Goal: Transaction & Acquisition: Purchase product/service

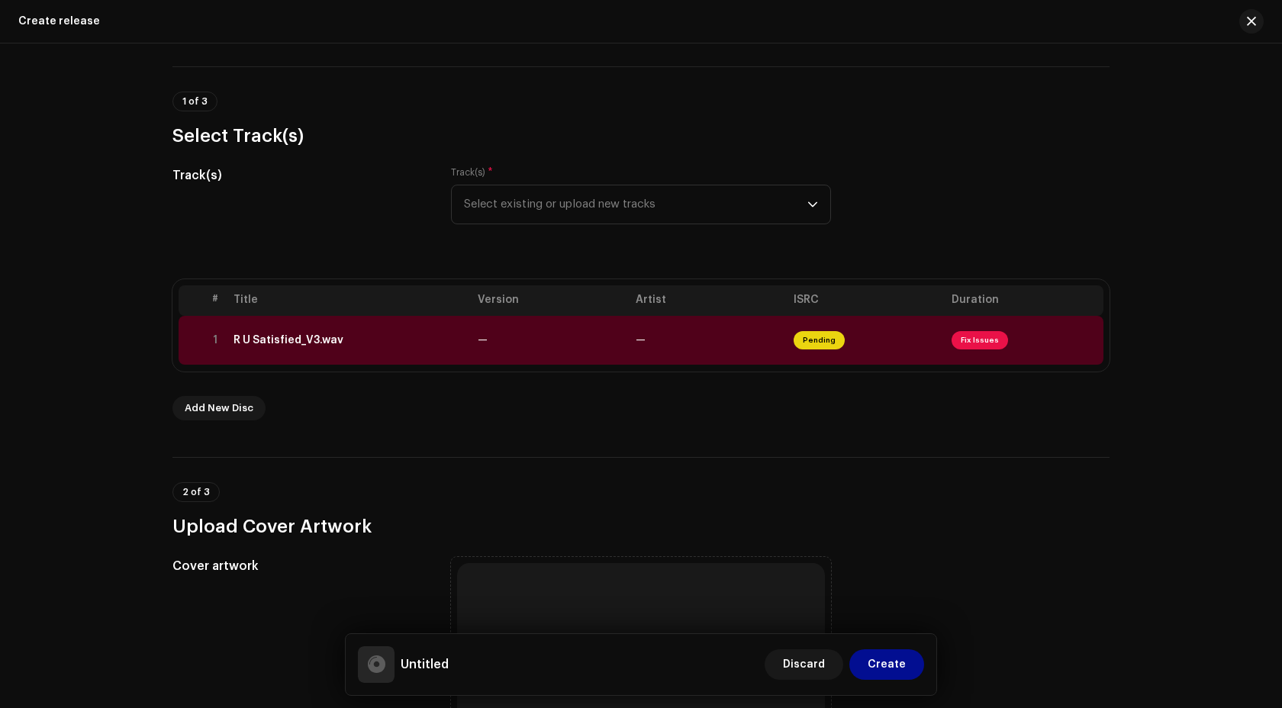
scroll to position [92, 0]
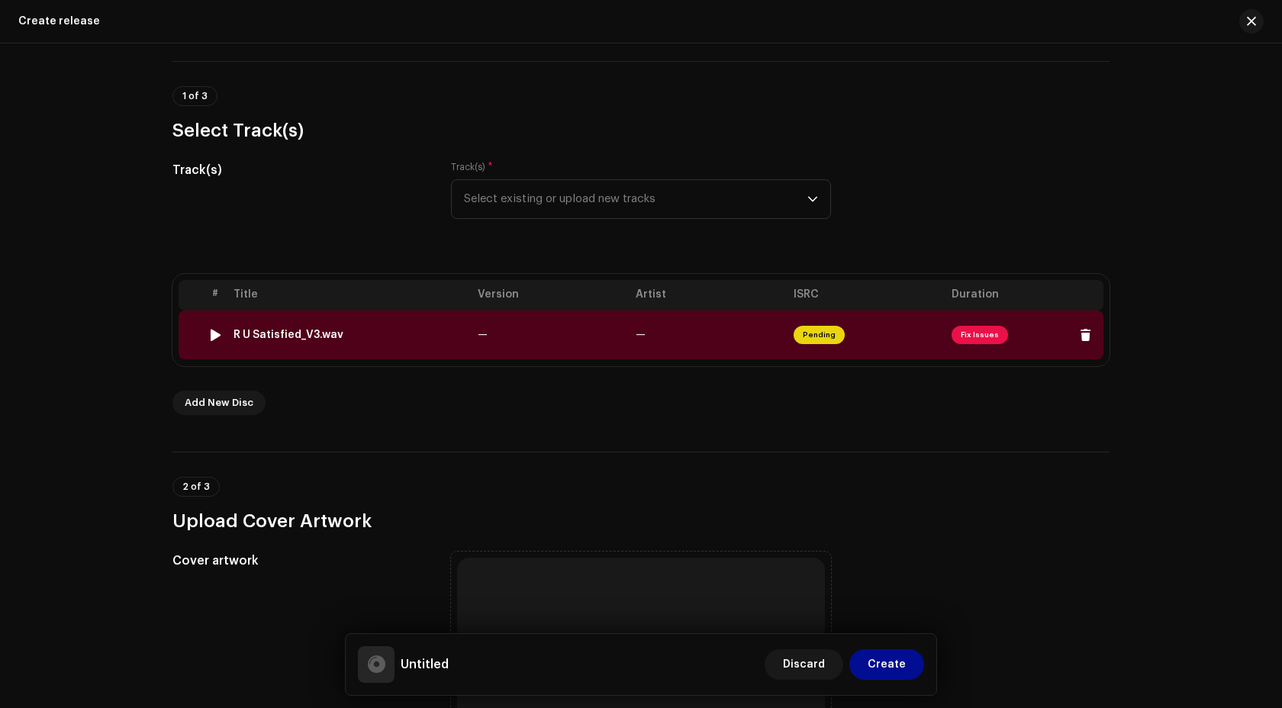
click at [971, 333] on span "Fix Issues" at bounding box center [979, 335] width 56 height 18
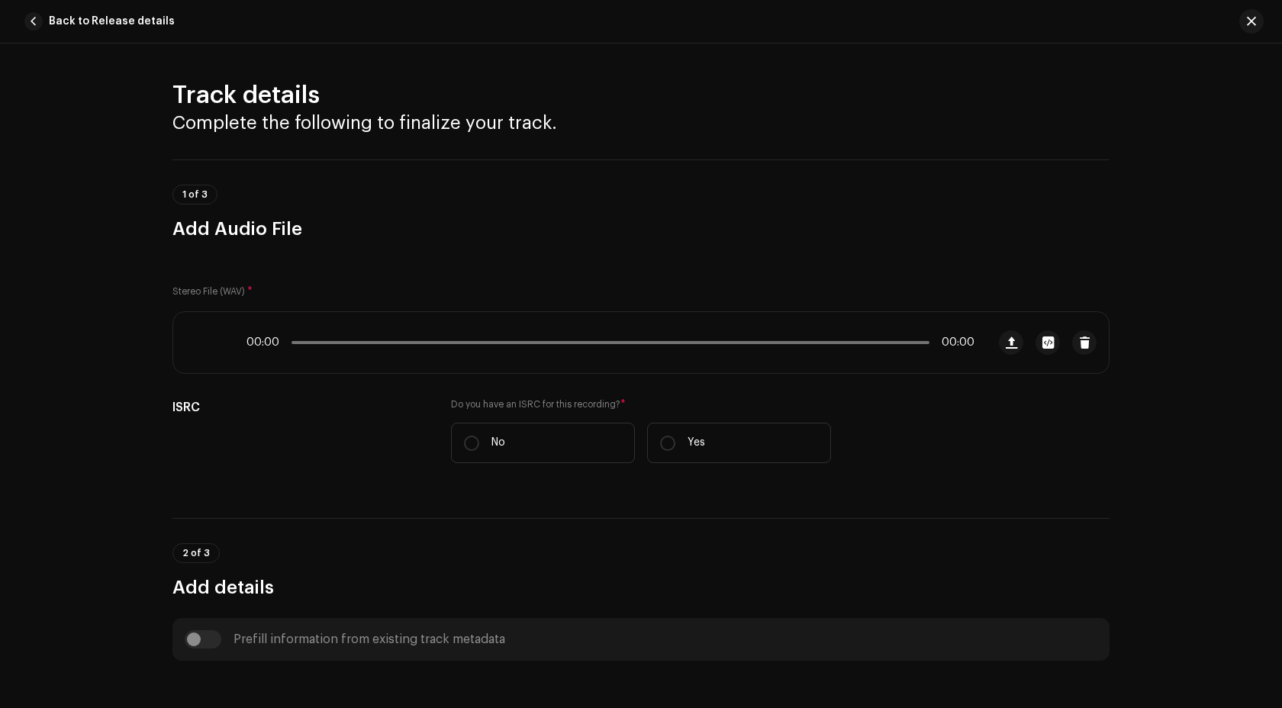
scroll to position [564, 0]
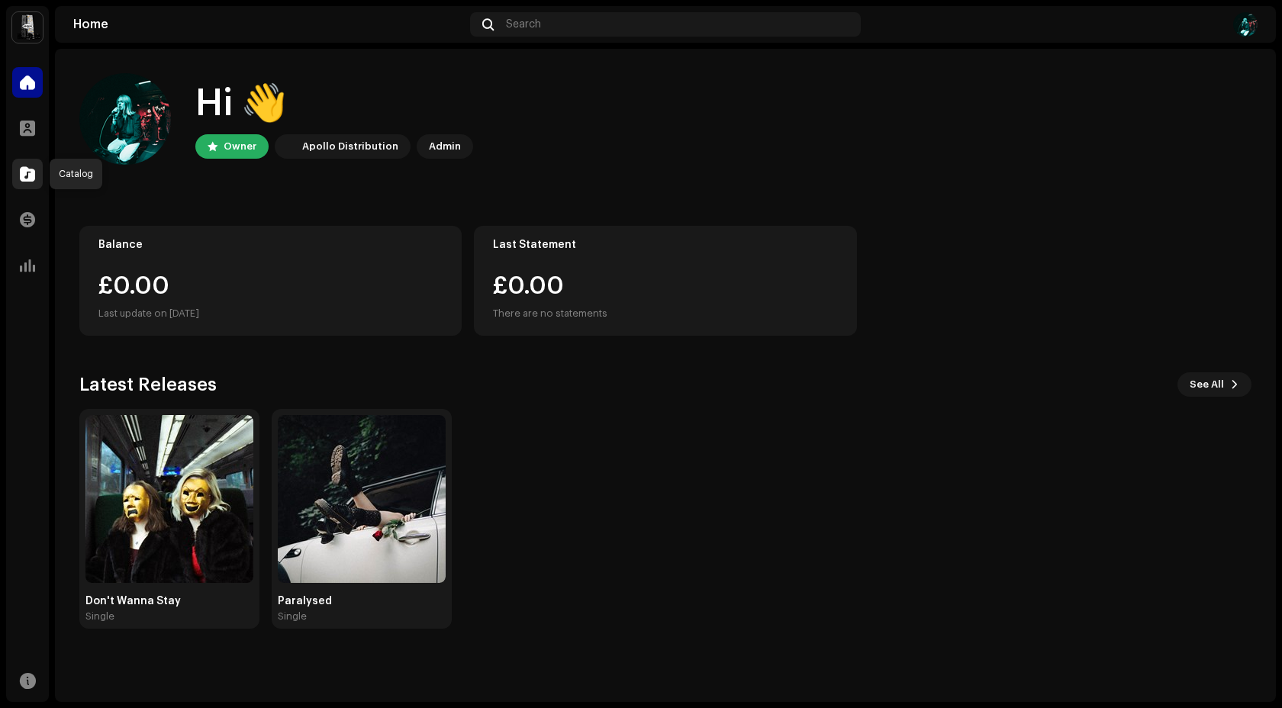
click at [26, 177] on span at bounding box center [27, 174] width 15 height 12
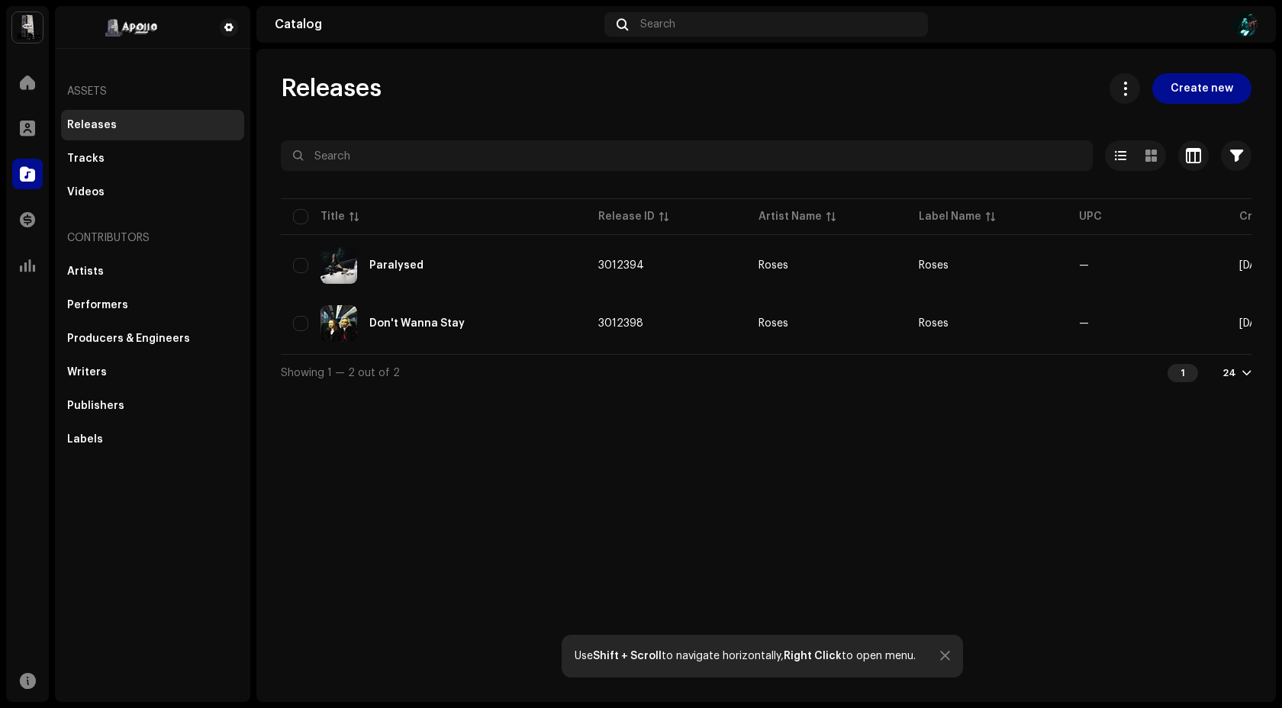
click at [956, 663] on div "Use Shift + Scroll to navigate horizontally, Right Click to open menu." at bounding box center [761, 656] width 401 height 43
drag, startPoint x: 947, startPoint y: 660, endPoint x: 960, endPoint y: 607, distance: 54.2
click at [947, 659] on div at bounding box center [945, 656] width 10 height 12
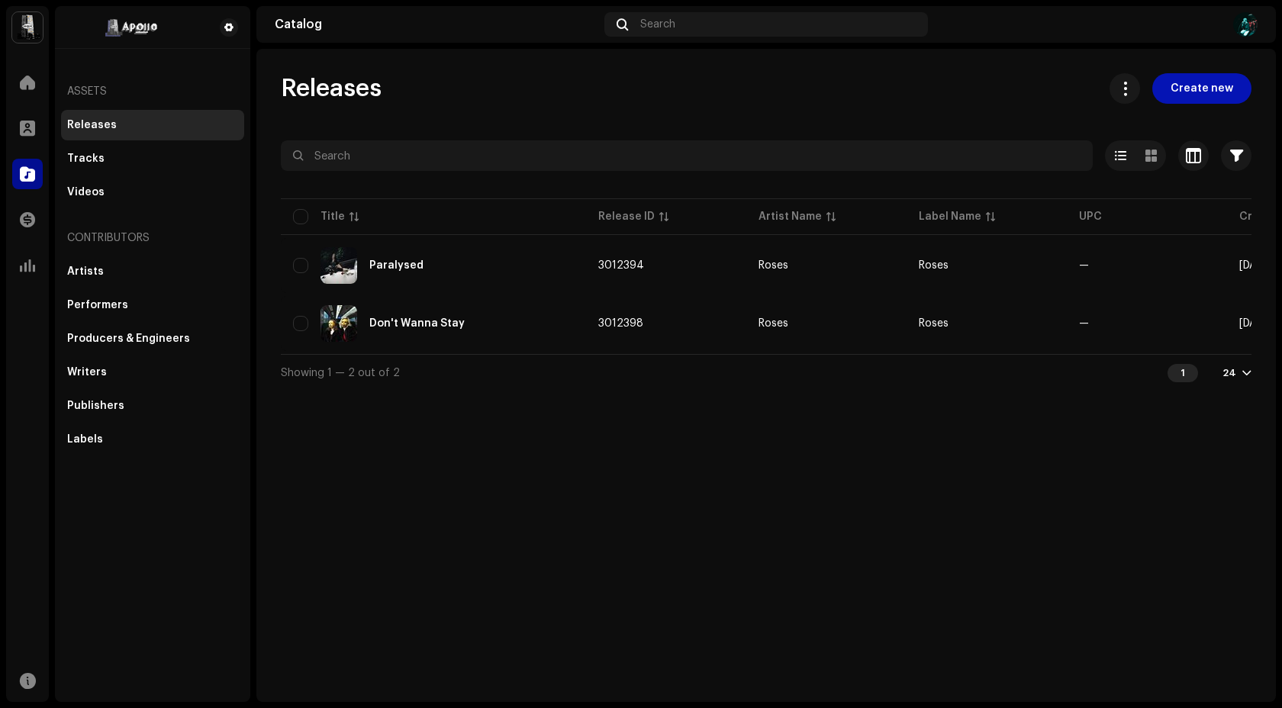
click at [1196, 89] on span "Create new" at bounding box center [1201, 88] width 63 height 31
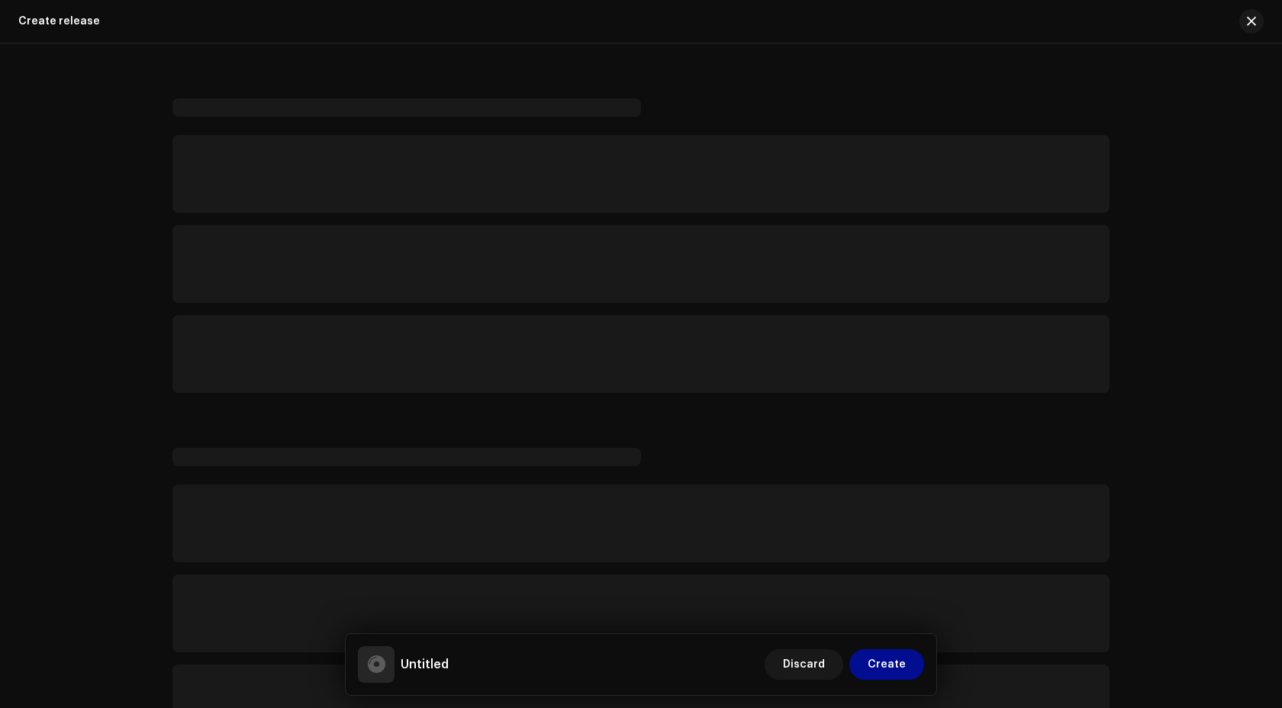
click at [1195, 95] on div "Create release Untitled Discard Create" at bounding box center [765, 375] width 1019 height 653
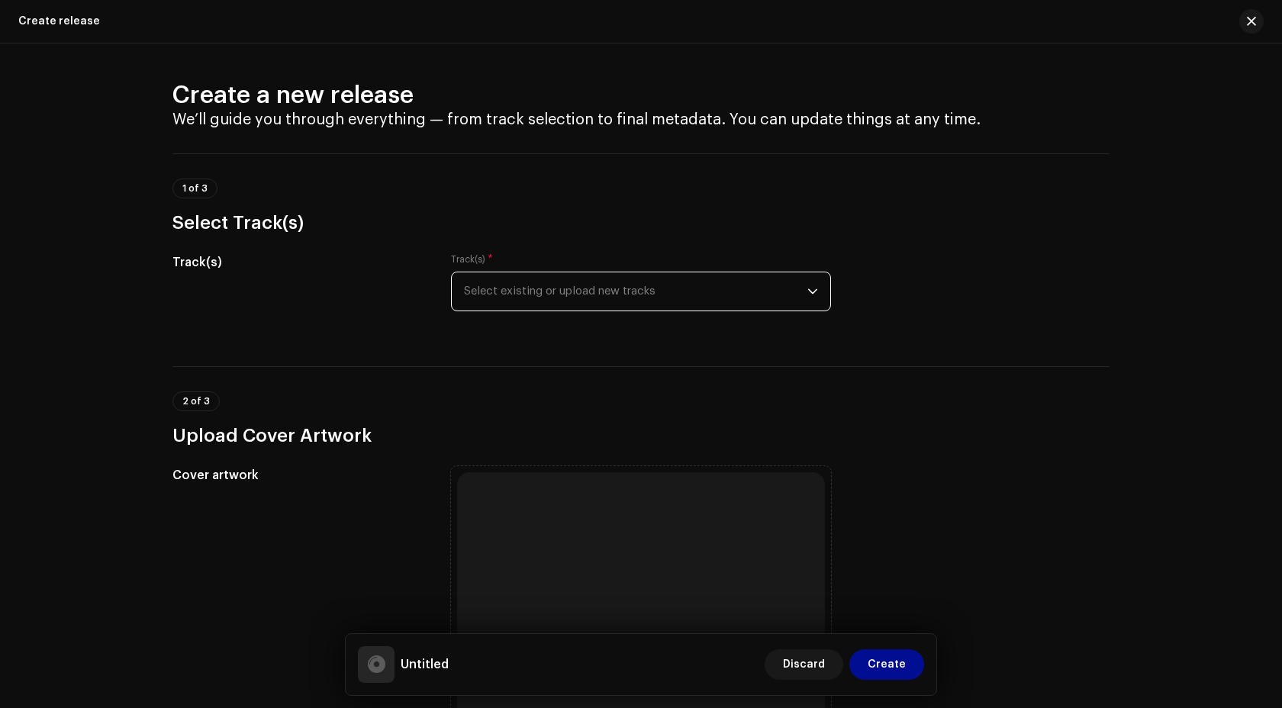
click at [594, 304] on span "Select existing or upload new tracks" at bounding box center [635, 291] width 343 height 38
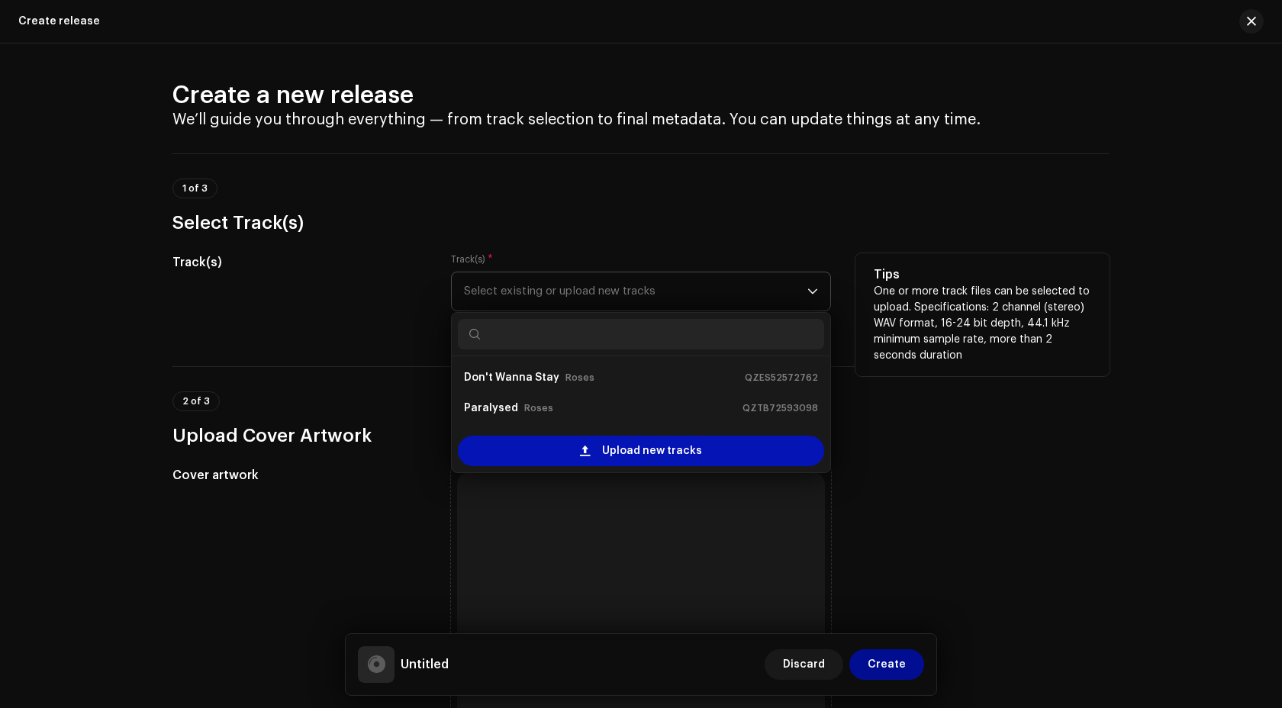
click at [603, 460] on span "Upload new tracks" at bounding box center [652, 451] width 100 height 31
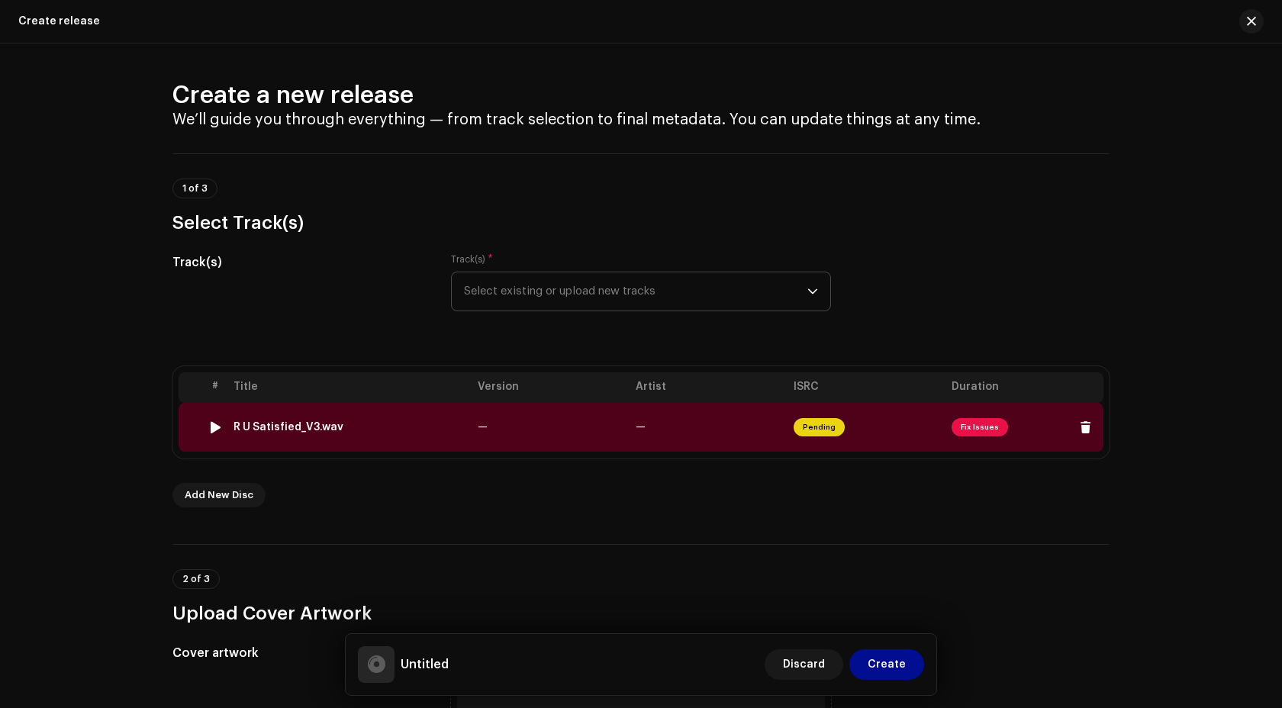
click at [977, 430] on span "Fix Issues" at bounding box center [979, 427] width 56 height 18
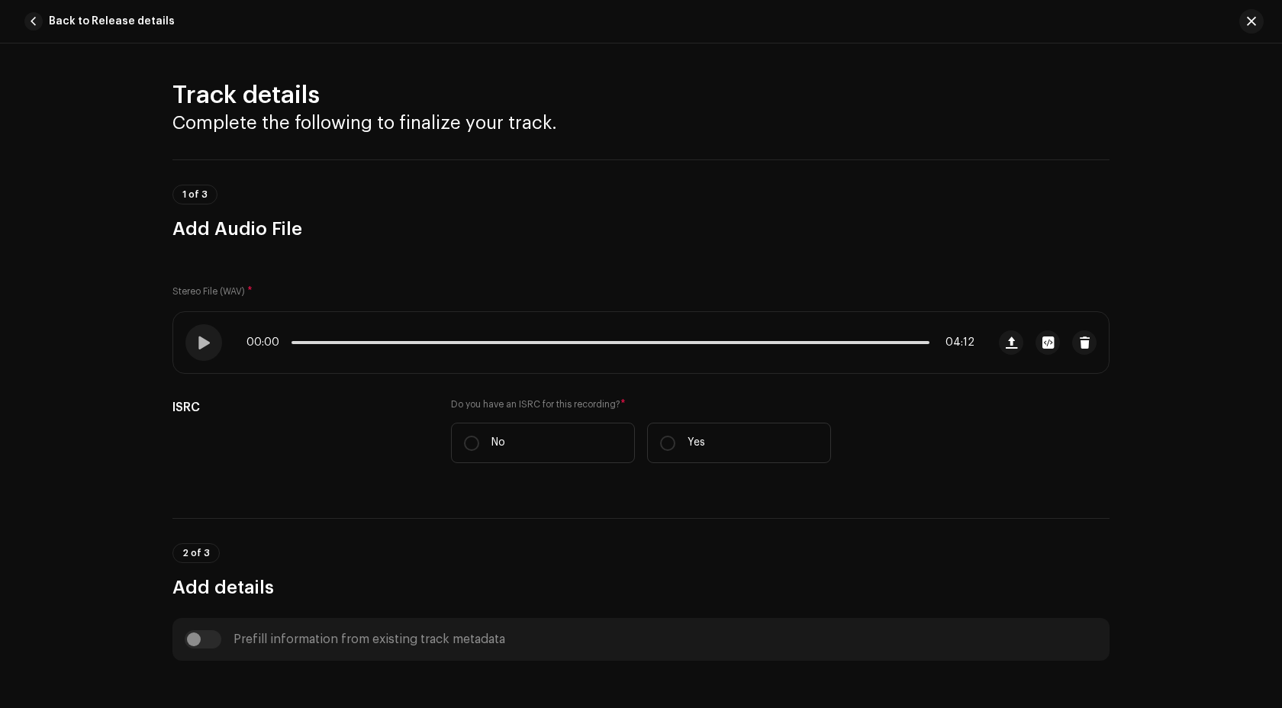
scroll to position [564, 0]
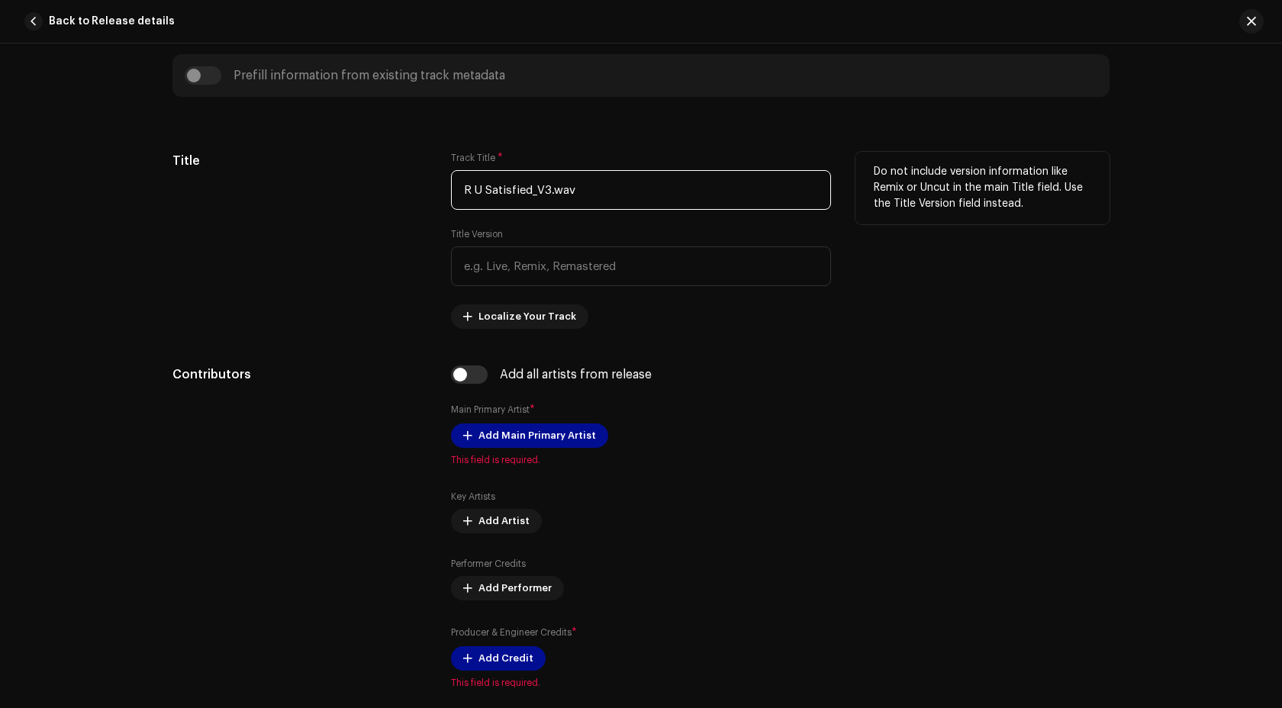
click at [618, 205] on input "R U Satisfied_V3.wav" at bounding box center [641, 190] width 380 height 40
drag, startPoint x: 616, startPoint y: 204, endPoint x: 352, endPoint y: 201, distance: 264.7
click at [352, 202] on div "Title Track Title * R U Satisfied_V3.wav Title Version Localize Your Track Do n…" at bounding box center [640, 240] width 937 height 177
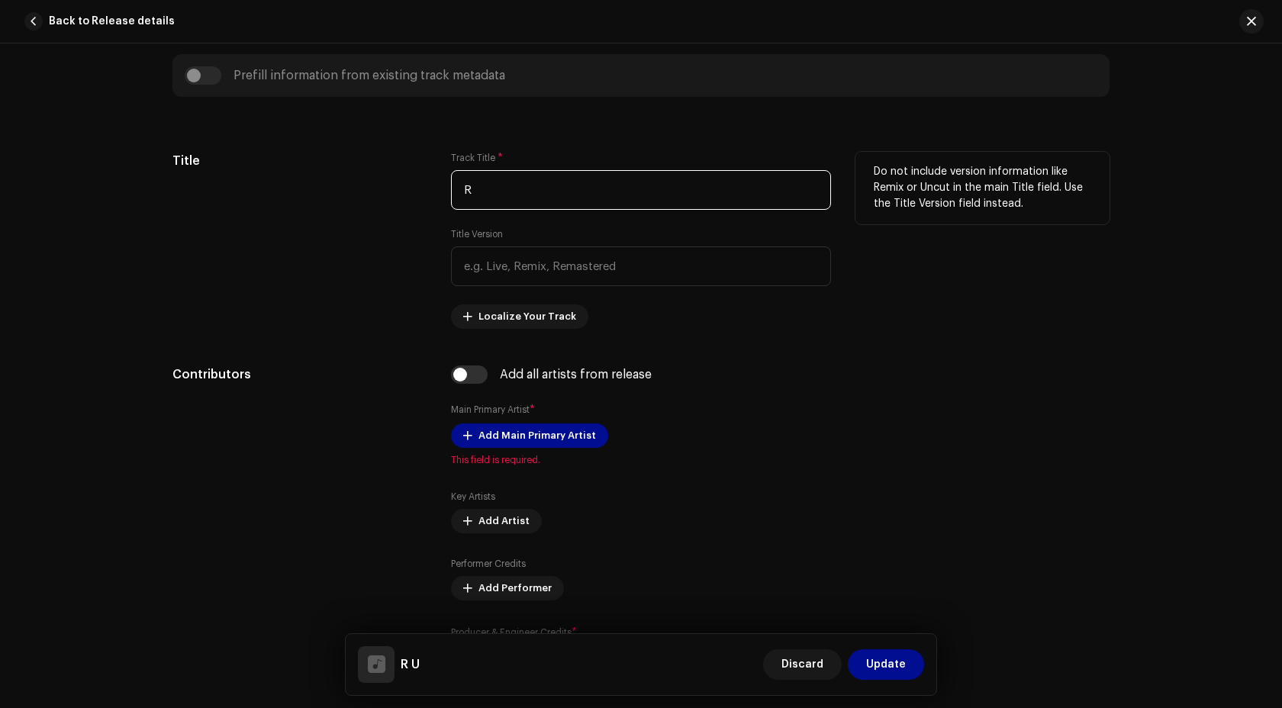
type input "R"
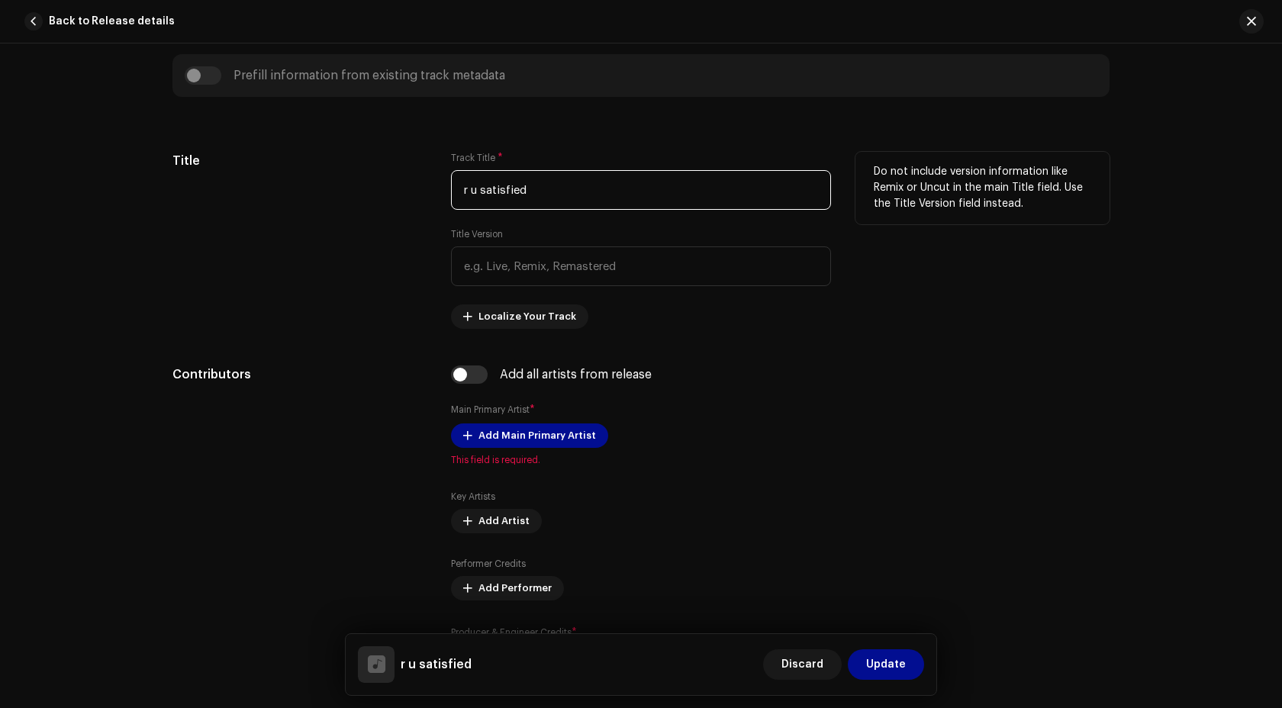
click at [624, 200] on input "r u satisfied" at bounding box center [641, 190] width 380 height 40
type input "r u satisfied?"
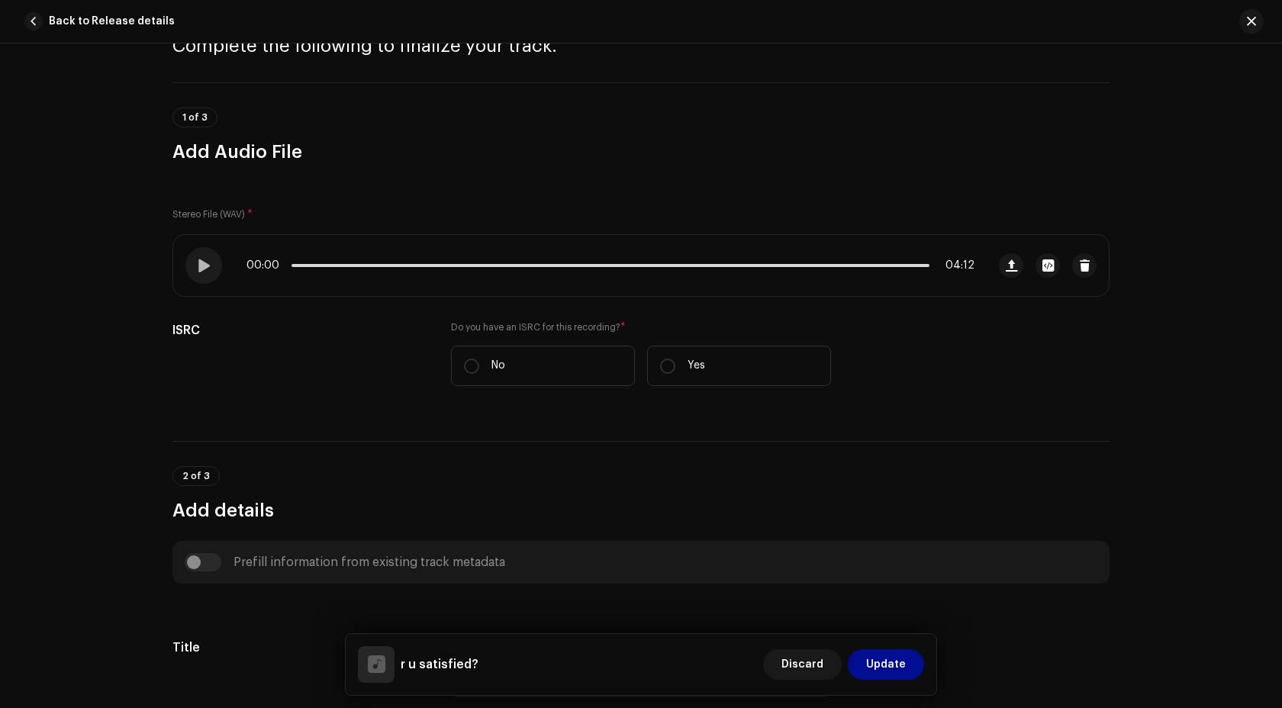
scroll to position [0, 0]
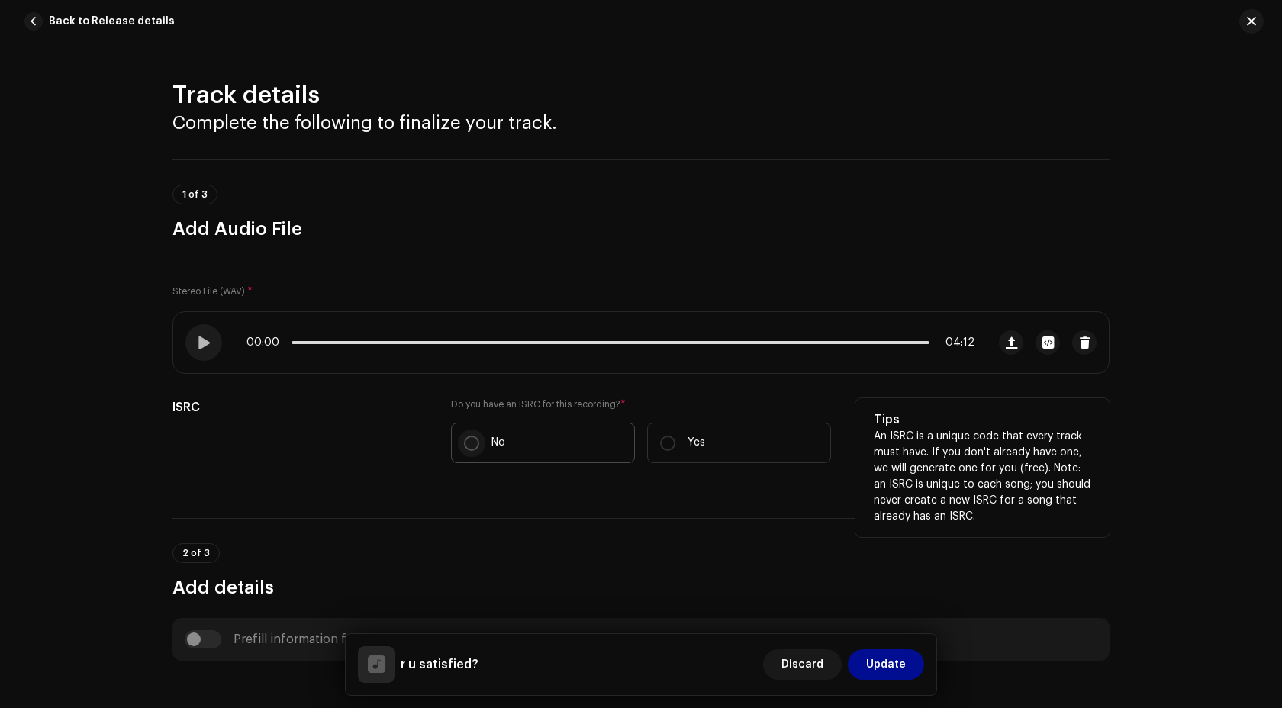
click at [474, 442] on input "No" at bounding box center [471, 443] width 15 height 15
radio input "true"
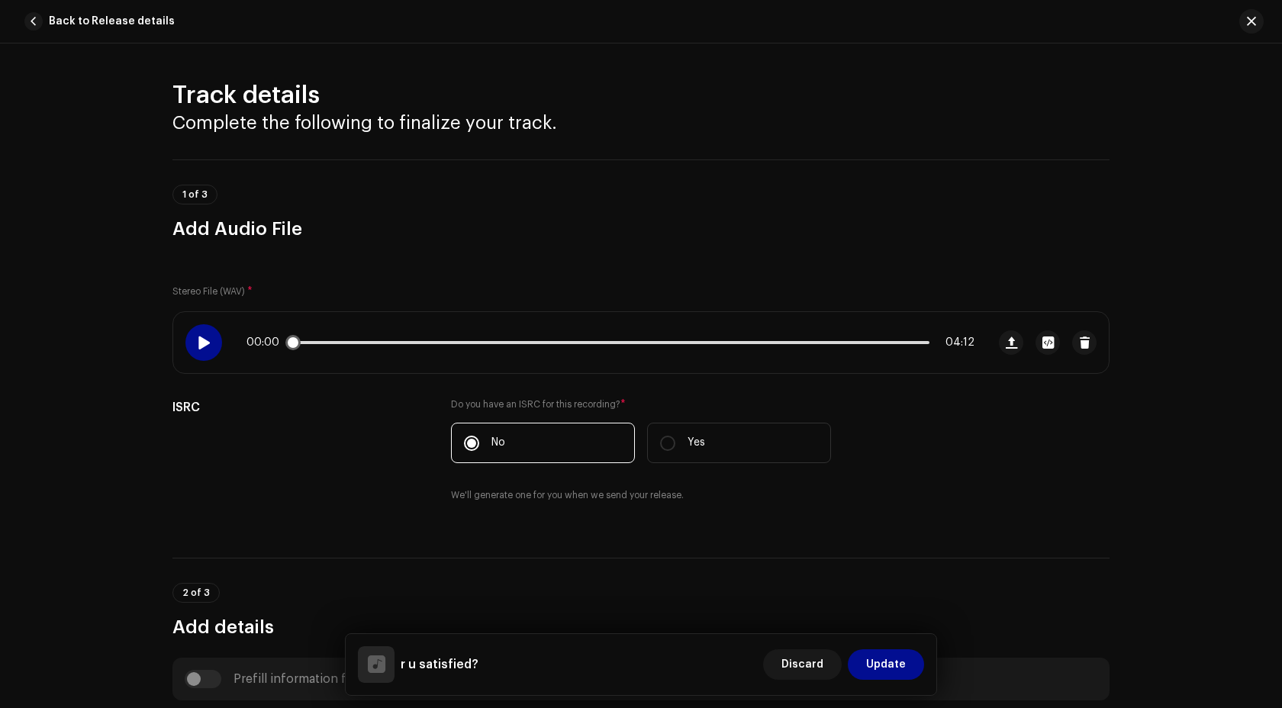
click at [204, 337] on span at bounding box center [203, 342] width 13 height 12
click at [208, 342] on div at bounding box center [203, 342] width 37 height 37
click at [354, 348] on div "00:03 04:12" at bounding box center [610, 342] width 728 height 12
click at [354, 343] on p-slider at bounding box center [610, 342] width 638 height 3
click at [767, 339] on div "00:27 04:12" at bounding box center [610, 342] width 728 height 12
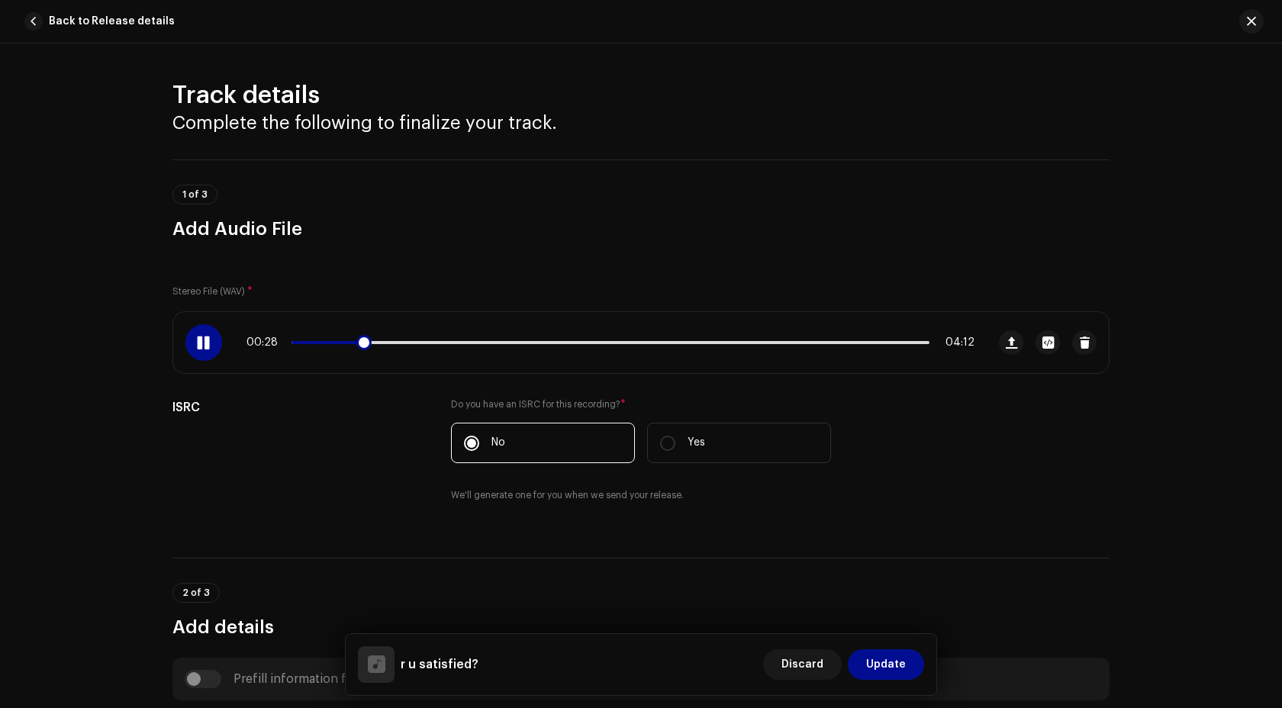
click at [767, 343] on p-slider at bounding box center [610, 342] width 638 height 3
click at [793, 340] on div "03:11 04:12" at bounding box center [610, 342] width 728 height 12
drag, startPoint x: 783, startPoint y: 340, endPoint x: 806, endPoint y: 339, distance: 22.1
click at [805, 340] on div "03:13 04:12" at bounding box center [610, 342] width 728 height 12
click at [796, 342] on p-slider at bounding box center [610, 342] width 638 height 3
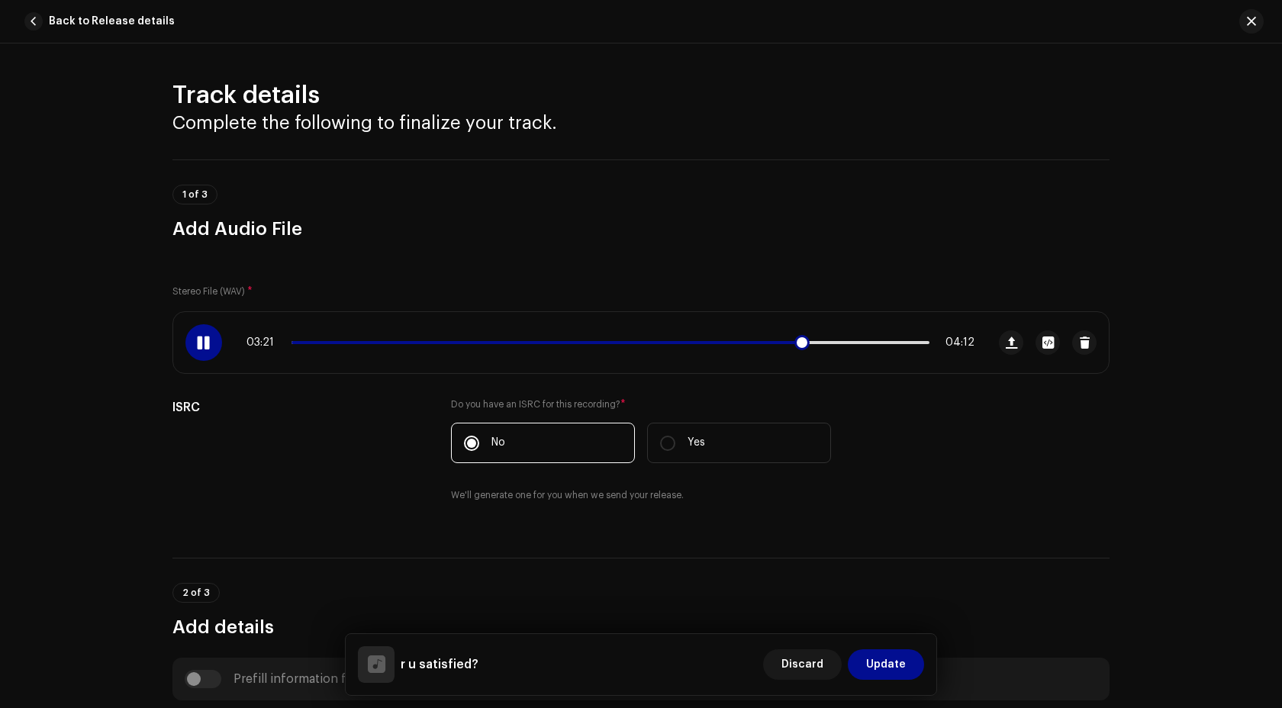
click at [823, 342] on p-slider at bounding box center [610, 342] width 638 height 3
click at [770, 342] on span at bounding box center [559, 342] width 536 height 3
click at [750, 343] on span at bounding box center [533, 342] width 484 height 3
click at [204, 342] on span at bounding box center [203, 342] width 13 height 12
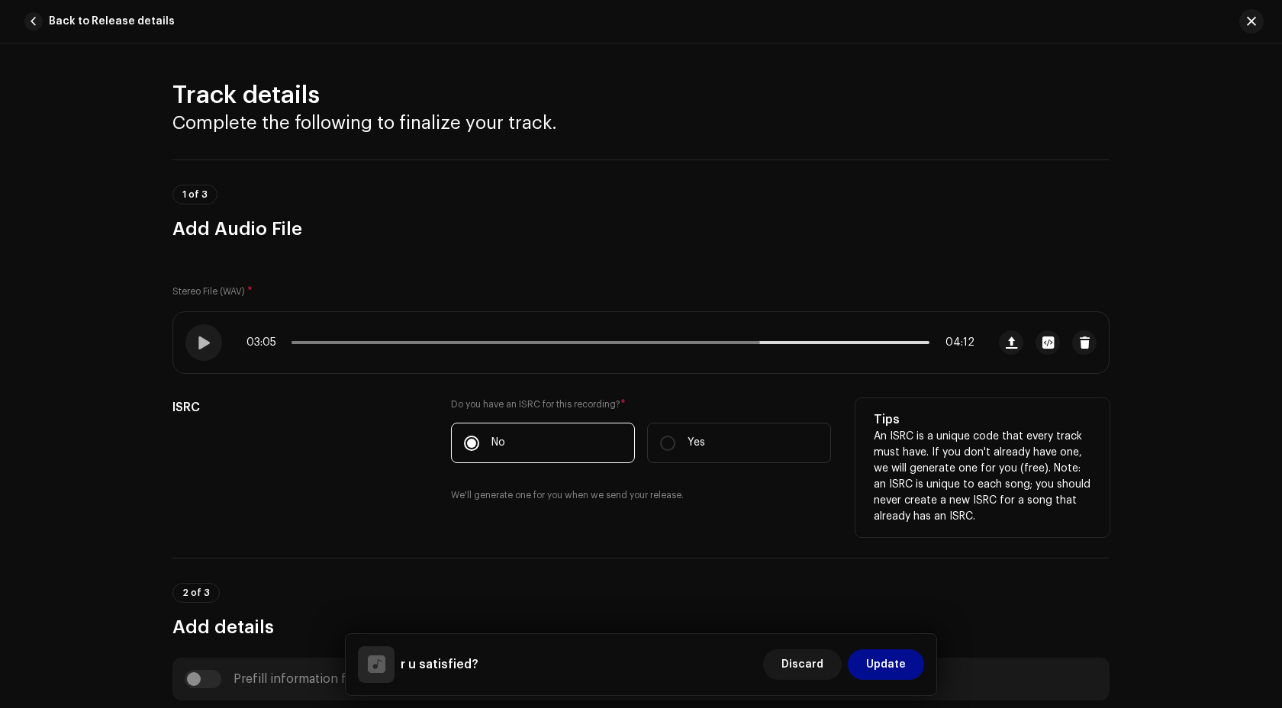
click at [261, 464] on div "ISRC" at bounding box center [299, 459] width 254 height 123
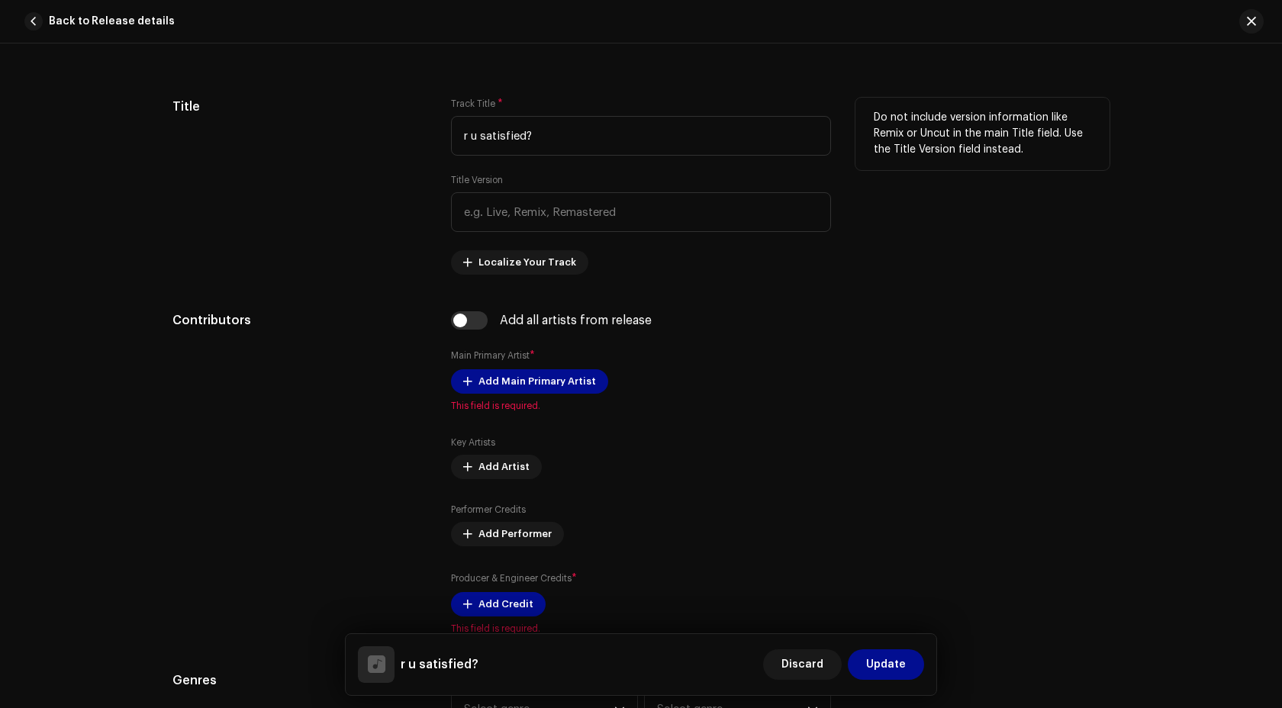
scroll to position [668, 0]
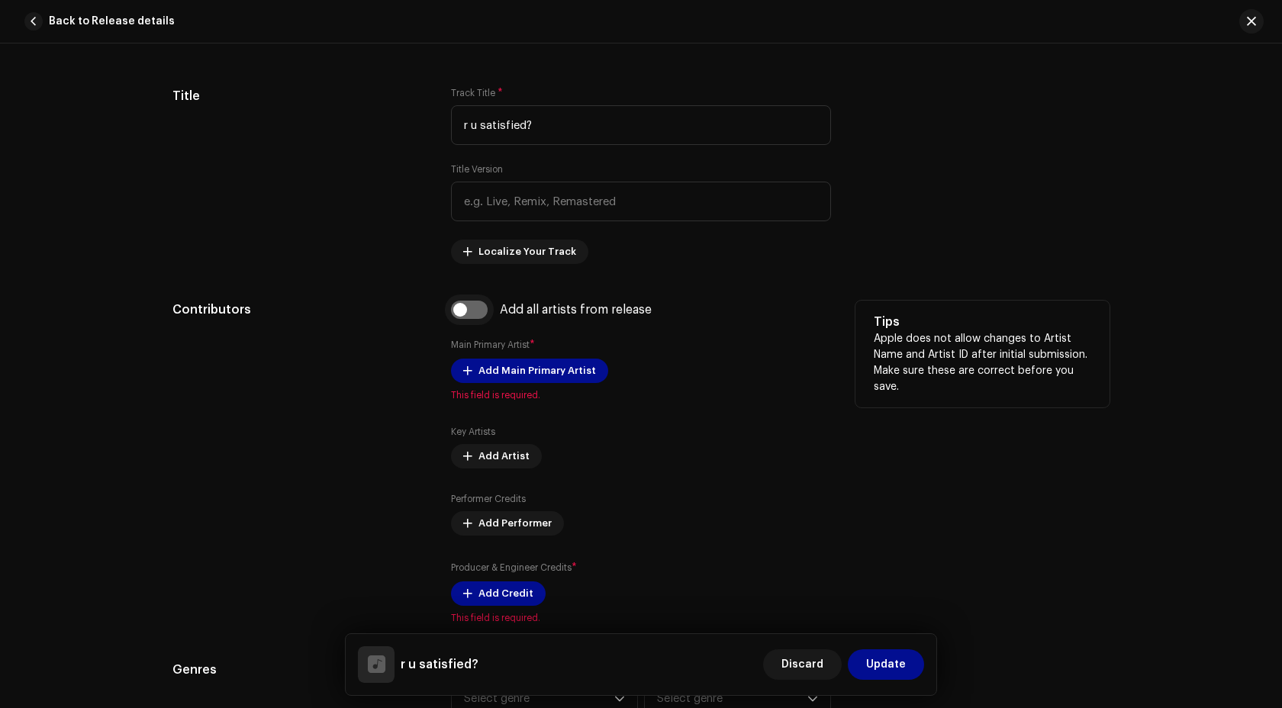
click at [468, 314] on input "checkbox" at bounding box center [469, 310] width 37 height 18
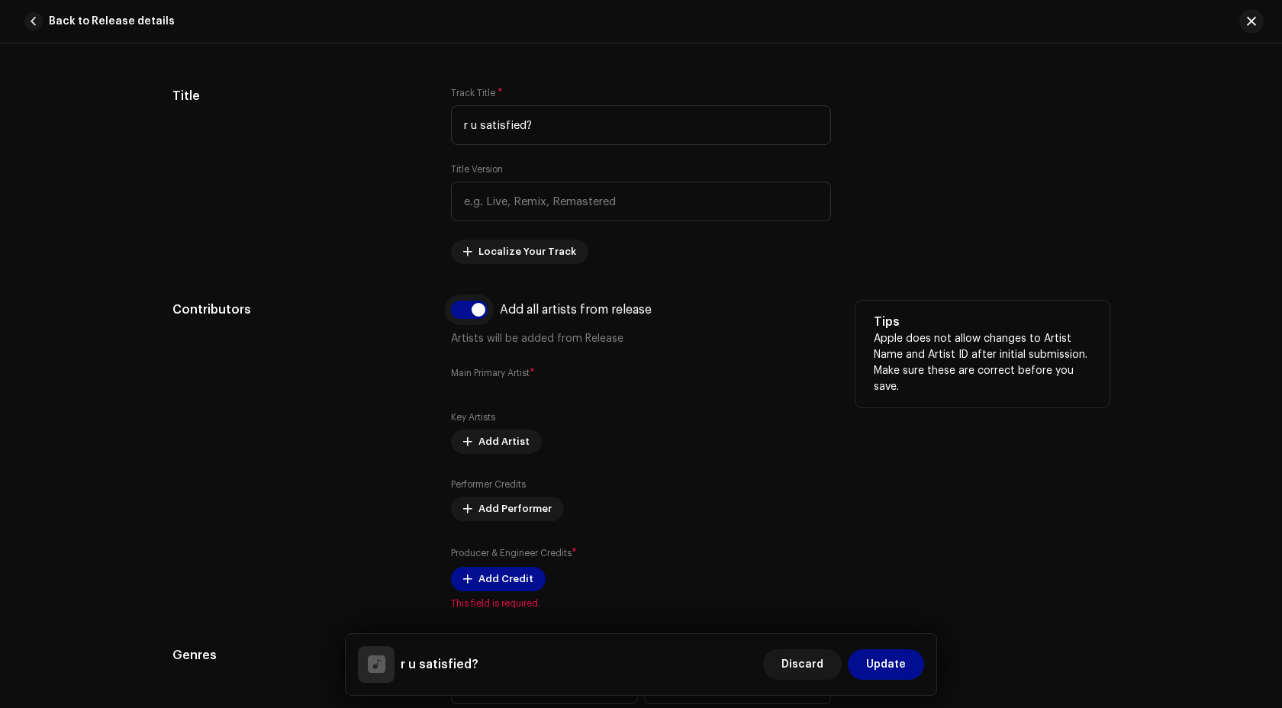
click at [468, 310] on input "checkbox" at bounding box center [469, 310] width 37 height 18
checkbox input "false"
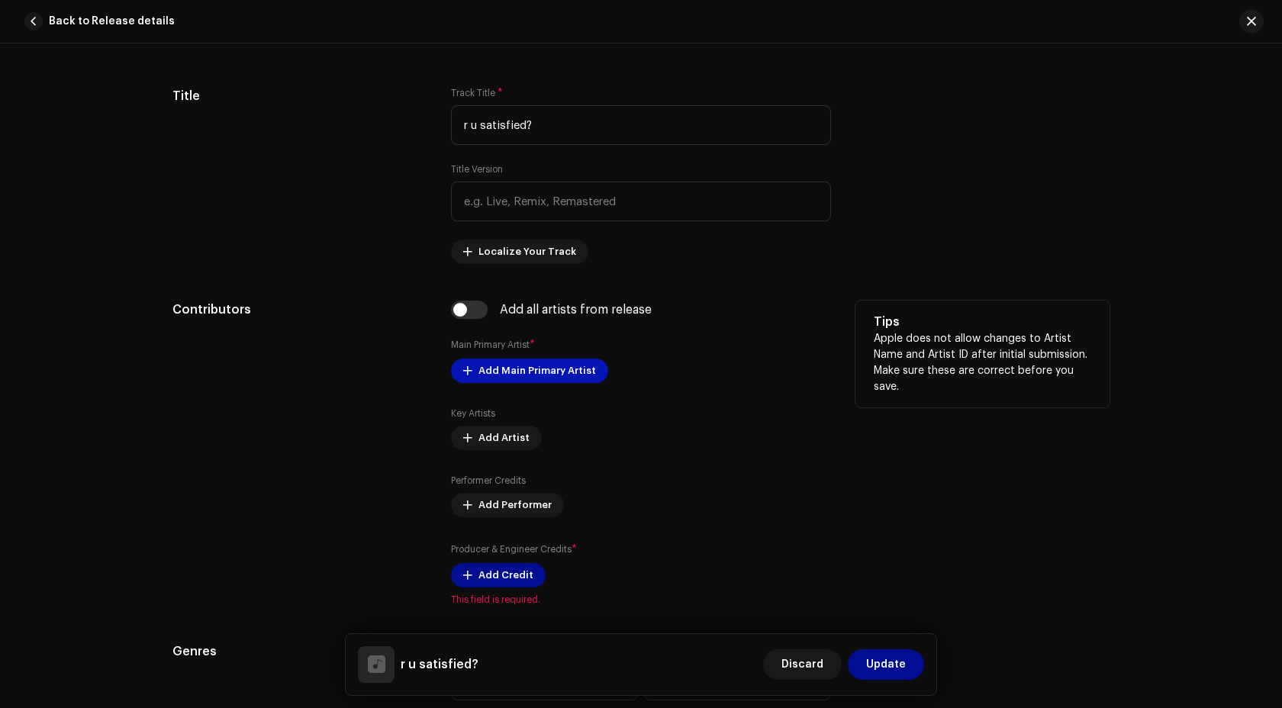
click at [510, 380] on span "Add Main Primary Artist" at bounding box center [536, 370] width 117 height 31
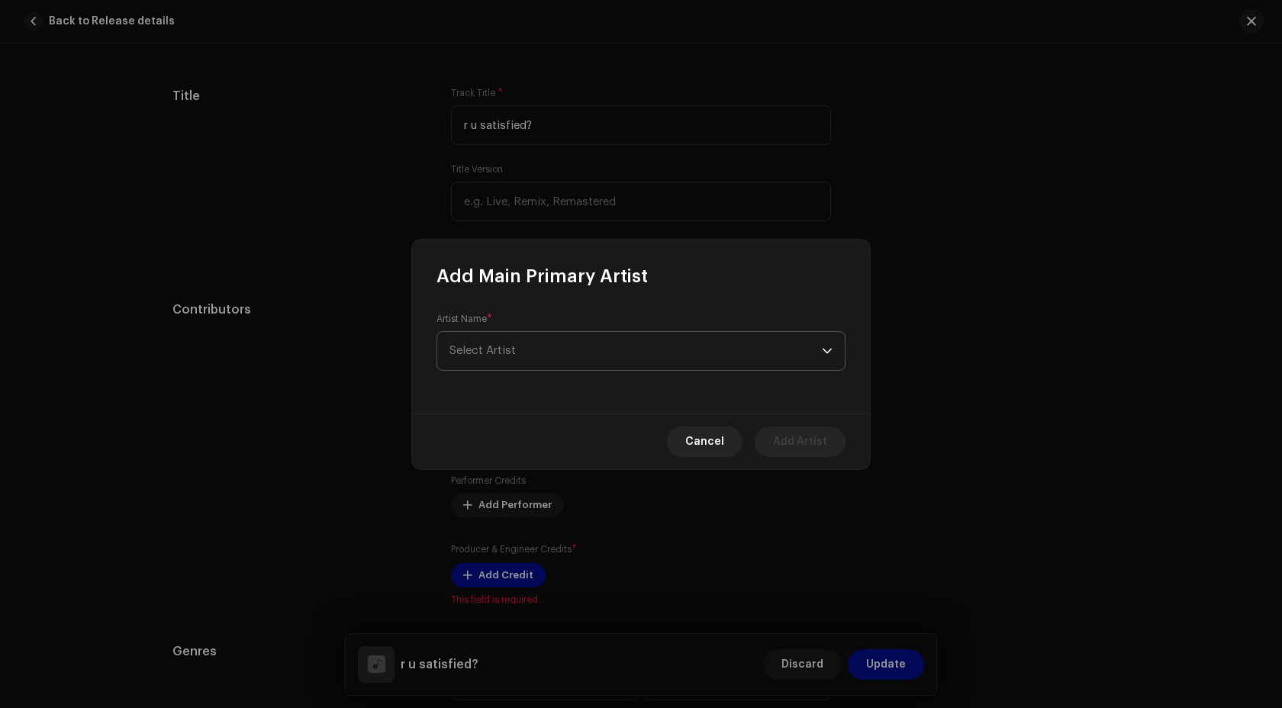
click at [509, 362] on span "Select Artist" at bounding box center [635, 351] width 372 height 38
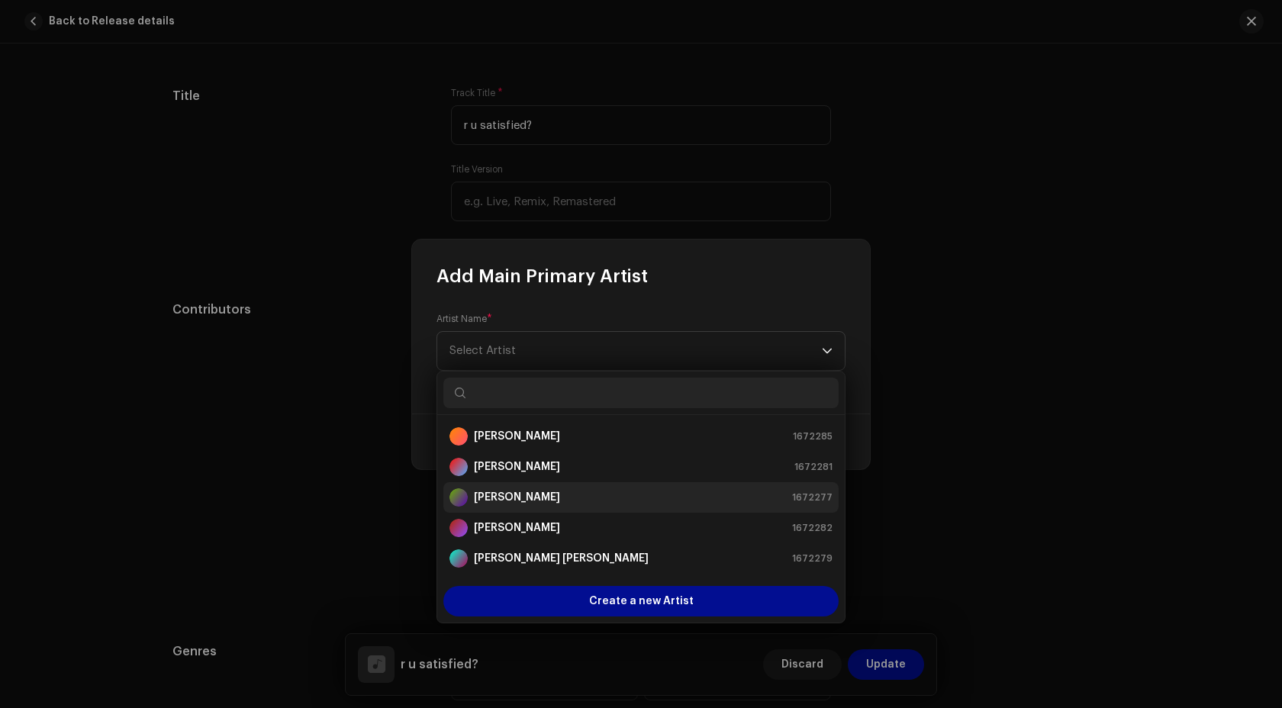
scroll to position [61, 0]
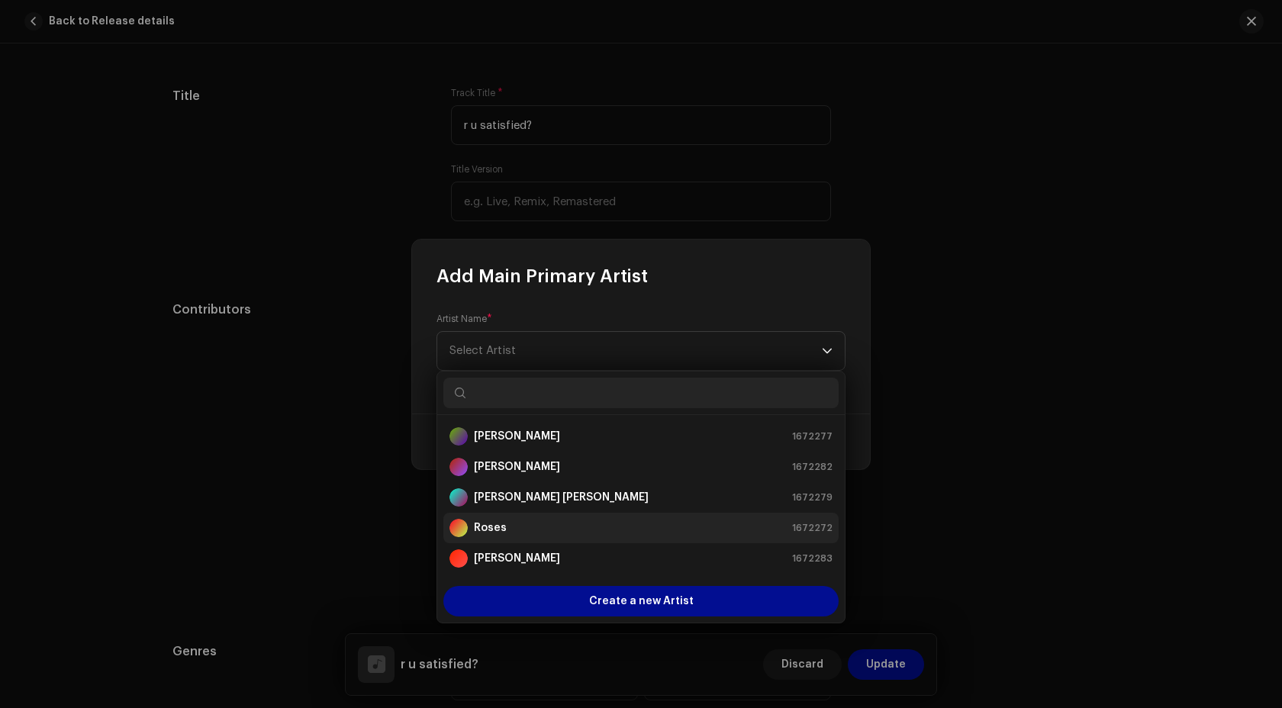
click at [542, 529] on div "Roses 1672272" at bounding box center [640, 528] width 383 height 18
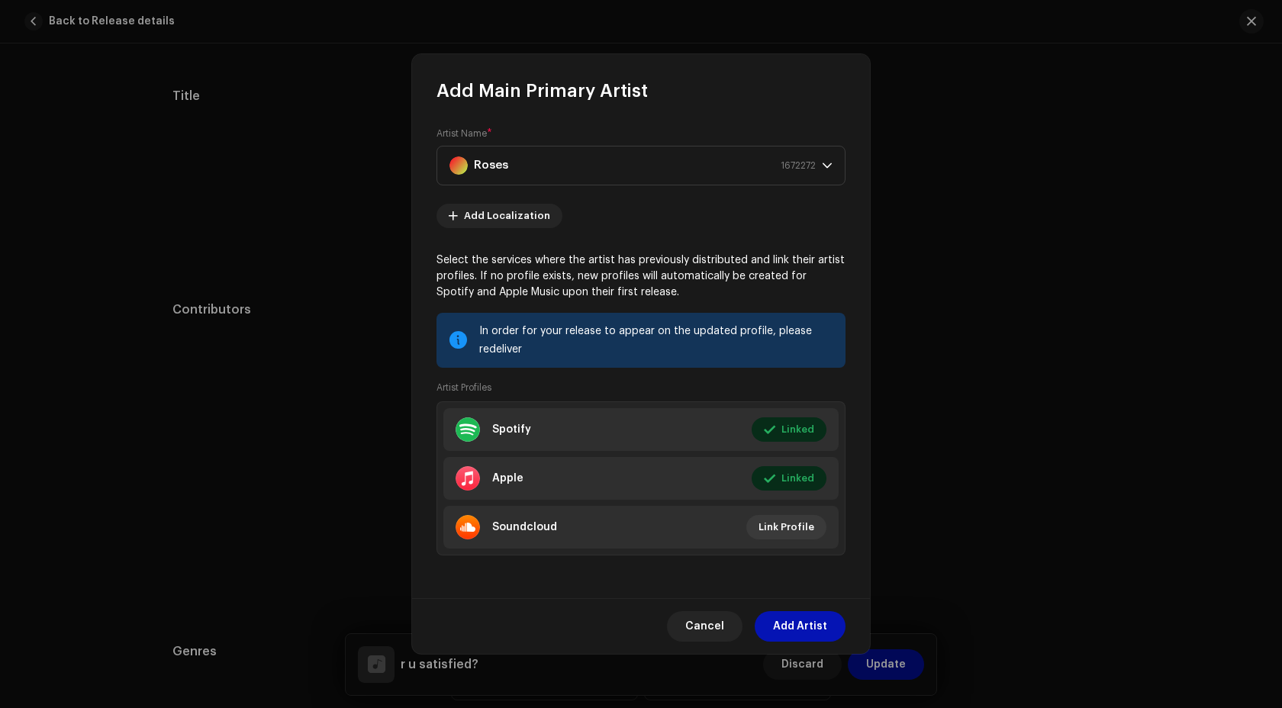
click at [779, 632] on span "Add Artist" at bounding box center [800, 626] width 54 height 31
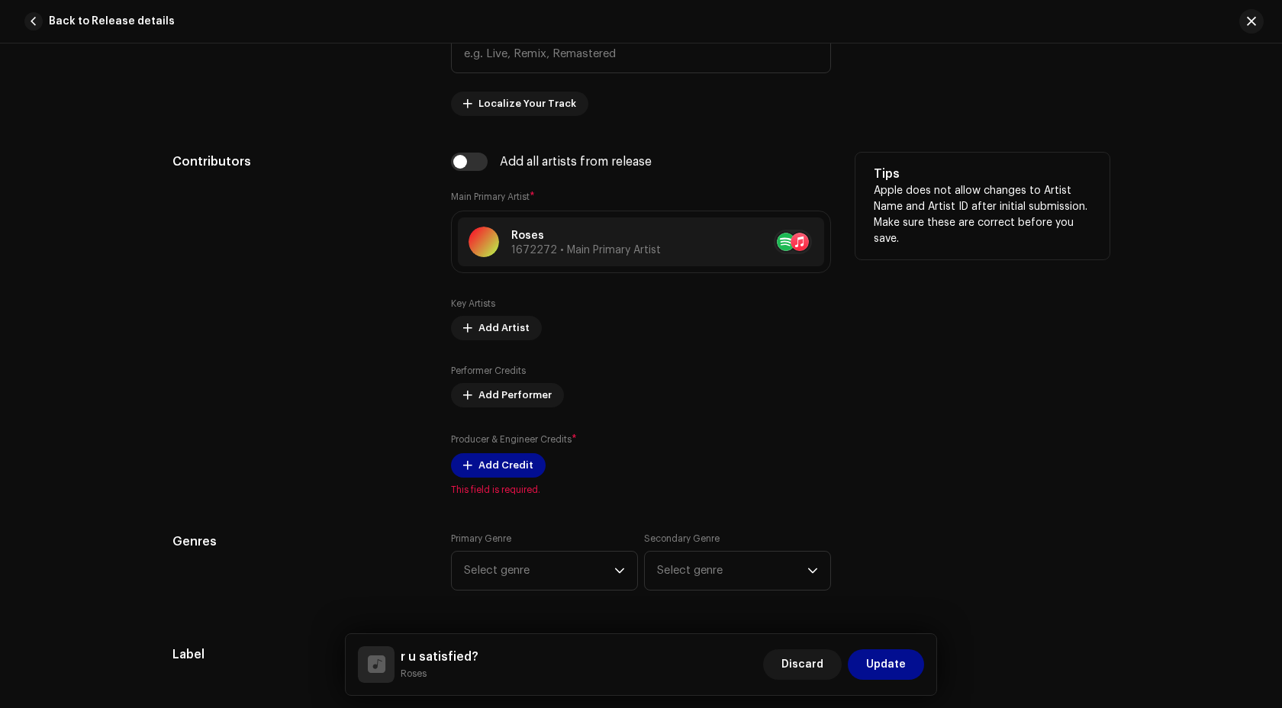
scroll to position [859, 0]
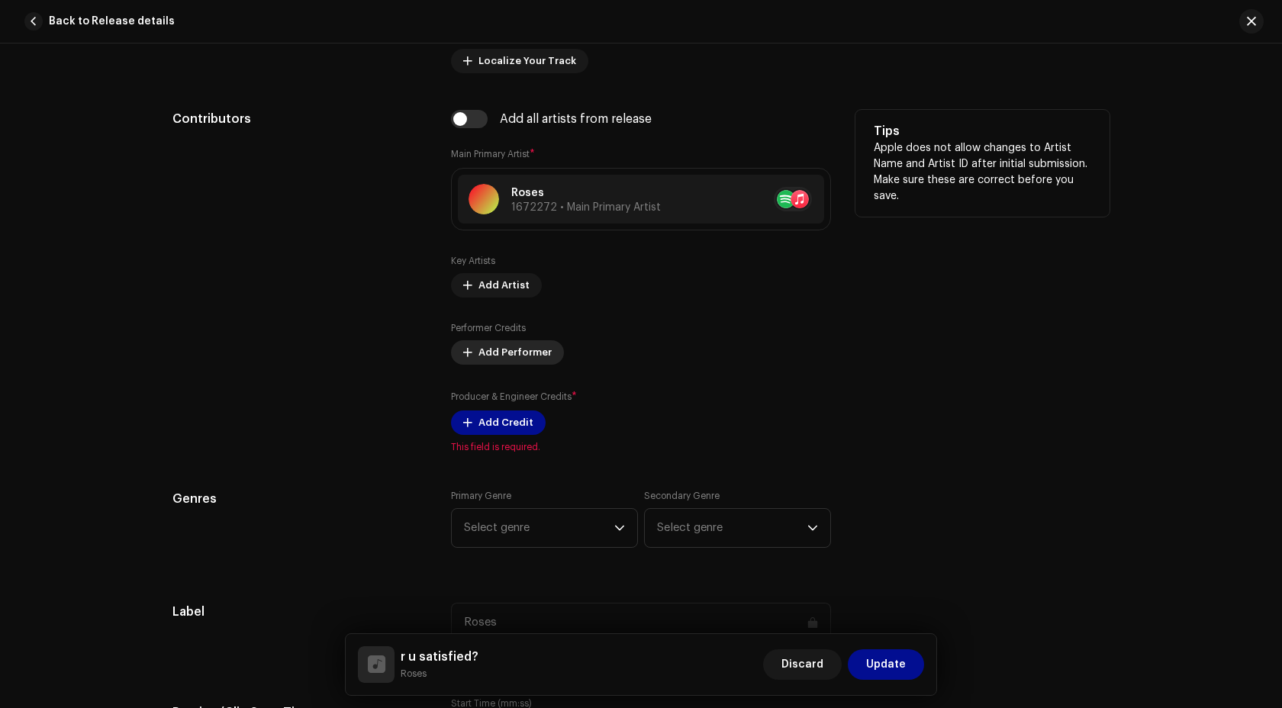
click at [483, 346] on span "Add Performer" at bounding box center [514, 352] width 73 height 31
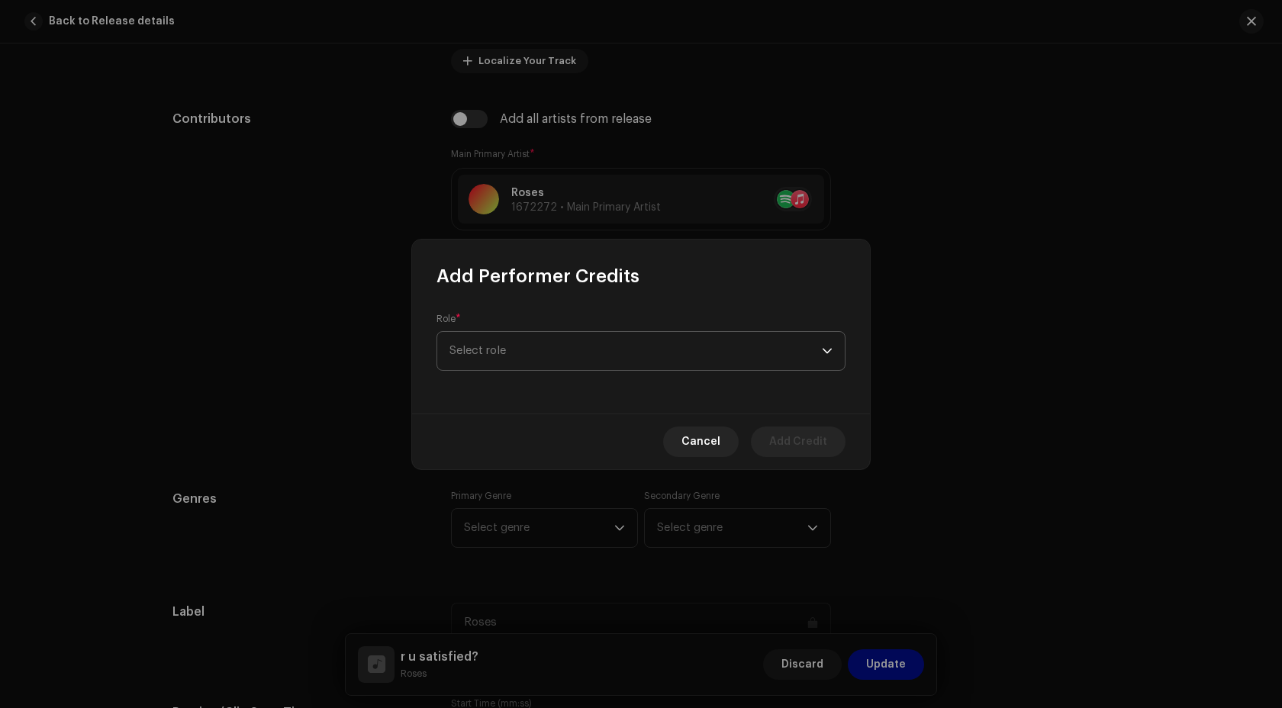
click at [529, 361] on span "Select role" at bounding box center [635, 351] width 372 height 38
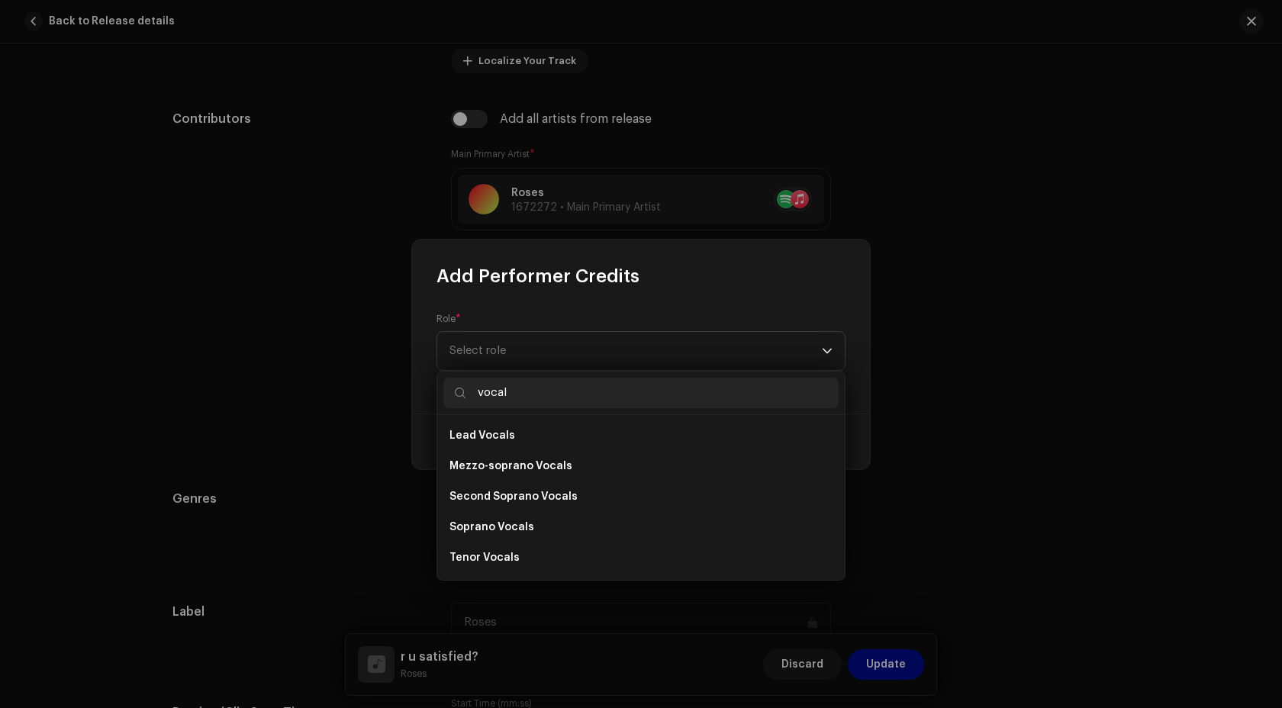
scroll to position [275, 0]
type input "vocal"
click at [480, 568] on li "Vocals" at bounding box center [640, 558] width 395 height 31
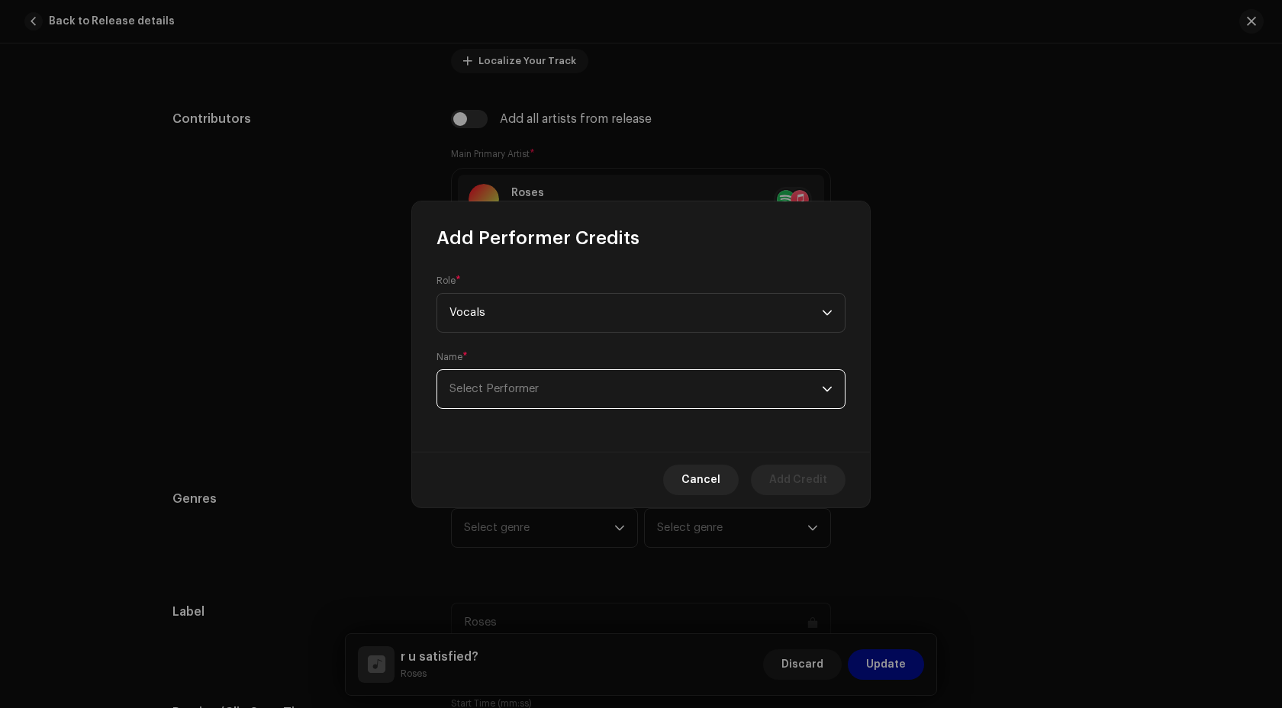
click at [516, 389] on span "Select Performer" at bounding box center [493, 388] width 89 height 11
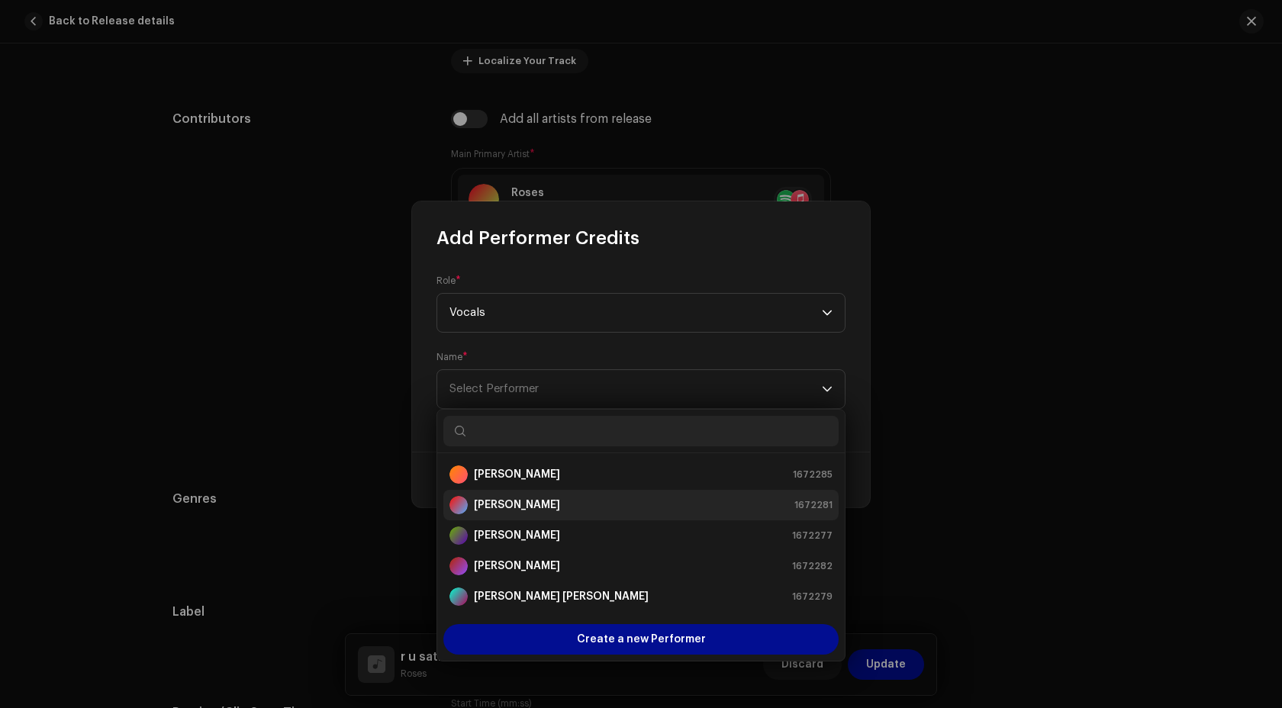
click at [555, 506] on div "Emily Jane Kent 1672281" at bounding box center [640, 505] width 383 height 18
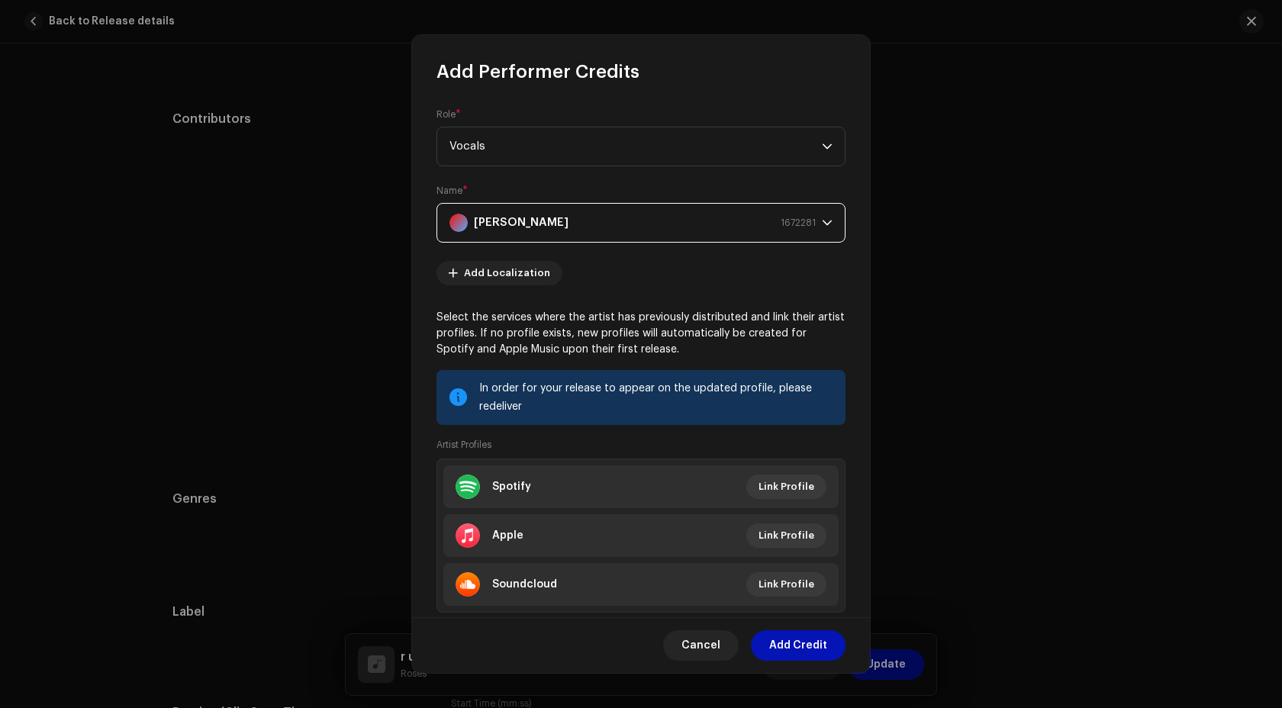
click at [793, 646] on span "Add Credit" at bounding box center [798, 645] width 58 height 31
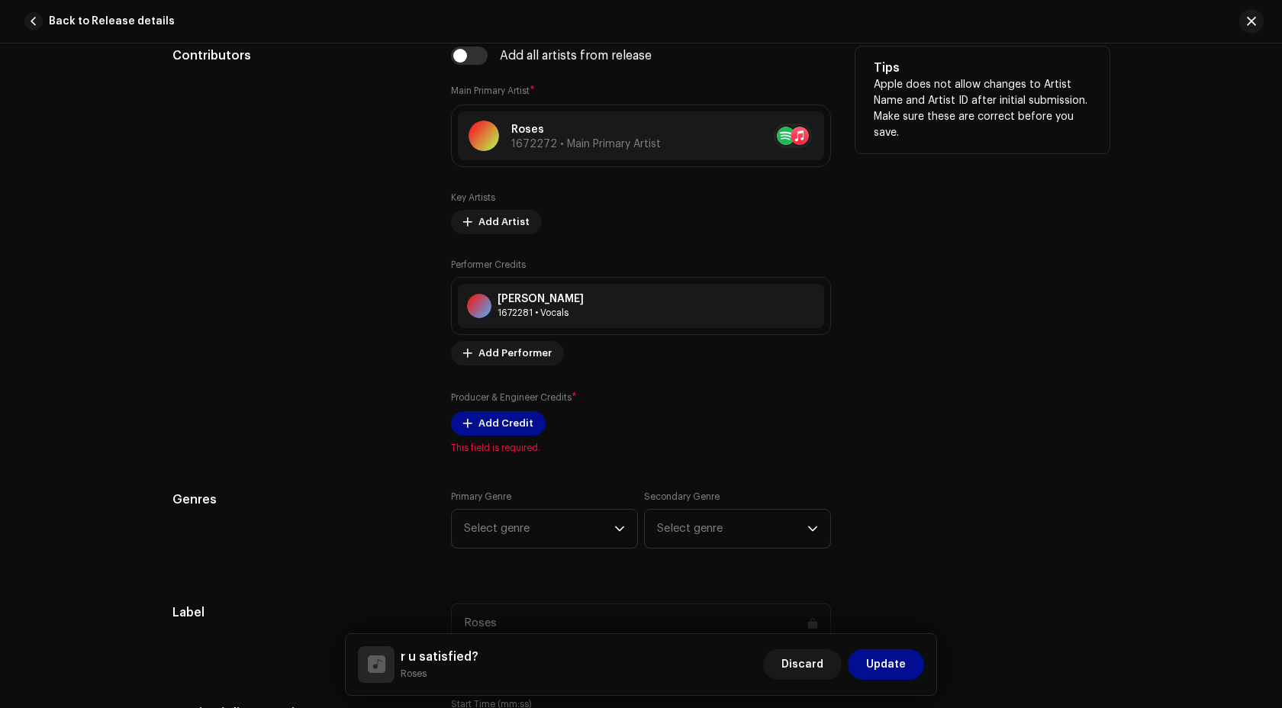
scroll to position [925, 0]
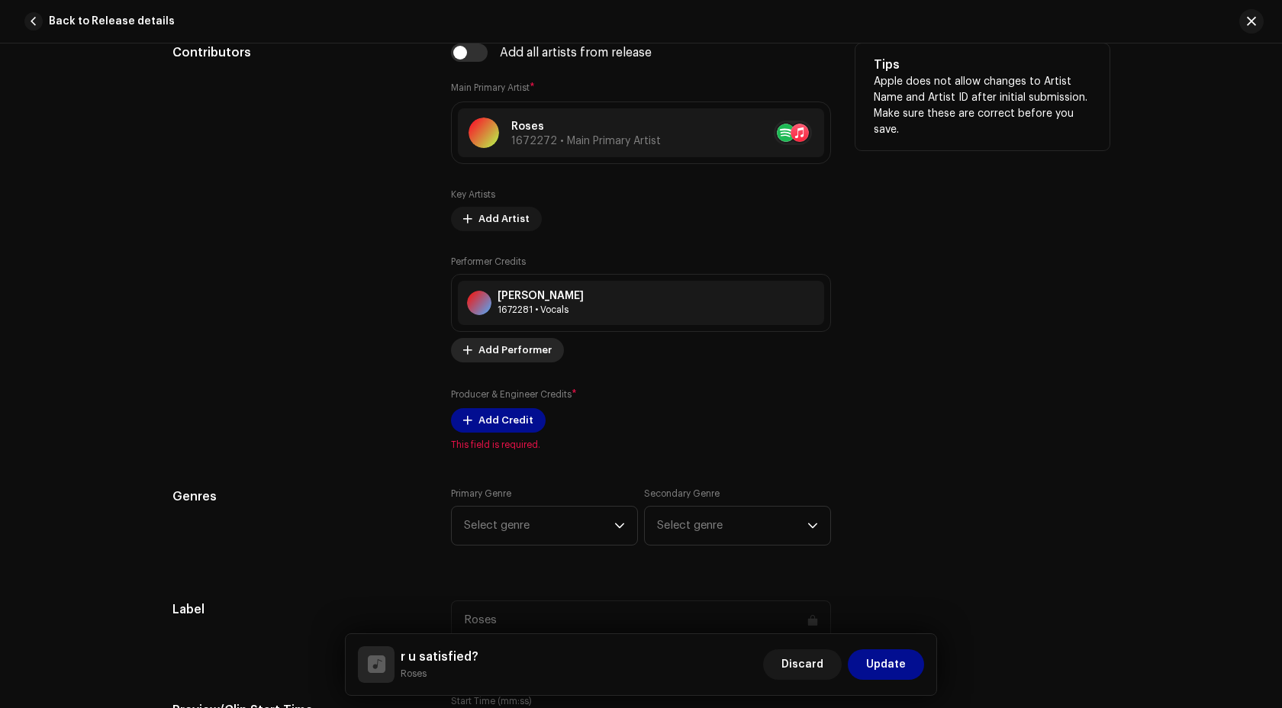
click at [491, 351] on span "Add Performer" at bounding box center [514, 350] width 73 height 31
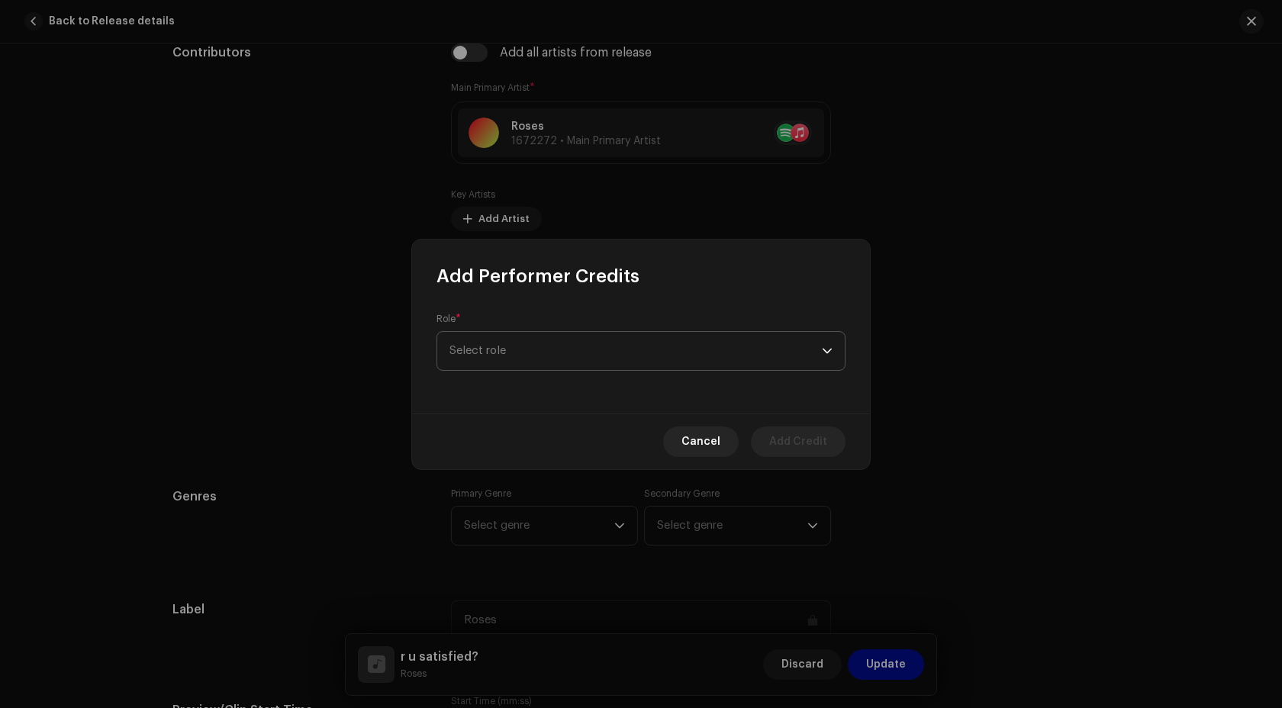
click at [541, 341] on span "Select role" at bounding box center [635, 351] width 372 height 38
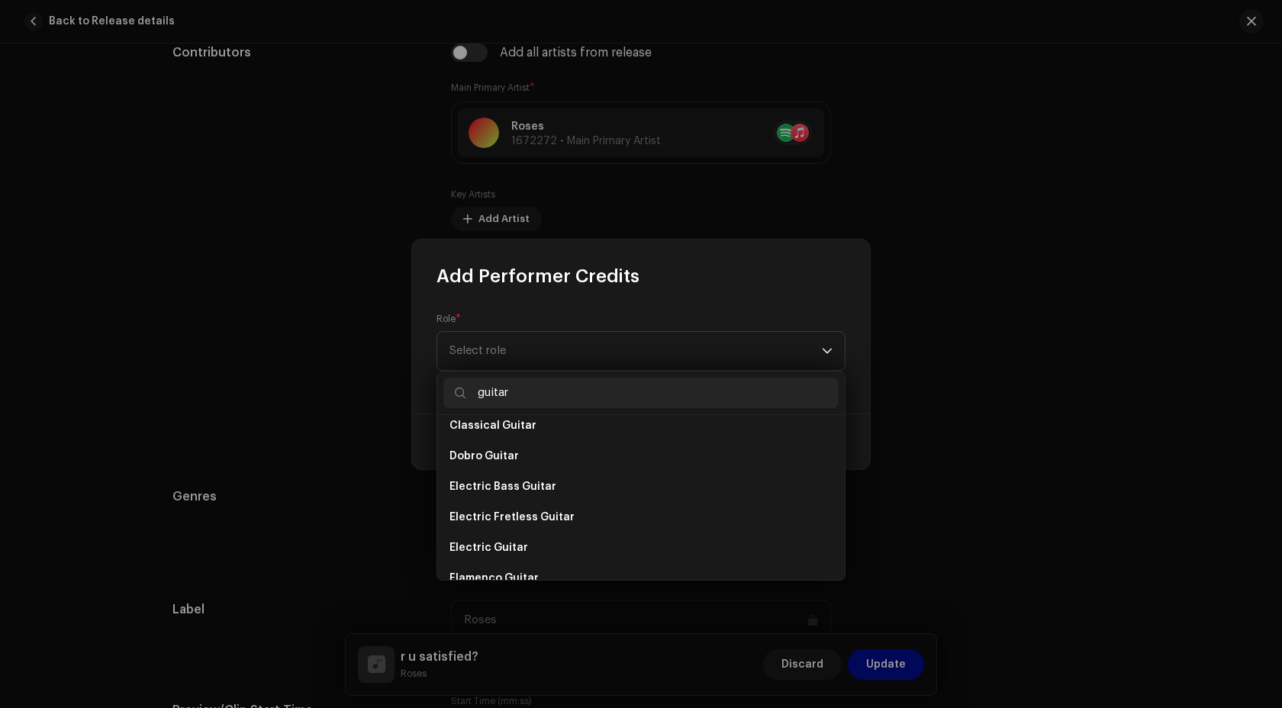
scroll to position [220, 0]
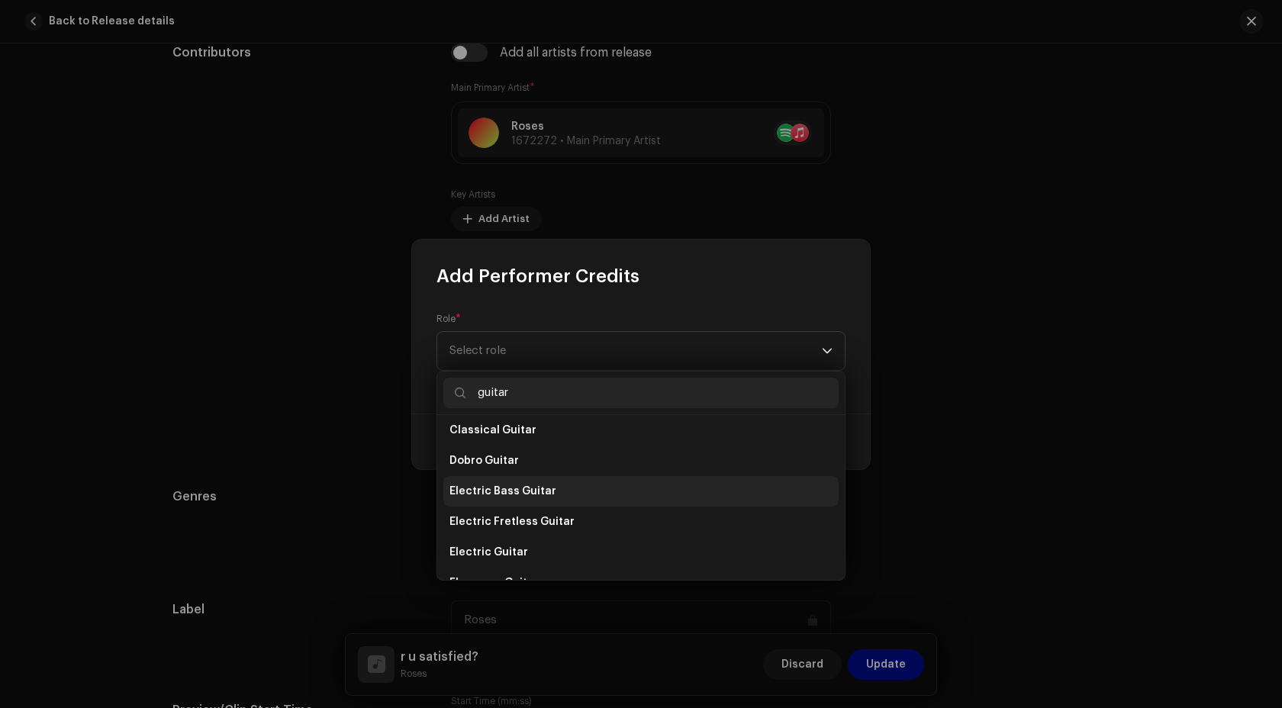
type input "guitar"
click at [575, 497] on li "Electric Bass Guitar" at bounding box center [640, 491] width 395 height 31
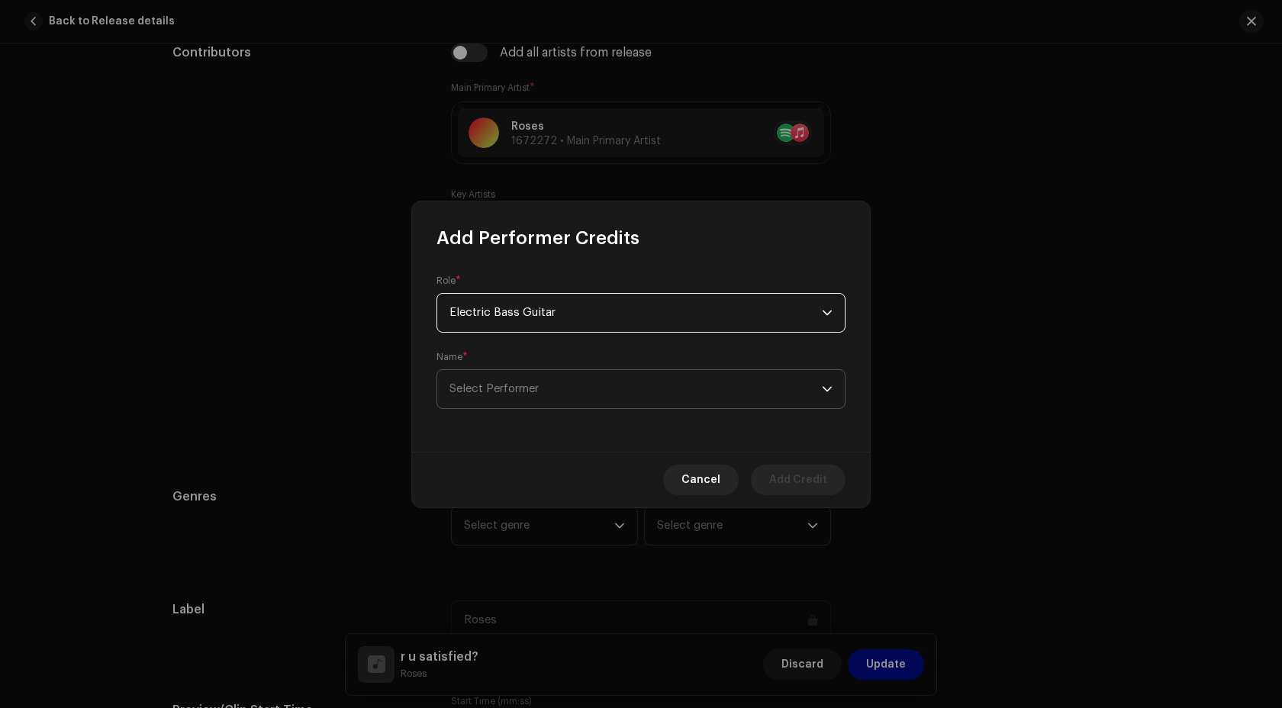
click at [529, 395] on span "Select Performer" at bounding box center [635, 389] width 372 height 38
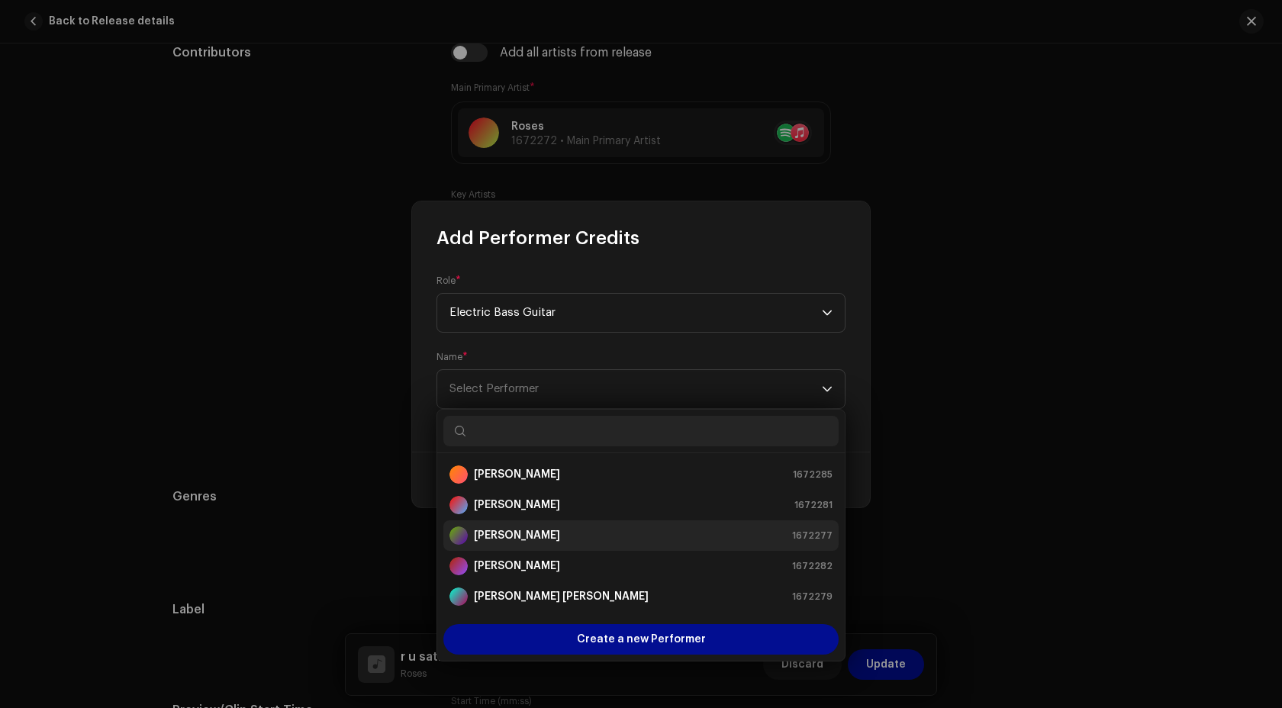
click at [560, 544] on div "Joseph Edward Bircham" at bounding box center [504, 535] width 111 height 18
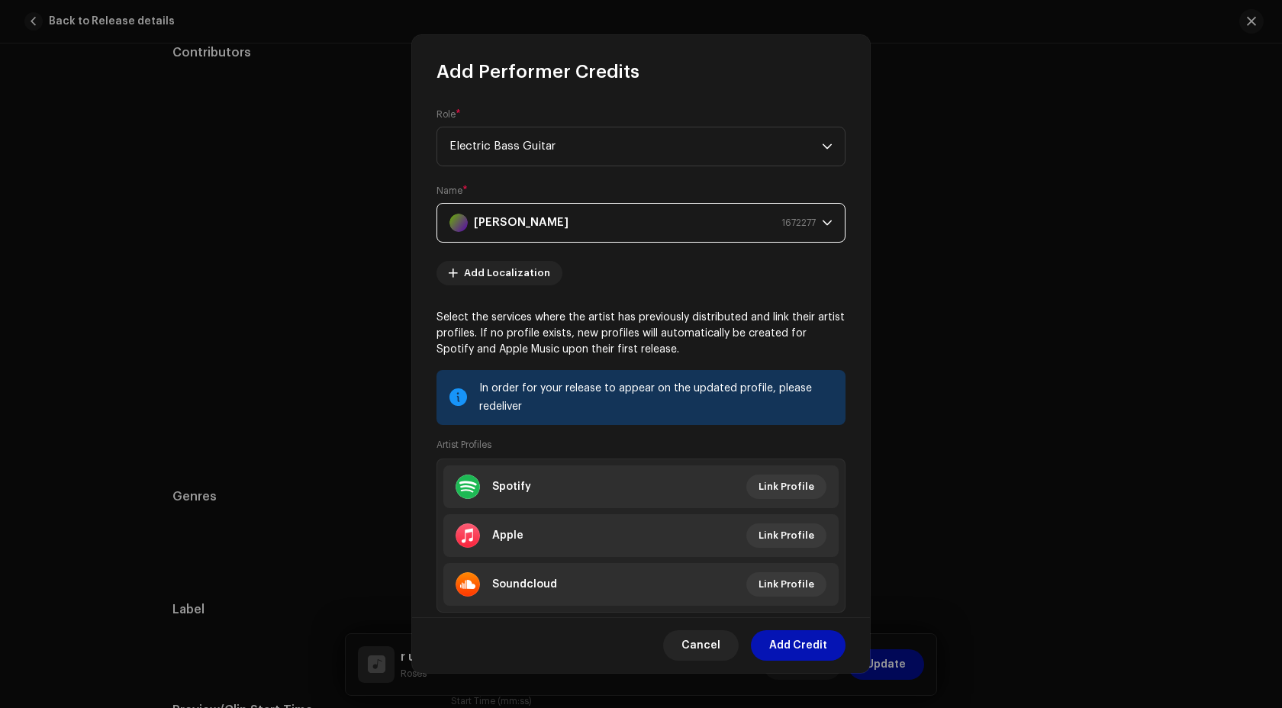
click at [776, 650] on span "Add Credit" at bounding box center [798, 645] width 58 height 31
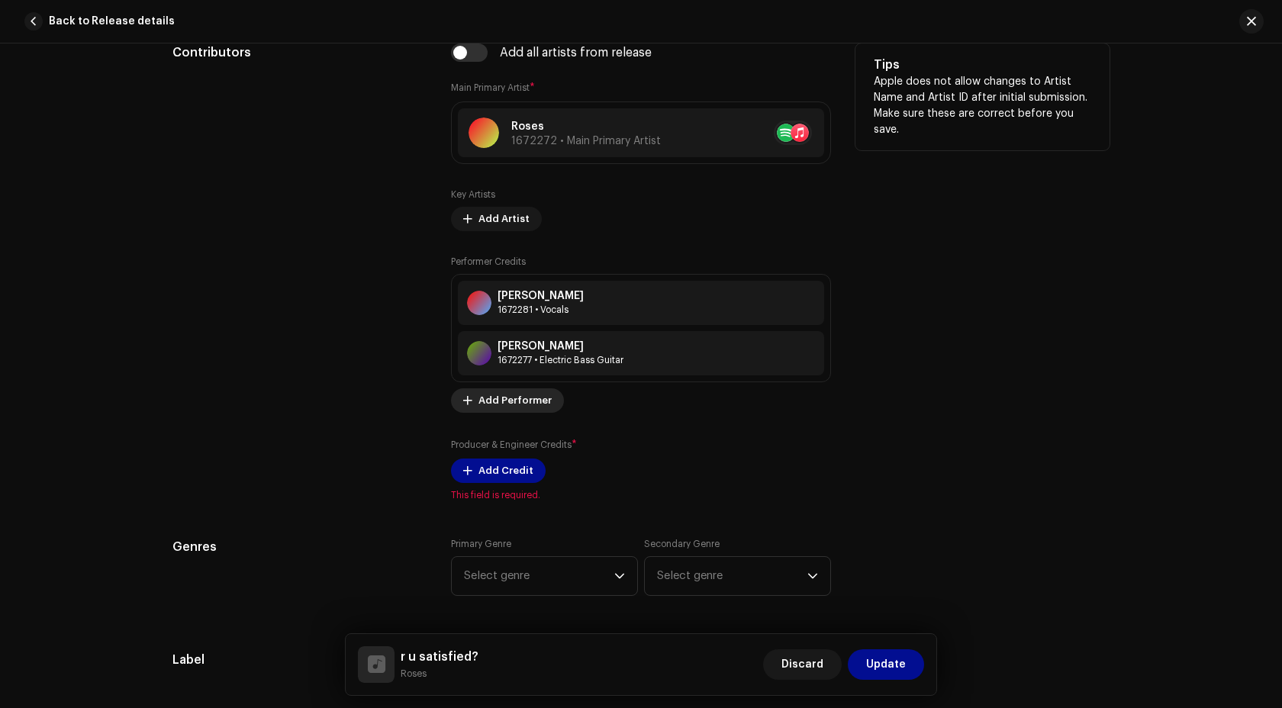
click at [504, 406] on span "Add Performer" at bounding box center [514, 400] width 73 height 31
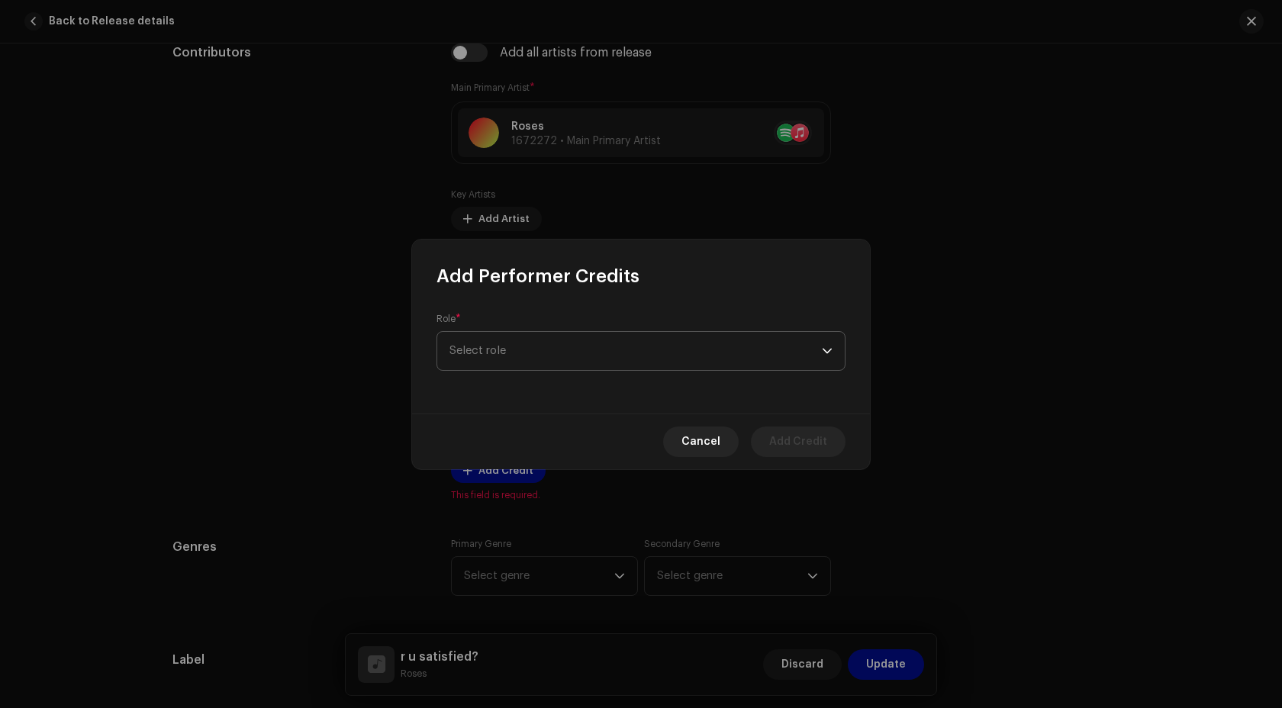
click at [508, 351] on span "Select role" at bounding box center [635, 351] width 372 height 38
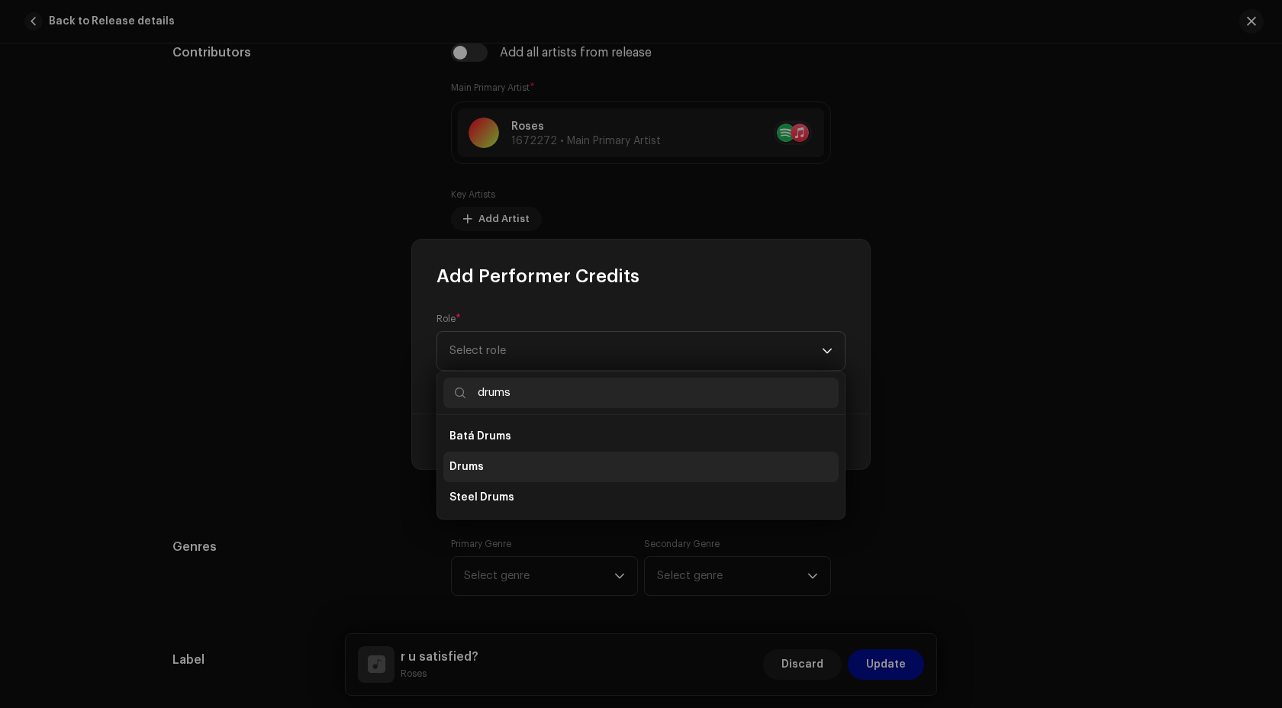
type input "drums"
click at [494, 465] on li "Drums" at bounding box center [640, 467] width 395 height 31
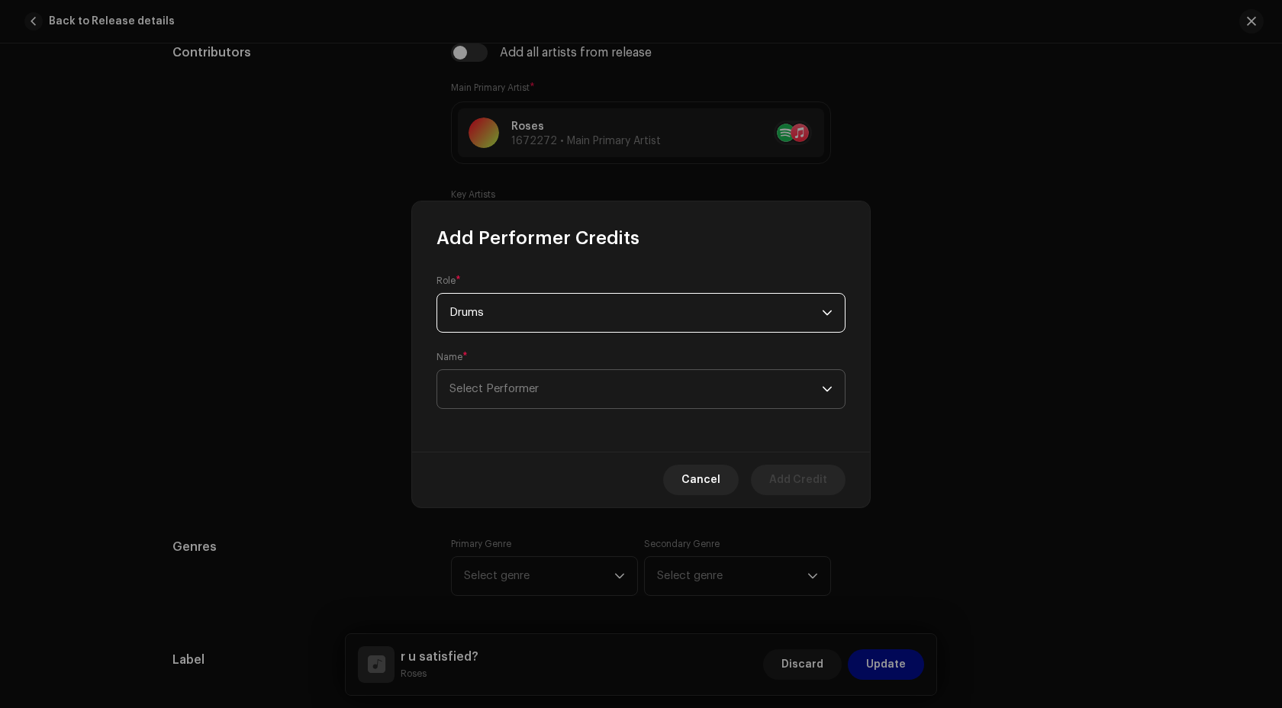
click at [536, 397] on span "Select Performer" at bounding box center [635, 389] width 372 height 38
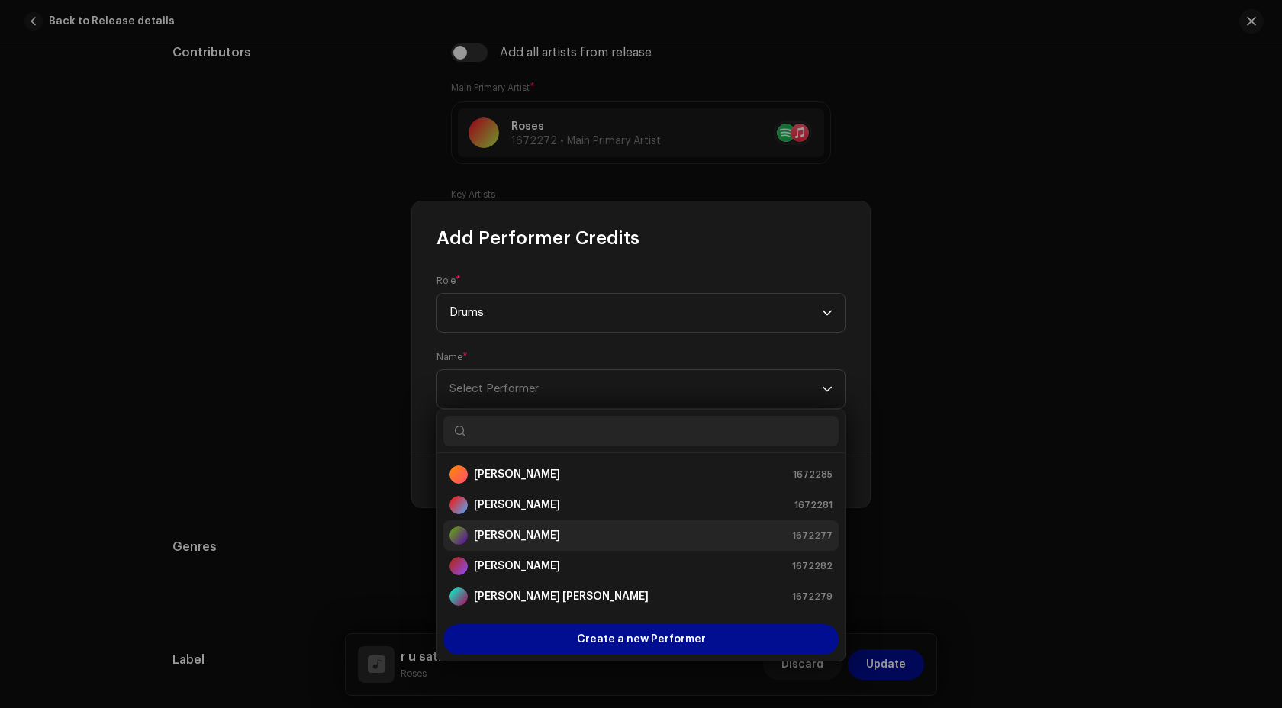
scroll to position [61, 0]
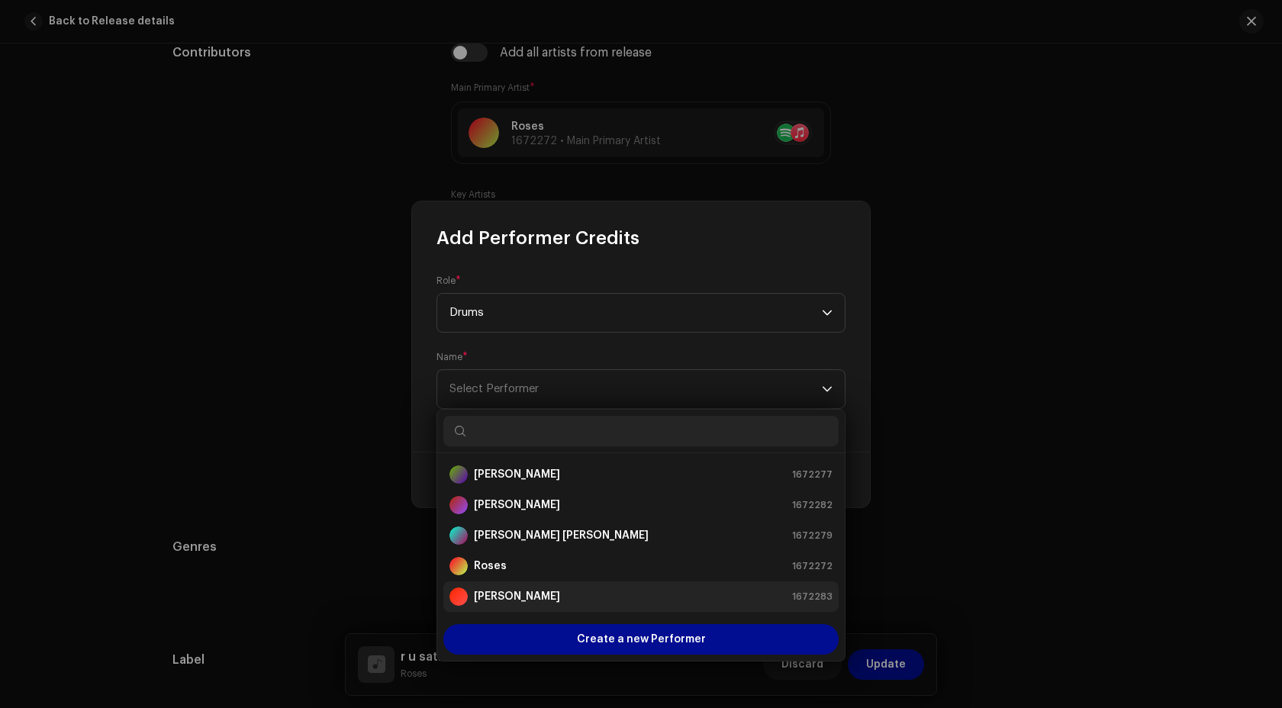
click at [542, 600] on strong "Sean Edward Warren" at bounding box center [517, 596] width 86 height 15
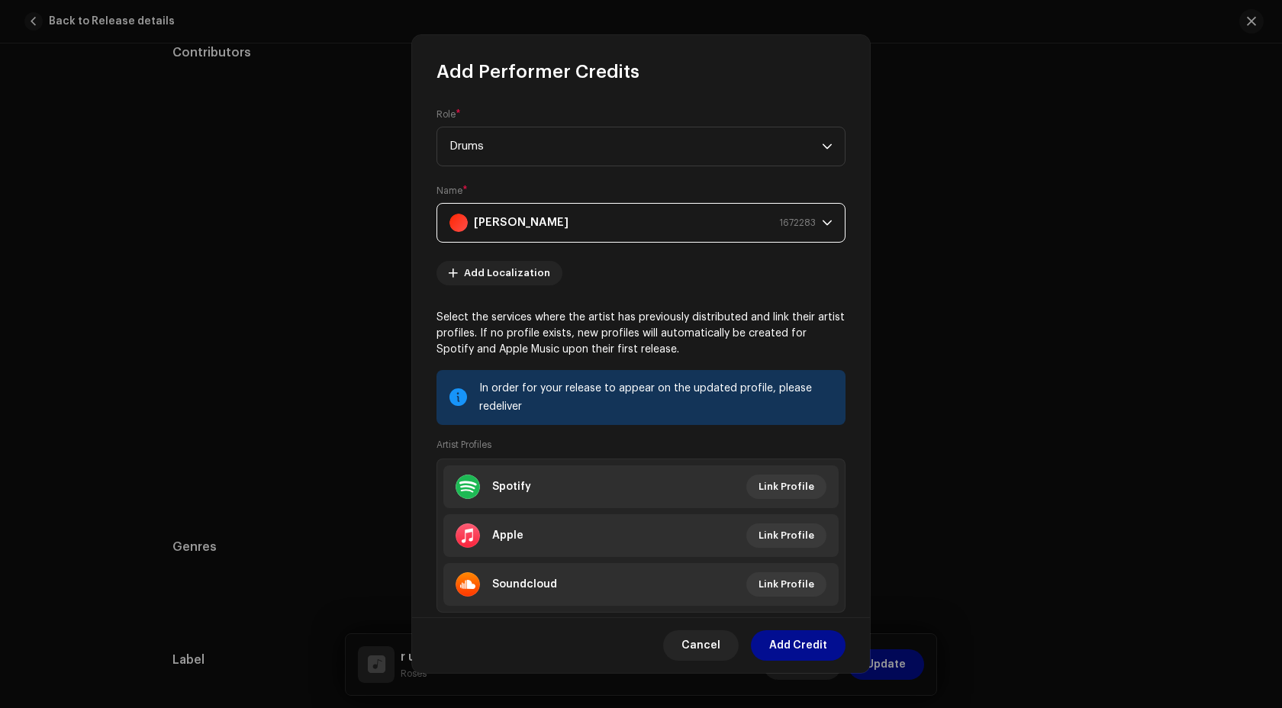
click at [798, 651] on span "Add Credit" at bounding box center [798, 645] width 58 height 31
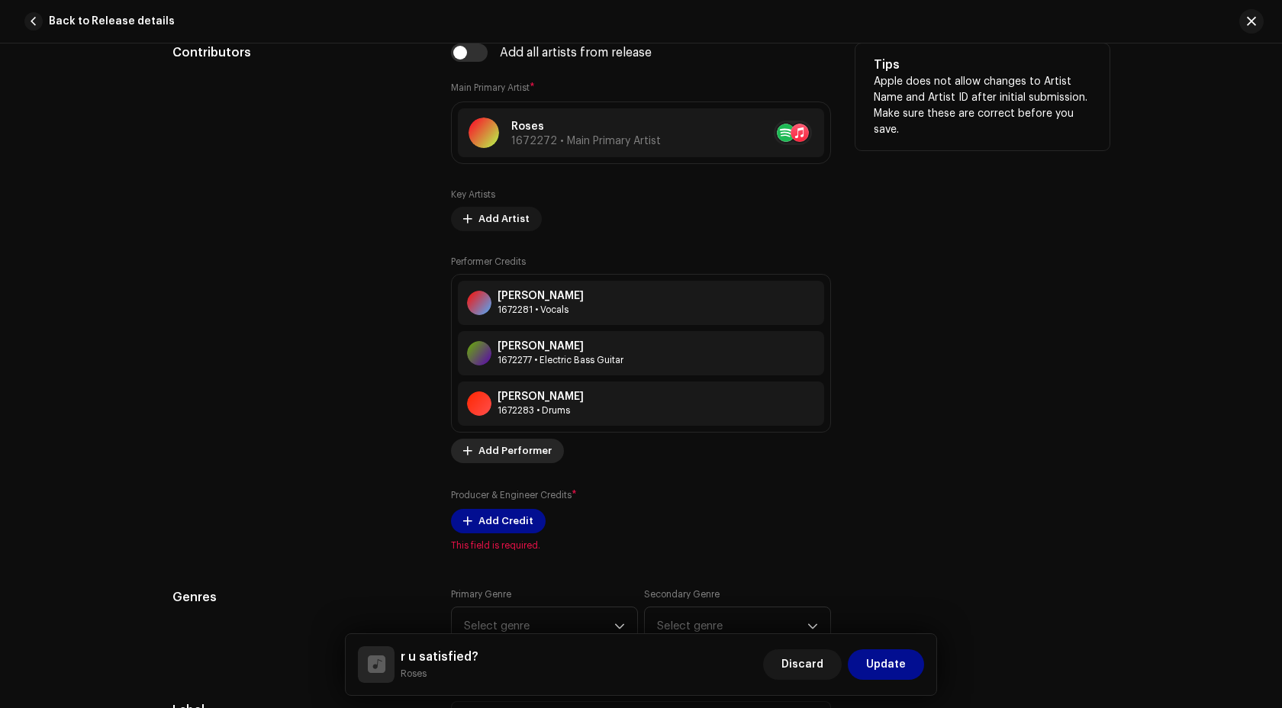
click at [495, 454] on span "Add Performer" at bounding box center [514, 451] width 73 height 31
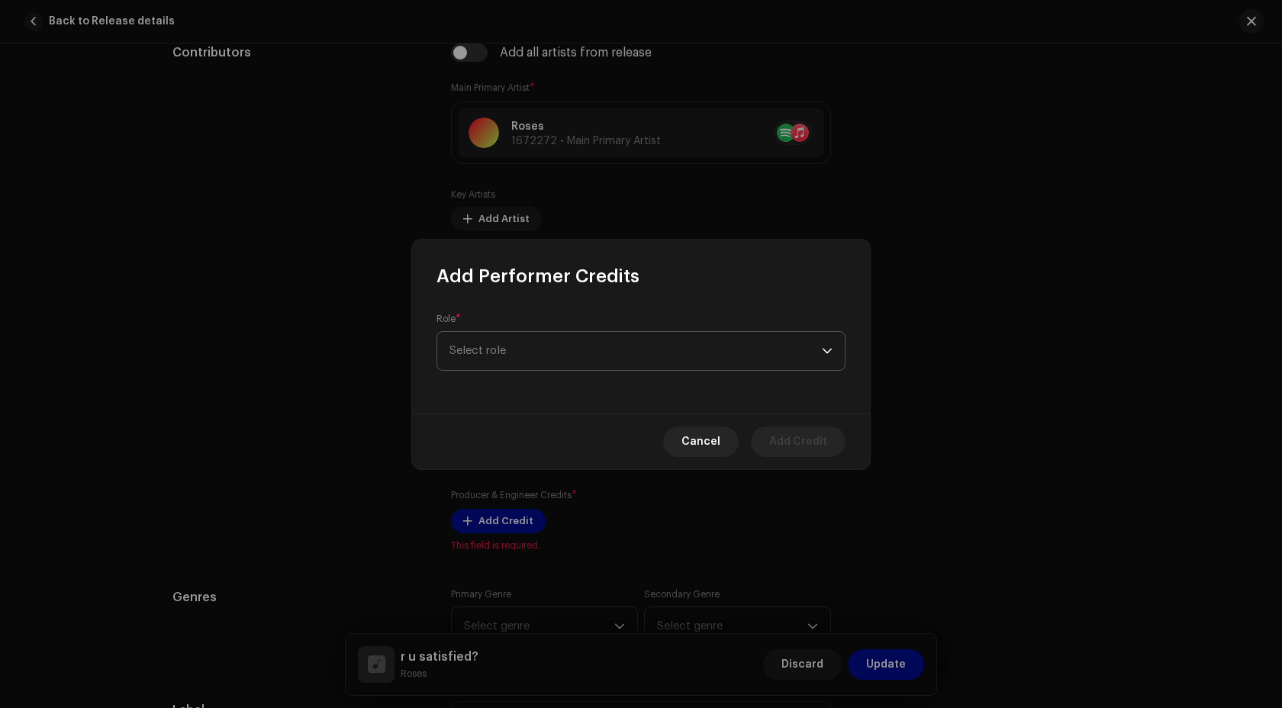
click at [540, 352] on span "Select role" at bounding box center [635, 351] width 372 height 38
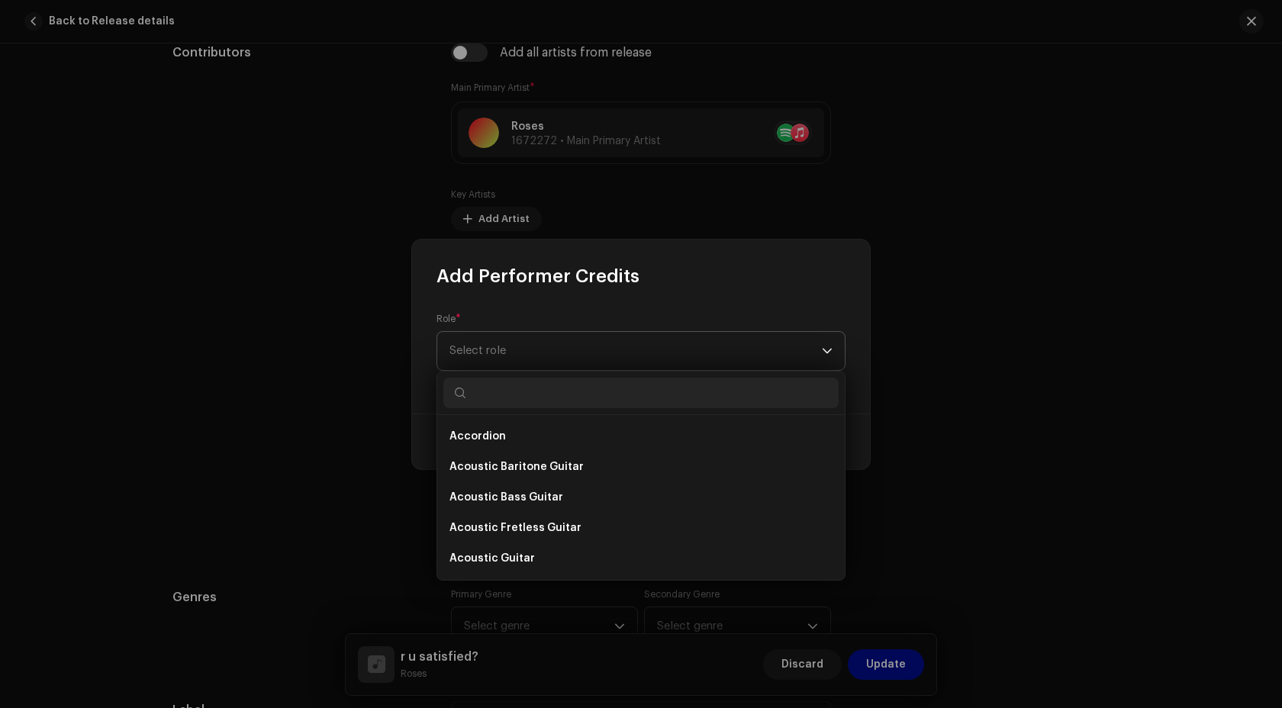
type input "u"
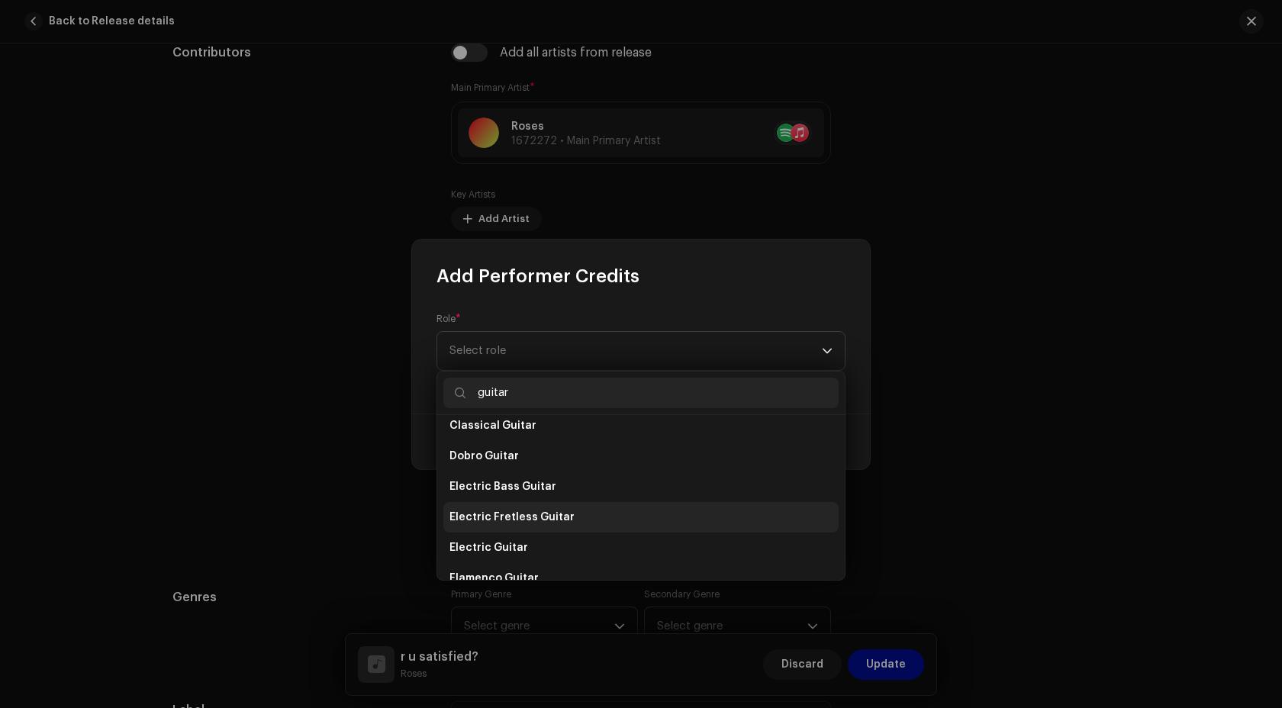
scroll to position [230, 0]
type input "guitar"
click at [576, 539] on li "Electric Guitar" at bounding box center [640, 542] width 395 height 31
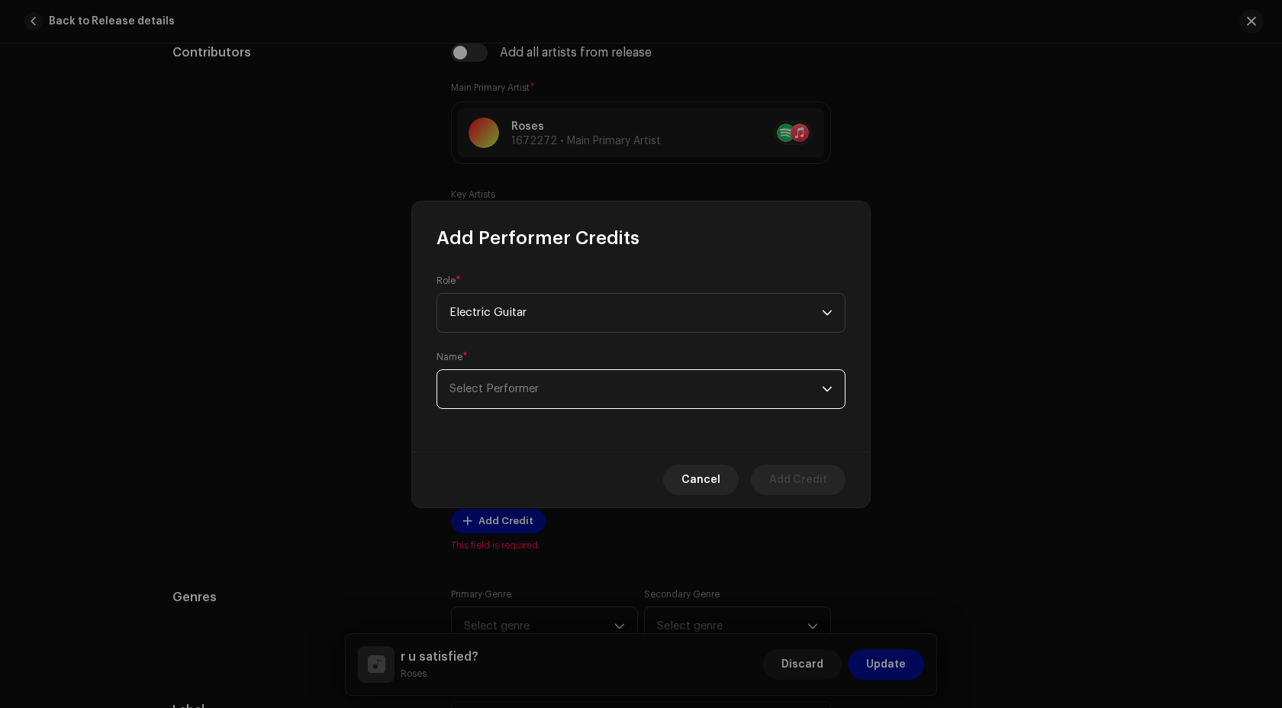
click at [520, 396] on span "Select Performer" at bounding box center [635, 389] width 372 height 38
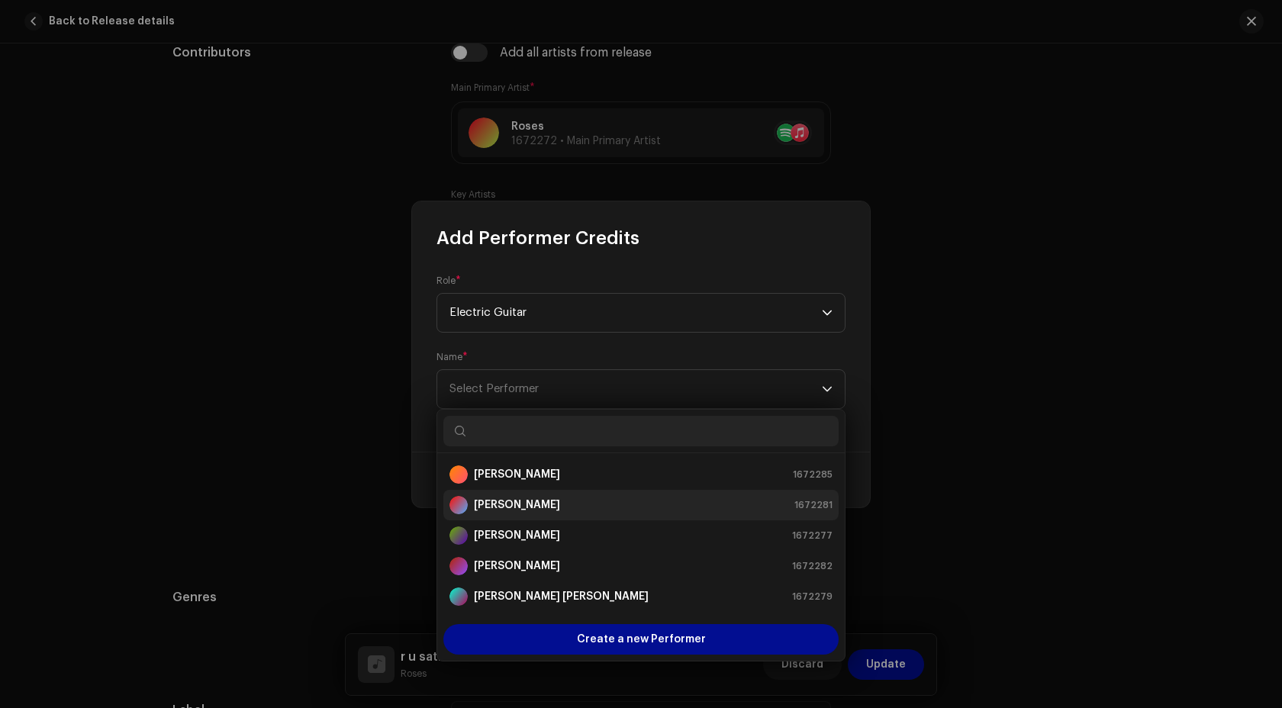
scroll to position [61, 0]
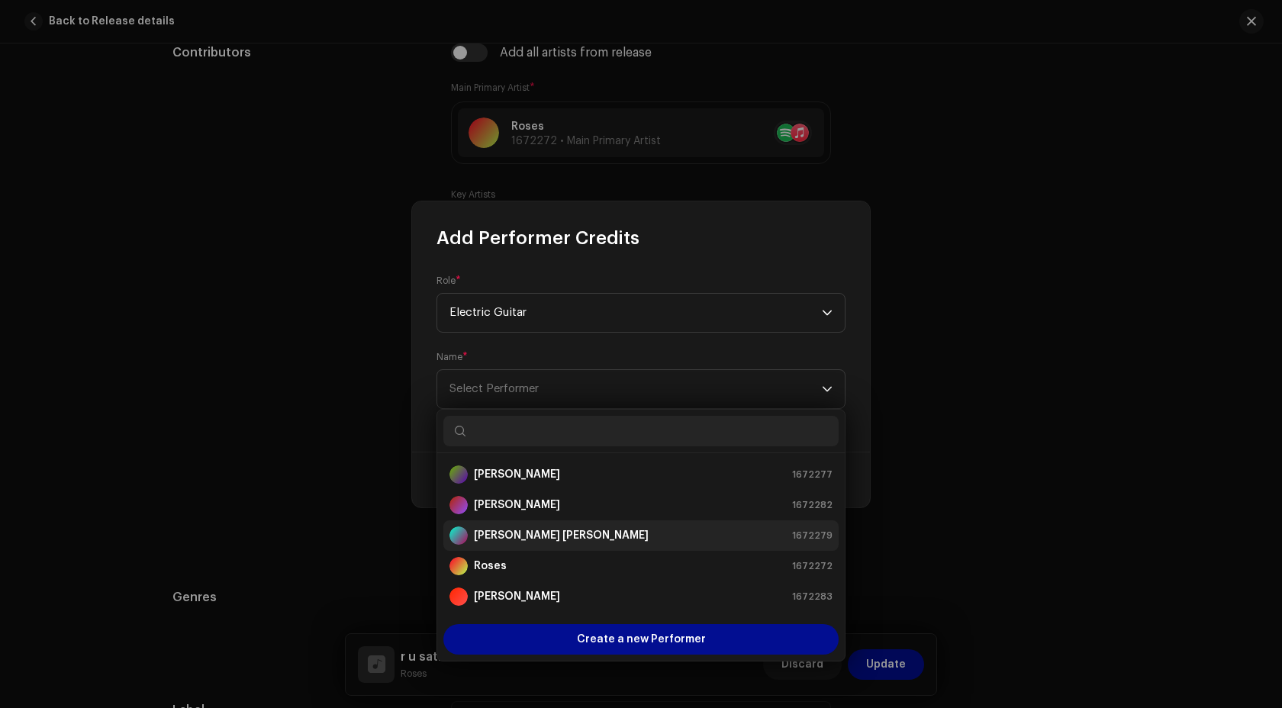
click at [579, 541] on strong "Reece-Paul Shaylon Thompson" at bounding box center [561, 535] width 175 height 15
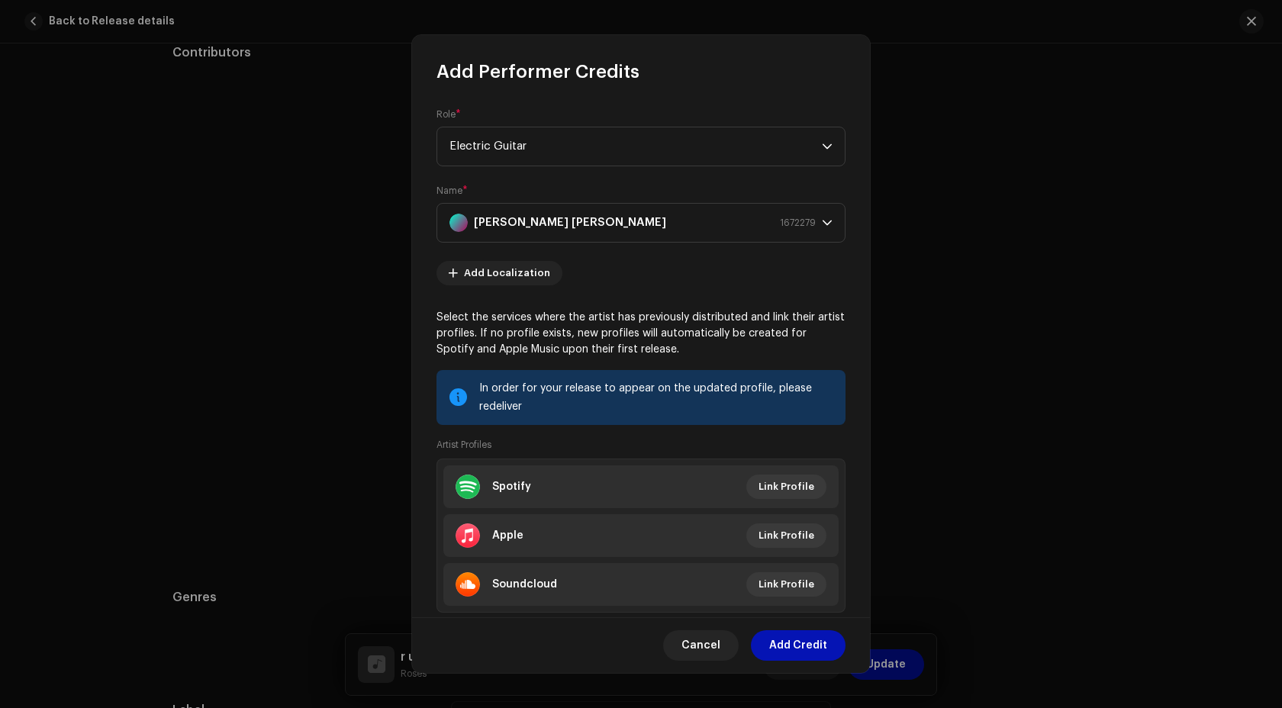
click at [787, 657] on span "Add Credit" at bounding box center [798, 645] width 58 height 31
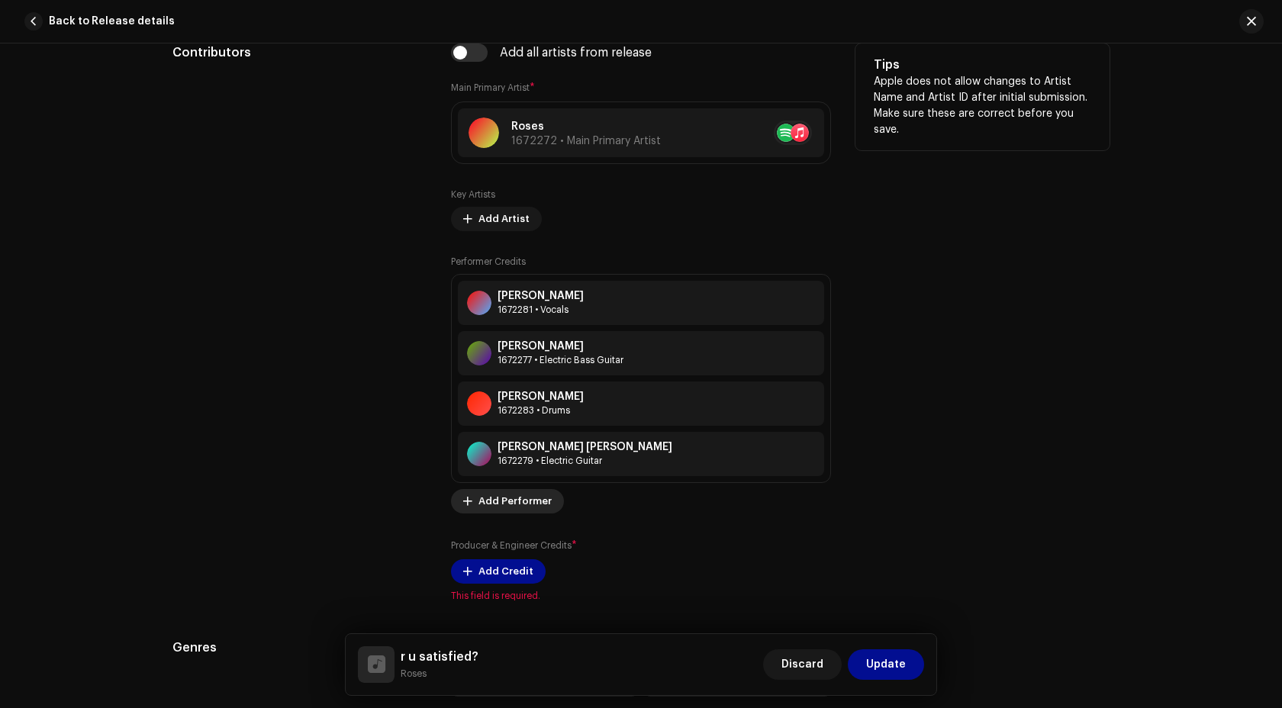
click at [514, 502] on span "Add Performer" at bounding box center [514, 501] width 73 height 31
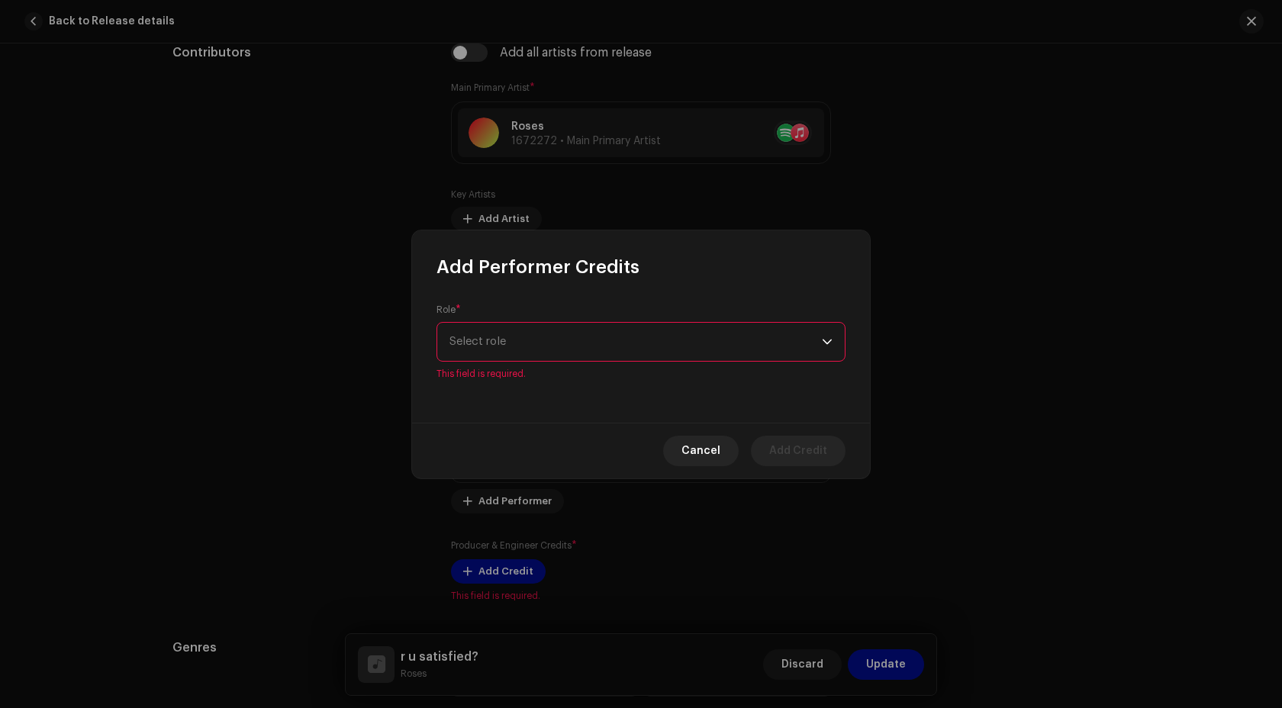
click at [532, 372] on div "Role * Select role This field is required." at bounding box center [641, 350] width 458 height 143
click at [525, 359] on span "Select role" at bounding box center [635, 342] width 372 height 38
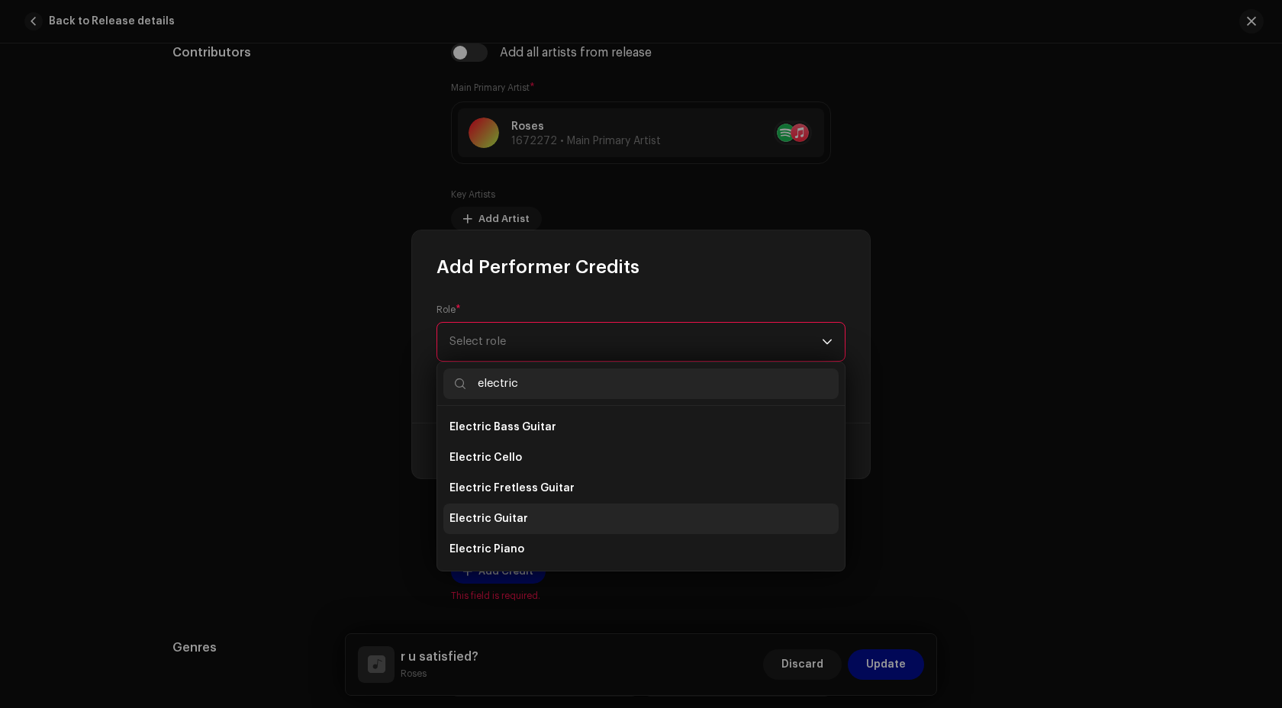
type input "electric"
click at [579, 521] on li "Electric Guitar" at bounding box center [640, 518] width 395 height 31
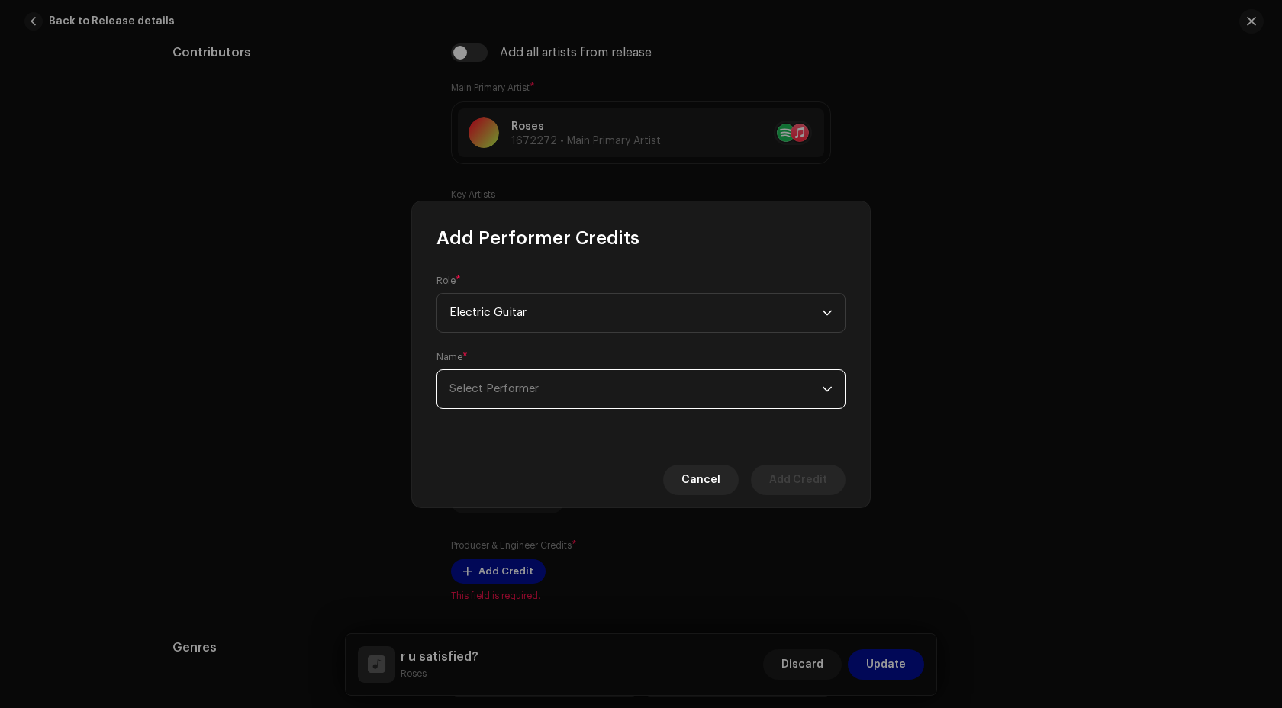
click at [536, 397] on span "Select Performer" at bounding box center [635, 389] width 372 height 38
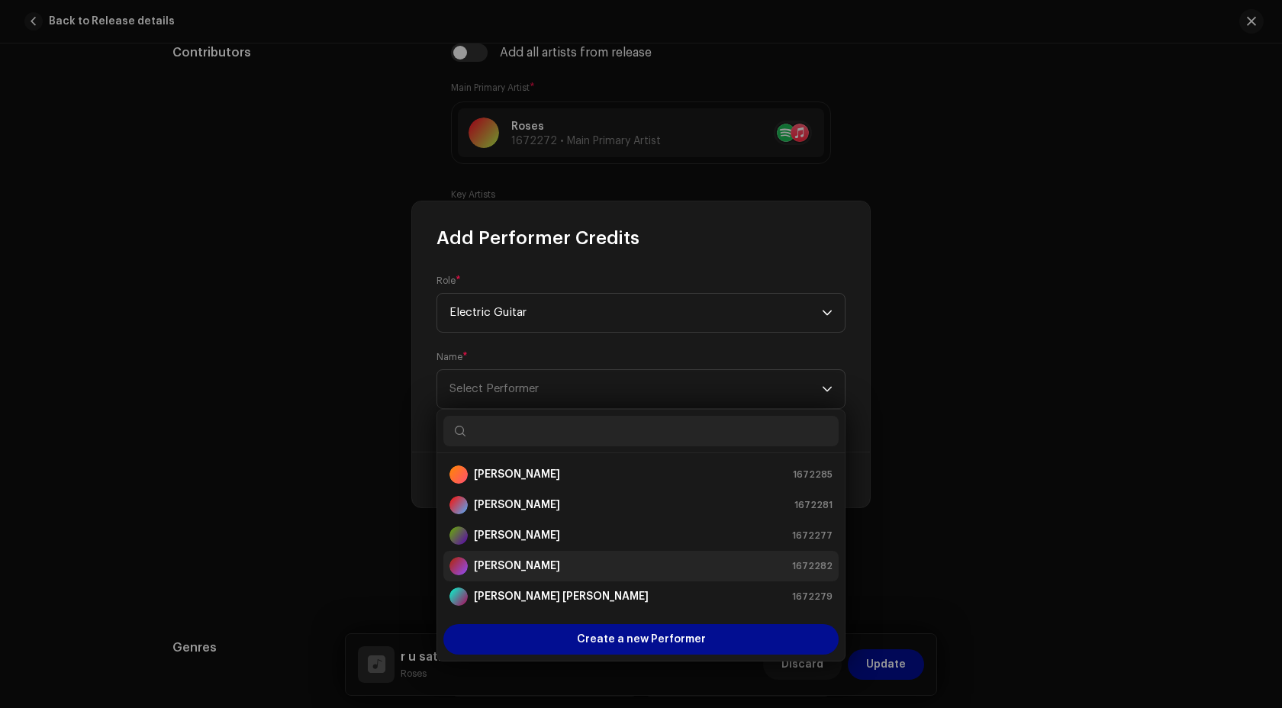
click at [560, 571] on strong "Megan-Rose Reed" at bounding box center [517, 565] width 86 height 15
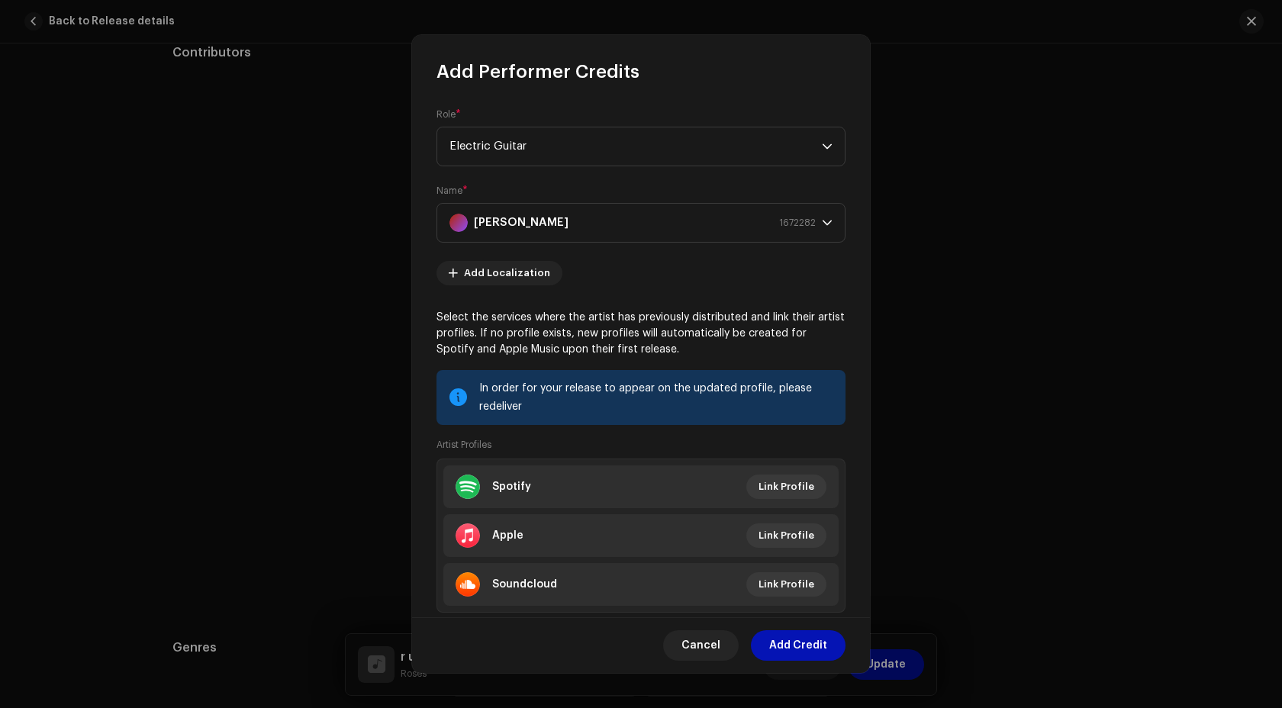
click at [782, 648] on span "Add Credit" at bounding box center [798, 645] width 58 height 31
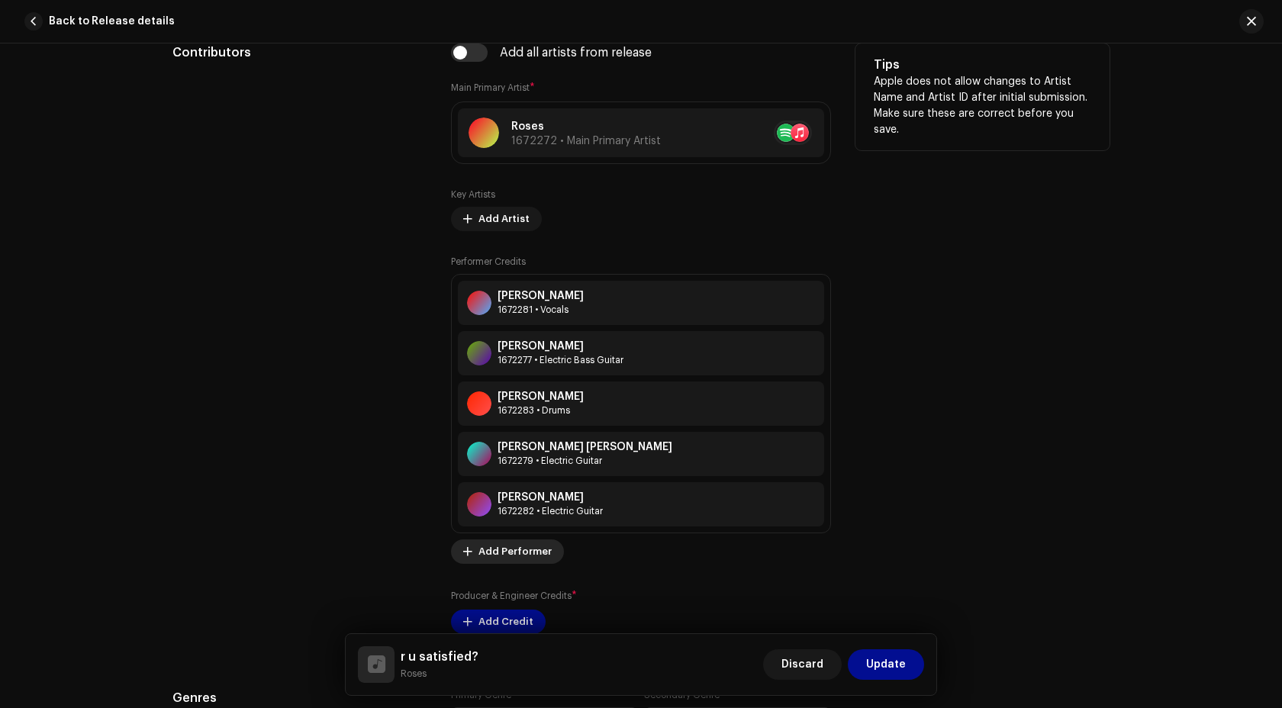
click at [516, 545] on span "Add Performer" at bounding box center [514, 551] width 73 height 31
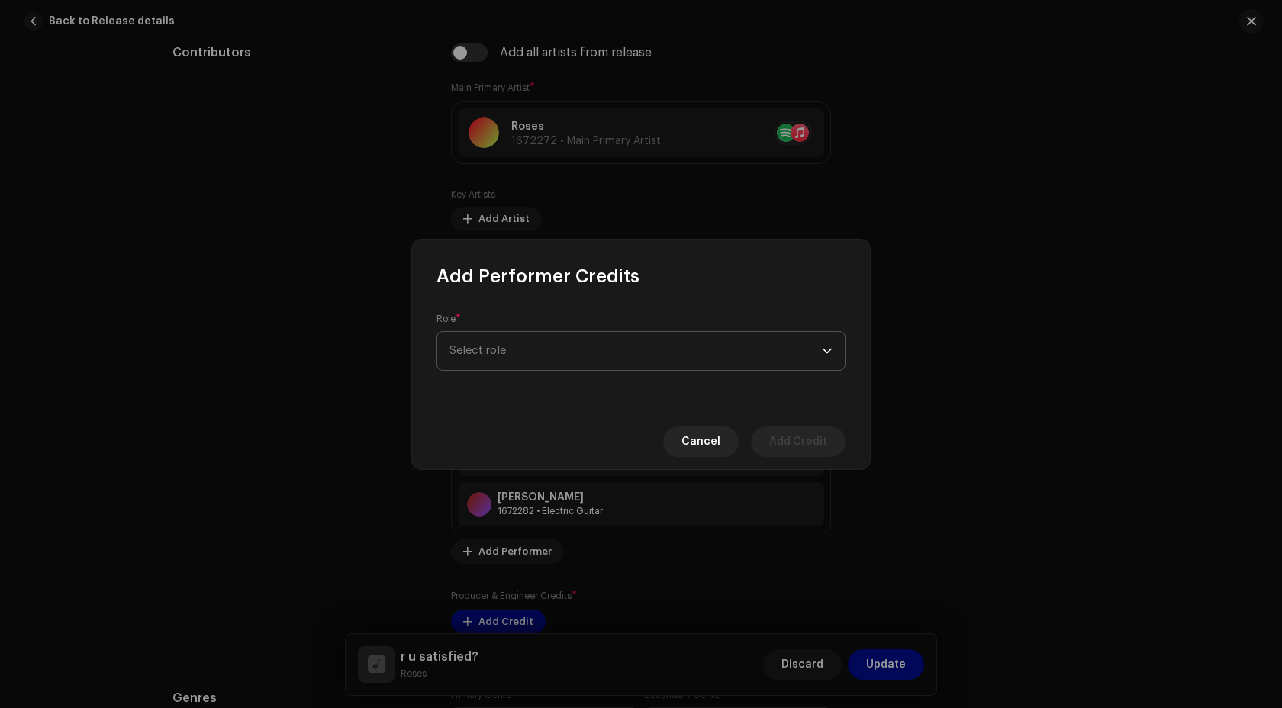
click at [542, 343] on span "Select role" at bounding box center [635, 351] width 372 height 38
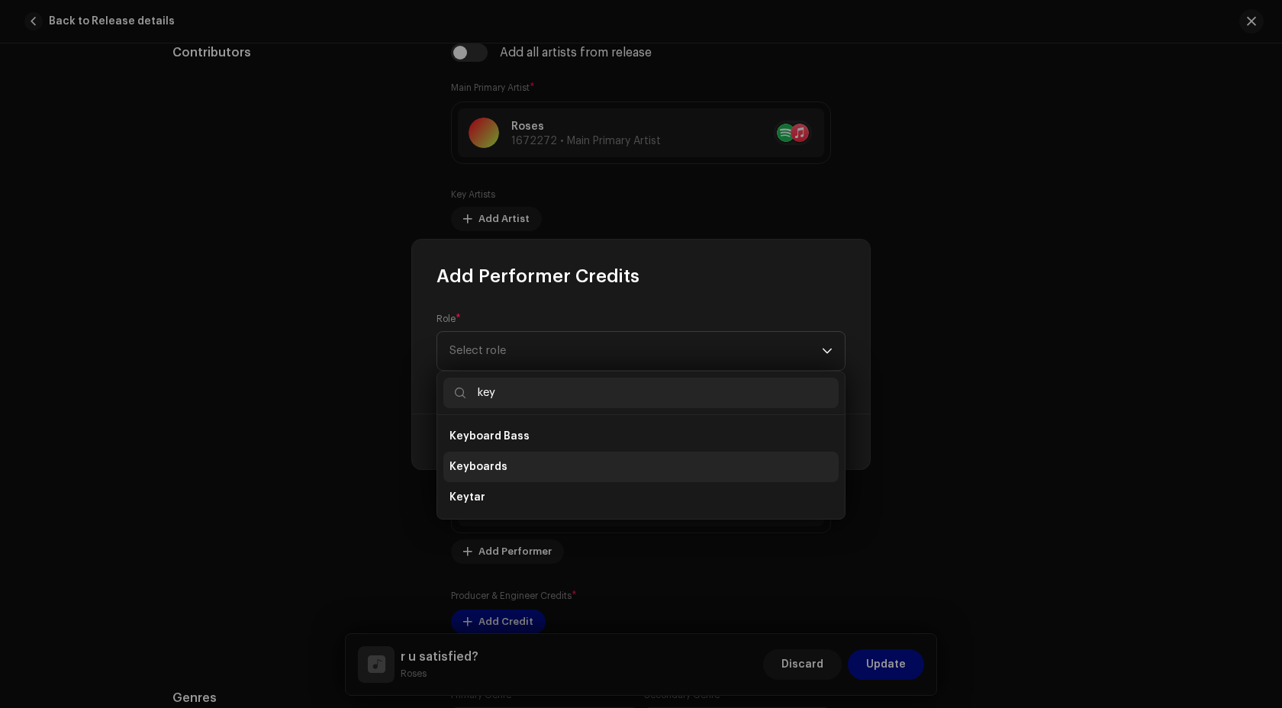
type input "key"
click at [532, 471] on li "Keyboards" at bounding box center [640, 467] width 395 height 31
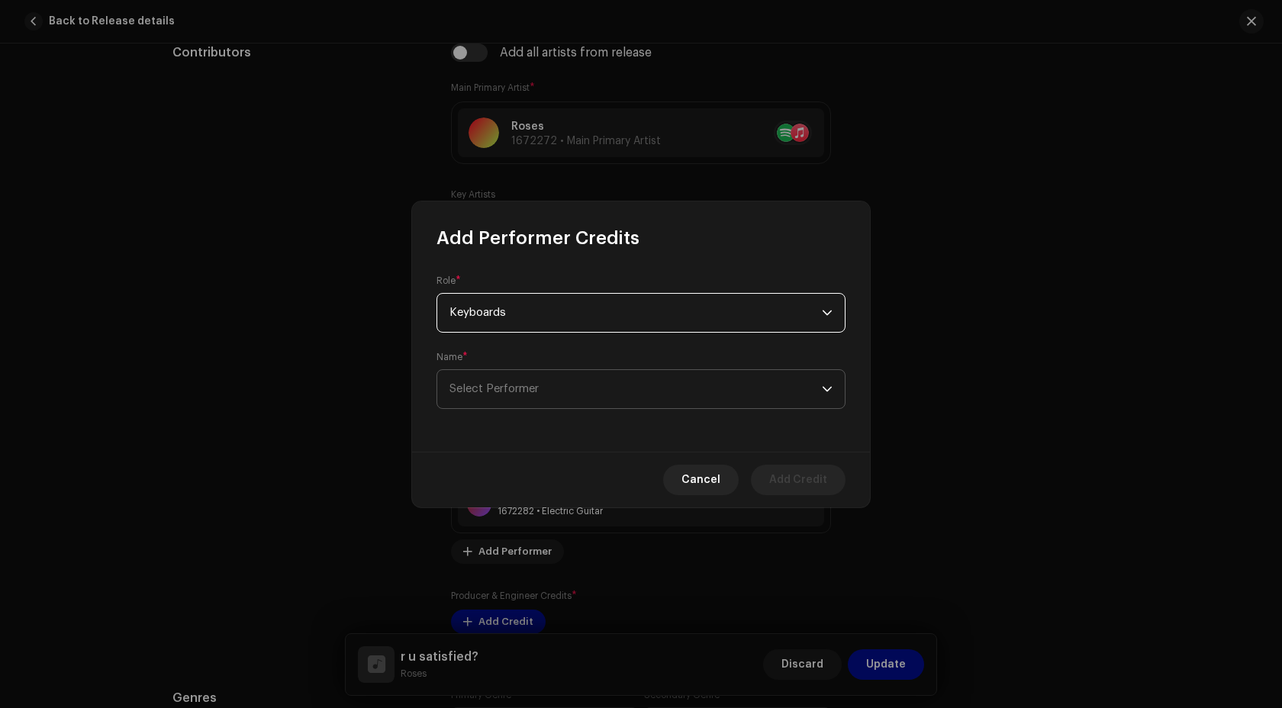
click at [571, 391] on span "Select Performer" at bounding box center [635, 389] width 372 height 38
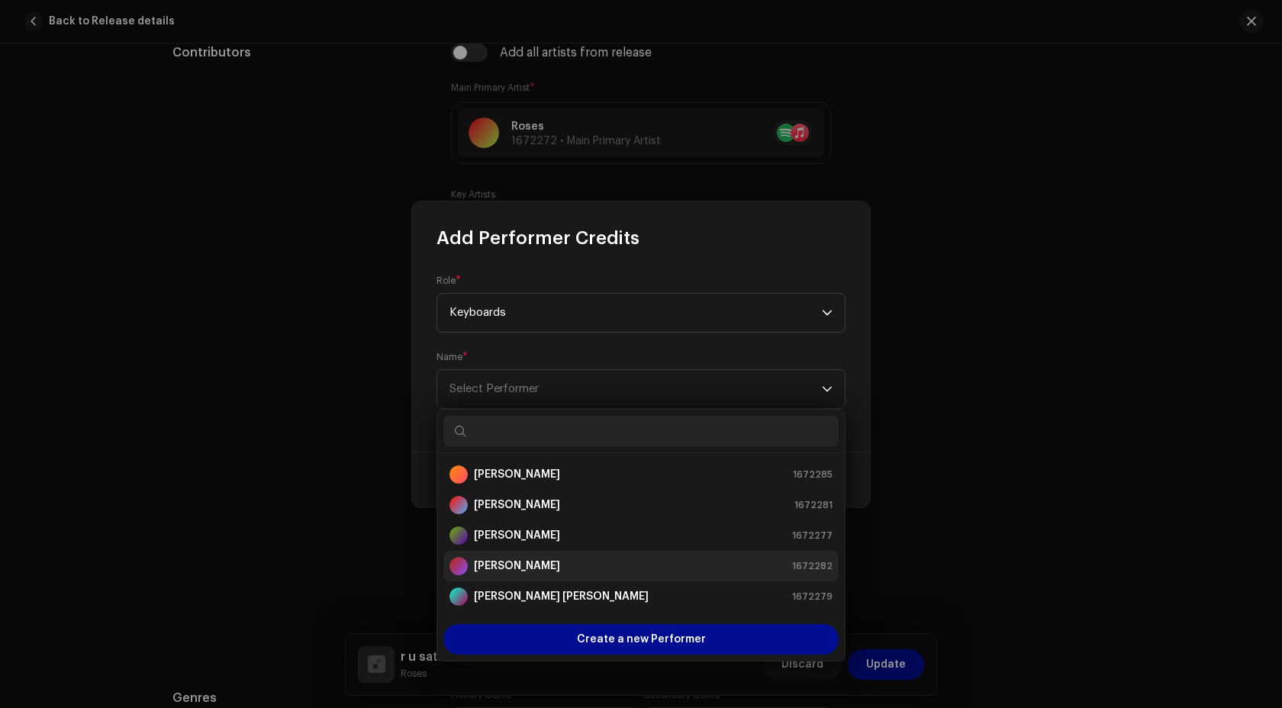
click at [587, 565] on div "Megan-Rose Reed 1672282" at bounding box center [640, 566] width 383 height 18
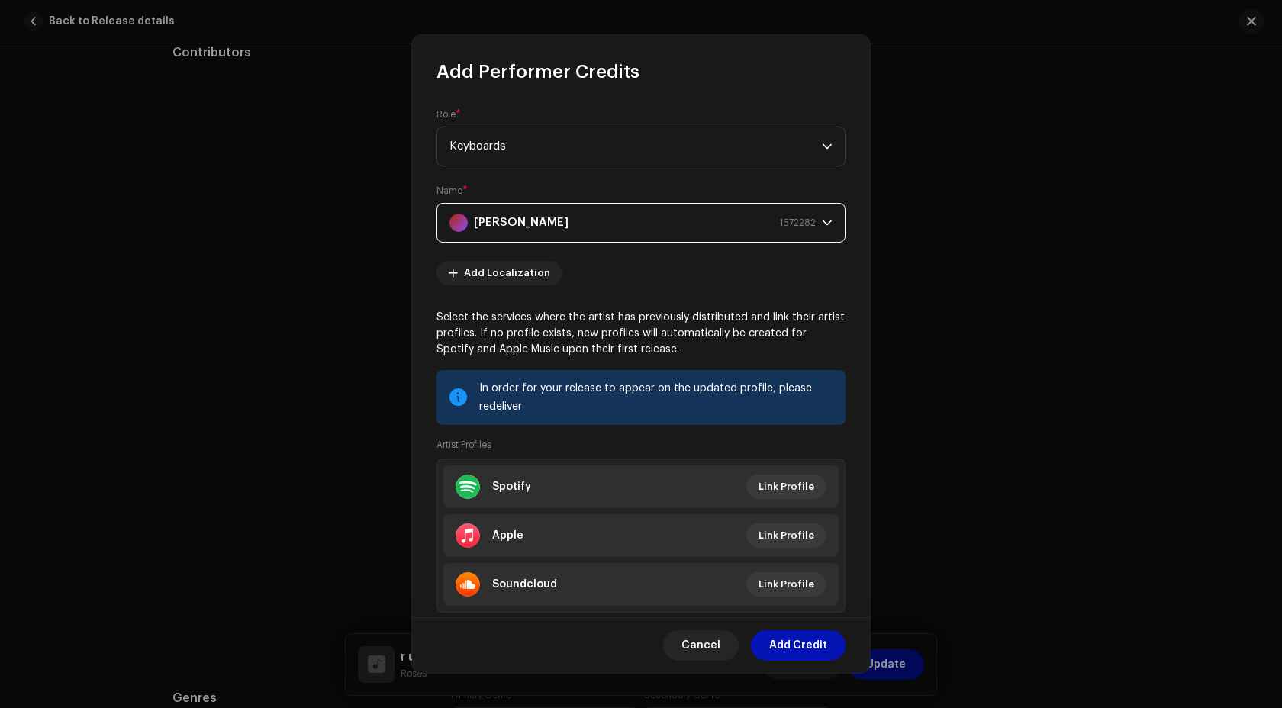
click at [796, 648] on span "Add Credit" at bounding box center [798, 645] width 58 height 31
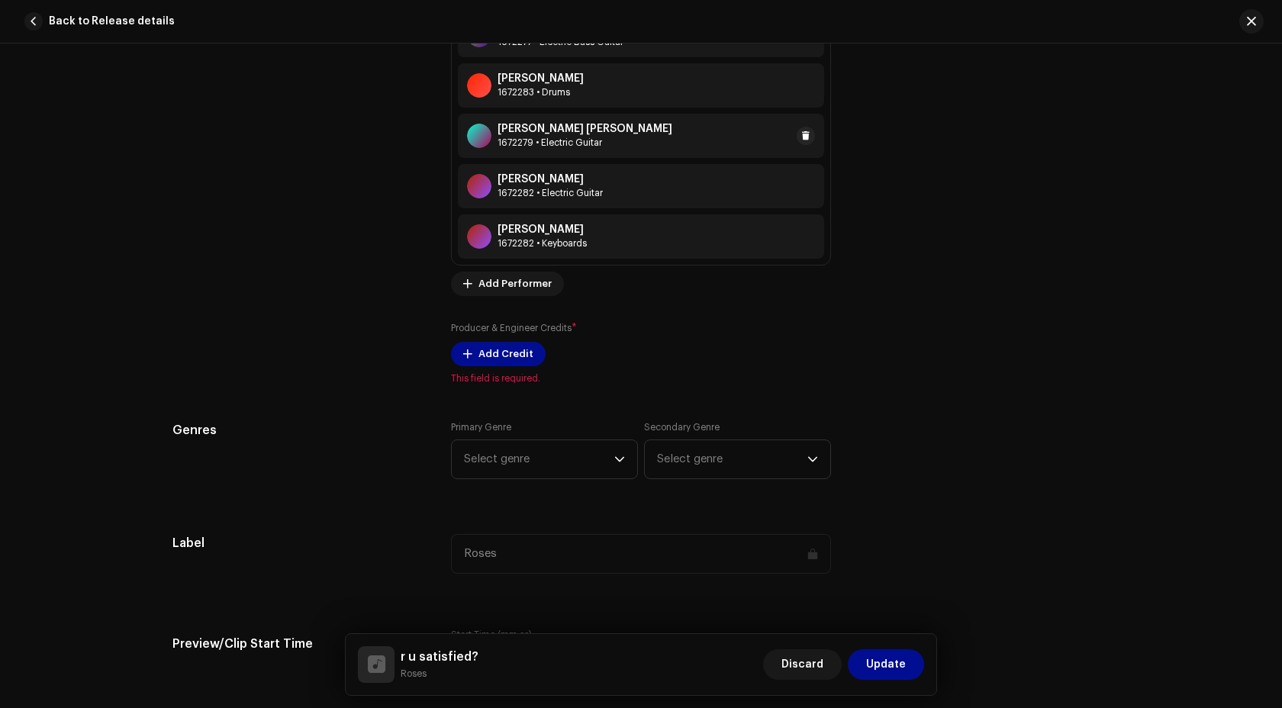
scroll to position [1295, 0]
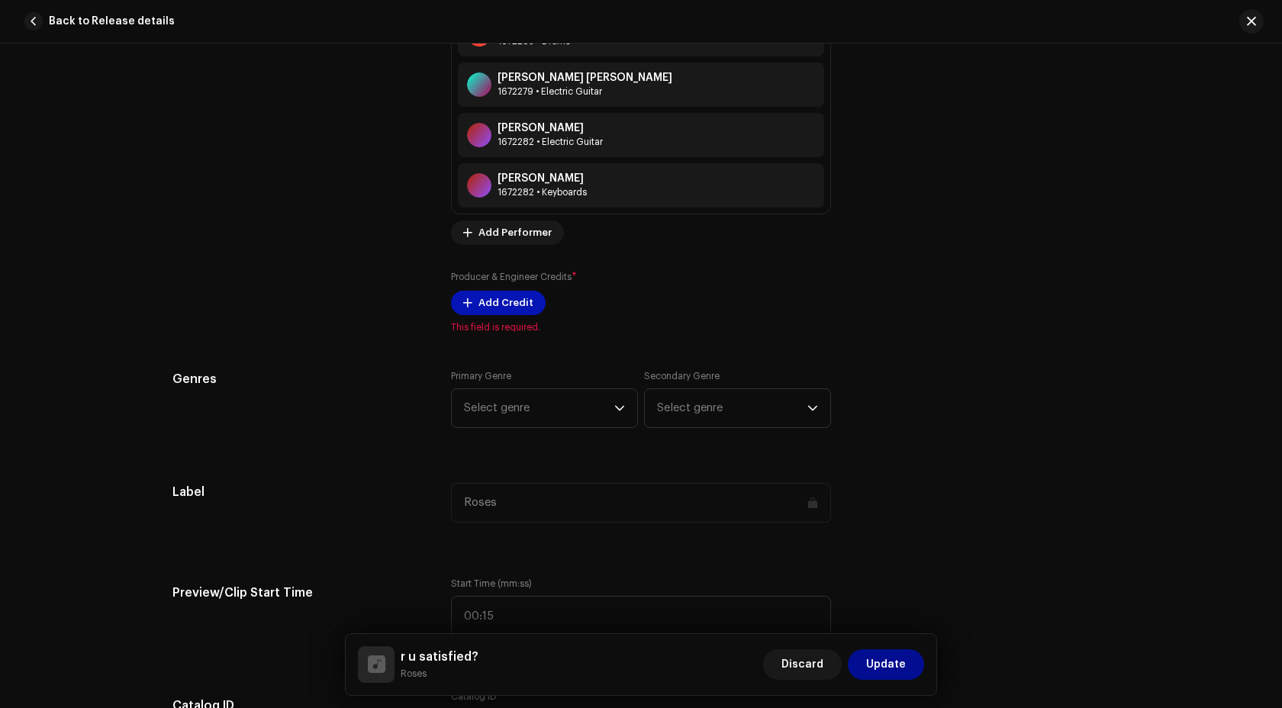
click at [488, 301] on span "Add Credit" at bounding box center [505, 303] width 55 height 31
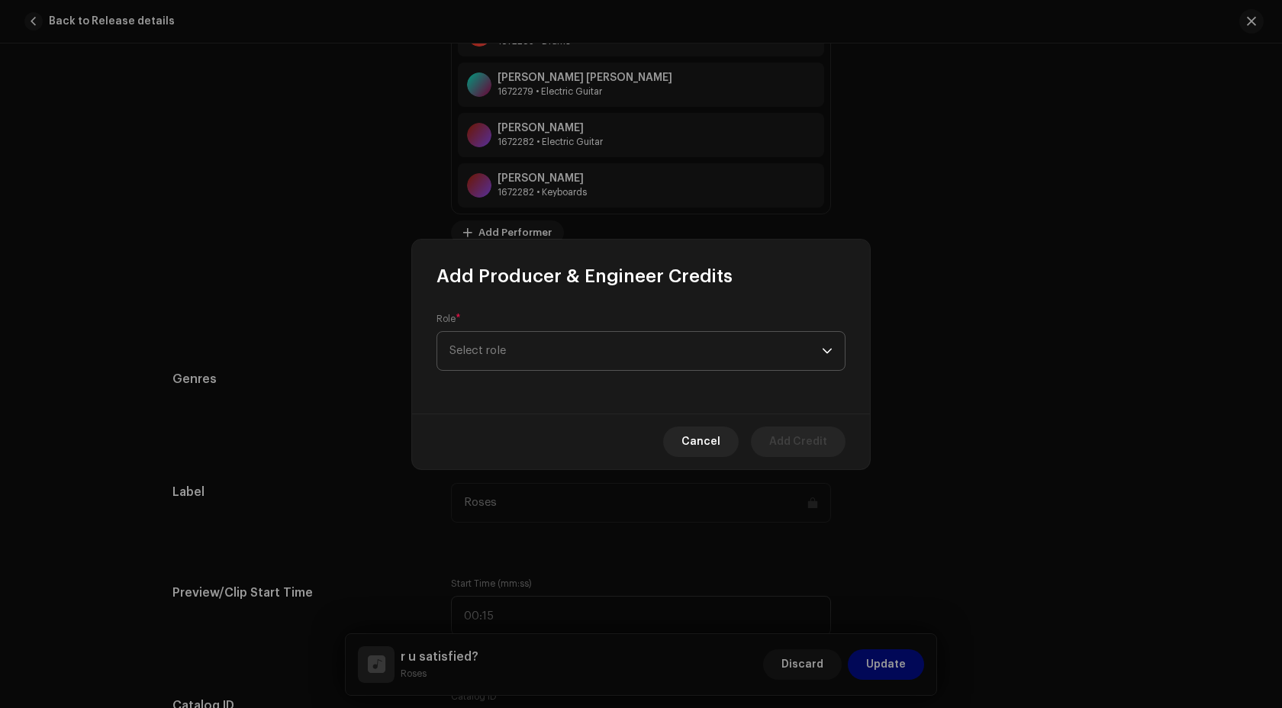
click at [505, 353] on span "Select role" at bounding box center [635, 351] width 372 height 38
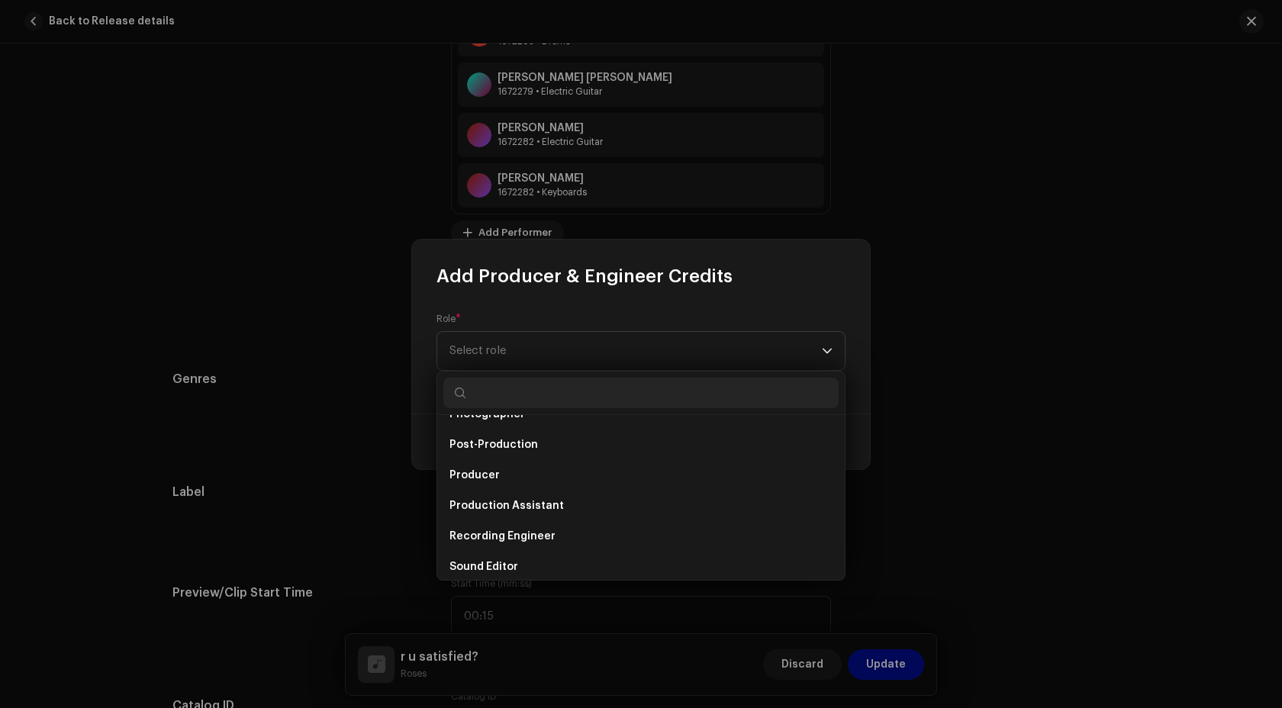
scroll to position [533, 0]
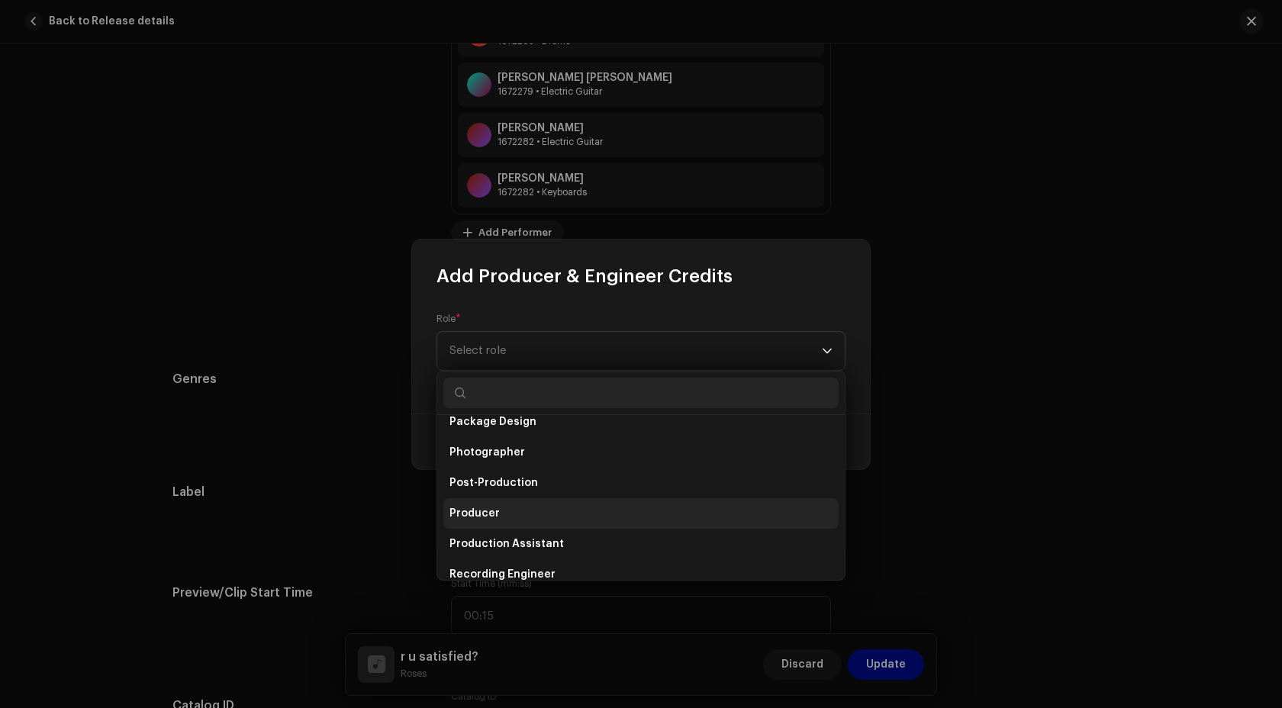
click at [491, 510] on span "Producer" at bounding box center [474, 513] width 50 height 15
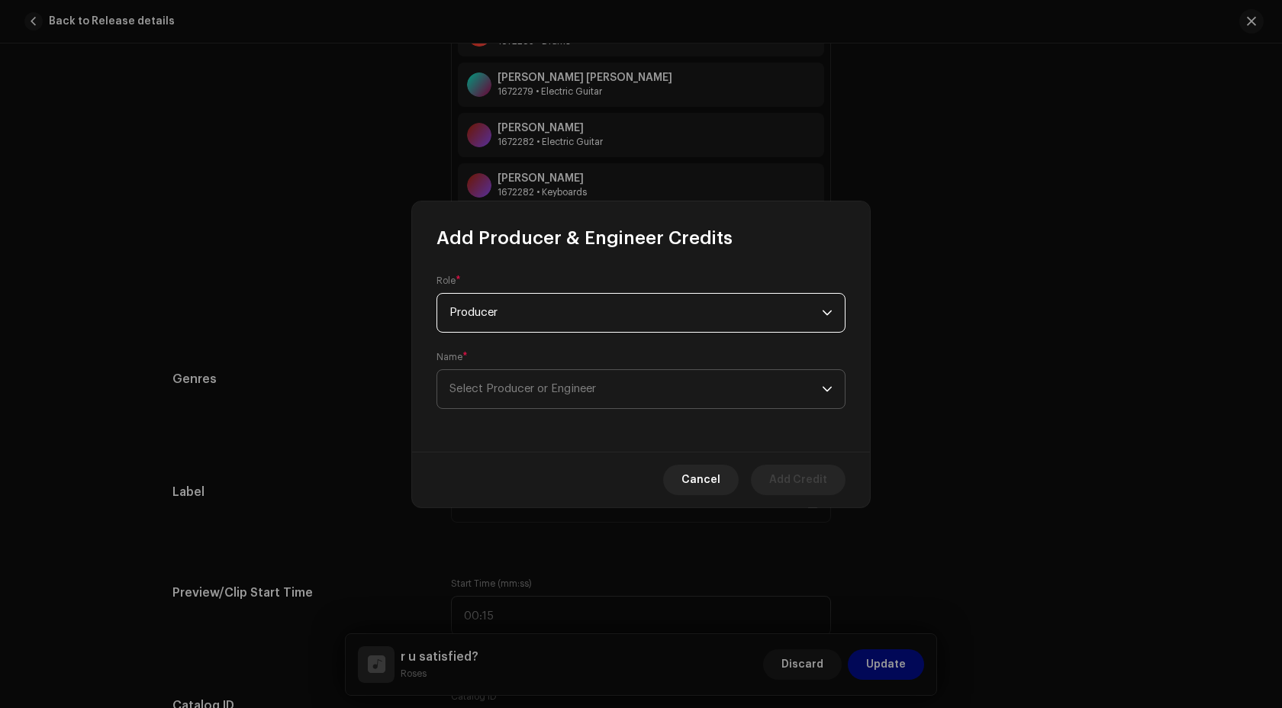
click at [535, 404] on span "Select Producer or Engineer" at bounding box center [635, 389] width 372 height 38
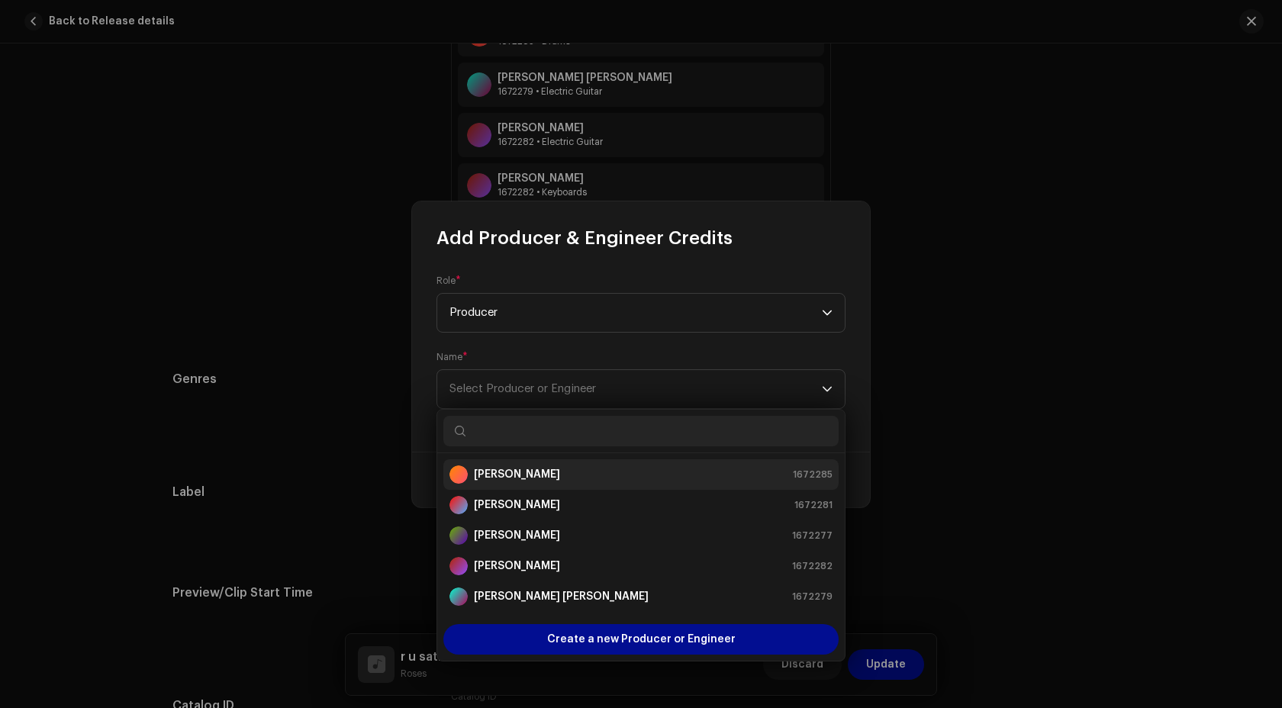
click at [539, 480] on strong "Claire Sutton" at bounding box center [517, 474] width 86 height 15
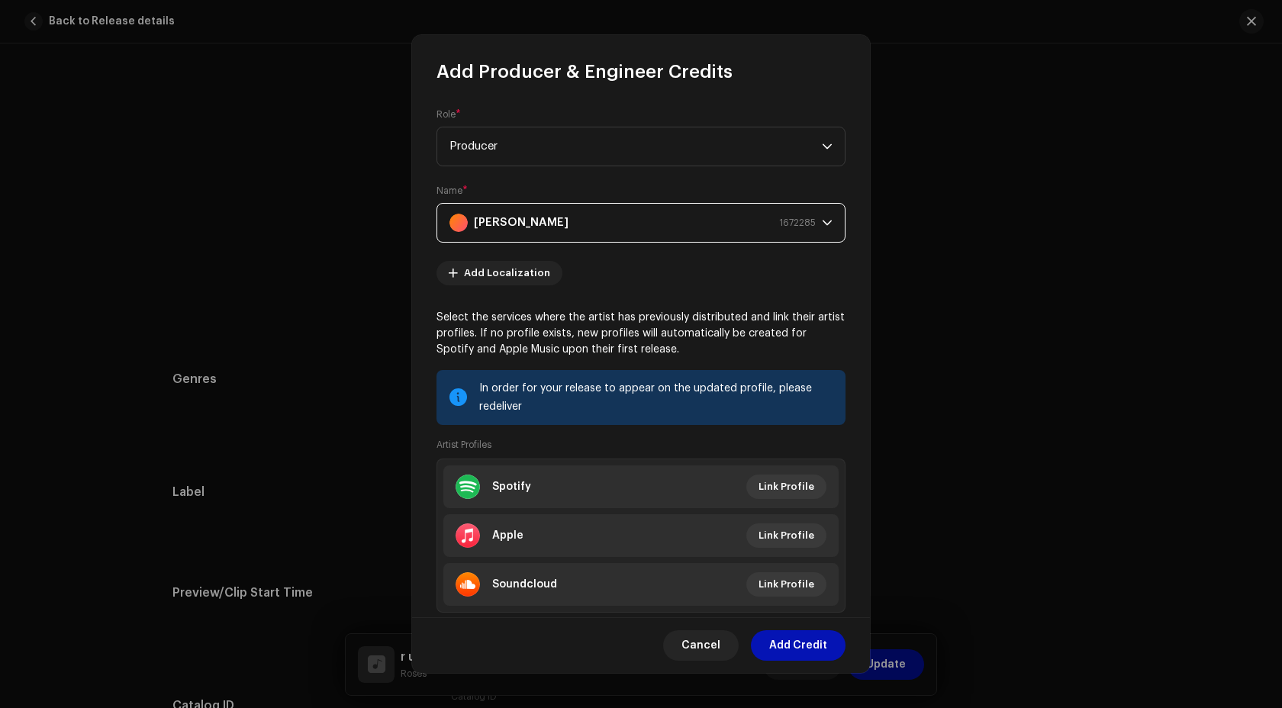
click at [792, 642] on span "Add Credit" at bounding box center [798, 645] width 58 height 31
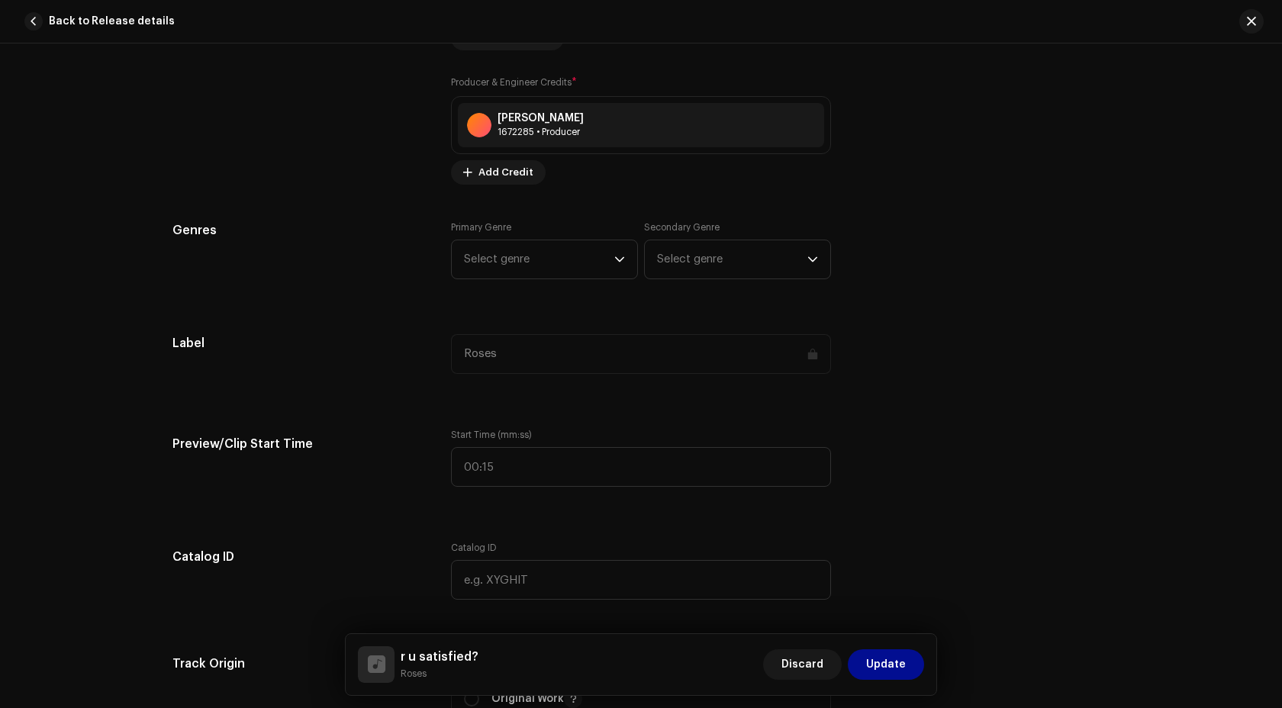
scroll to position [1493, 0]
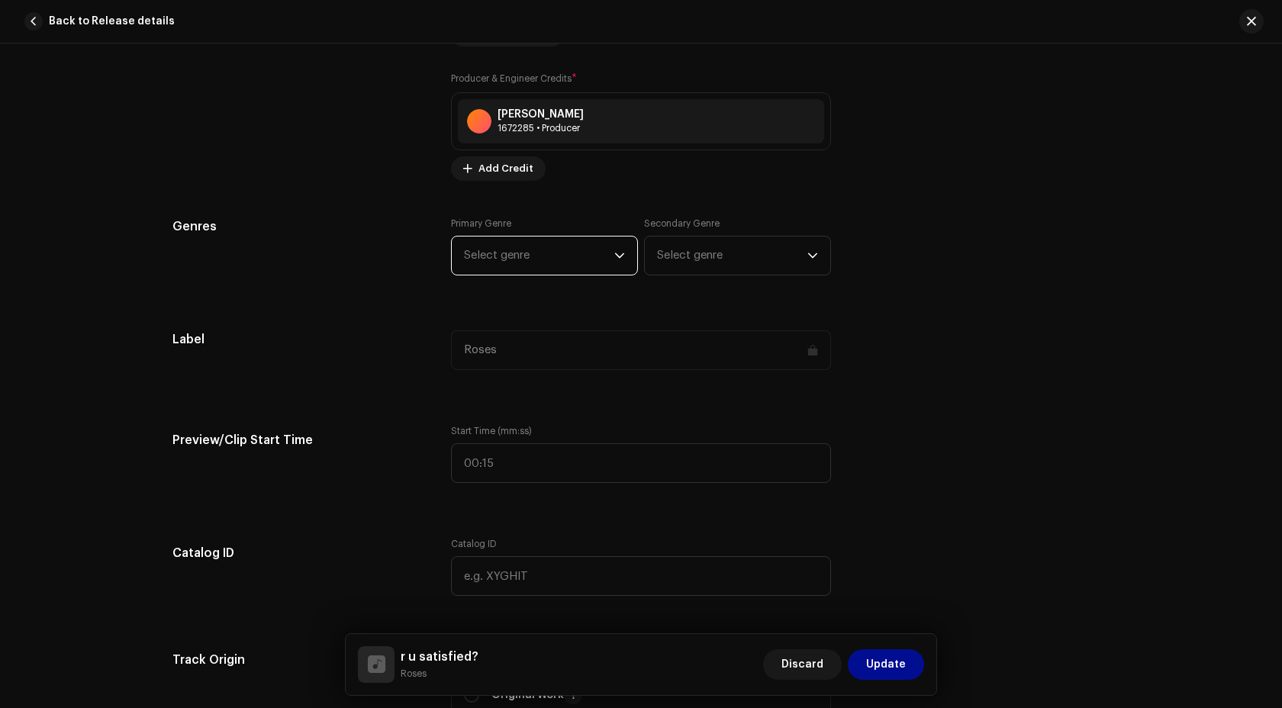
click at [552, 257] on span "Select genre" at bounding box center [539, 255] width 150 height 38
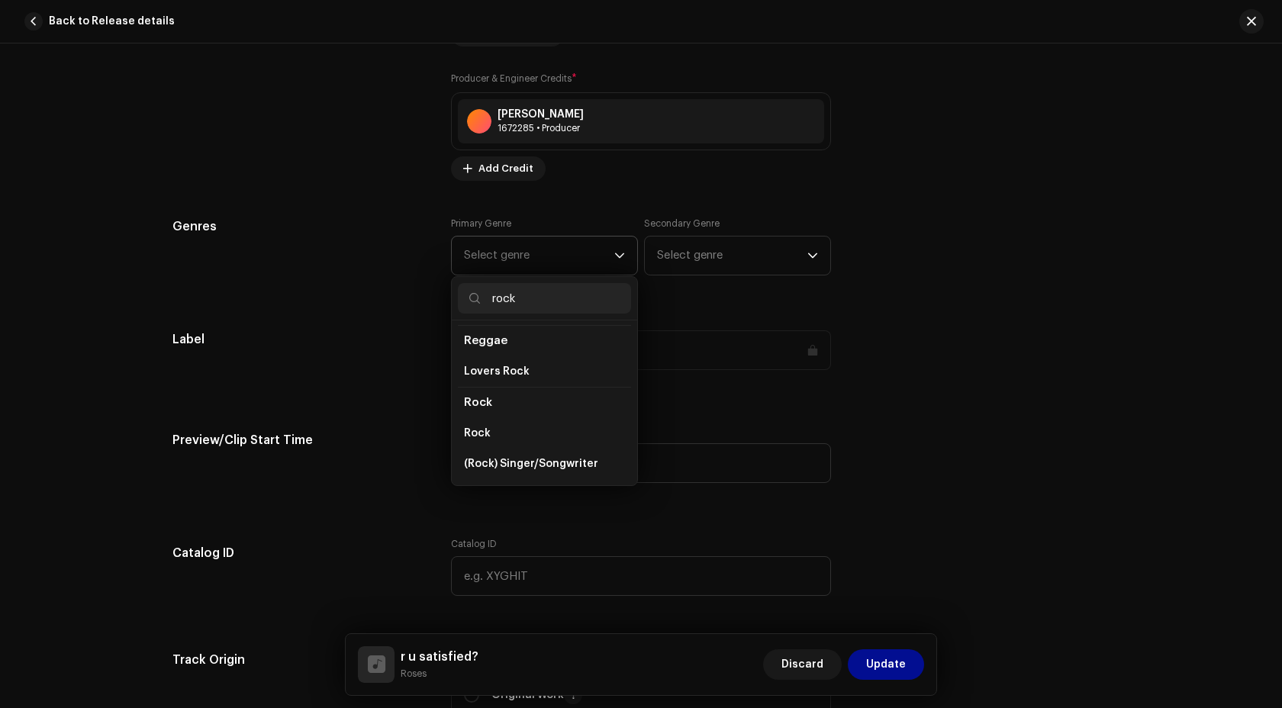
scroll to position [539, 0]
type input "rock"
click at [504, 392] on li "Rock" at bounding box center [544, 400] width 173 height 31
click at [481, 424] on span "Rock" at bounding box center [477, 431] width 27 height 15
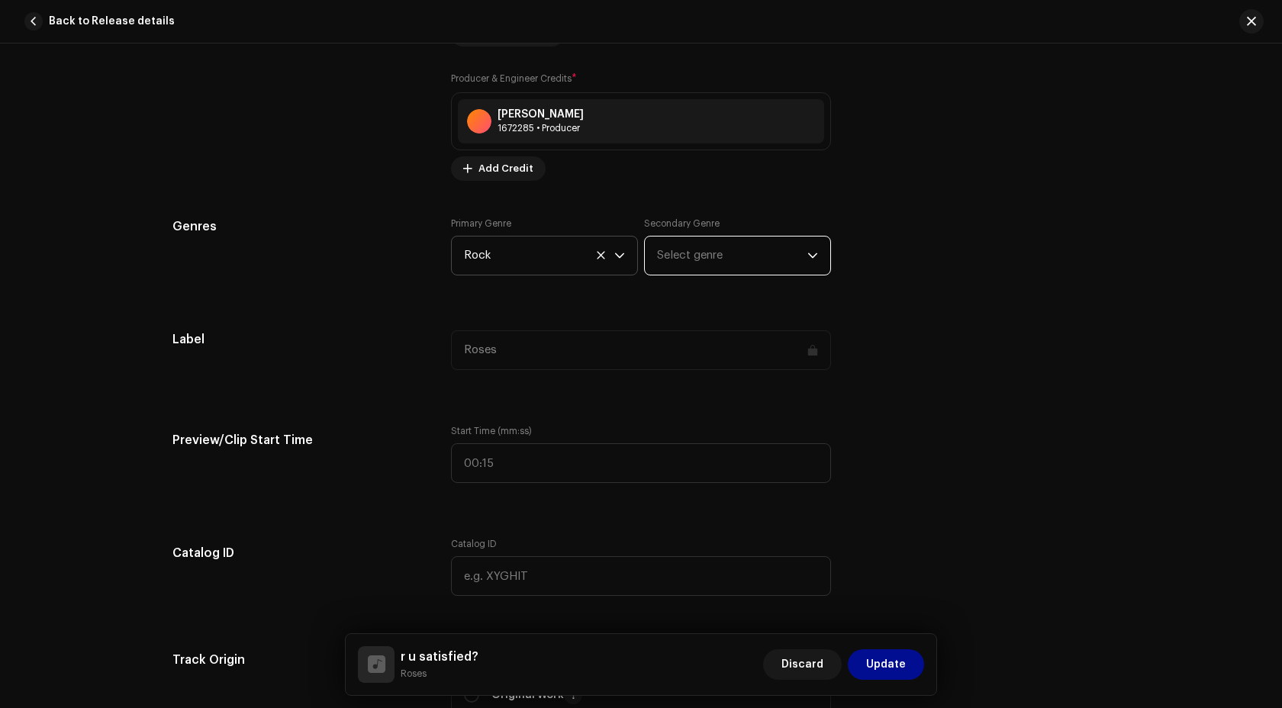
click at [736, 260] on span "Select genre" at bounding box center [732, 255] width 150 height 38
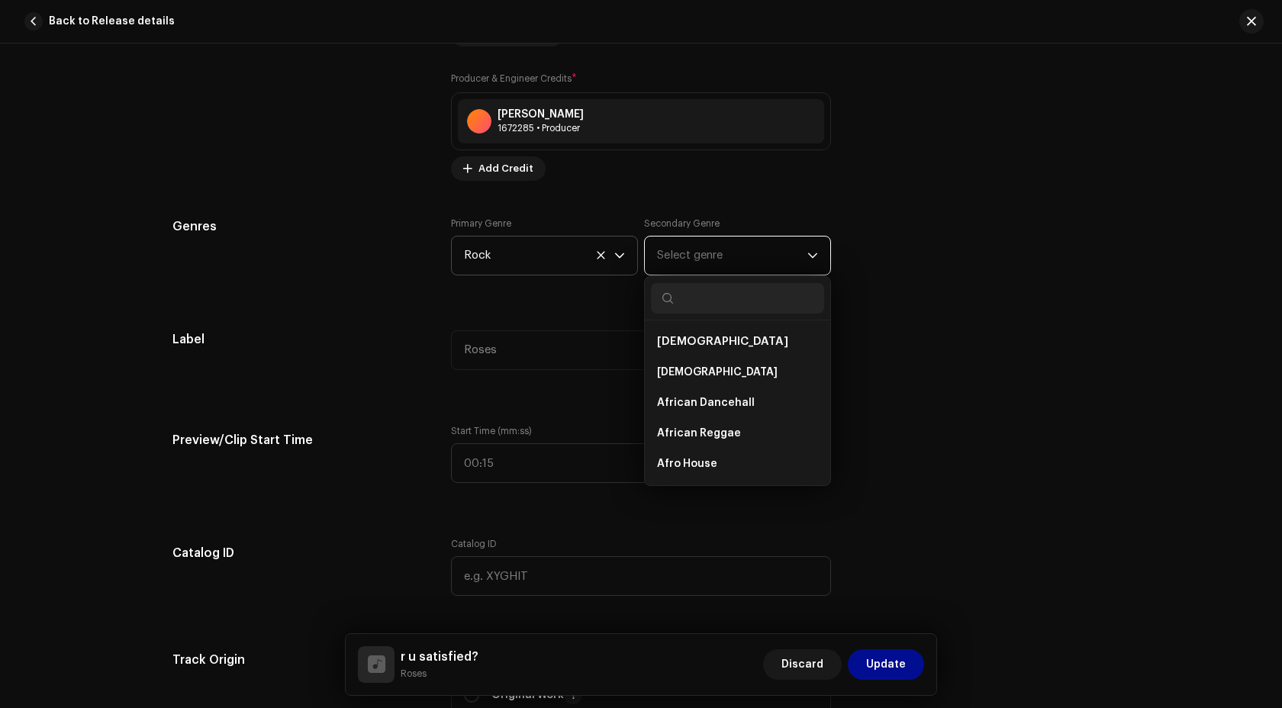
click at [780, 258] on span "Select genre" at bounding box center [732, 255] width 150 height 38
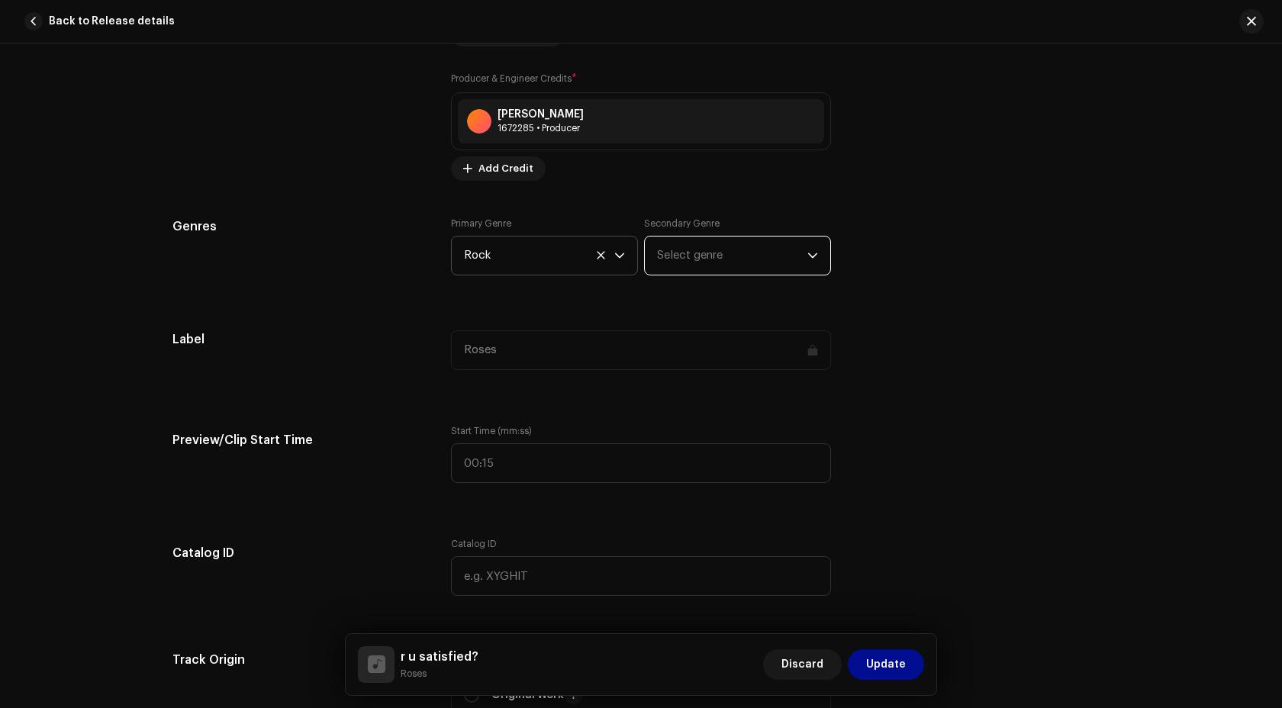
click at [780, 261] on span "Select genre" at bounding box center [732, 255] width 150 height 38
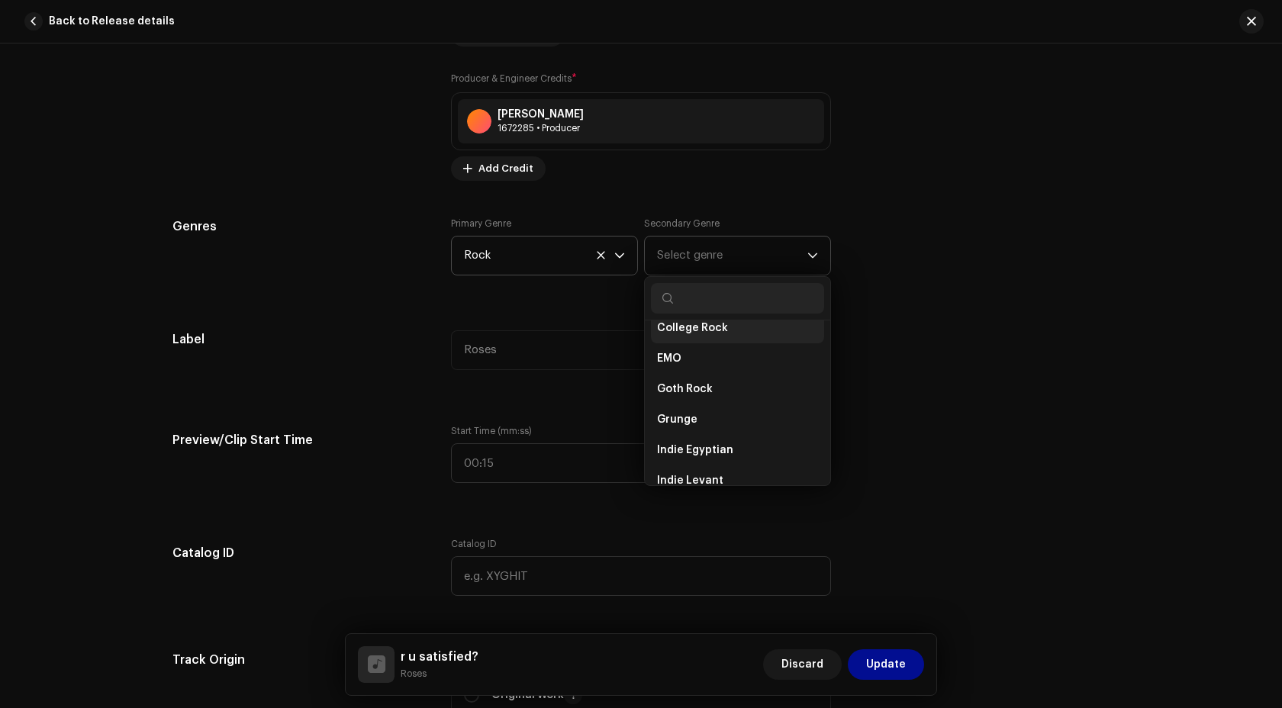
scroll to position [822, 0]
click at [705, 351] on span "Alternative" at bounding box center [687, 343] width 61 height 15
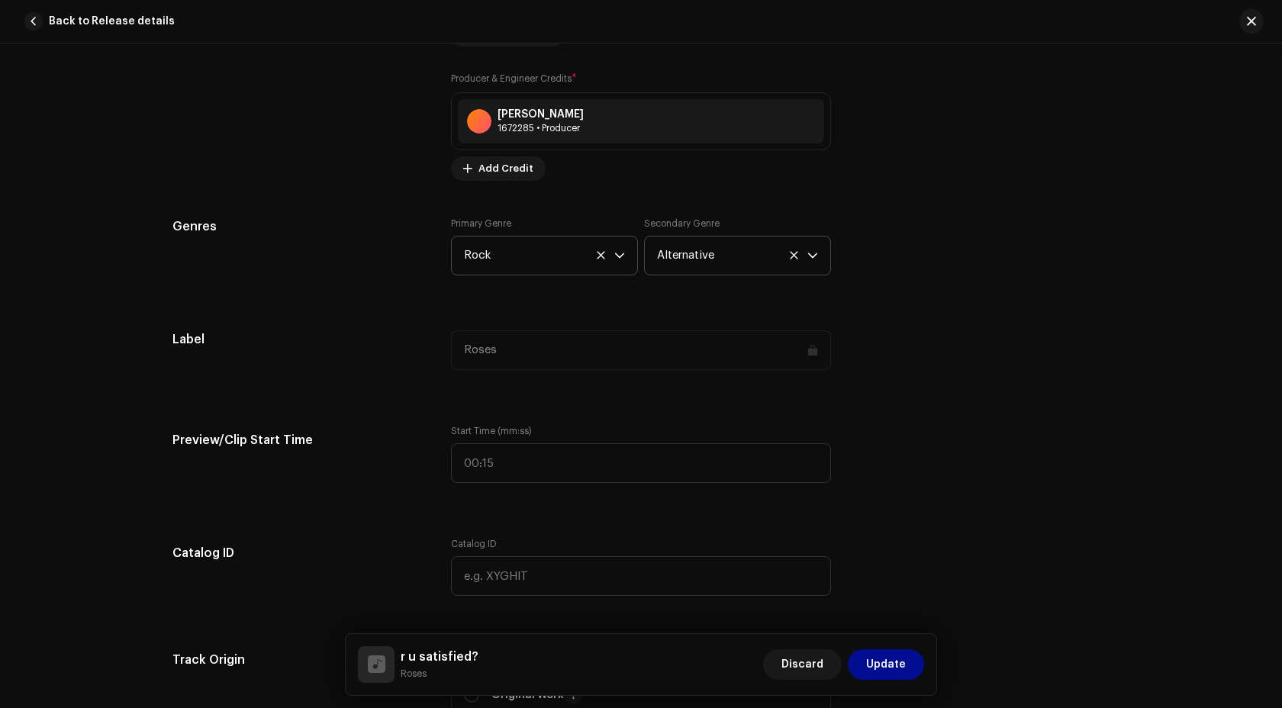
click at [610, 405] on div "Track details Complete the following to finalize your track. 1 of 3 Add Audio F…" at bounding box center [641, 391] width 986 height 3608
click at [645, 368] on div "Roses" at bounding box center [641, 350] width 380 height 40
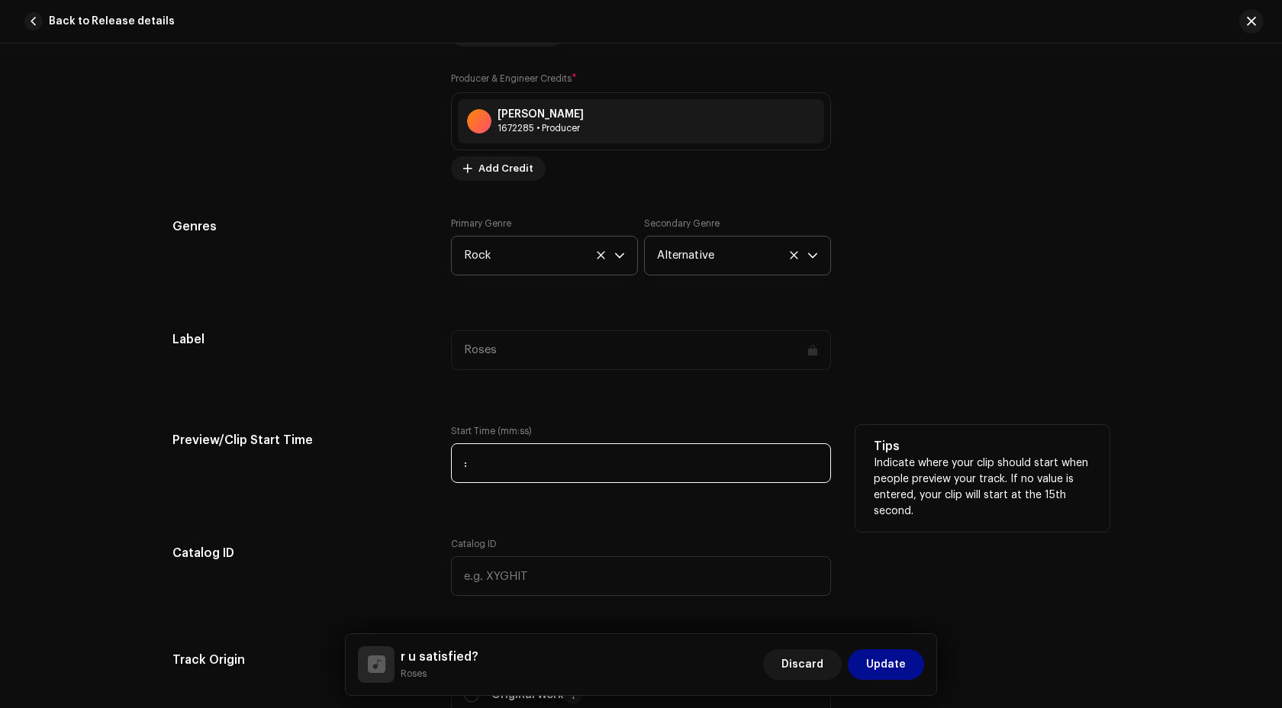
click at [522, 467] on input ":" at bounding box center [641, 463] width 380 height 40
type input "01:54"
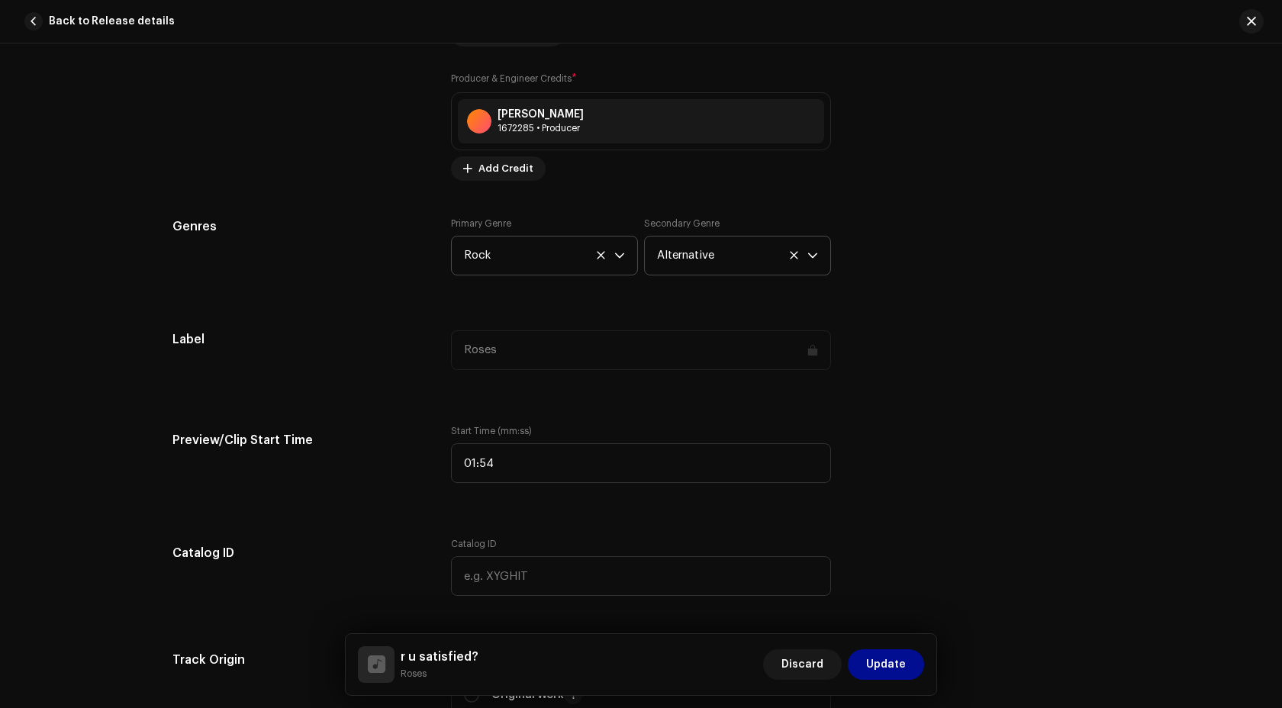
click at [354, 511] on div "Track details Complete the following to finalize your track. 1 of 3 Add Audio F…" at bounding box center [641, 391] width 986 height 3608
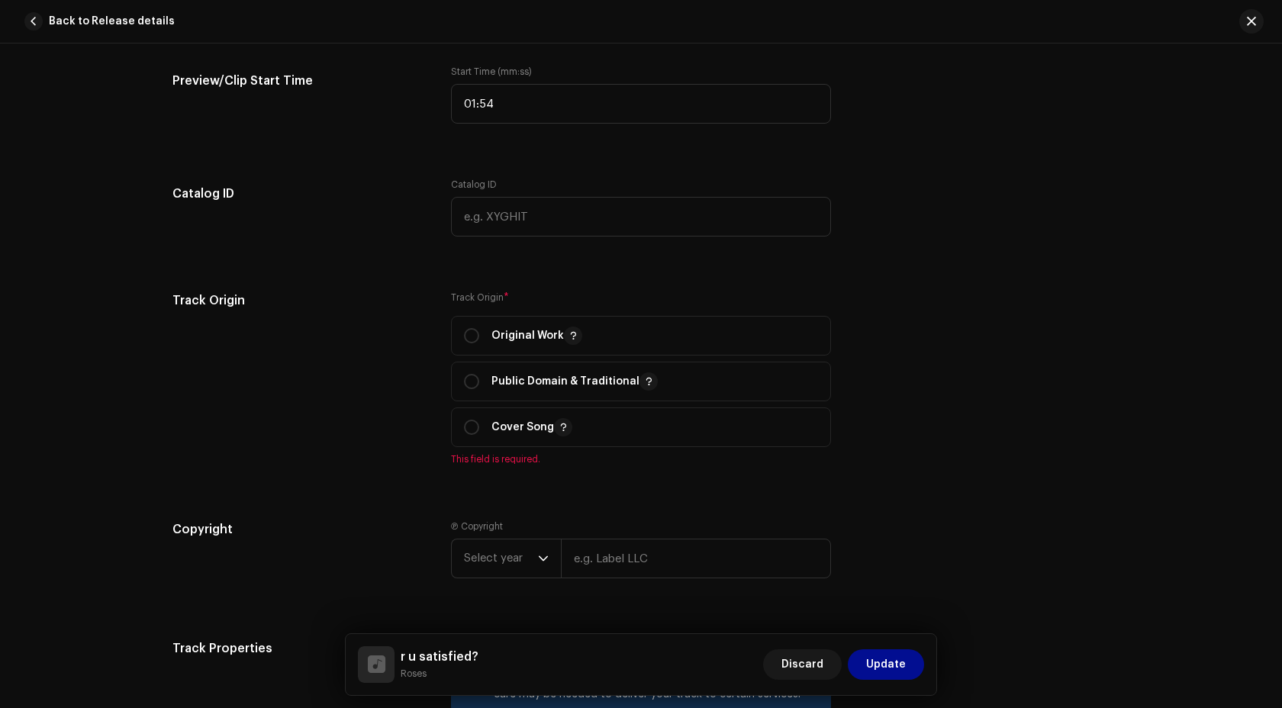
scroll to position [1871, 0]
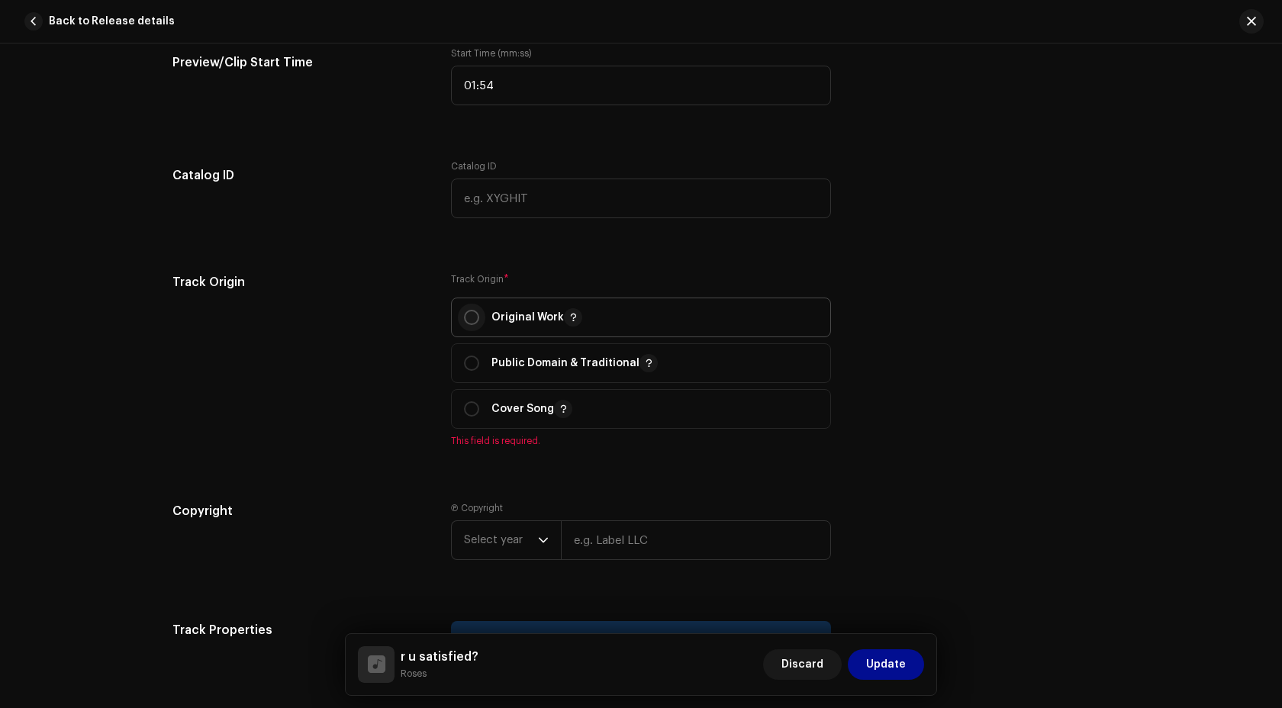
click at [464, 322] on input "radio" at bounding box center [471, 317] width 15 height 15
radio input "true"
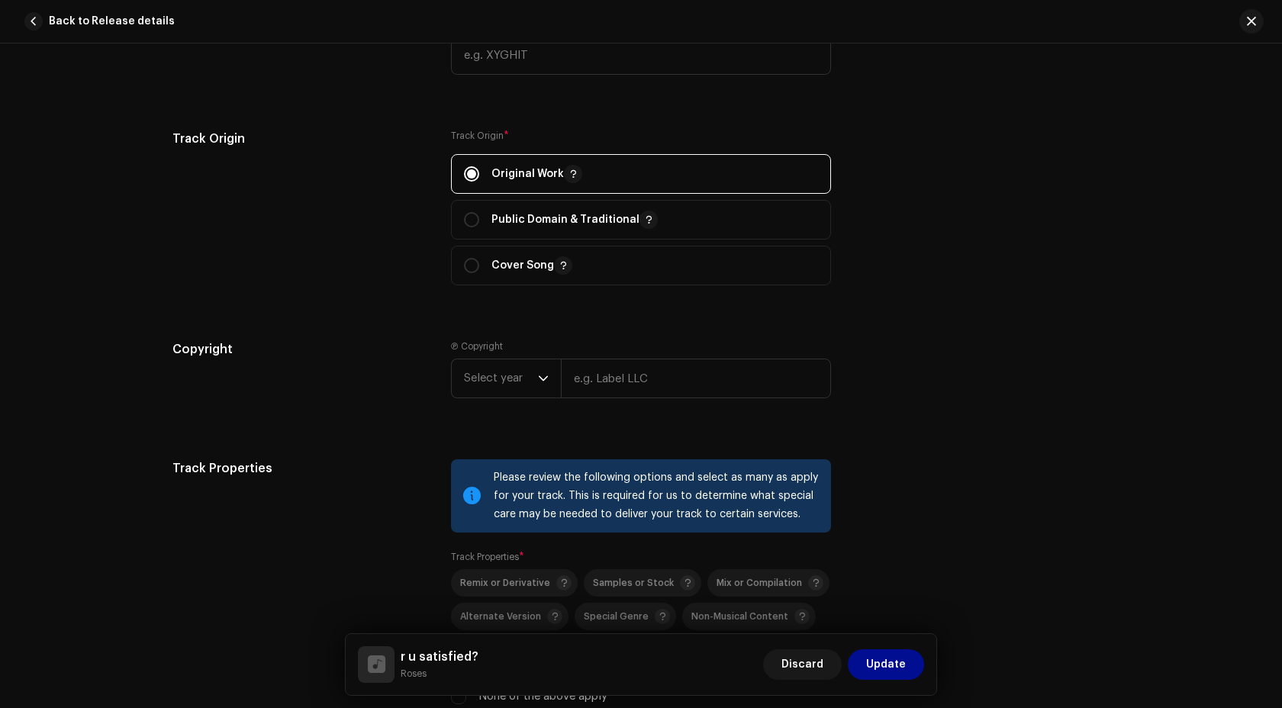
scroll to position [2015, 0]
click at [599, 380] on input "text" at bounding box center [696, 377] width 270 height 40
type input "Roses"
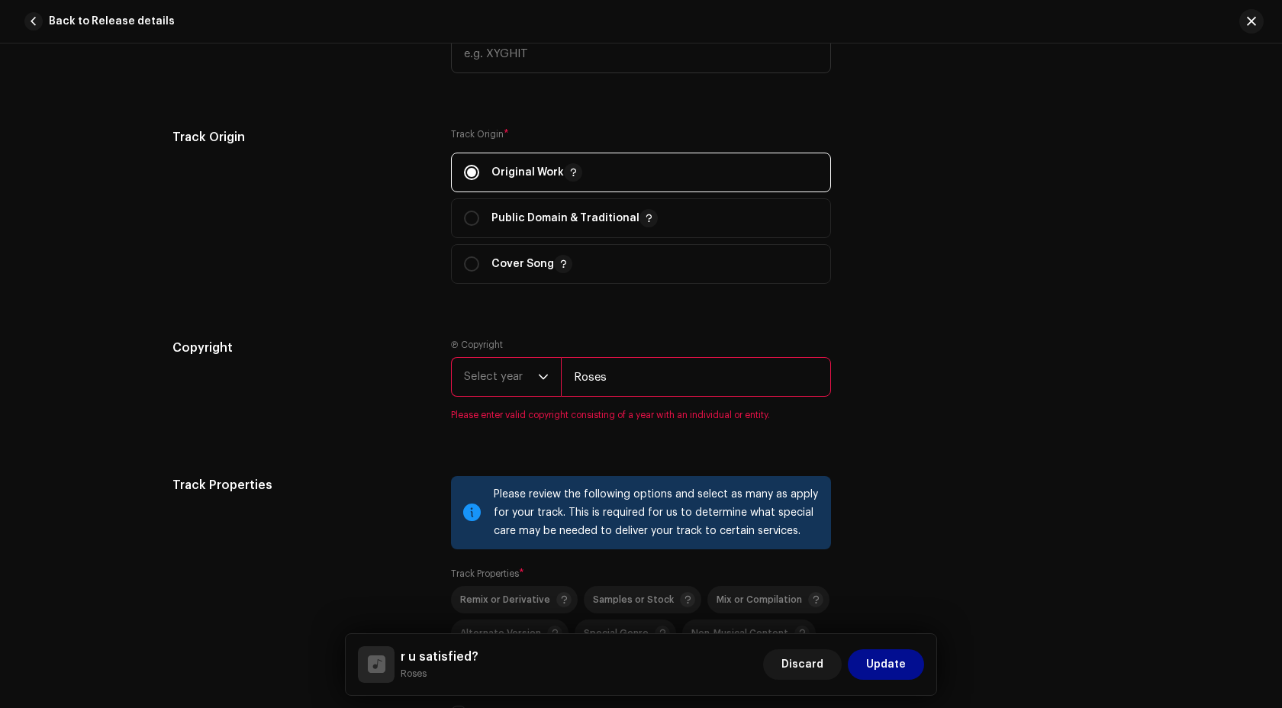
click at [499, 381] on span "Select year" at bounding box center [501, 377] width 74 height 38
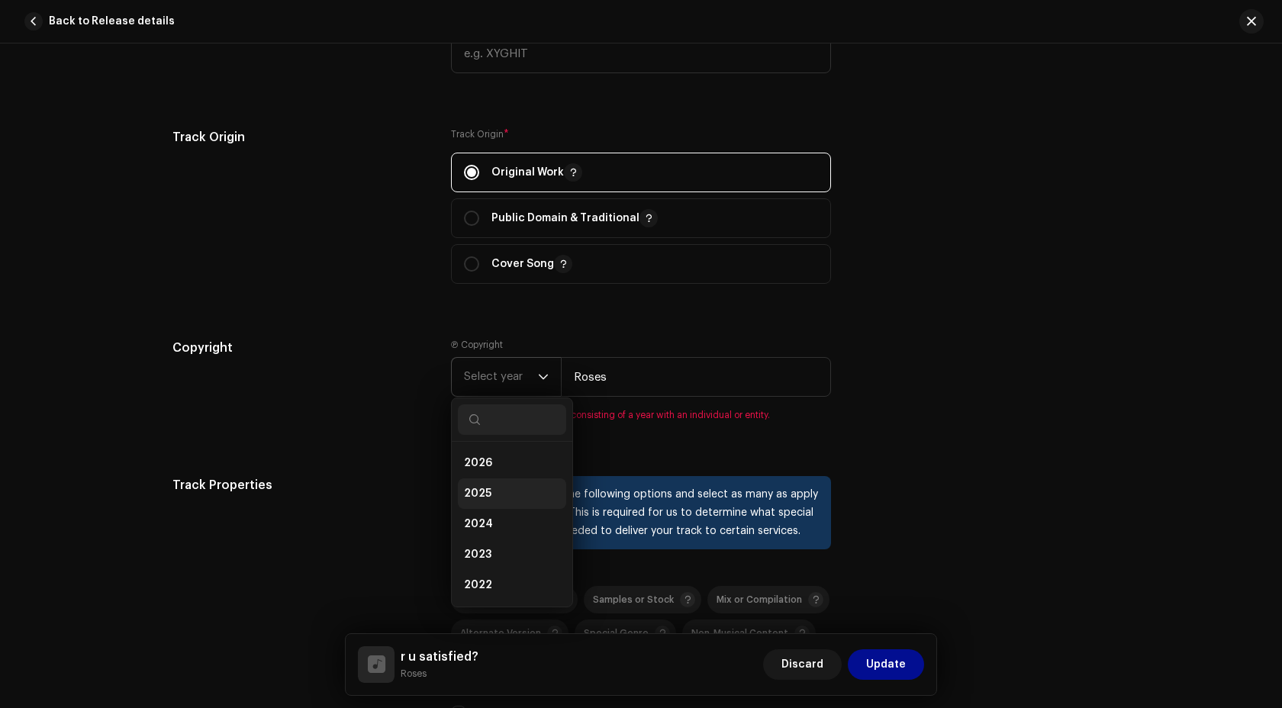
click at [484, 499] on span "2025" at bounding box center [477, 493] width 27 height 15
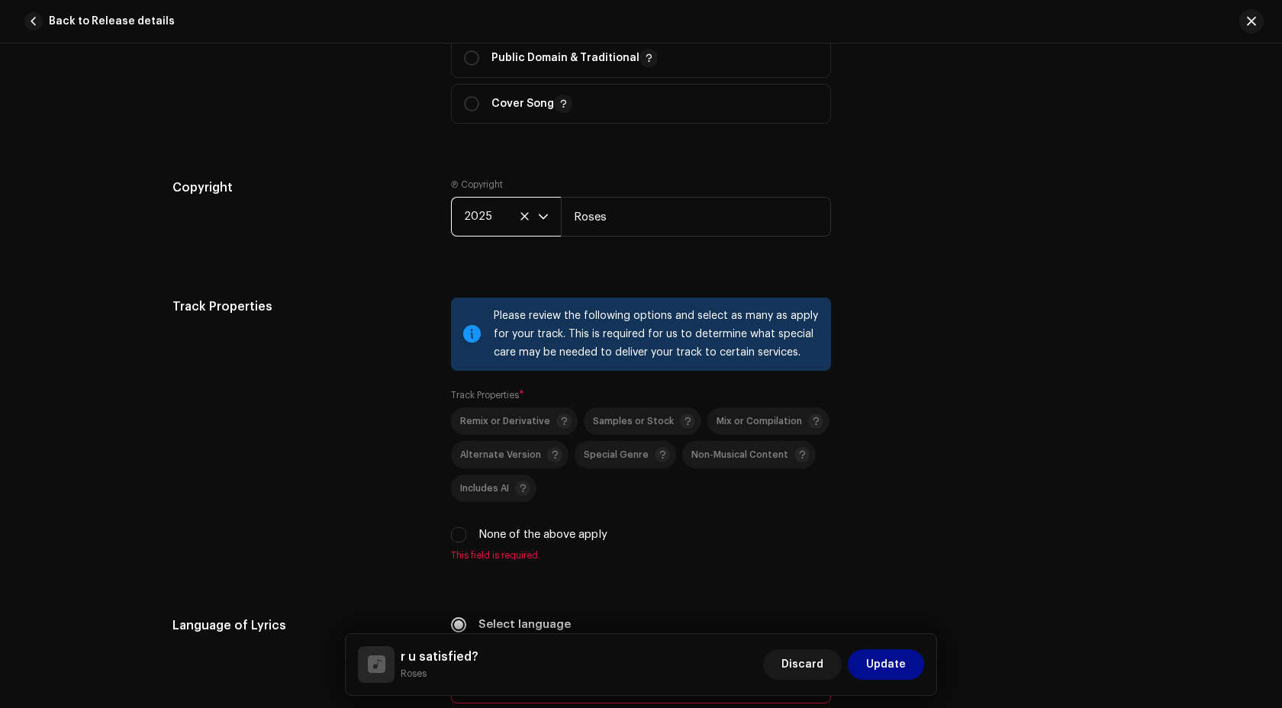
scroll to position [2212, 0]
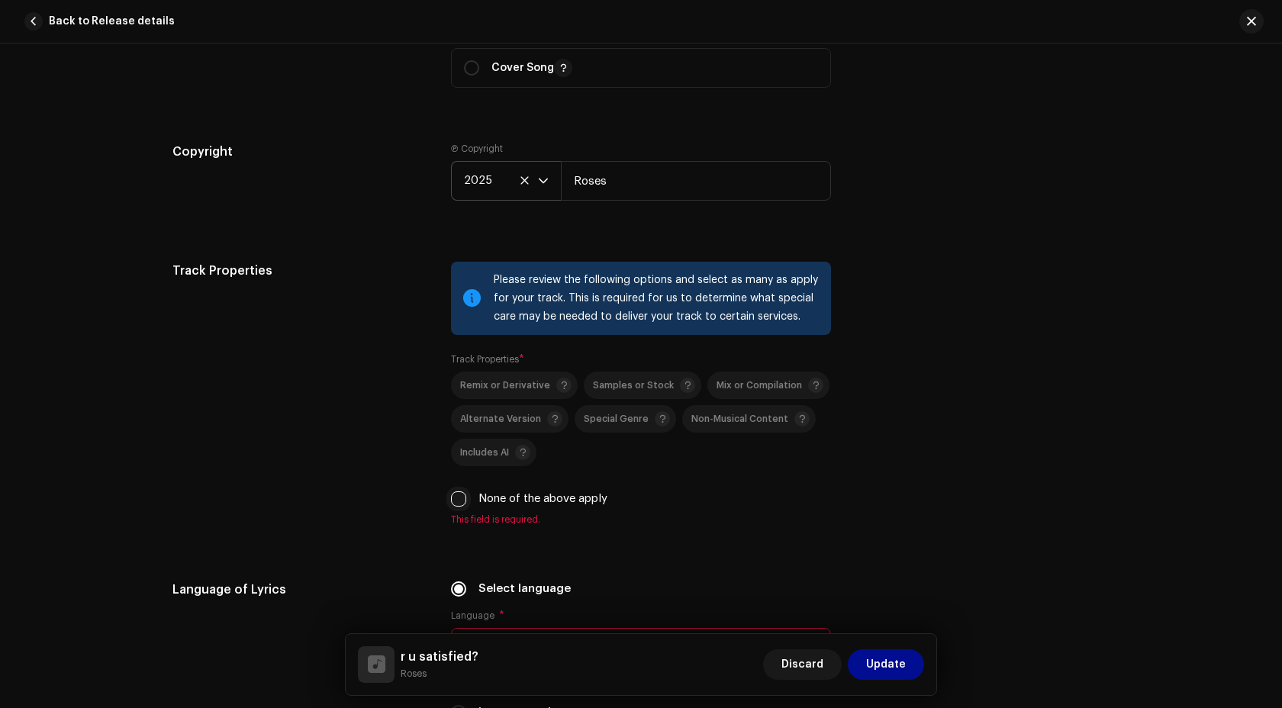
click at [458, 503] on input "None of the above apply" at bounding box center [458, 498] width 15 height 15
checkbox input "true"
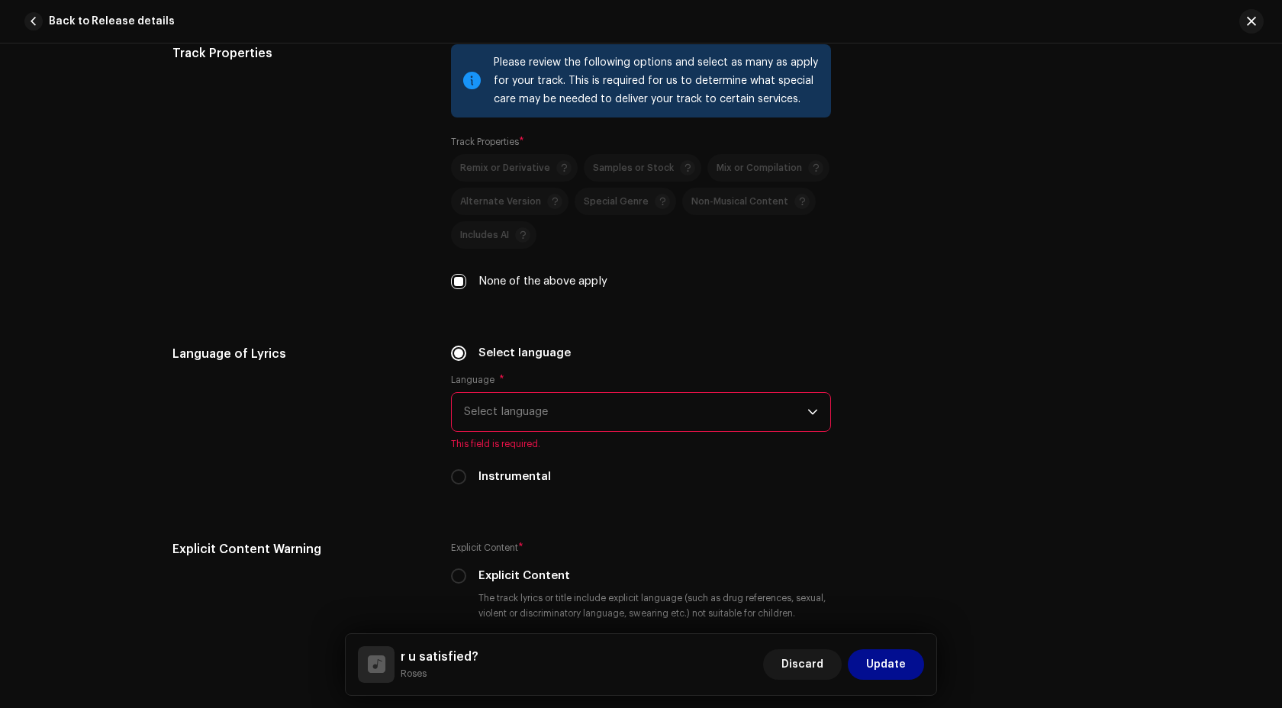
scroll to position [2443, 0]
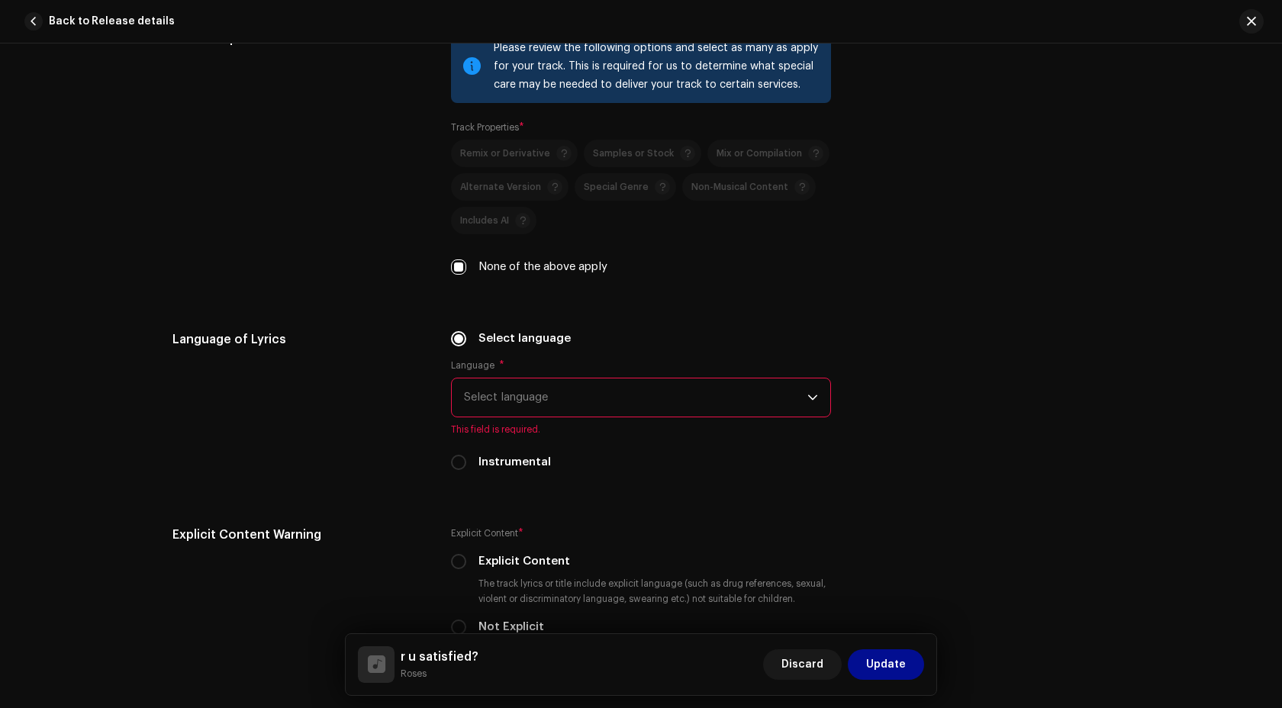
click at [513, 407] on span "Select language" at bounding box center [635, 397] width 343 height 38
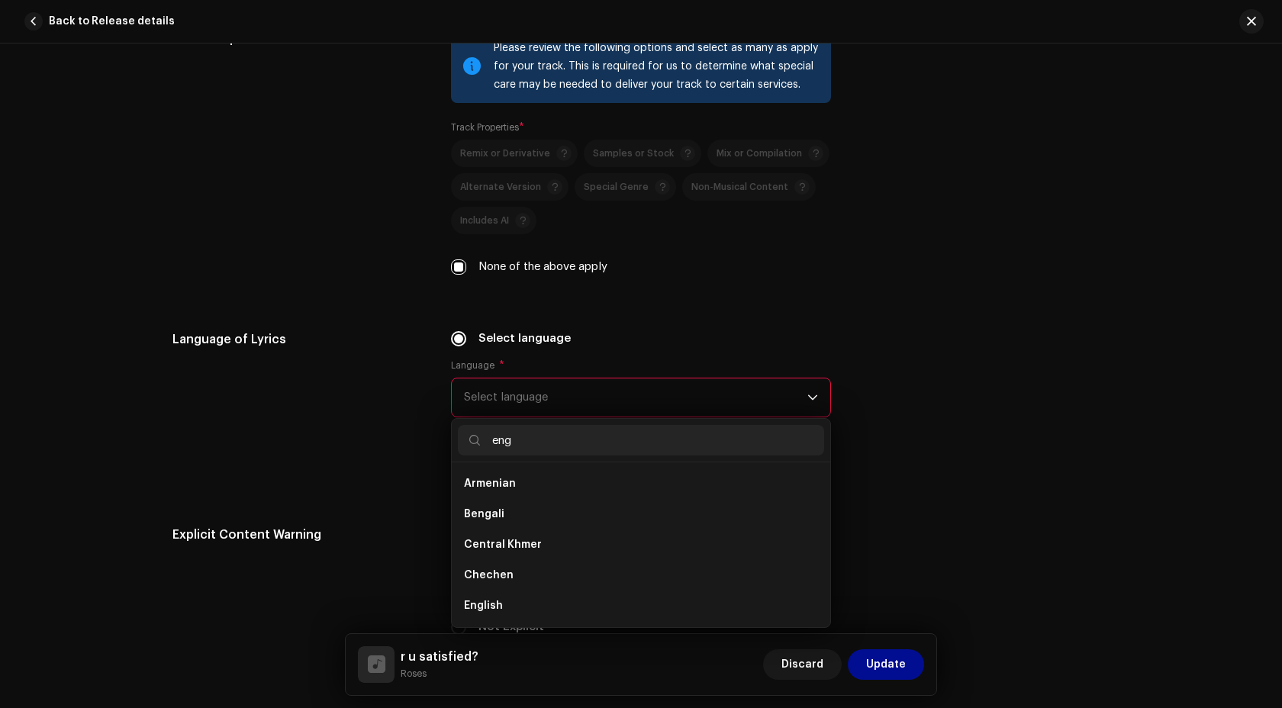
scroll to position [0, 0]
type input "eng"
click at [510, 520] on li "English" at bounding box center [641, 514] width 366 height 31
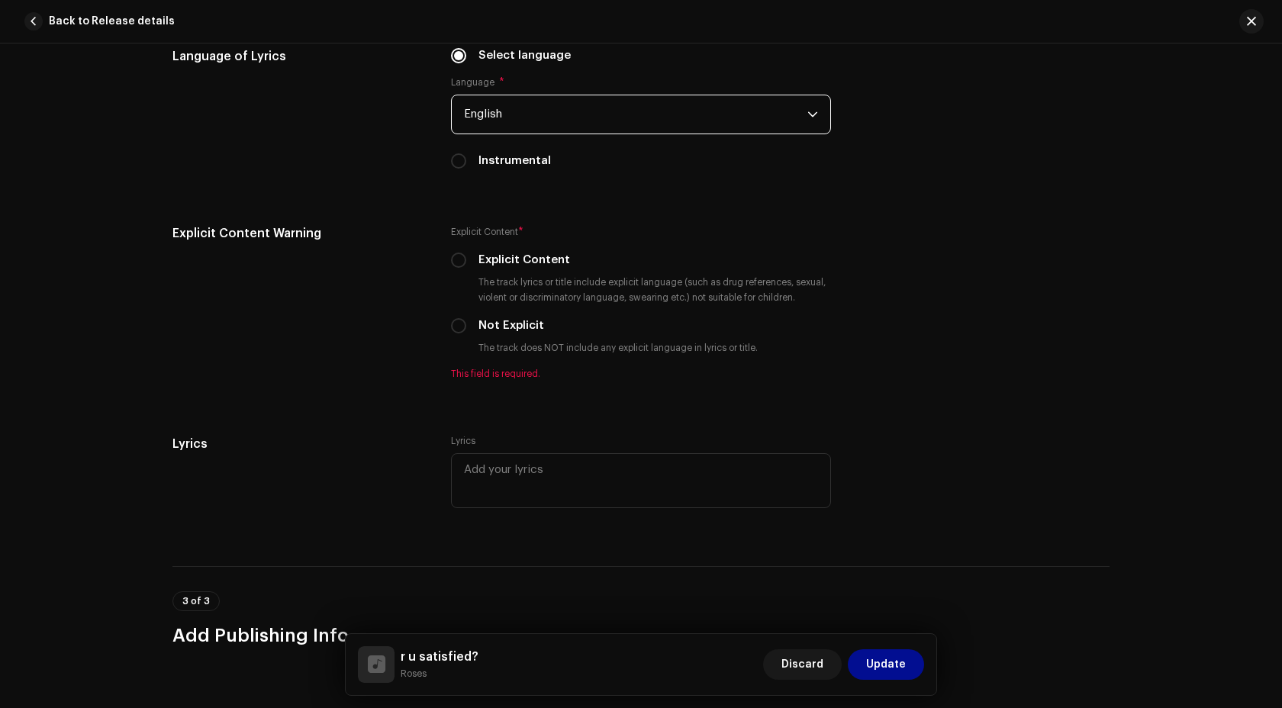
scroll to position [2742, 0]
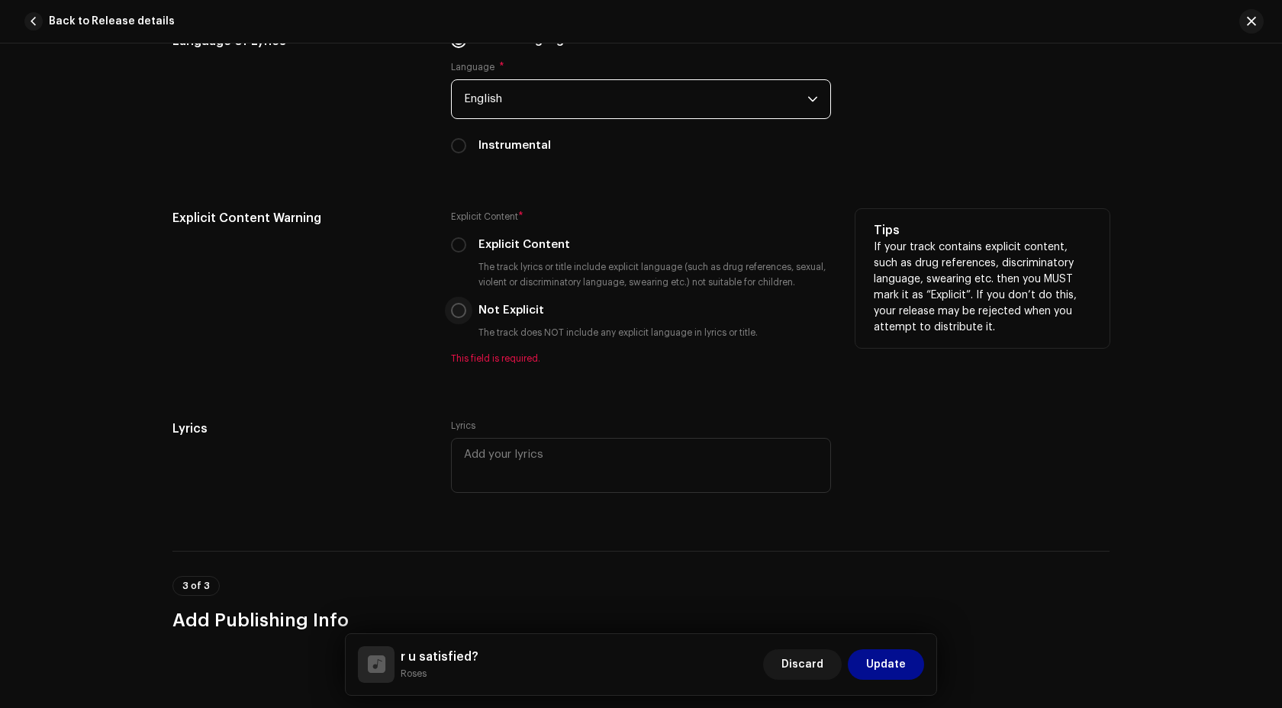
click at [457, 315] on input "Not Explicit" at bounding box center [458, 310] width 15 height 15
radio input "true"
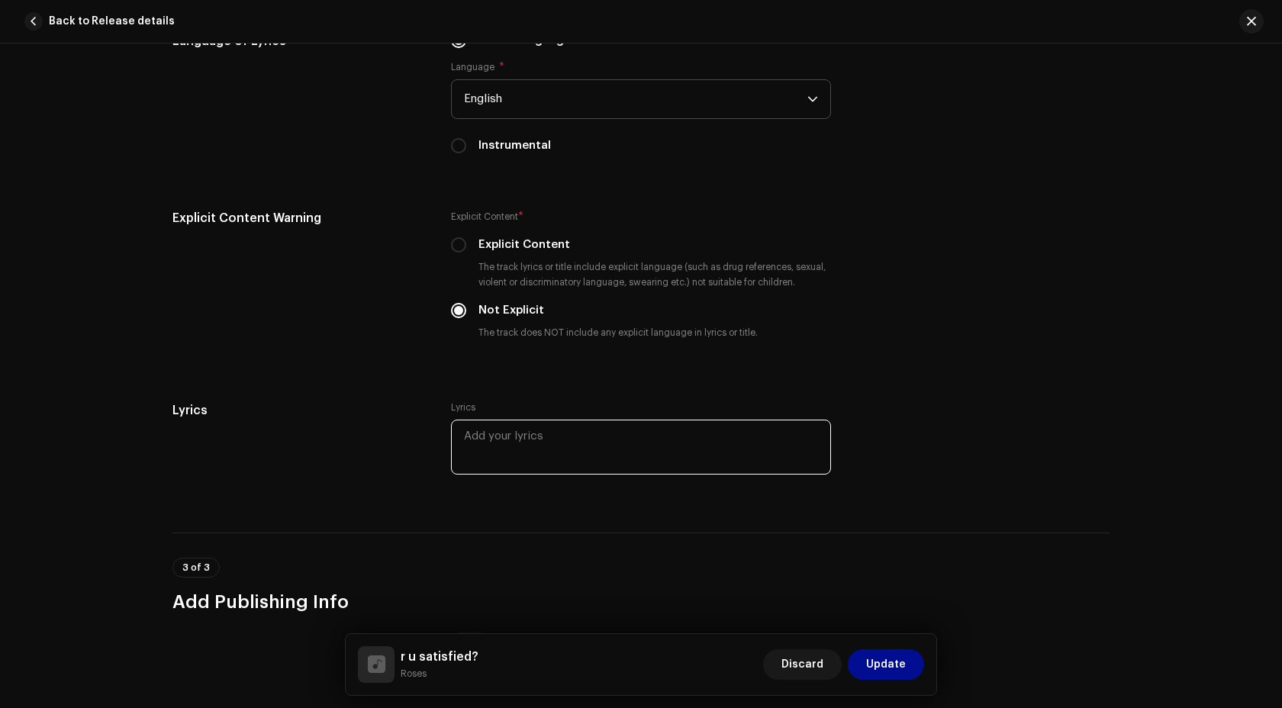
click at [513, 460] on textarea at bounding box center [641, 447] width 380 height 55
click at [503, 459] on textarea "Life's cruel a" at bounding box center [641, 447] width 380 height 55
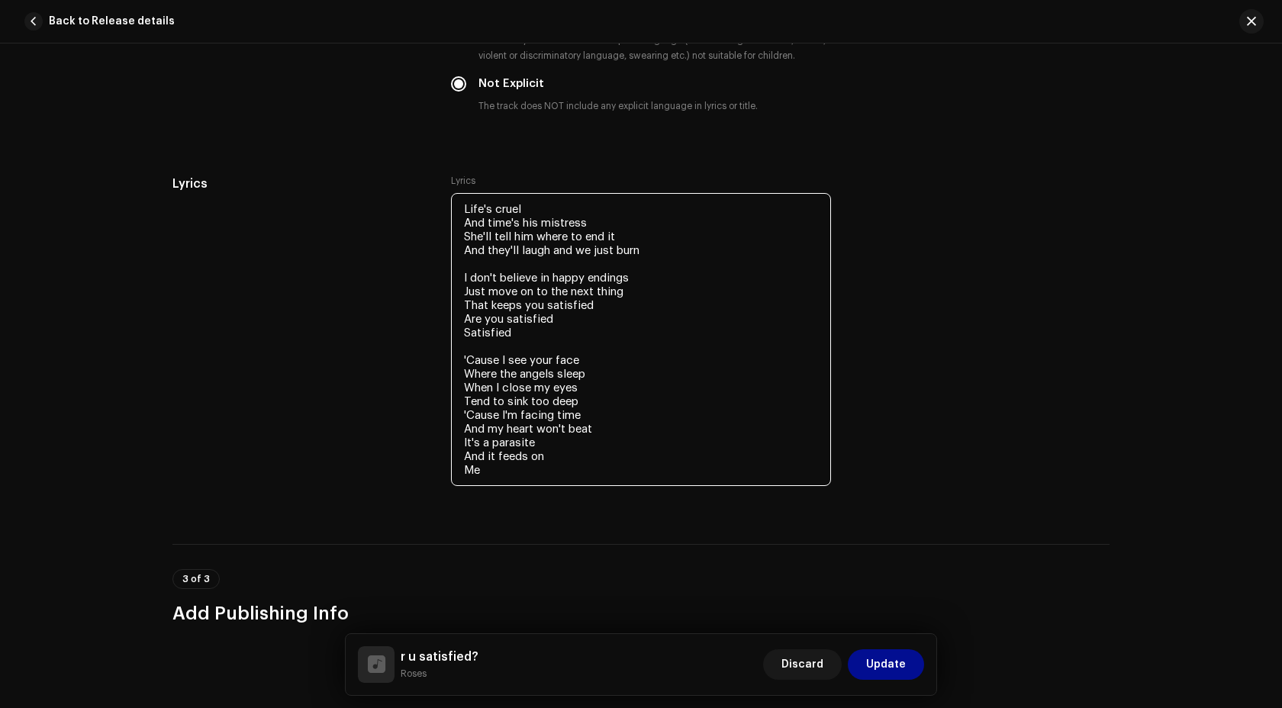
scroll to position [3058, 0]
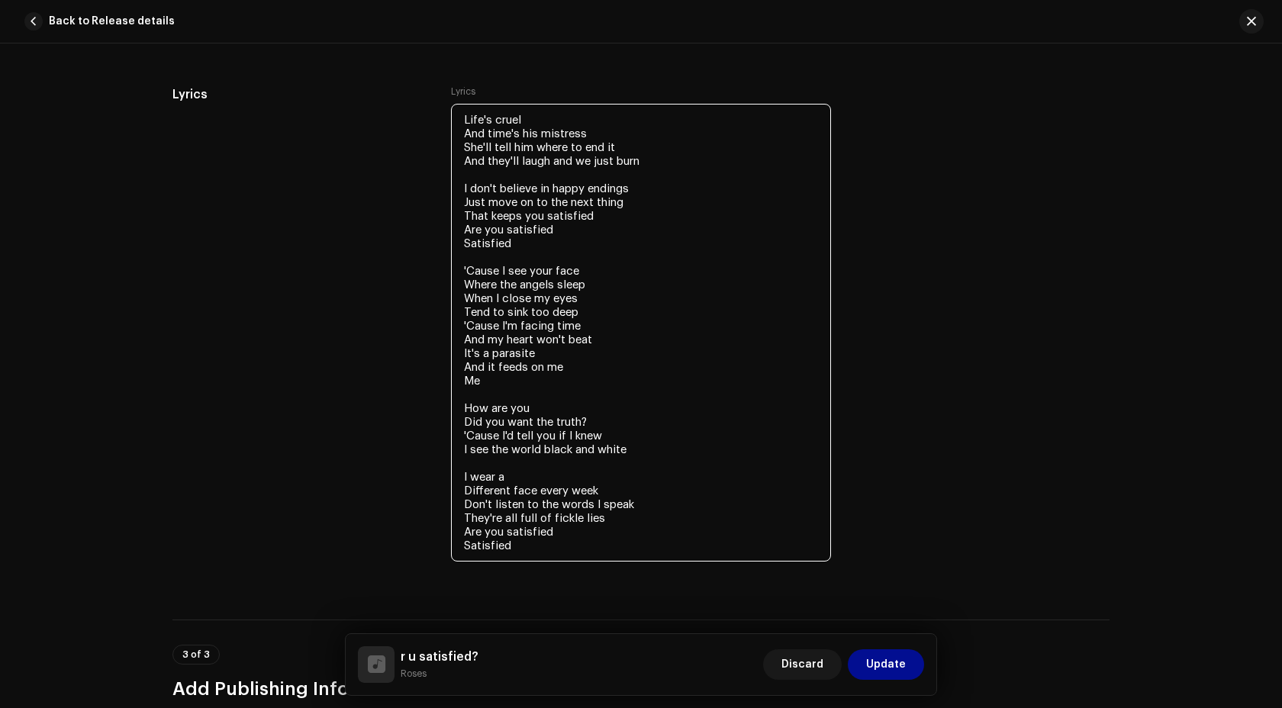
drag, startPoint x: 517, startPoint y: 387, endPoint x: 446, endPoint y: 269, distance: 137.9
click at [446, 269] on div "Lyrics Lyrics Life's cruel And time's his mistress She'll tell him where to end…" at bounding box center [640, 333] width 937 height 497
click at [545, 497] on textarea "Life's cruel And time's his mistress She'll tell him where to end it And they'l…" at bounding box center [641, 333] width 380 height 458
click at [520, 546] on textarea "Life's cruel And time's his mistress She'll tell him where to end it And they'l…" at bounding box center [641, 333] width 380 height 458
paste textarea "'Cause I see your face Where the angels sleep When I close my eyes Tend to sink…"
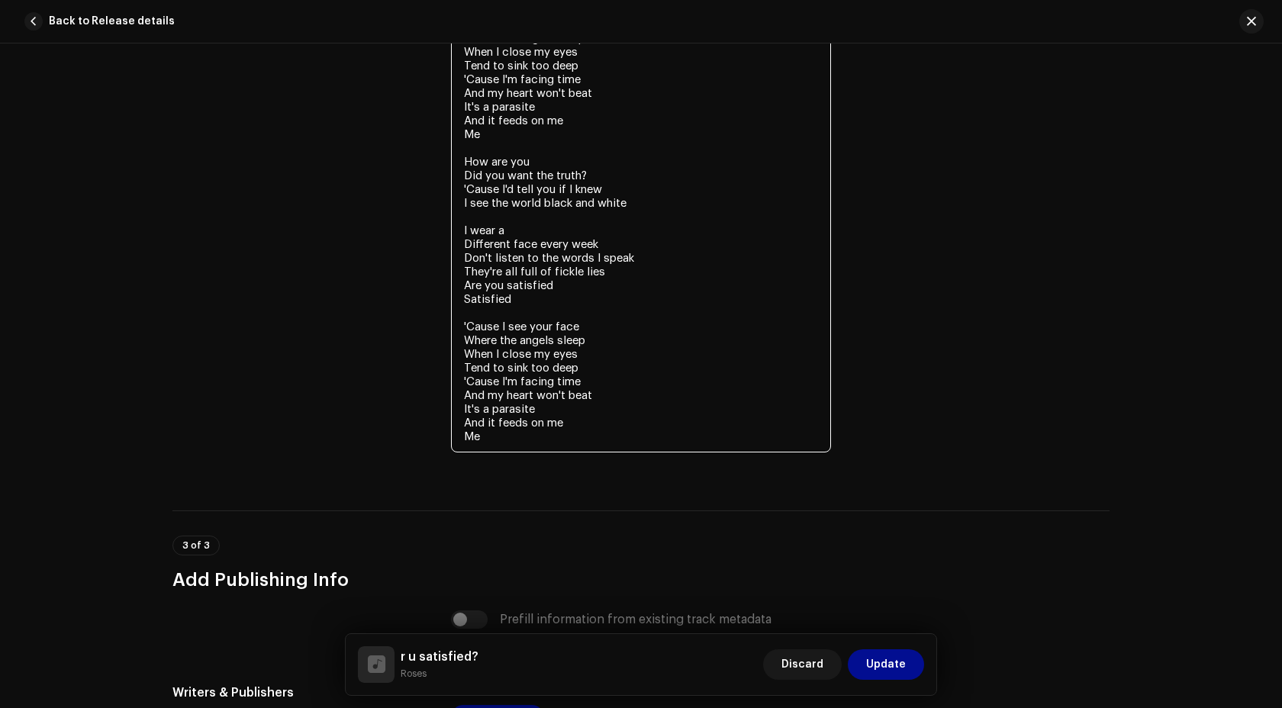
scroll to position [3312, 0]
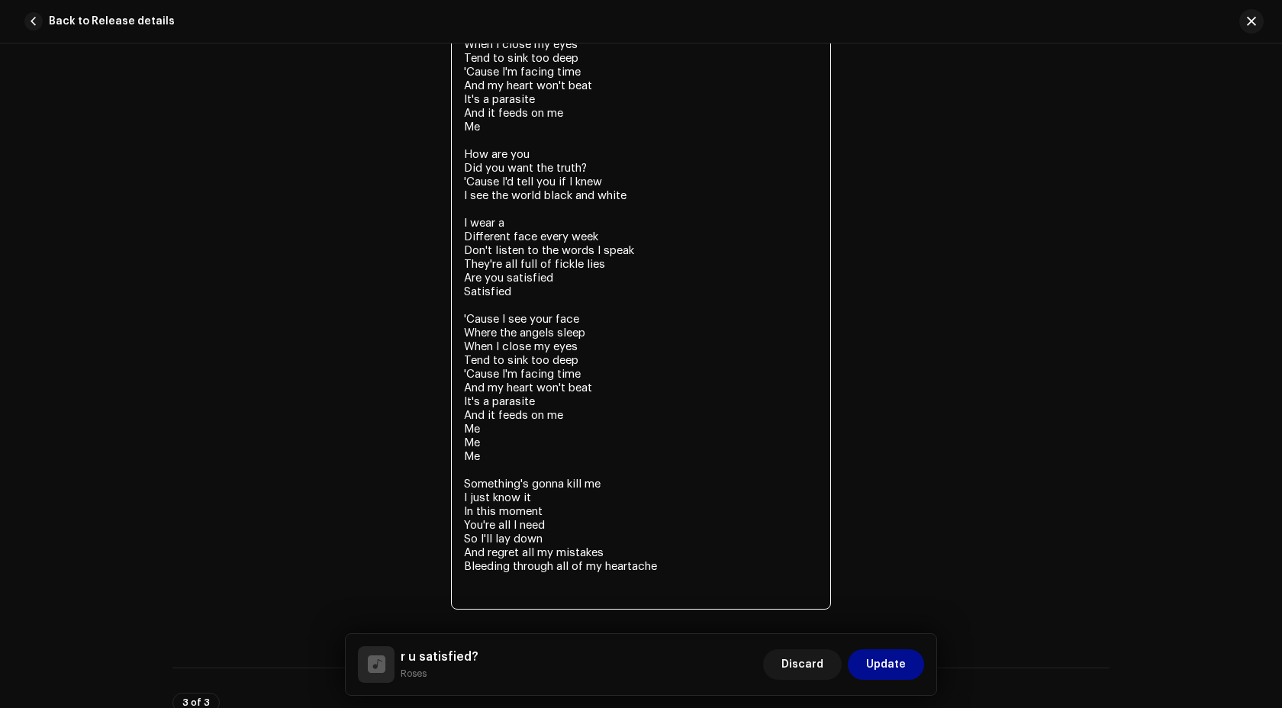
drag, startPoint x: 507, startPoint y: 458, endPoint x: 455, endPoint y: 326, distance: 141.8
click at [455, 326] on textarea "Life's cruel And time's his mistress She'll tell him where to end it And they'l…" at bounding box center [641, 230] width 380 height 760
click at [526, 474] on textarea "Life's cruel And time's his mistress She'll tell him where to end it And they'l…" at bounding box center [641, 230] width 380 height 760
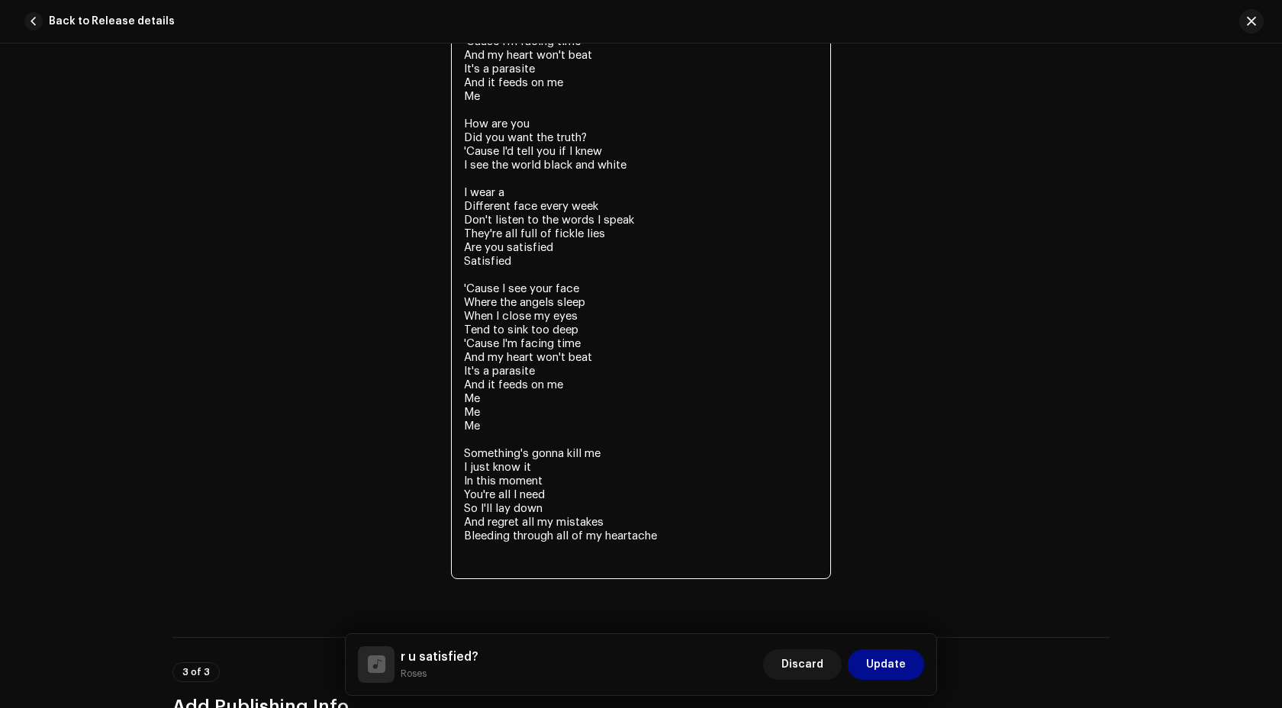
scroll to position [3344, 0]
click at [669, 547] on textarea "Life's cruel And time's his mistress She'll tell him where to end it And they'l…" at bounding box center [641, 198] width 380 height 760
paste textarea "'Cause I see your face Where the angels sleep When I close my eyes Tend to sink…"
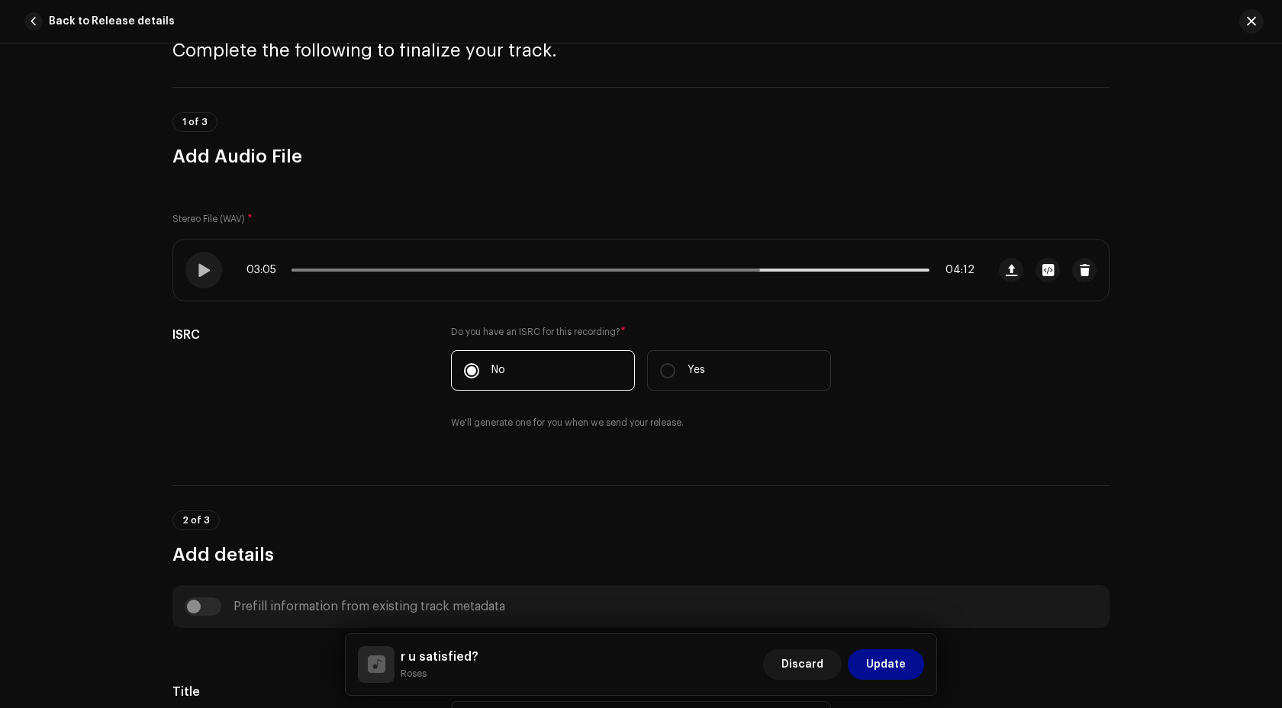
scroll to position [0, 0]
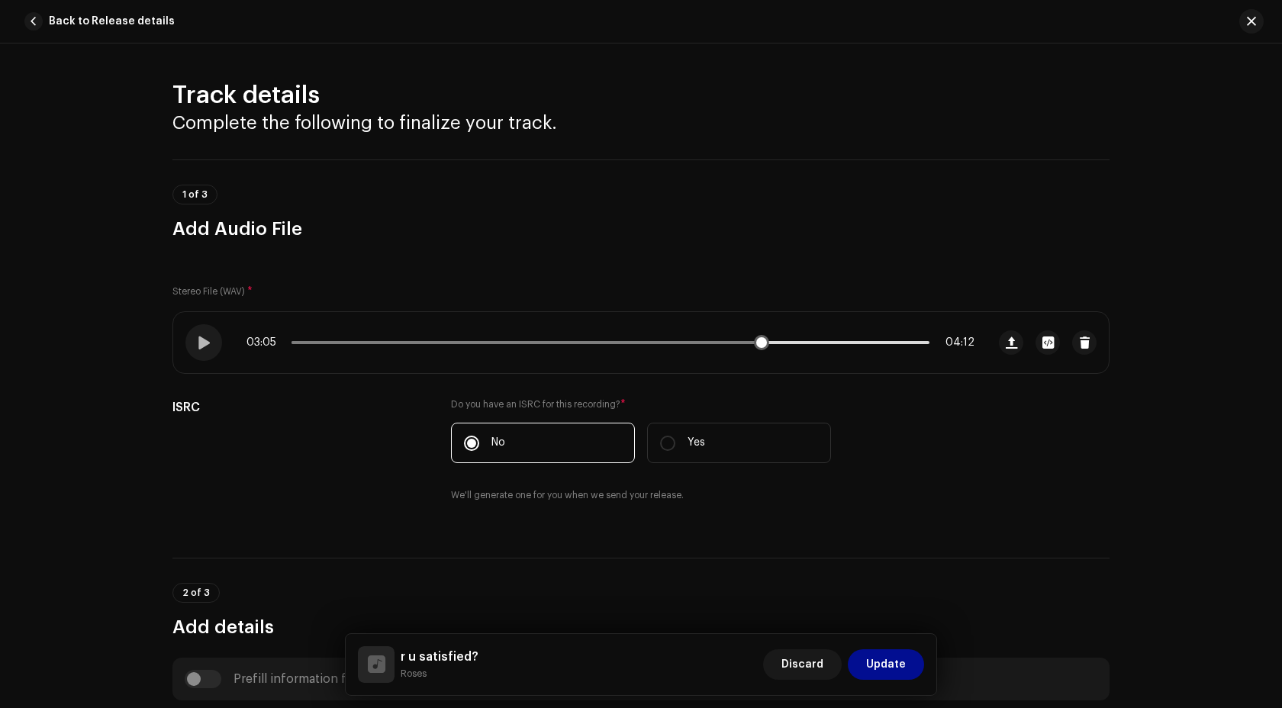
drag, startPoint x: 745, startPoint y: 337, endPoint x: 555, endPoint y: 333, distance: 190.0
click at [500, 336] on div "03:05 04:12" at bounding box center [610, 342] width 728 height 12
drag, startPoint x: 764, startPoint y: 346, endPoint x: 47, endPoint y: 327, distance: 717.3
click at [47, 327] on div "Track details Complete the following to finalize your track. 1 of 3 Add Audio F…" at bounding box center [641, 375] width 1282 height 664
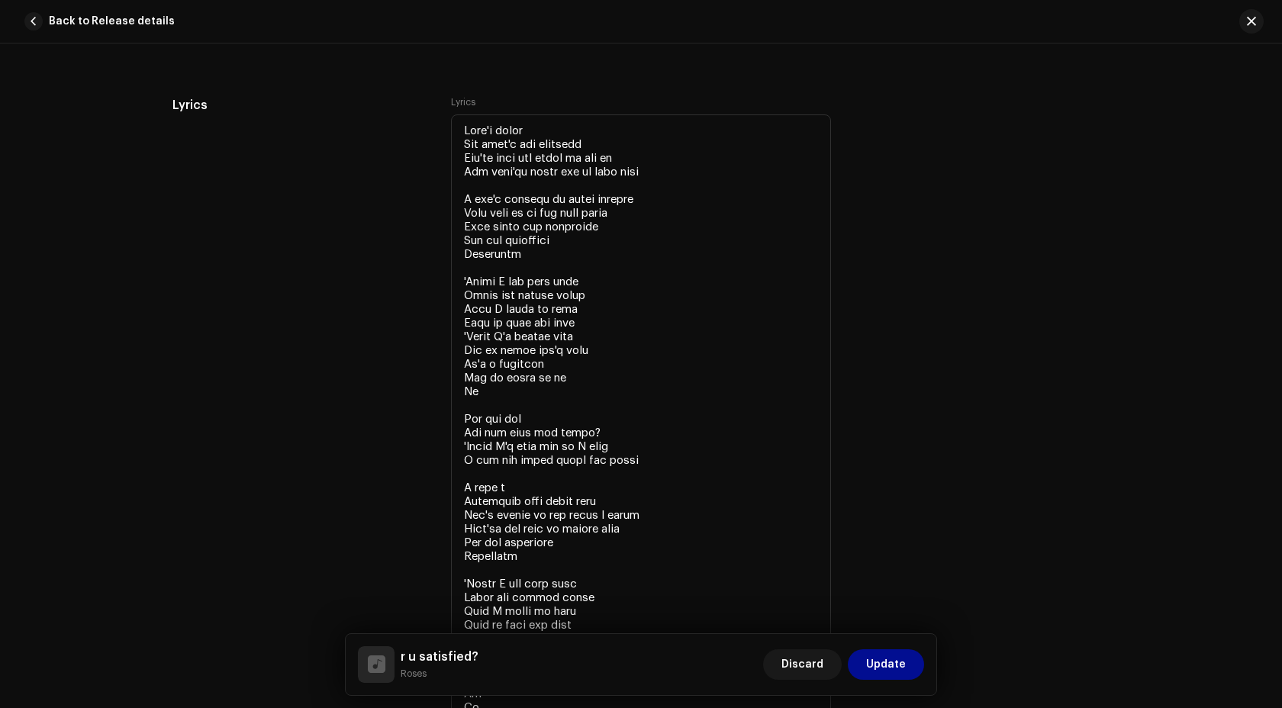
scroll to position [3046, 0]
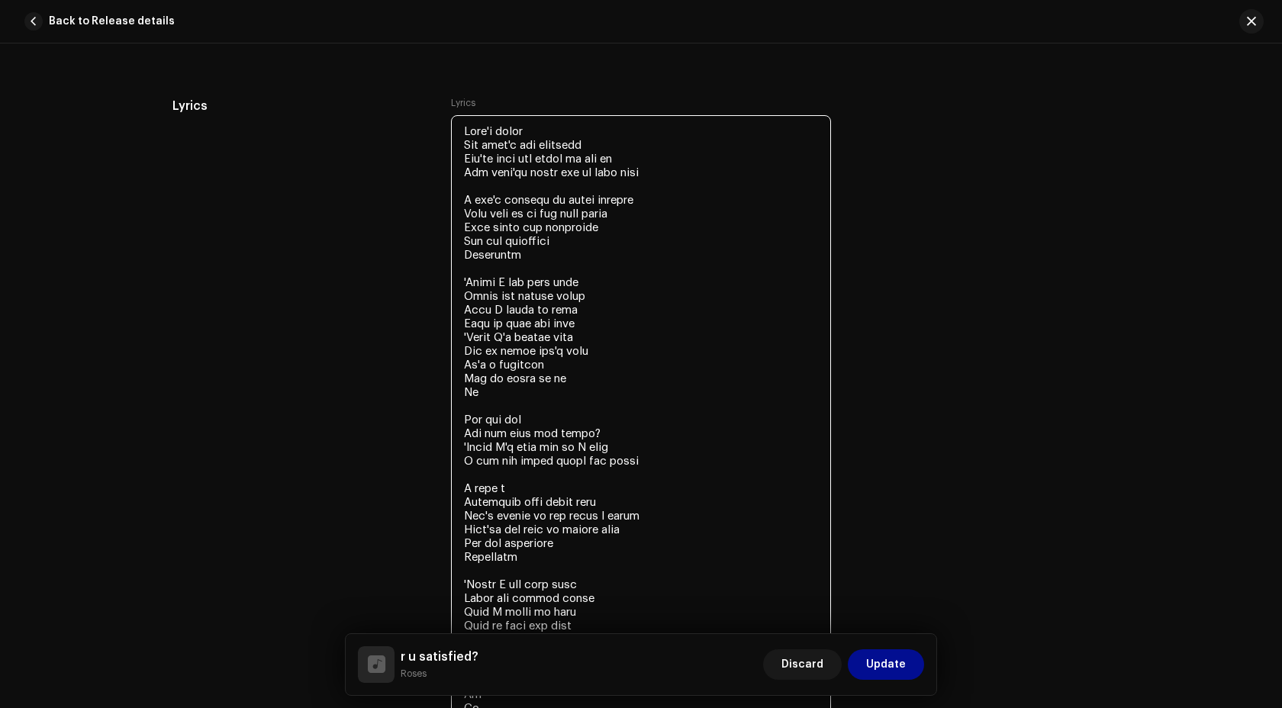
click at [572, 179] on textarea at bounding box center [641, 577] width 380 height 925
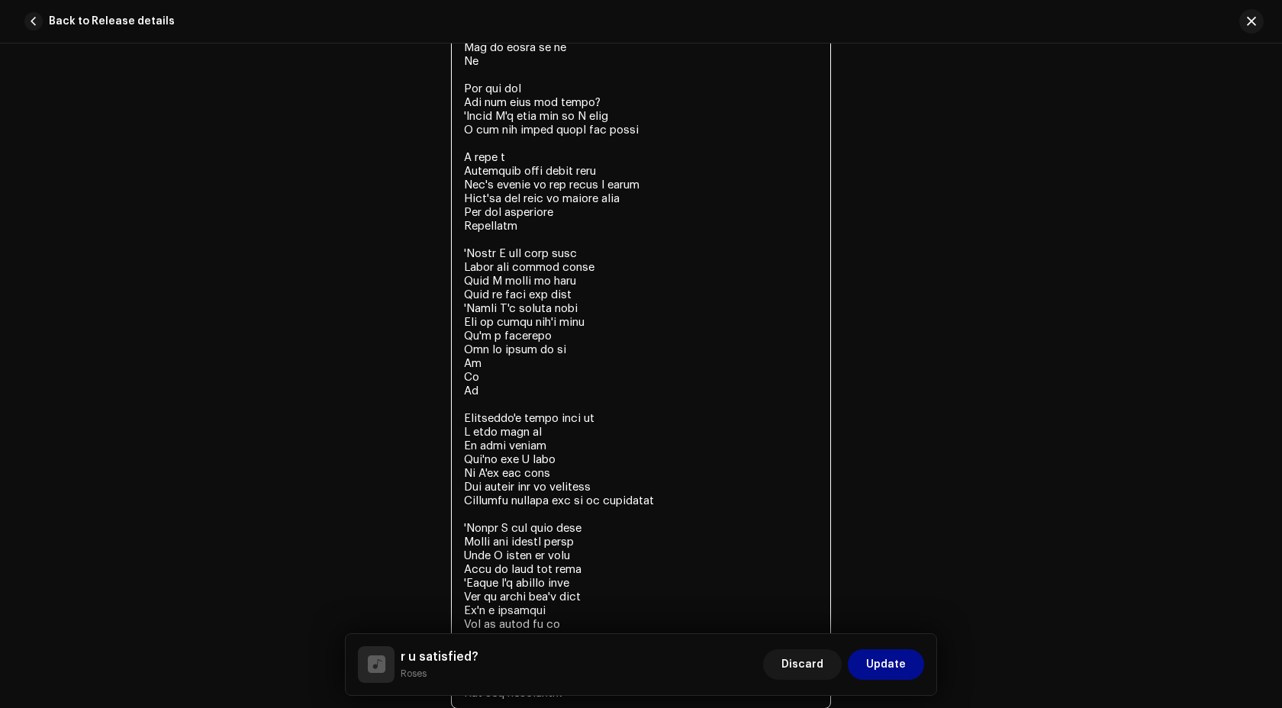
scroll to position [3378, 0]
click at [581, 106] on textarea at bounding box center [641, 245] width 380 height 925
click at [584, 106] on textarea at bounding box center [641, 245] width 380 height 925
click at [534, 90] on textarea at bounding box center [641, 245] width 380 height 925
click at [596, 107] on textarea at bounding box center [641, 245] width 380 height 925
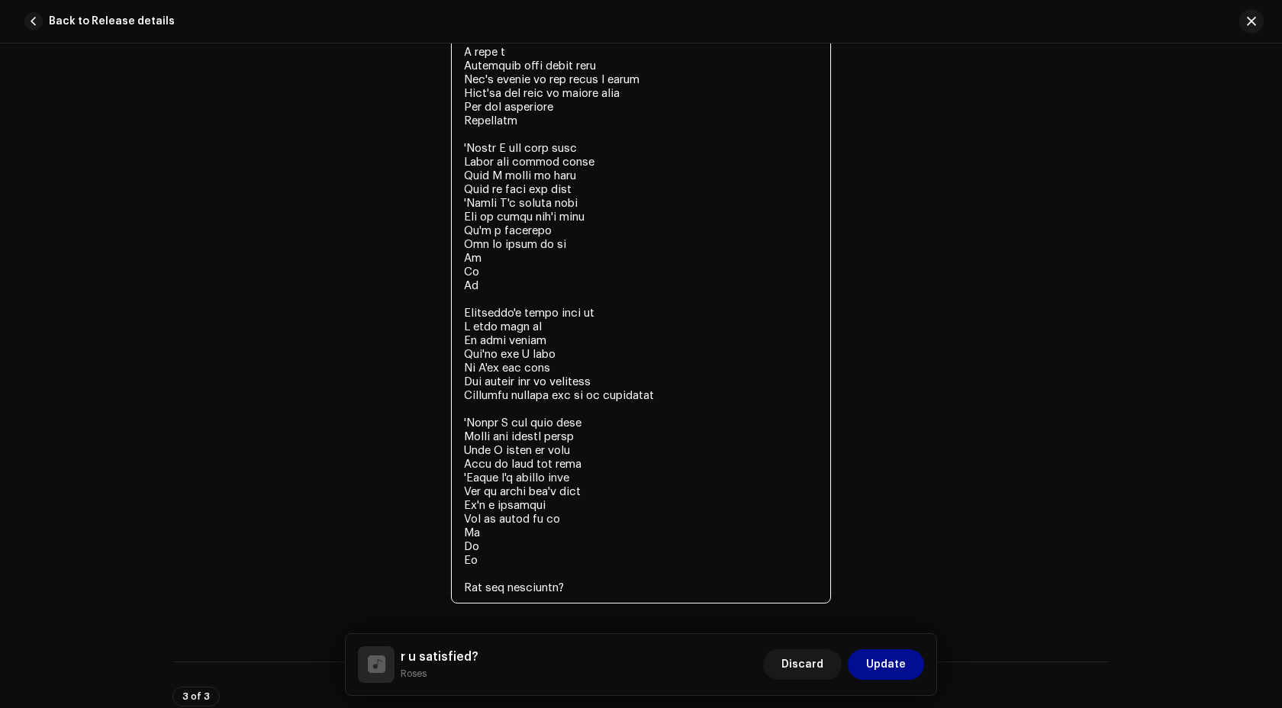
scroll to position [3495, 0]
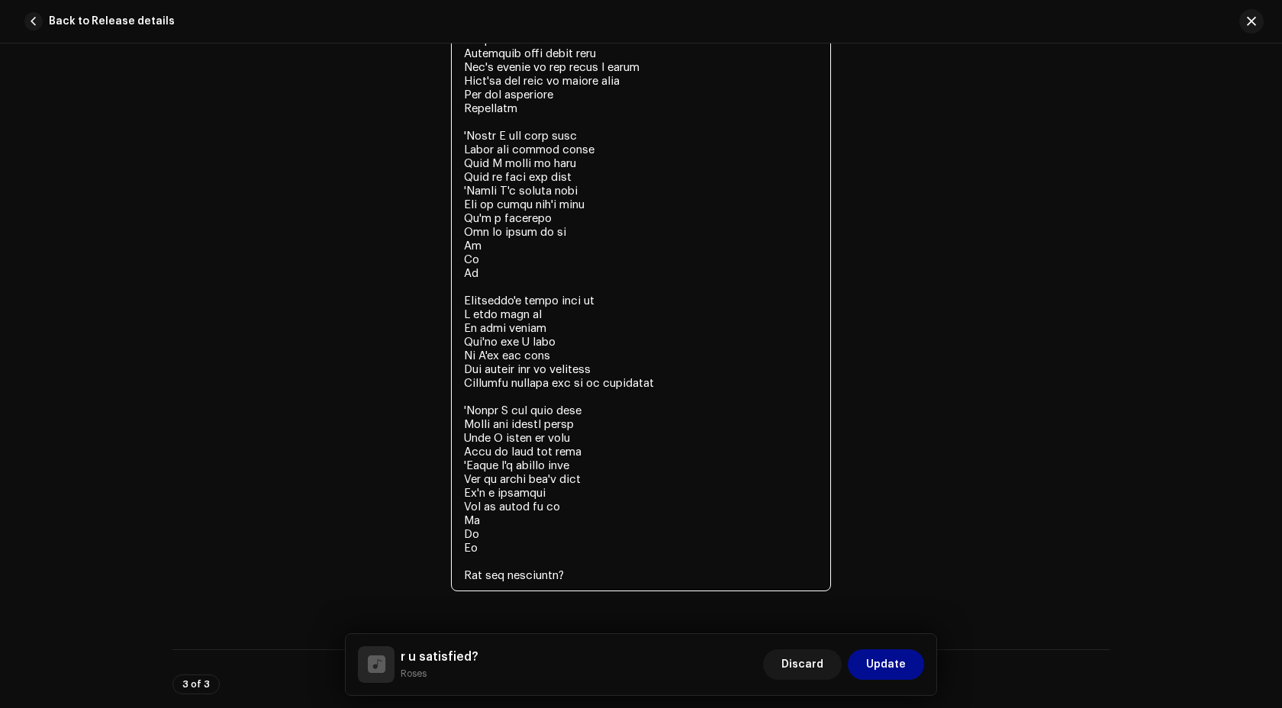
click at [488, 282] on textarea at bounding box center [641, 129] width 380 height 925
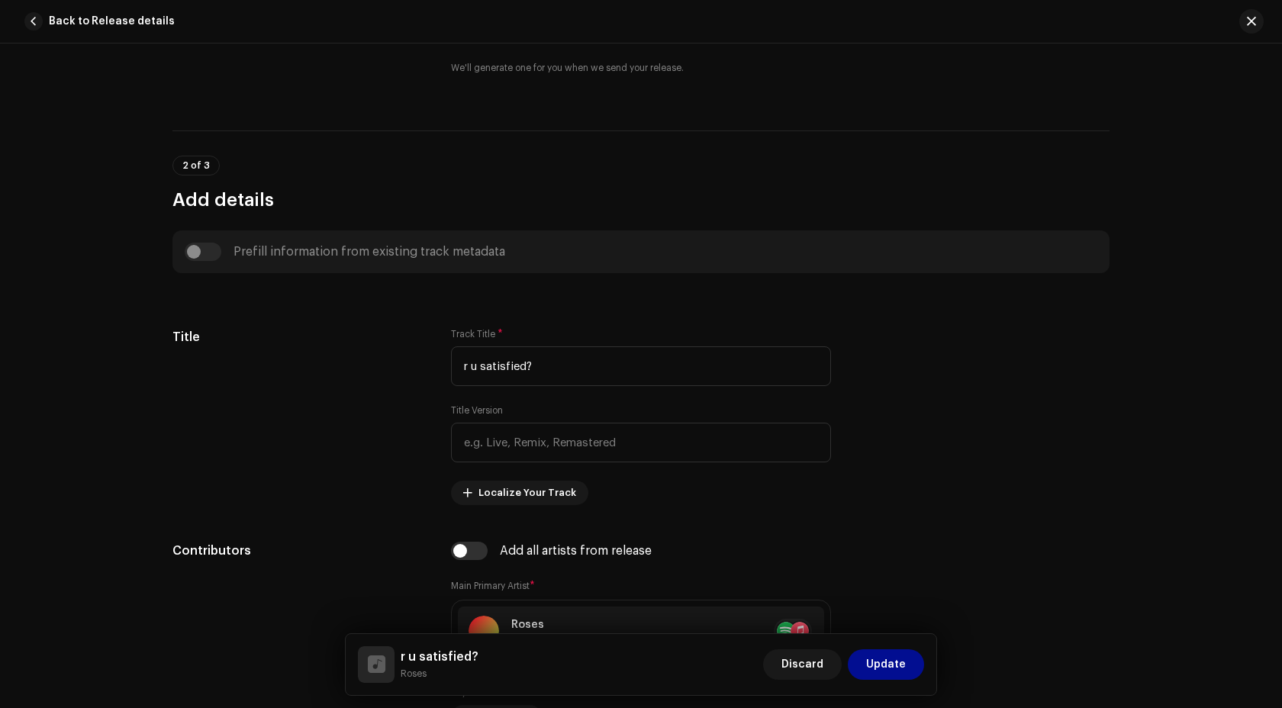
scroll to position [0, 0]
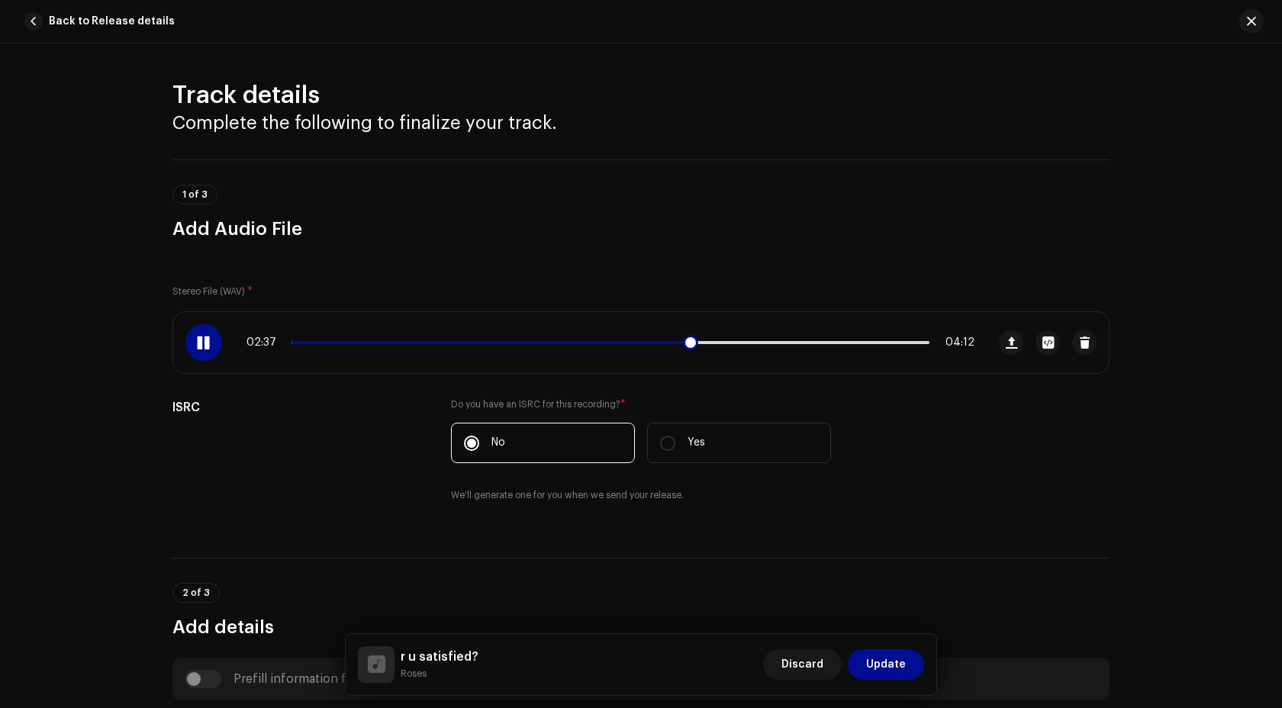
click at [207, 346] on div at bounding box center [203, 342] width 37 height 37
click at [198, 346] on span at bounding box center [203, 342] width 13 height 12
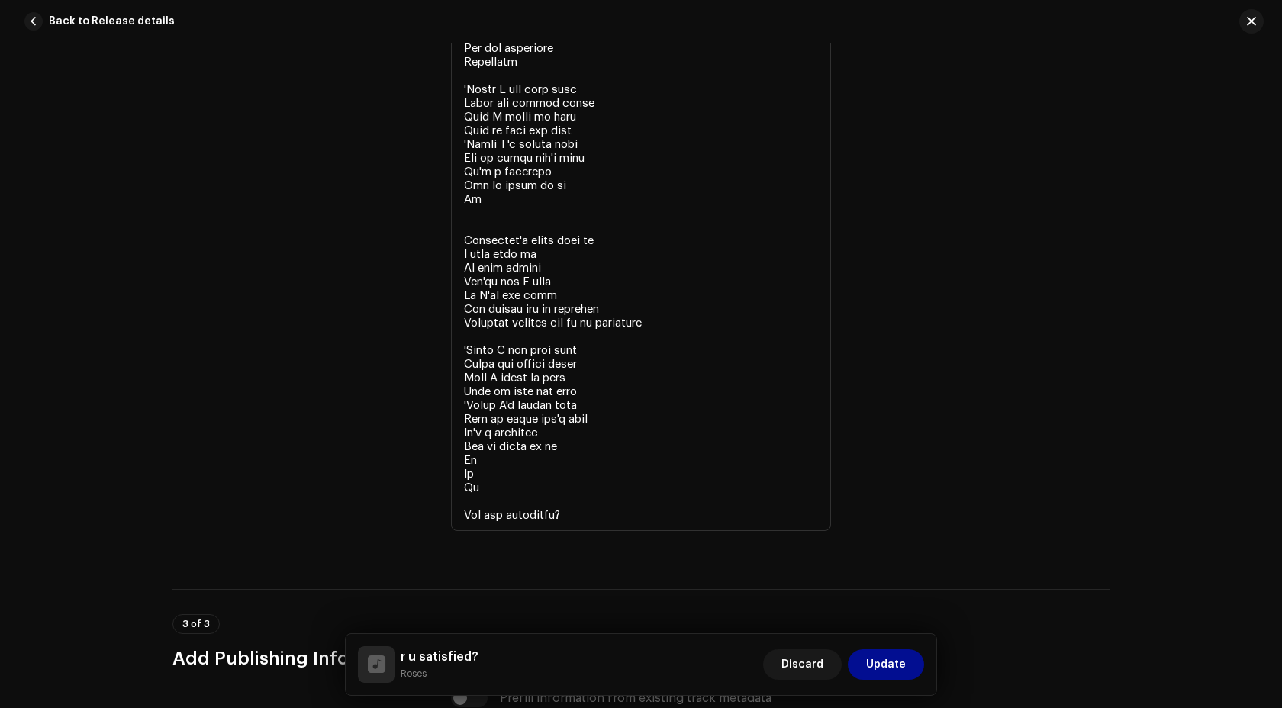
scroll to position [3545, 0]
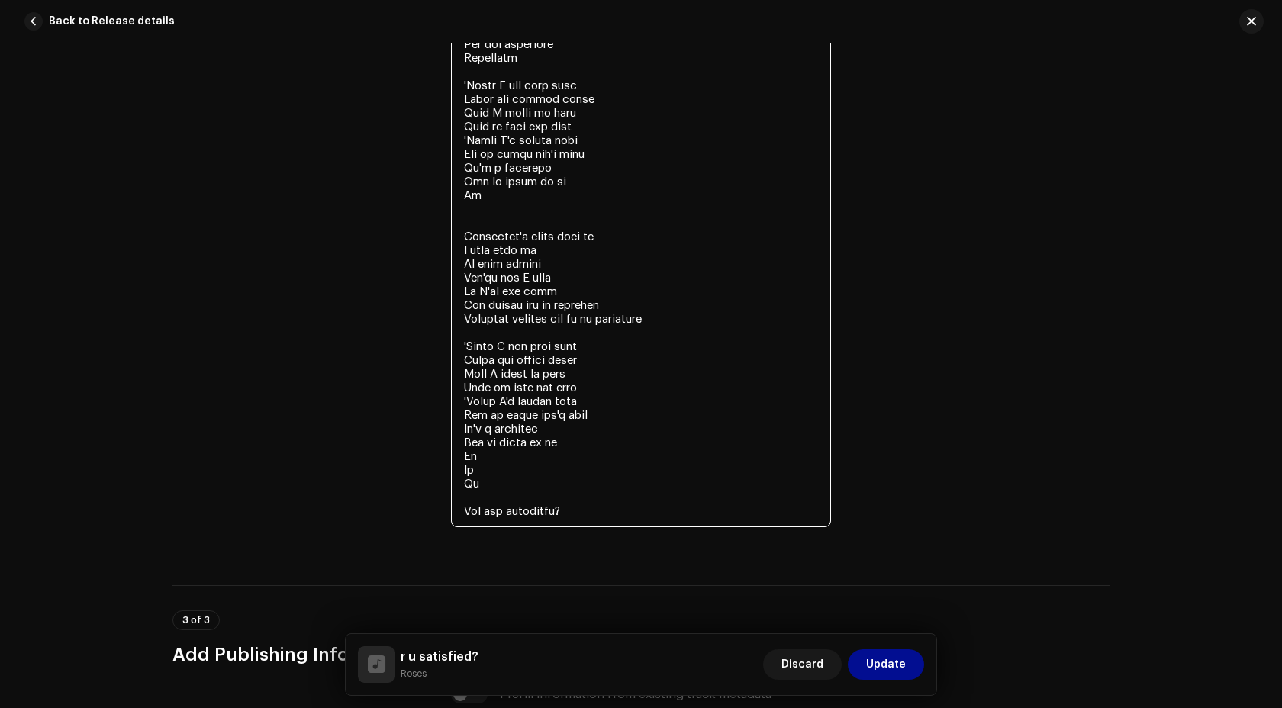
click at [468, 224] on textarea at bounding box center [641, 71] width 380 height 911
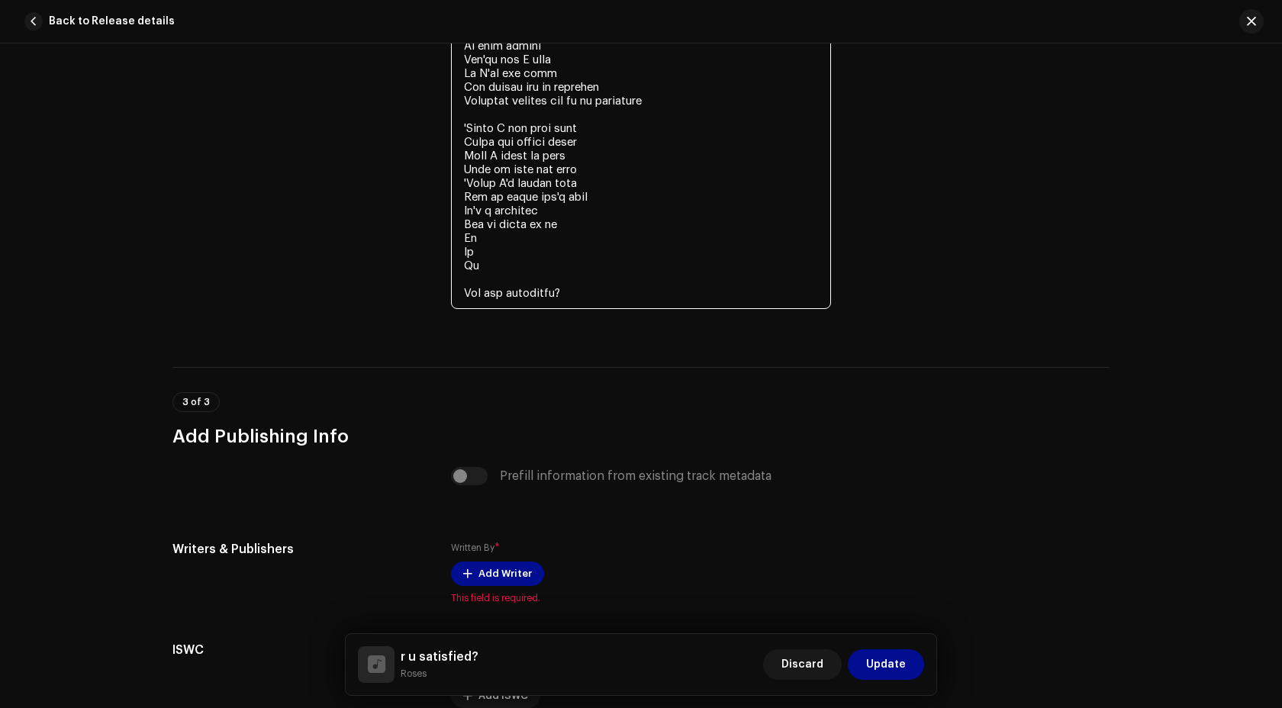
scroll to position [3899, 0]
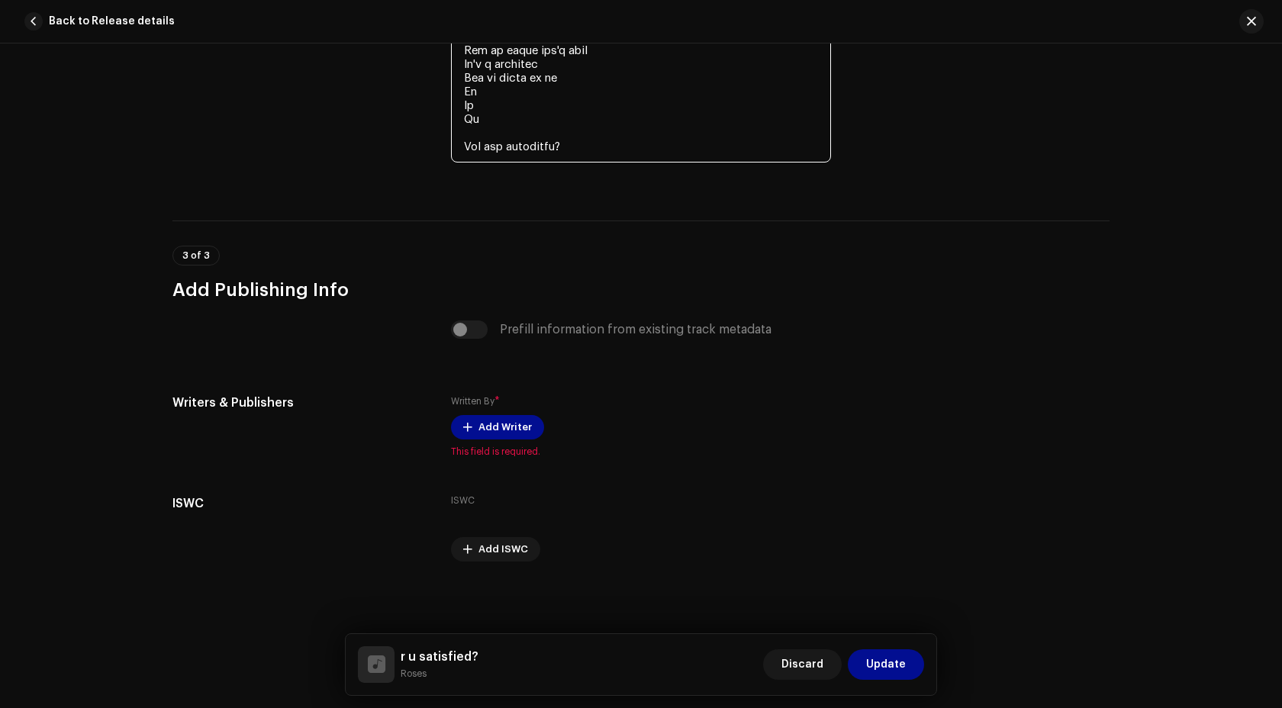
type textarea "Life's cruel And time's his mistress She'll tell him where to end it And they'l…"
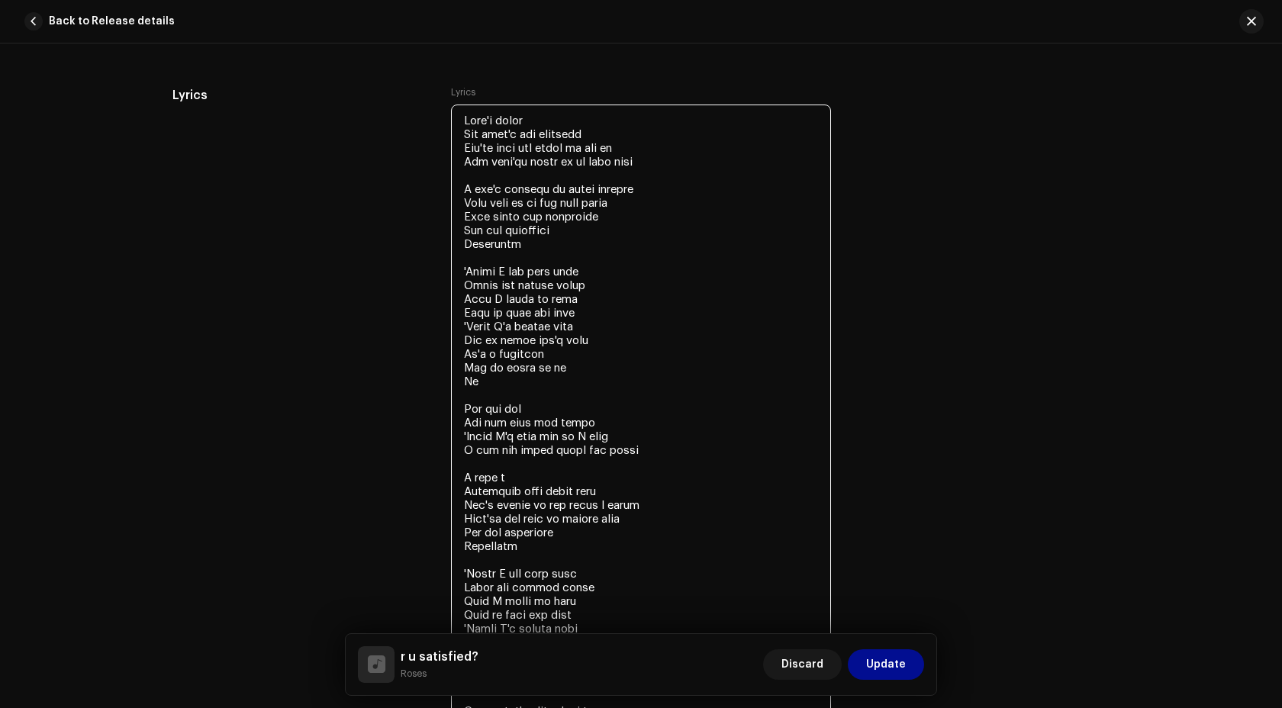
click at [898, 314] on div "Lyrics Lyrics" at bounding box center [640, 554] width 937 height 937
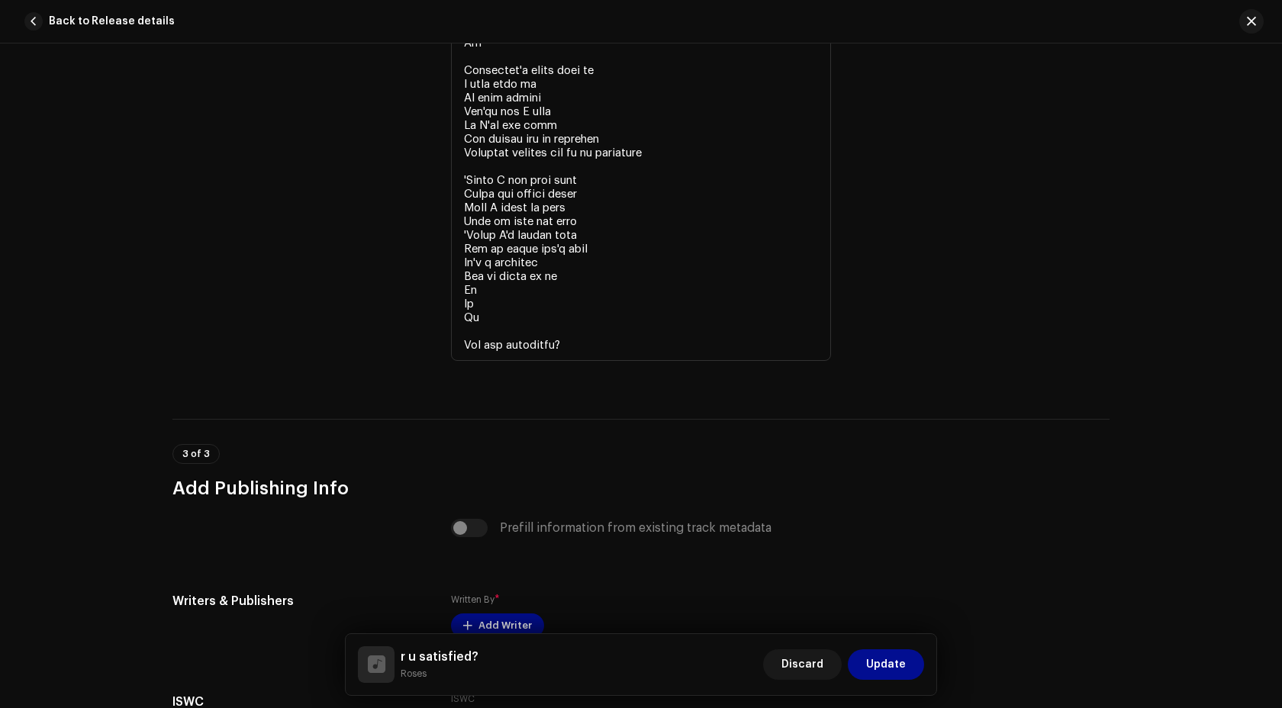
scroll to position [3698, 0]
click at [481, 536] on div "Prefill information from existing track metadata" at bounding box center [641, 527] width 380 height 18
click at [460, 536] on div "Prefill information from existing track metadata" at bounding box center [641, 527] width 380 height 18
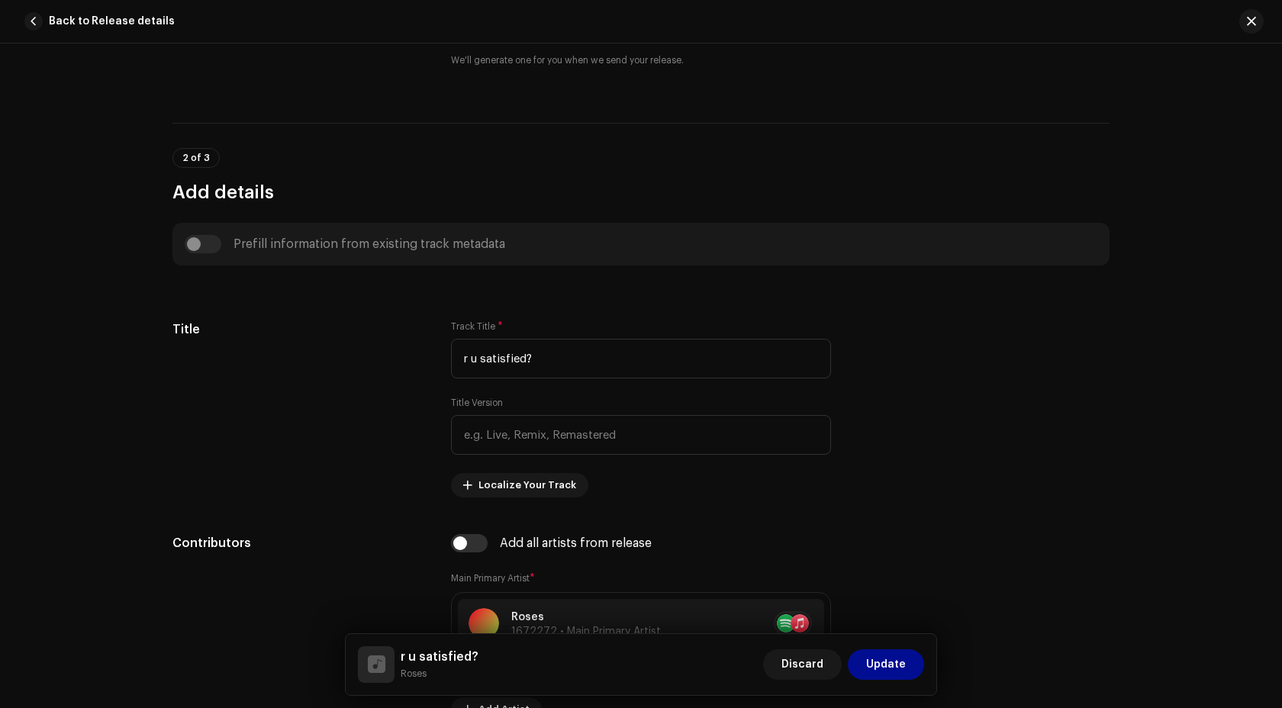
scroll to position [0, 0]
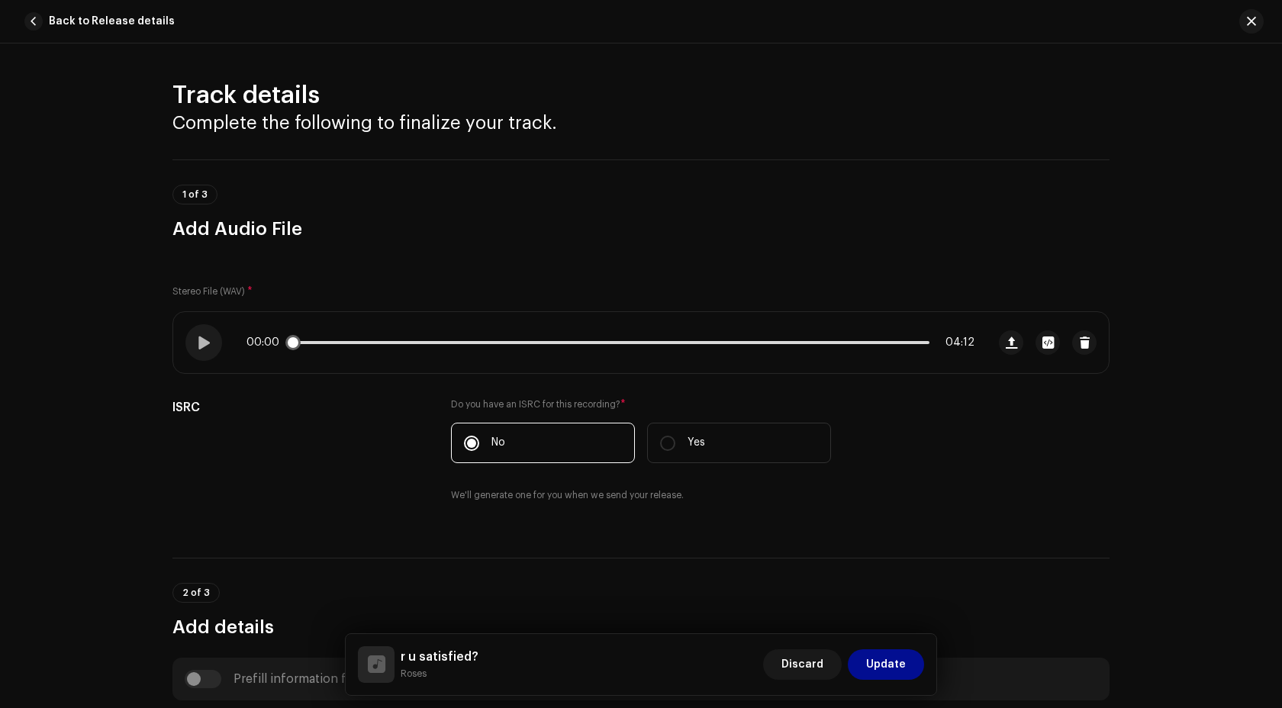
drag, startPoint x: 294, startPoint y: 349, endPoint x: 885, endPoint y: 317, distance: 592.1
click at [887, 317] on div "00:00 04:12" at bounding box center [579, 342] width 813 height 61
drag, startPoint x: 743, startPoint y: 340, endPoint x: 803, endPoint y: 339, distance: 60.3
click at [803, 339] on div "00:00 04:12" at bounding box center [610, 342] width 728 height 12
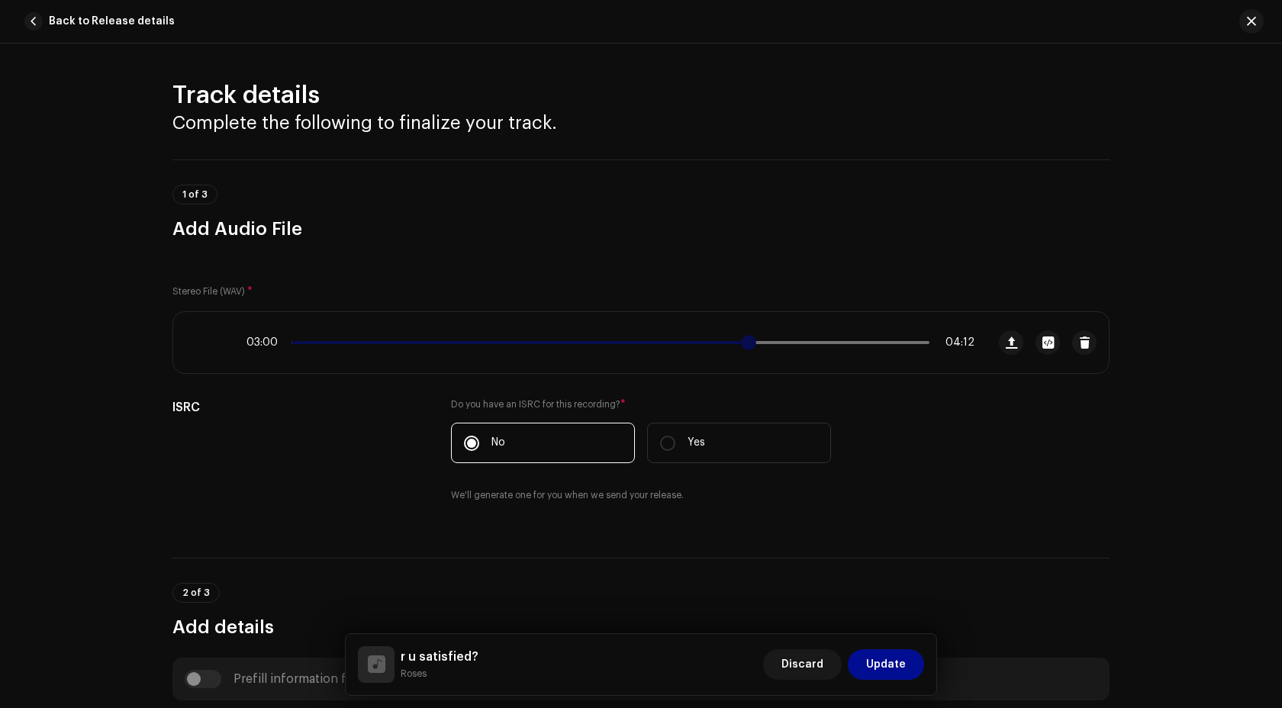
drag, startPoint x: 291, startPoint y: 346, endPoint x: 744, endPoint y: 338, distance: 452.4
click at [745, 338] on span at bounding box center [748, 342] width 15 height 15
drag, startPoint x: 748, startPoint y: 340, endPoint x: 731, endPoint y: 342, distance: 17.6
click at [731, 342] on span at bounding box center [732, 342] width 15 height 15
drag, startPoint x: 731, startPoint y: 342, endPoint x: 722, endPoint y: 342, distance: 8.4
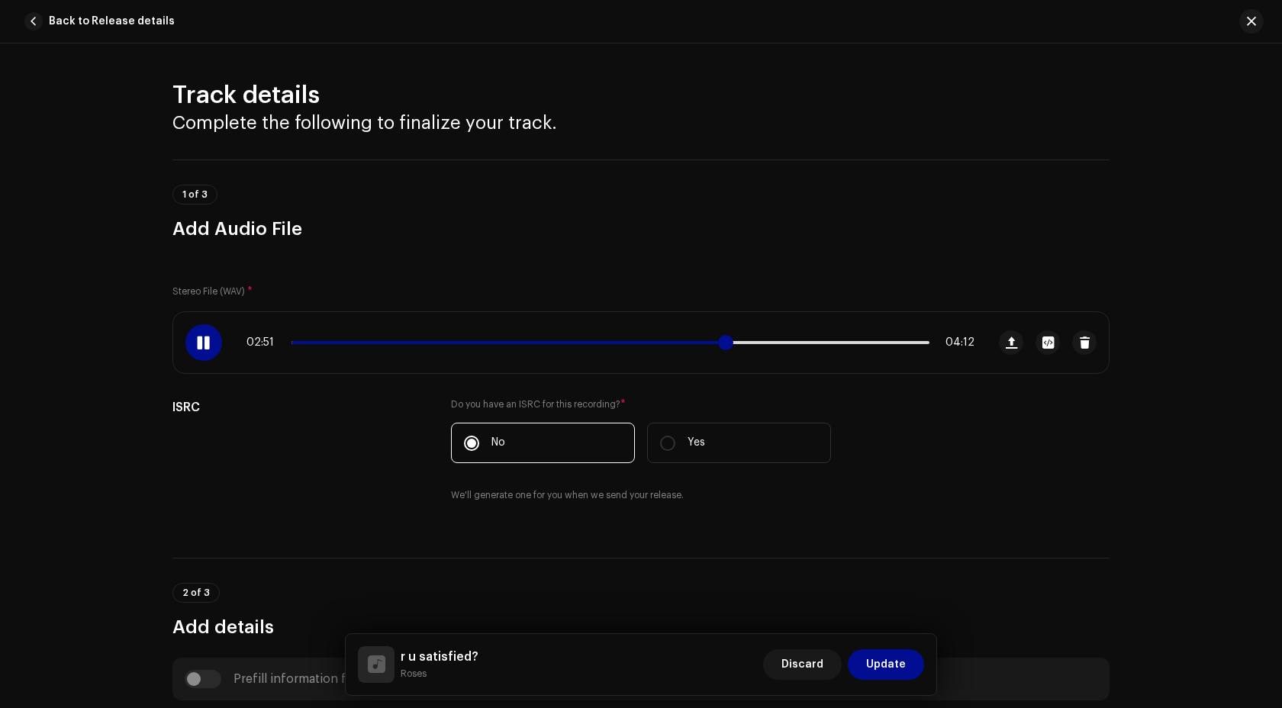
click at [722, 342] on span at bounding box center [725, 342] width 15 height 15
click at [195, 351] on div at bounding box center [203, 342] width 37 height 37
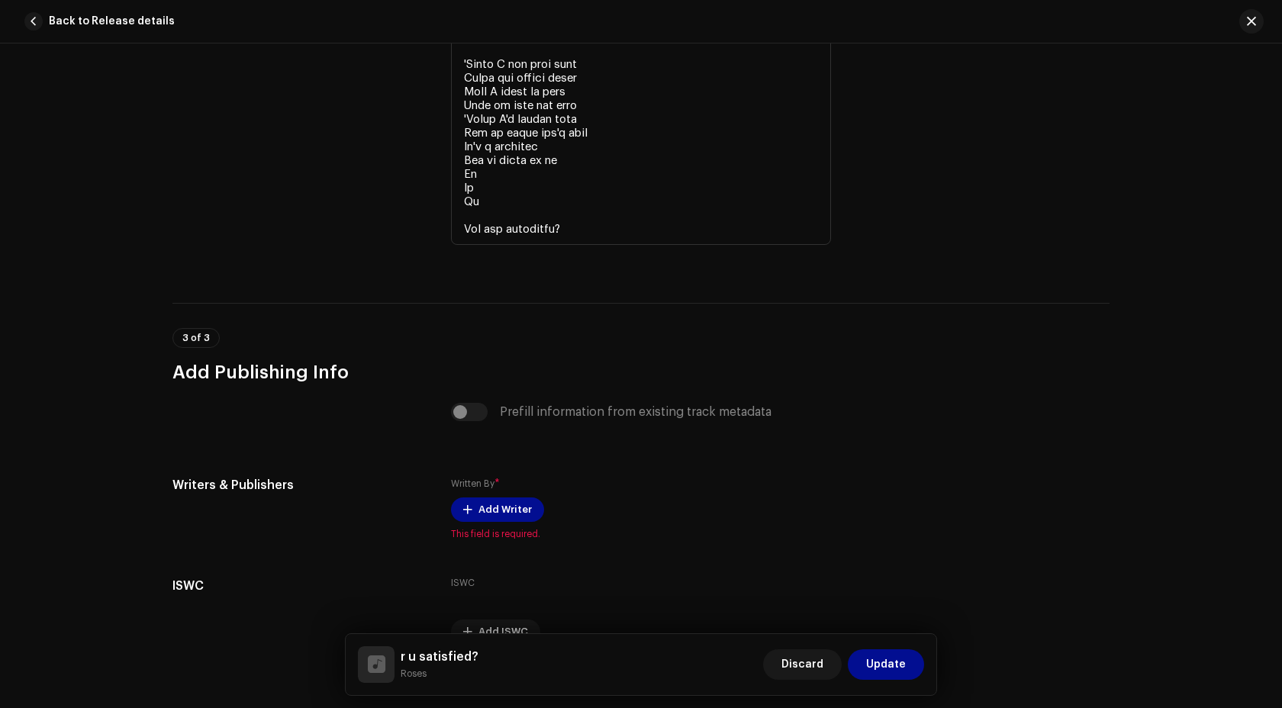
scroll to position [3899, 0]
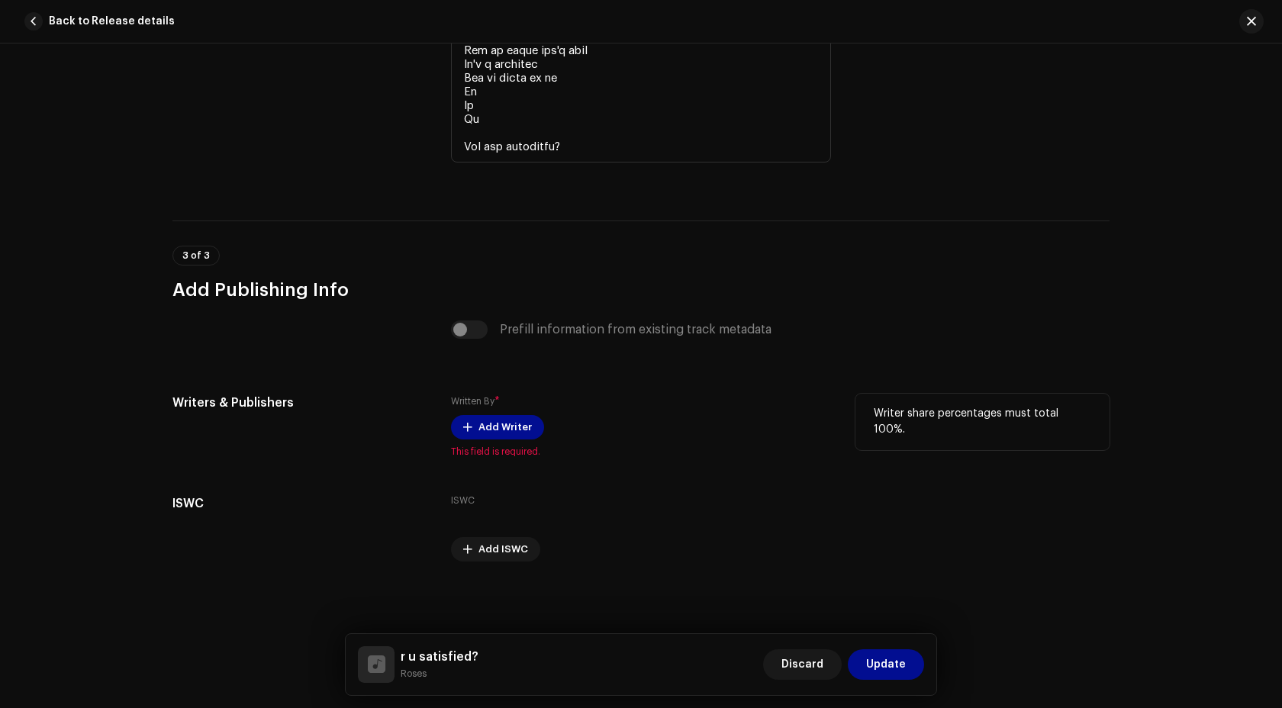
click at [493, 439] on div "Written By * Add Writer This field is required." at bounding box center [641, 426] width 380 height 64
click at [482, 430] on span "Add Writer" at bounding box center [504, 427] width 53 height 31
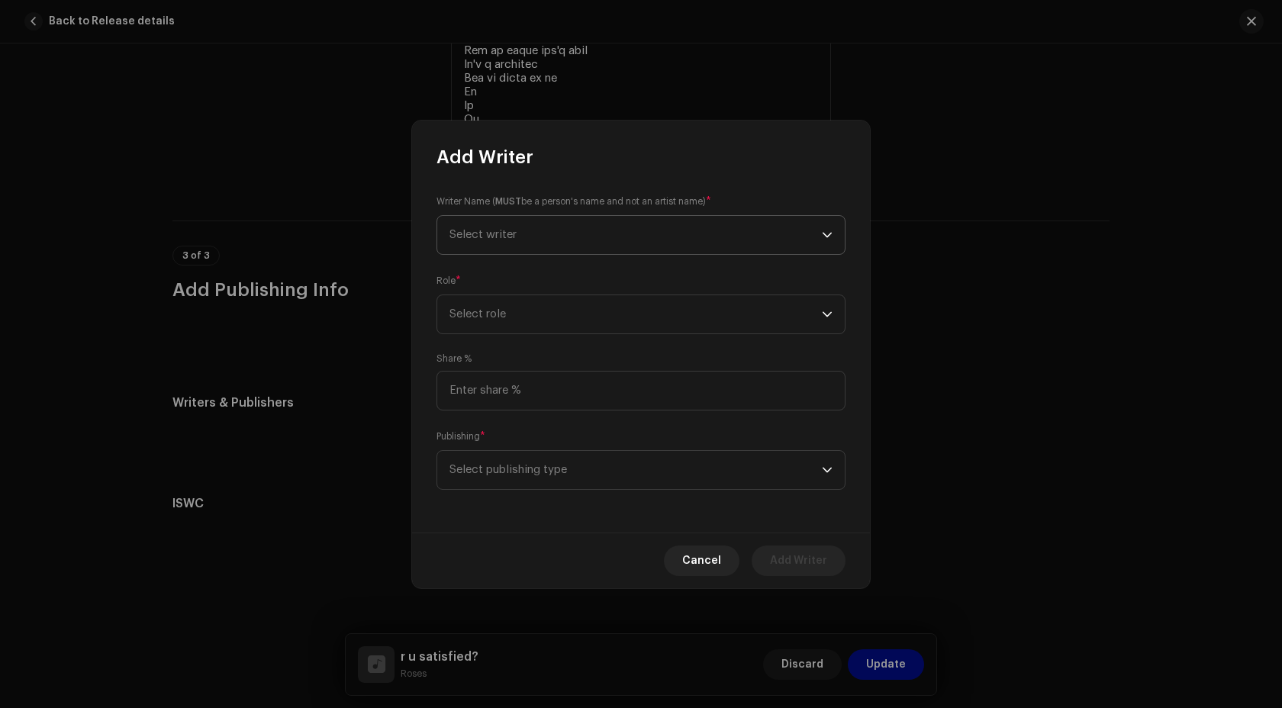
click at [638, 246] on span "Select writer" at bounding box center [635, 235] width 372 height 38
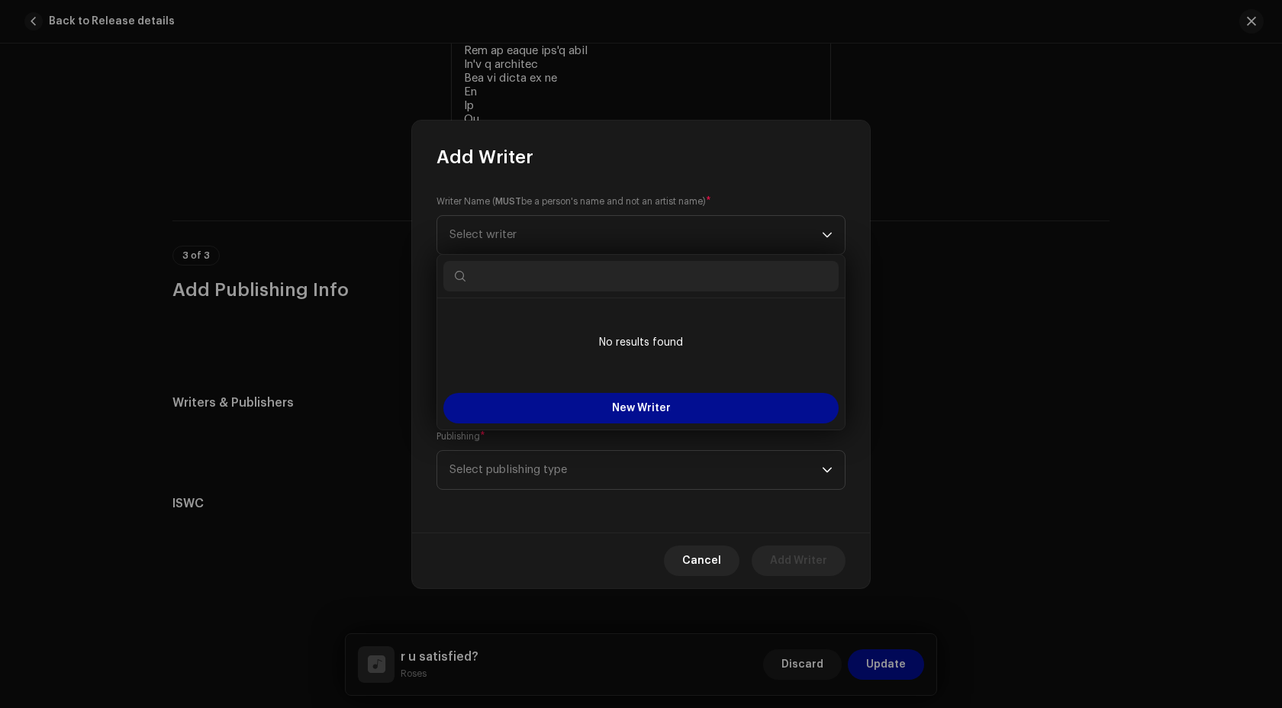
click at [477, 188] on div "Writer Name ( MUST be a person's name and not an artist name) * Select writer R…" at bounding box center [641, 350] width 458 height 363
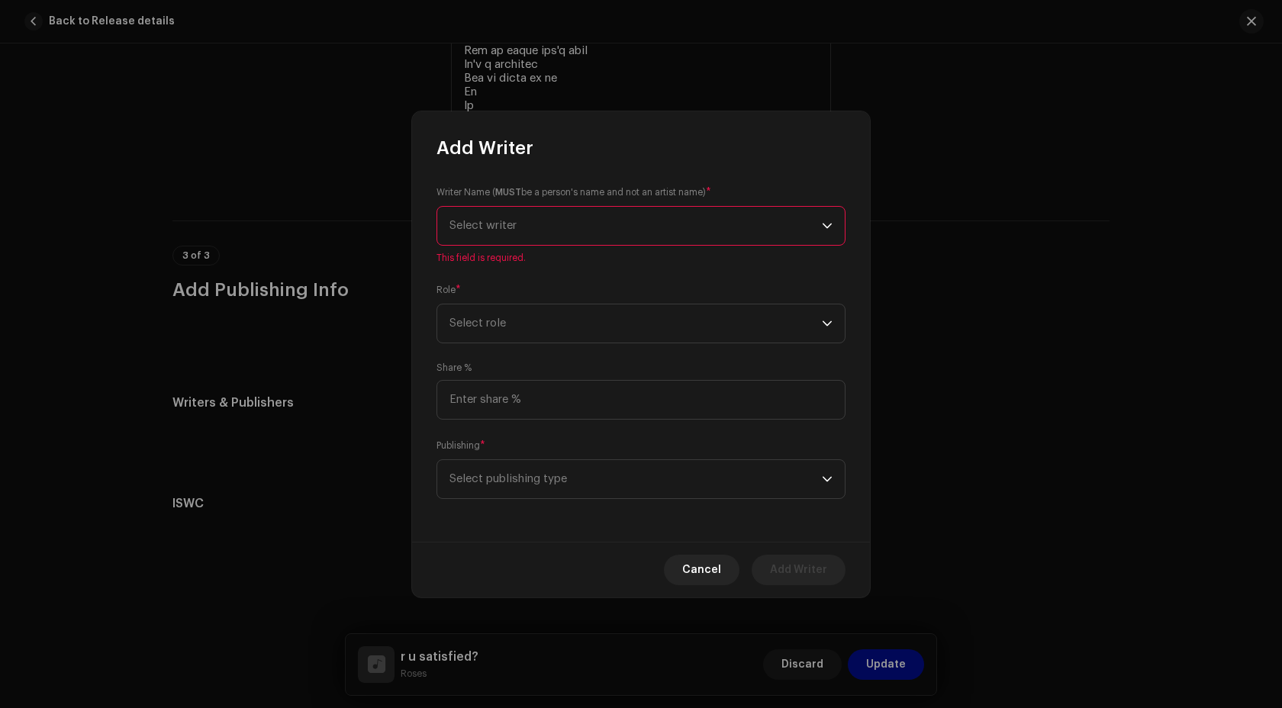
click at [507, 234] on span "Select writer" at bounding box center [635, 226] width 372 height 38
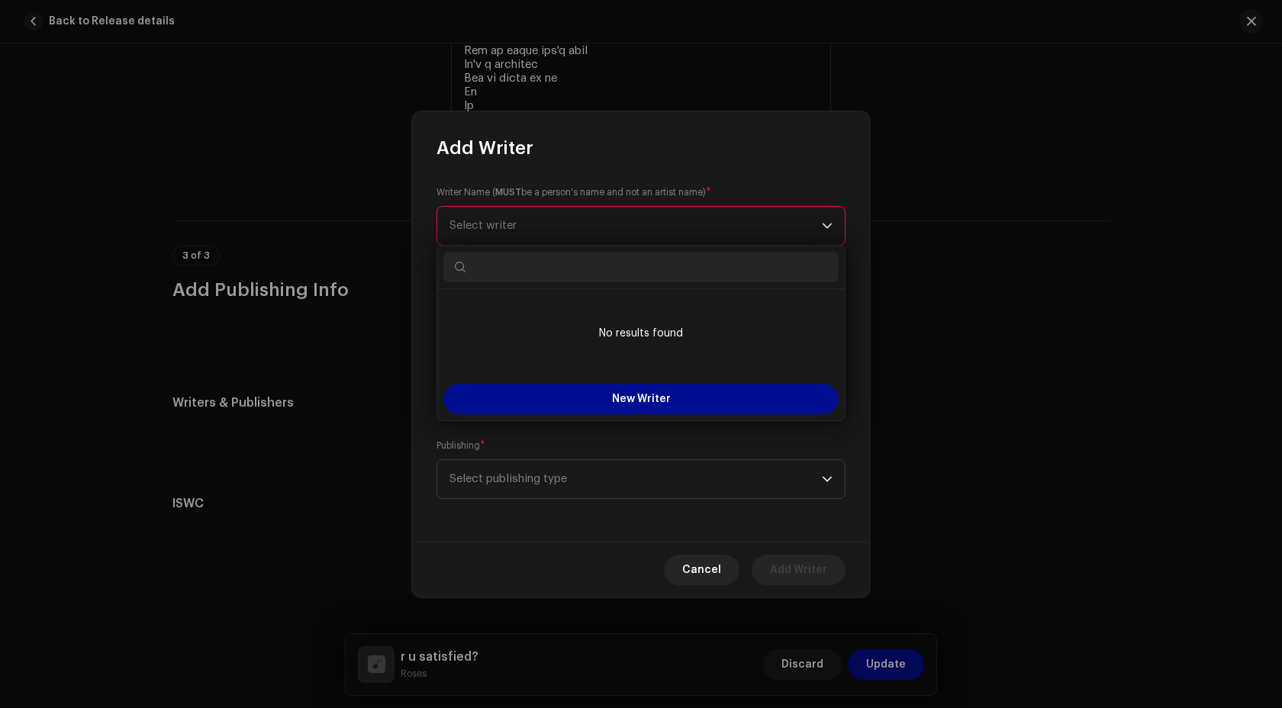
click at [438, 334] on ul "No results found" at bounding box center [640, 333] width 407 height 88
click at [711, 588] on div "Cancel Add Writer" at bounding box center [641, 570] width 458 height 56
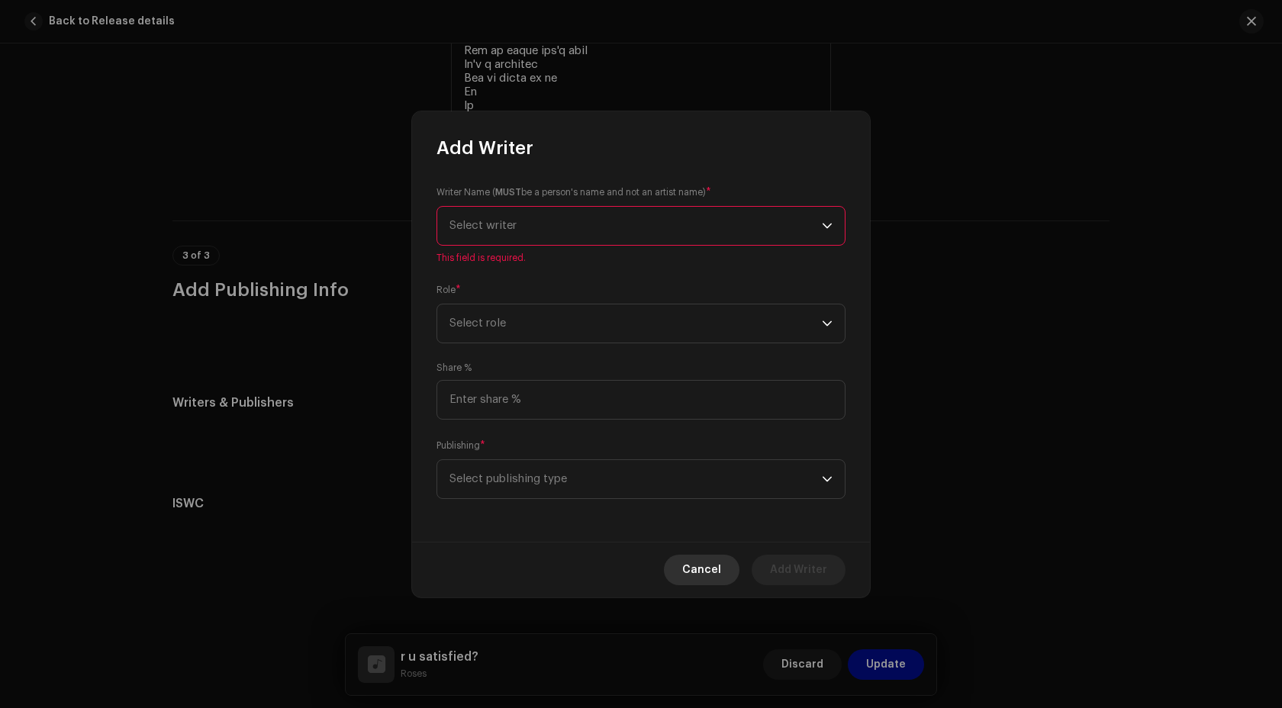
click at [703, 572] on span "Cancel" at bounding box center [701, 570] width 39 height 31
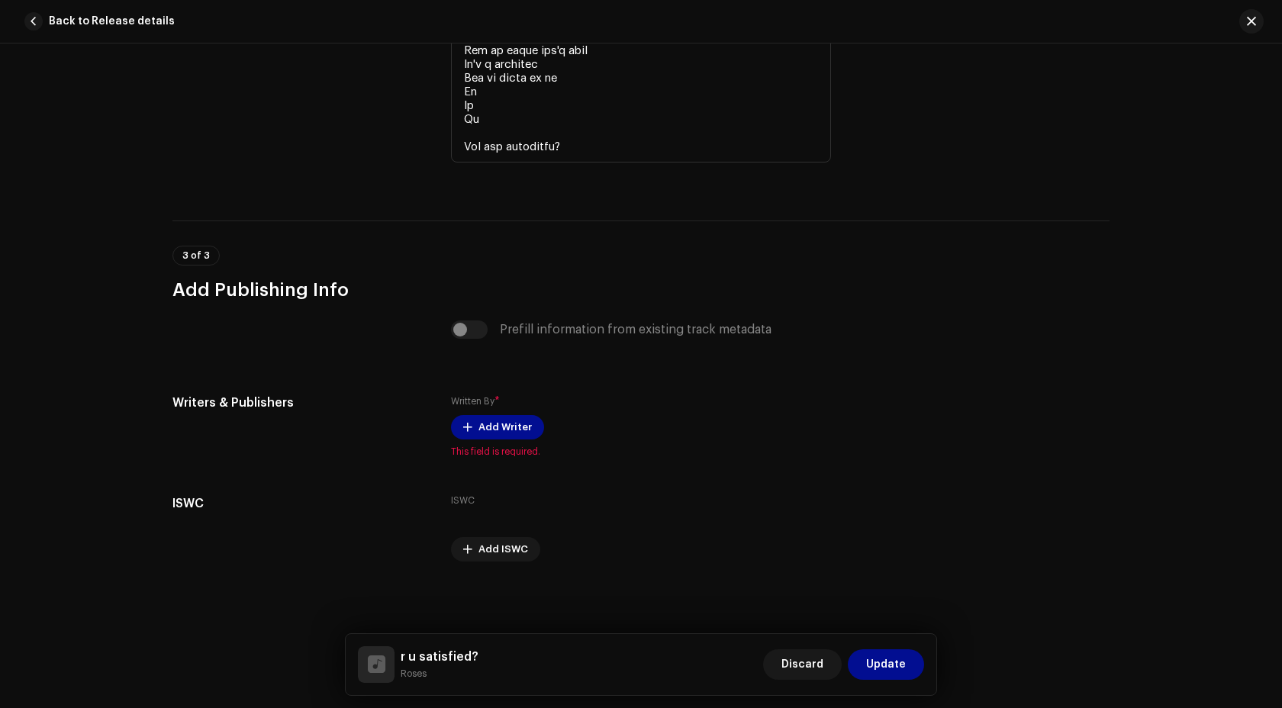
click at [472, 336] on div "Prefill information from existing track metadata" at bounding box center [641, 329] width 380 height 18
click at [481, 427] on span "Add Writer" at bounding box center [504, 427] width 53 height 31
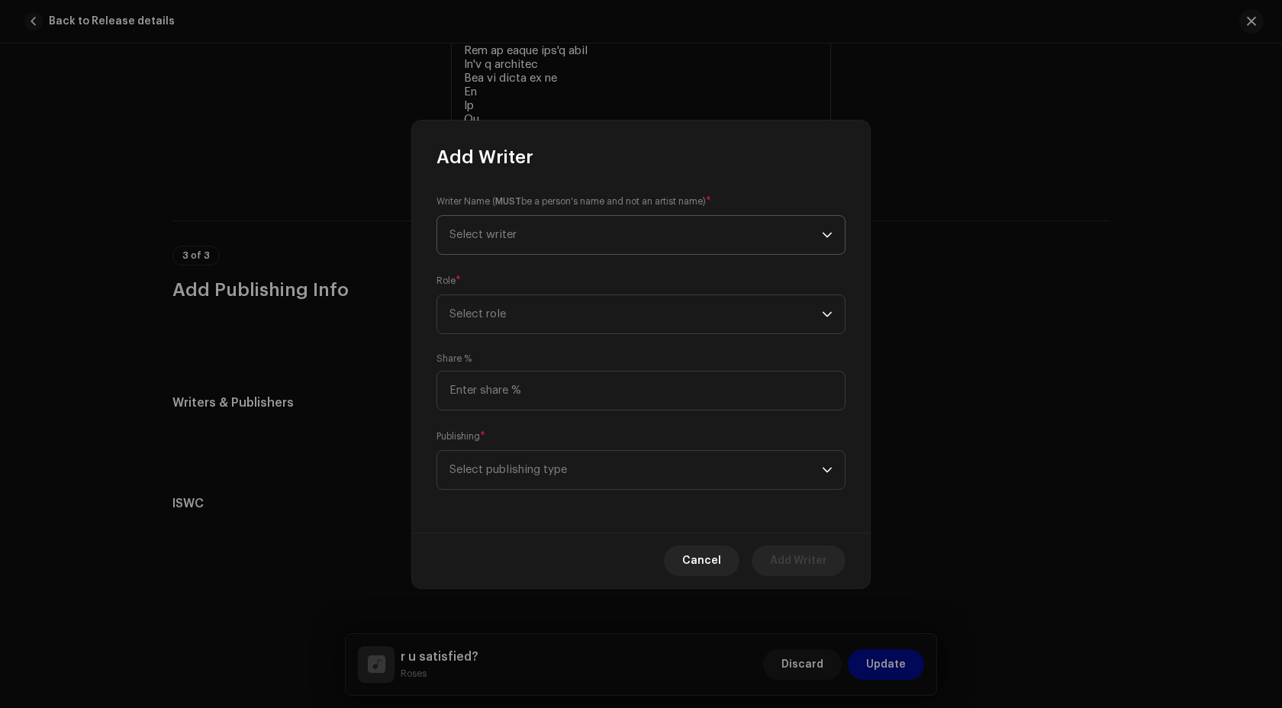
click at [507, 253] on span "Select writer" at bounding box center [635, 235] width 372 height 38
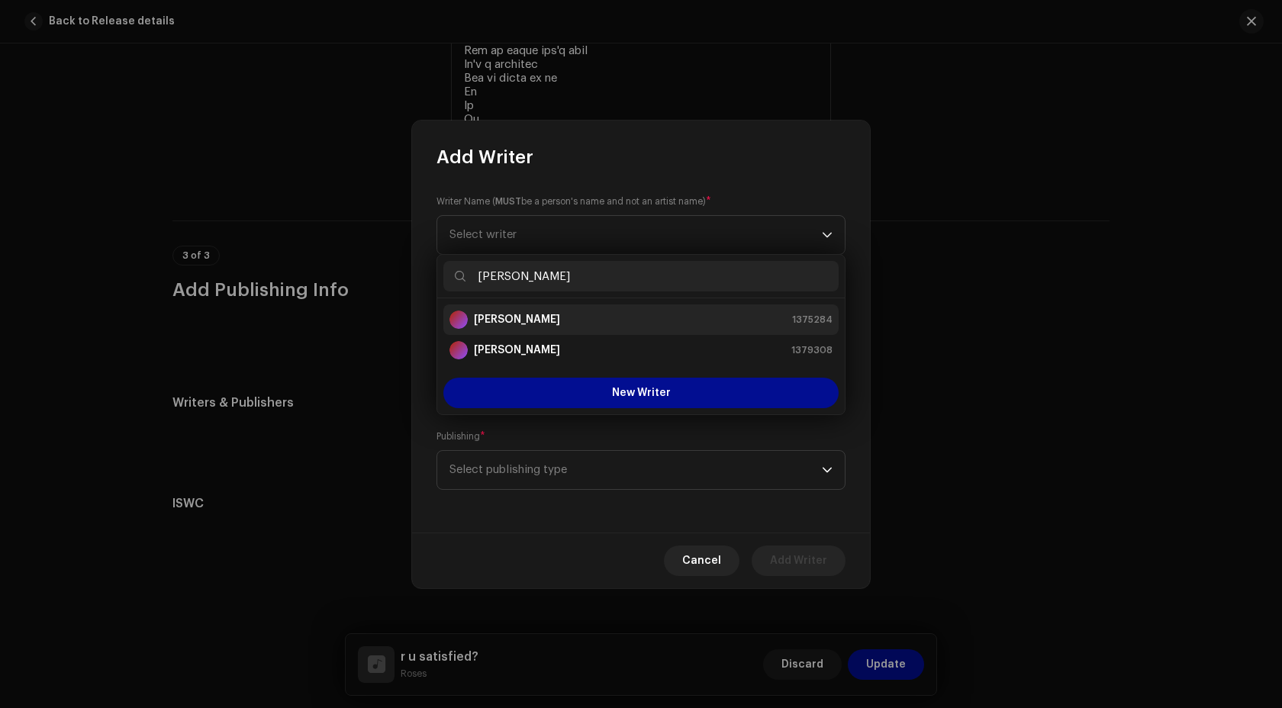
type input "Megan"
click at [571, 323] on div "Megan-Rose Reed 1375284" at bounding box center [640, 319] width 383 height 18
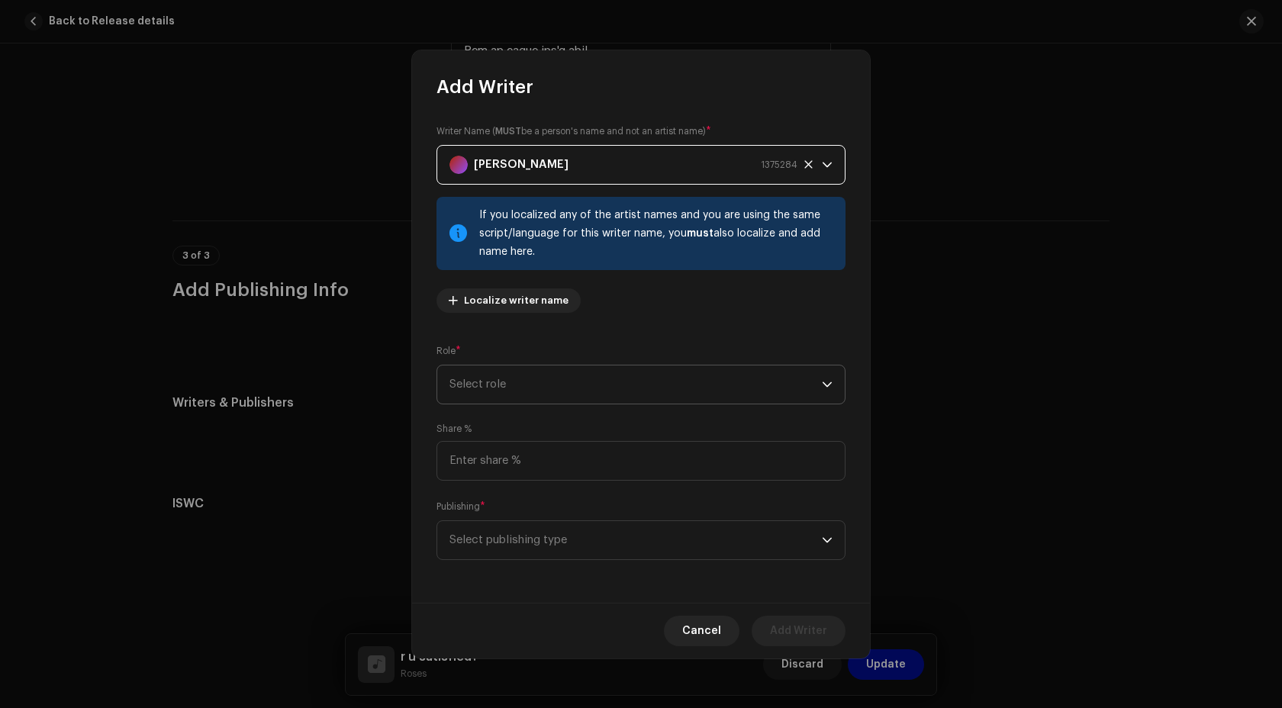
click at [582, 388] on span "Select role" at bounding box center [635, 384] width 372 height 38
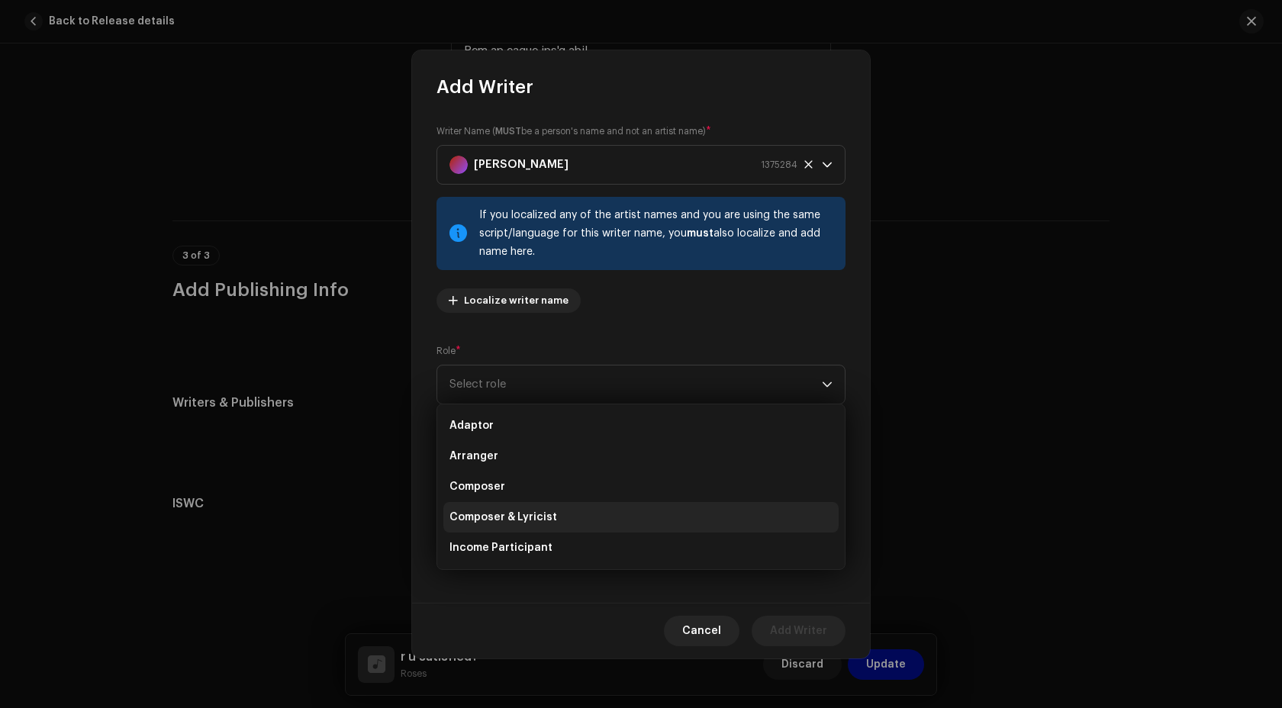
click at [555, 520] on li "Composer & Lyricist" at bounding box center [640, 517] width 395 height 31
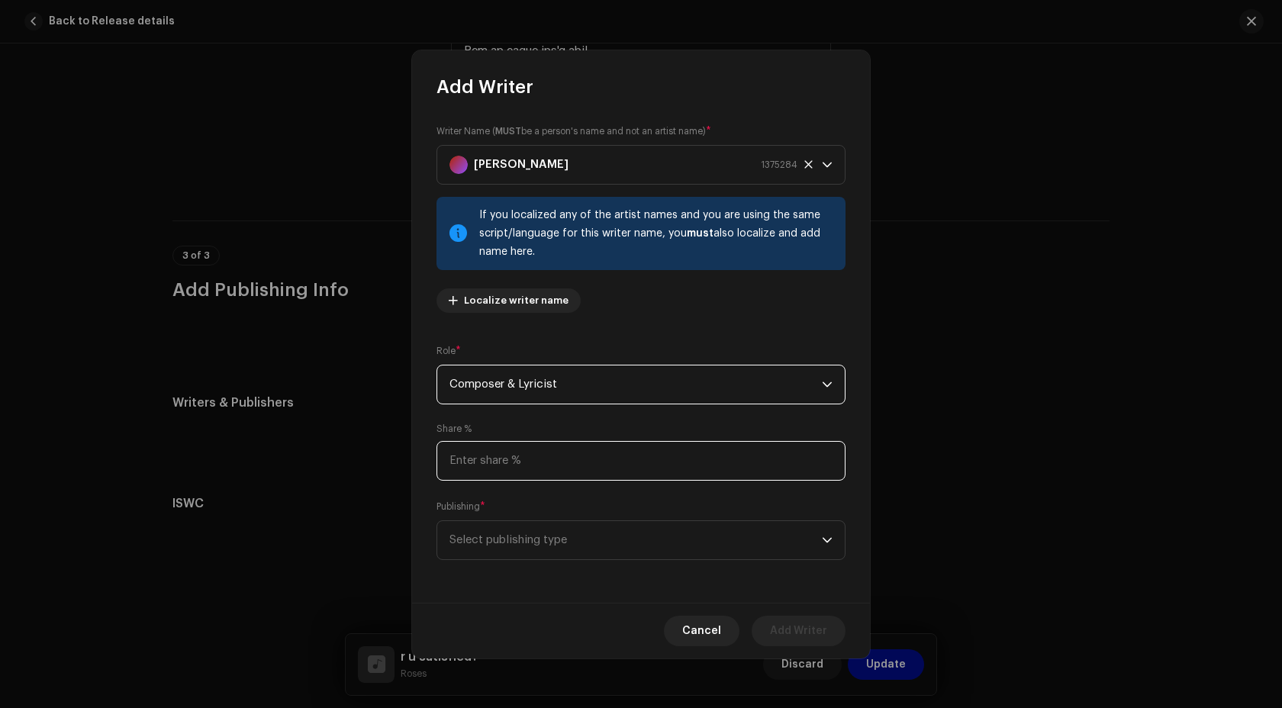
click at [554, 461] on input at bounding box center [640, 461] width 409 height 40
type input "20.00"
click at [505, 529] on span "Select publishing type" at bounding box center [635, 540] width 372 height 38
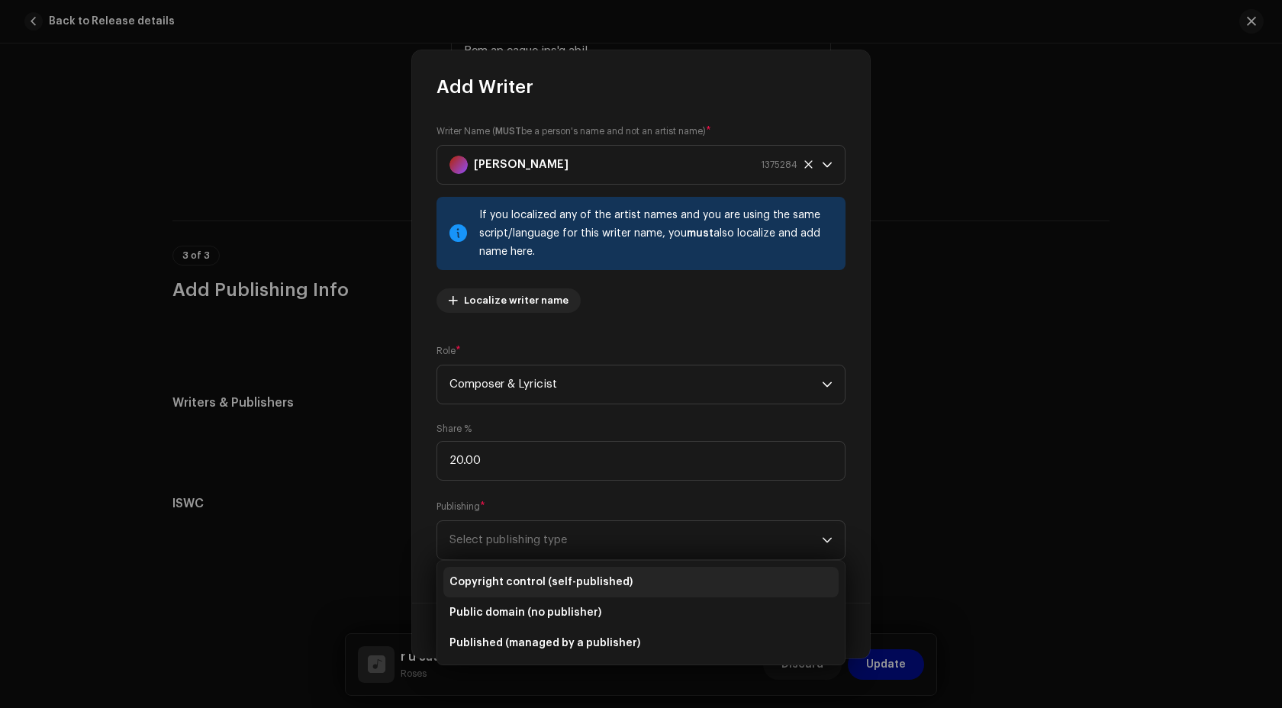
click at [487, 575] on span "Copyright control (self-published)" at bounding box center [540, 581] width 183 height 15
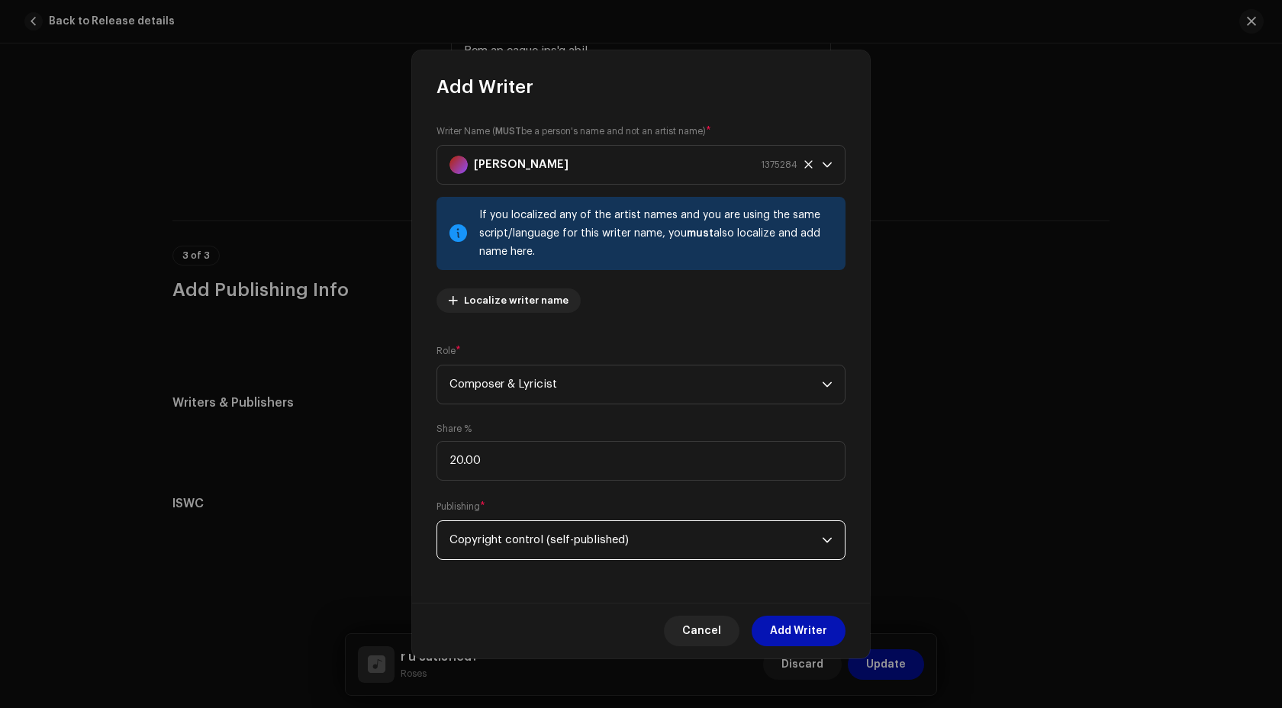
click at [792, 630] on span "Add Writer" at bounding box center [798, 631] width 57 height 31
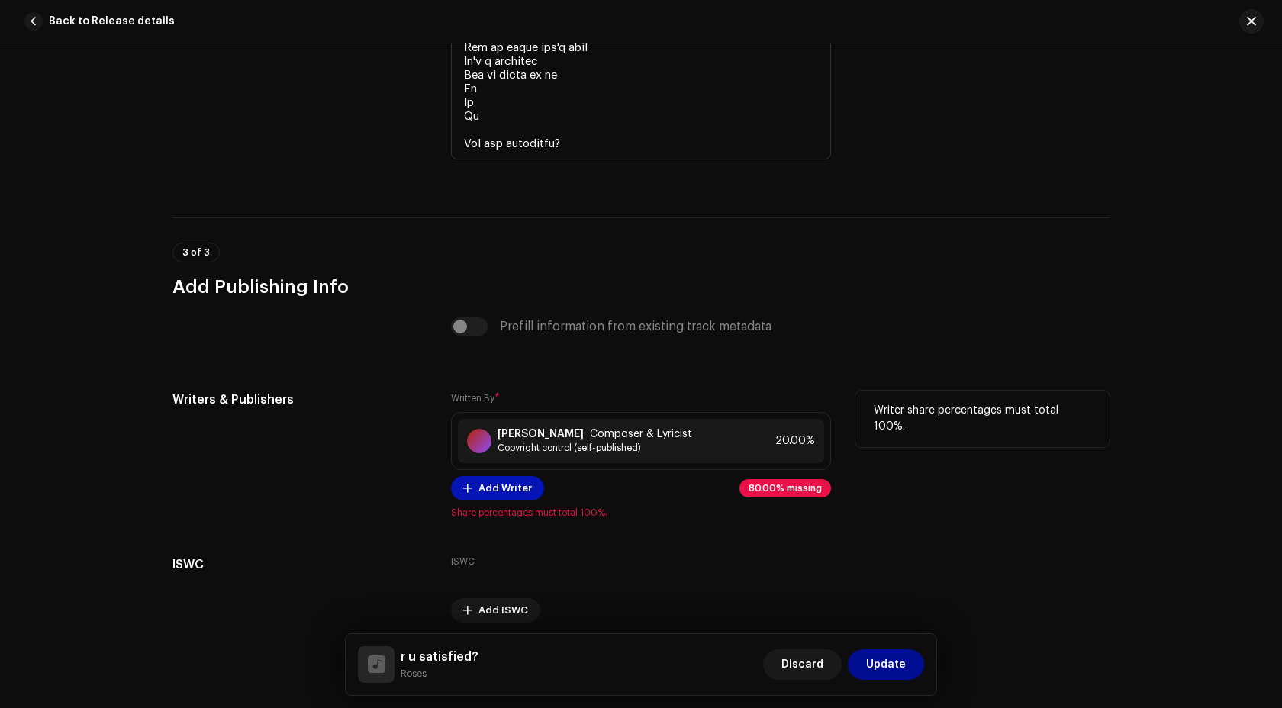
click at [490, 491] on span "Add Writer" at bounding box center [504, 488] width 53 height 31
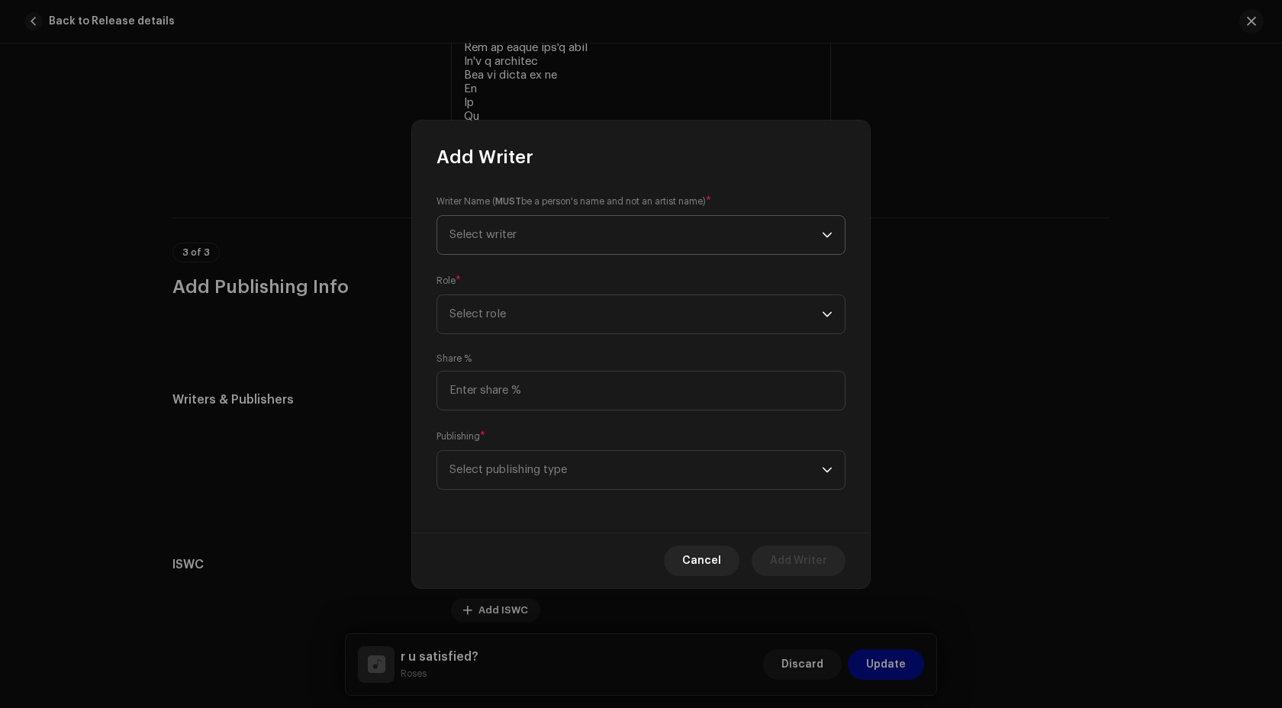
click at [520, 230] on span "Select writer" at bounding box center [635, 235] width 372 height 38
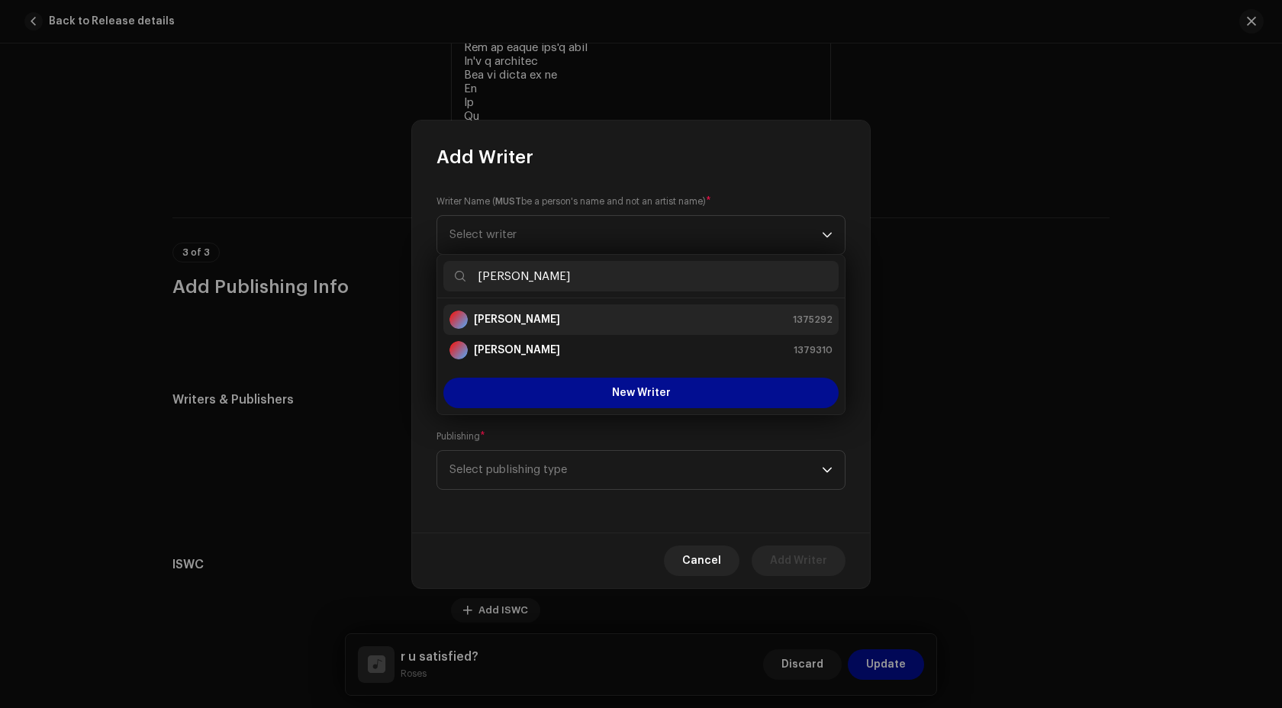
type input "emil"
click at [542, 322] on strong "Emily Jane Kent" at bounding box center [517, 319] width 86 height 15
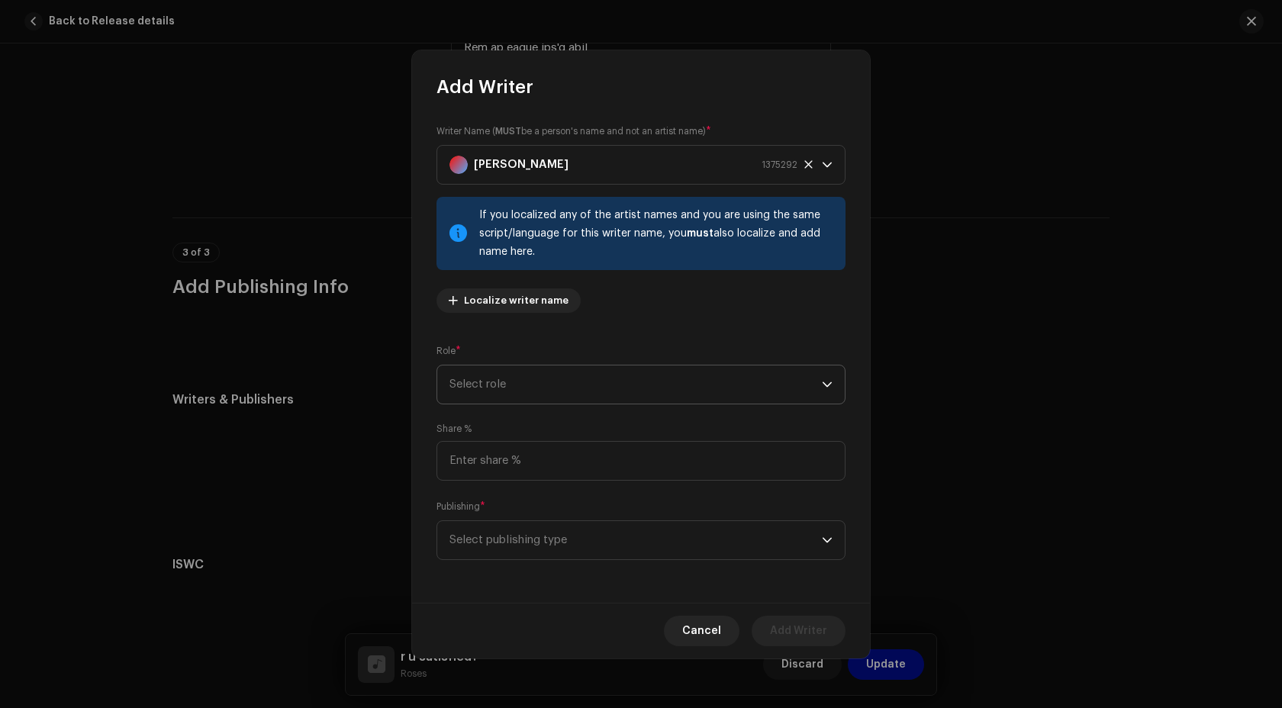
click at [537, 388] on span "Select role" at bounding box center [635, 384] width 372 height 38
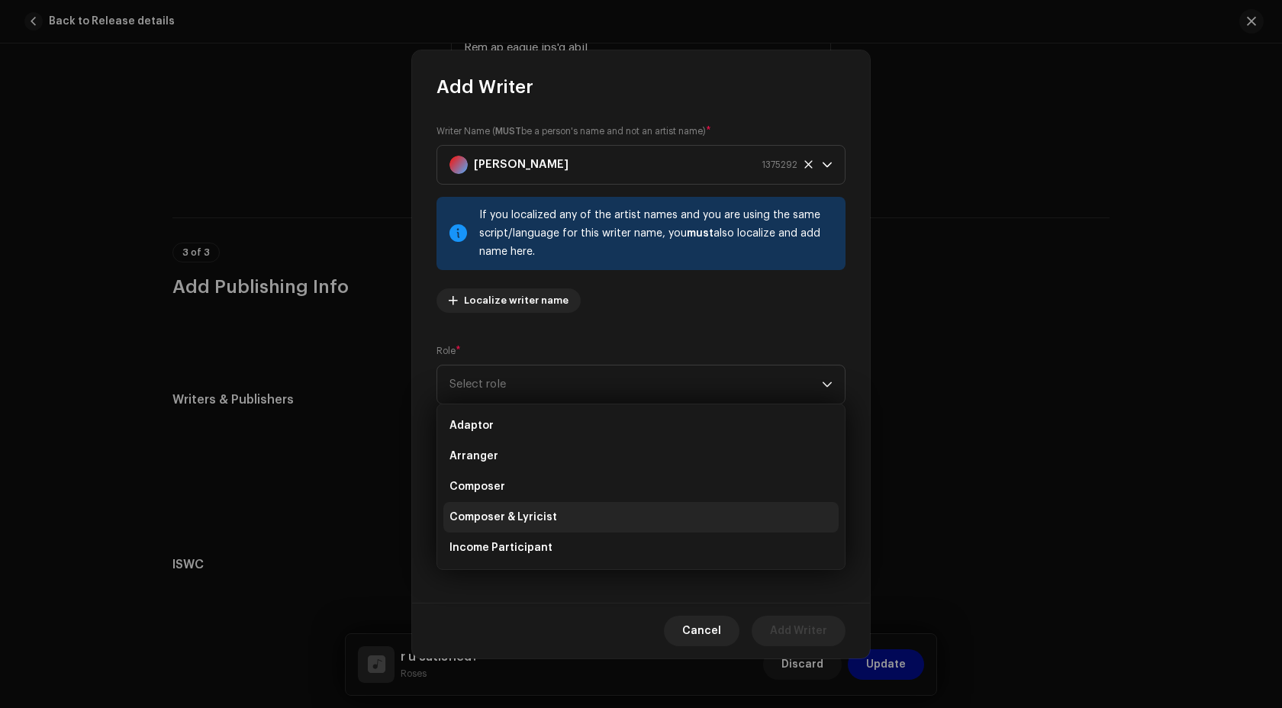
click at [531, 516] on span "Composer & Lyricist" at bounding box center [503, 517] width 108 height 15
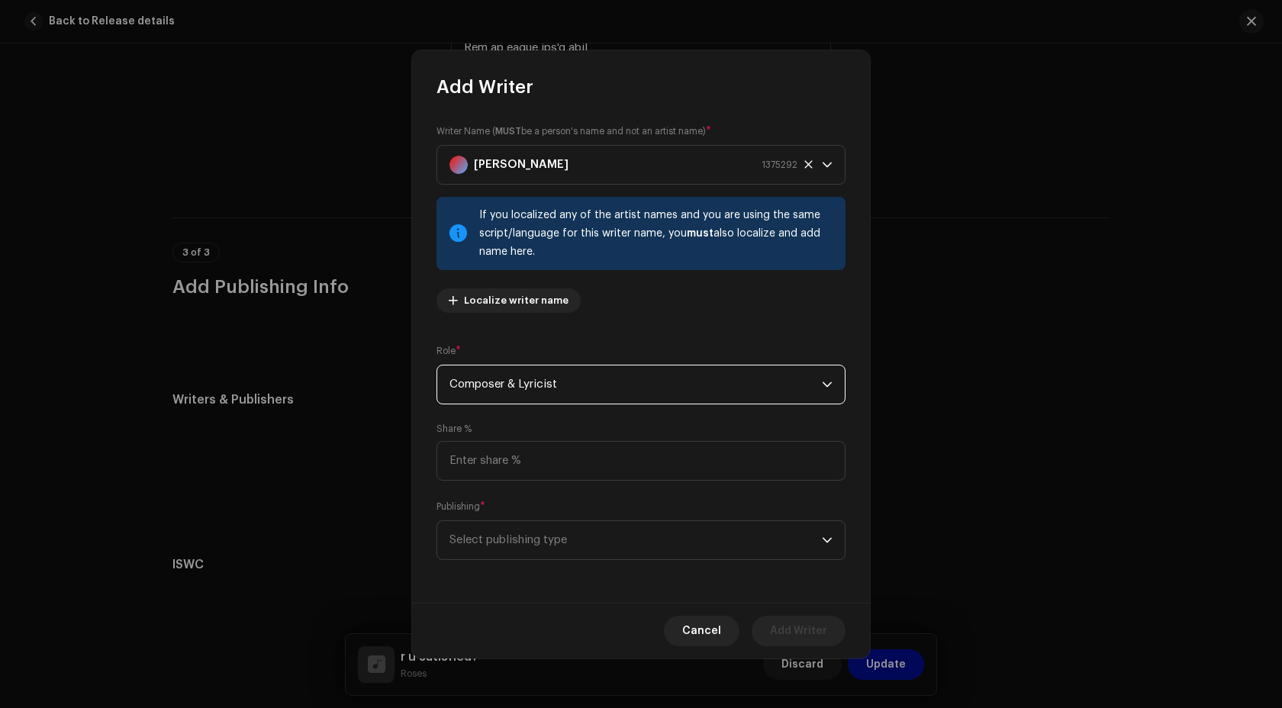
click at [536, 397] on span "Composer & Lyricist" at bounding box center [635, 384] width 372 height 38
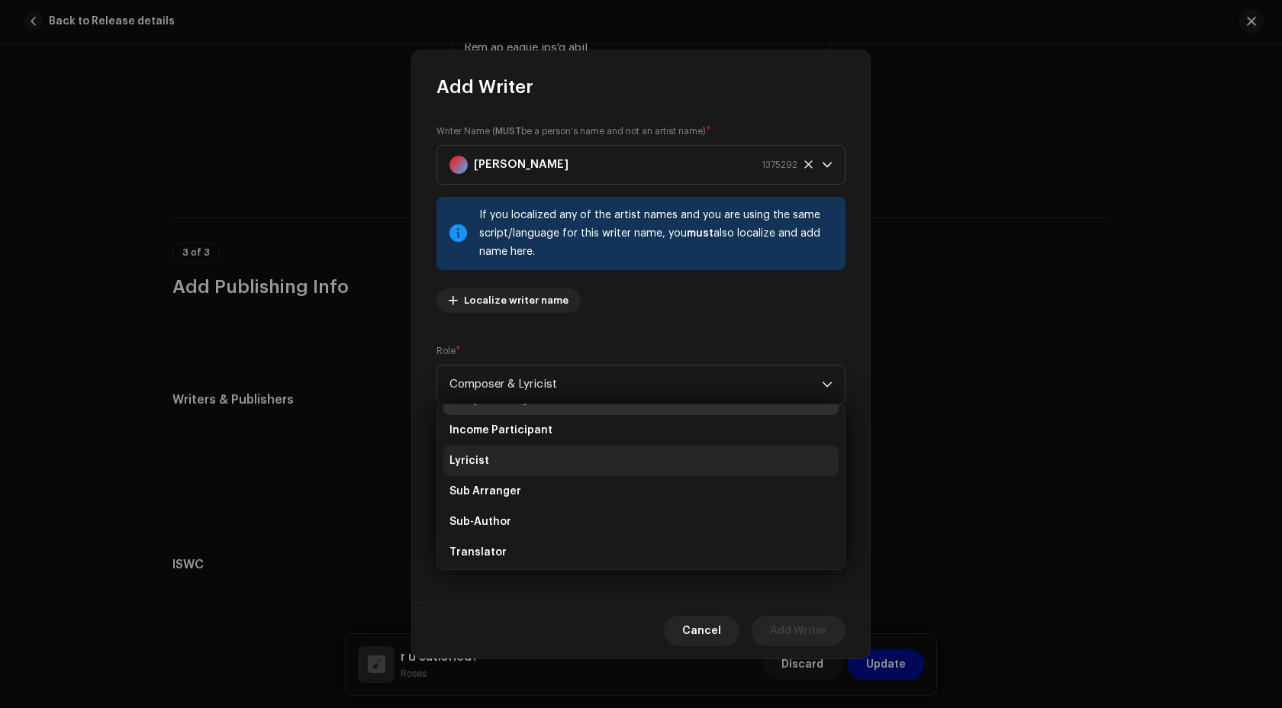
click at [513, 473] on li "Lyricist" at bounding box center [640, 461] width 395 height 31
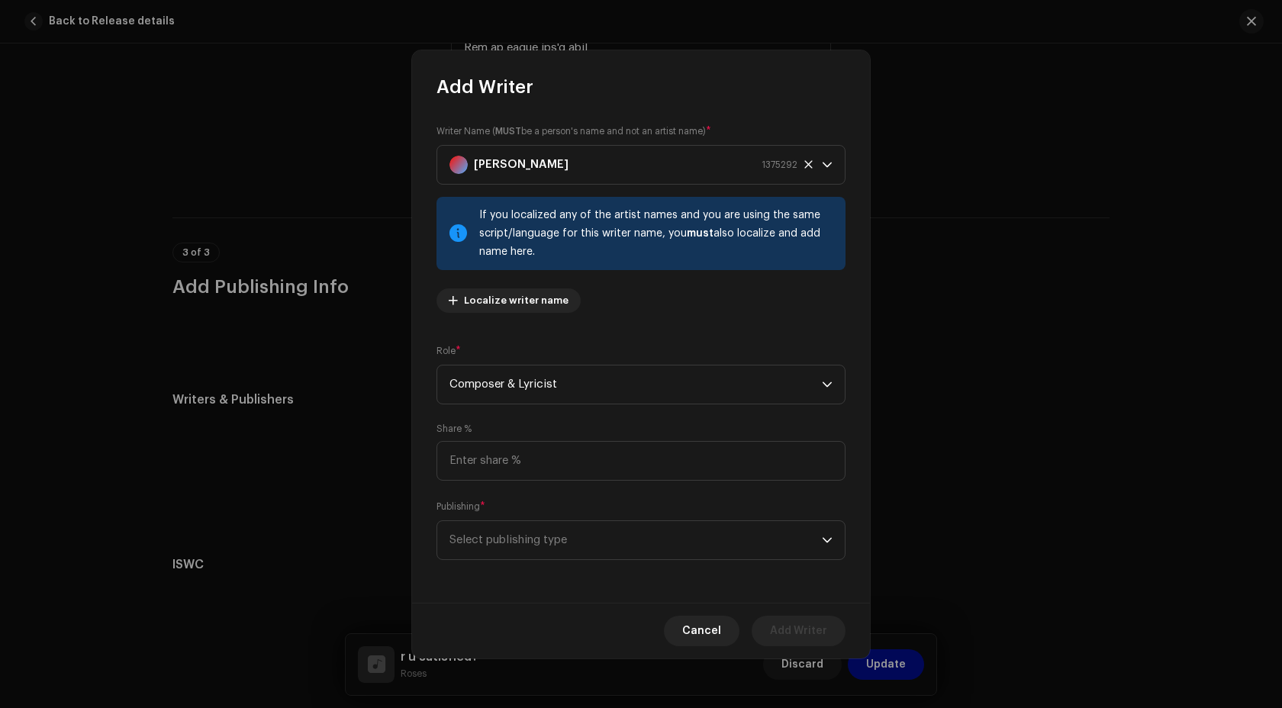
scroll to position [98, 0]
click at [558, 473] on input at bounding box center [640, 461] width 409 height 40
type input "20.00"
click at [550, 536] on span "Select publishing type" at bounding box center [635, 540] width 372 height 38
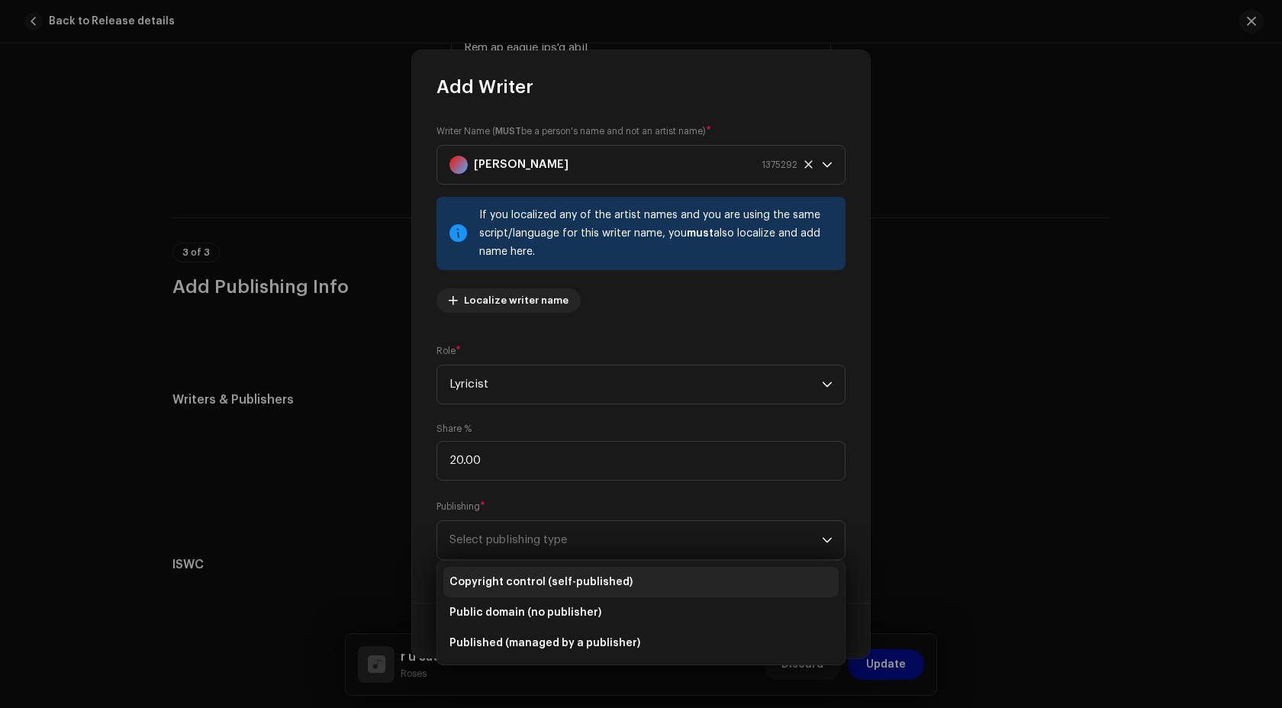
click at [548, 567] on li "Copyright control (self-published)" at bounding box center [640, 582] width 395 height 31
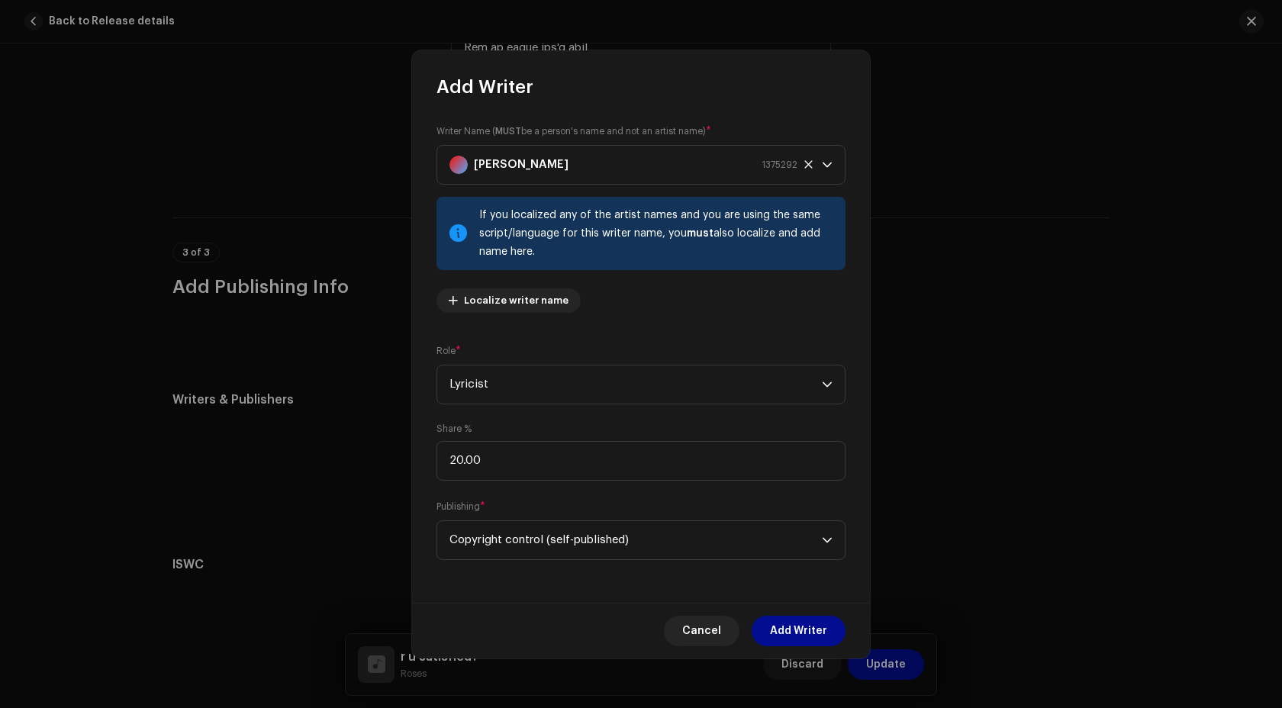
click at [548, 567] on li "Copyright control (self-published)" at bounding box center [640, 577] width 395 height 24
click at [776, 637] on span "Add Writer" at bounding box center [798, 631] width 57 height 31
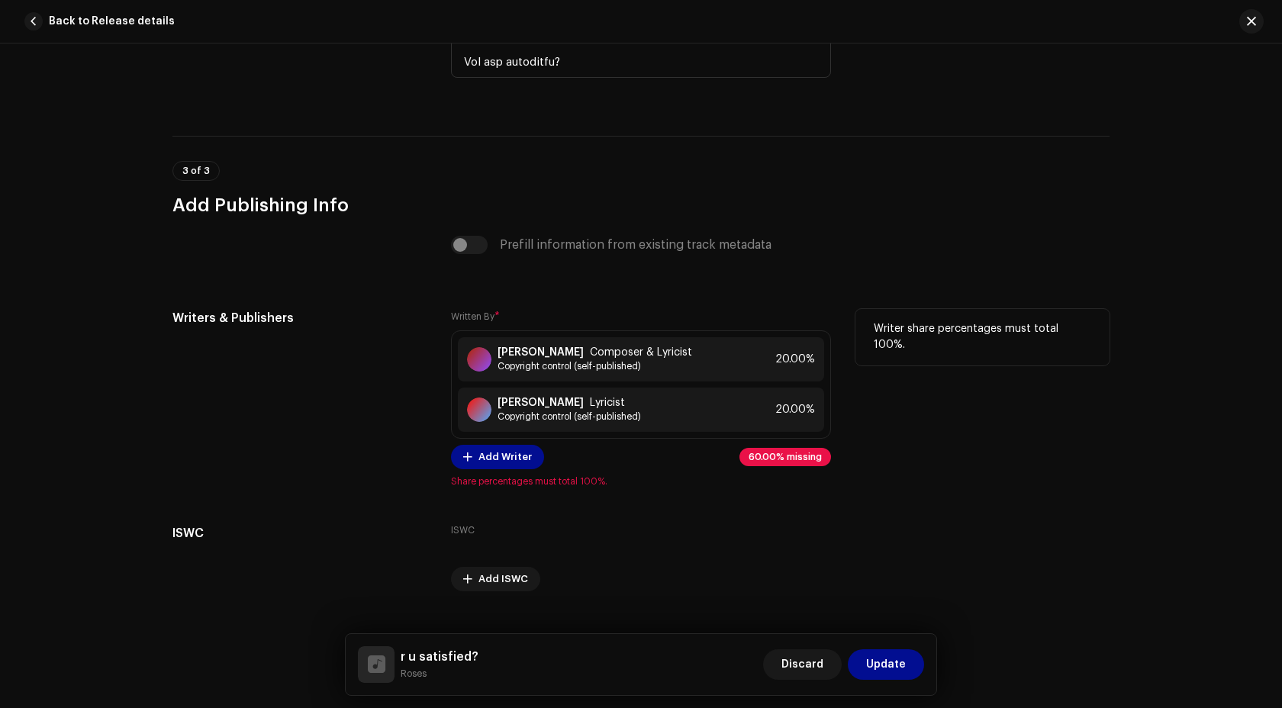
scroll to position [4013, 0]
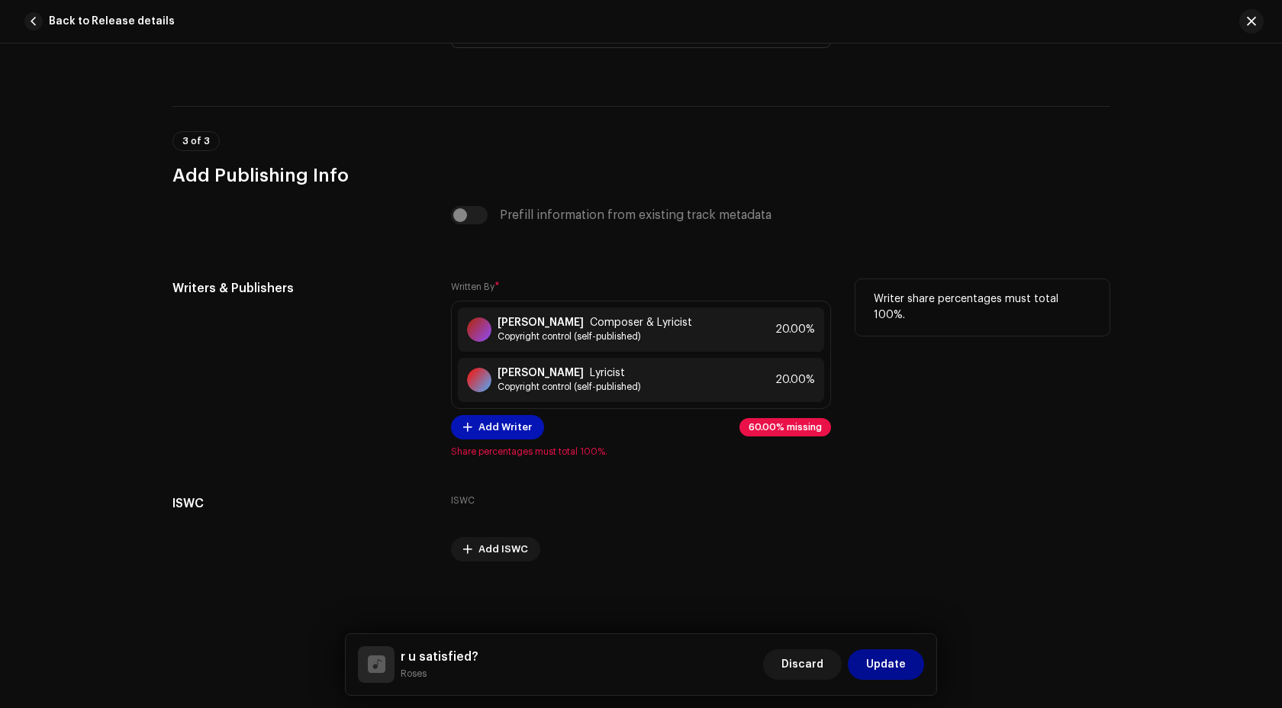
click at [508, 420] on span "Add Writer" at bounding box center [504, 427] width 53 height 31
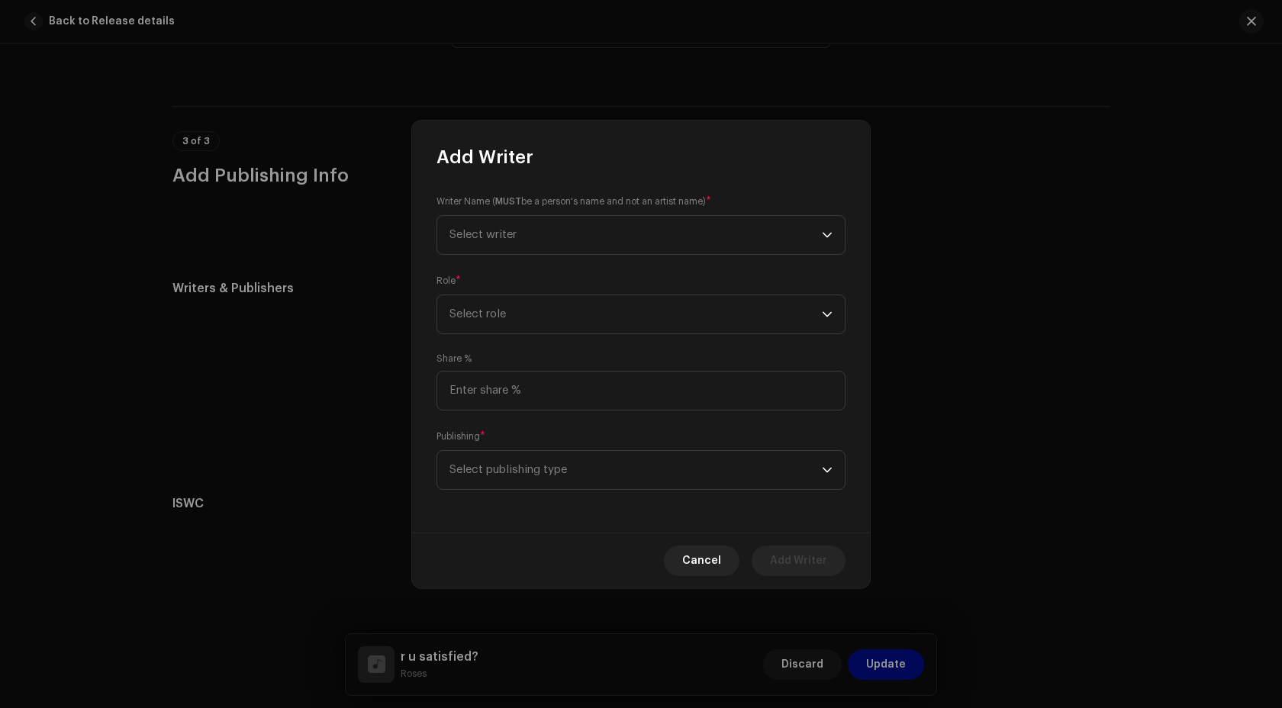
click at [514, 258] on div "Writer Name ( MUST be a person's name and not an artist name) * Select writer R…" at bounding box center [641, 350] width 458 height 363
click at [517, 239] on span "Select writer" at bounding box center [635, 235] width 372 height 38
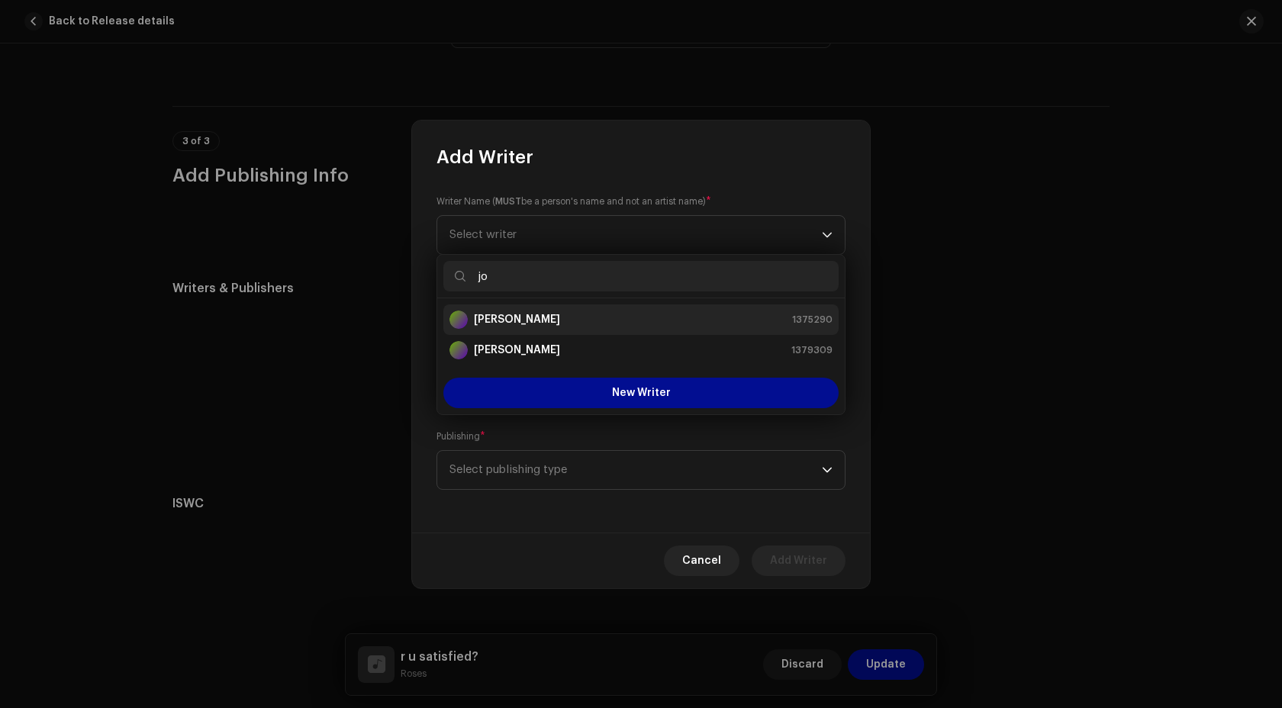
type input "jo"
click at [498, 326] on strong "Joseph Edward Bircham" at bounding box center [517, 319] width 86 height 15
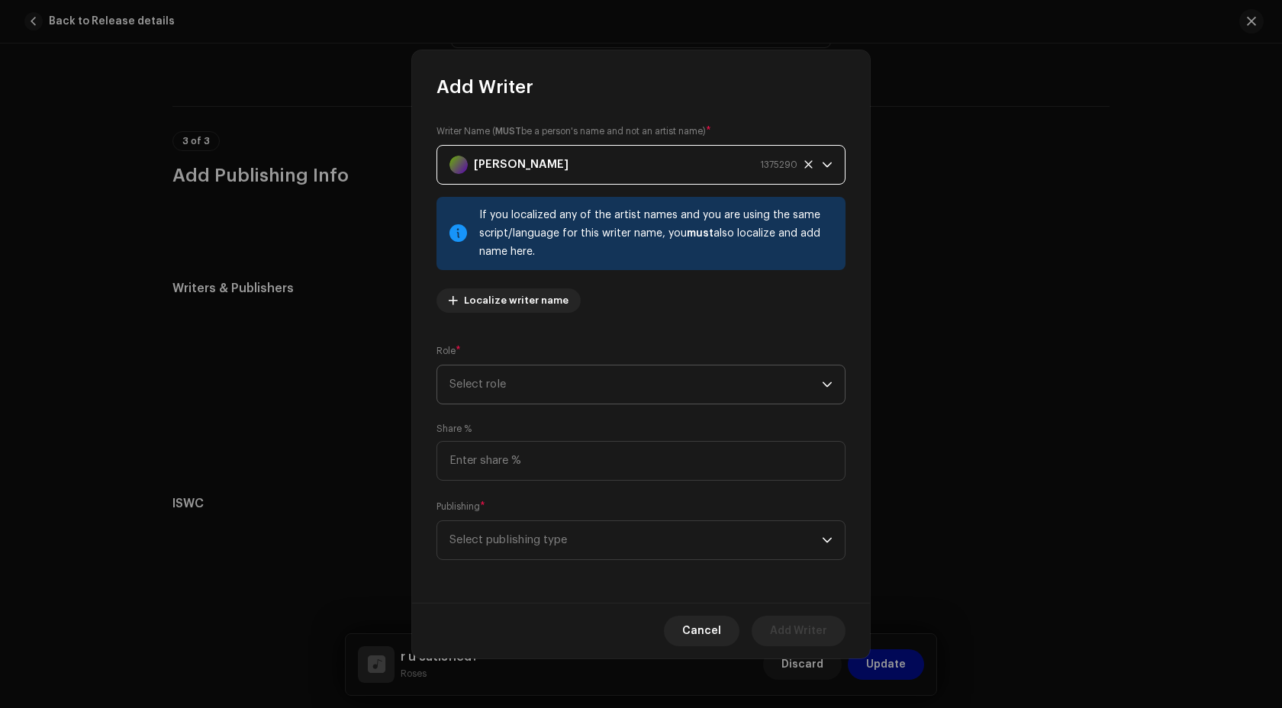
click at [566, 378] on span "Select role" at bounding box center [635, 384] width 372 height 38
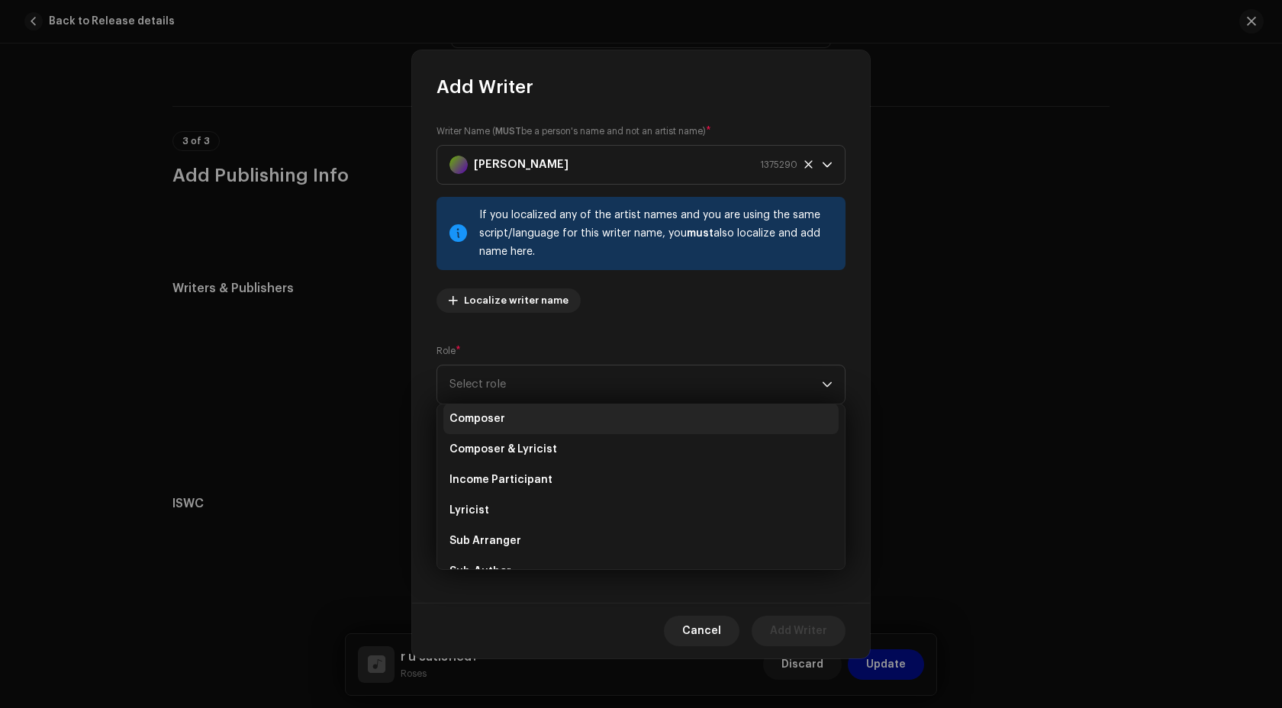
scroll to position [66, 0]
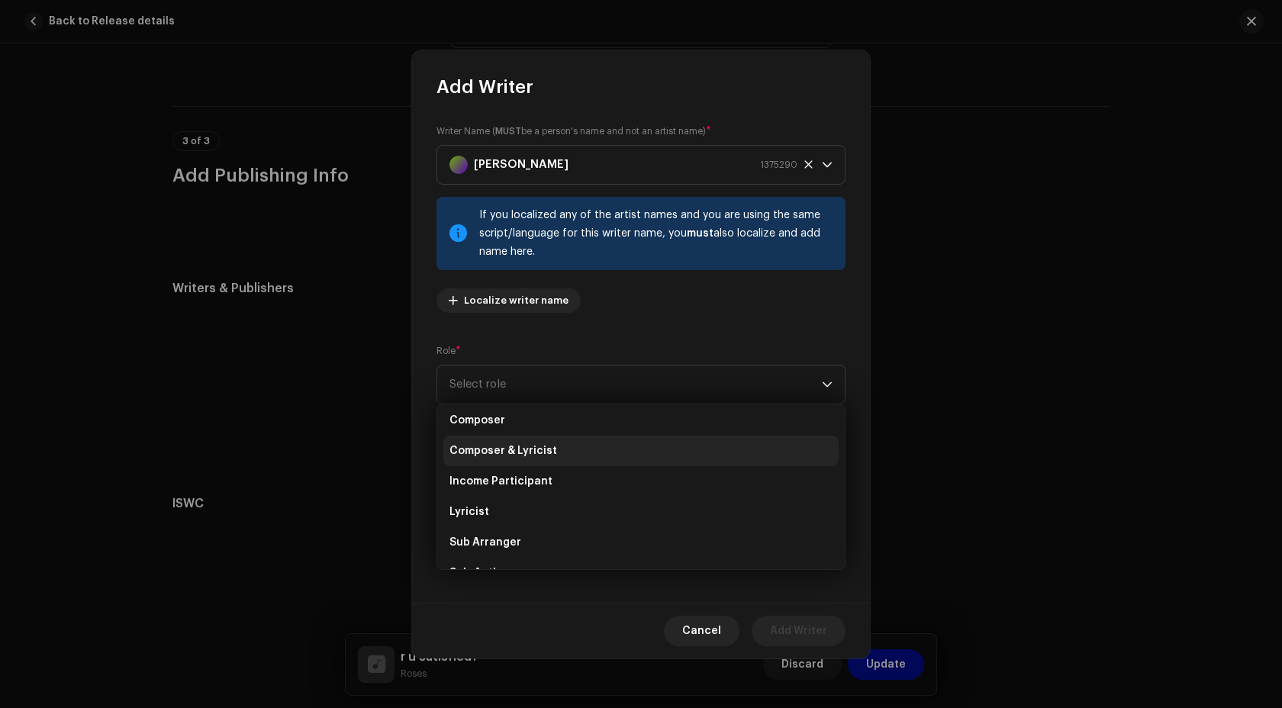
click at [571, 452] on li "Composer & Lyricist" at bounding box center [640, 451] width 395 height 31
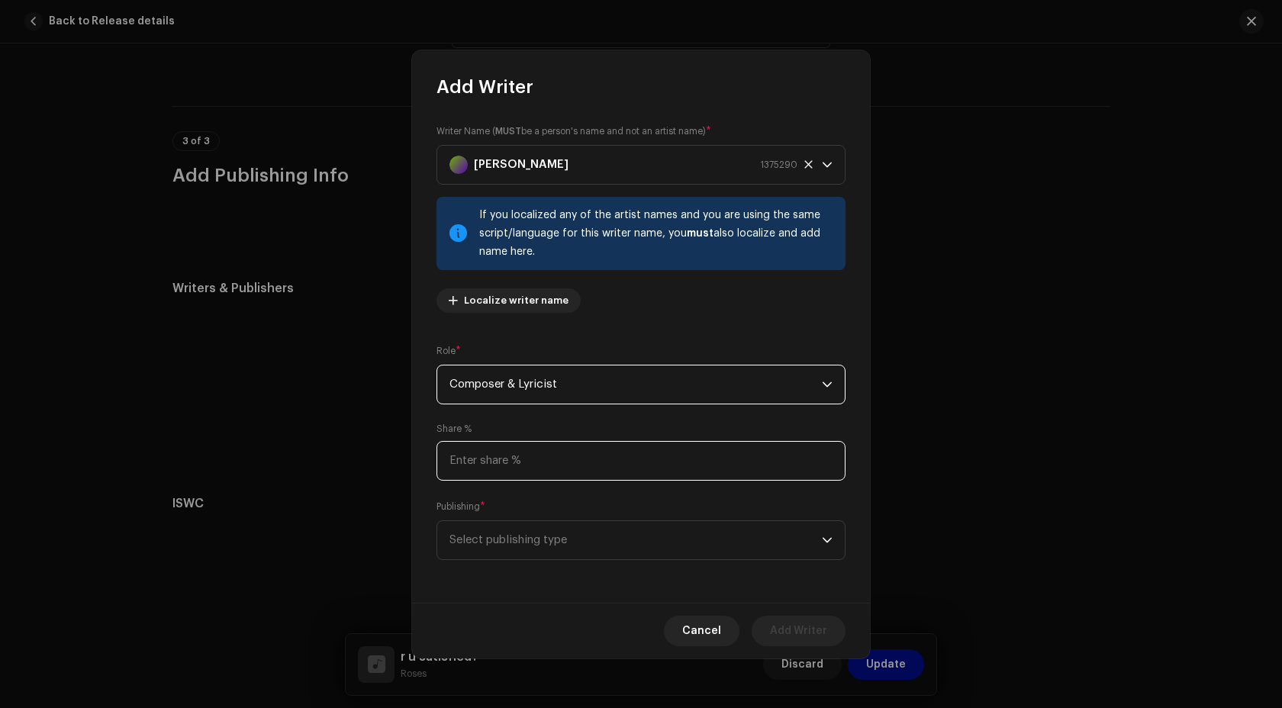
click at [600, 463] on input at bounding box center [640, 461] width 409 height 40
type input "20.00"
click at [534, 553] on span "Select publishing type" at bounding box center [635, 540] width 372 height 38
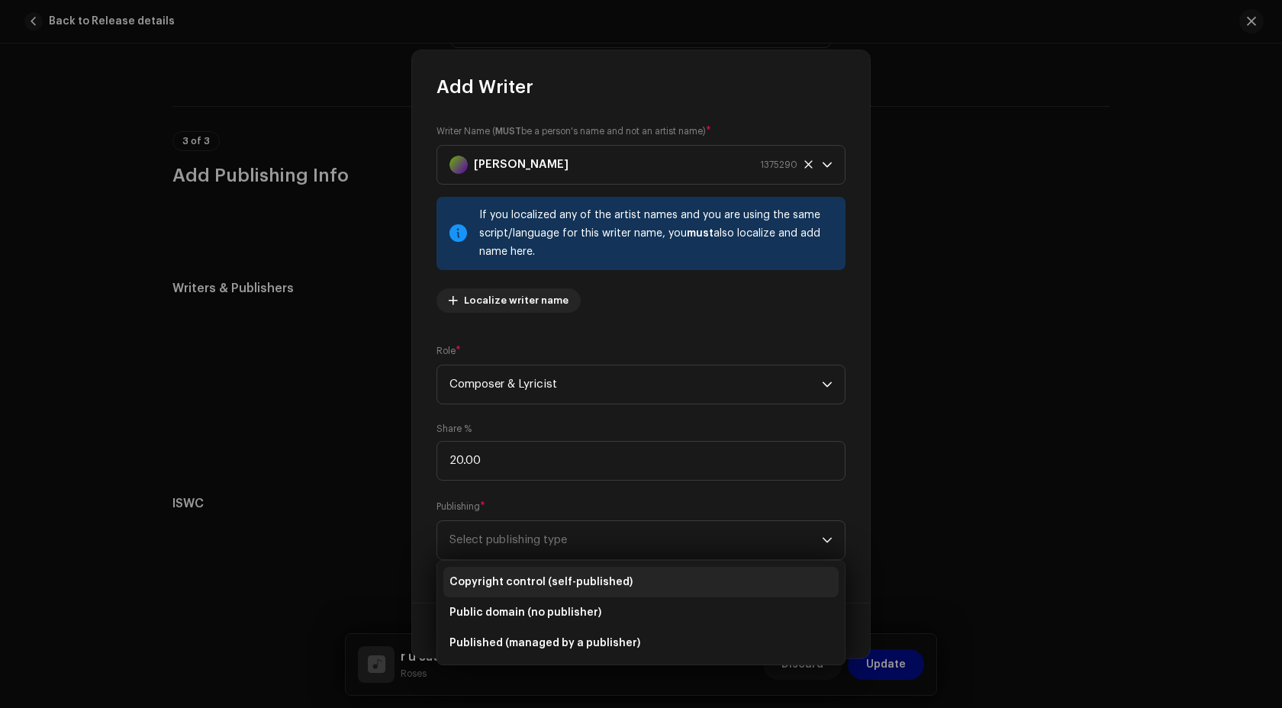
click at [534, 577] on span "Copyright control (self-published)" at bounding box center [540, 581] width 183 height 15
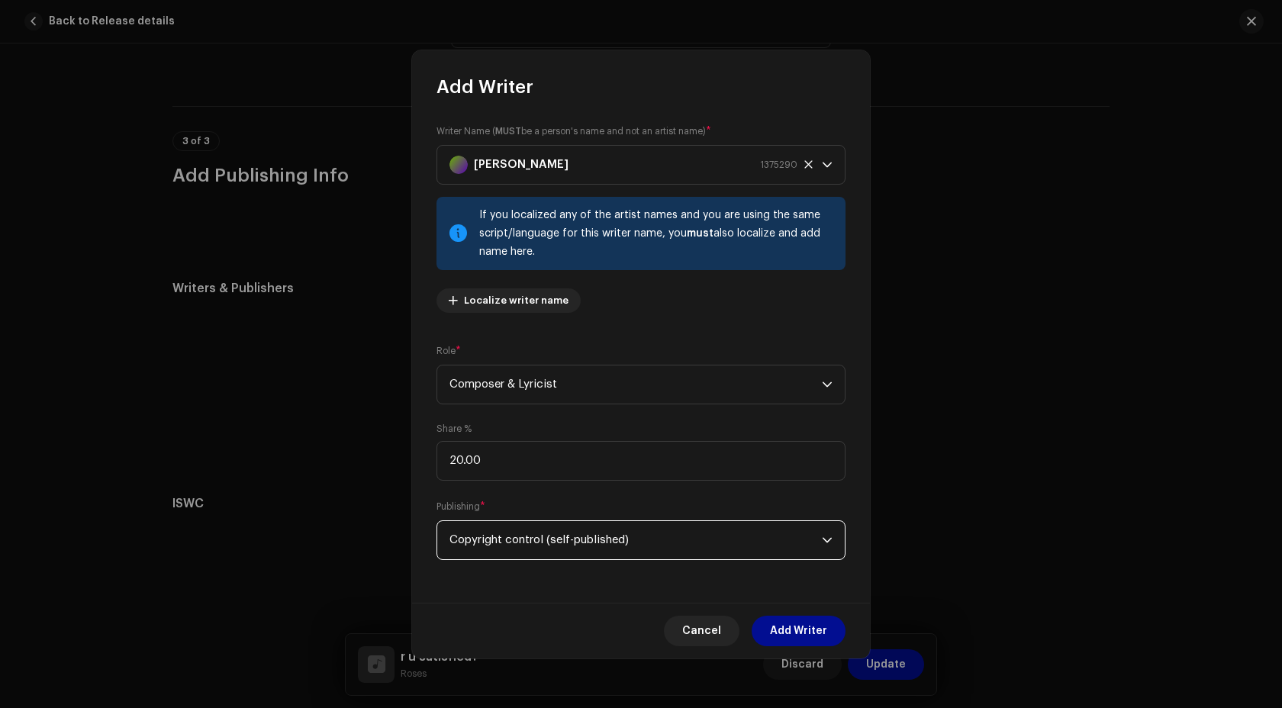
click at [773, 625] on span "Add Writer" at bounding box center [798, 631] width 57 height 31
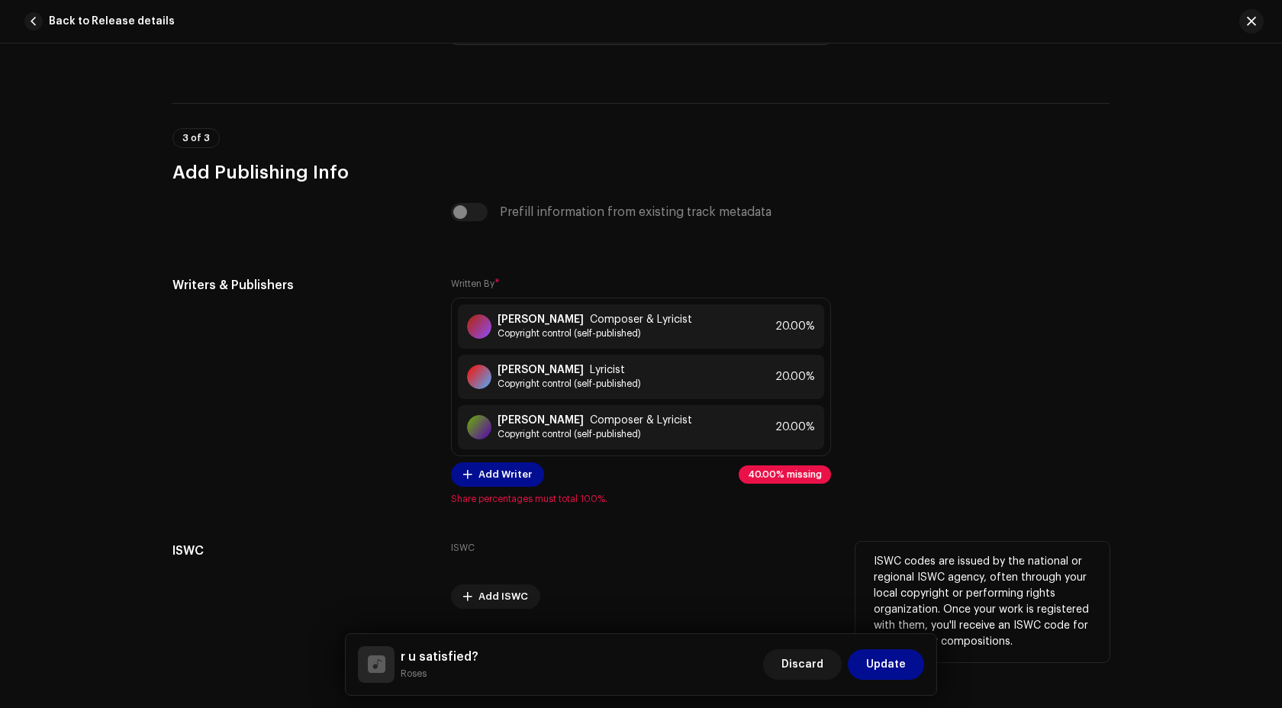
scroll to position [4064, 0]
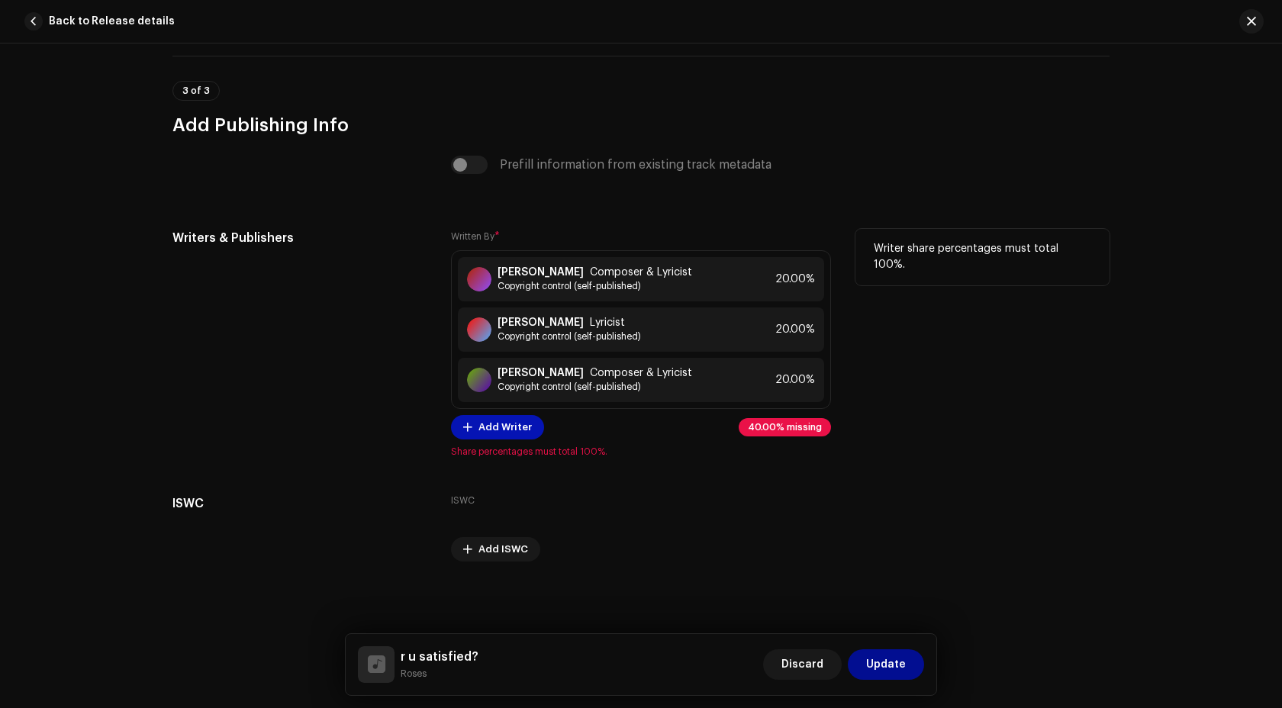
click at [510, 430] on span "Add Writer" at bounding box center [504, 427] width 53 height 31
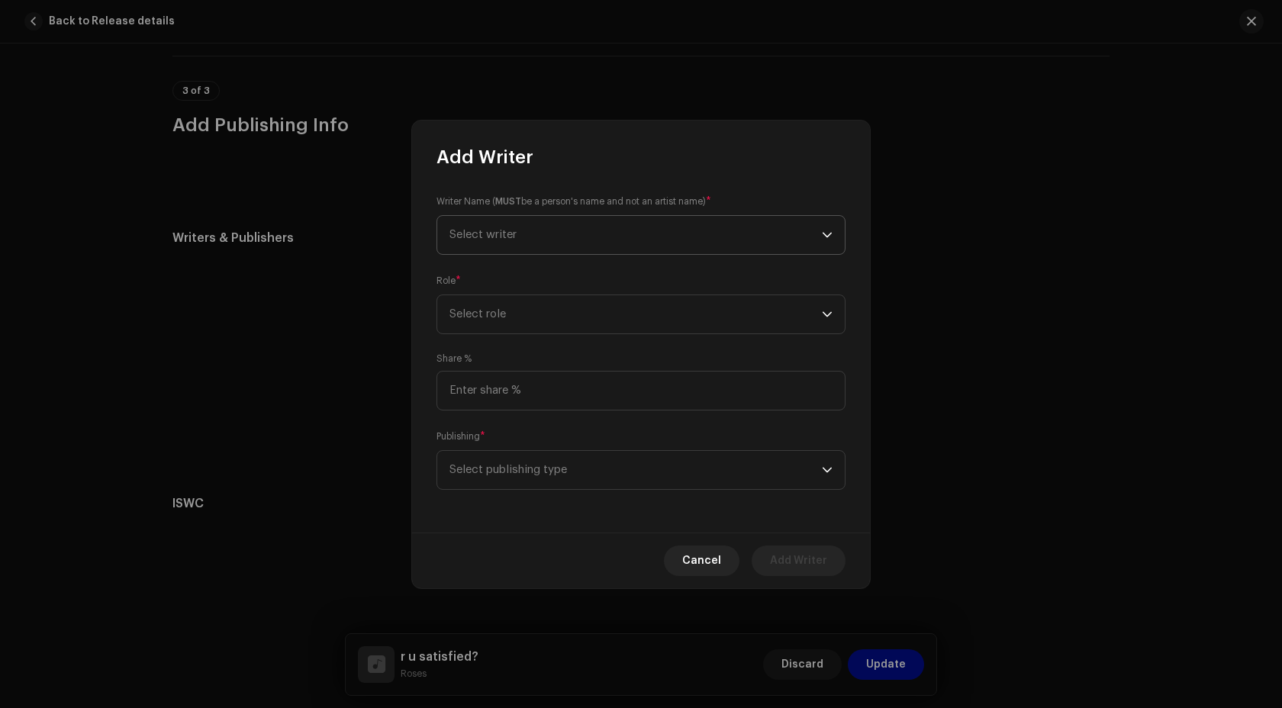
click at [526, 246] on span "Select writer" at bounding box center [635, 235] width 372 height 38
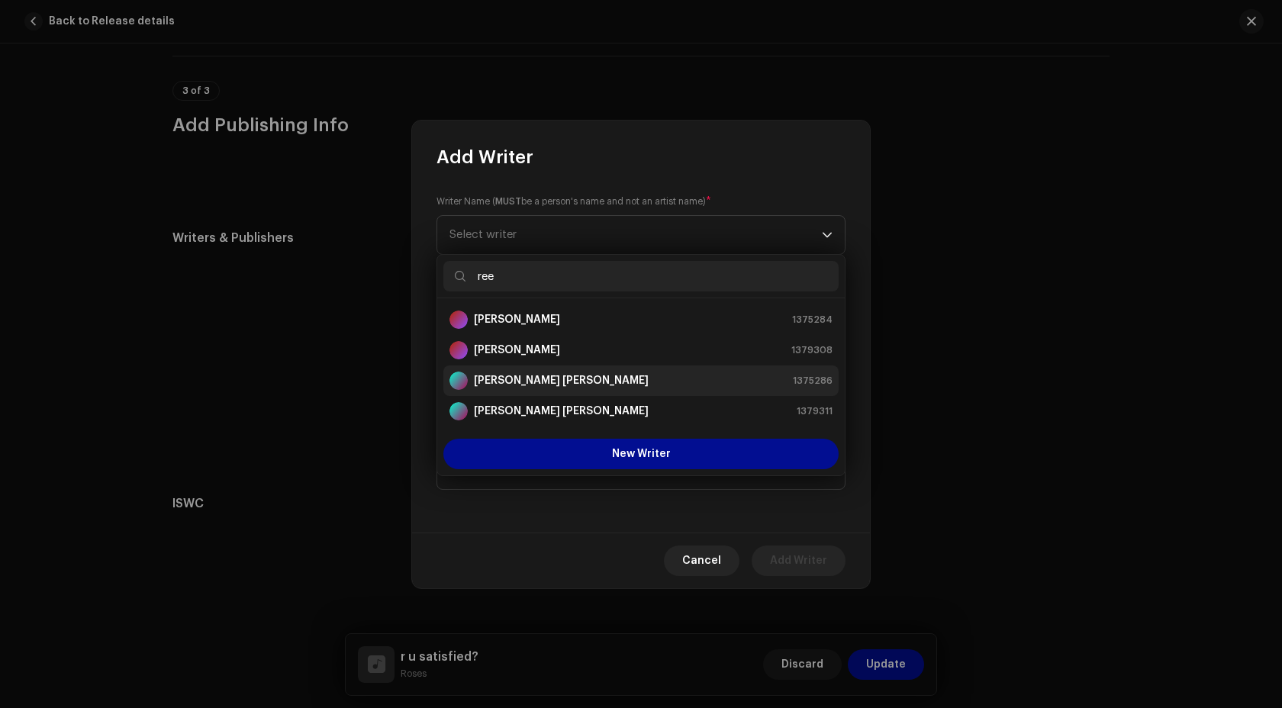
type input "ree"
click at [593, 391] on li "Reece-Paul Shaylon Thompson 1375286" at bounding box center [640, 380] width 395 height 31
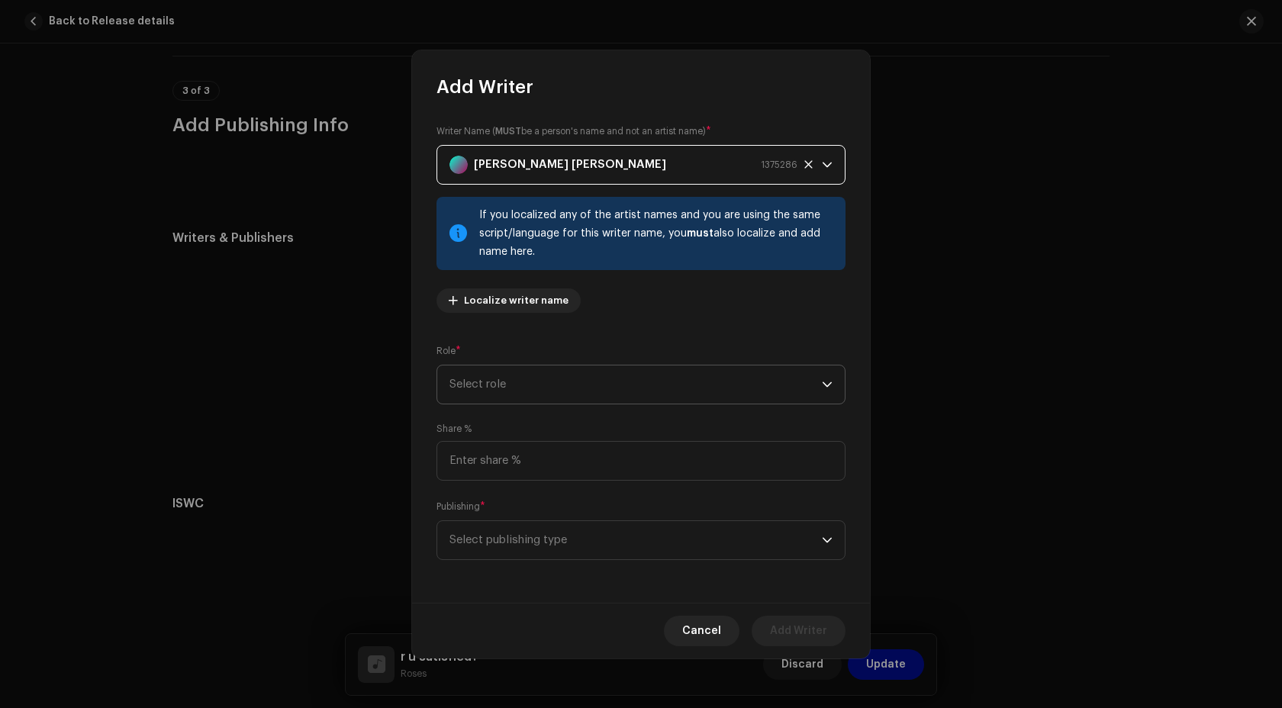
click at [551, 381] on span "Select role" at bounding box center [635, 384] width 372 height 38
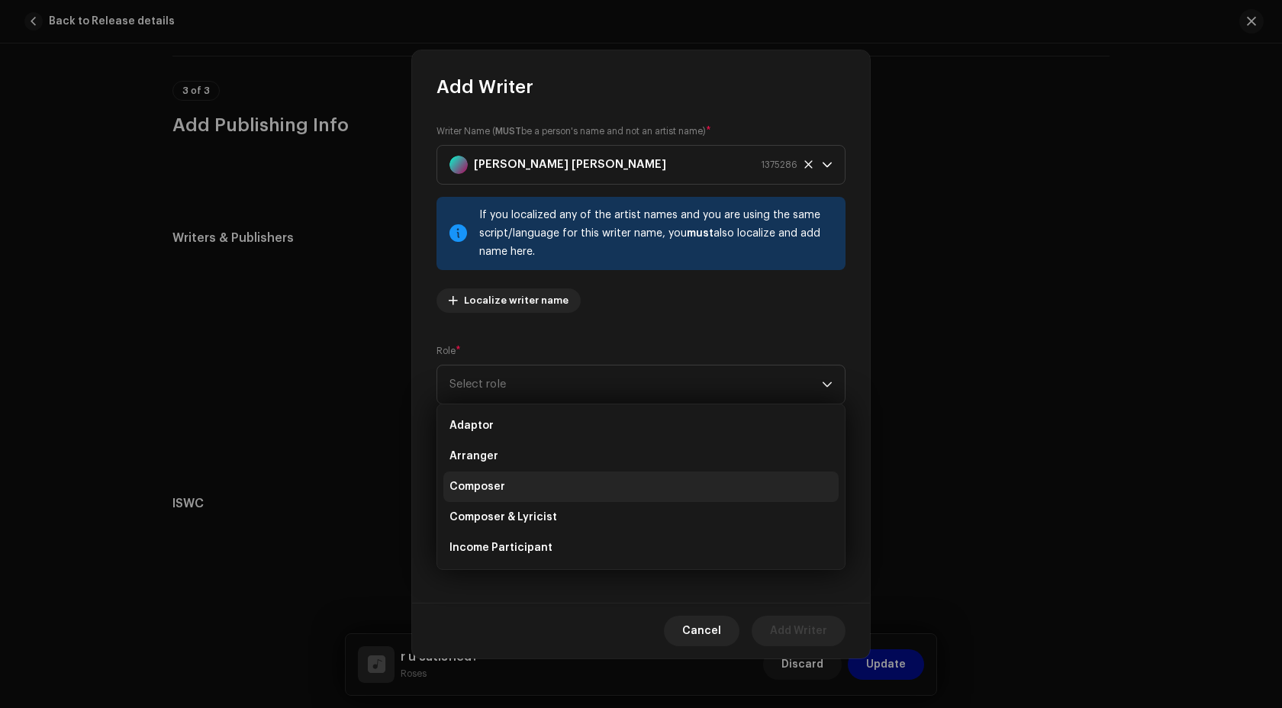
click at [531, 494] on li "Composer" at bounding box center [640, 486] width 395 height 31
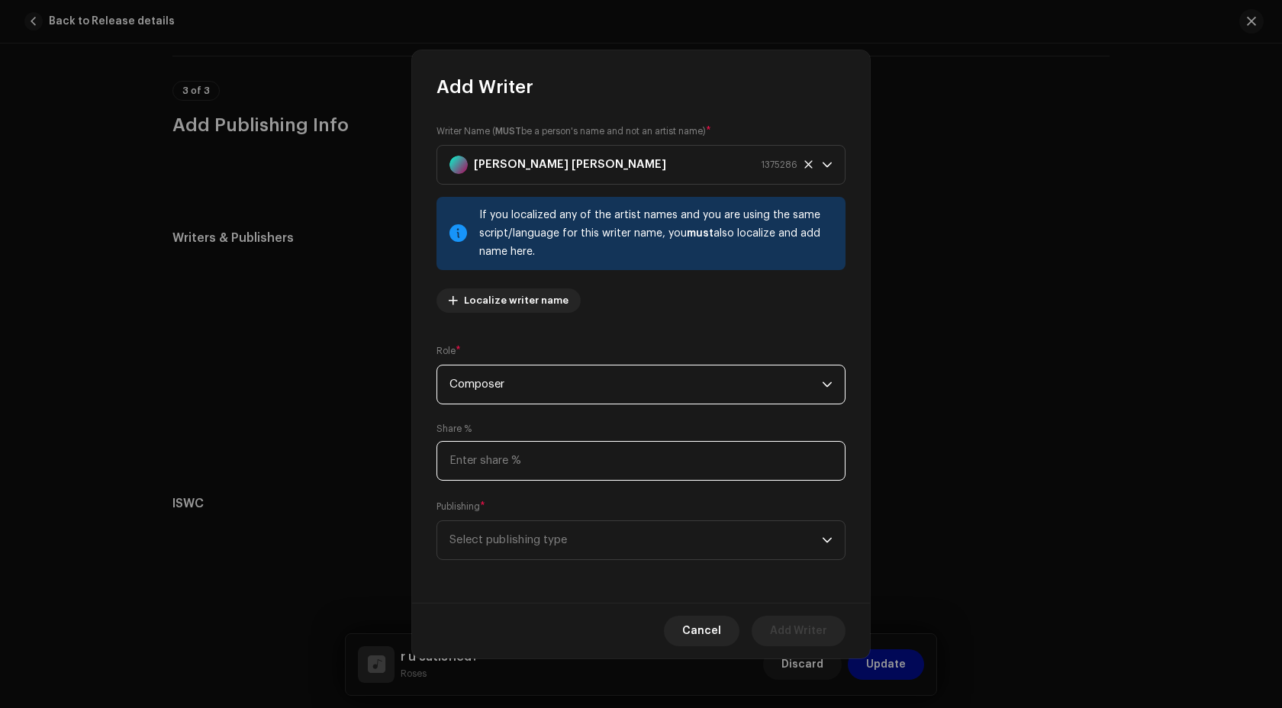
click at [548, 468] on input at bounding box center [640, 461] width 409 height 40
type input "20.00"
click at [555, 395] on span "Composer" at bounding box center [635, 384] width 372 height 38
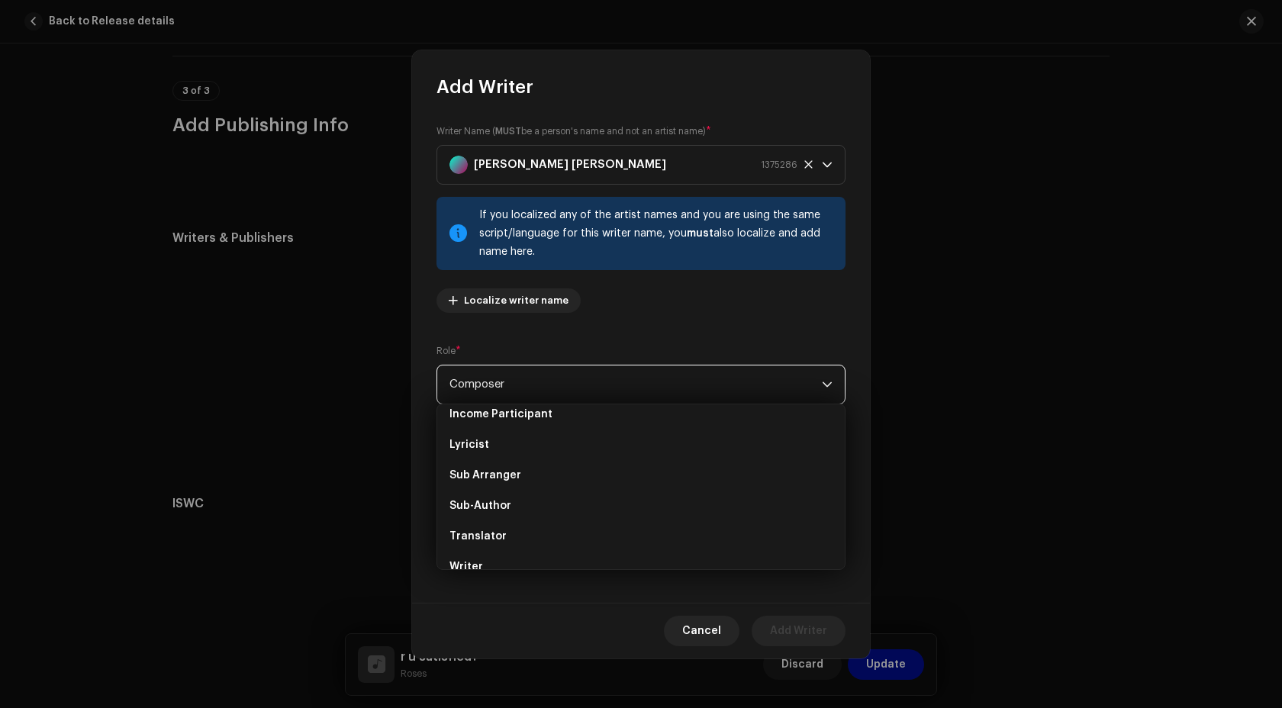
scroll to position [153, 0]
click at [492, 603] on div "Cancel Add Writer" at bounding box center [641, 631] width 458 height 56
click at [514, 536] on span "Select publishing type" at bounding box center [635, 540] width 372 height 38
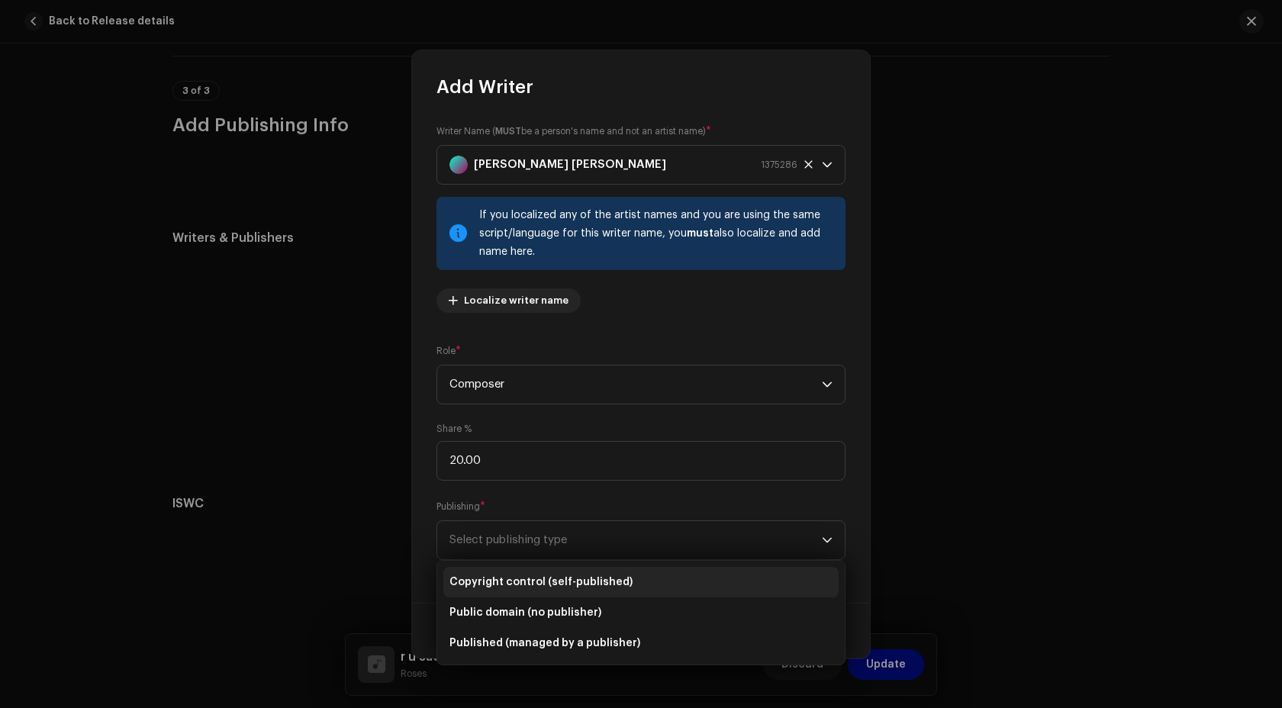
click at [537, 581] on span "Copyright control (self-published)" at bounding box center [540, 581] width 183 height 15
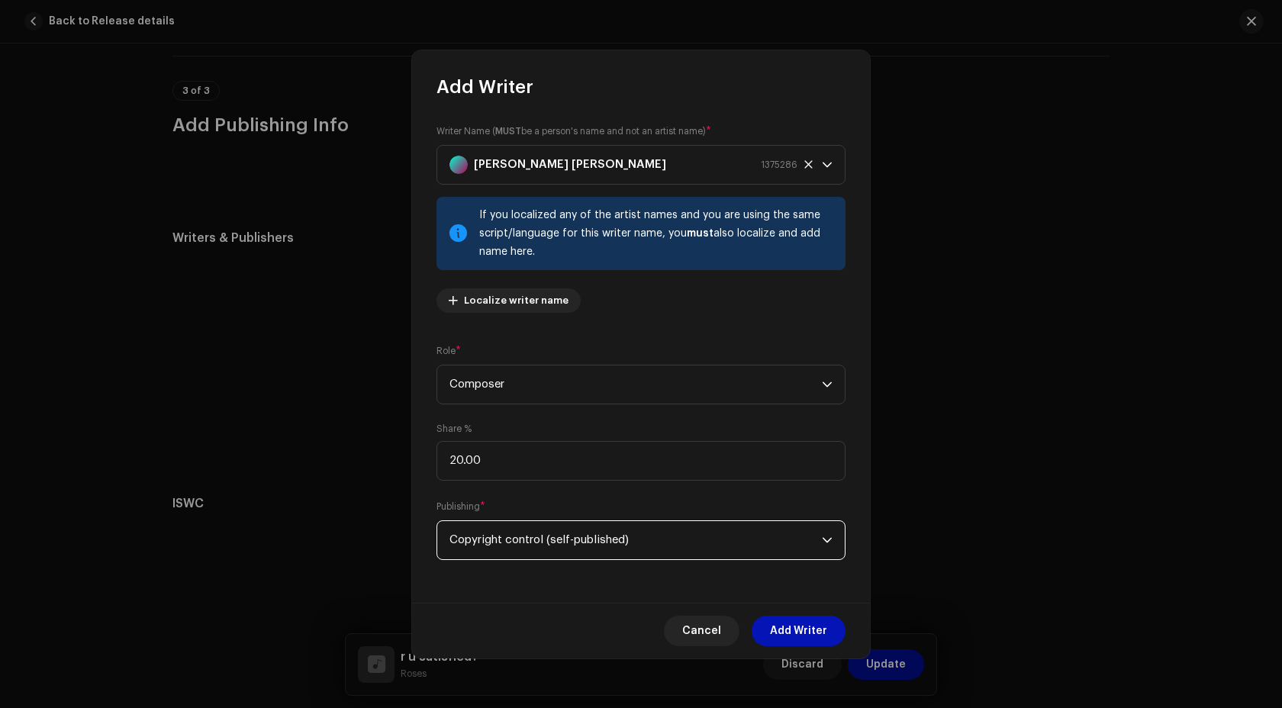
click at [781, 632] on span "Add Writer" at bounding box center [798, 631] width 57 height 31
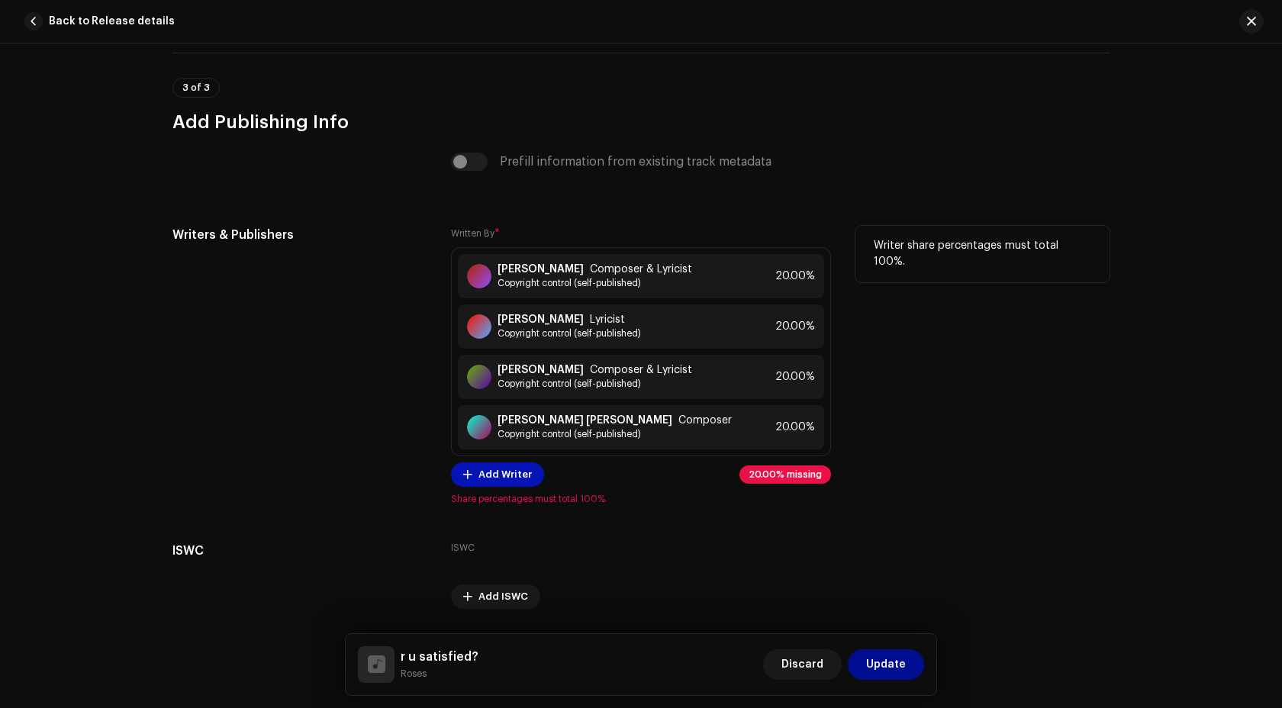
click at [495, 481] on span "Add Writer" at bounding box center [504, 474] width 53 height 31
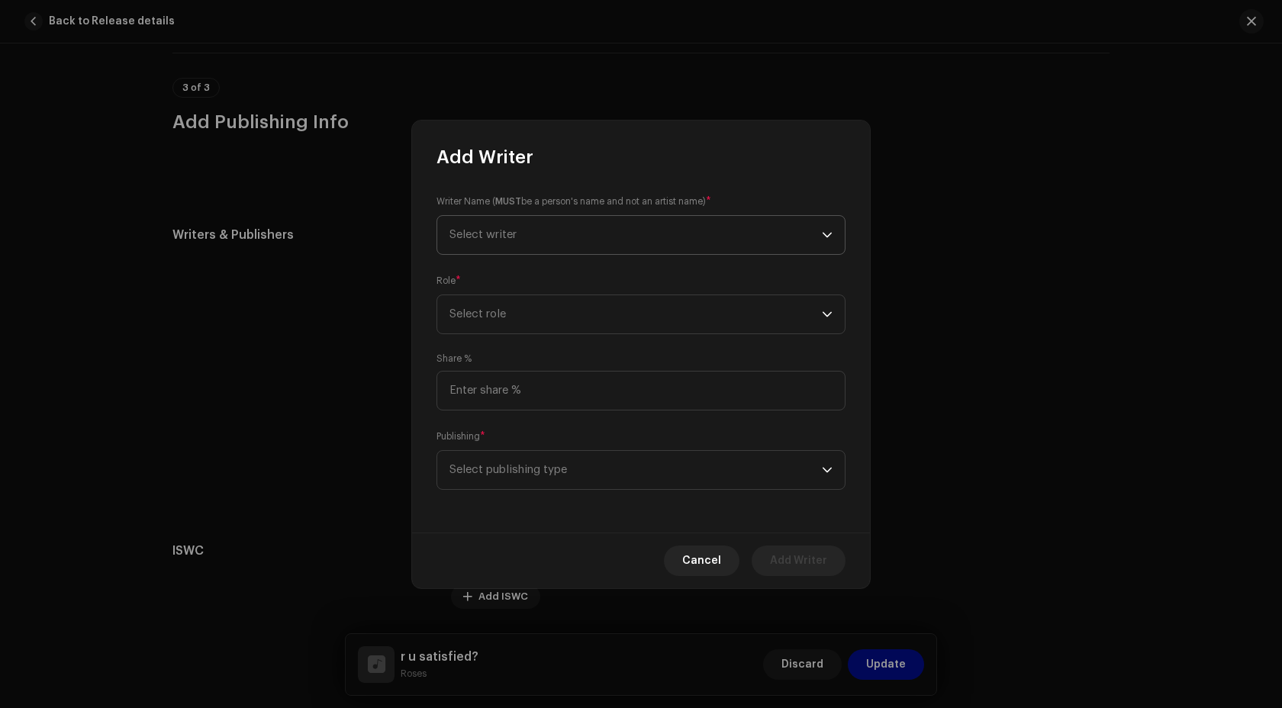
click at [552, 224] on span "Select writer" at bounding box center [635, 235] width 372 height 38
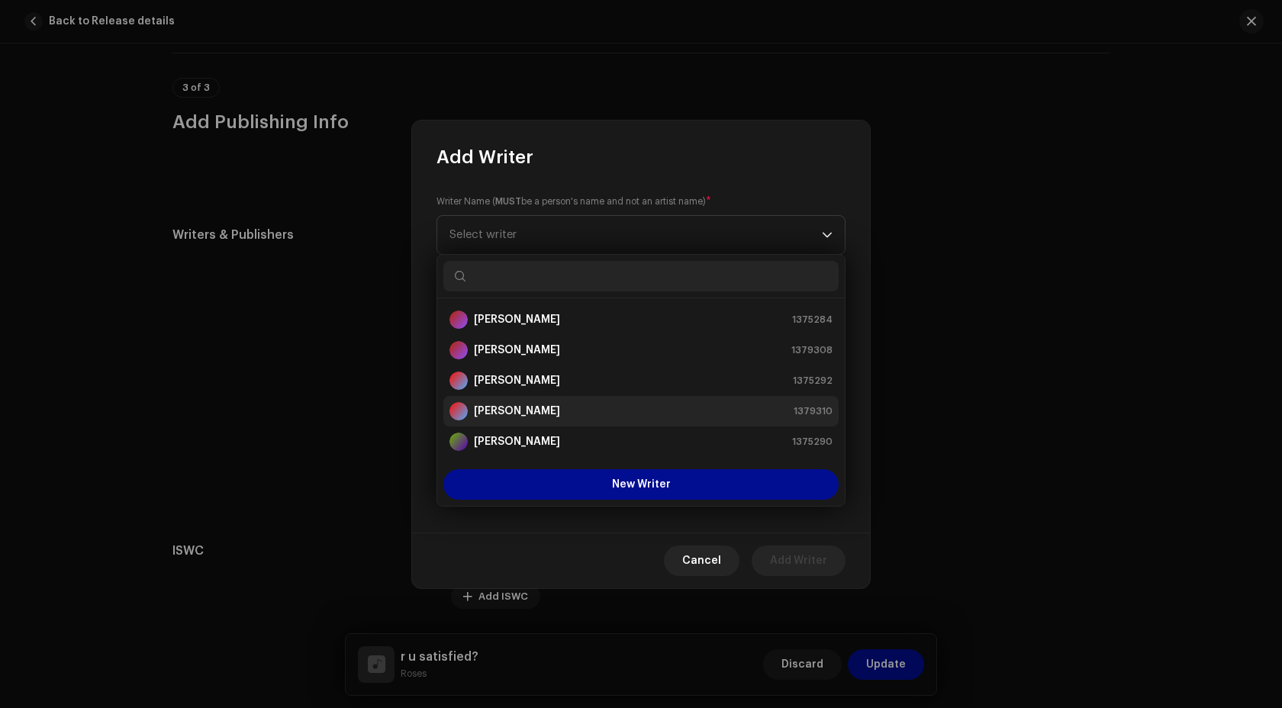
scroll to position [92, 0]
click at [543, 542] on div "Cancel Add Writer" at bounding box center [641, 560] width 458 height 56
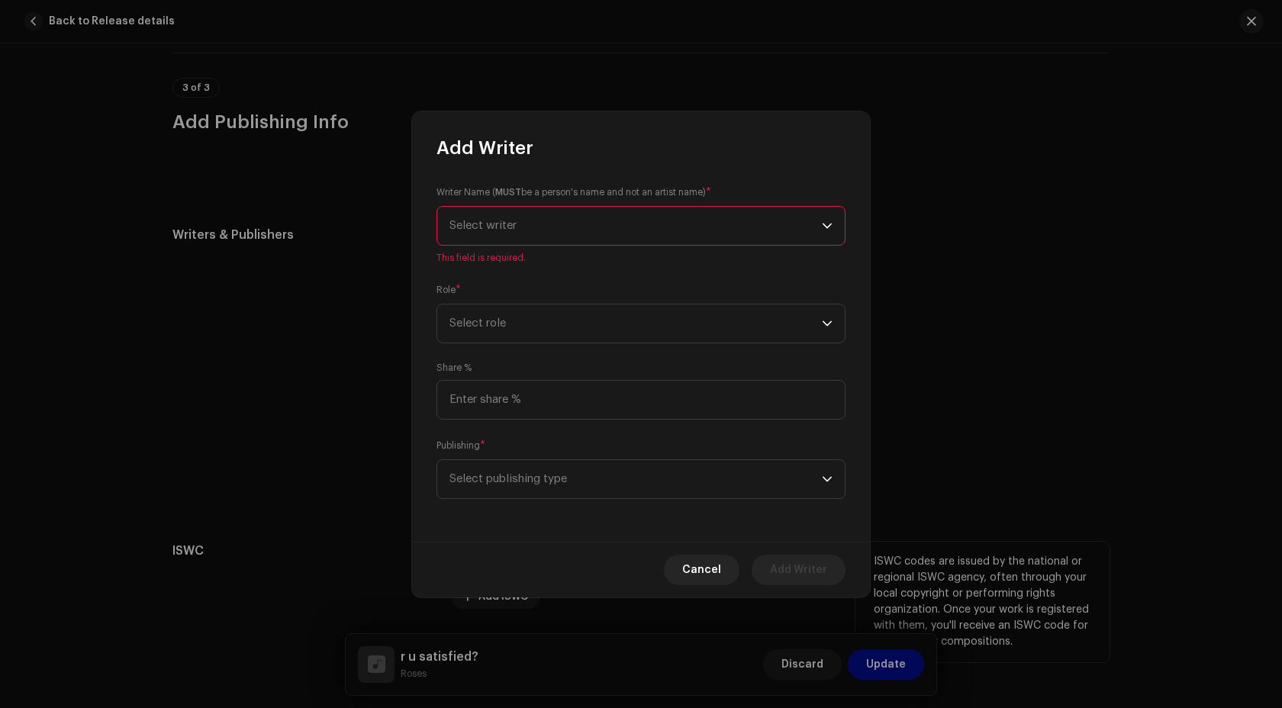
click at [685, 574] on button "Cancel" at bounding box center [702, 570] width 76 height 31
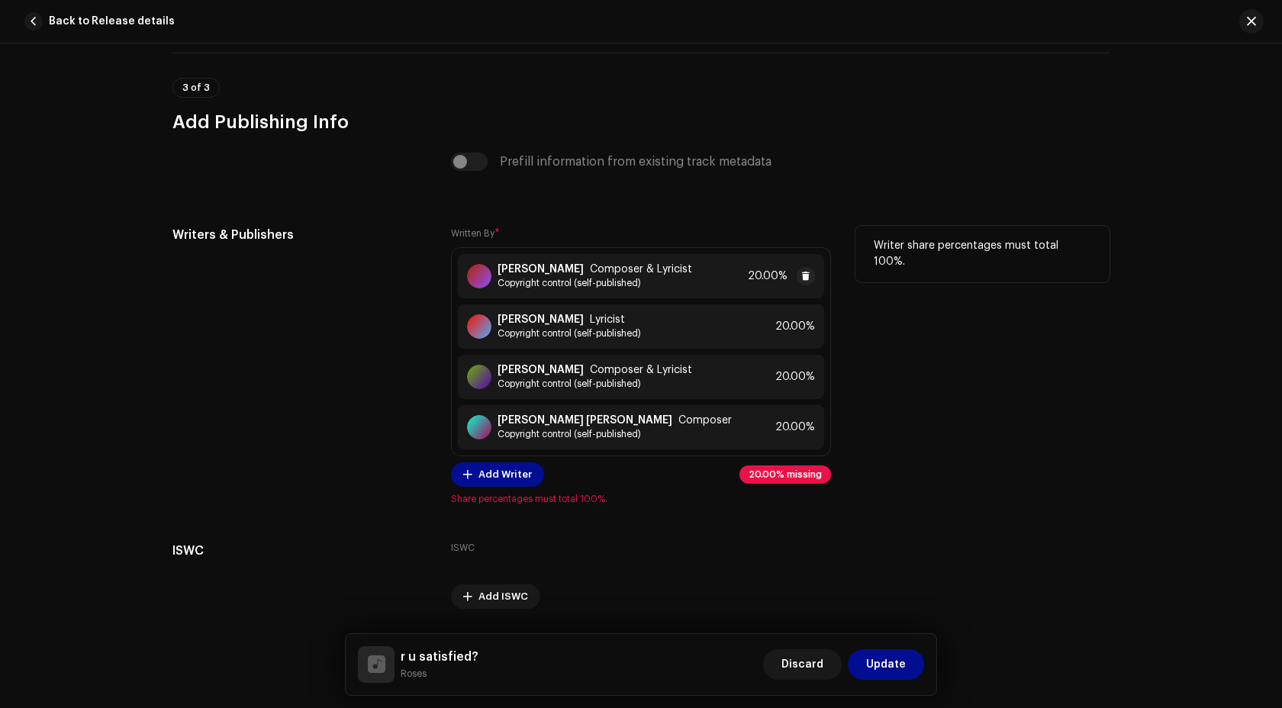
click at [733, 280] on div "Megan-Rose Reed Composer & Lyricist Copyright control (self-published) 20.00%" at bounding box center [641, 276] width 366 height 44
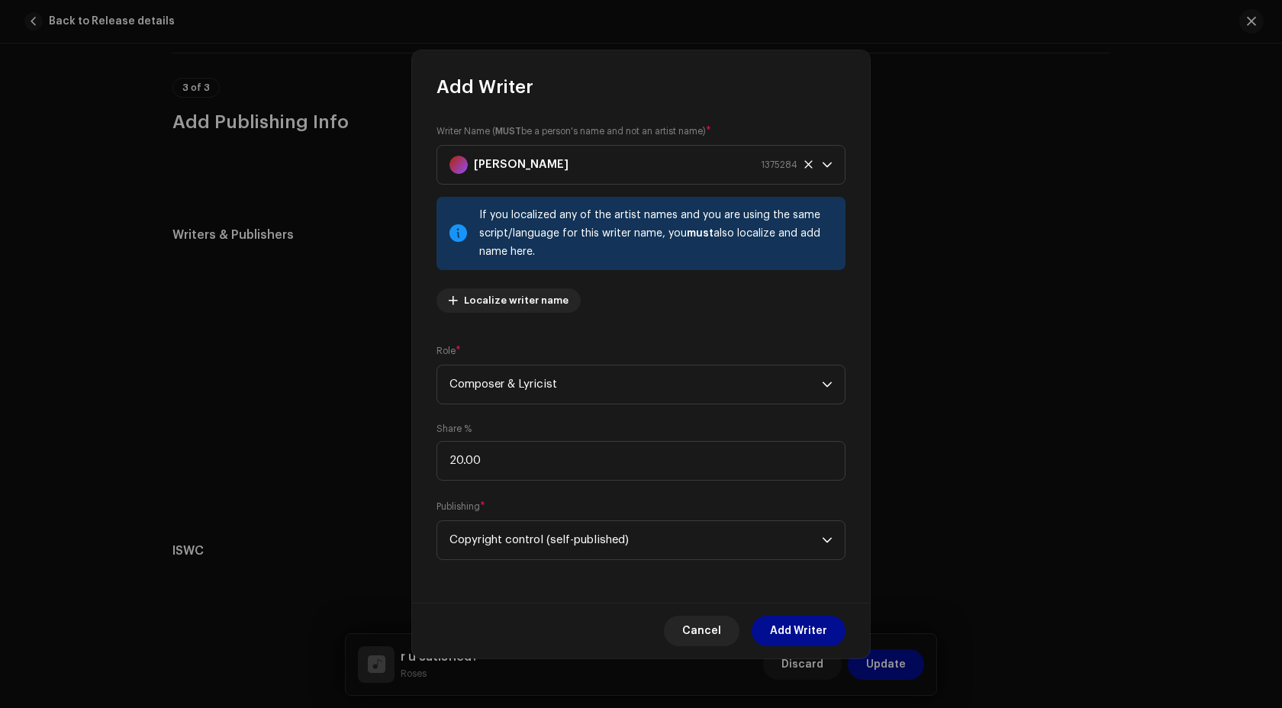
click at [697, 628] on span "Cancel" at bounding box center [701, 631] width 39 height 31
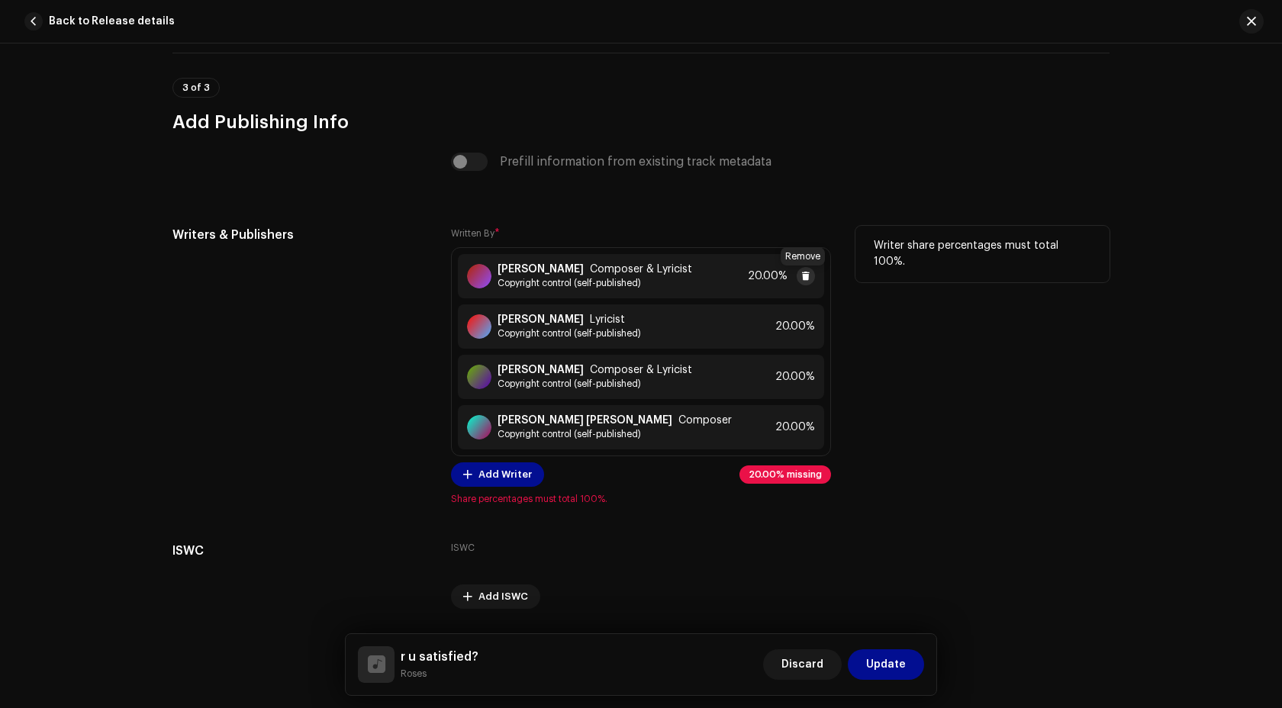
click at [803, 278] on span at bounding box center [805, 276] width 9 height 12
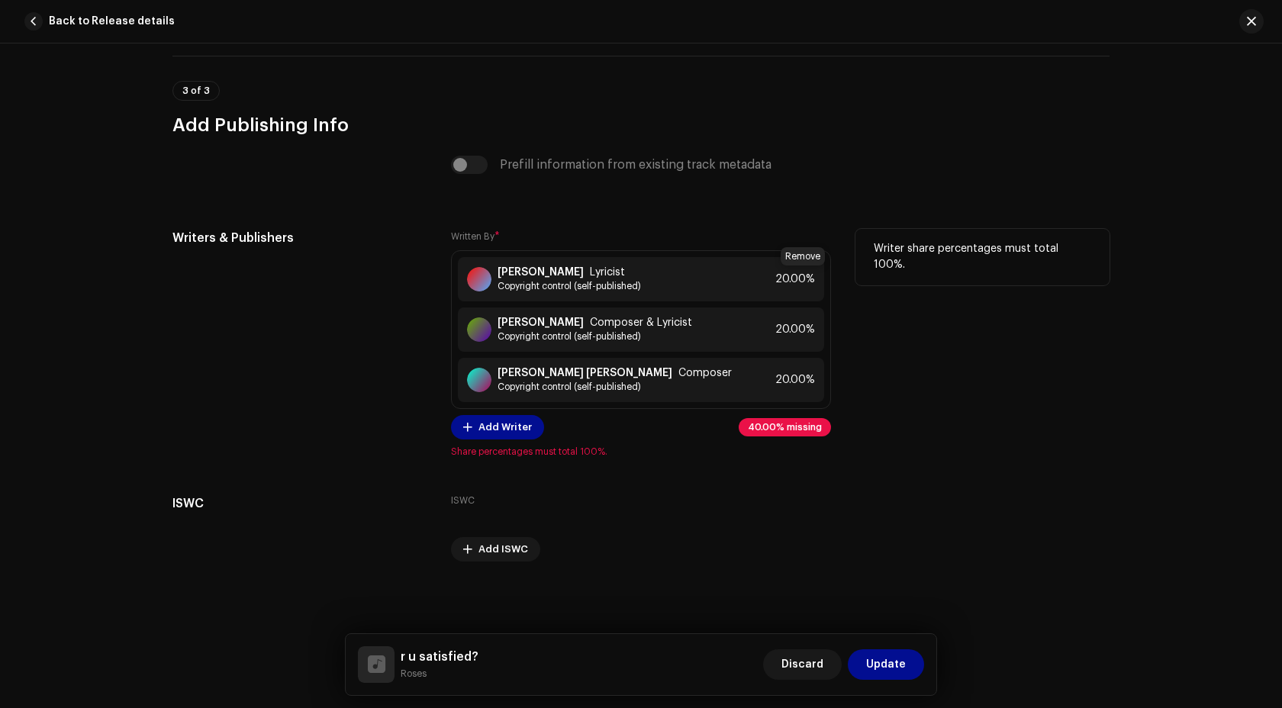
click at [828, 278] on span at bounding box center [832, 279] width 9 height 12
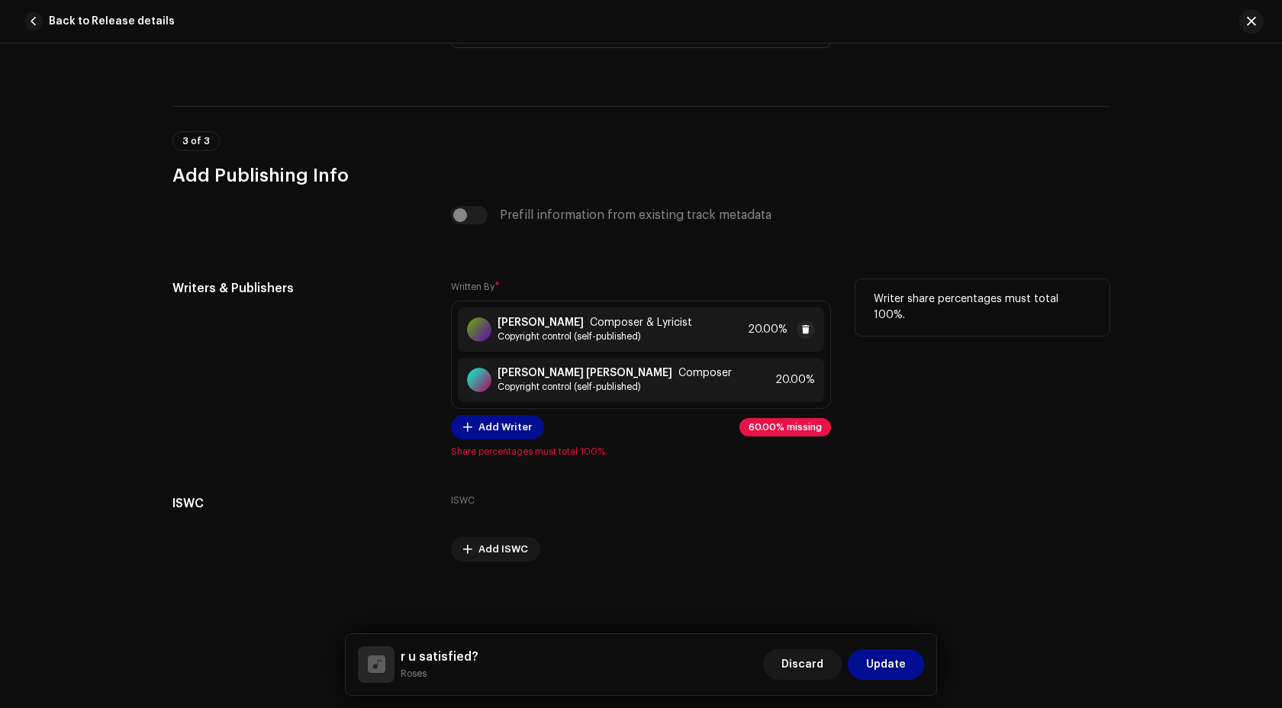
click at [808, 339] on div "Joseph Edward Bircham Composer & Lyricist Copyright control (self-published) 20…" at bounding box center [641, 329] width 366 height 44
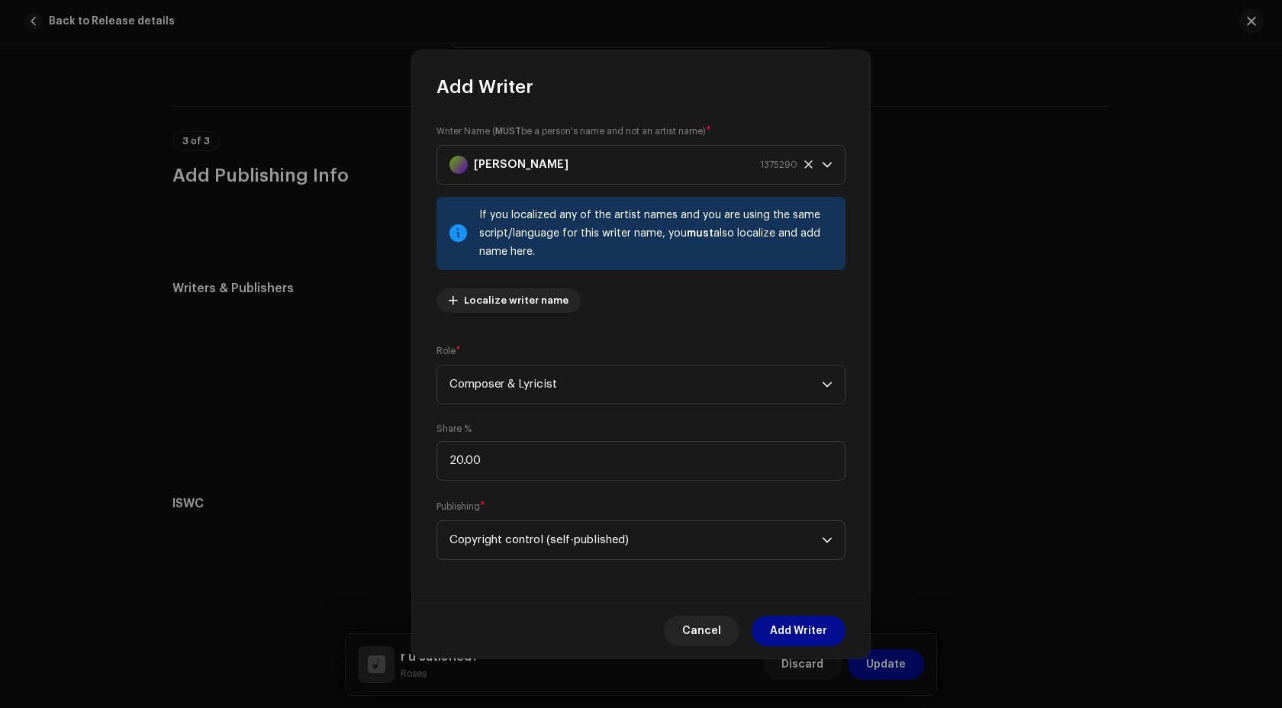
click at [717, 639] on span "Cancel" at bounding box center [701, 631] width 39 height 31
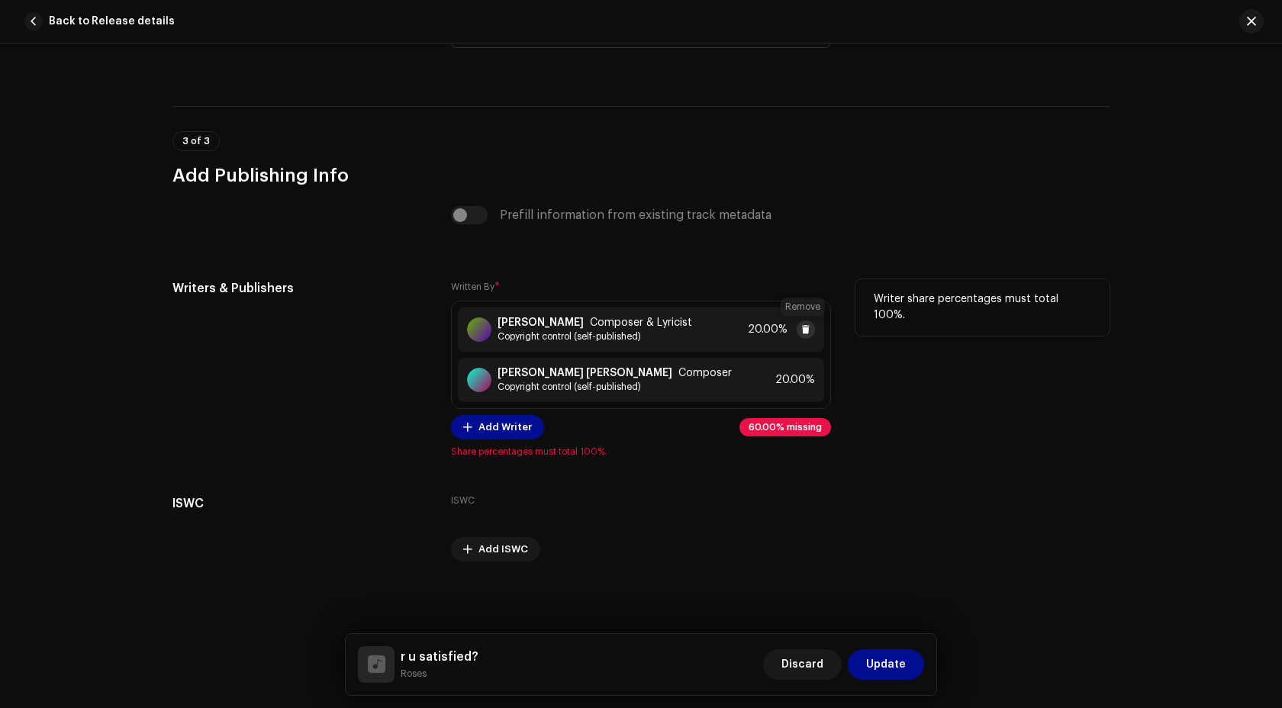
click at [805, 330] on span at bounding box center [805, 329] width 9 height 12
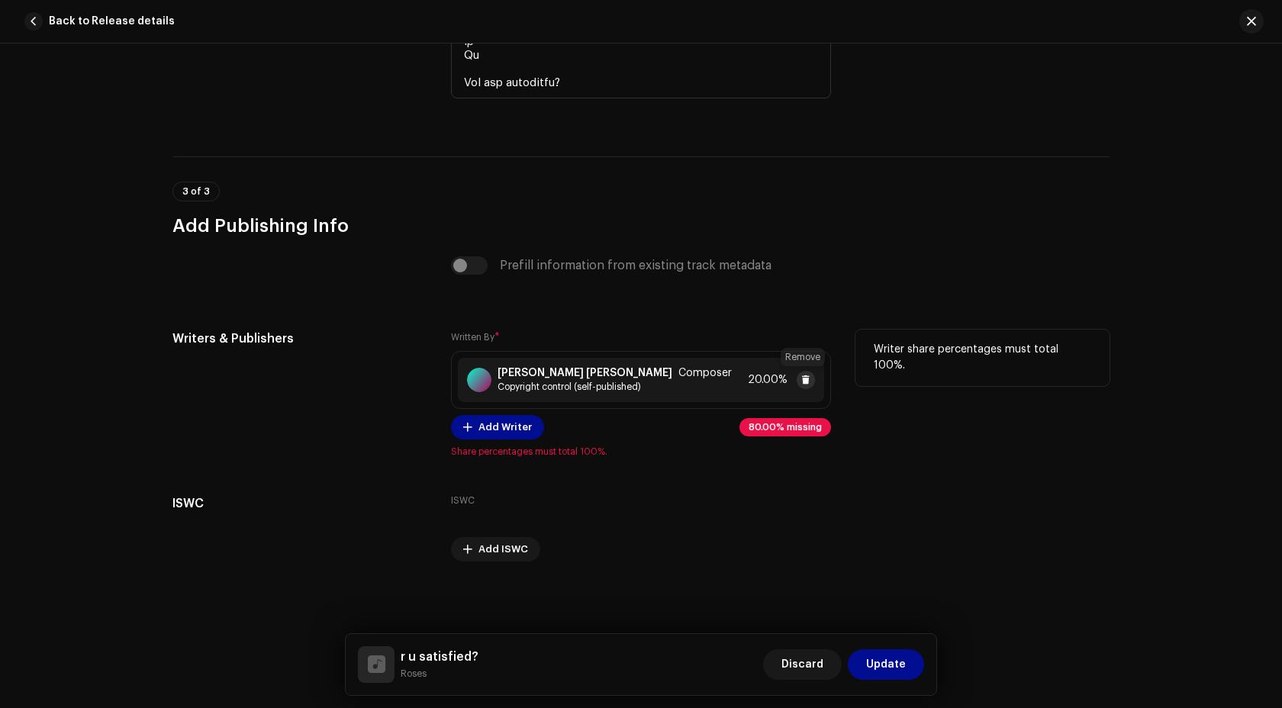
click at [803, 381] on span at bounding box center [805, 380] width 9 height 12
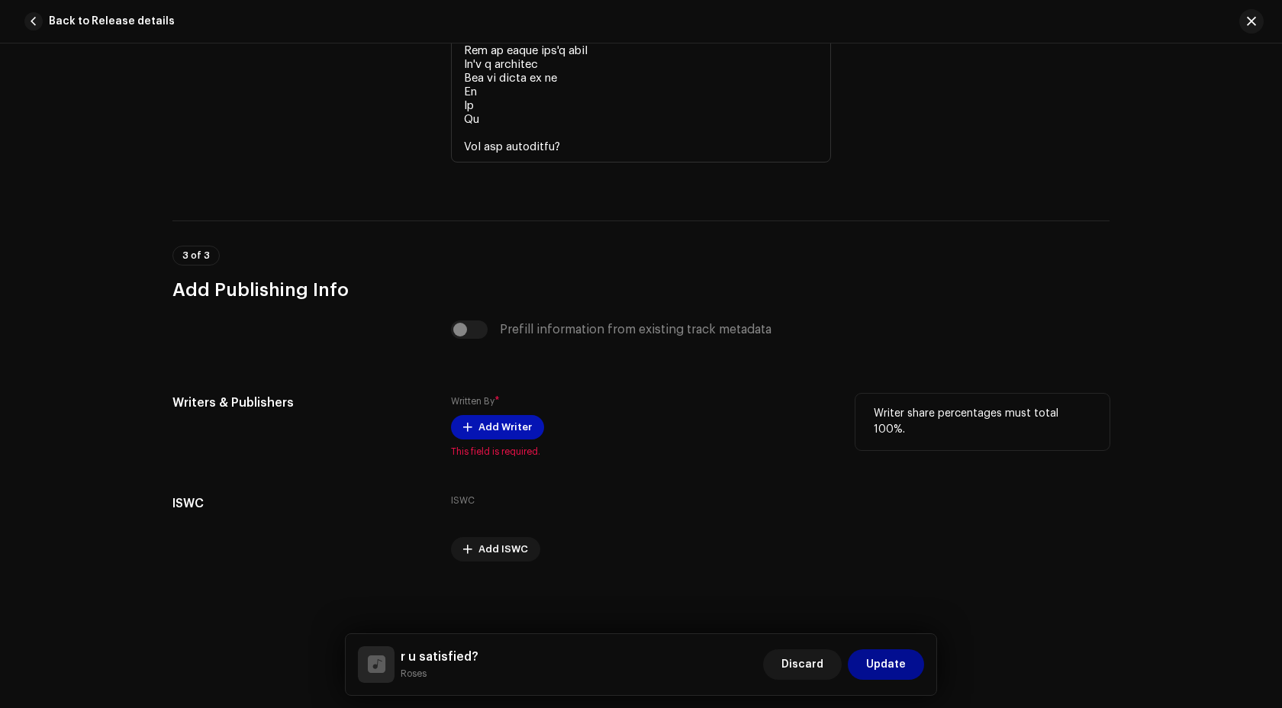
click at [491, 438] on span "Add Writer" at bounding box center [504, 427] width 53 height 31
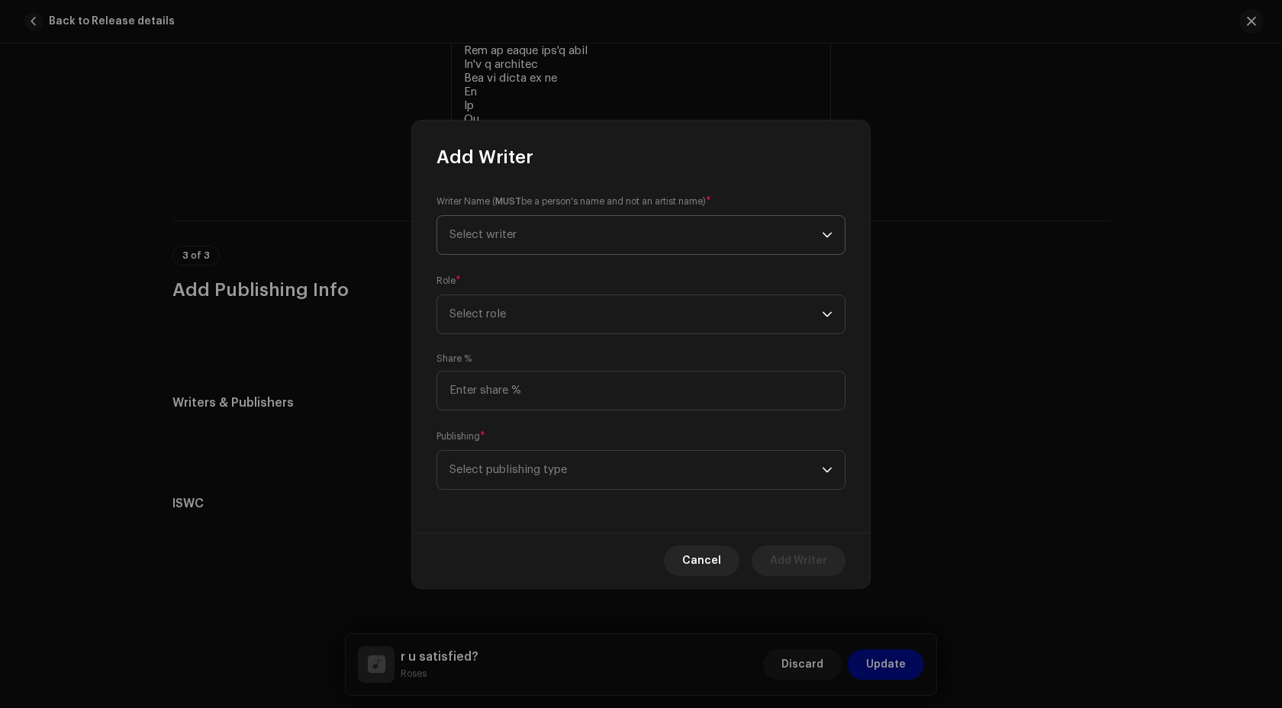
click at [520, 252] on span "Select writer" at bounding box center [635, 235] width 372 height 38
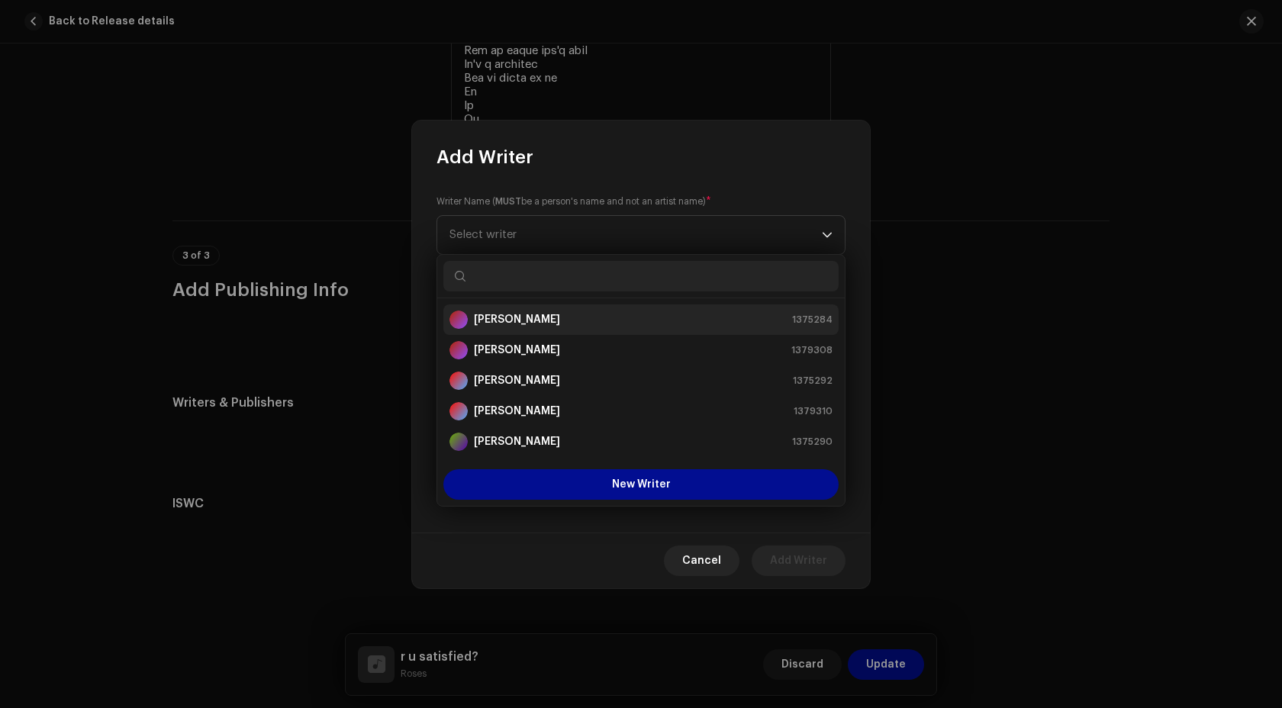
click at [560, 324] on strong "Megan-Rose Reed" at bounding box center [517, 319] width 86 height 15
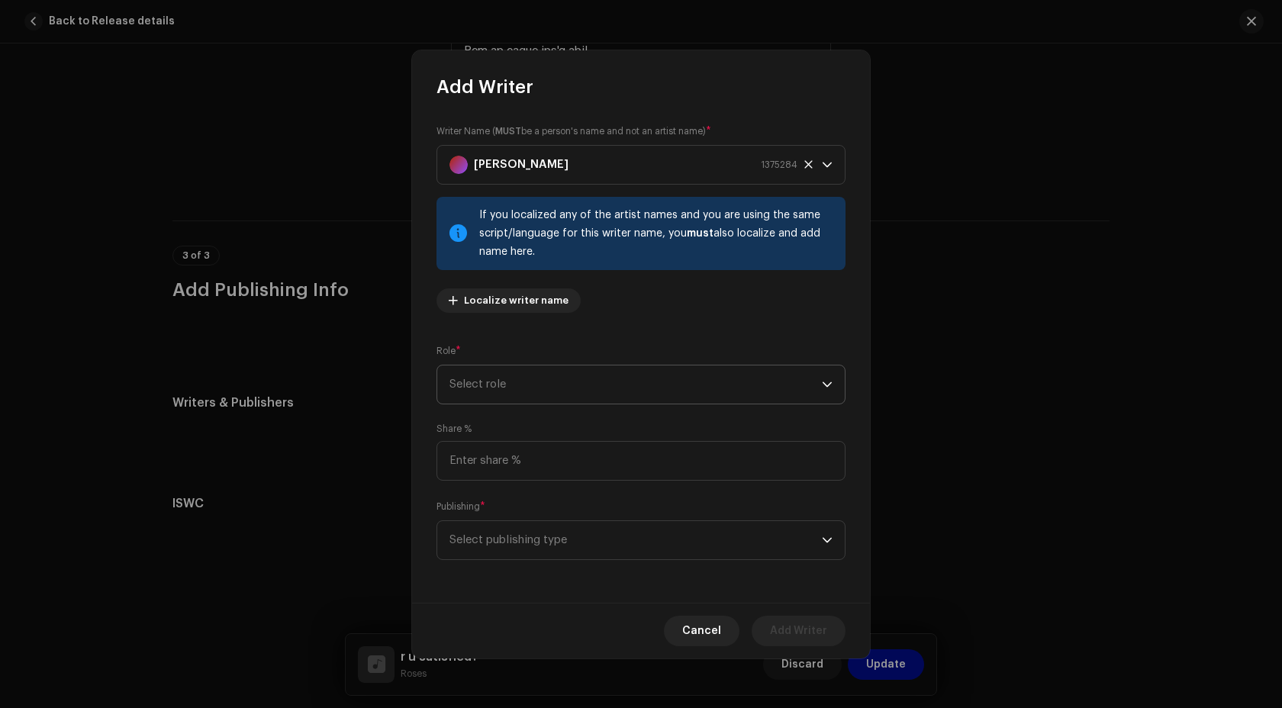
click at [568, 382] on span "Select role" at bounding box center [635, 384] width 372 height 38
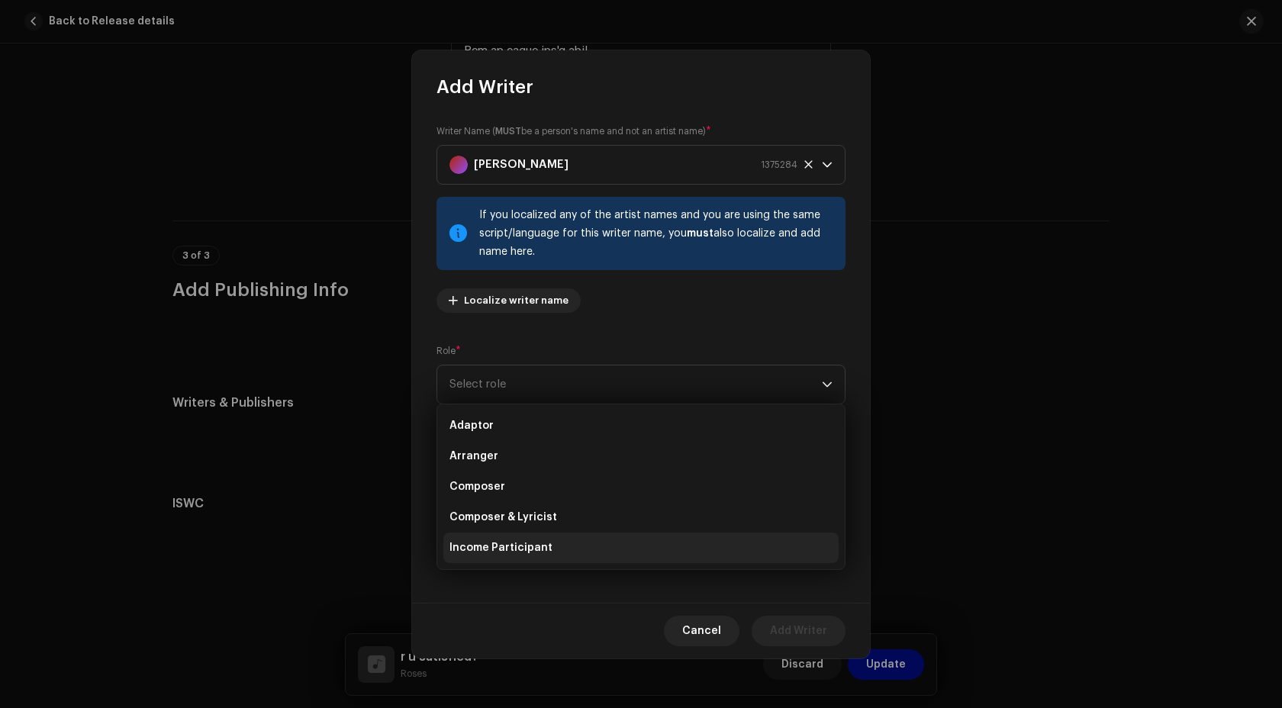
scroll to position [153, 0]
click at [521, 545] on li "Writer" at bounding box center [640, 547] width 395 height 31
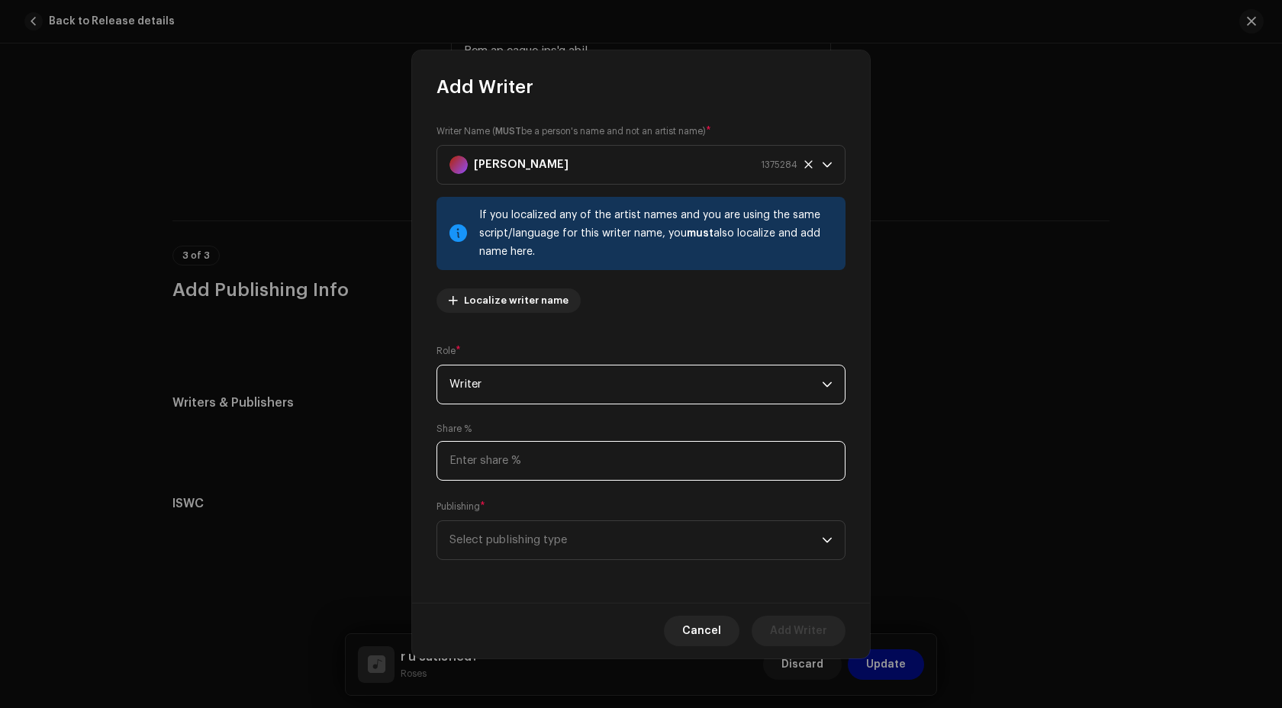
click at [499, 461] on input at bounding box center [640, 461] width 409 height 40
type input "20.00"
click at [522, 541] on span "Select publishing type" at bounding box center [635, 540] width 372 height 38
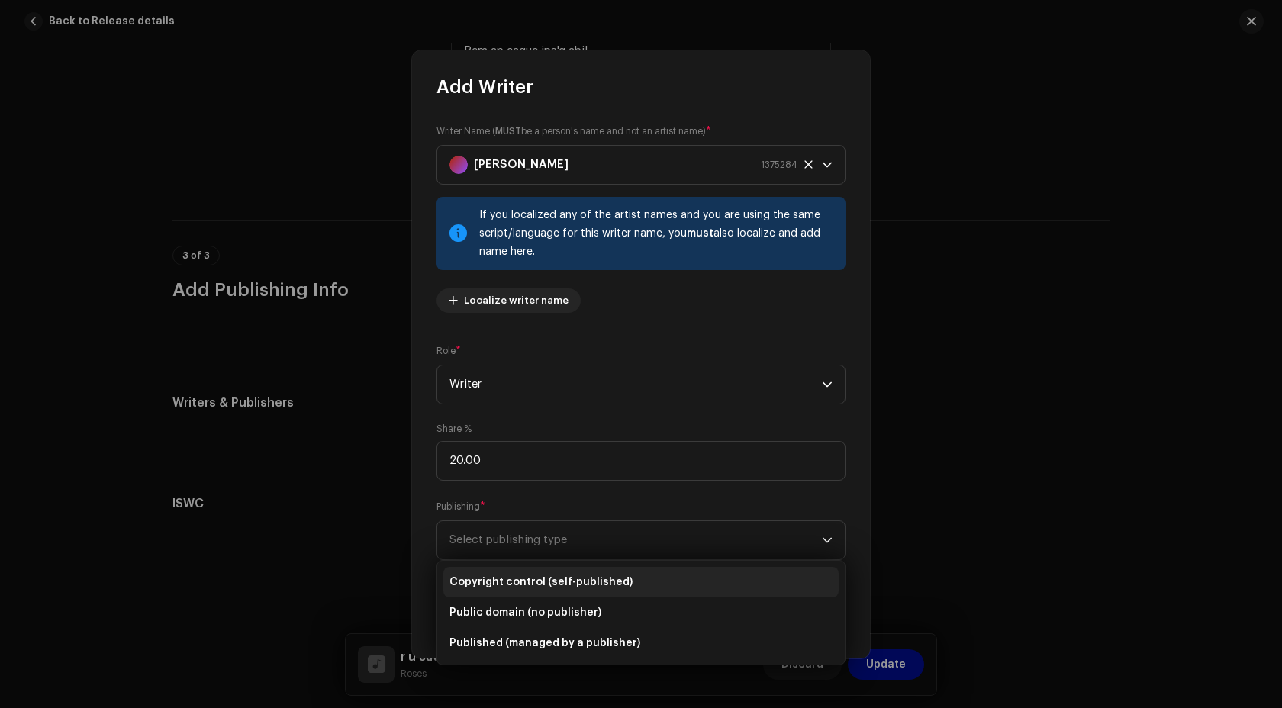
click at [532, 573] on li "Copyright control (self-published)" at bounding box center [640, 582] width 395 height 31
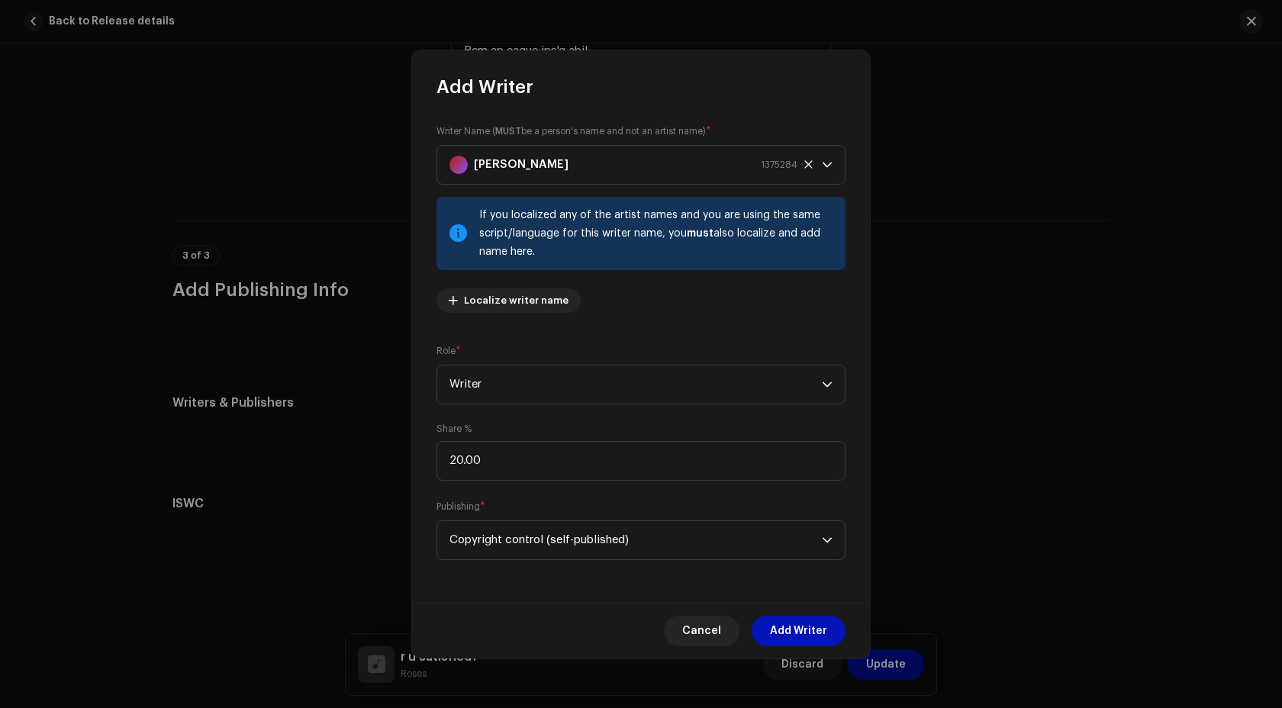
click at [819, 637] on span "Add Writer" at bounding box center [798, 631] width 57 height 31
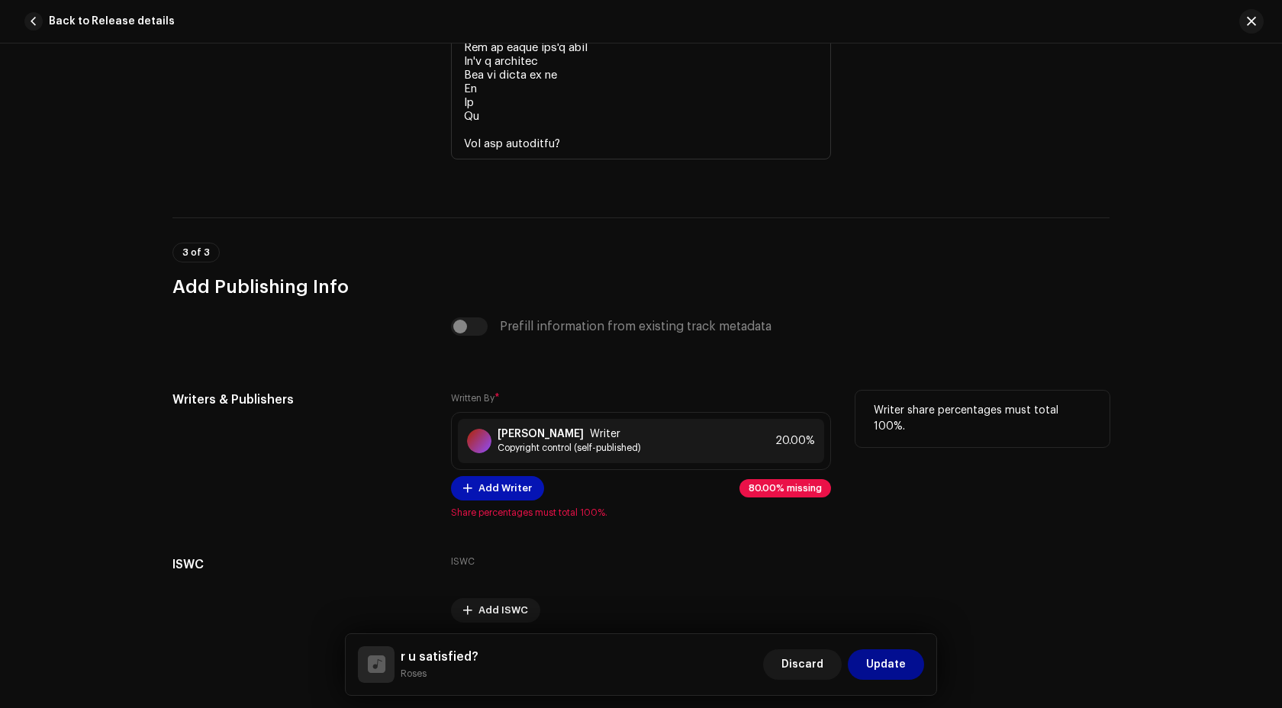
click at [523, 495] on span "Add Writer" at bounding box center [504, 488] width 53 height 31
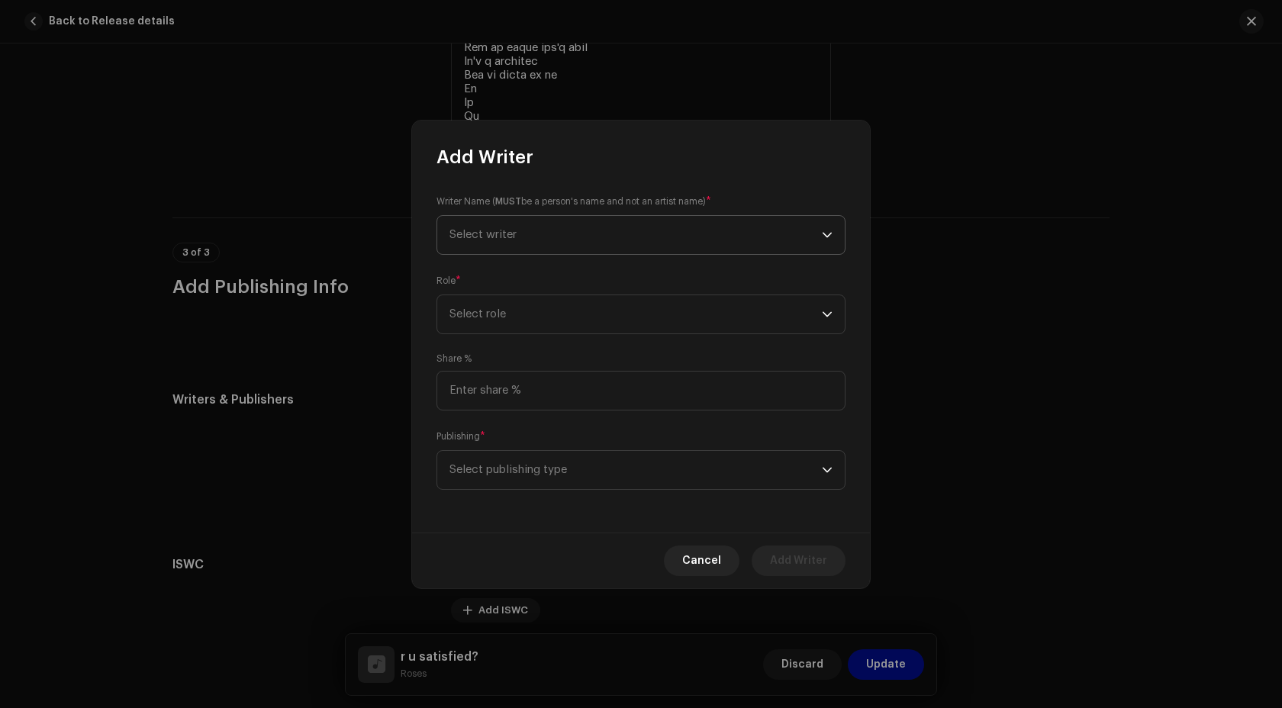
click at [558, 243] on span "Select writer" at bounding box center [635, 235] width 372 height 38
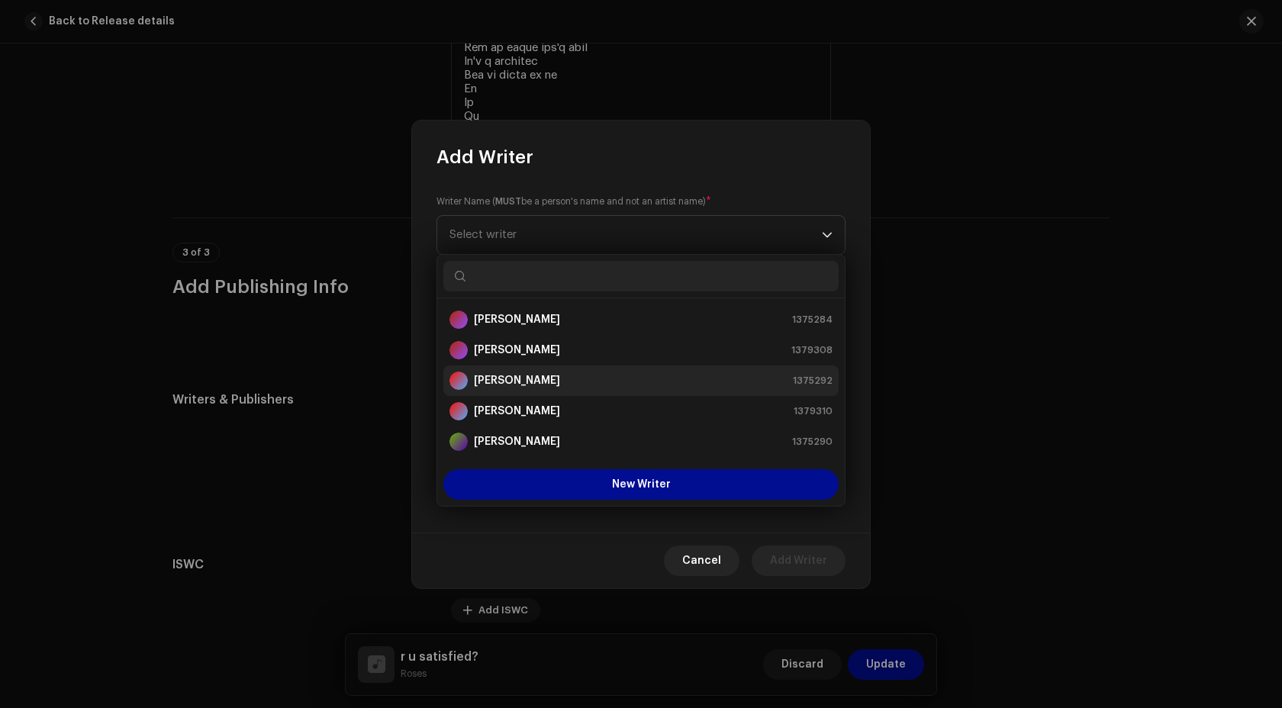
click at [555, 382] on div "Emily Jane Kent 1375292" at bounding box center [640, 381] width 383 height 18
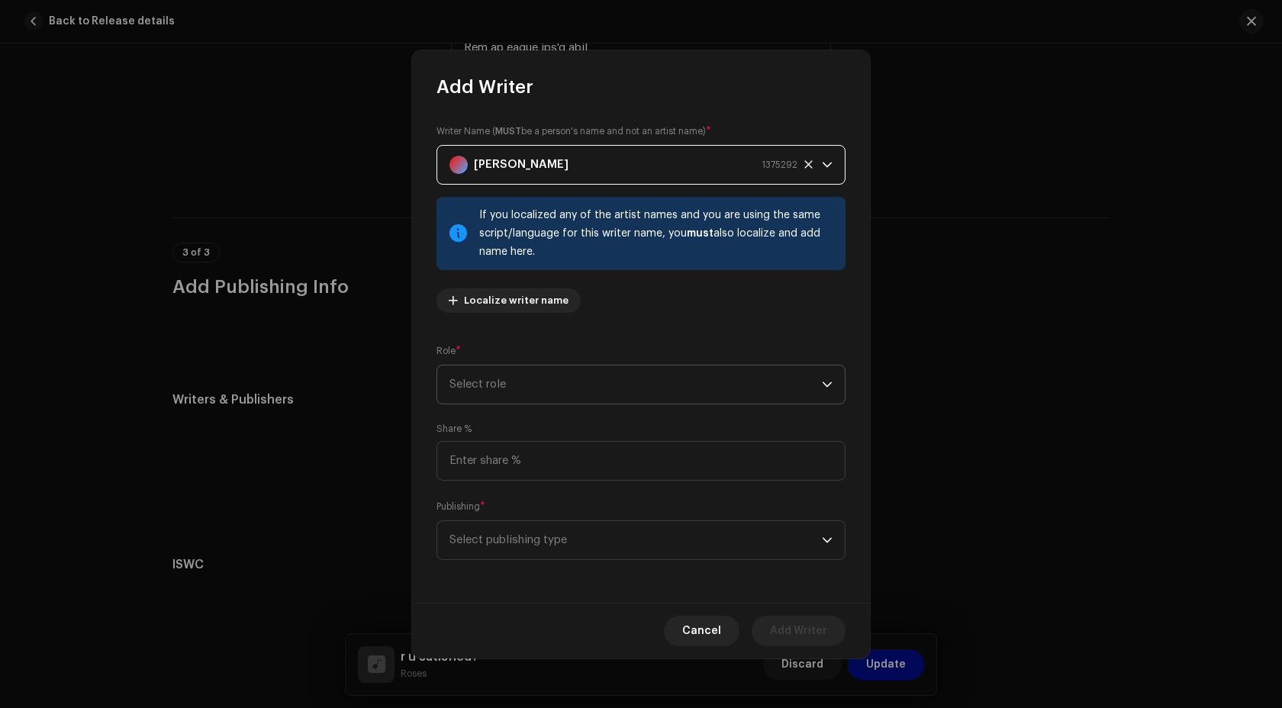
click at [546, 391] on span "Select role" at bounding box center [635, 384] width 372 height 38
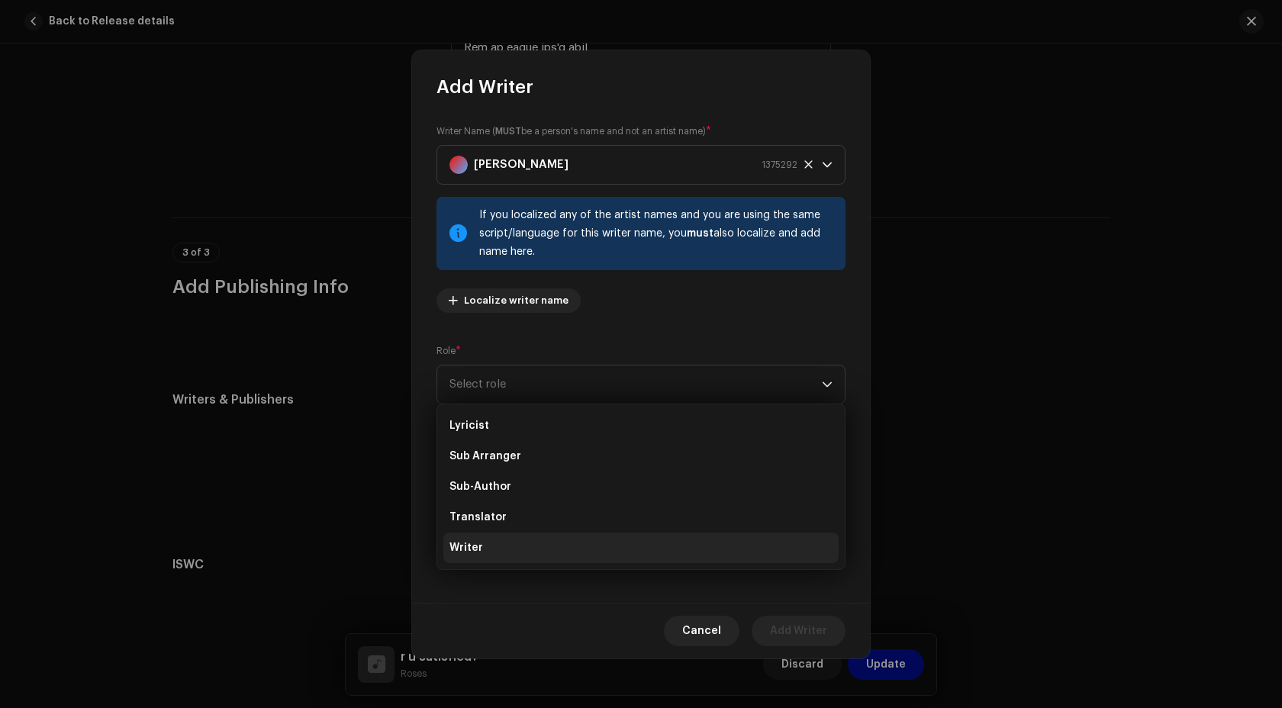
click at [508, 550] on li "Writer" at bounding box center [640, 547] width 395 height 31
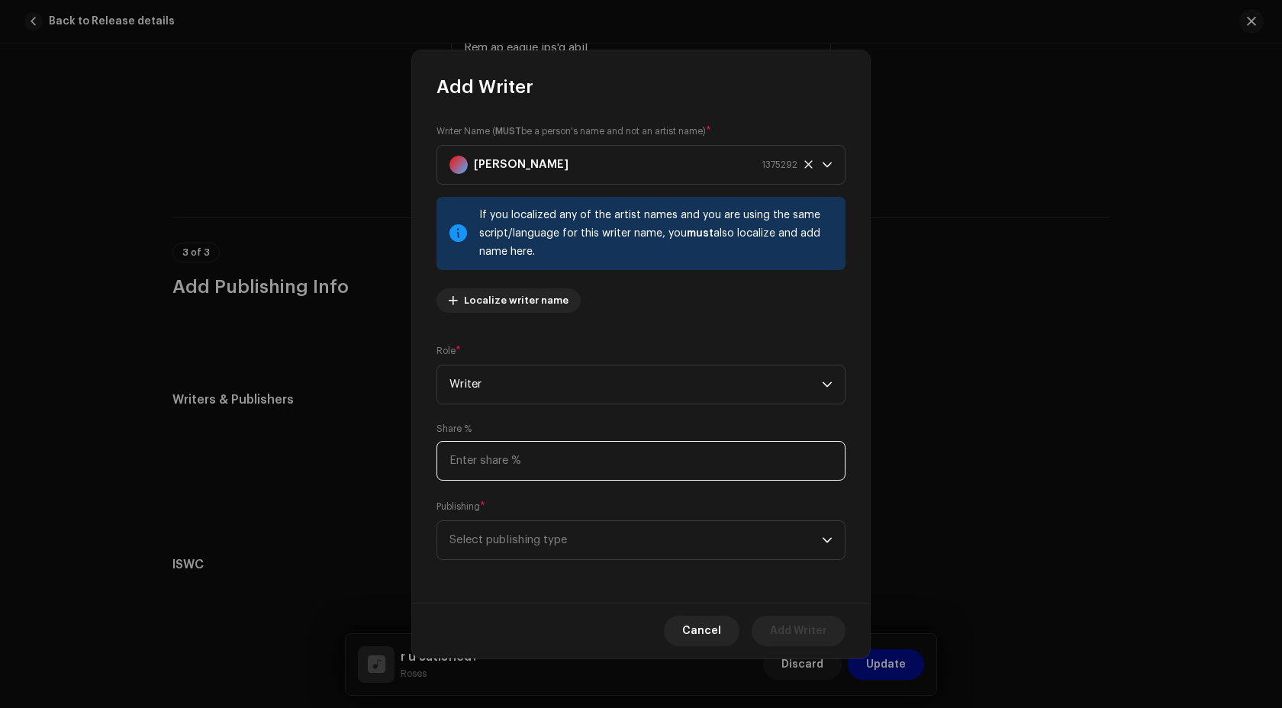
click at [496, 458] on input at bounding box center [640, 461] width 409 height 40
type input "20.00"
click at [513, 539] on span "Select publishing type" at bounding box center [635, 540] width 372 height 38
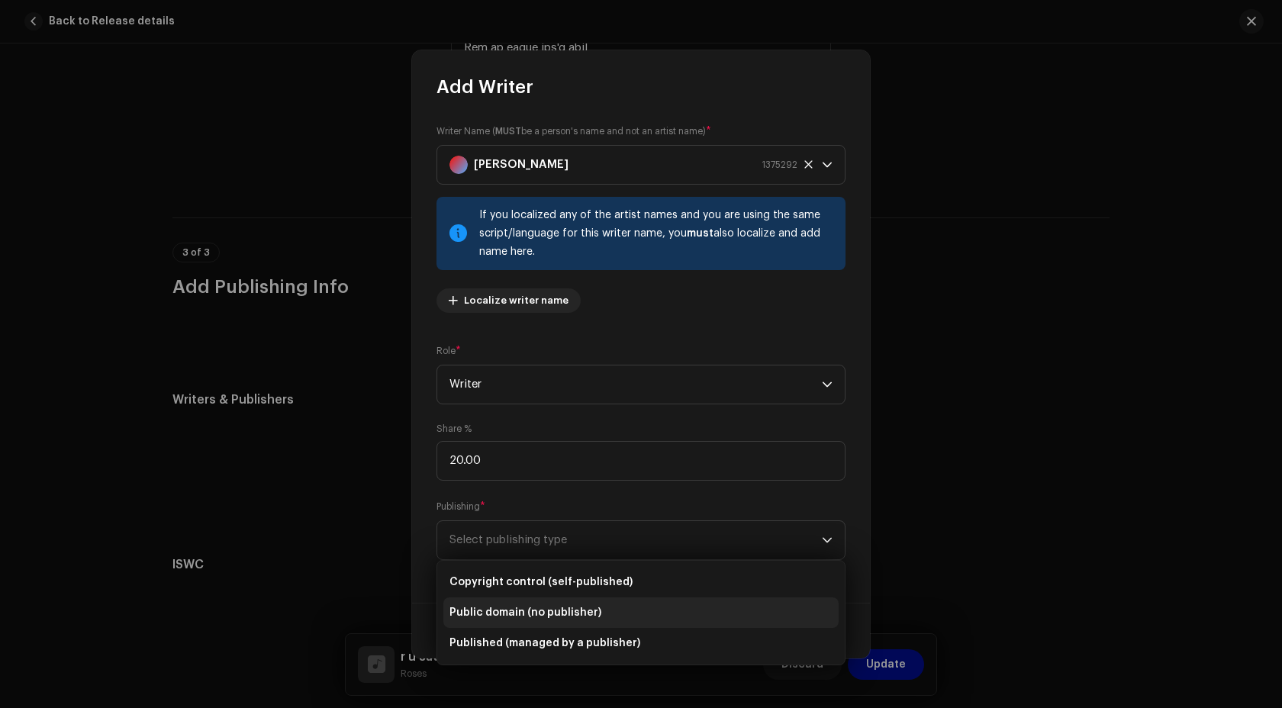
click at [513, 597] on li "Public domain (no publisher)" at bounding box center [640, 612] width 395 height 31
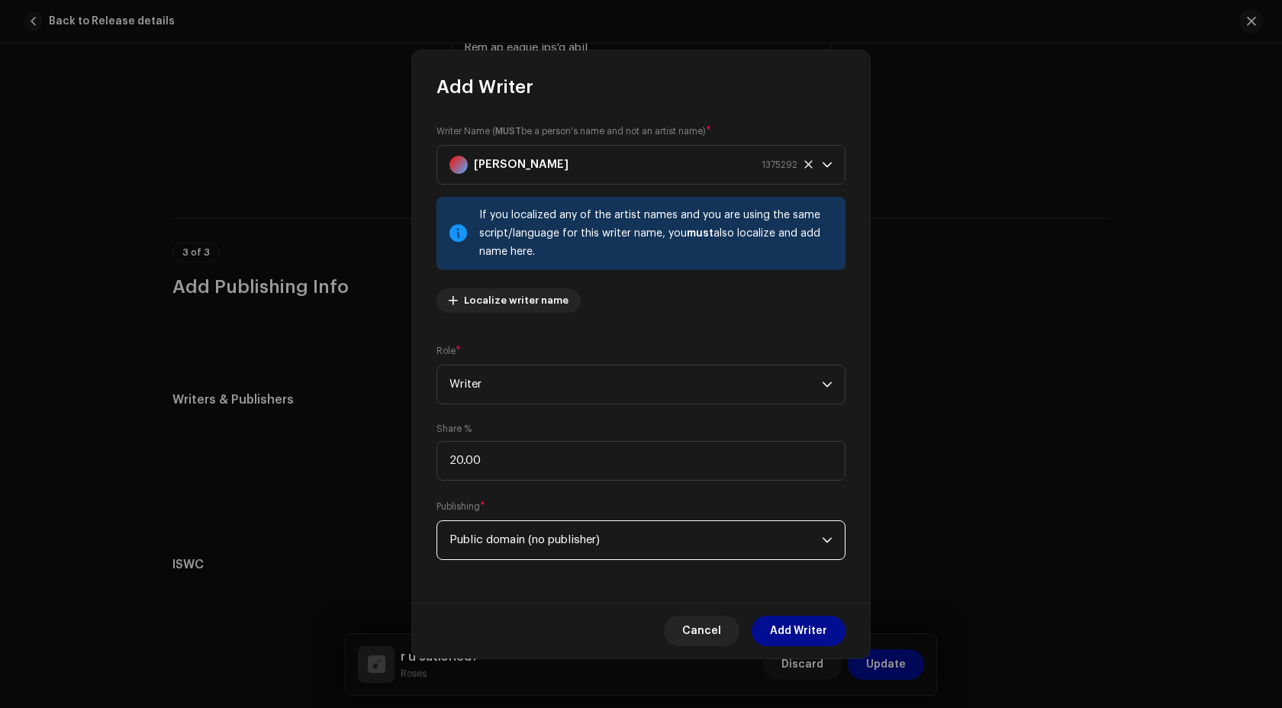
click at [530, 548] on span "Public domain (no publisher)" at bounding box center [635, 540] width 372 height 38
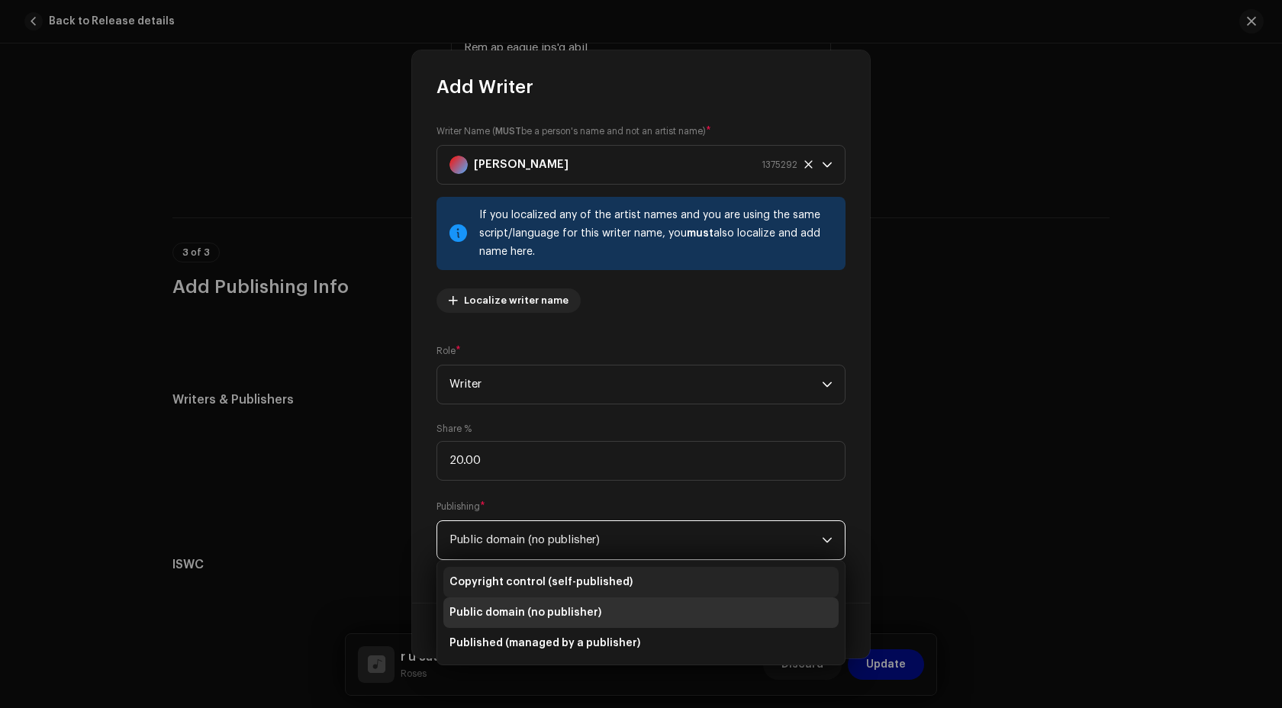
click at [535, 588] on span "Copyright control (self-published)" at bounding box center [540, 581] width 183 height 15
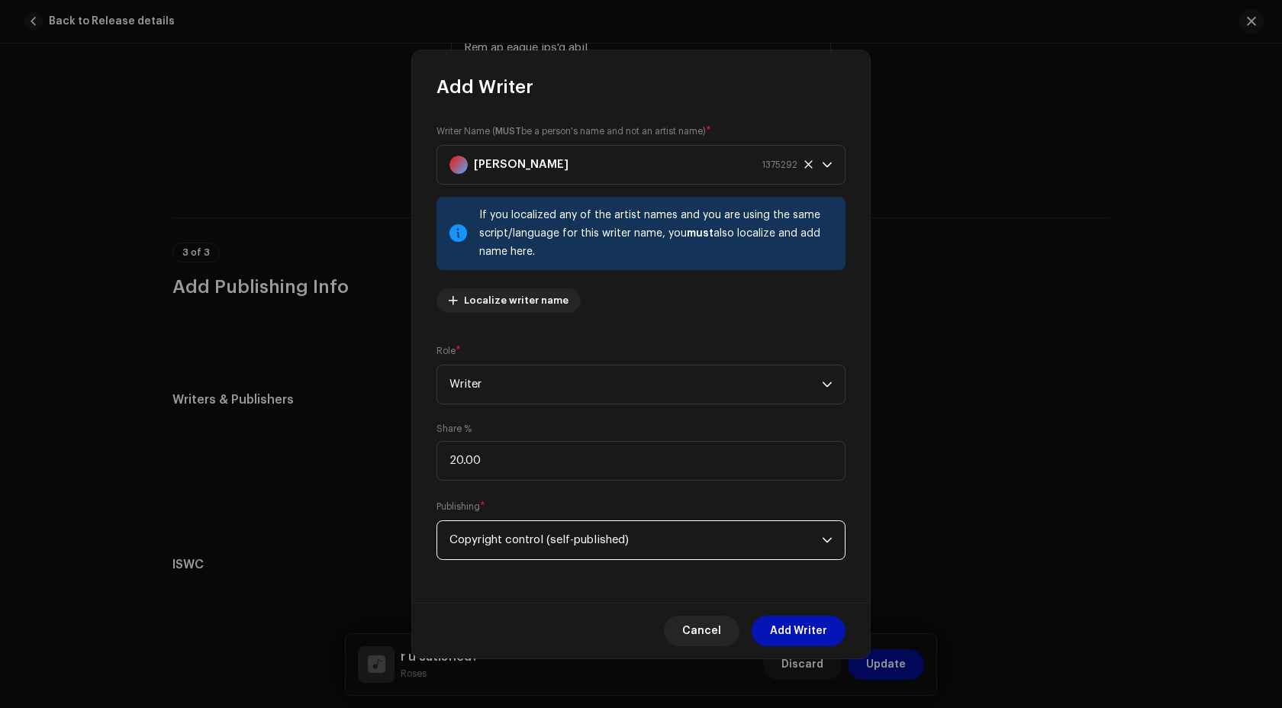
click at [771, 626] on button "Add Writer" at bounding box center [798, 631] width 94 height 31
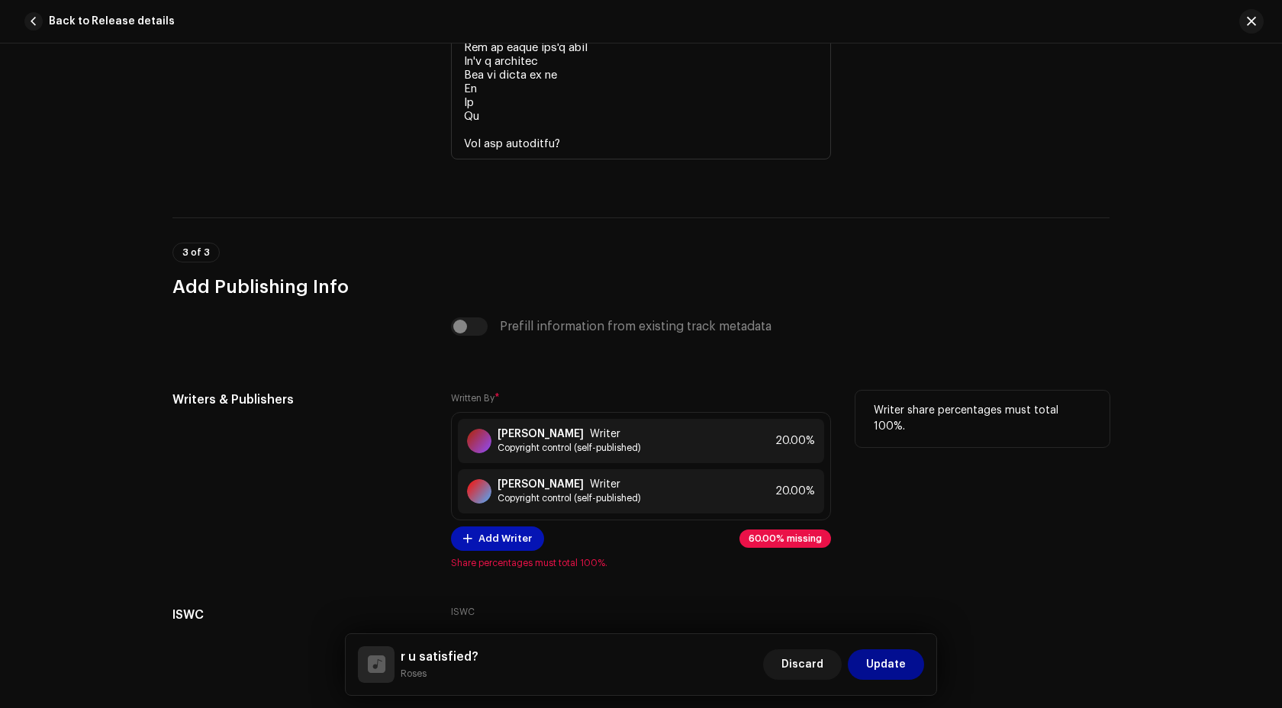
click at [515, 539] on span "Add Writer" at bounding box center [504, 538] width 53 height 31
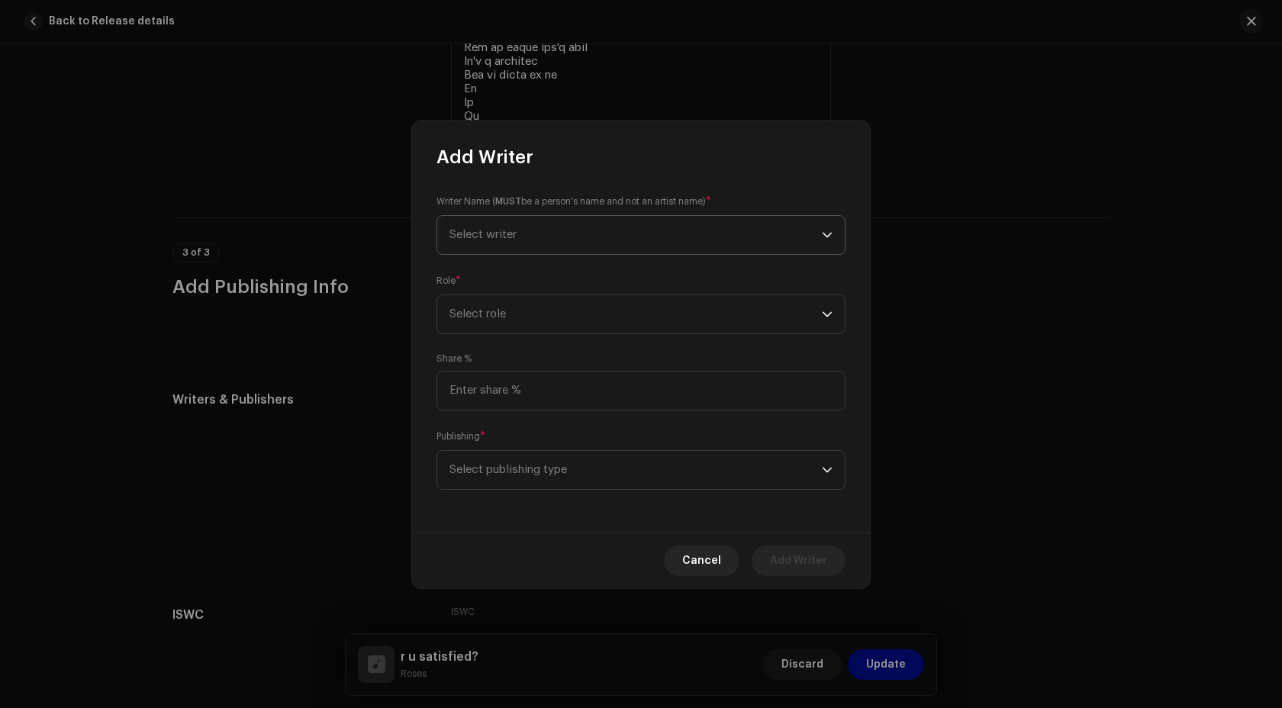
click at [481, 238] on span "Select writer" at bounding box center [482, 234] width 67 height 11
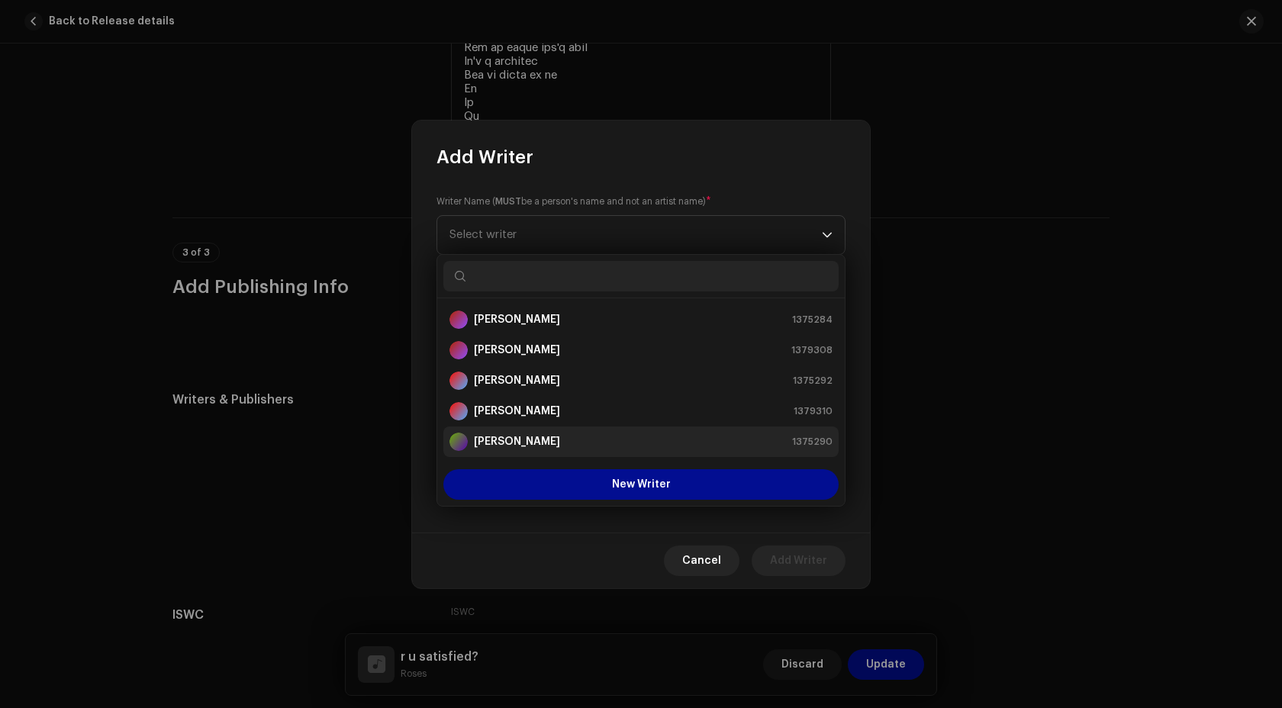
click at [544, 434] on strong "Joseph Edward Bircham" at bounding box center [517, 441] width 86 height 15
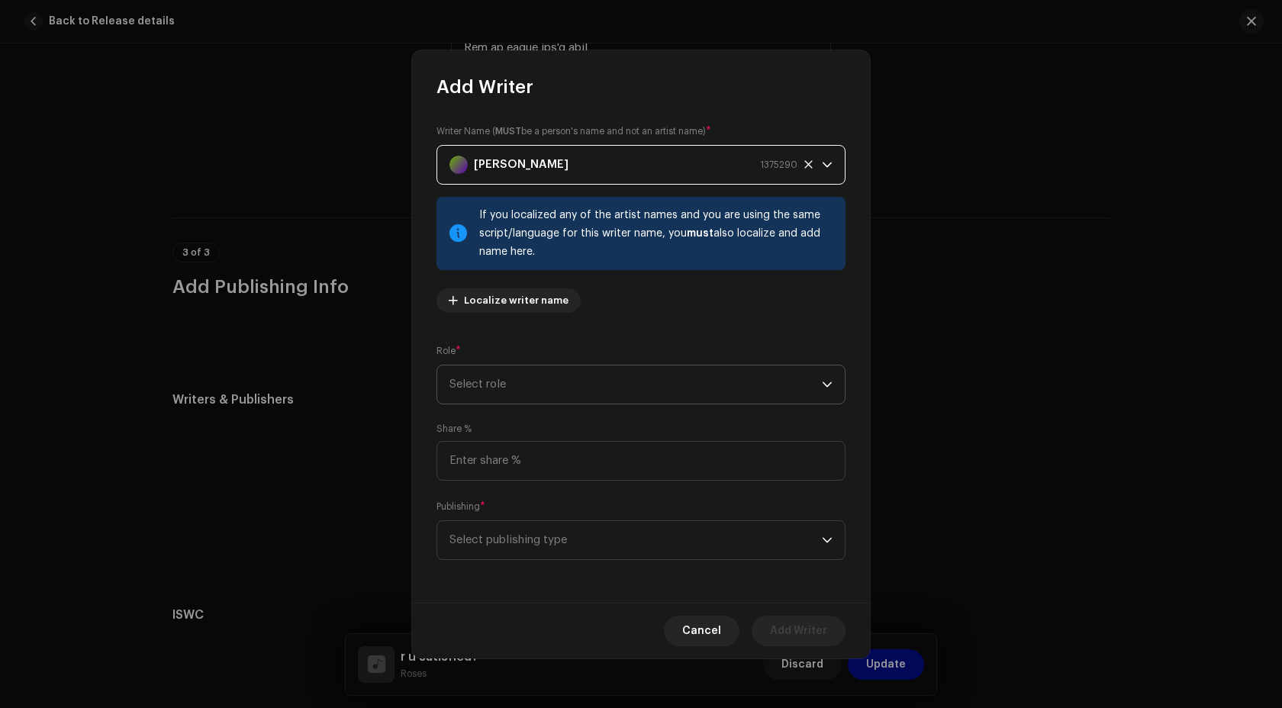
click at [553, 394] on span "Select role" at bounding box center [635, 384] width 372 height 38
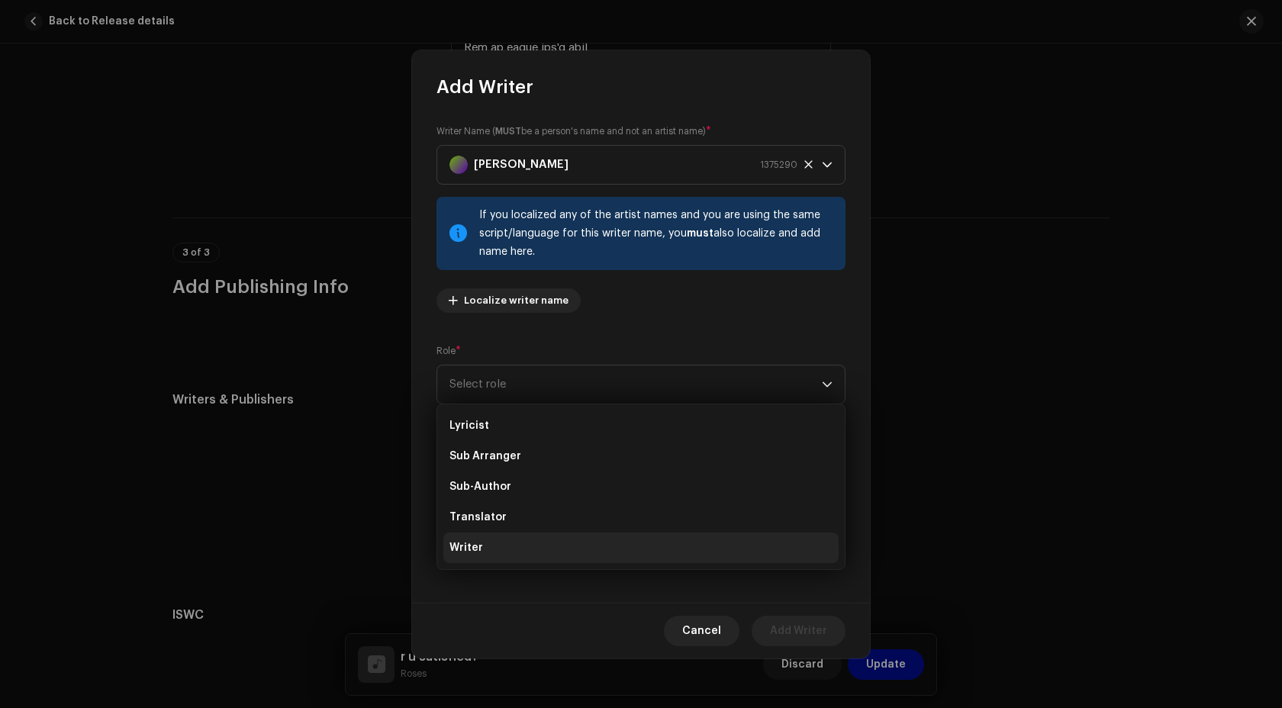
click at [539, 542] on li "Writer" at bounding box center [640, 547] width 395 height 31
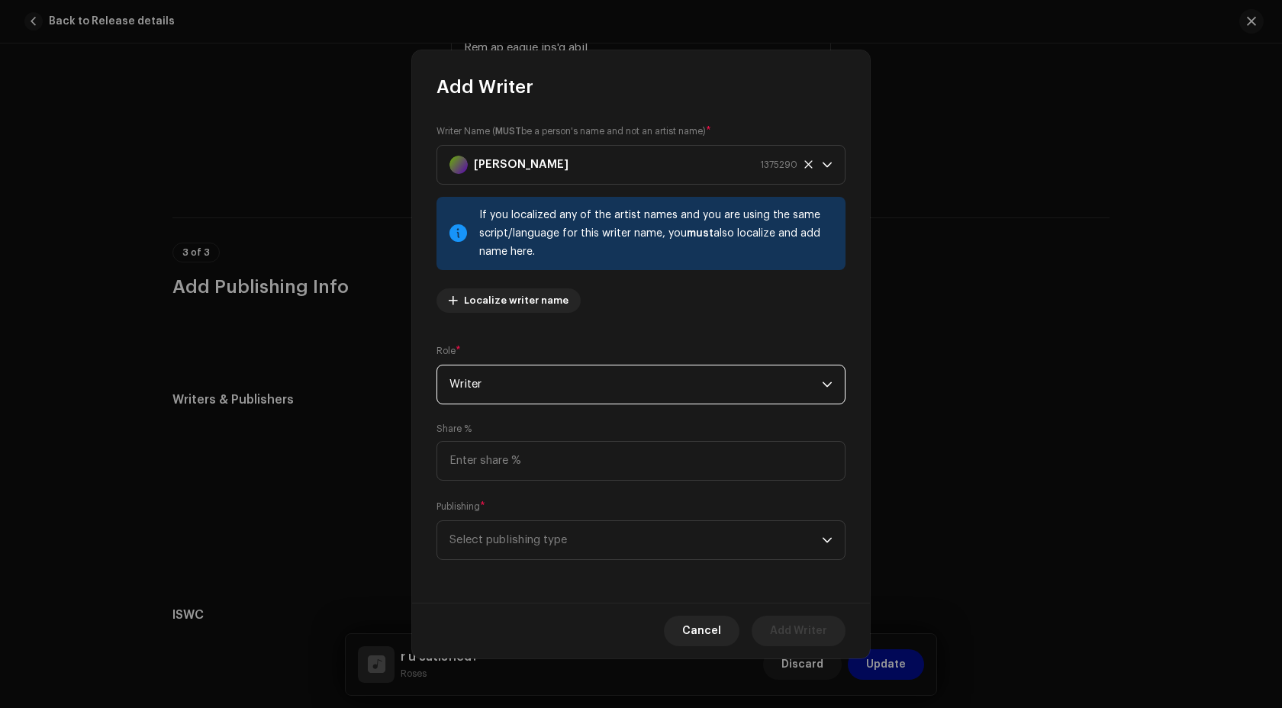
click at [528, 485] on div "Writer Name ( MUST be a person's name and not an artist name) * Joseph Edward B…" at bounding box center [641, 350] width 458 height 503
click at [521, 472] on input at bounding box center [640, 461] width 409 height 40
type input "20.00"
click at [539, 538] on span "Select publishing type" at bounding box center [635, 540] width 372 height 38
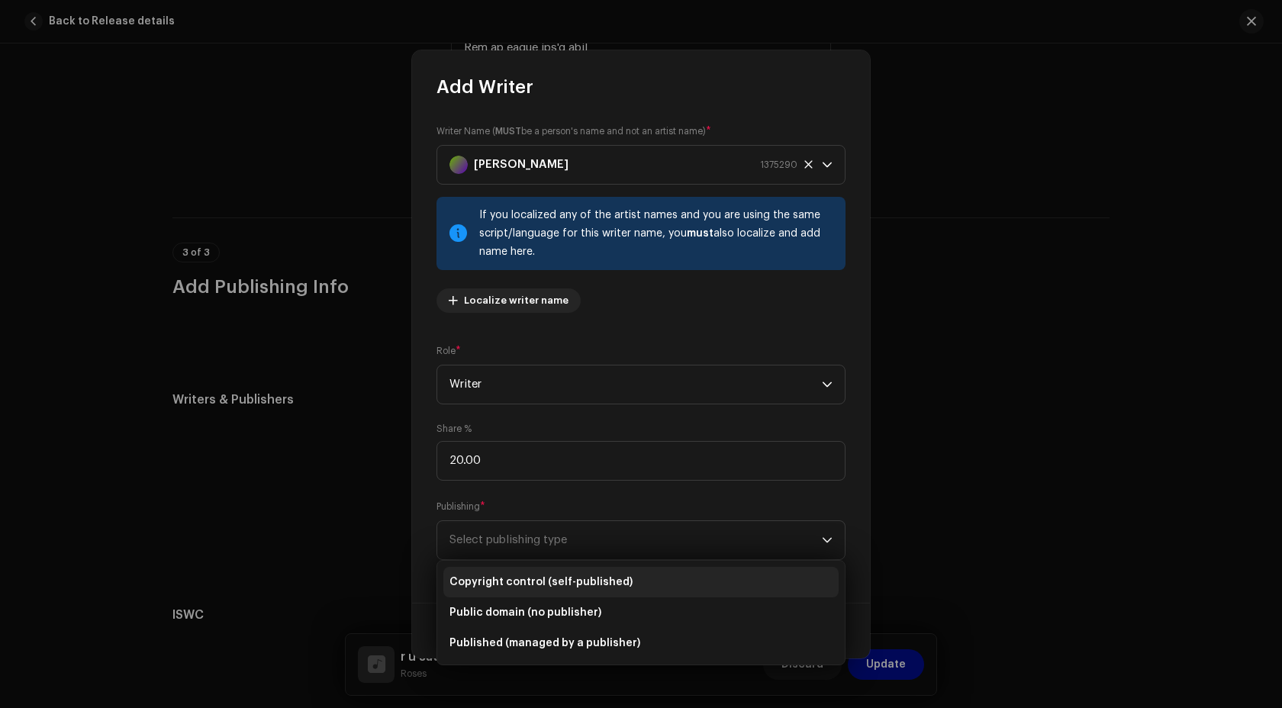
click at [571, 577] on span "Copyright control (self-published)" at bounding box center [540, 581] width 183 height 15
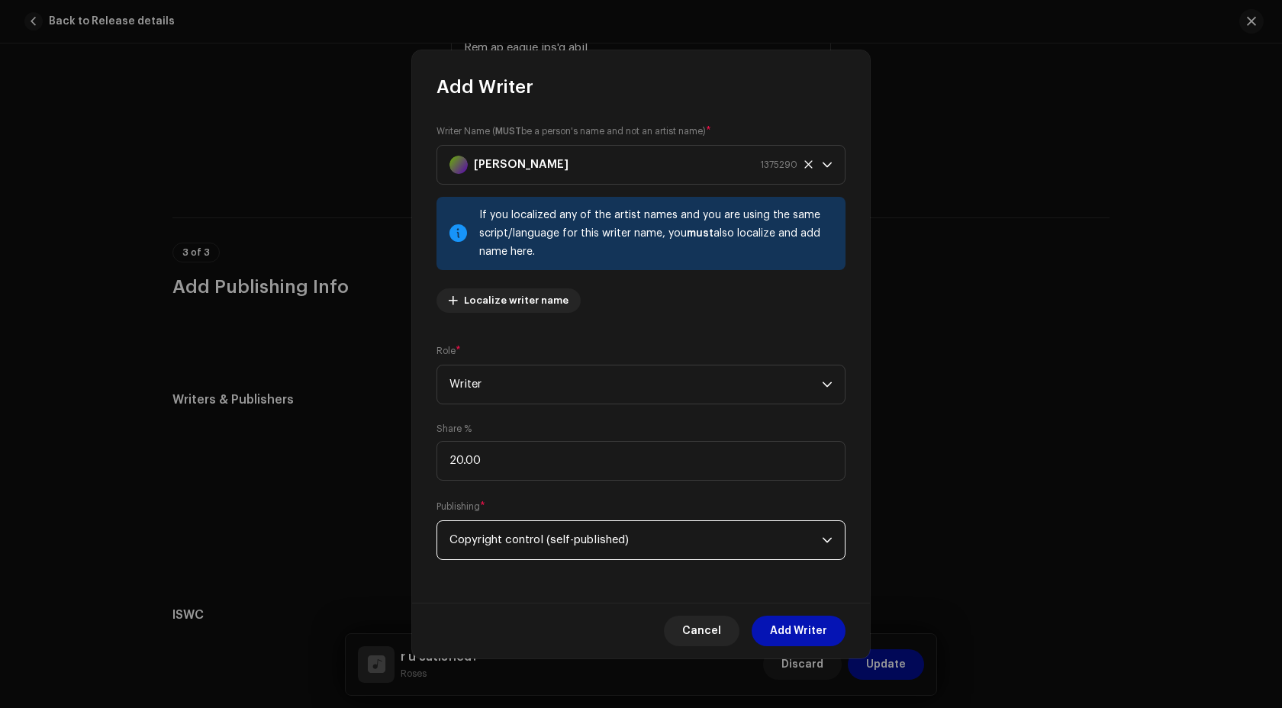
click at [802, 632] on span "Add Writer" at bounding box center [798, 631] width 57 height 31
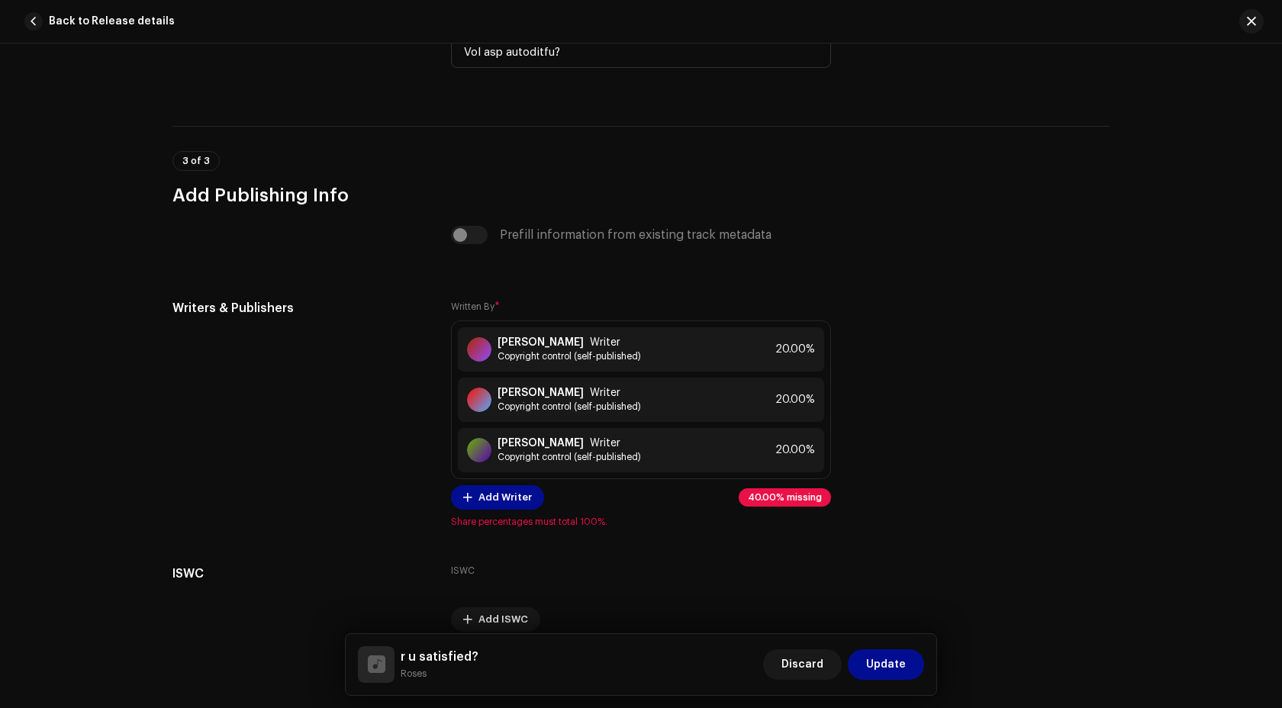
scroll to position [4000, 0]
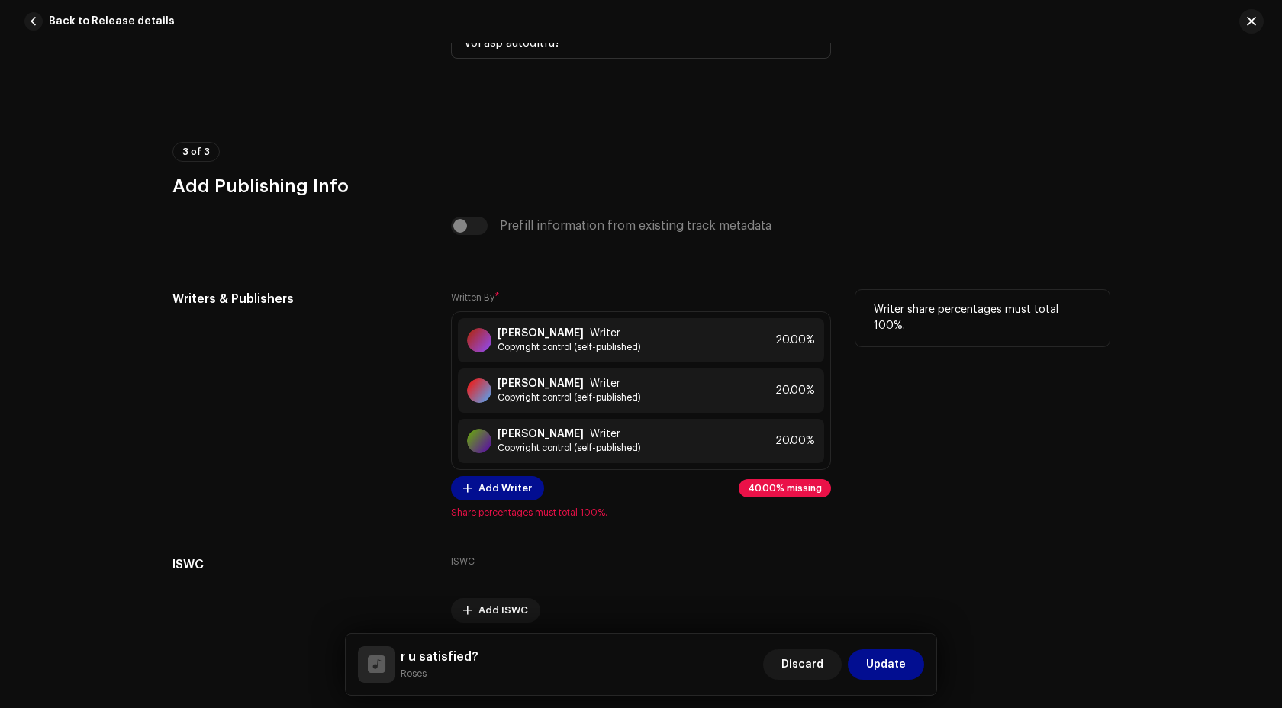
click at [487, 503] on div "Written By * Megan-Rose Reed Writer Copyright control (self-published) 20.00% E…" at bounding box center [641, 404] width 380 height 229
click at [483, 489] on span "Add Writer" at bounding box center [504, 488] width 53 height 31
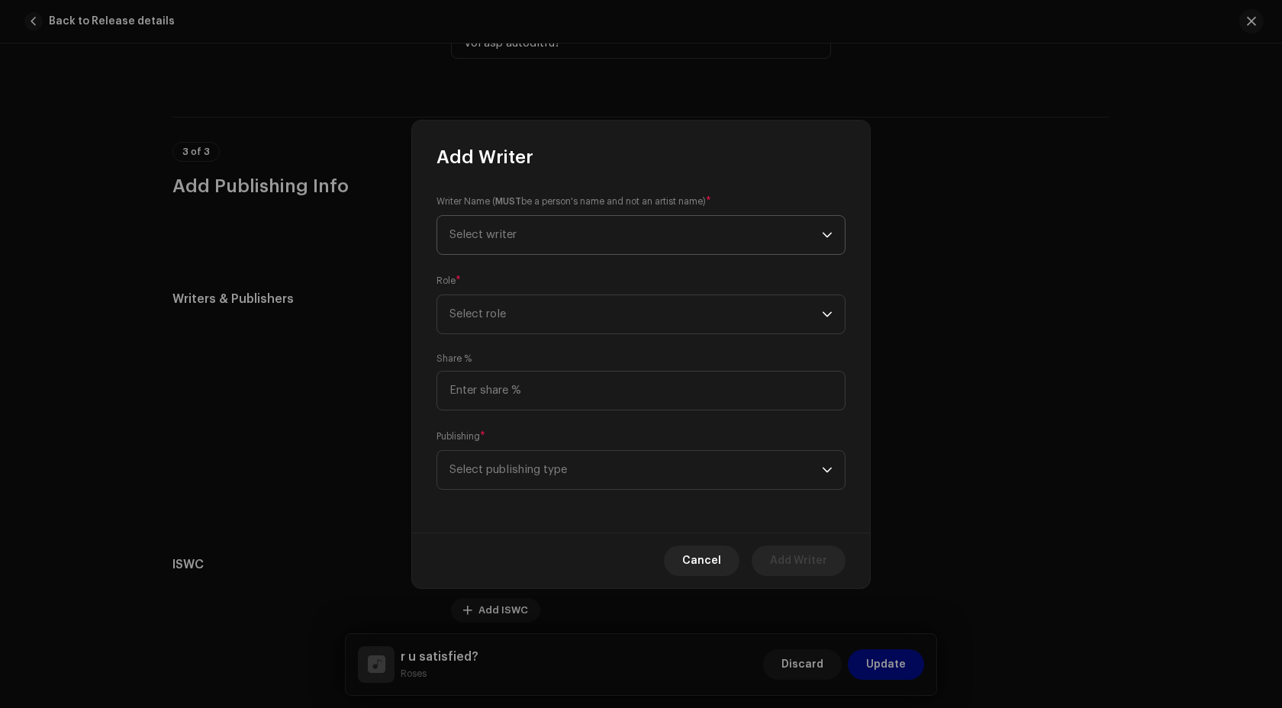
click at [532, 245] on span "Select writer" at bounding box center [635, 235] width 372 height 38
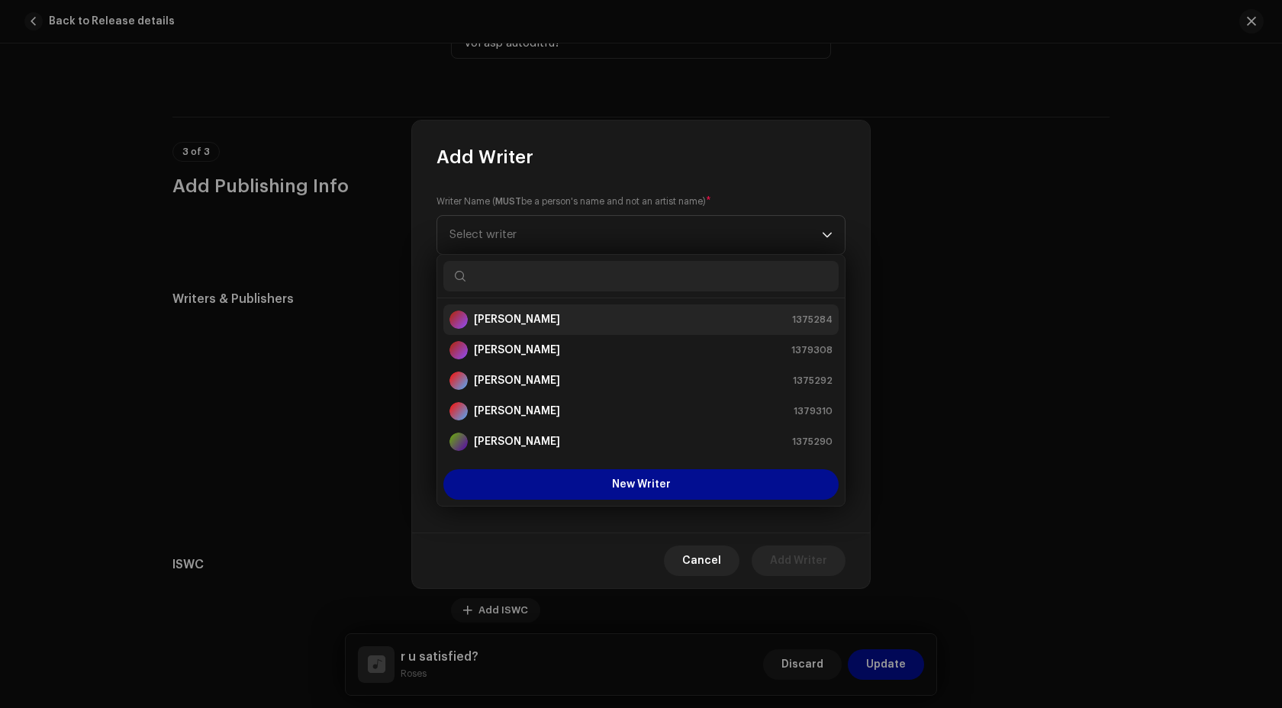
scroll to position [92, 0]
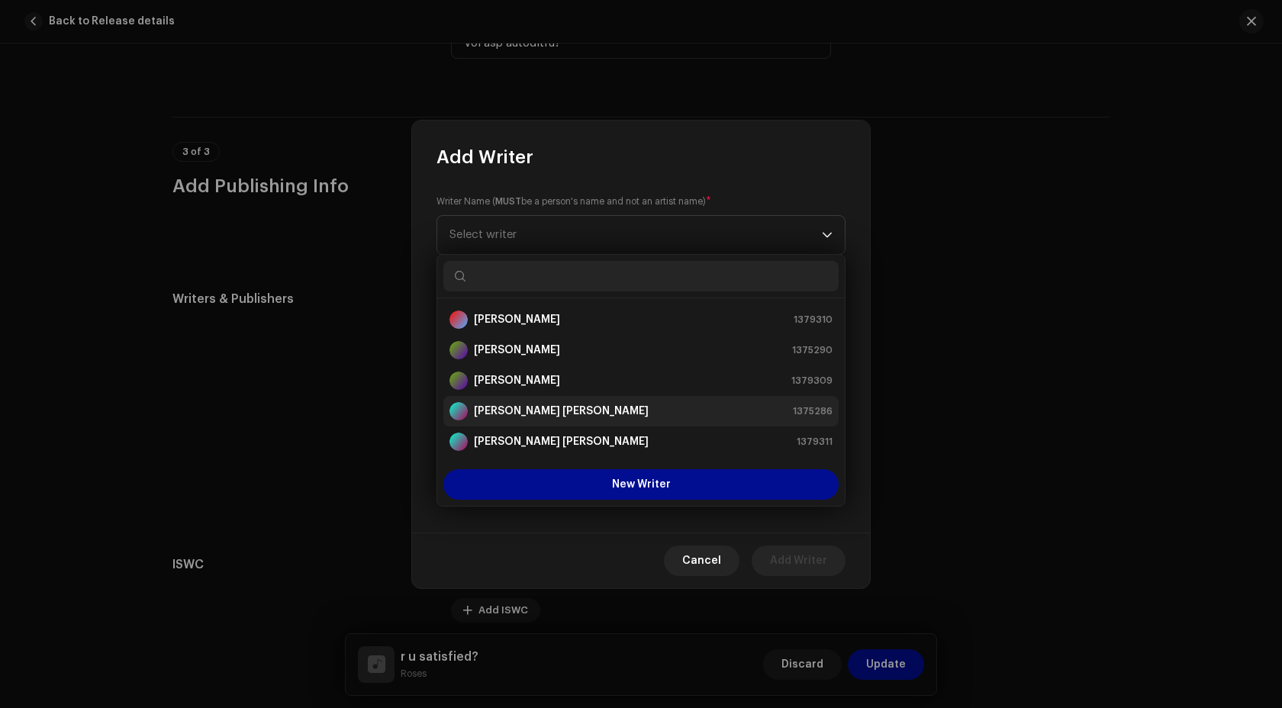
click at [540, 400] on li "Reece-Paul Shaylon Thompson 1375286" at bounding box center [640, 411] width 395 height 31
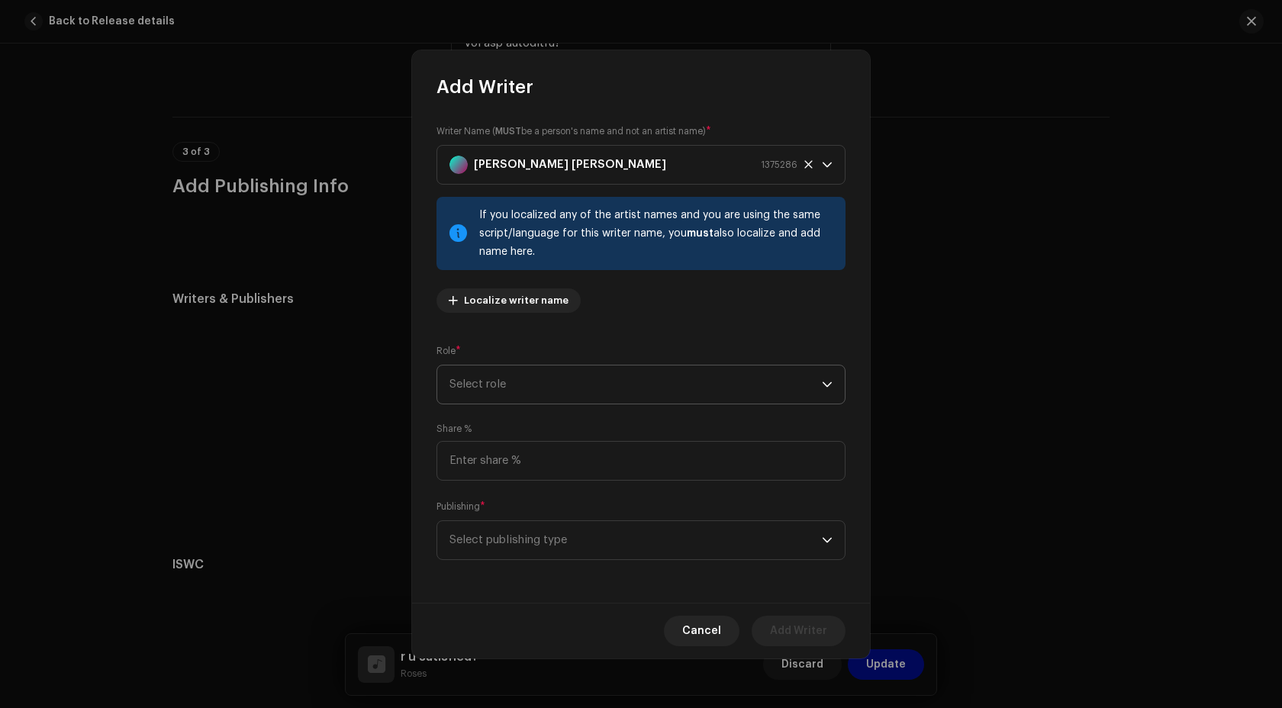
click at [478, 391] on span "Select role" at bounding box center [635, 384] width 372 height 38
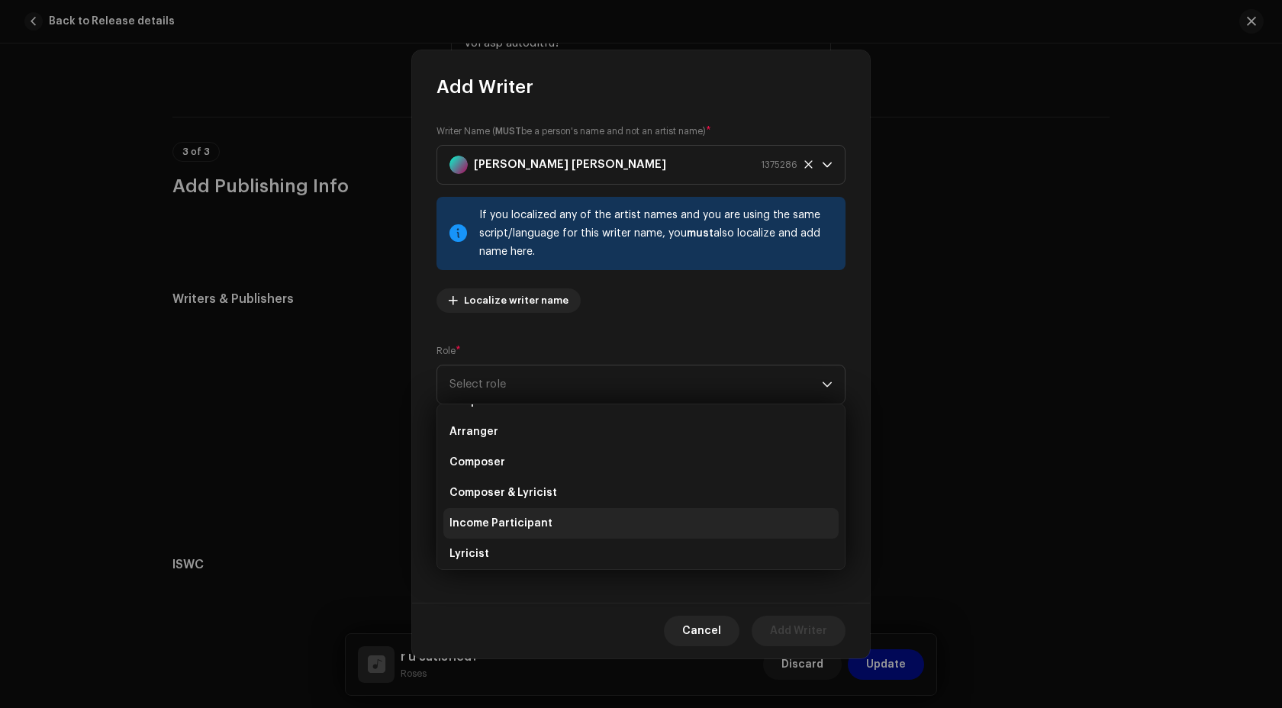
scroll to position [153, 0]
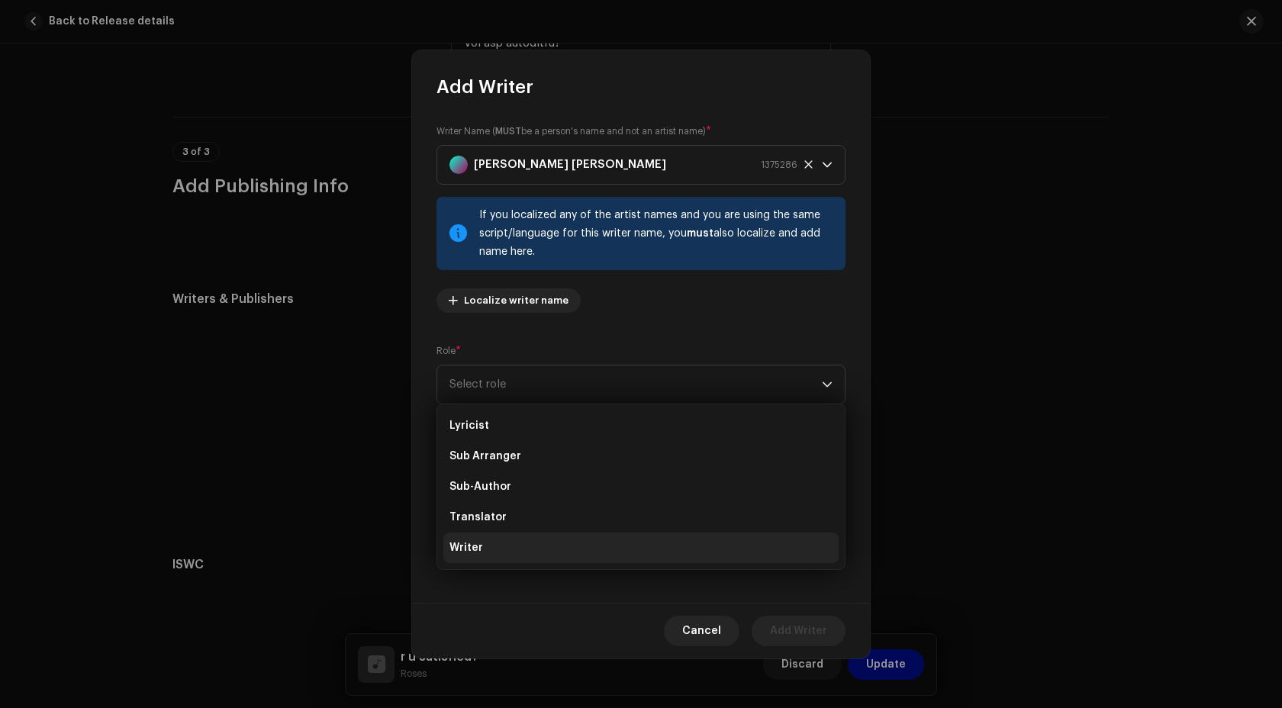
click at [506, 555] on li "Writer" at bounding box center [640, 547] width 395 height 31
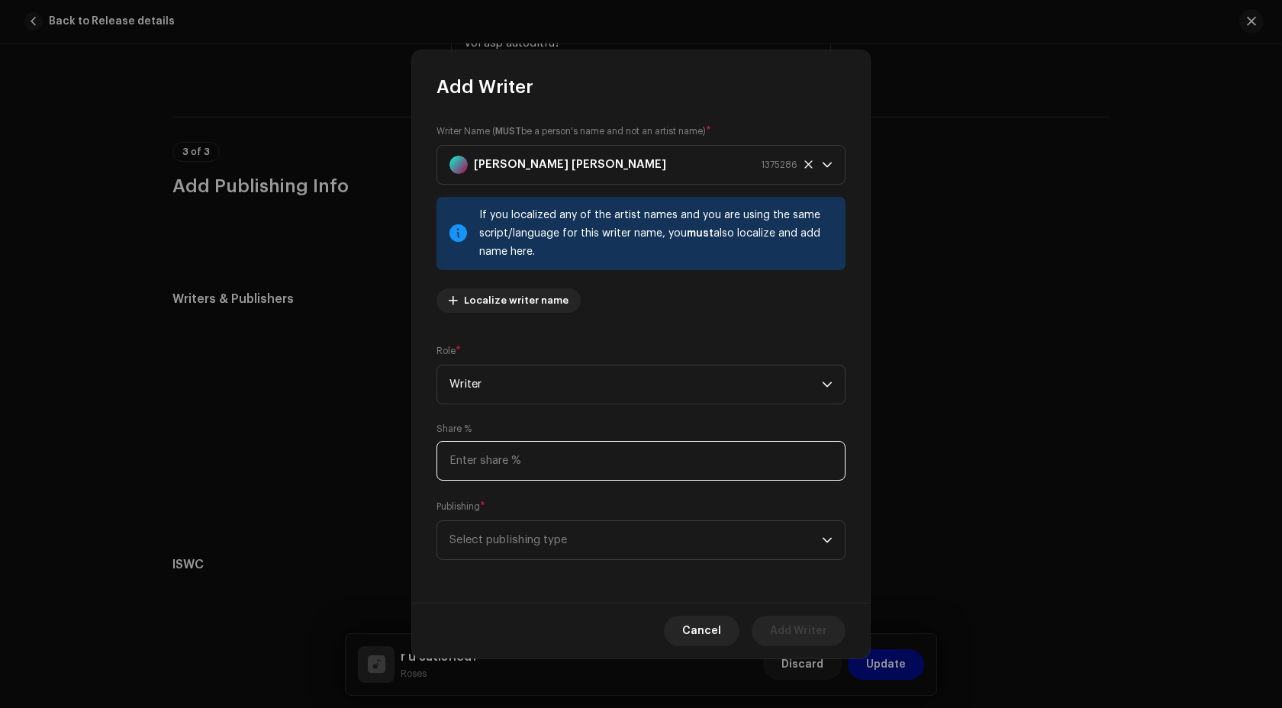
click at [492, 477] on input at bounding box center [640, 461] width 409 height 40
type input "20.00"
click at [516, 544] on span "Select publishing type" at bounding box center [635, 540] width 372 height 38
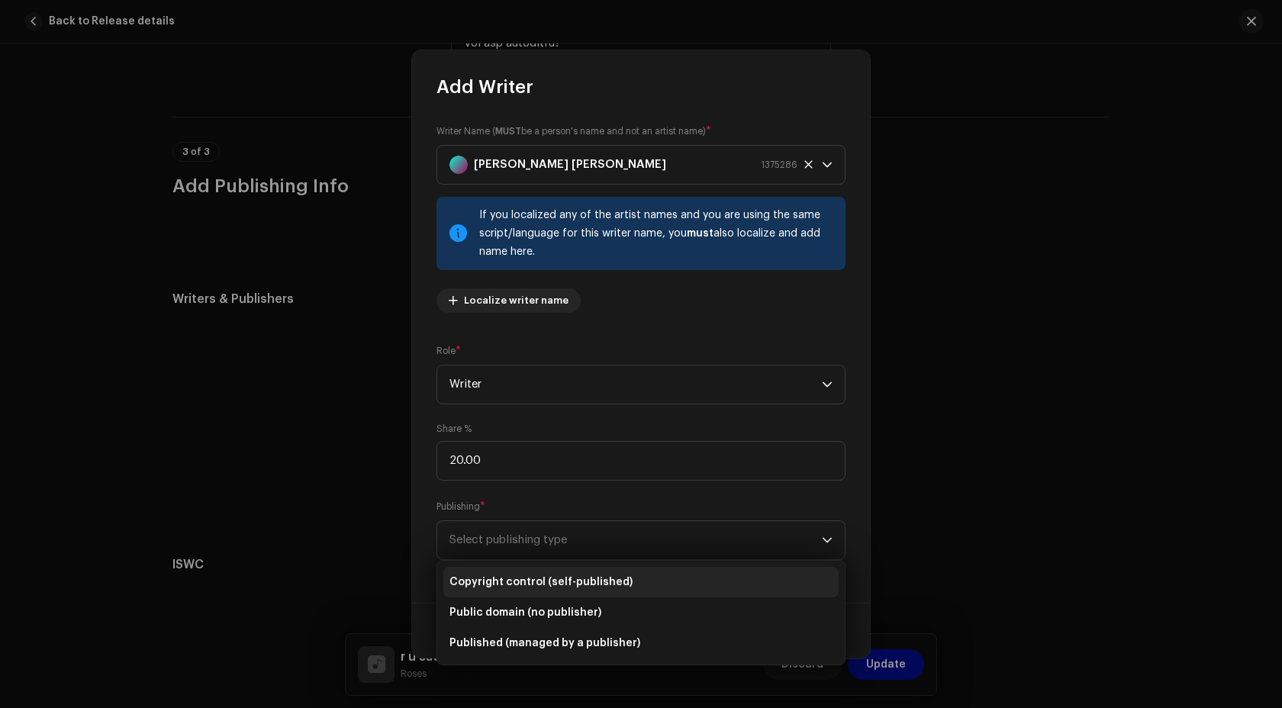
click at [514, 575] on span "Copyright control (self-published)" at bounding box center [540, 581] width 183 height 15
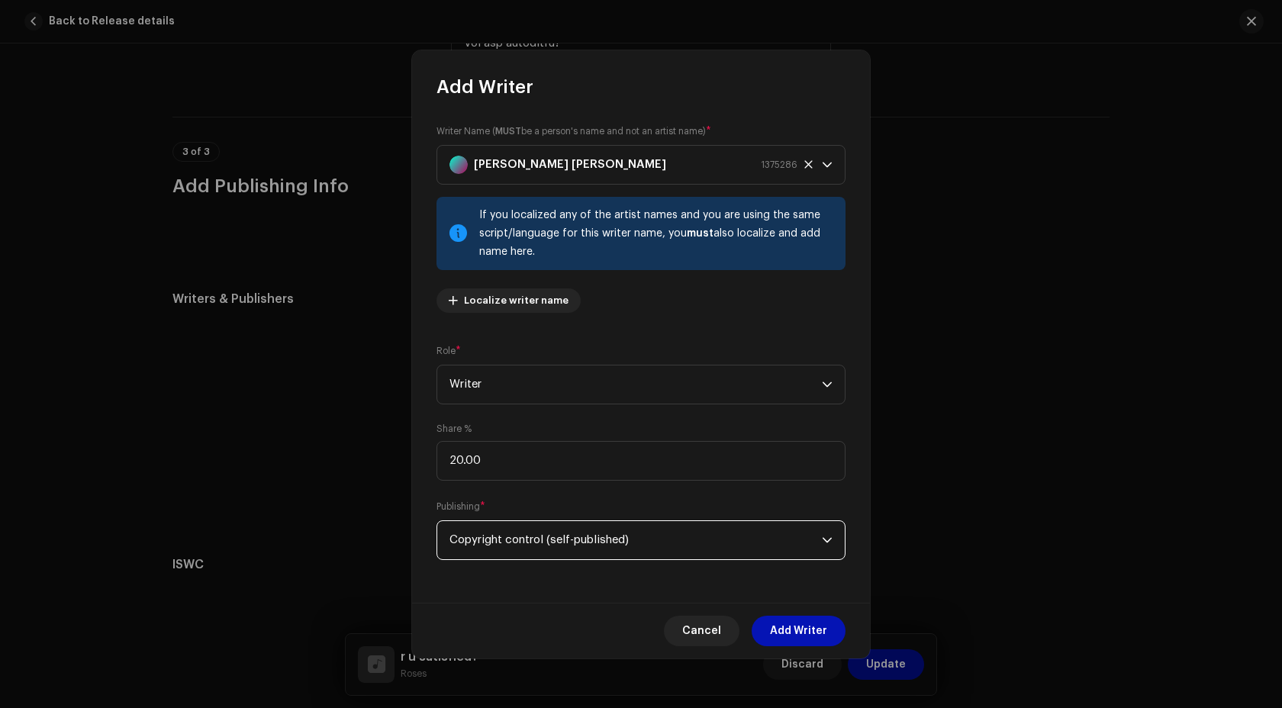
click at [822, 627] on span "Add Writer" at bounding box center [798, 631] width 57 height 31
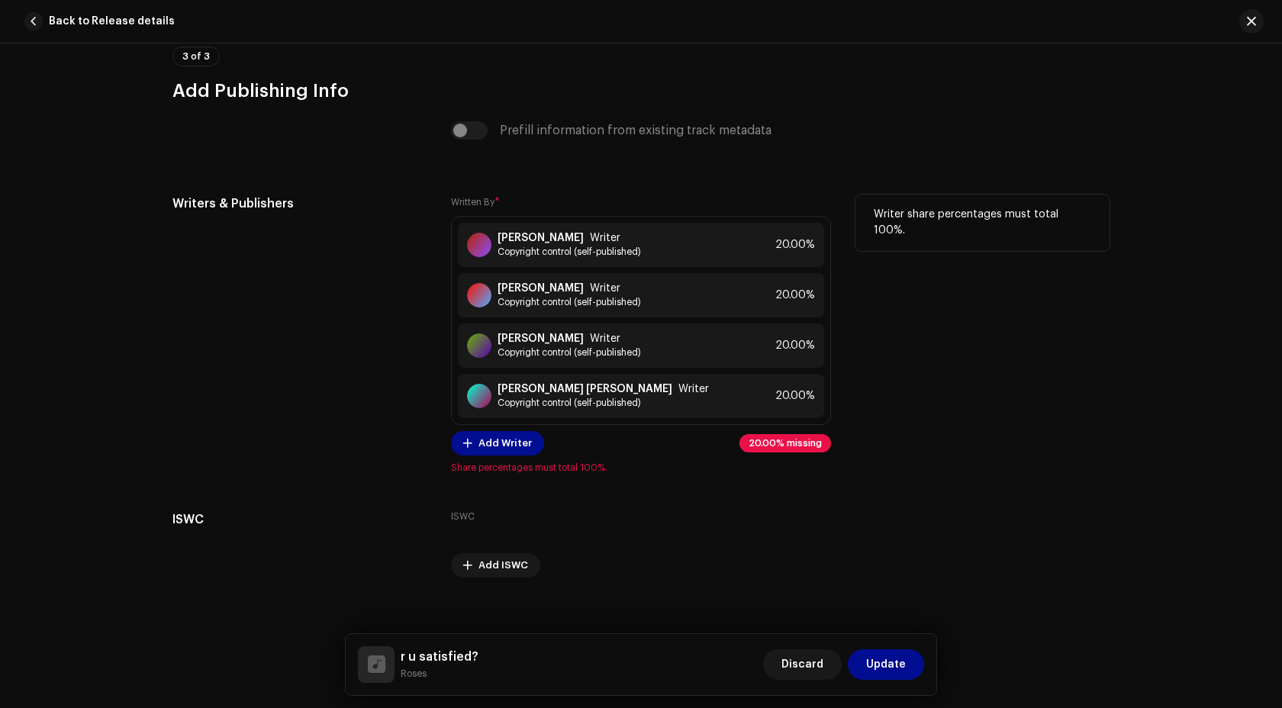
scroll to position [4114, 0]
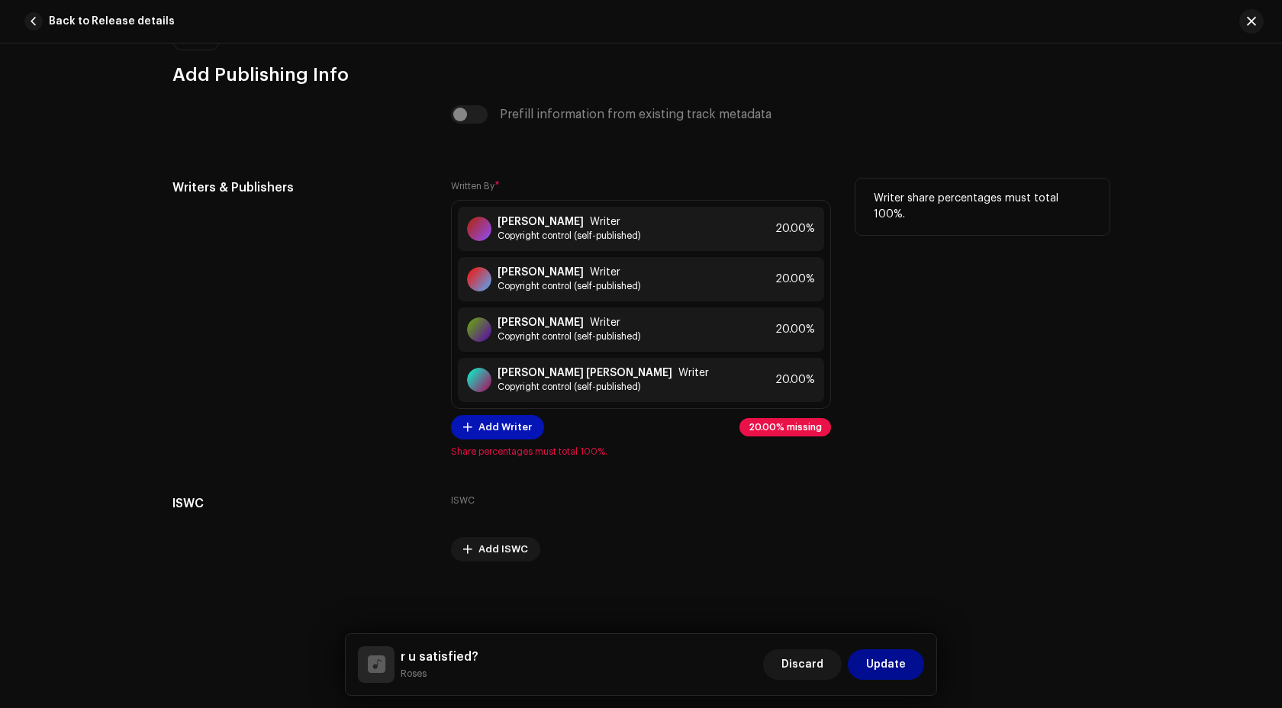
click at [487, 433] on span "Add Writer" at bounding box center [504, 427] width 53 height 31
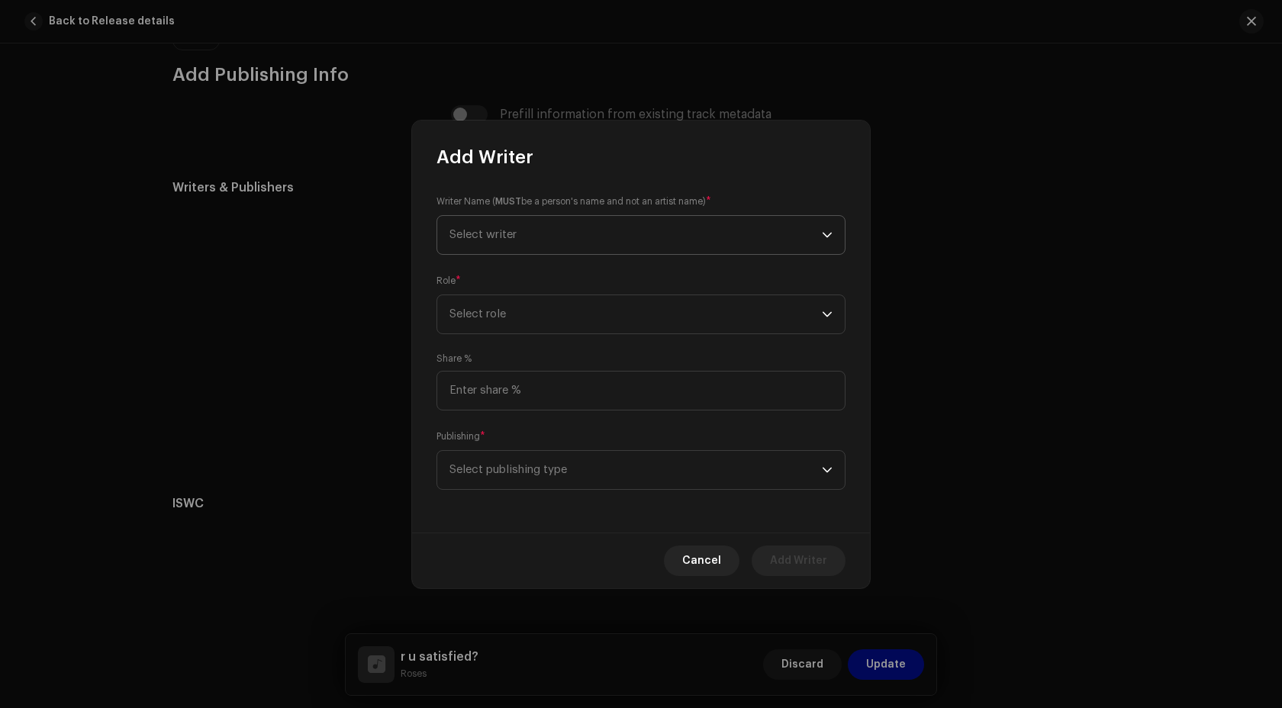
click at [492, 235] on span "Select writer" at bounding box center [482, 234] width 67 height 11
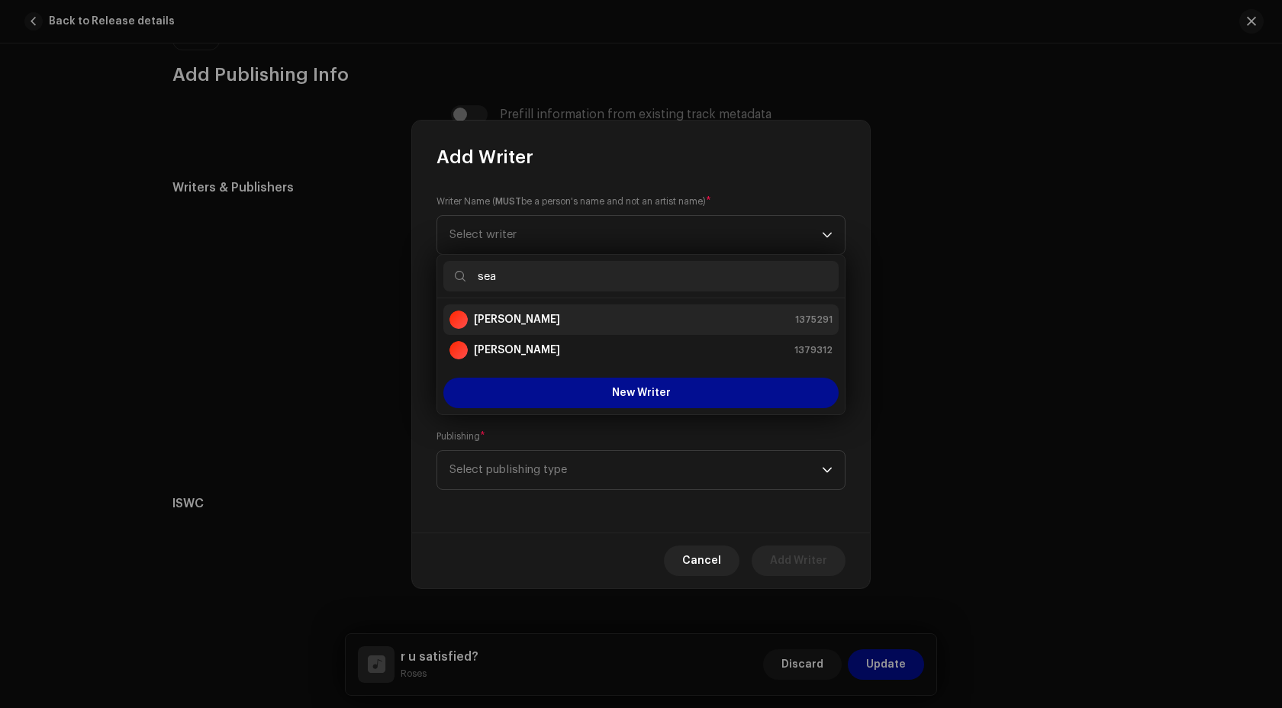
type input "sea"
click at [546, 312] on strong "Sean Edward Warren" at bounding box center [517, 319] width 86 height 15
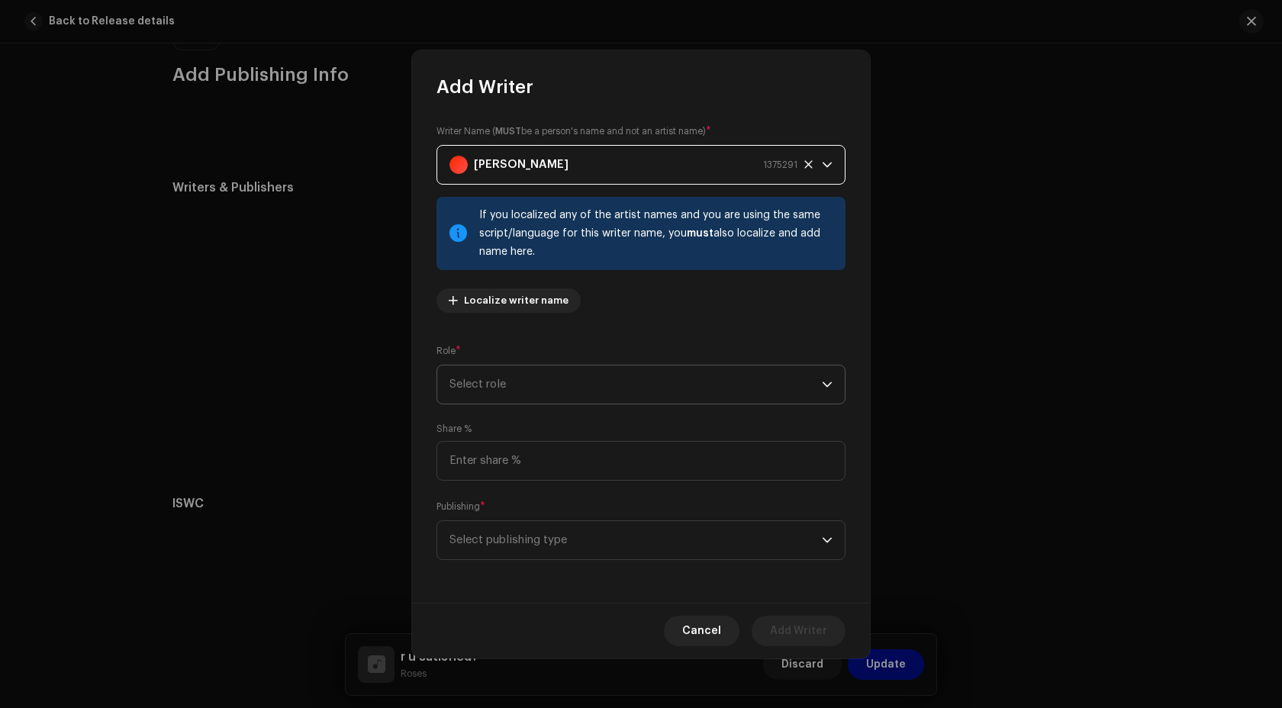
click at [532, 394] on span "Select role" at bounding box center [635, 384] width 372 height 38
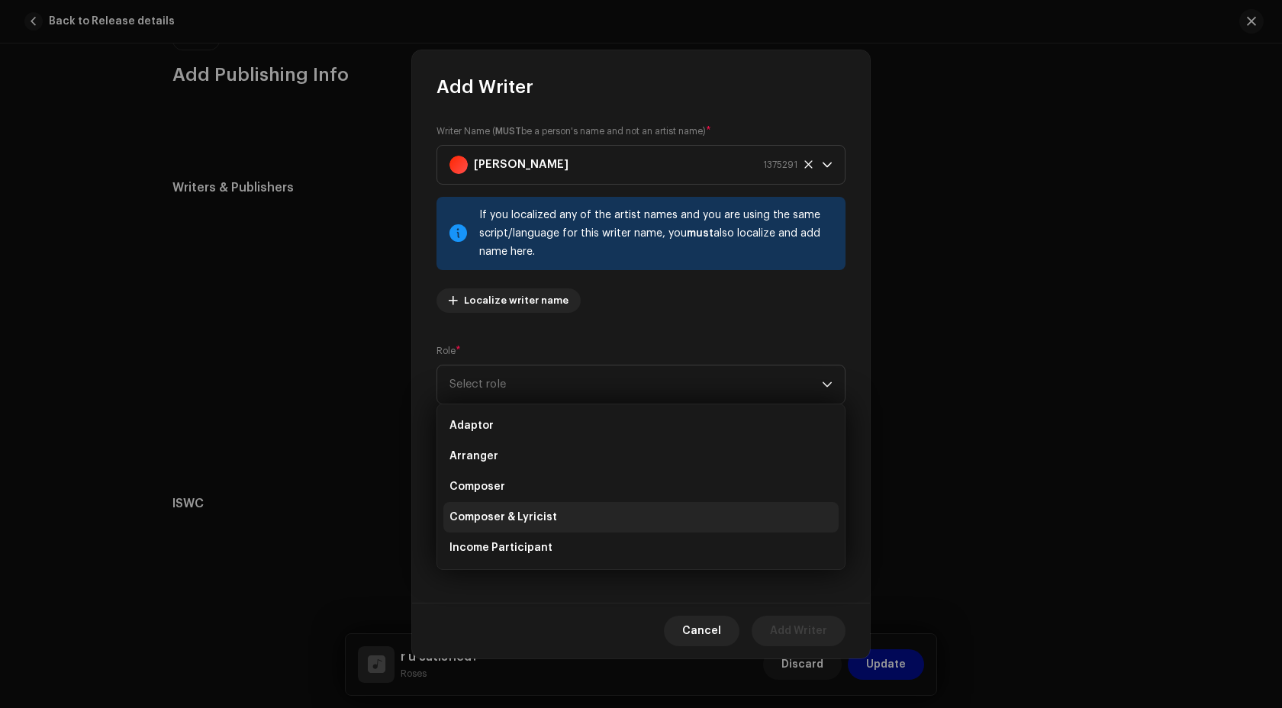
scroll to position [153, 0]
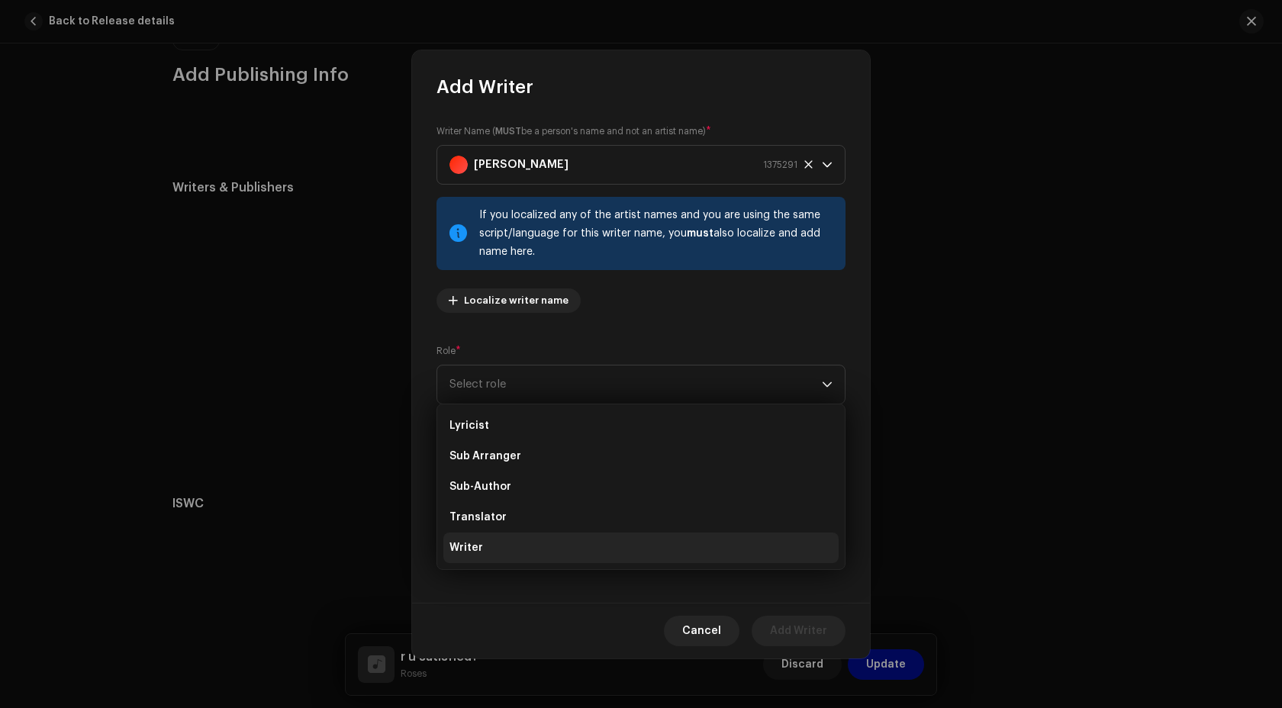
click at [515, 560] on li "Writer" at bounding box center [640, 547] width 395 height 31
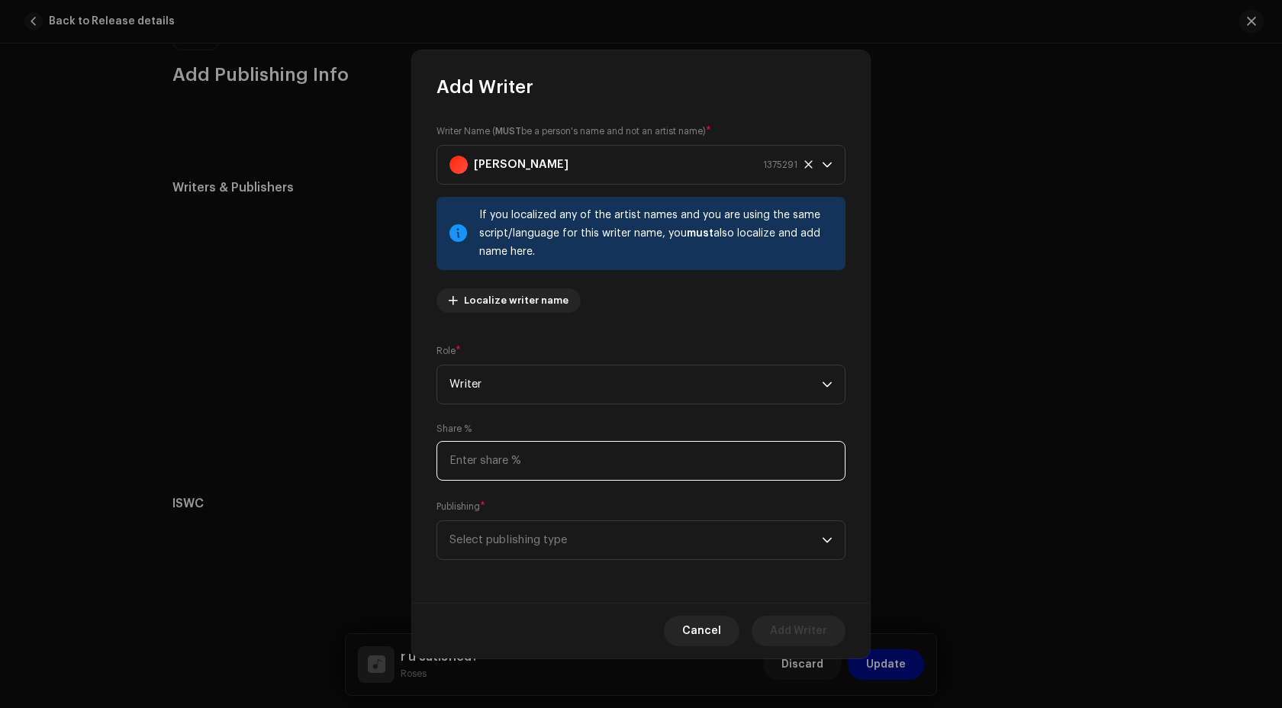
click at [511, 465] on input at bounding box center [640, 461] width 409 height 40
type input "20.00"
click at [520, 544] on span "Select publishing type" at bounding box center [635, 540] width 372 height 38
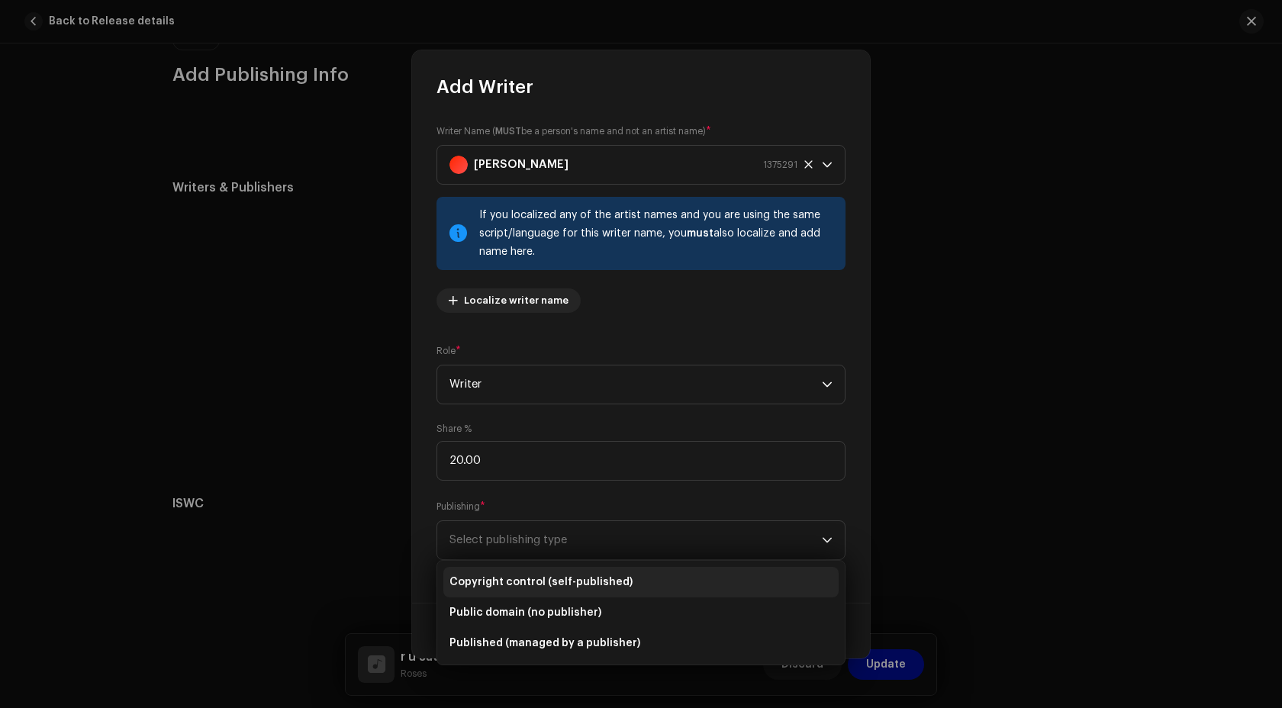
click at [521, 578] on span "Copyright control (self-published)" at bounding box center [540, 581] width 183 height 15
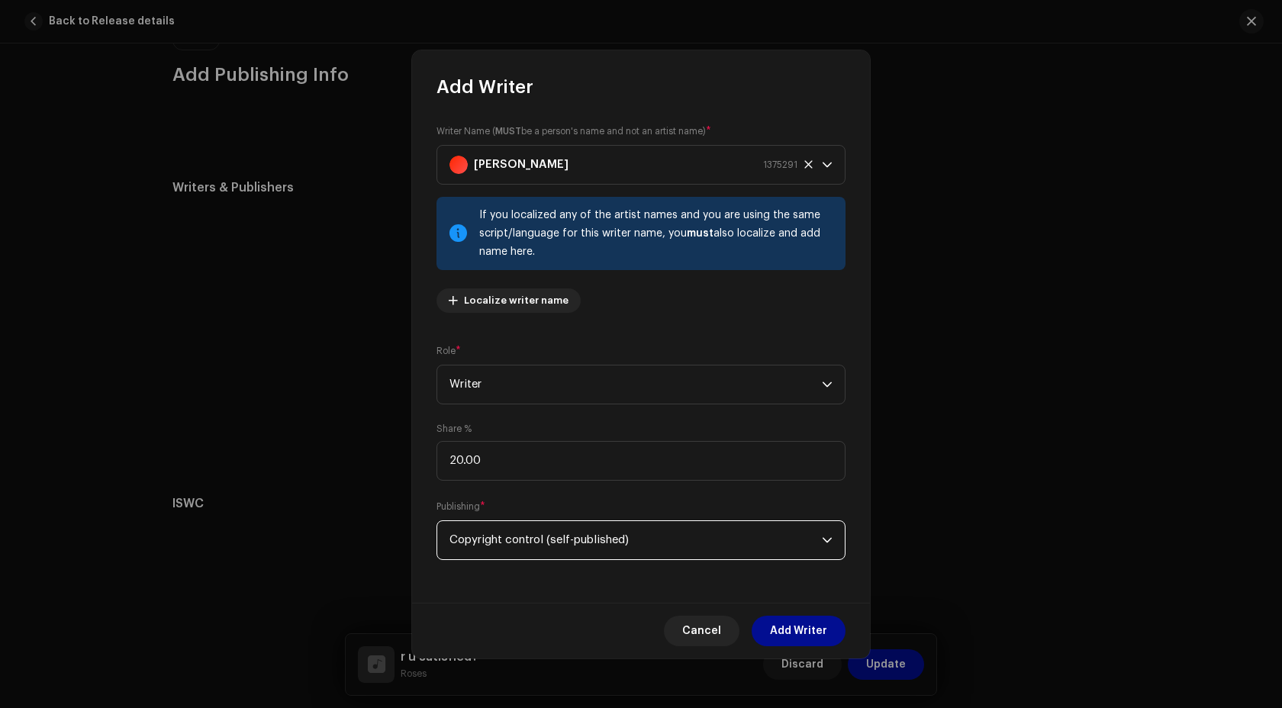
click at [757, 619] on div "Cancel Add Writer" at bounding box center [641, 631] width 458 height 56
click at [772, 625] on span "Add Writer" at bounding box center [798, 631] width 57 height 31
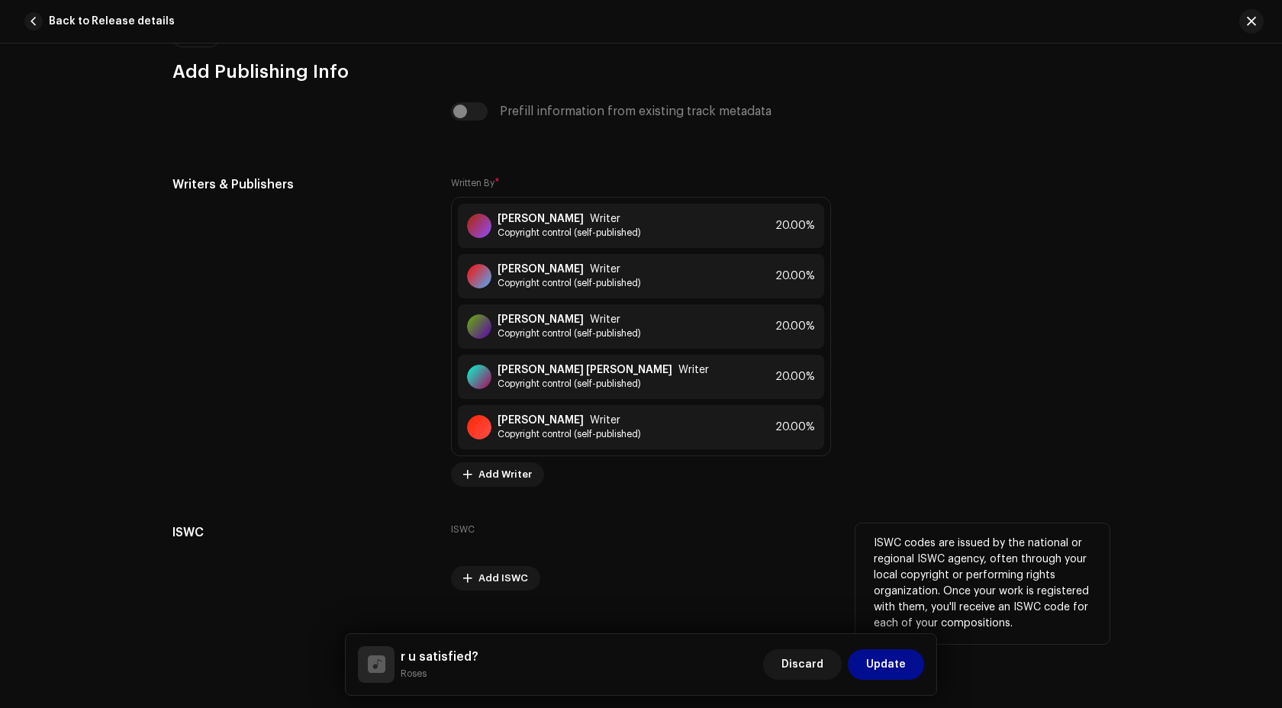
scroll to position [4146, 0]
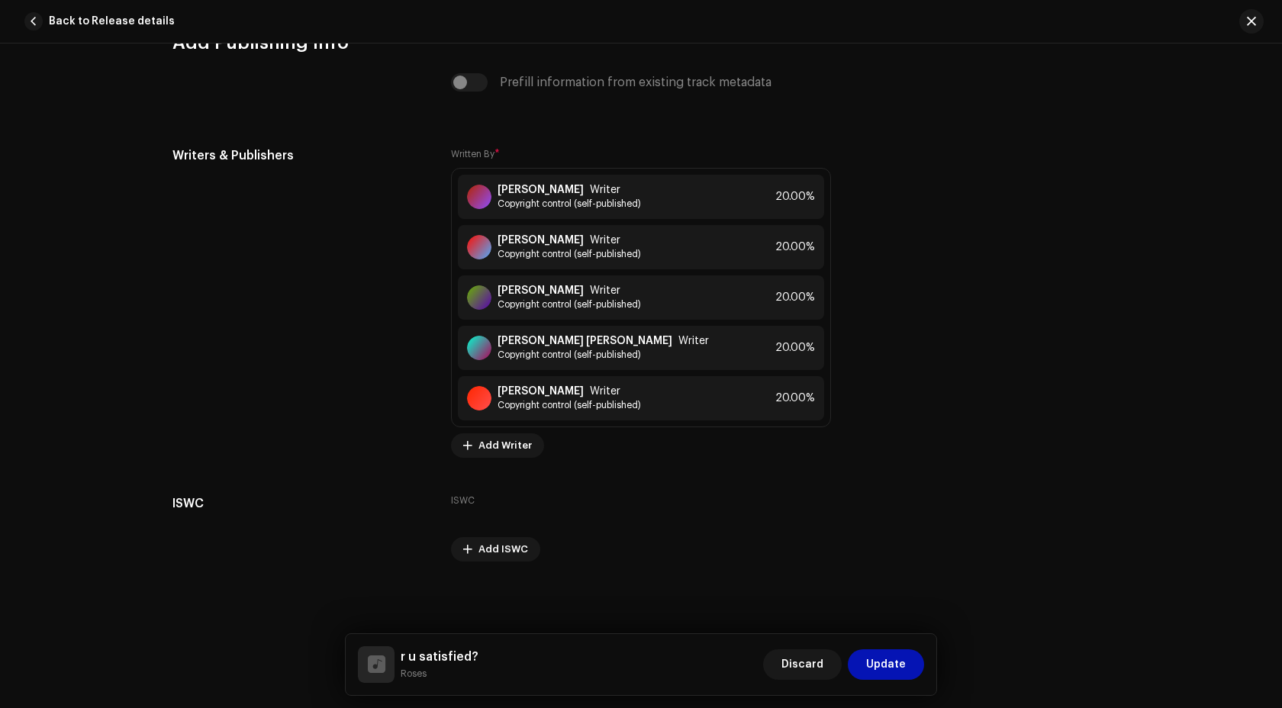
click at [870, 667] on span "Update" at bounding box center [886, 664] width 40 height 31
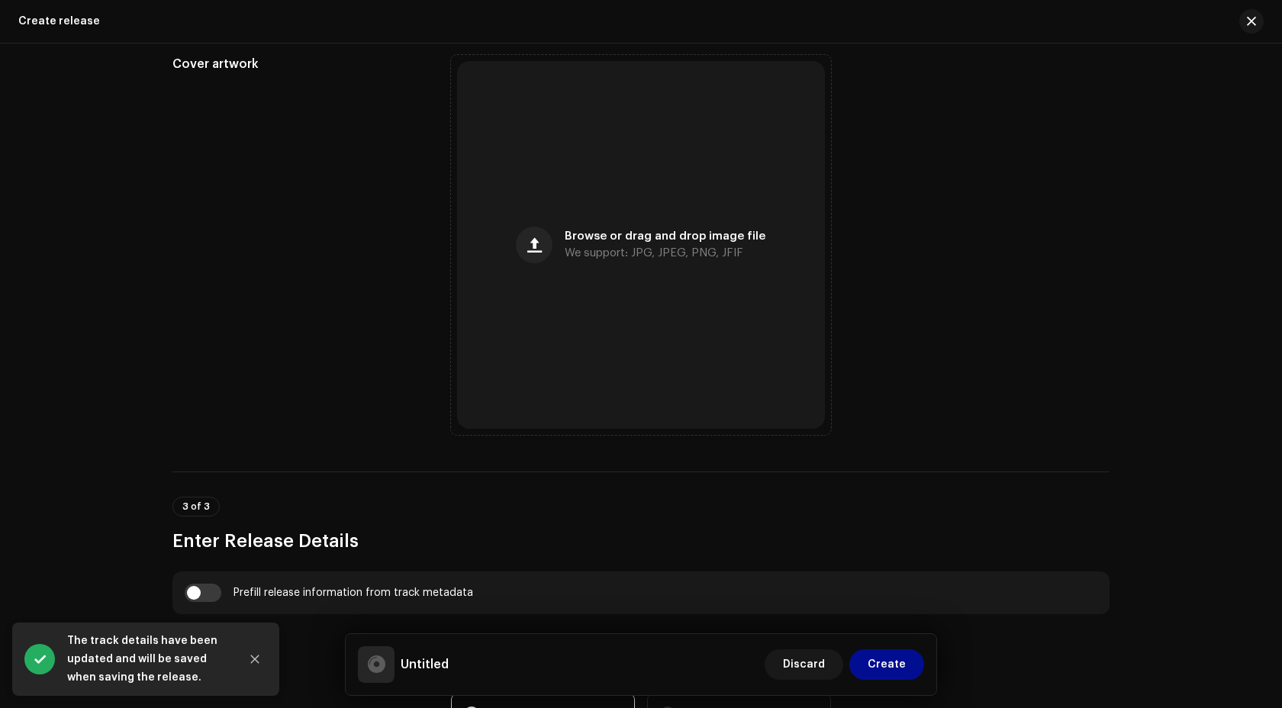
scroll to position [610, 0]
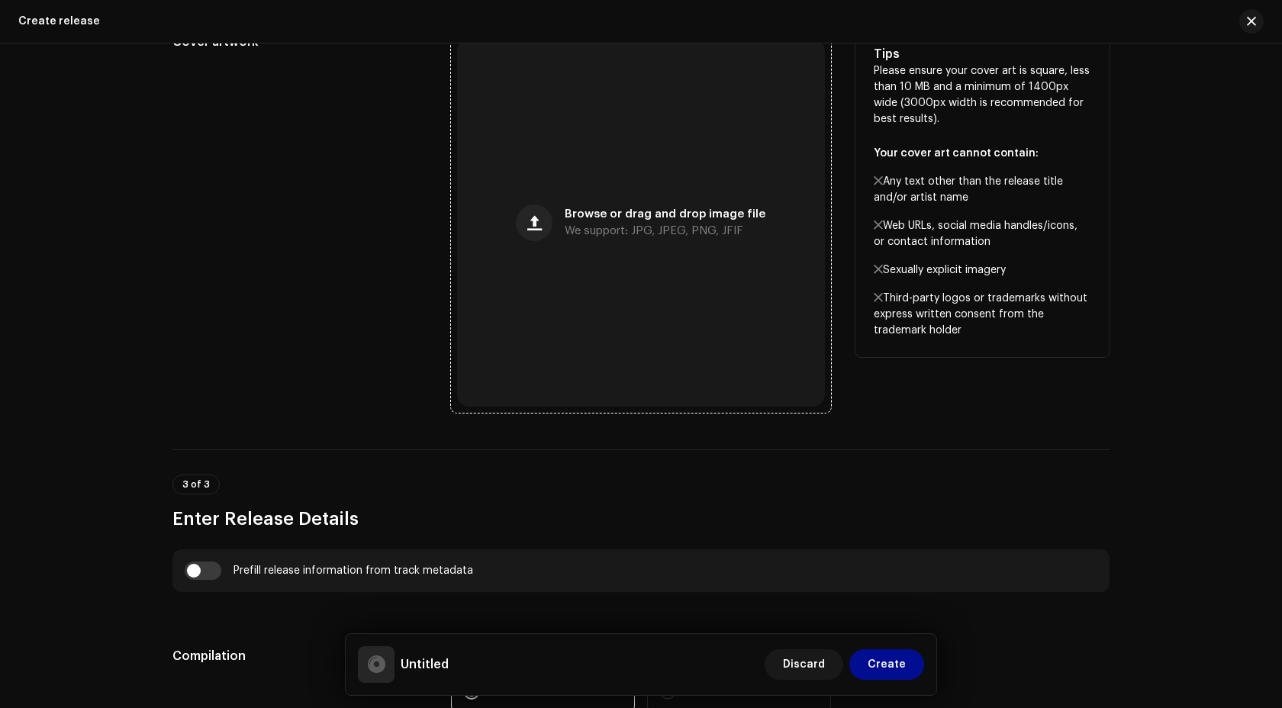
click at [642, 165] on div "Browse or drag and drop image file We support: JPG, JPEG, PNG, JFIF" at bounding box center [641, 223] width 368 height 368
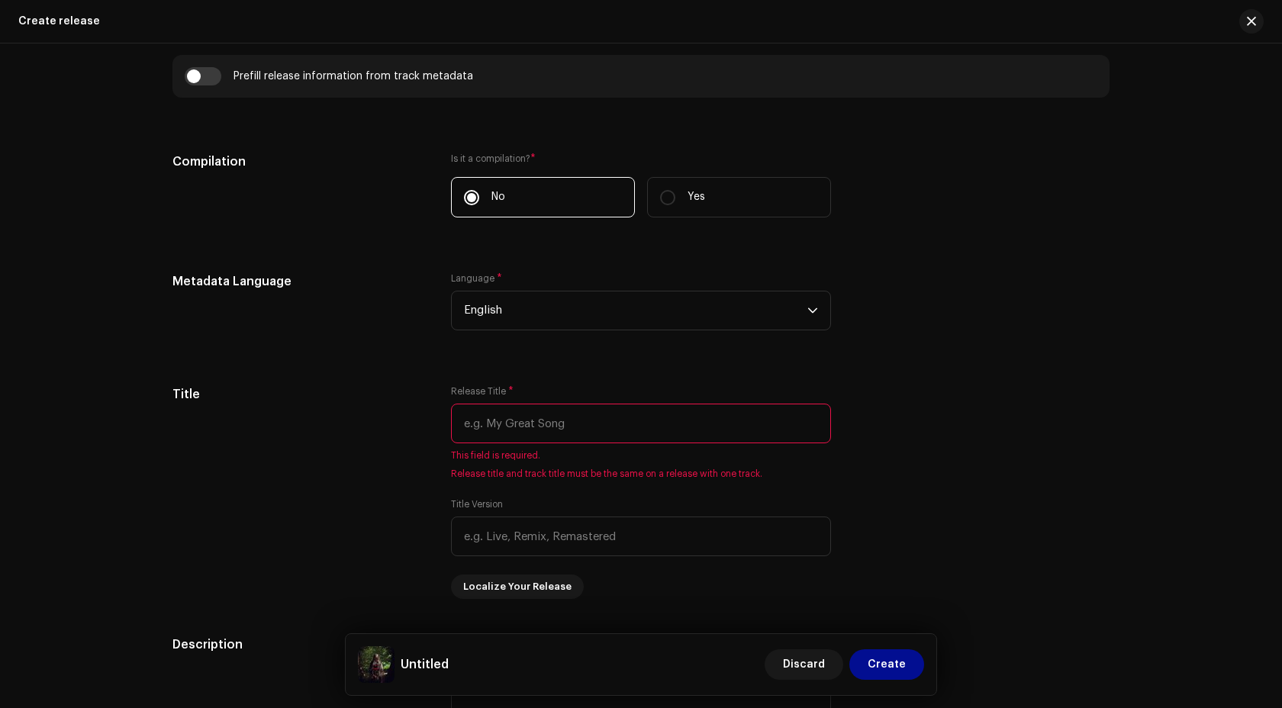
scroll to position [1107, 0]
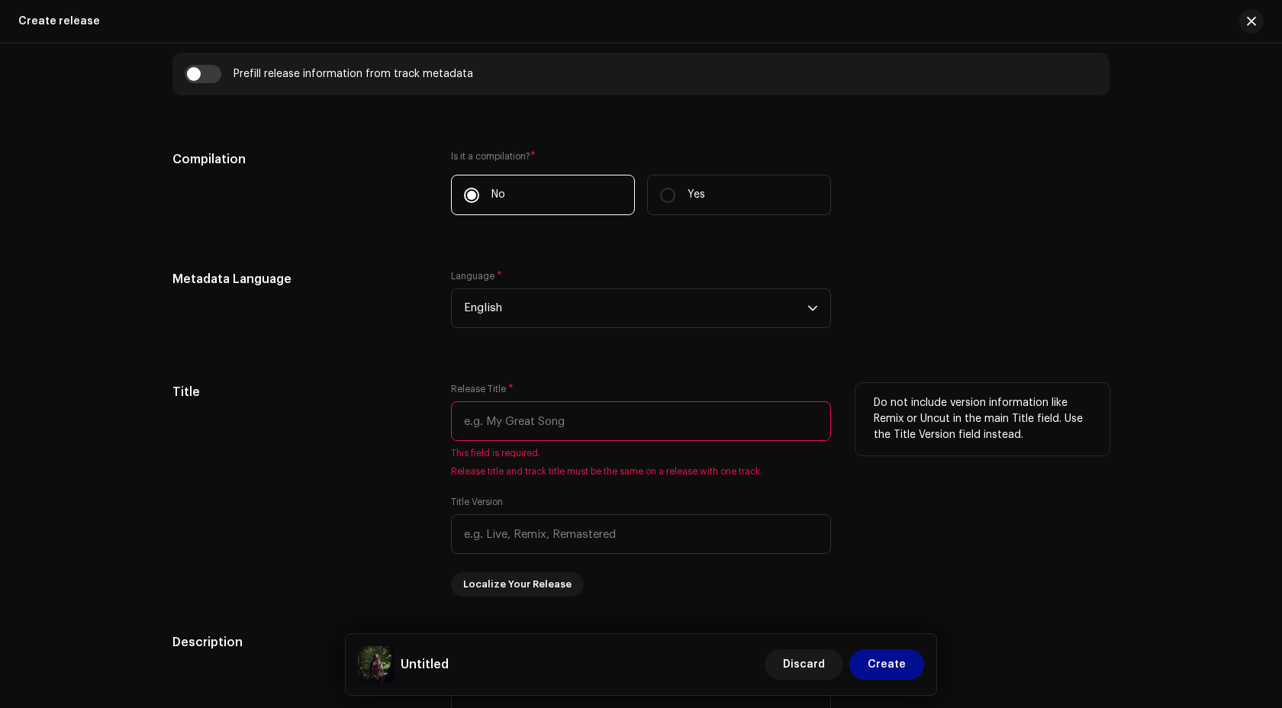
click at [676, 433] on input "text" at bounding box center [641, 421] width 380 height 40
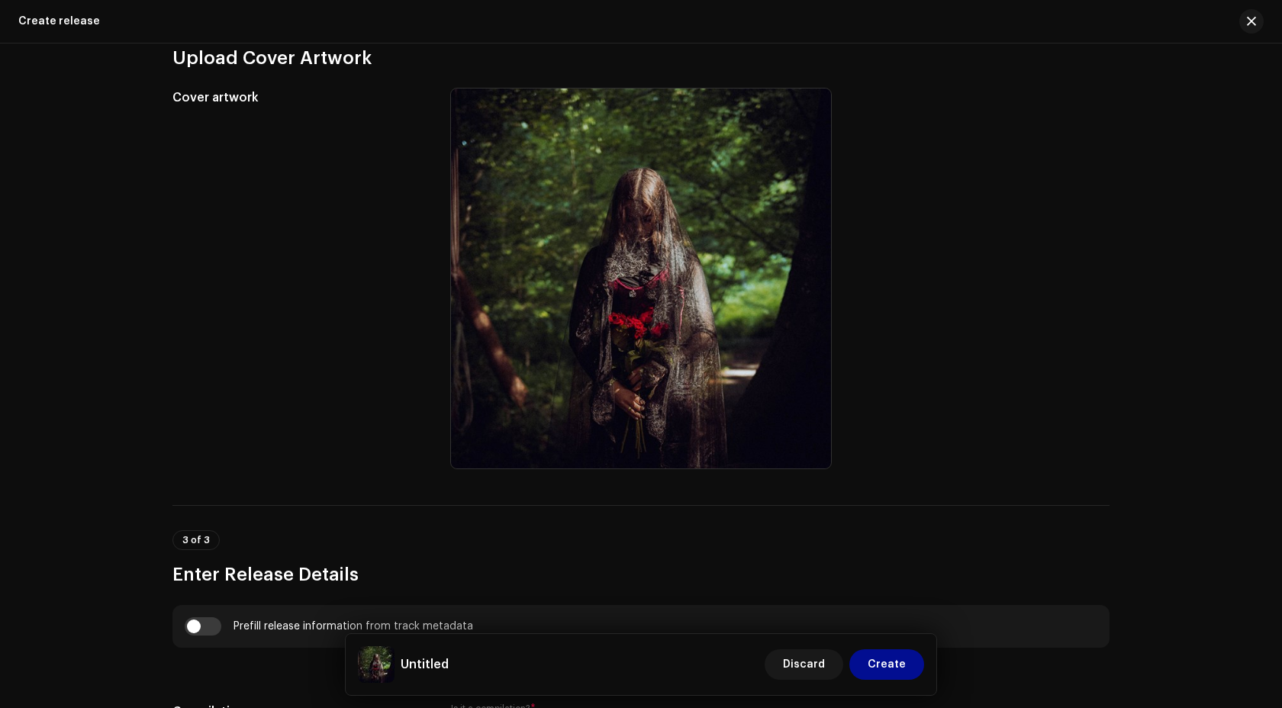
scroll to position [558, 0]
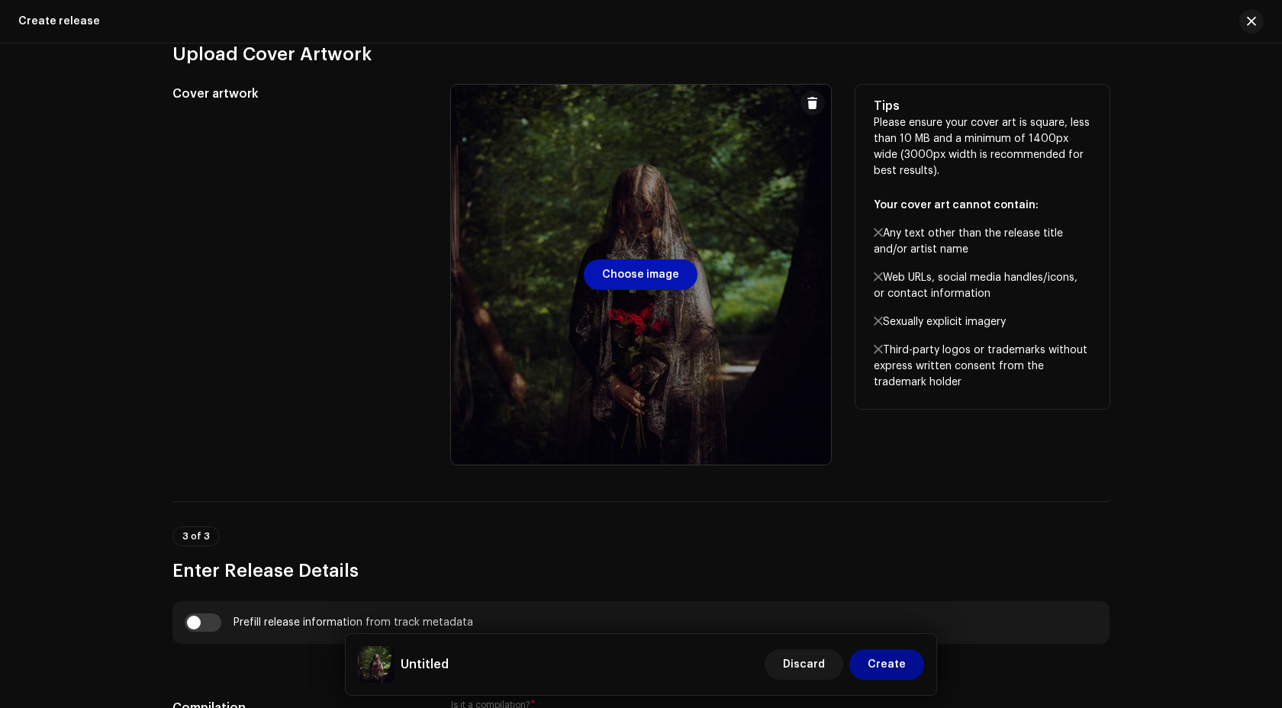
click at [655, 279] on span "Choose image" at bounding box center [640, 274] width 77 height 31
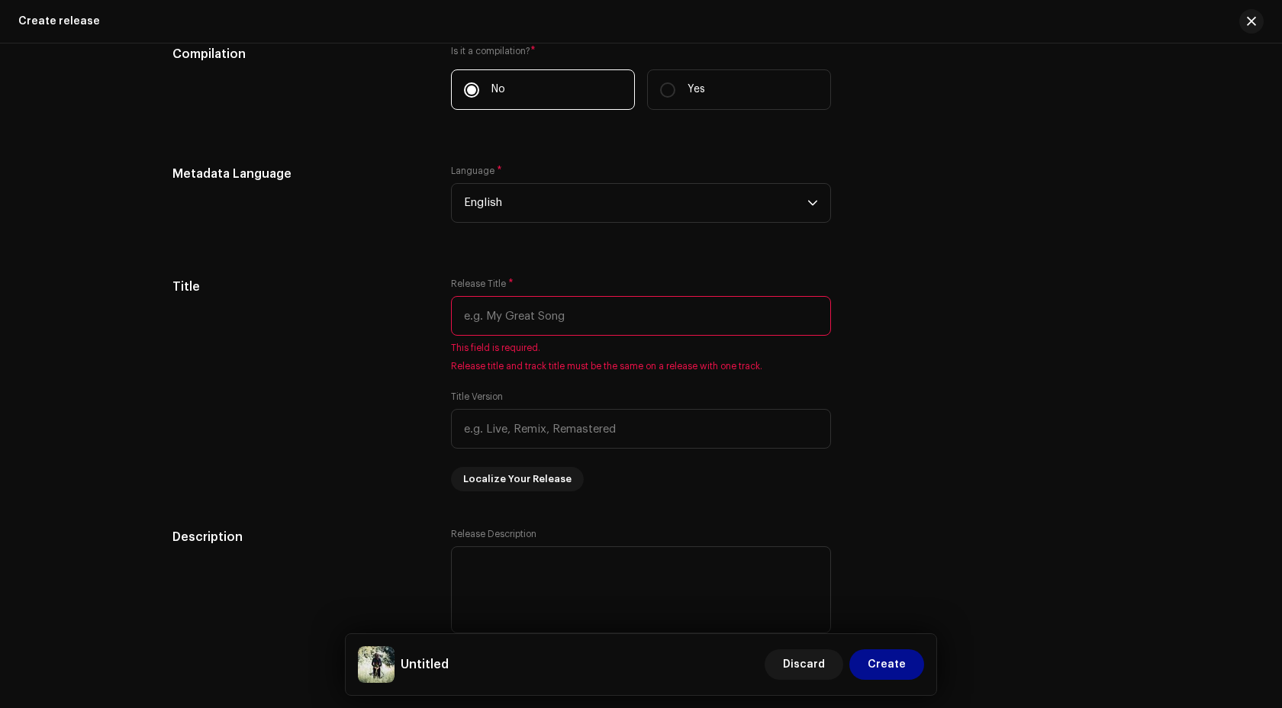
scroll to position [1214, 0]
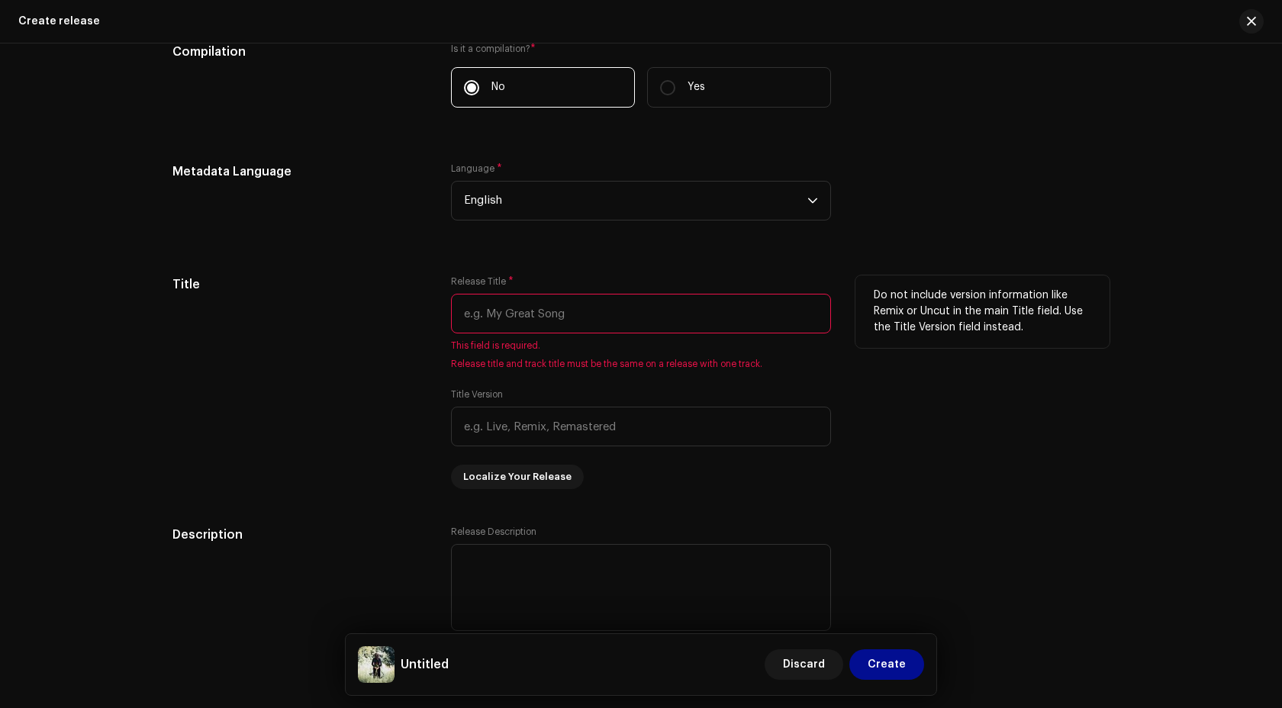
click at [486, 320] on input "text" at bounding box center [641, 314] width 380 height 40
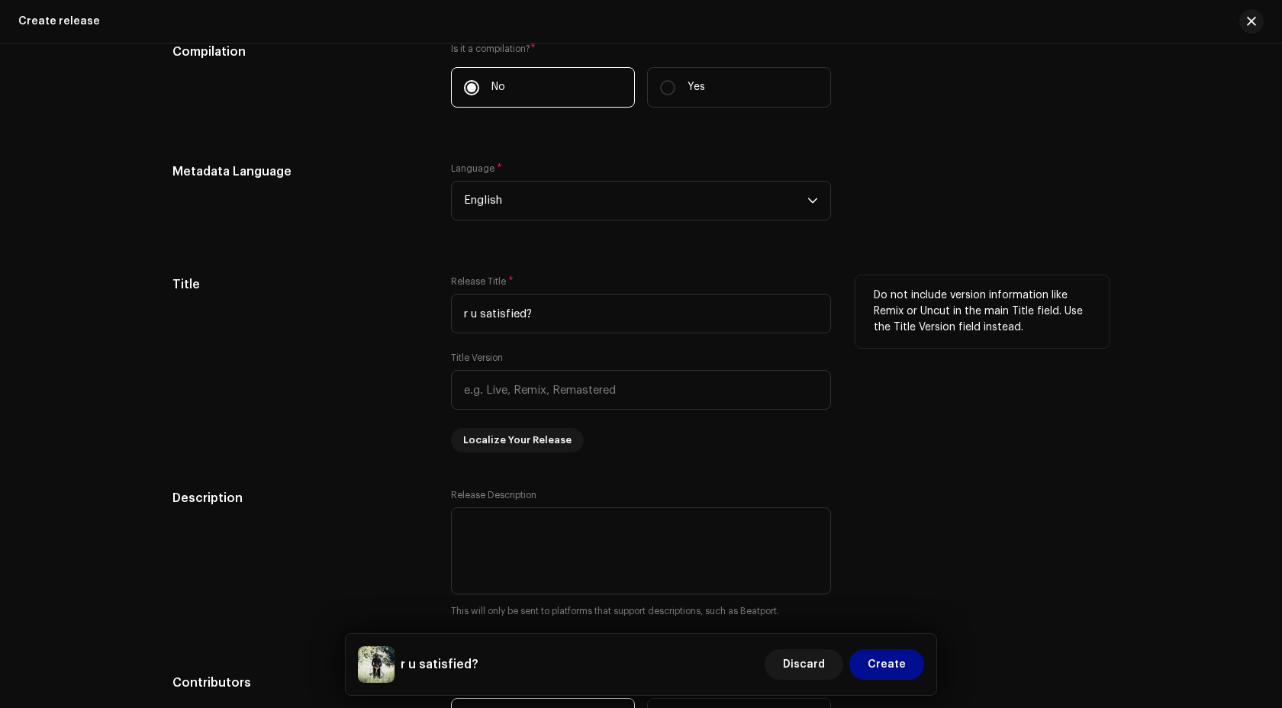
type input "r u satisfied?"
click at [401, 442] on div "Title" at bounding box center [299, 363] width 254 height 177
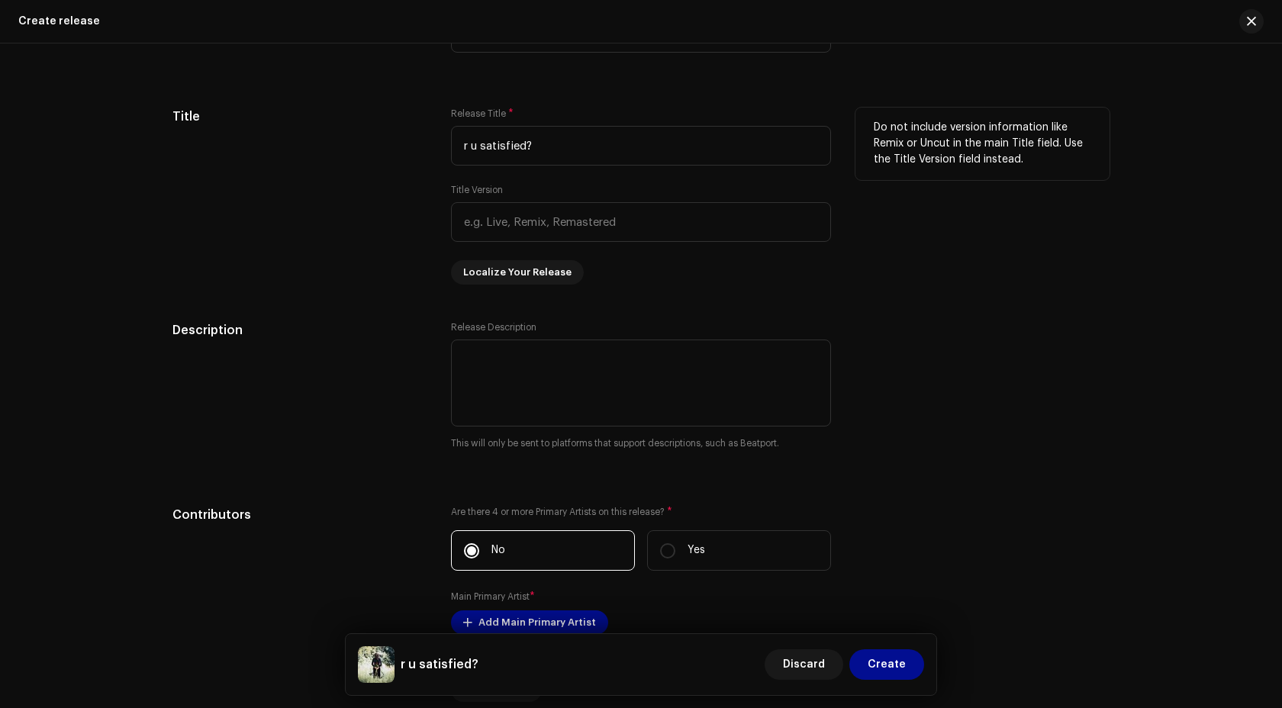
scroll to position [1401, 0]
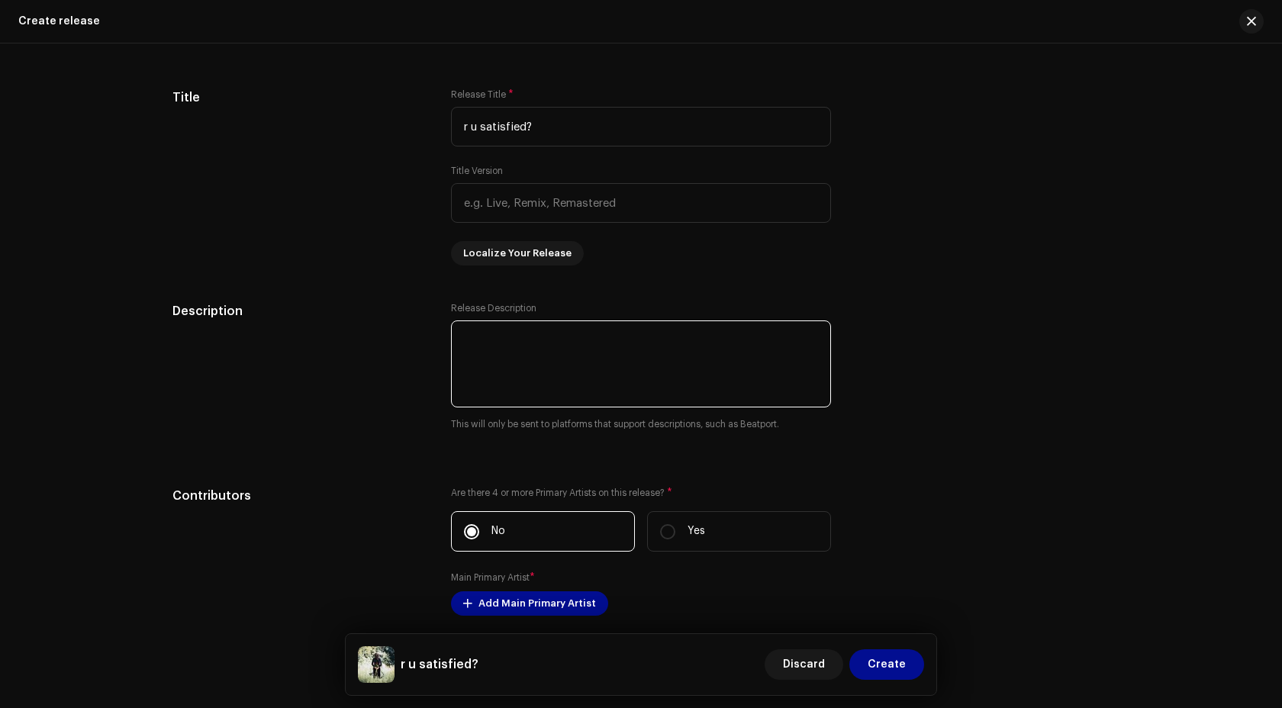
click at [572, 363] on textarea at bounding box center [641, 363] width 380 height 87
click at [491, 356] on textarea at bounding box center [641, 363] width 380 height 87
paste textarea ""r u satisfied?" is a personal track about processing loss and the impact it ha…"
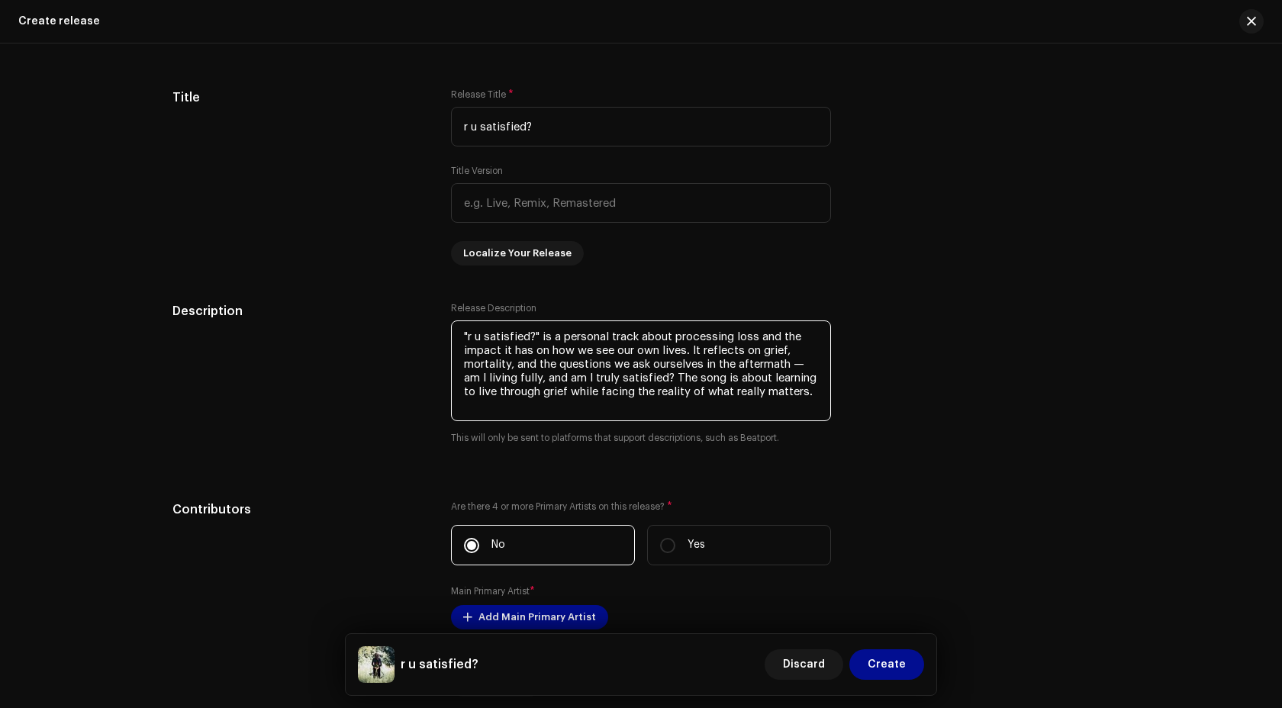
click at [575, 339] on textarea at bounding box center [641, 370] width 380 height 101
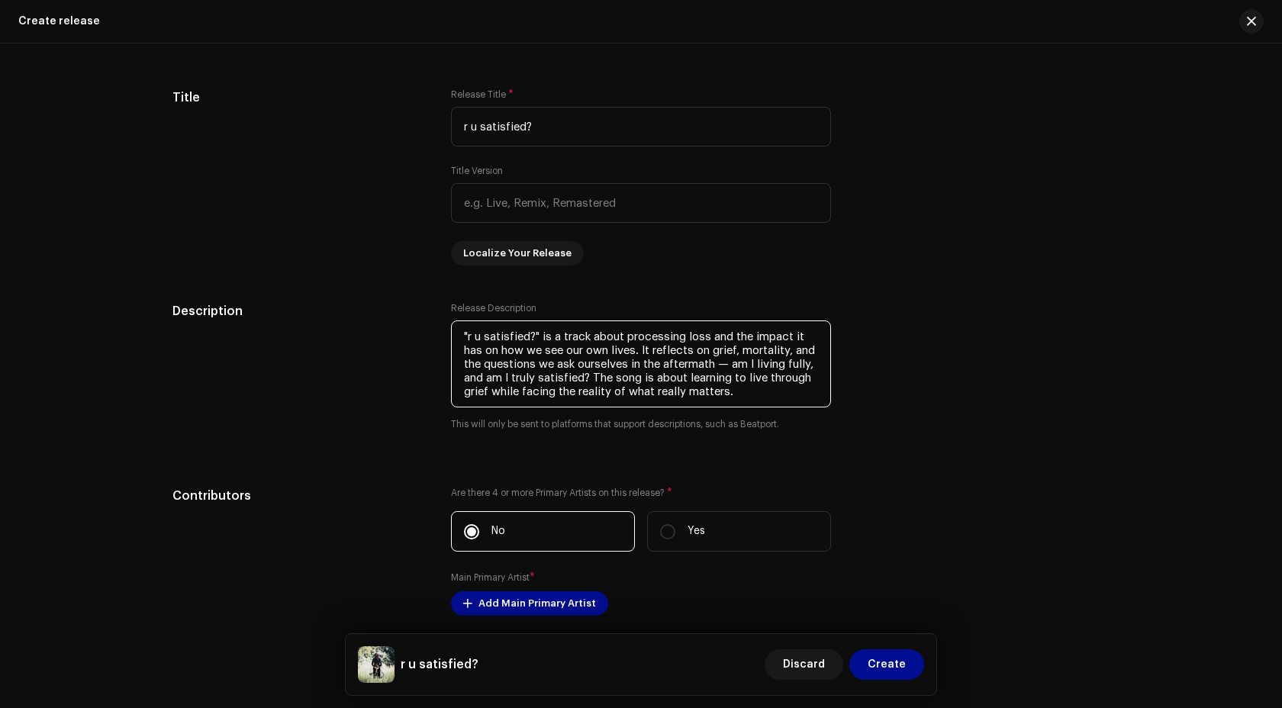
click at [622, 342] on textarea at bounding box center [641, 363] width 380 height 87
click at [753, 371] on textarea at bounding box center [641, 363] width 380 height 87
drag, startPoint x: 616, startPoint y: 381, endPoint x: 744, endPoint y: 368, distance: 128.8
click at [744, 368] on textarea at bounding box center [641, 363] width 380 height 87
click at [718, 397] on textarea at bounding box center [641, 363] width 380 height 87
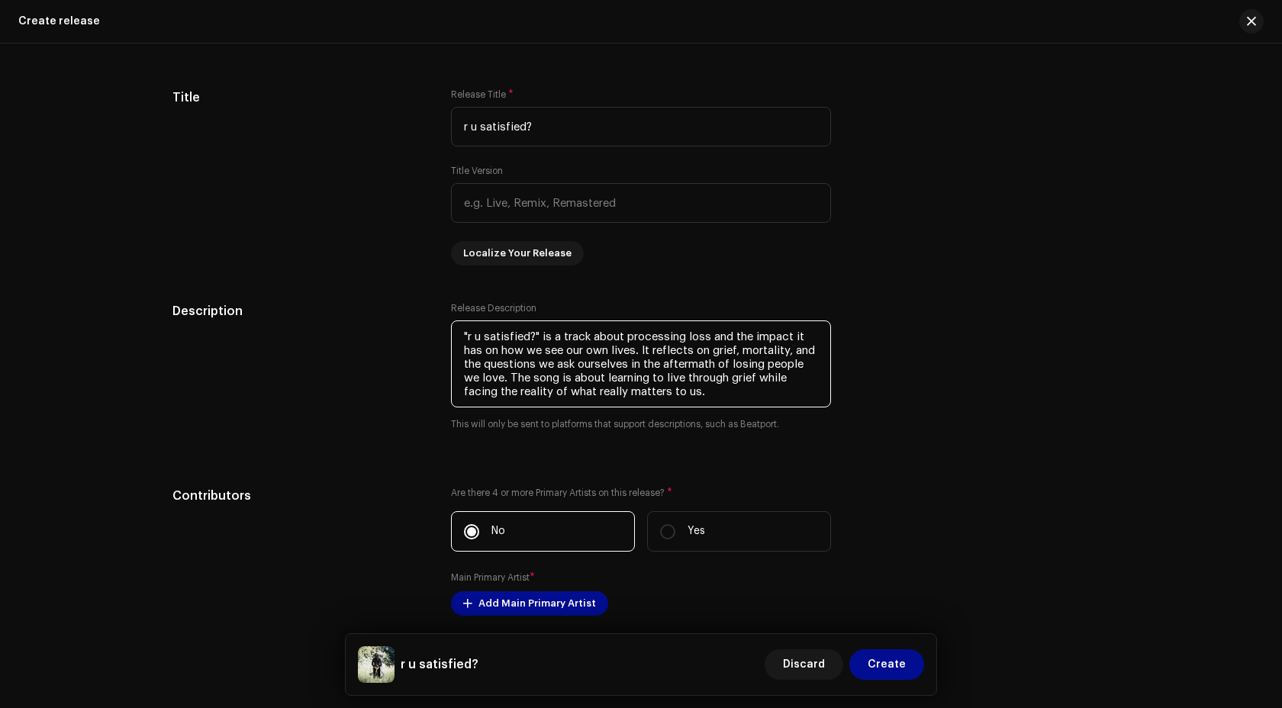
click at [535, 335] on textarea at bounding box center [641, 363] width 380 height 87
click at [465, 339] on textarea at bounding box center [641, 363] width 380 height 87
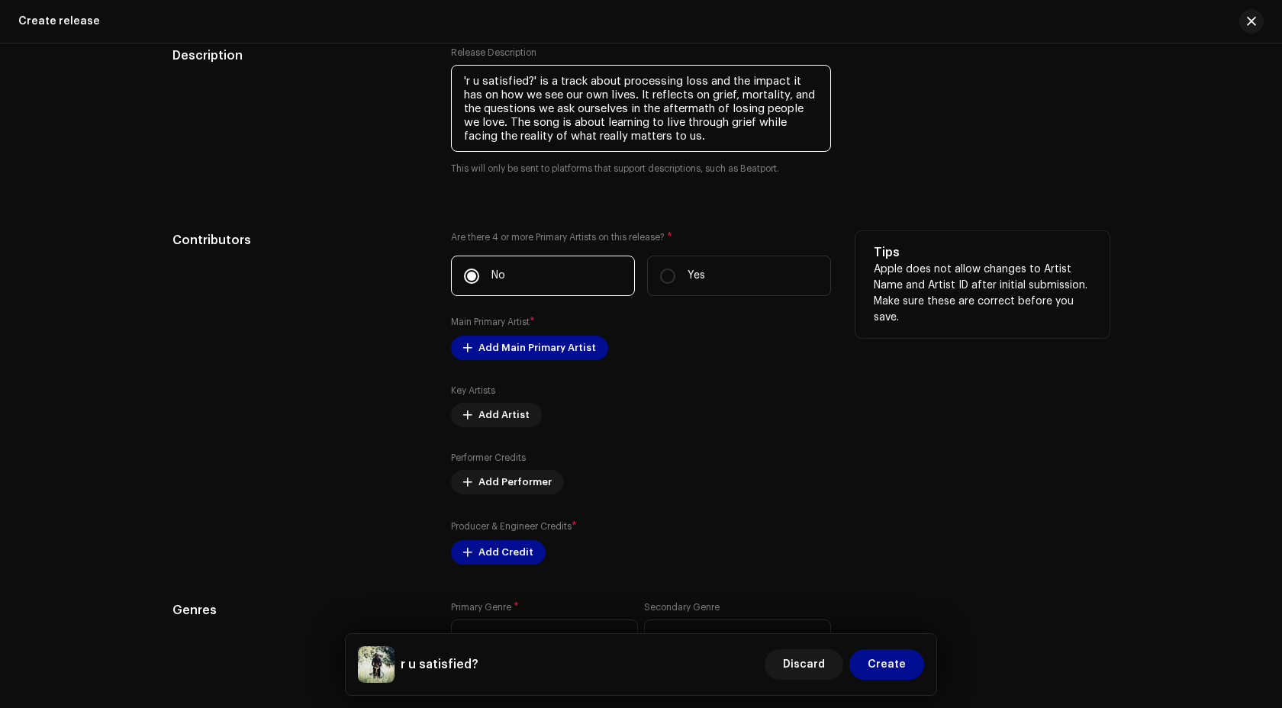
scroll to position [1658, 0]
type textarea "'r u satisfied?' is a track about processing loss and the impact it has on how …"
click at [478, 345] on span "Add Main Primary Artist" at bounding box center [536, 347] width 117 height 31
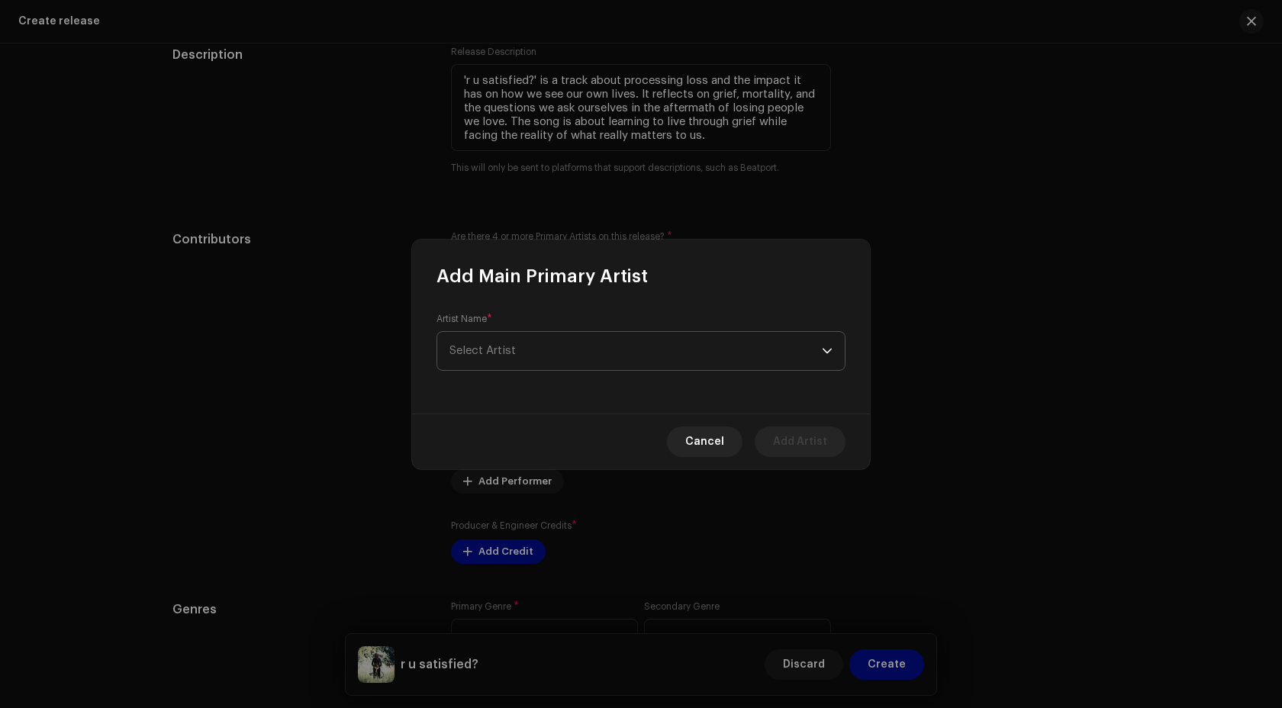
click at [519, 358] on span "Select Artist" at bounding box center [635, 351] width 372 height 38
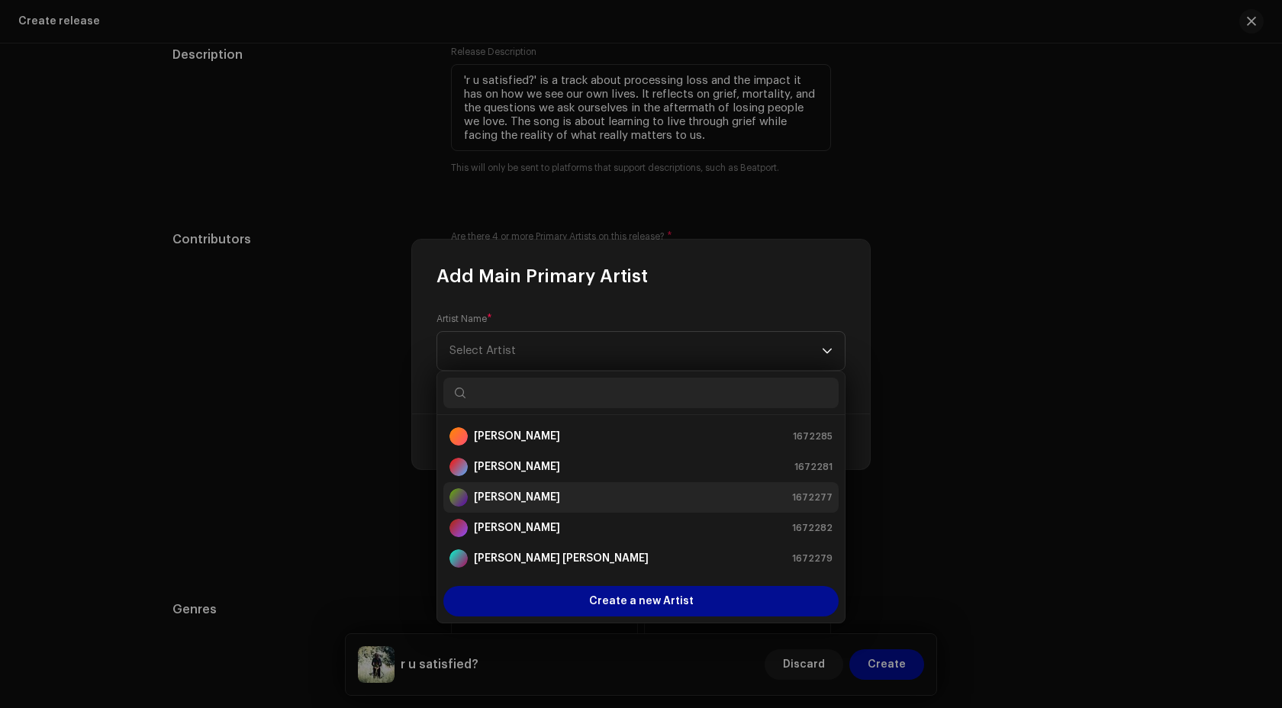
scroll to position [61, 0]
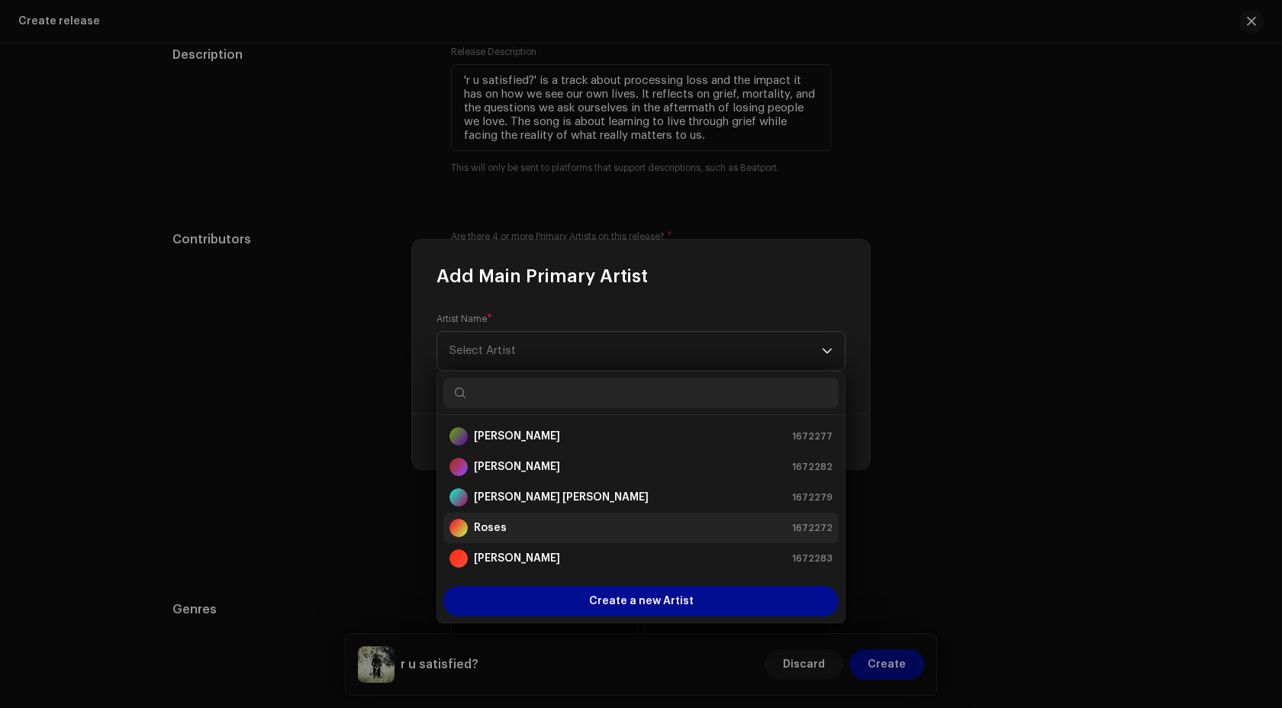
click at [521, 535] on div "Roses 1672272" at bounding box center [640, 528] width 383 height 18
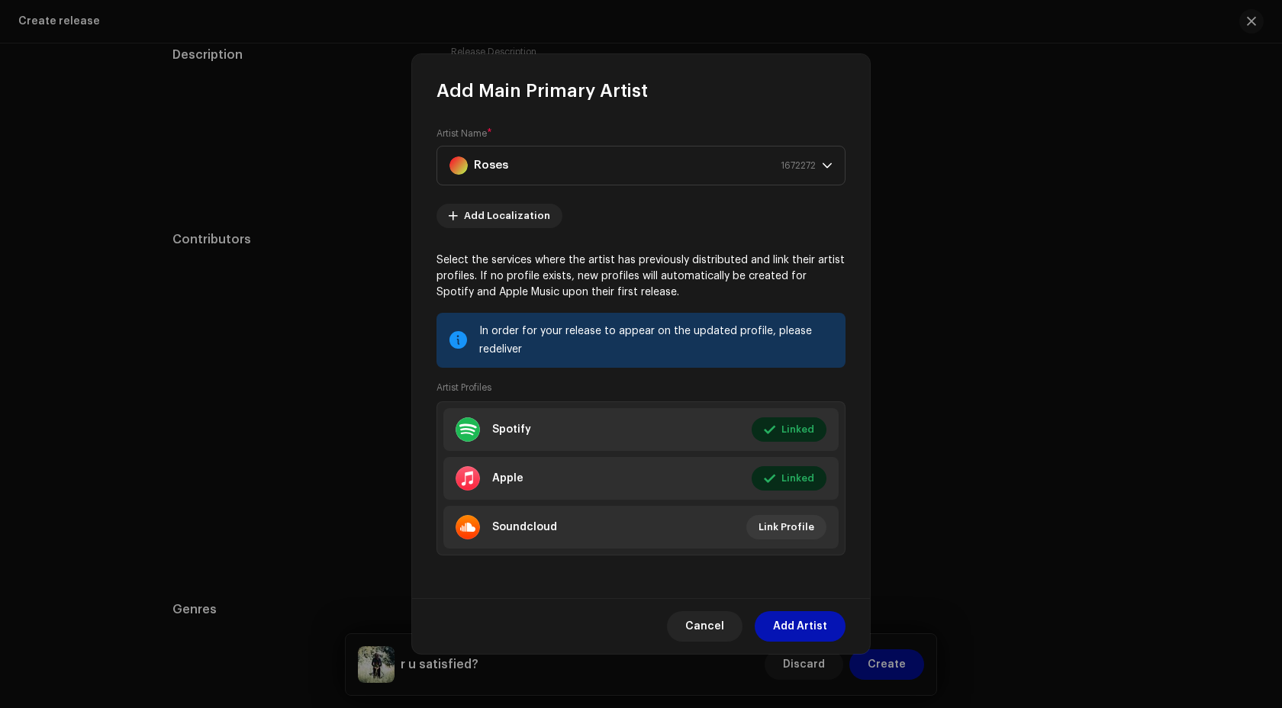
click at [799, 632] on span "Add Artist" at bounding box center [800, 626] width 54 height 31
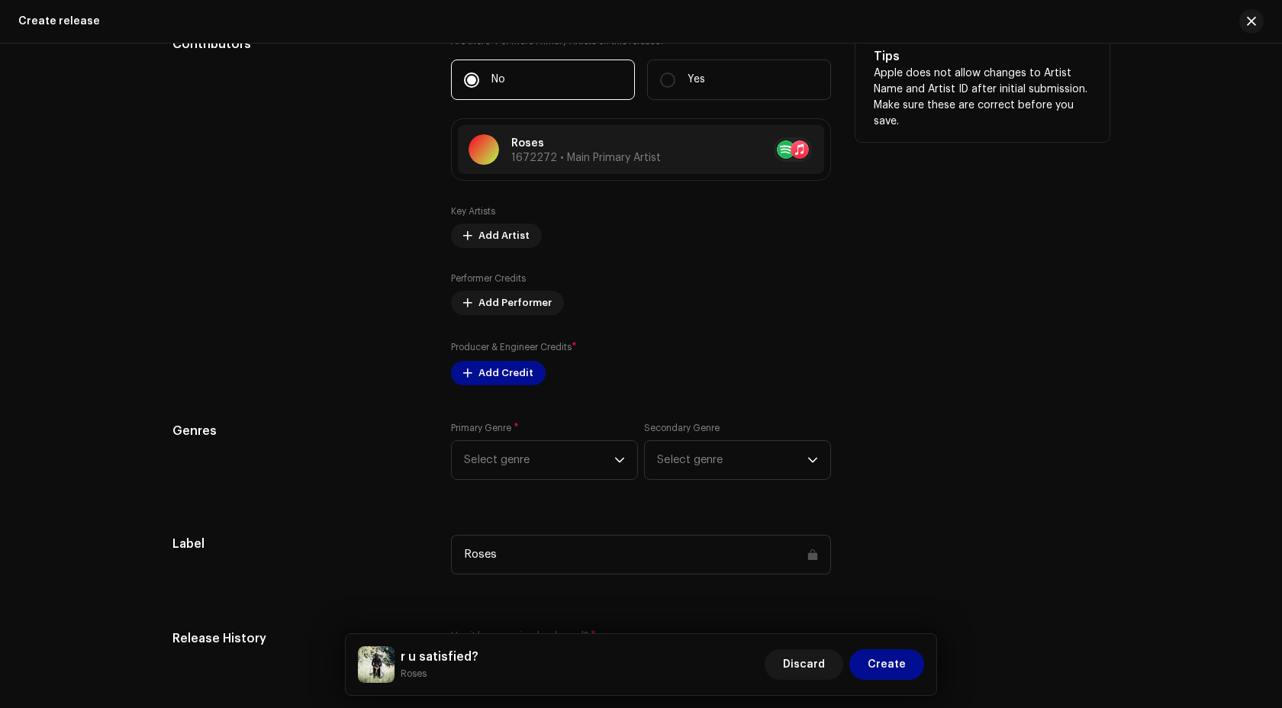
scroll to position [1855, 0]
click at [482, 301] on span "Add Performer" at bounding box center [514, 301] width 73 height 31
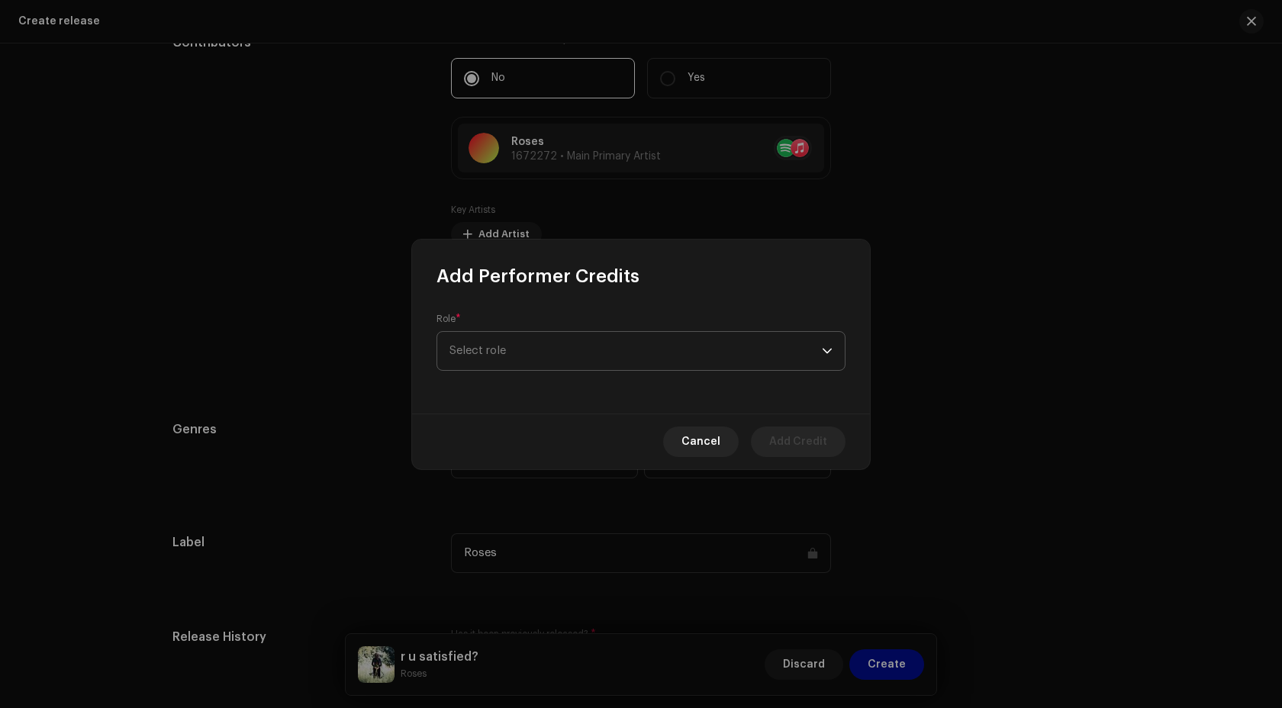
click at [568, 366] on span "Select role" at bounding box center [635, 351] width 372 height 38
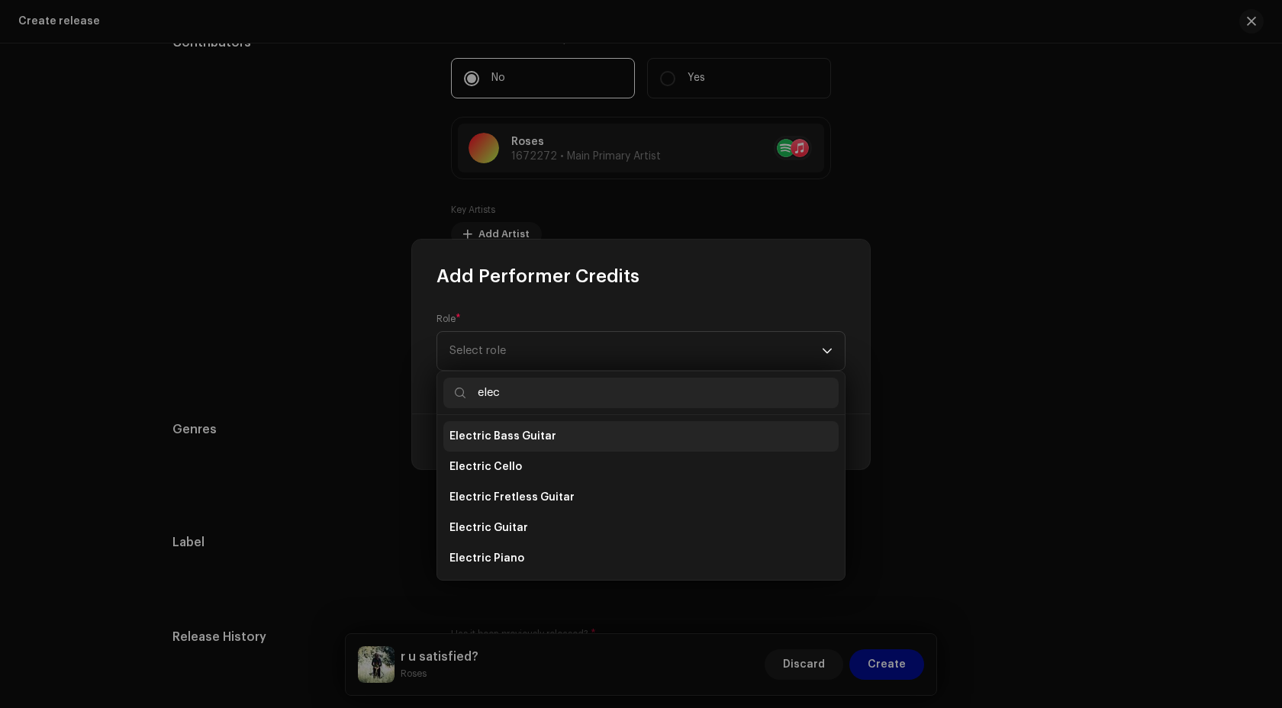
type input "elec"
click at [533, 439] on span "Electric Bass Guitar" at bounding box center [502, 436] width 107 height 15
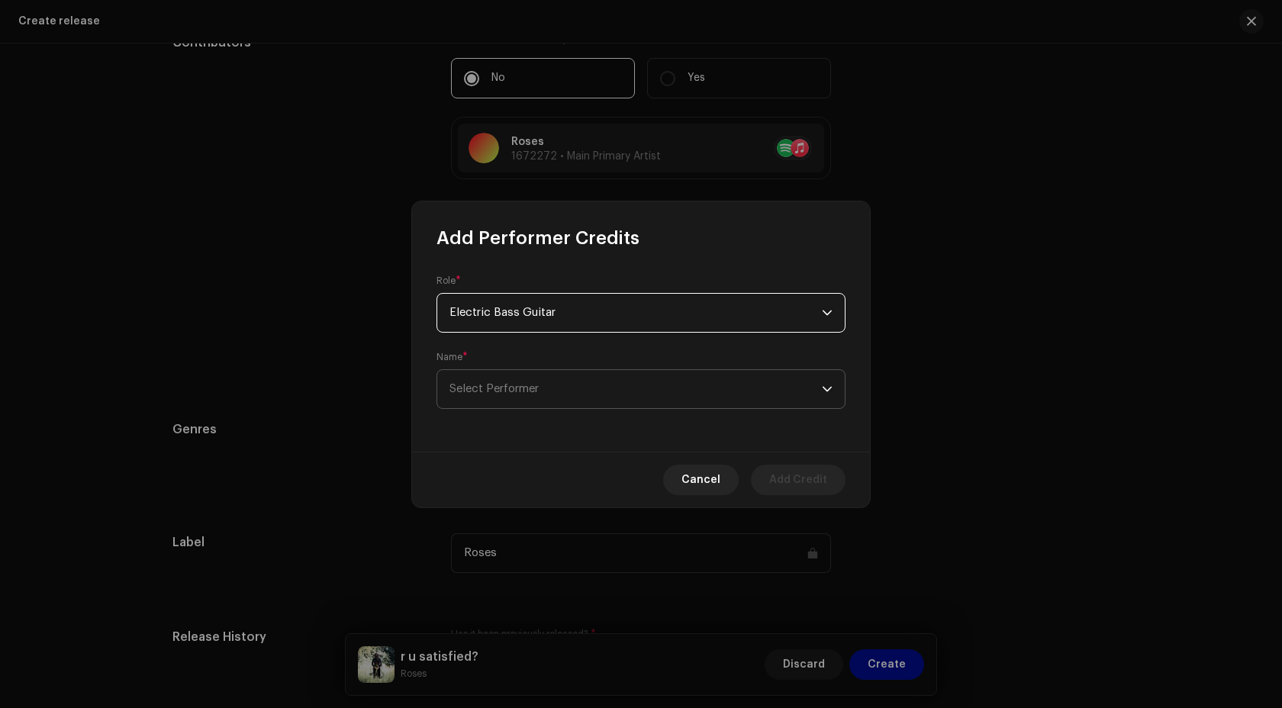
click at [530, 396] on span "Select Performer" at bounding box center [635, 389] width 372 height 38
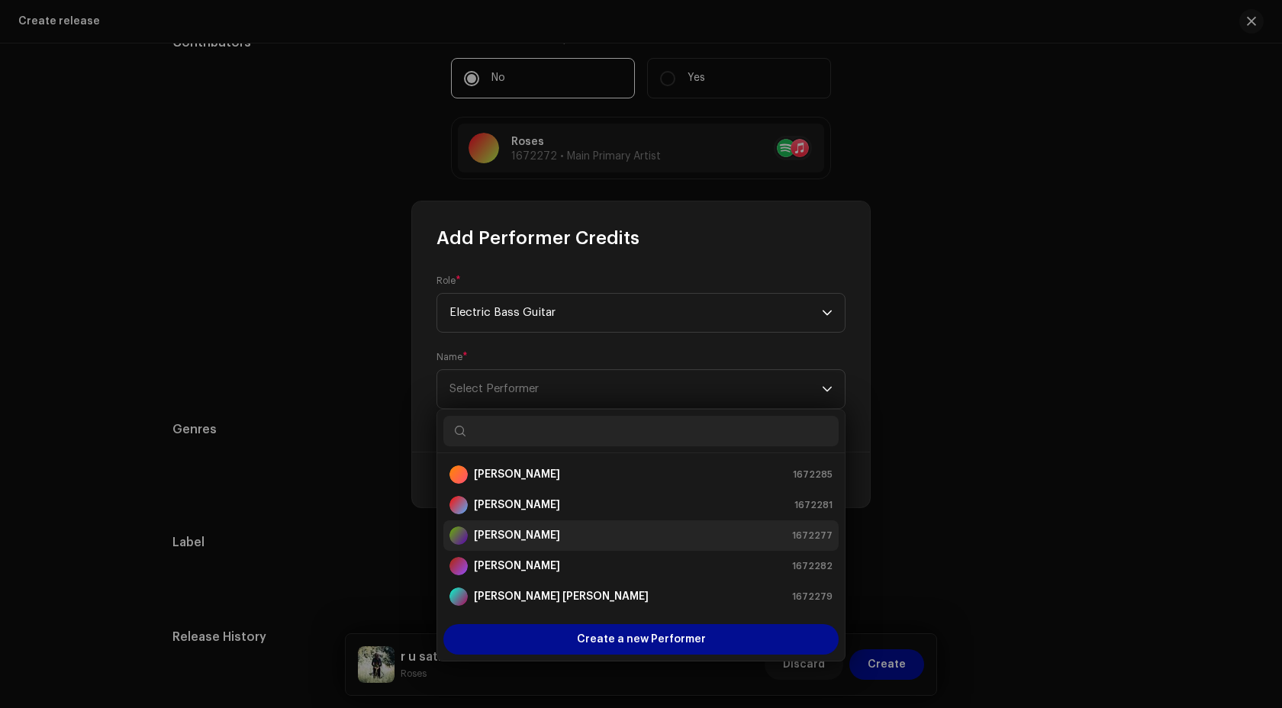
click at [560, 538] on strong "Joseph Edward Bircham" at bounding box center [517, 535] width 86 height 15
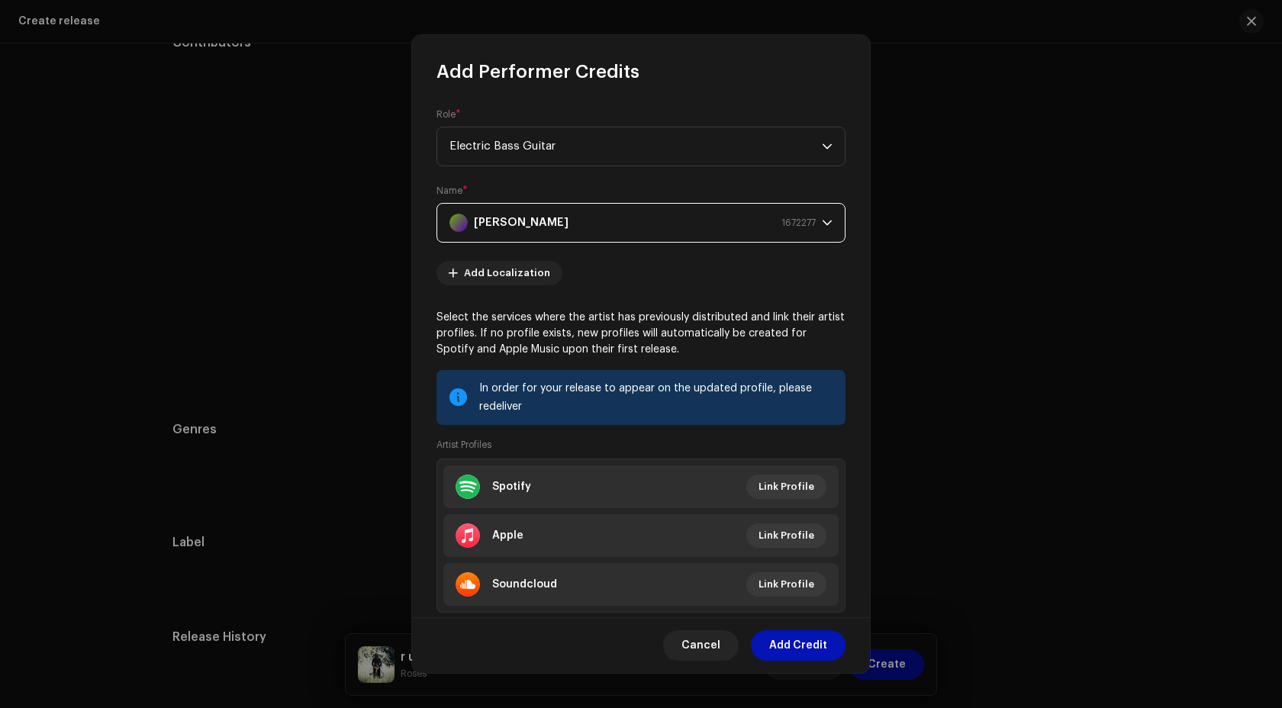
click at [793, 654] on span "Add Credit" at bounding box center [798, 645] width 58 height 31
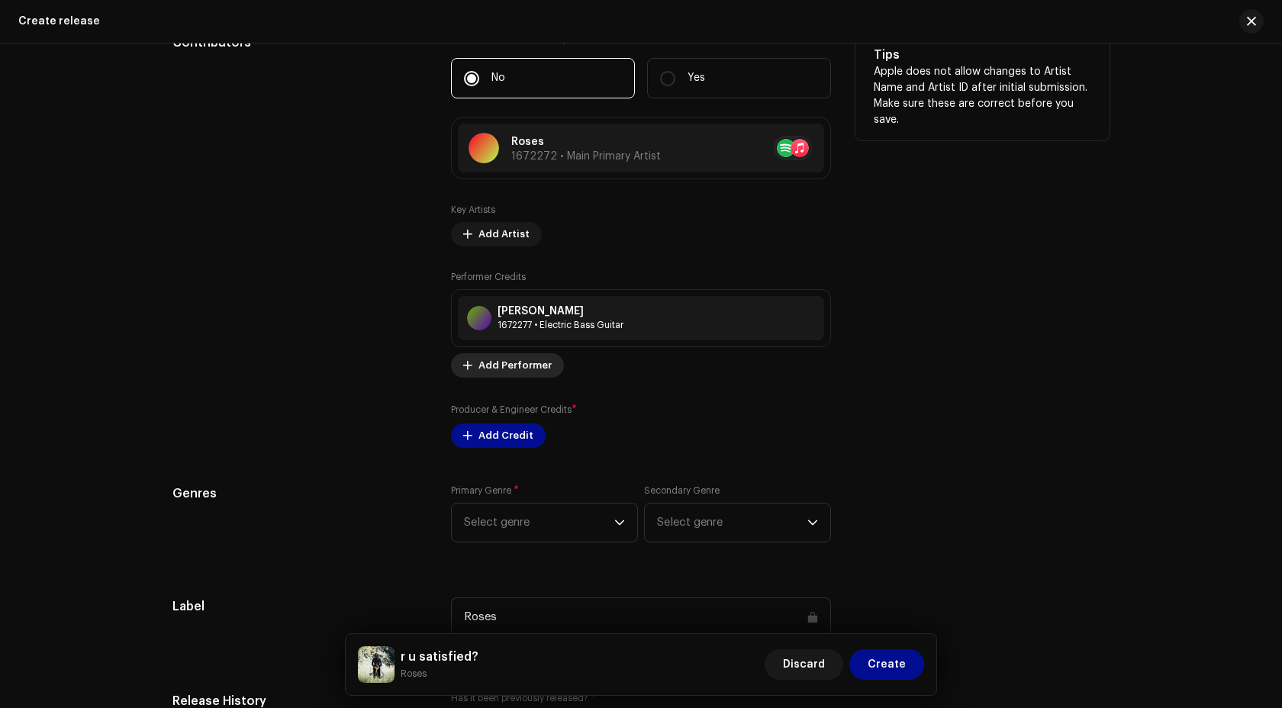
click at [501, 368] on span "Add Performer" at bounding box center [514, 365] width 73 height 31
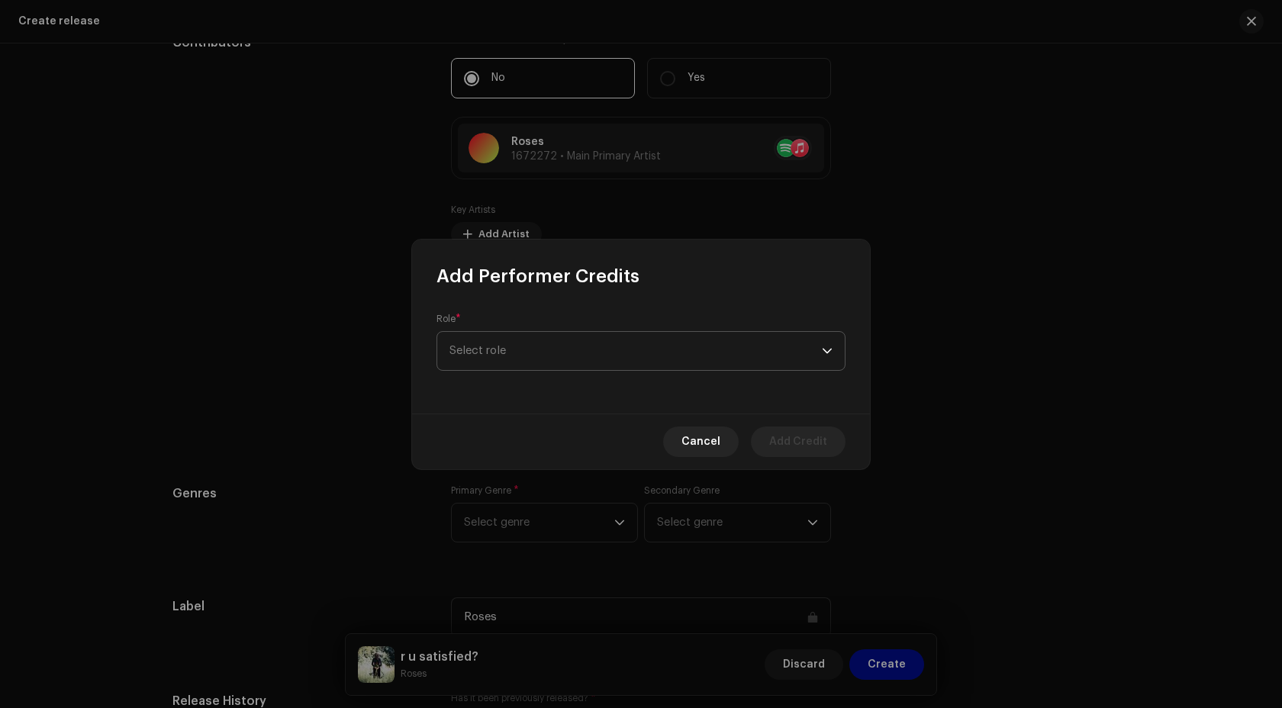
click at [510, 342] on span "Select role" at bounding box center [635, 351] width 372 height 38
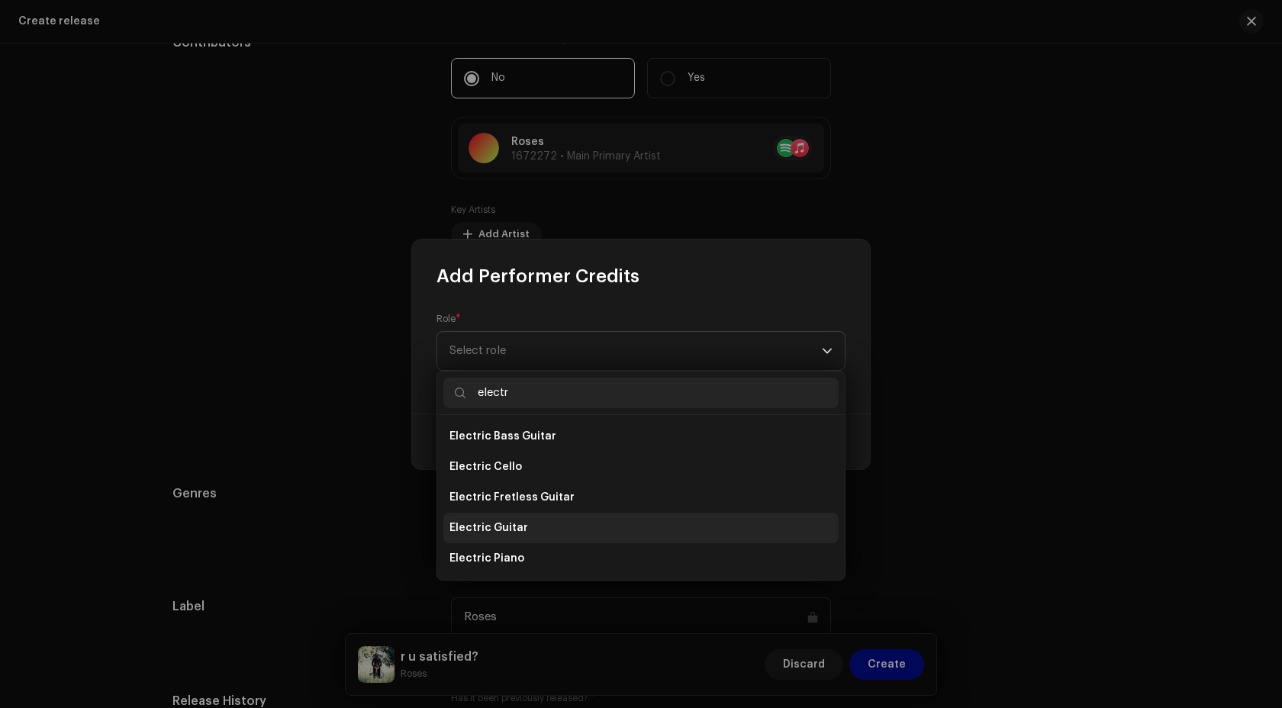
type input "electr"
click at [532, 532] on li "Electric Guitar" at bounding box center [640, 528] width 395 height 31
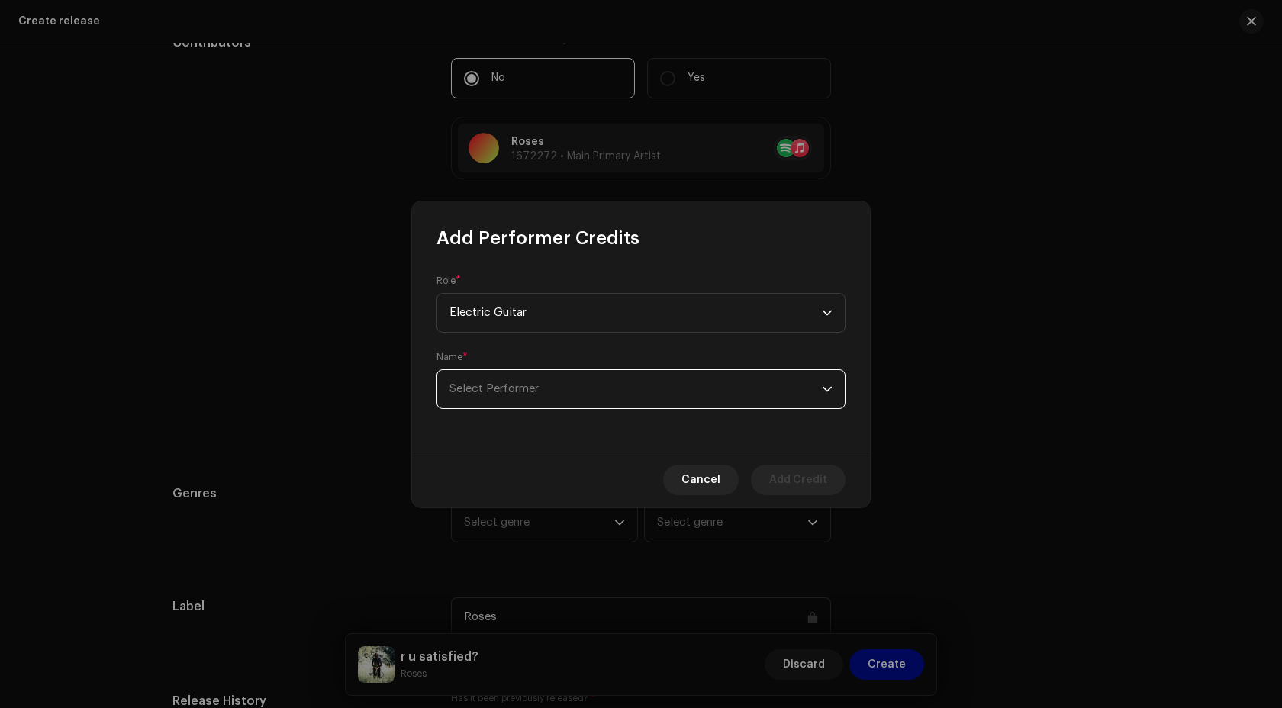
click at [523, 371] on span "Select Performer" at bounding box center [635, 389] width 372 height 38
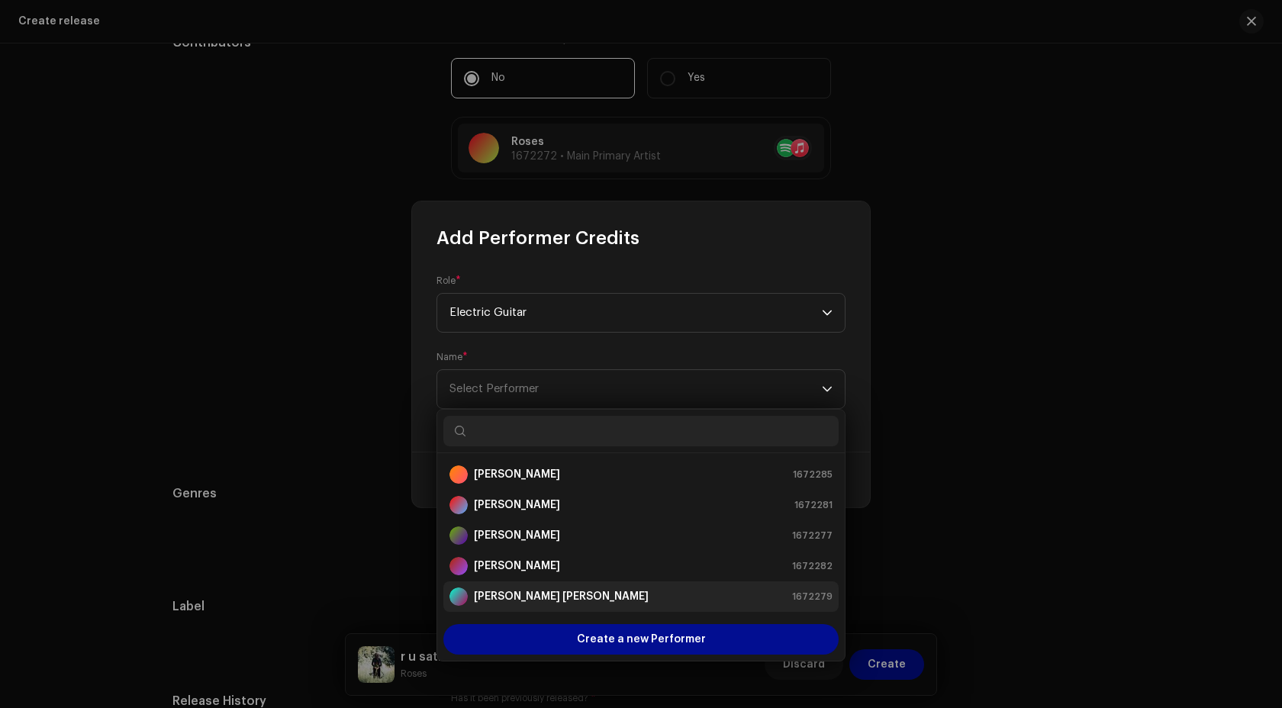
click at [551, 589] on strong "Reece-Paul Shaylon Thompson" at bounding box center [561, 596] width 175 height 15
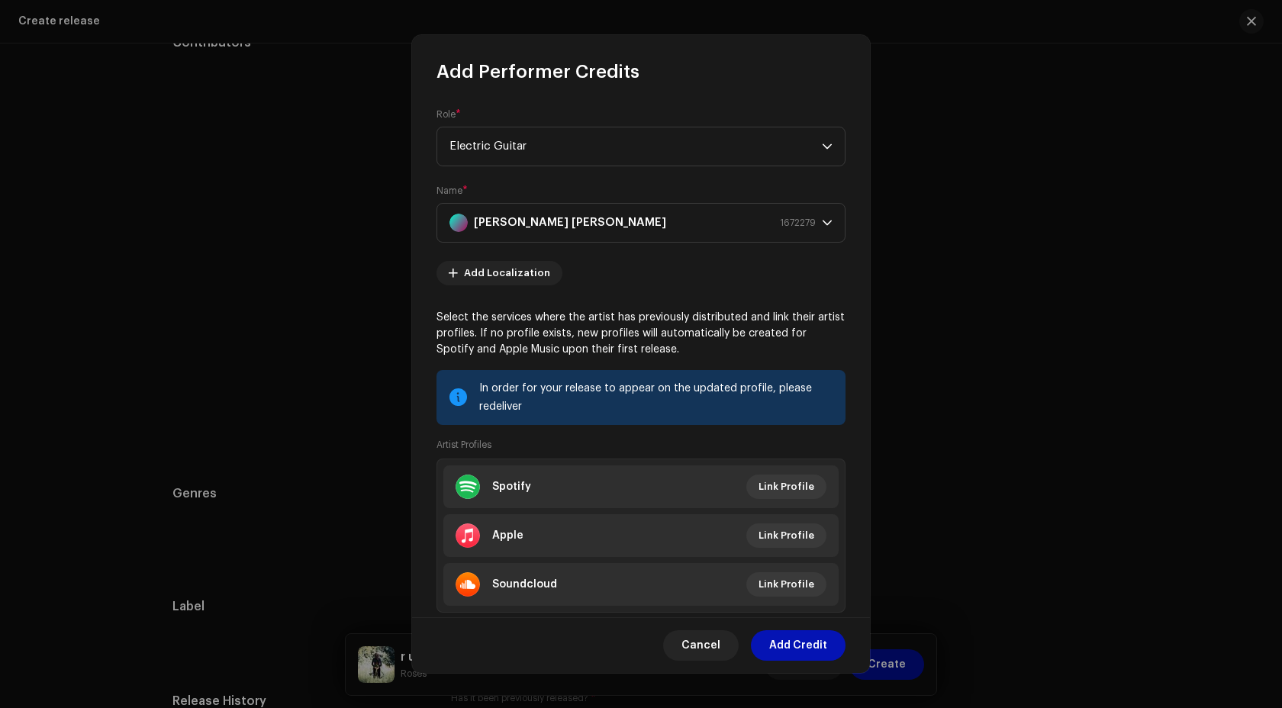
click at [801, 653] on span "Add Credit" at bounding box center [798, 645] width 58 height 31
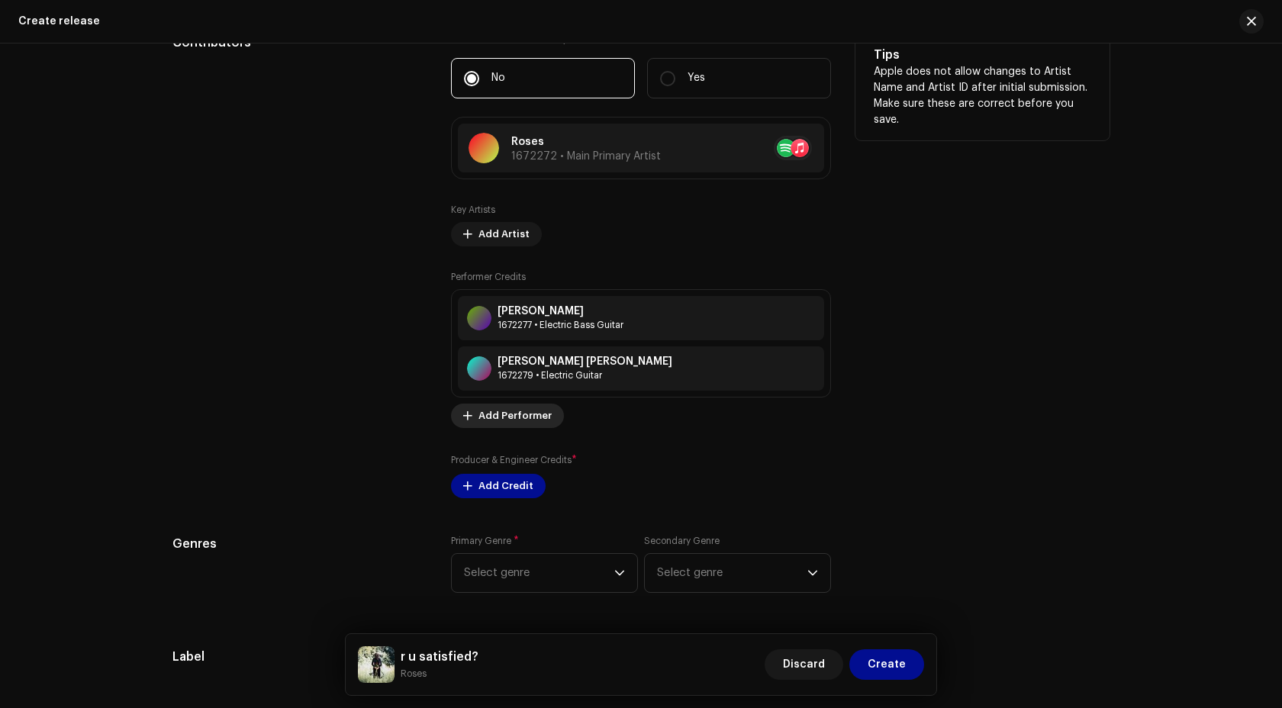
click at [509, 419] on span "Add Performer" at bounding box center [514, 415] width 73 height 31
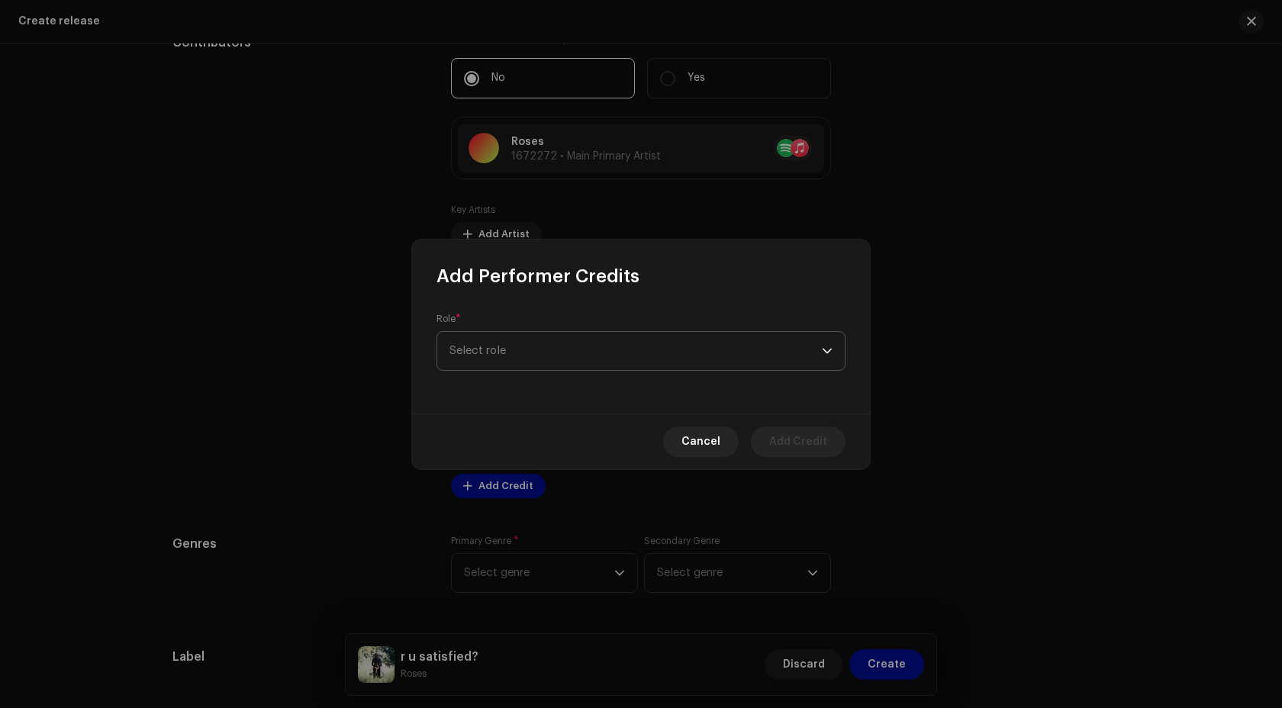
click at [521, 345] on span "Select role" at bounding box center [635, 351] width 372 height 38
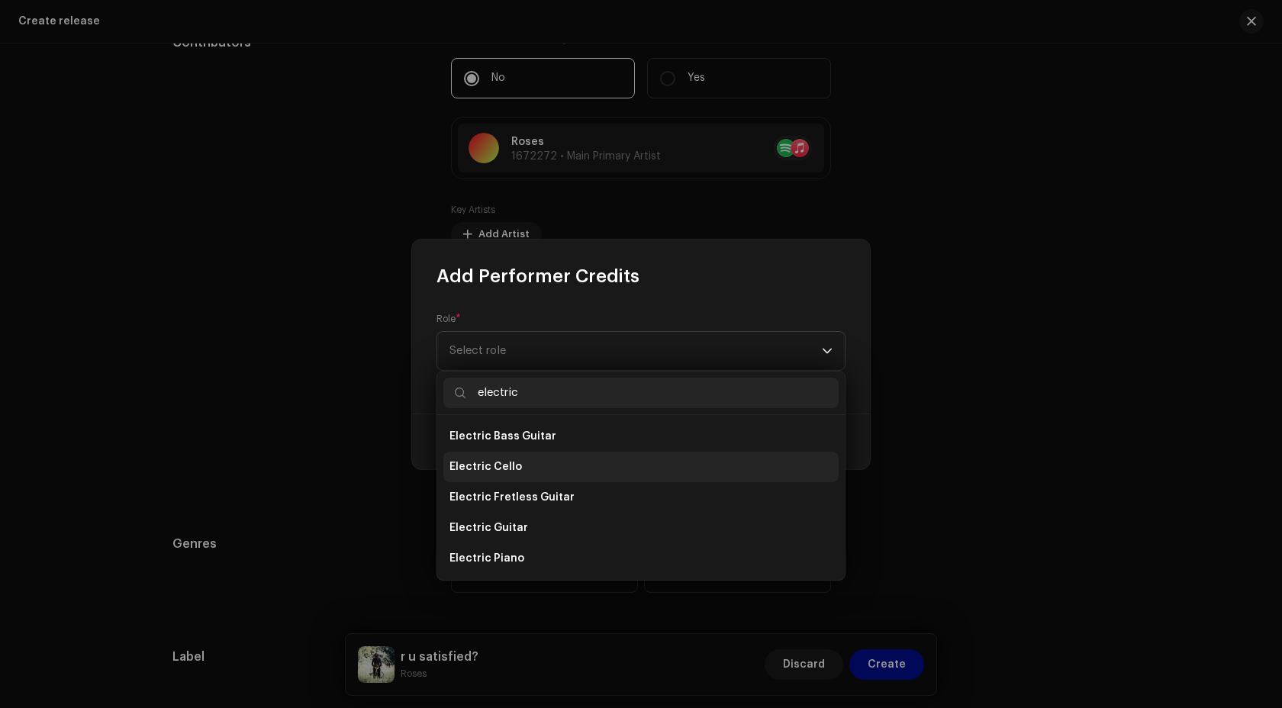
scroll to position [63, 0]
type input "electric"
click at [546, 464] on li "Electric Guitar" at bounding box center [640, 465] width 395 height 31
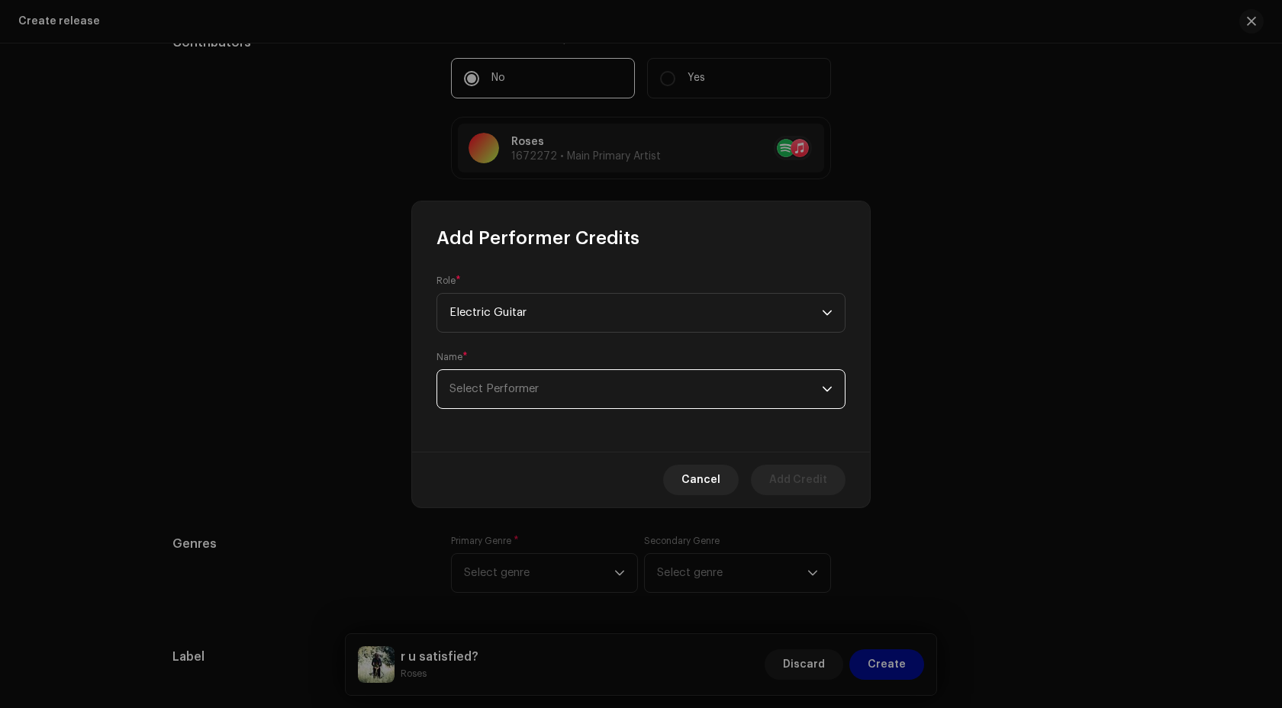
click at [545, 394] on span "Select Performer" at bounding box center [635, 389] width 372 height 38
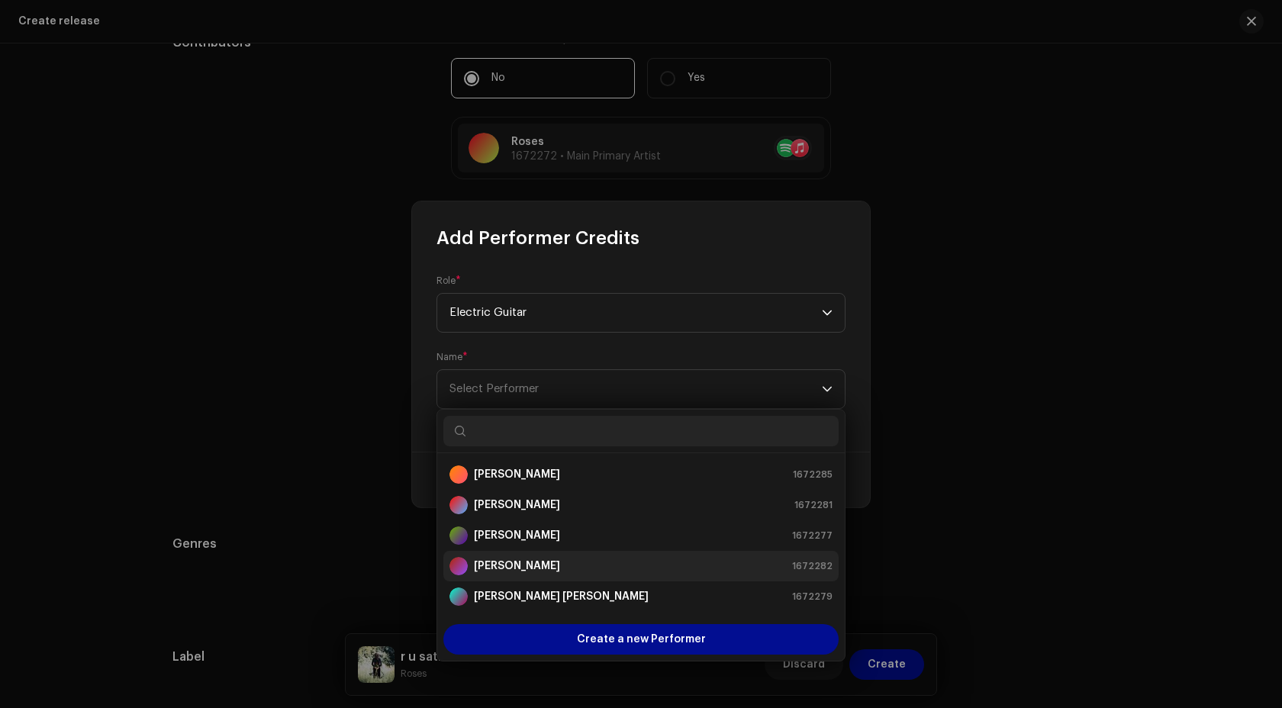
click at [547, 565] on strong "Megan-Rose Reed" at bounding box center [517, 565] width 86 height 15
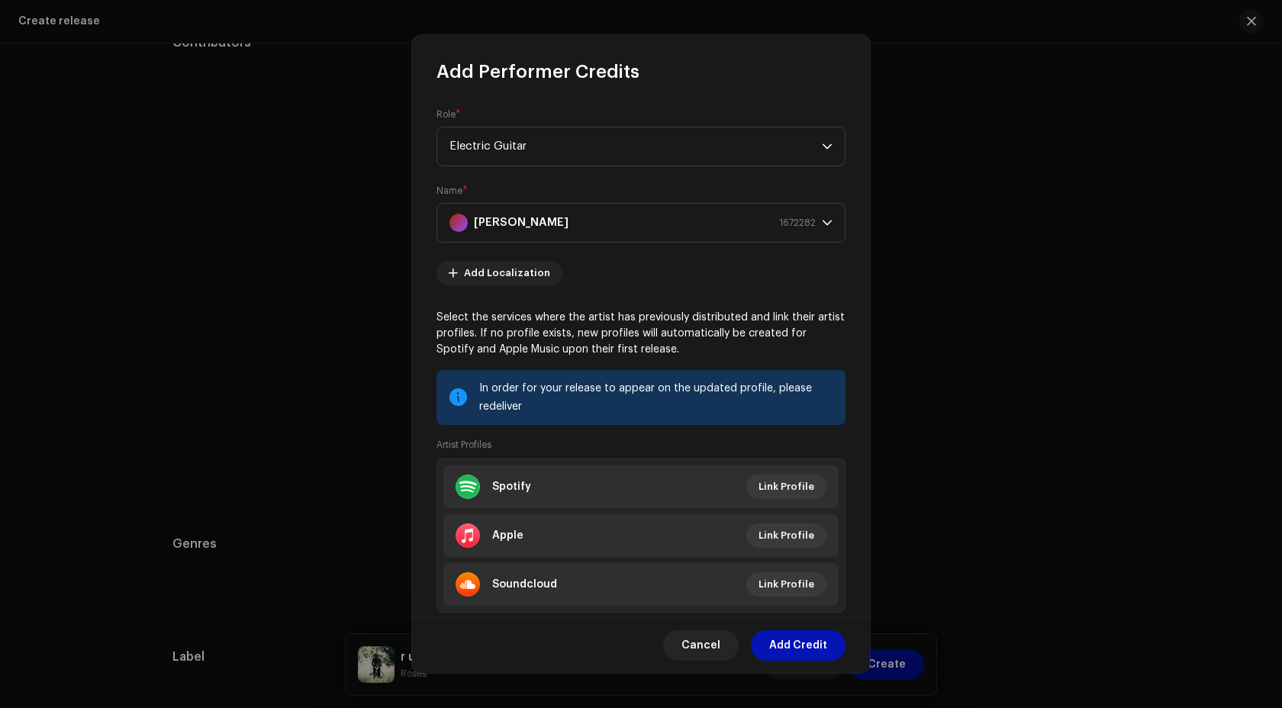
click at [803, 654] on span "Add Credit" at bounding box center [798, 645] width 58 height 31
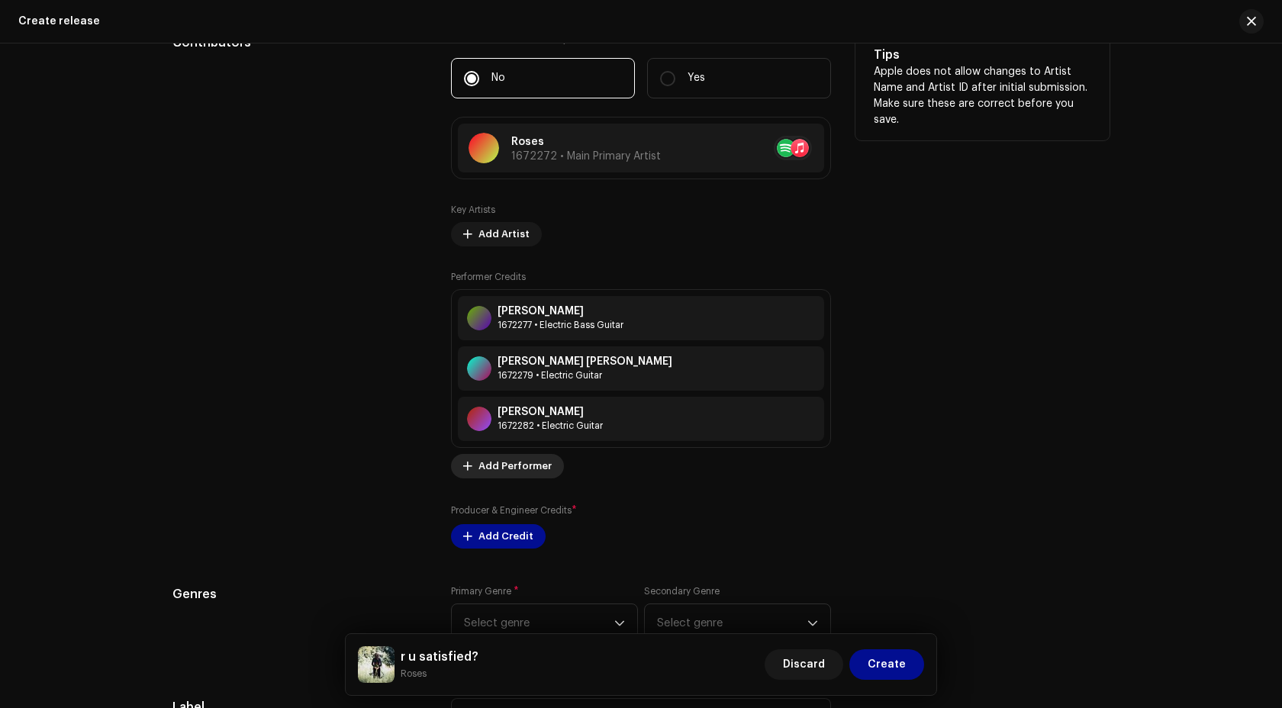
click at [507, 472] on span "Add Performer" at bounding box center [514, 466] width 73 height 31
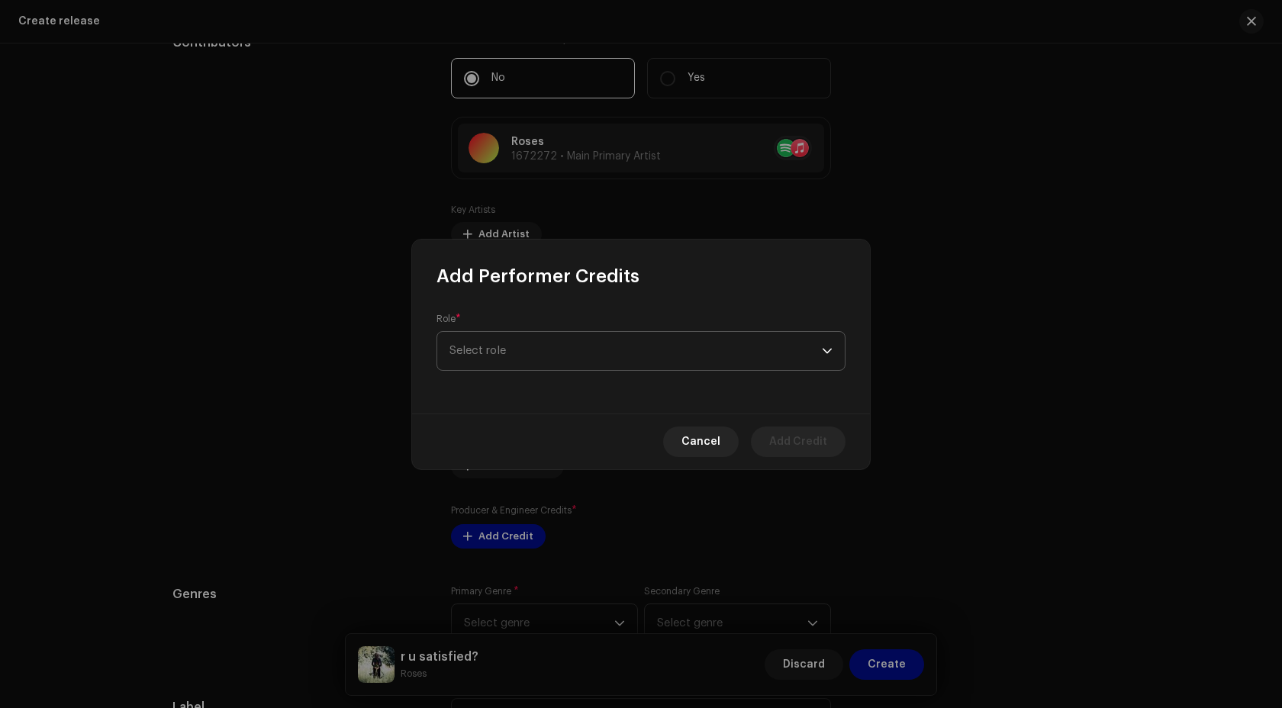
click at [484, 353] on span "Select role" at bounding box center [635, 351] width 372 height 38
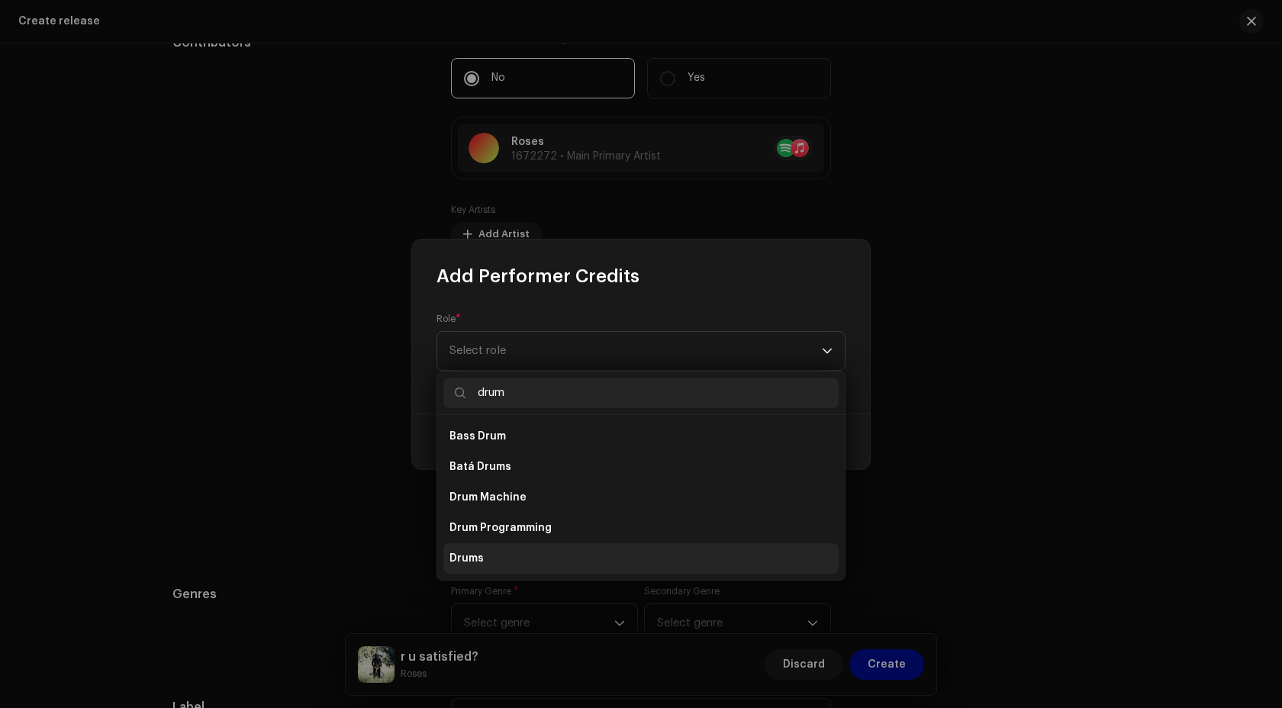
type input "drum"
click at [509, 562] on li "Drums" at bounding box center [640, 558] width 395 height 31
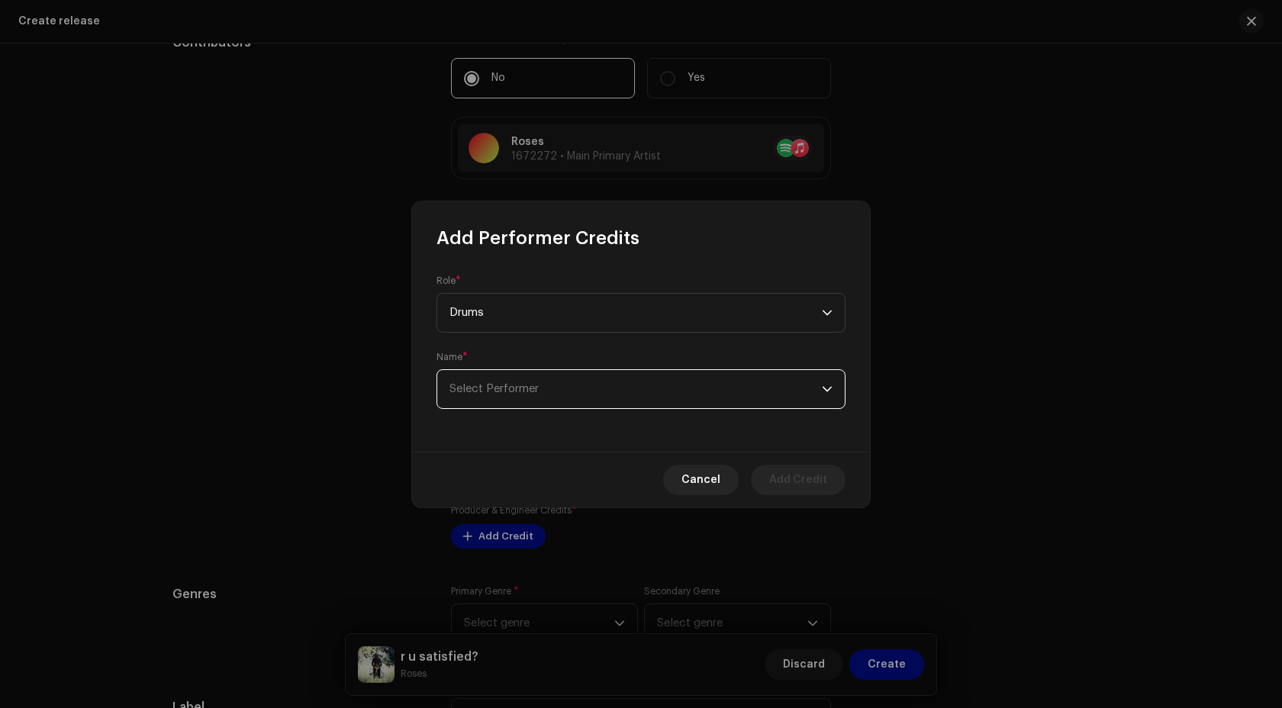
click at [521, 396] on span "Select Performer" at bounding box center [635, 389] width 372 height 38
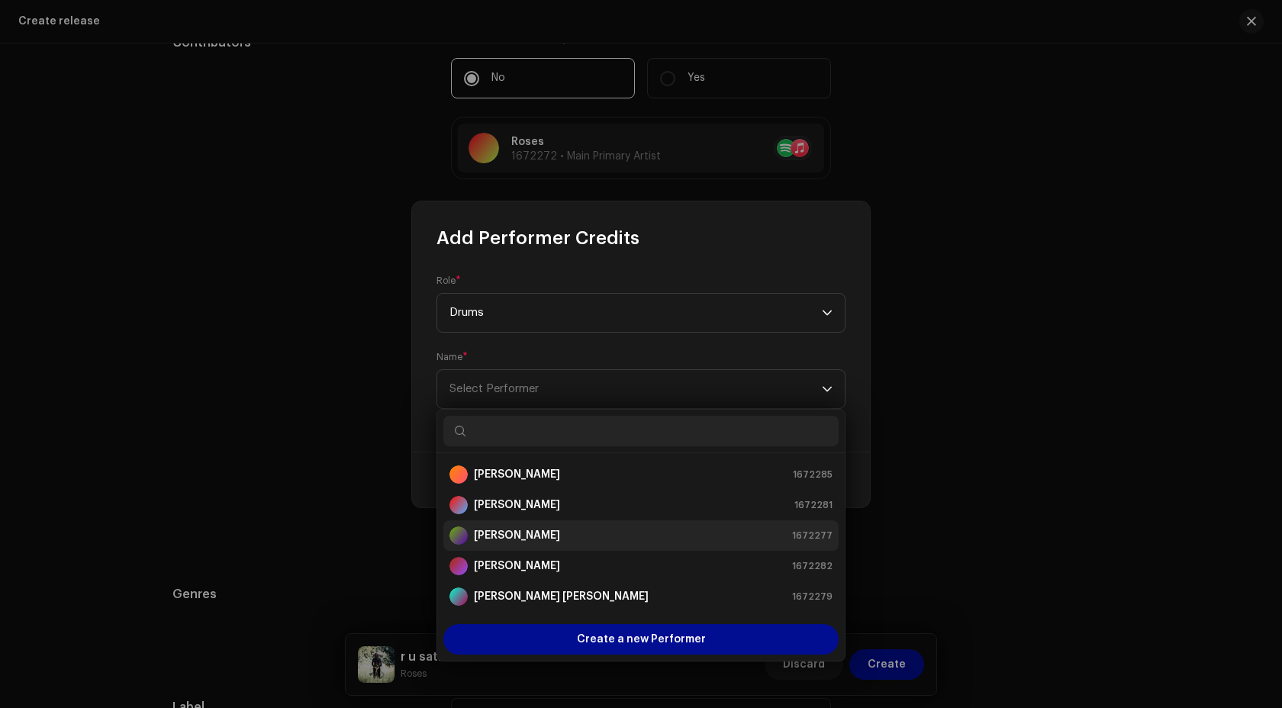
scroll to position [61, 0]
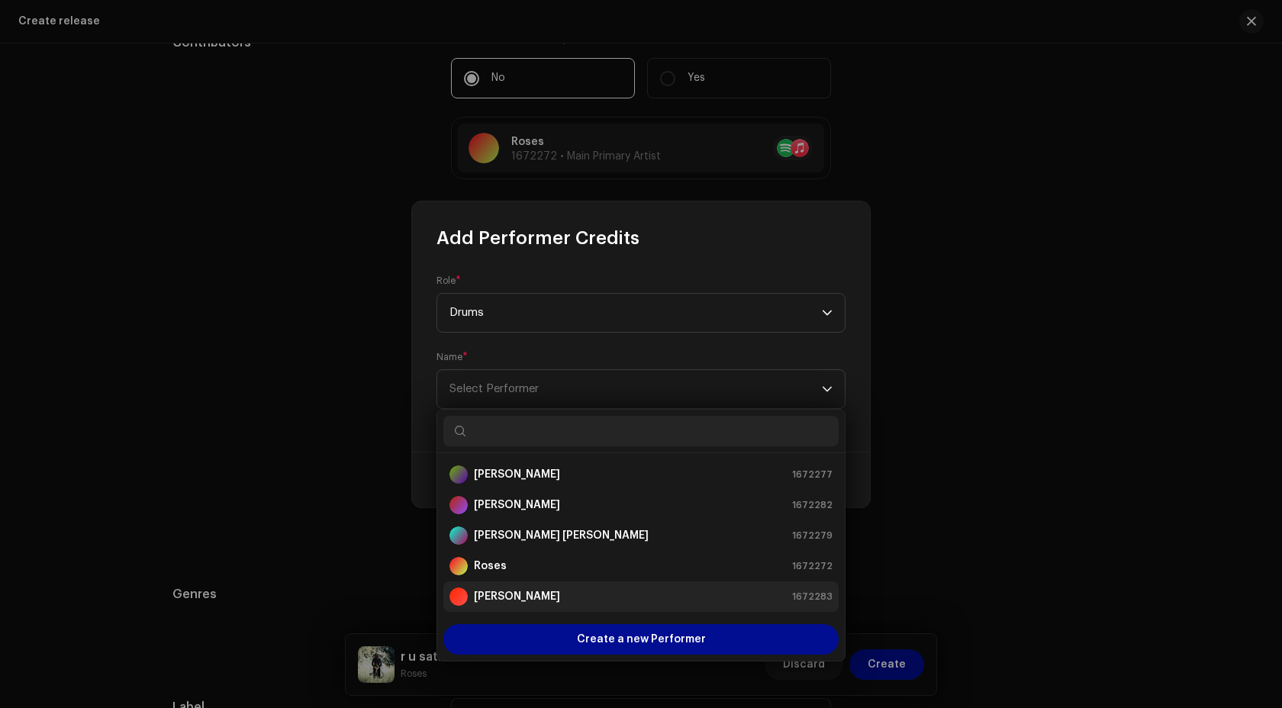
click at [557, 595] on strong "Sean Edward Warren" at bounding box center [517, 596] width 86 height 15
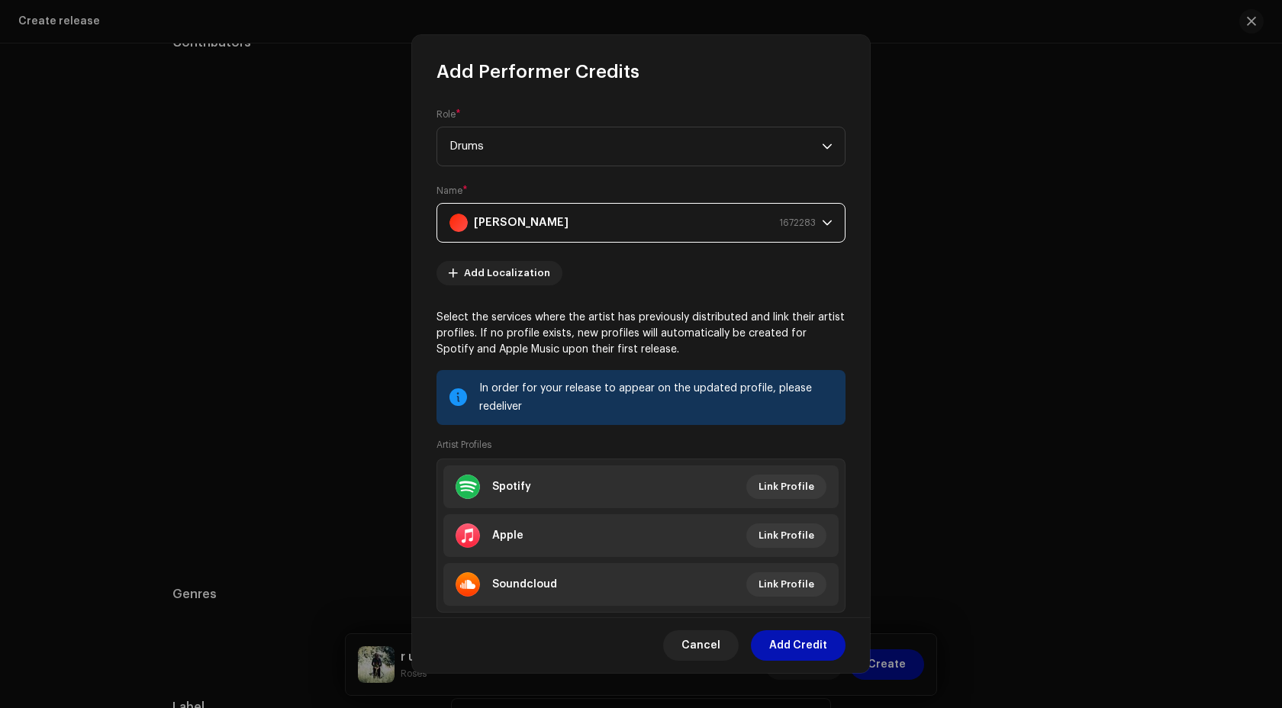
click at [795, 648] on span "Add Credit" at bounding box center [798, 645] width 58 height 31
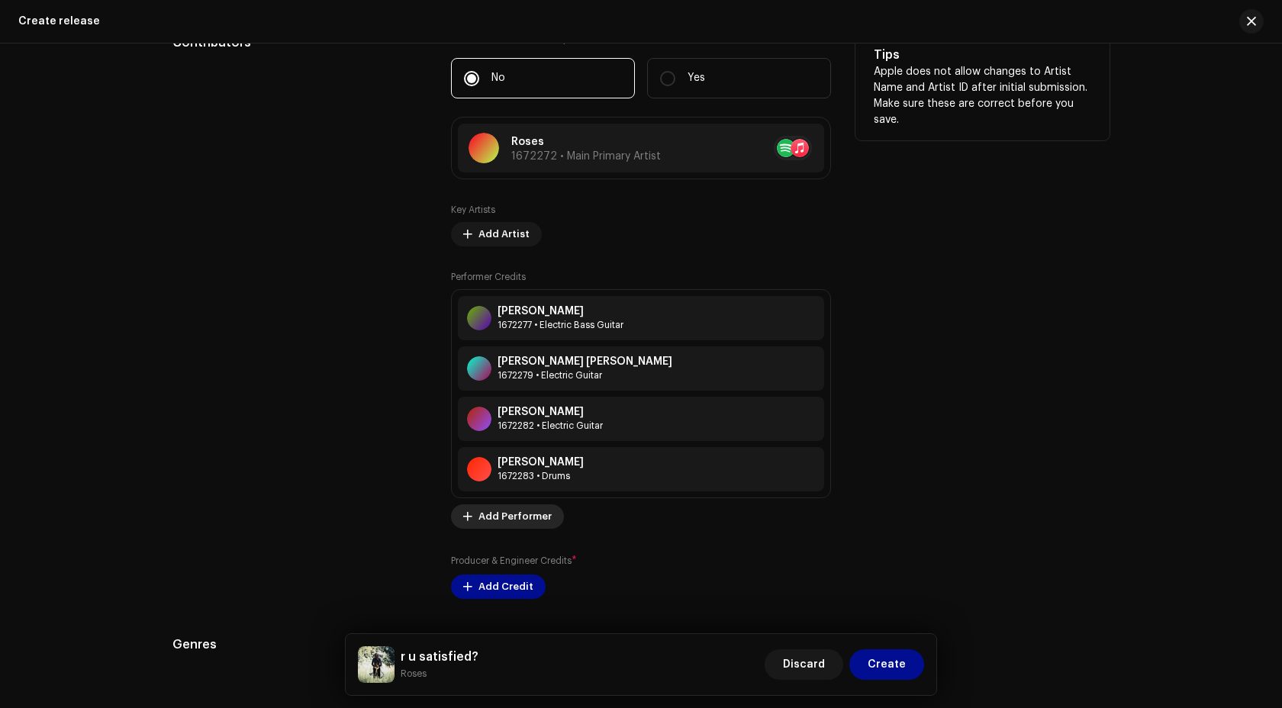
click at [498, 514] on span "Add Performer" at bounding box center [514, 516] width 73 height 31
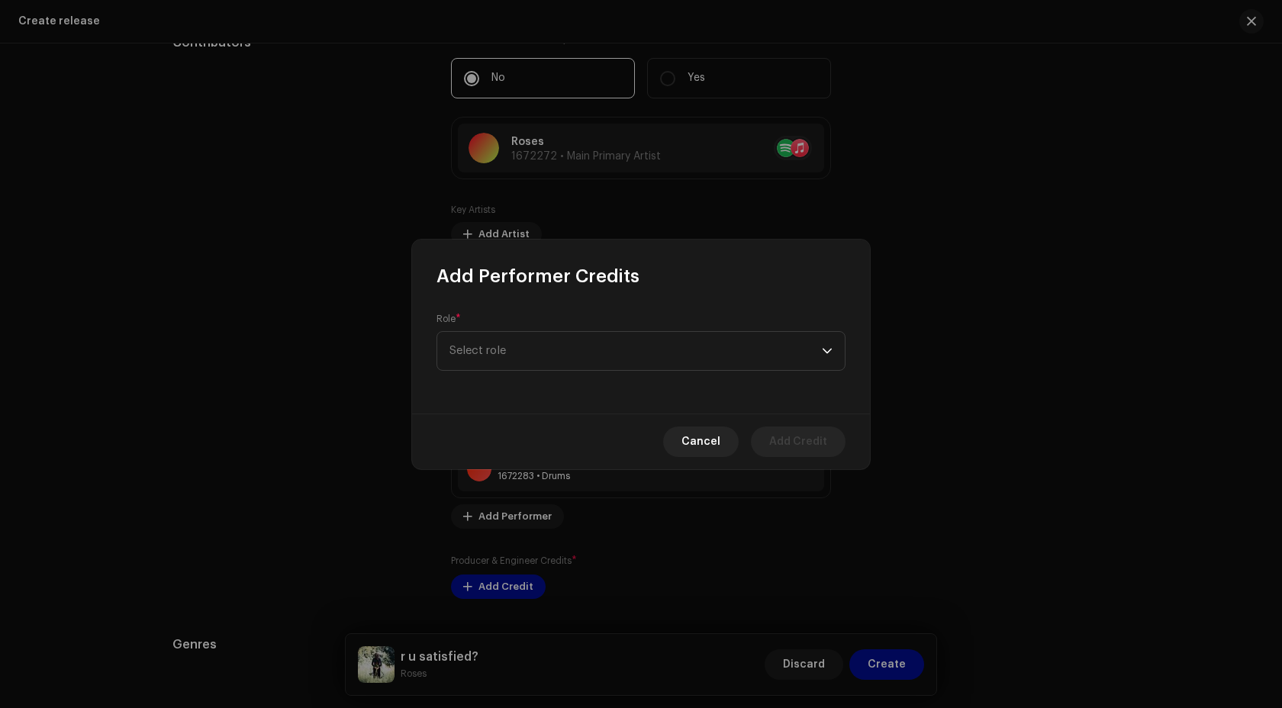
click at [735, 427] on div "Cancel Add Credit" at bounding box center [641, 441] width 458 height 56
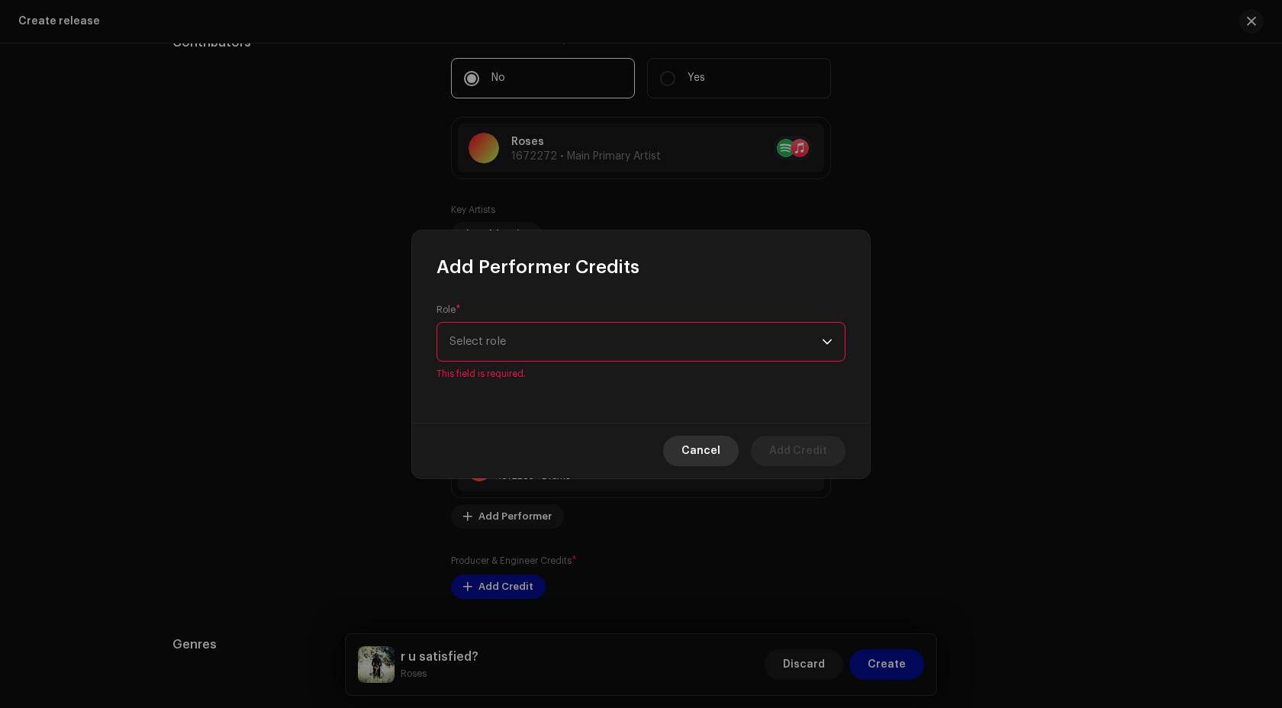
click at [711, 442] on span "Cancel" at bounding box center [700, 451] width 39 height 31
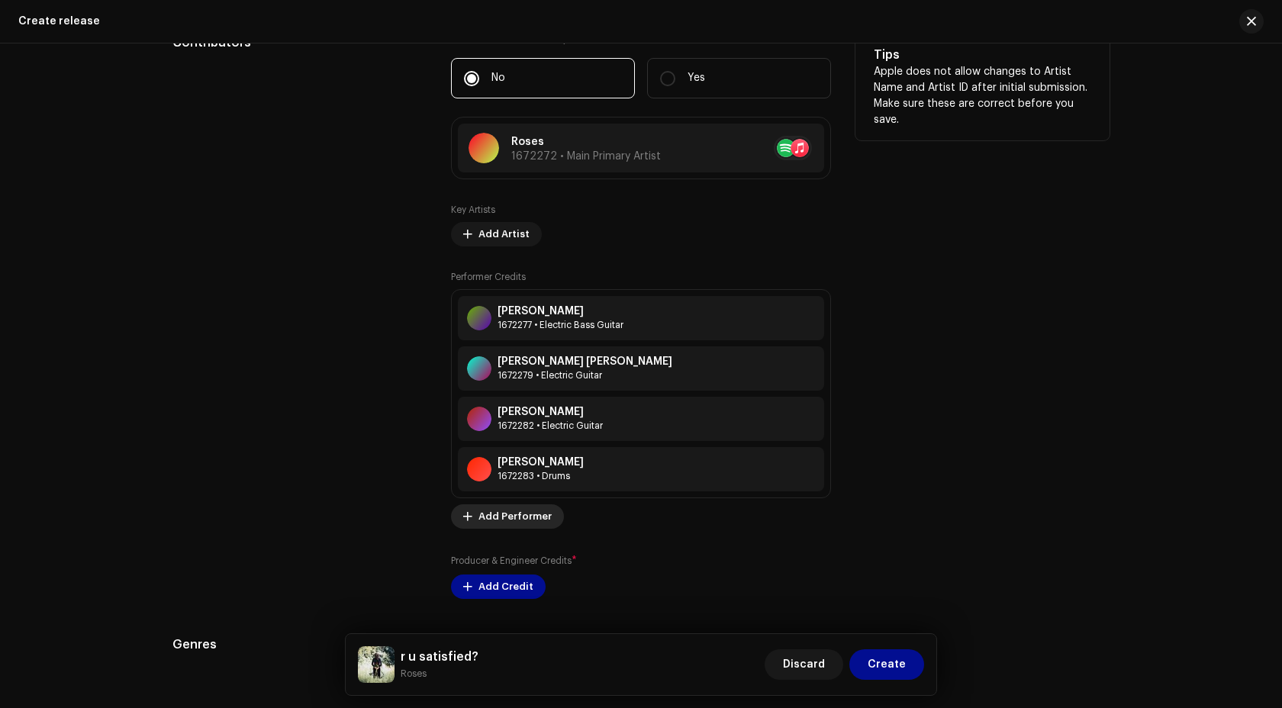
click at [507, 516] on span "Add Performer" at bounding box center [514, 516] width 73 height 31
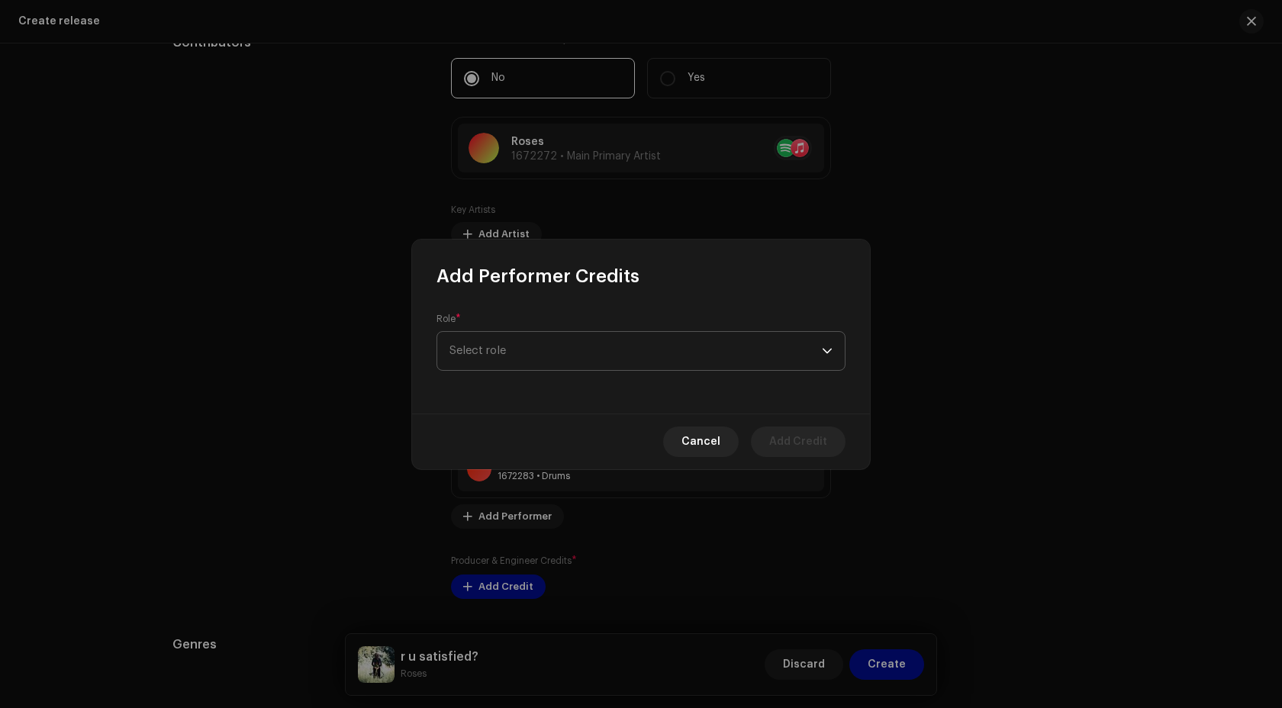
click at [529, 348] on span "Select role" at bounding box center [635, 351] width 372 height 38
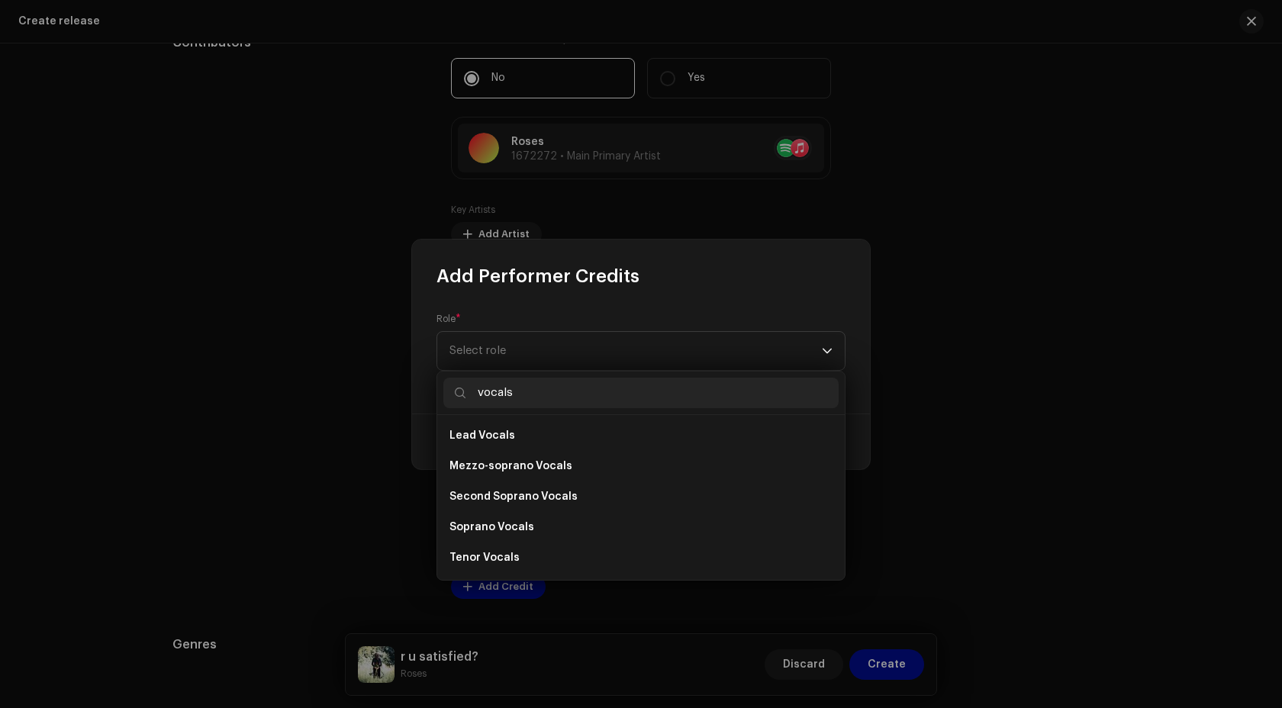
scroll to position [275, 0]
type input "vocals"
click at [517, 552] on li "Vocals" at bounding box center [640, 558] width 395 height 31
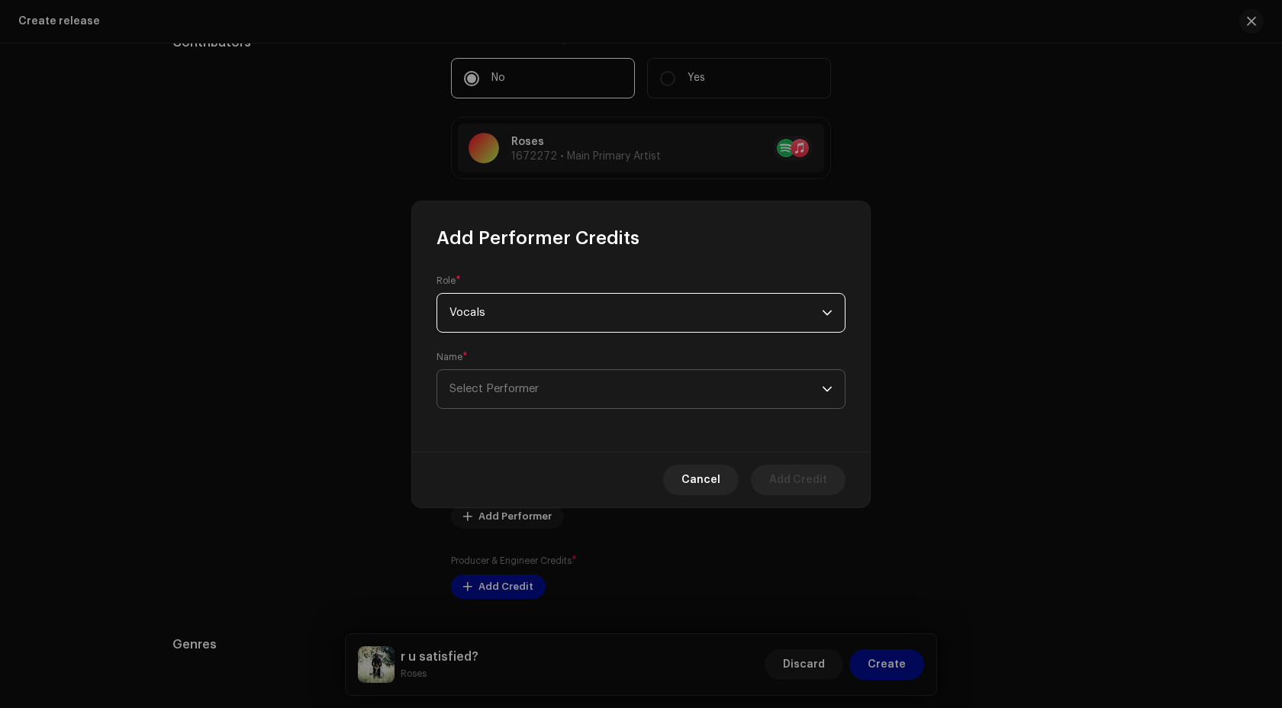
click at [525, 397] on span "Select Performer" at bounding box center [635, 389] width 372 height 38
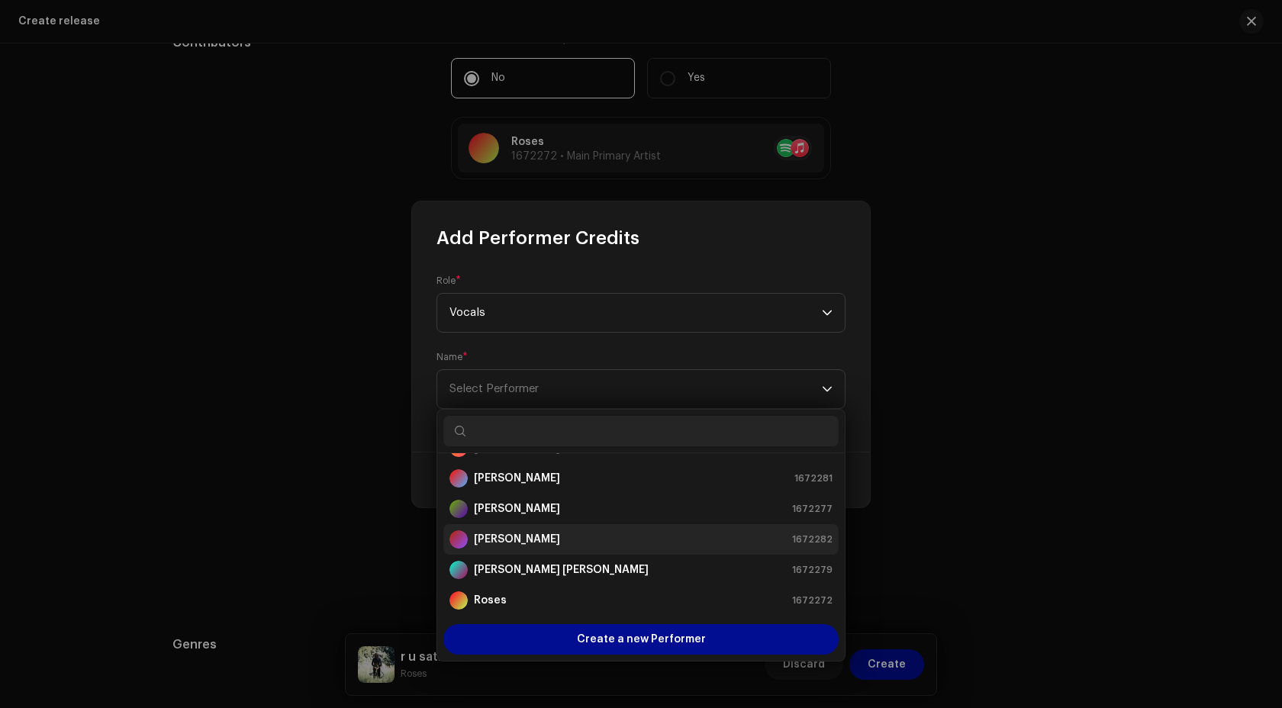
scroll to position [21, 0]
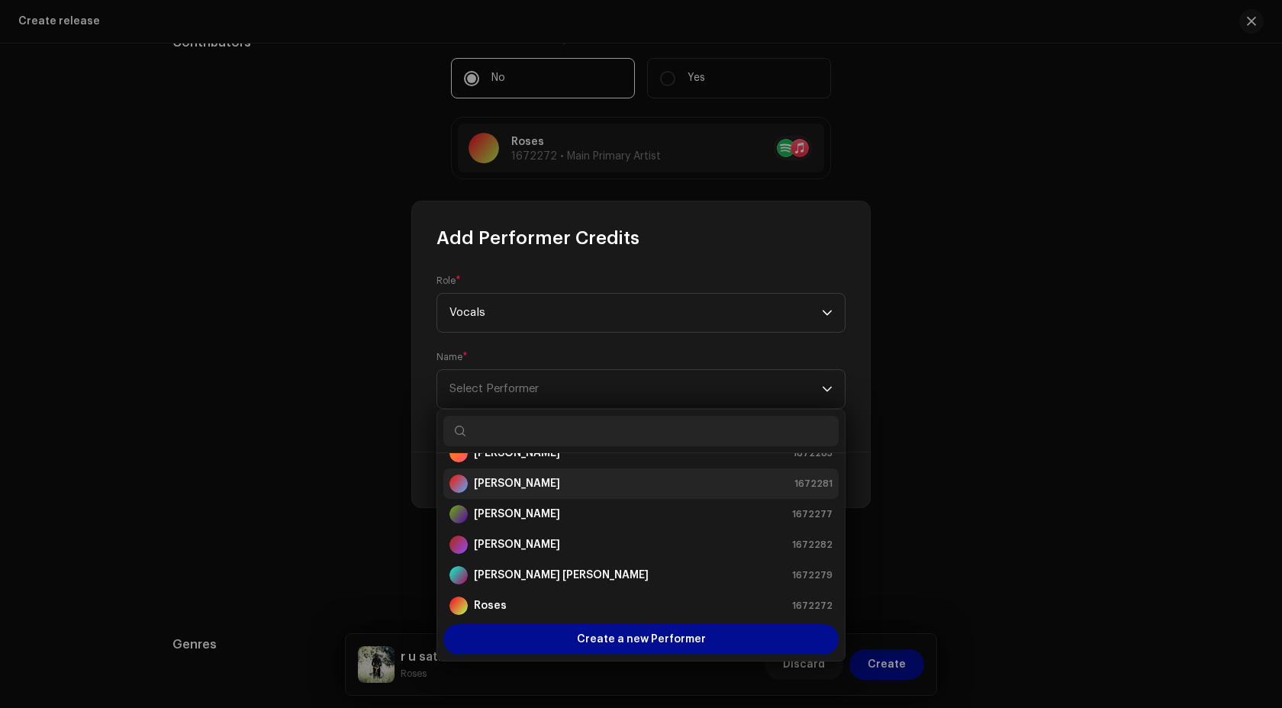
click at [521, 489] on strong "Emily Jane Kent" at bounding box center [517, 483] width 86 height 15
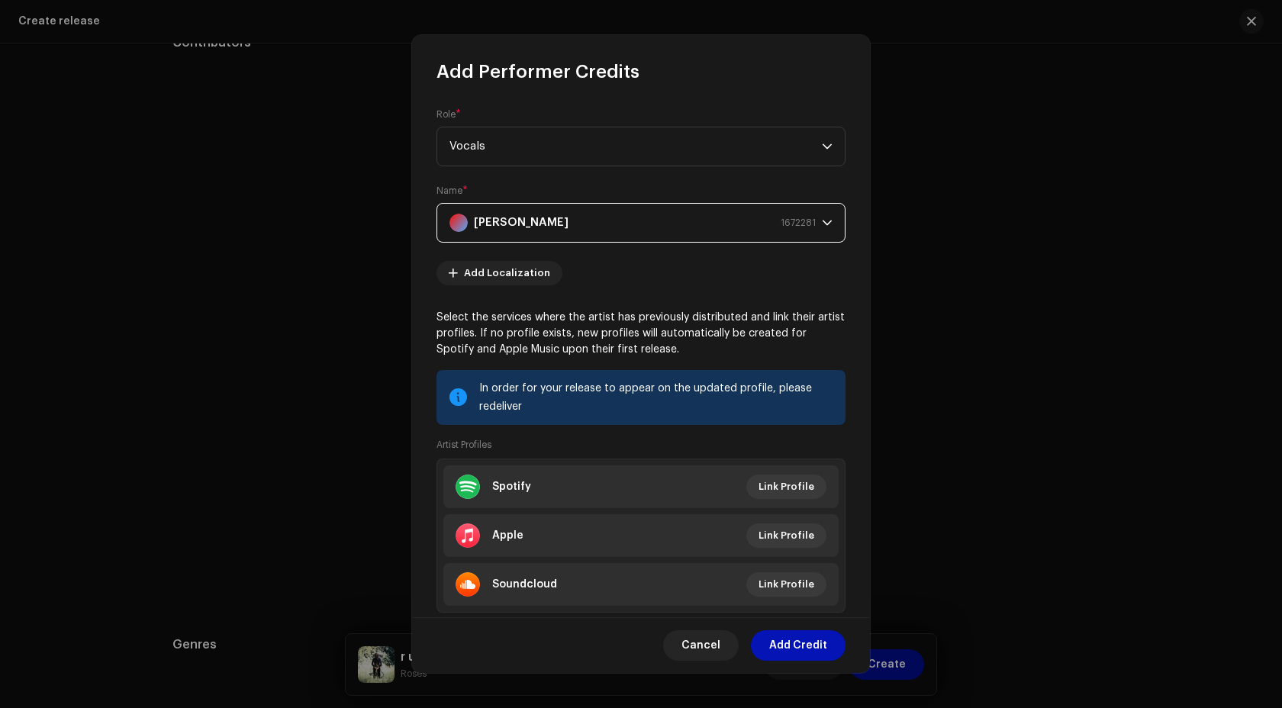
click at [787, 651] on span "Add Credit" at bounding box center [798, 645] width 58 height 31
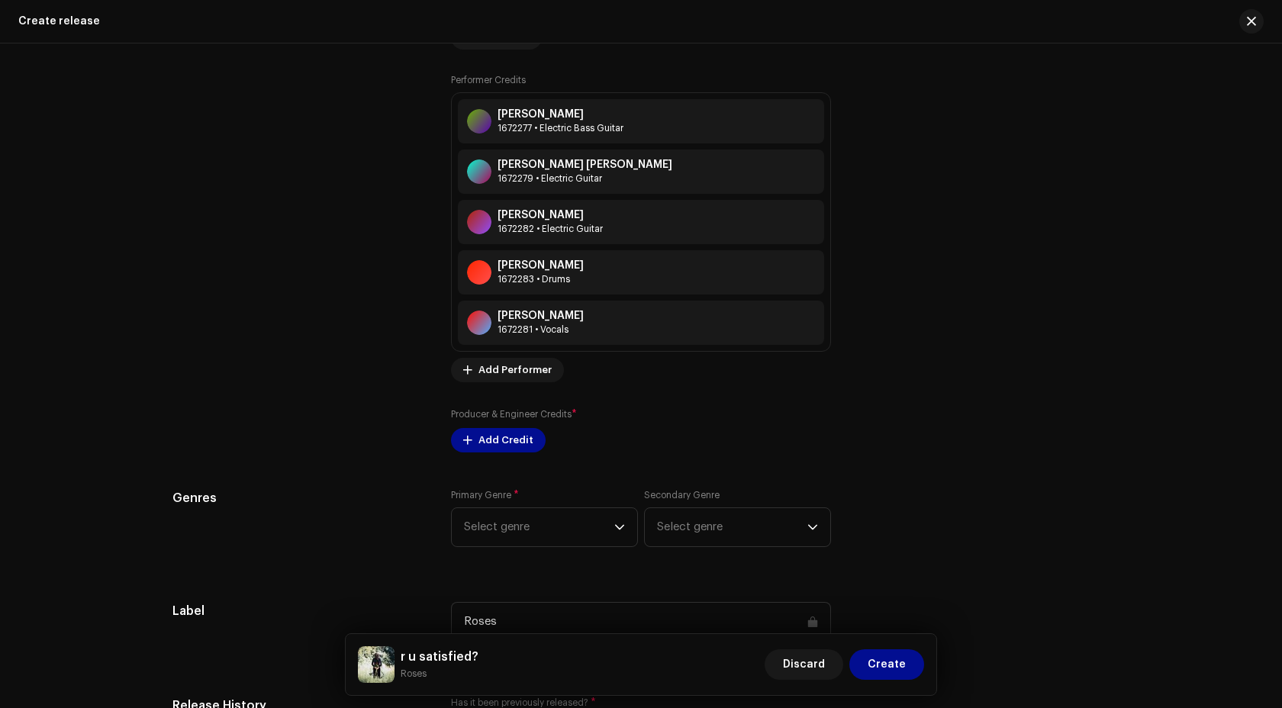
scroll to position [2060, 0]
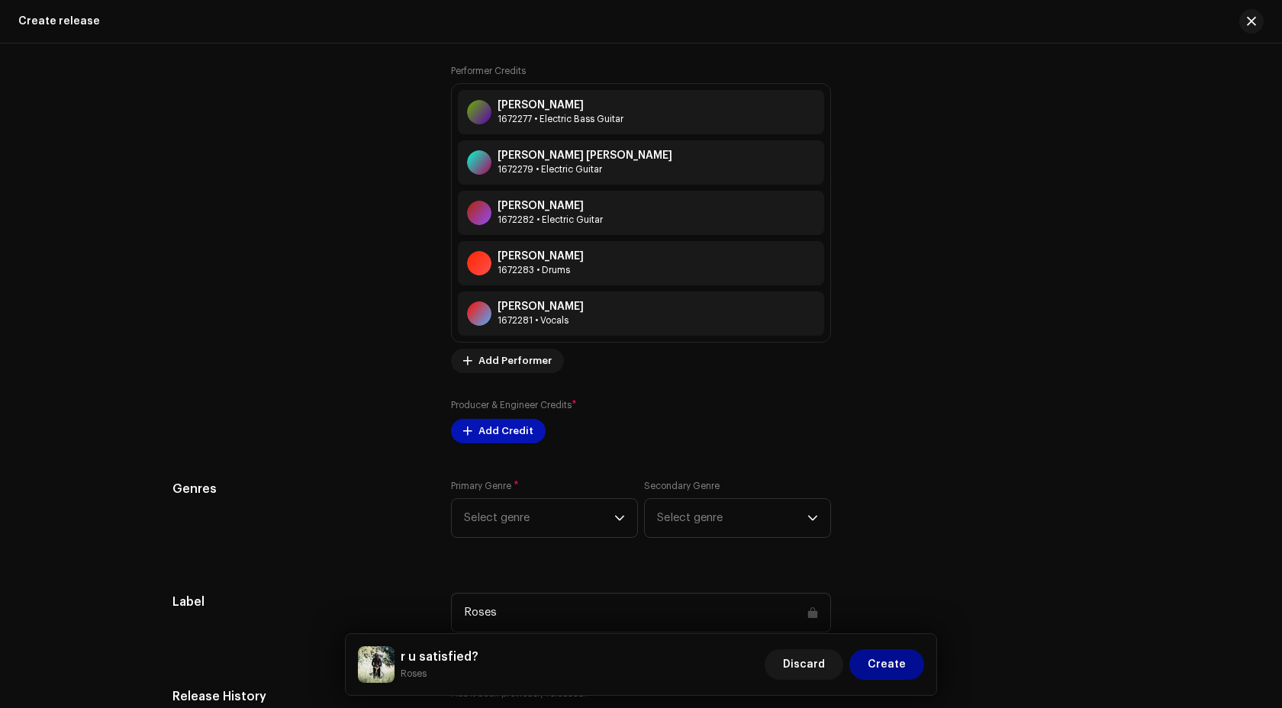
click at [507, 426] on span "Add Credit" at bounding box center [505, 431] width 55 height 31
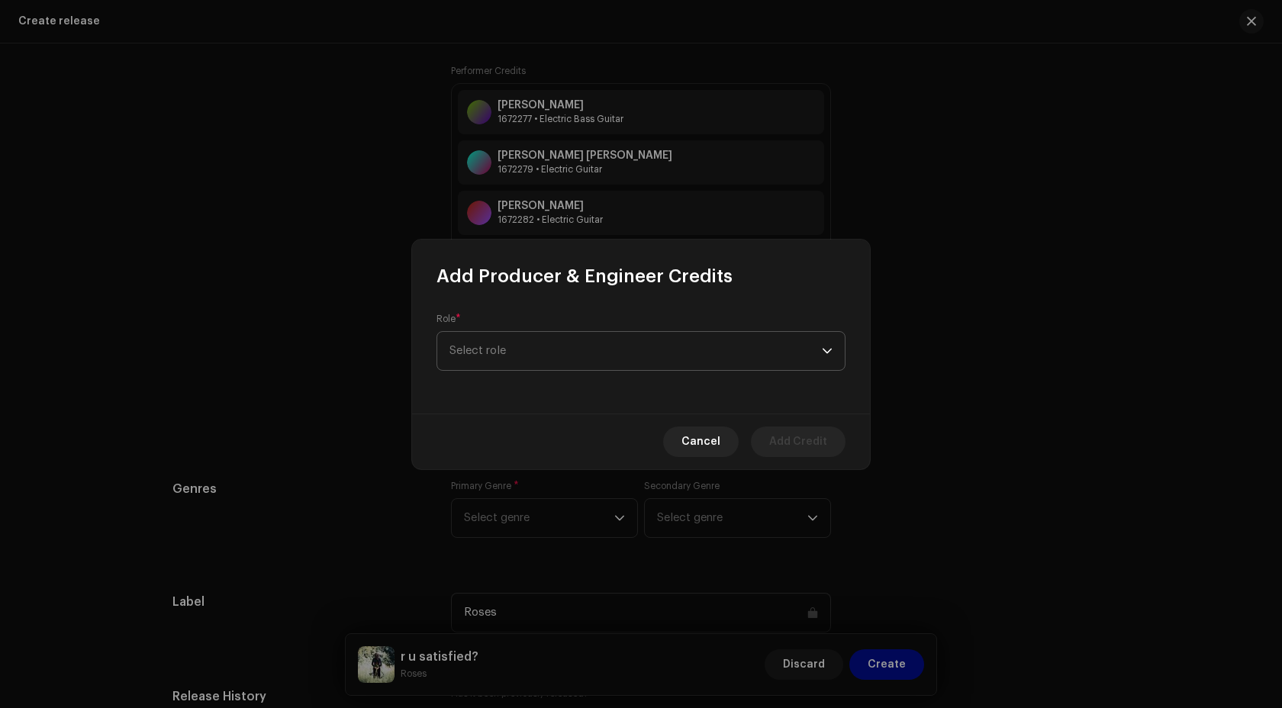
click at [537, 347] on span "Select role" at bounding box center [635, 351] width 372 height 38
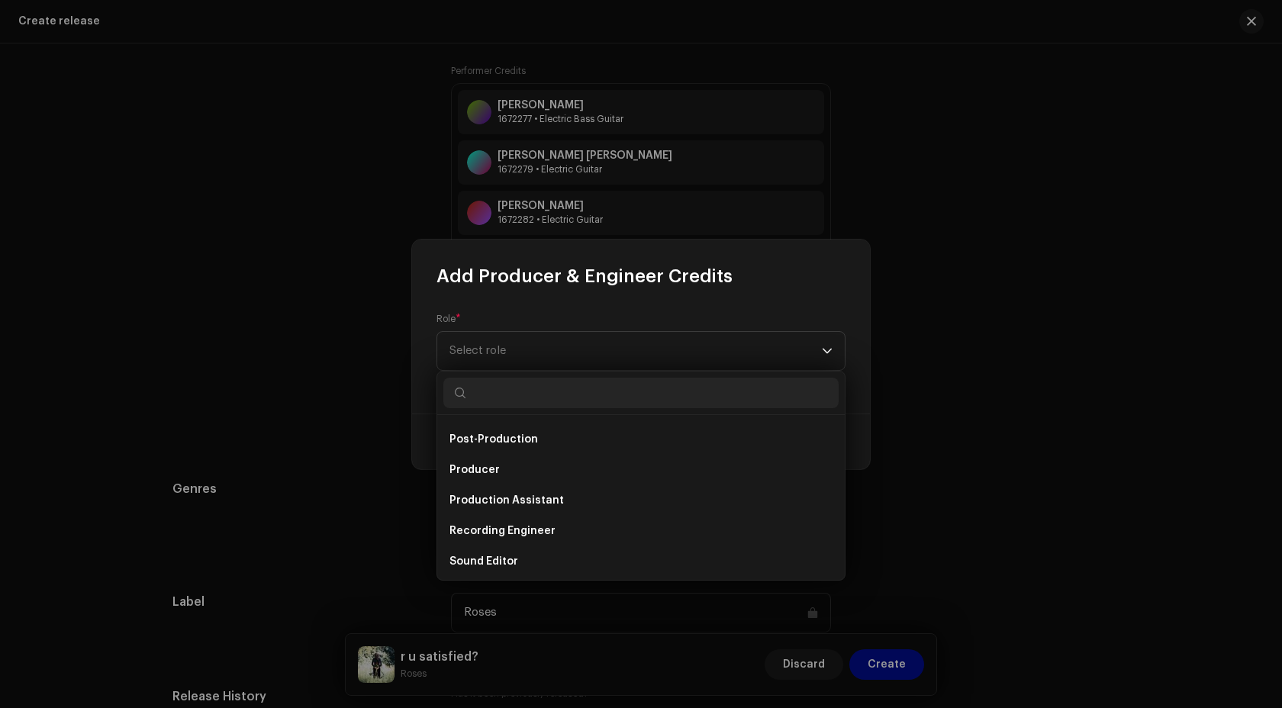
scroll to position [576, 0]
click at [487, 474] on span "Producer" at bounding box center [474, 470] width 50 height 15
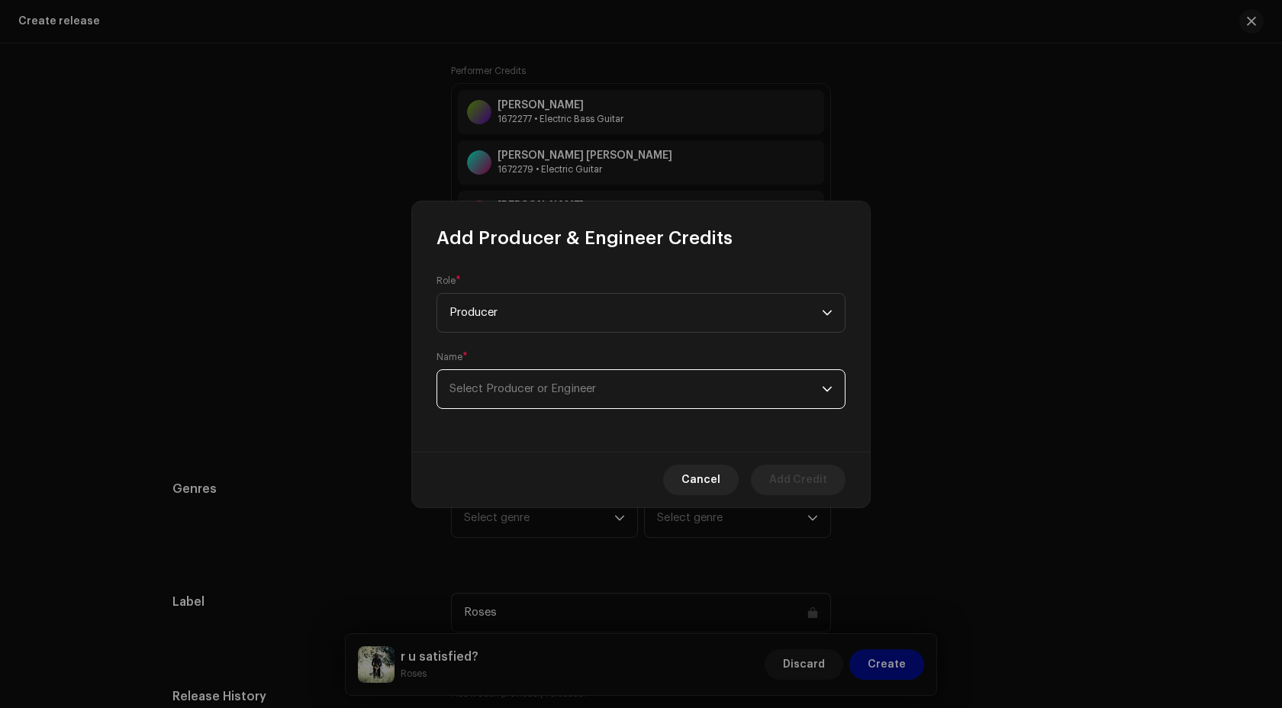
click at [545, 398] on span "Select Producer or Engineer" at bounding box center [635, 389] width 372 height 38
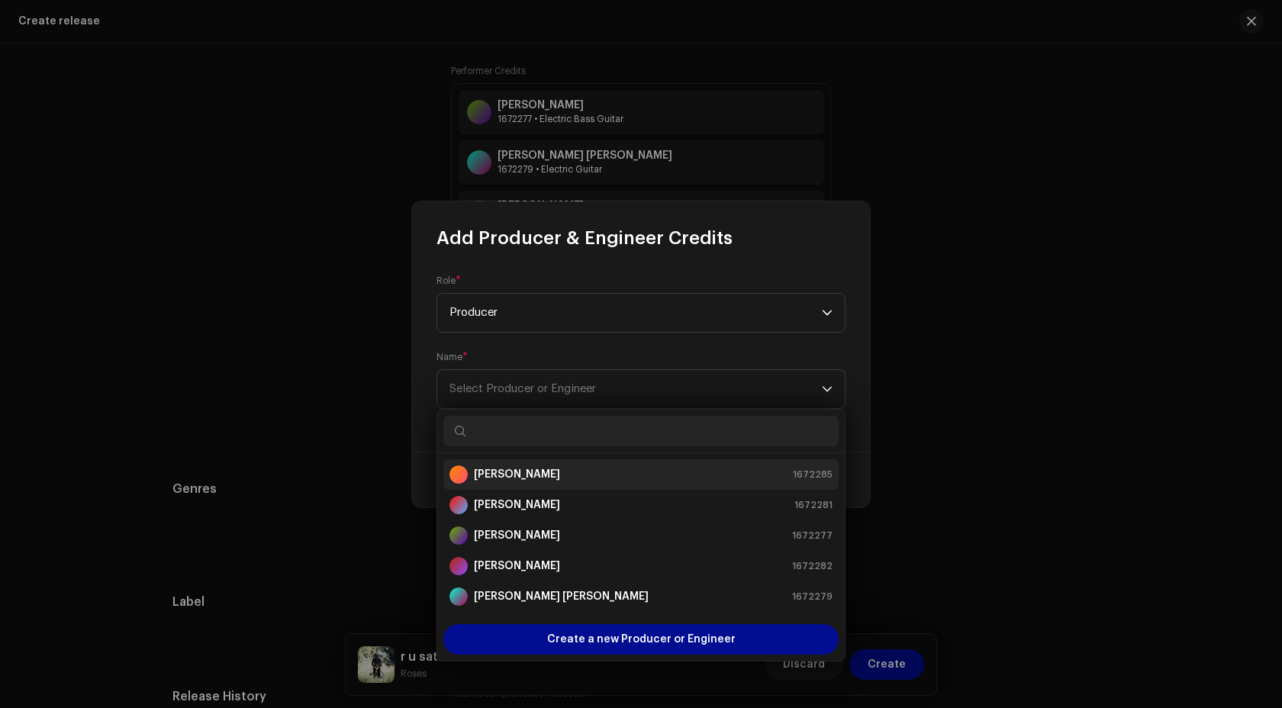
click at [525, 479] on strong "Claire Sutton" at bounding box center [517, 474] width 86 height 15
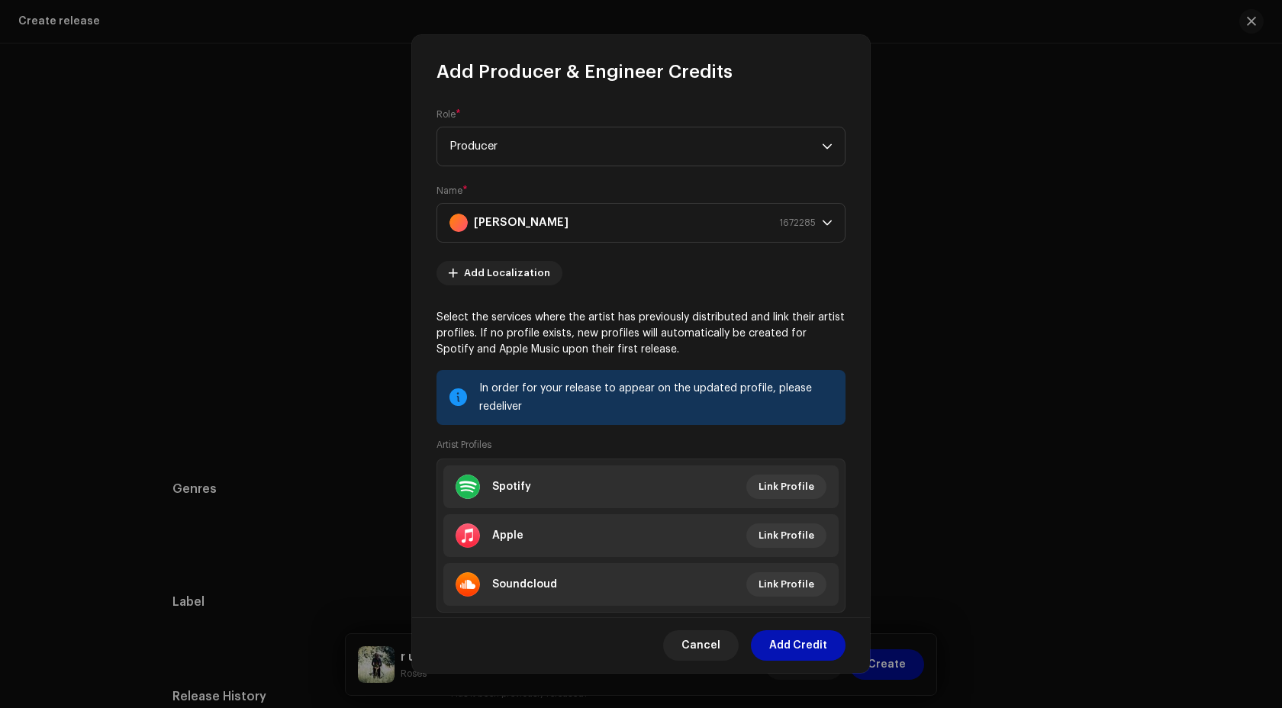
click at [792, 648] on span "Add Credit" at bounding box center [798, 645] width 58 height 31
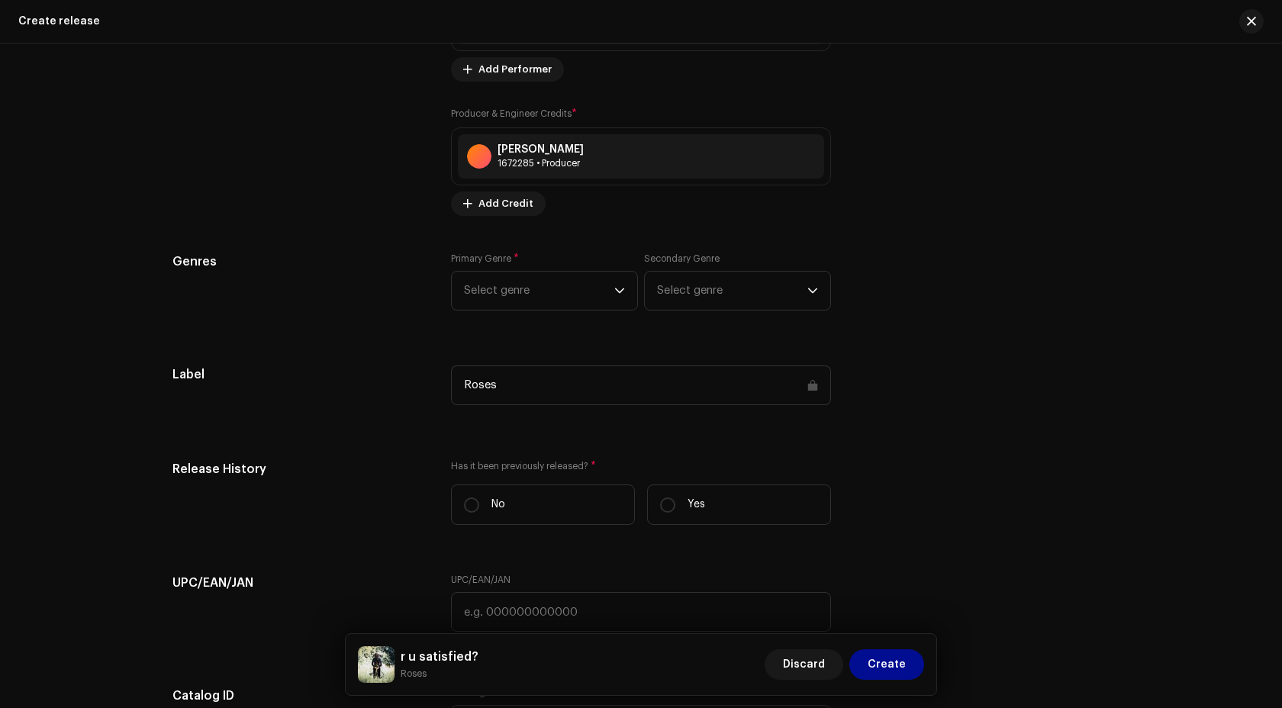
scroll to position [2372, 0]
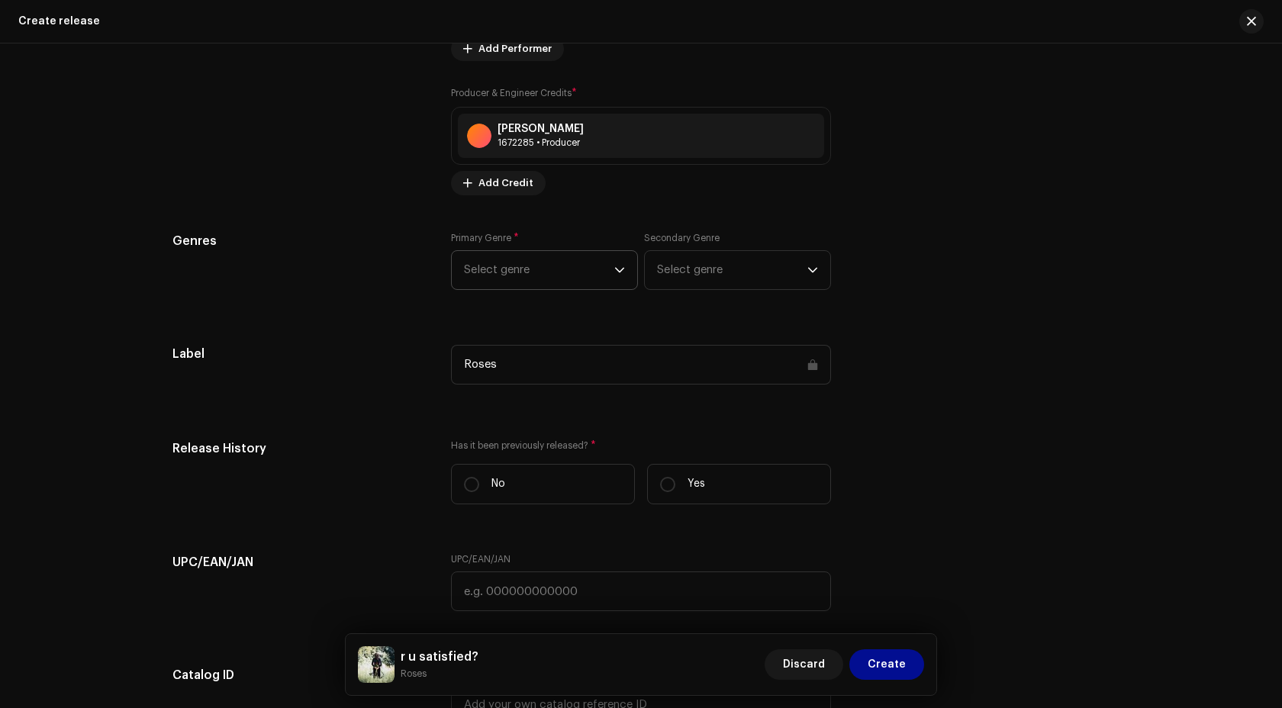
click at [526, 262] on span "Select genre" at bounding box center [539, 270] width 150 height 38
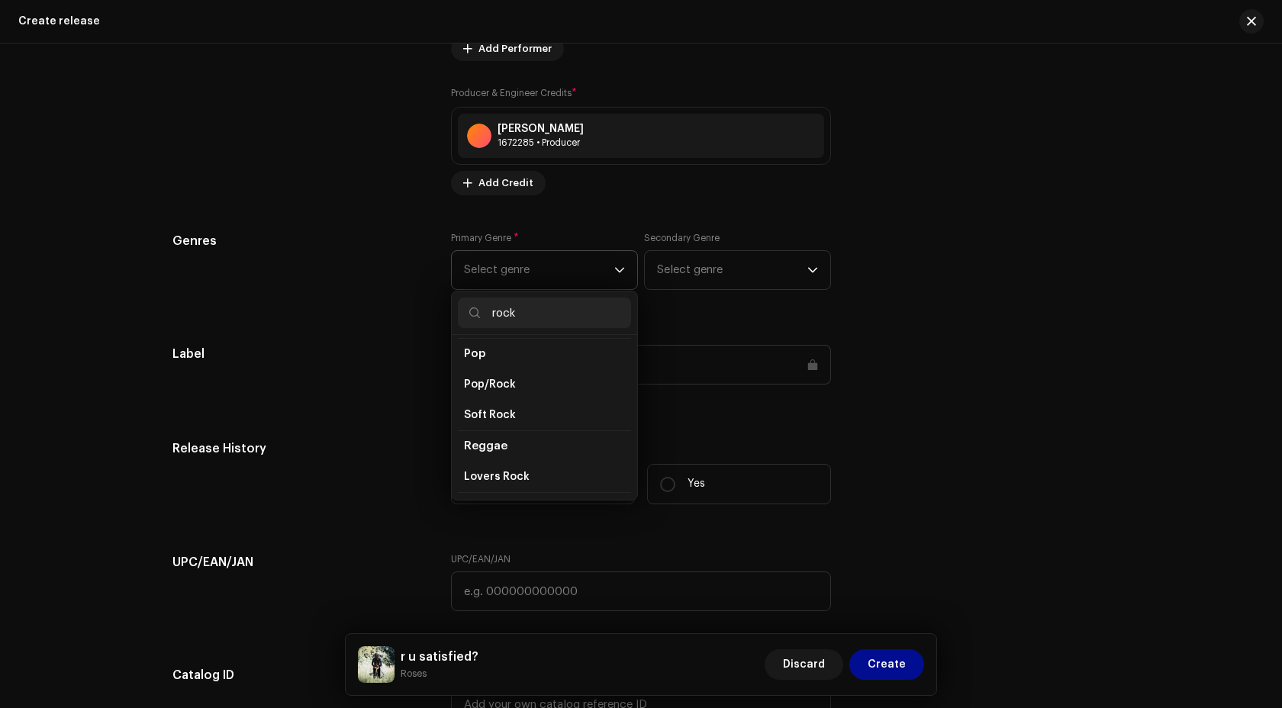
scroll to position [546, 0]
type input "rock"
click at [494, 435] on li "Rock" at bounding box center [544, 438] width 173 height 31
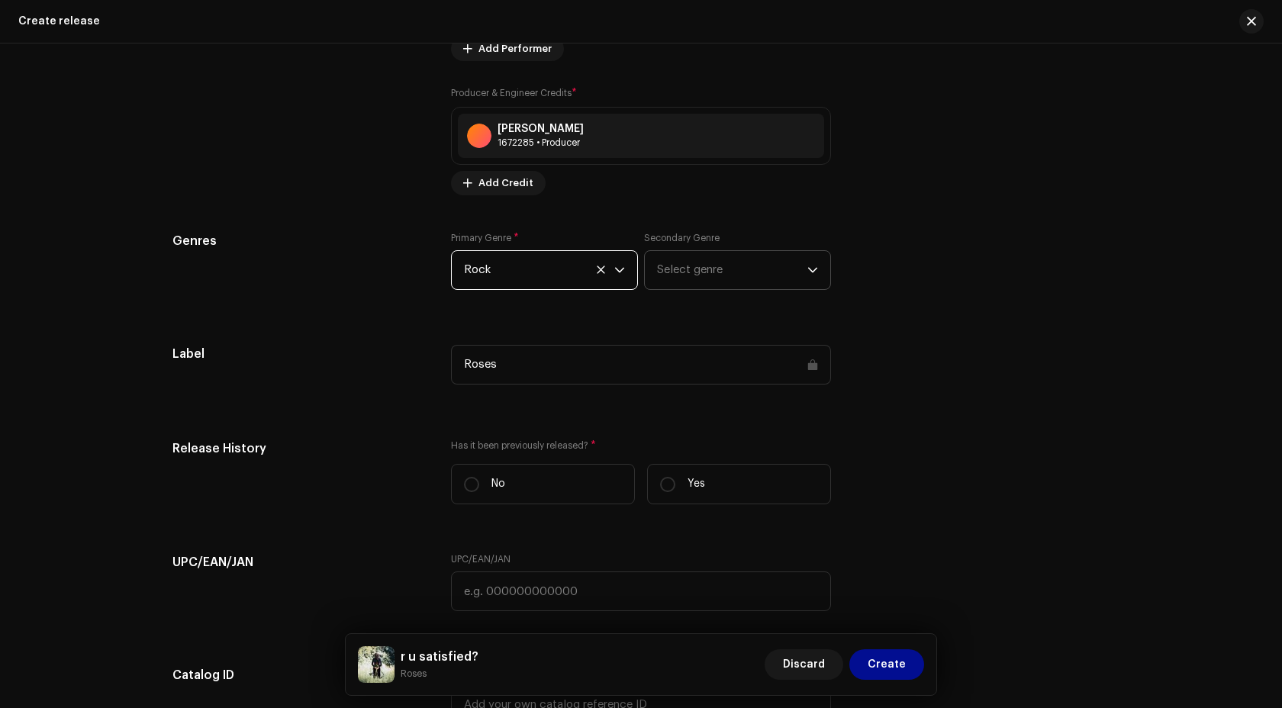
click at [677, 281] on span "Select genre" at bounding box center [732, 270] width 150 height 38
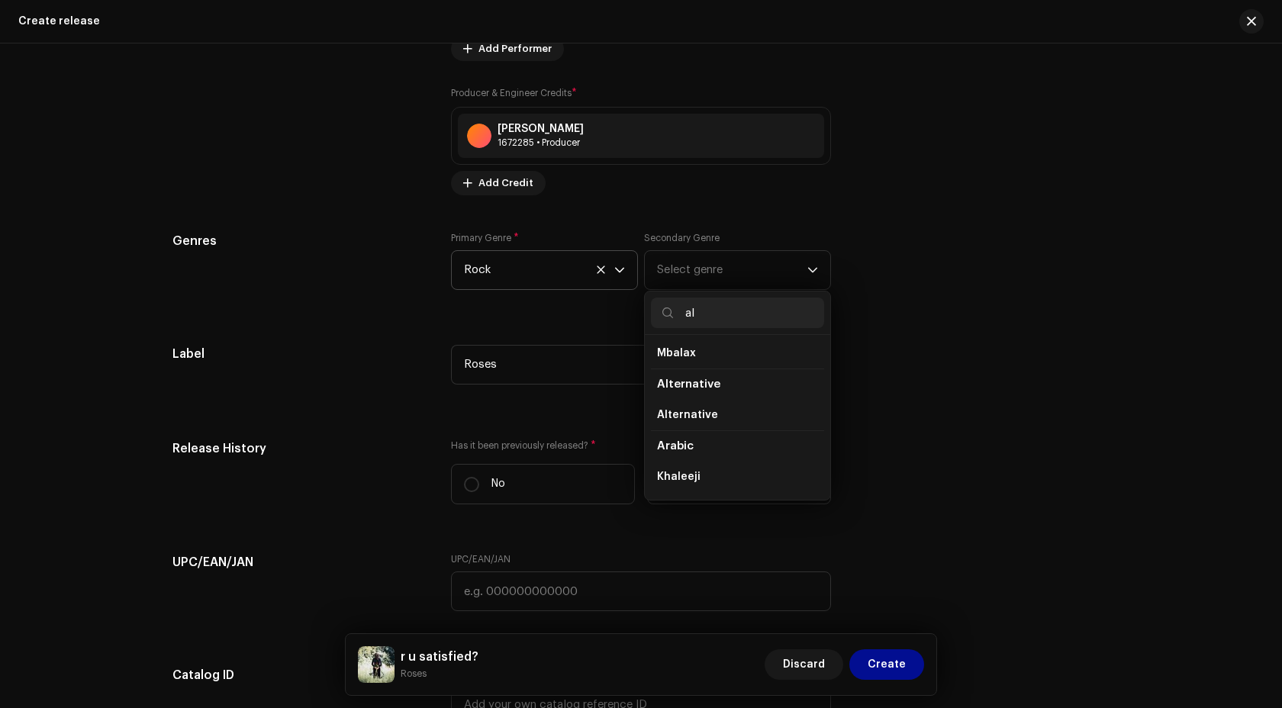
scroll to position [0, 0]
type input "alt"
click at [702, 453] on span "Alternative" at bounding box center [687, 448] width 61 height 15
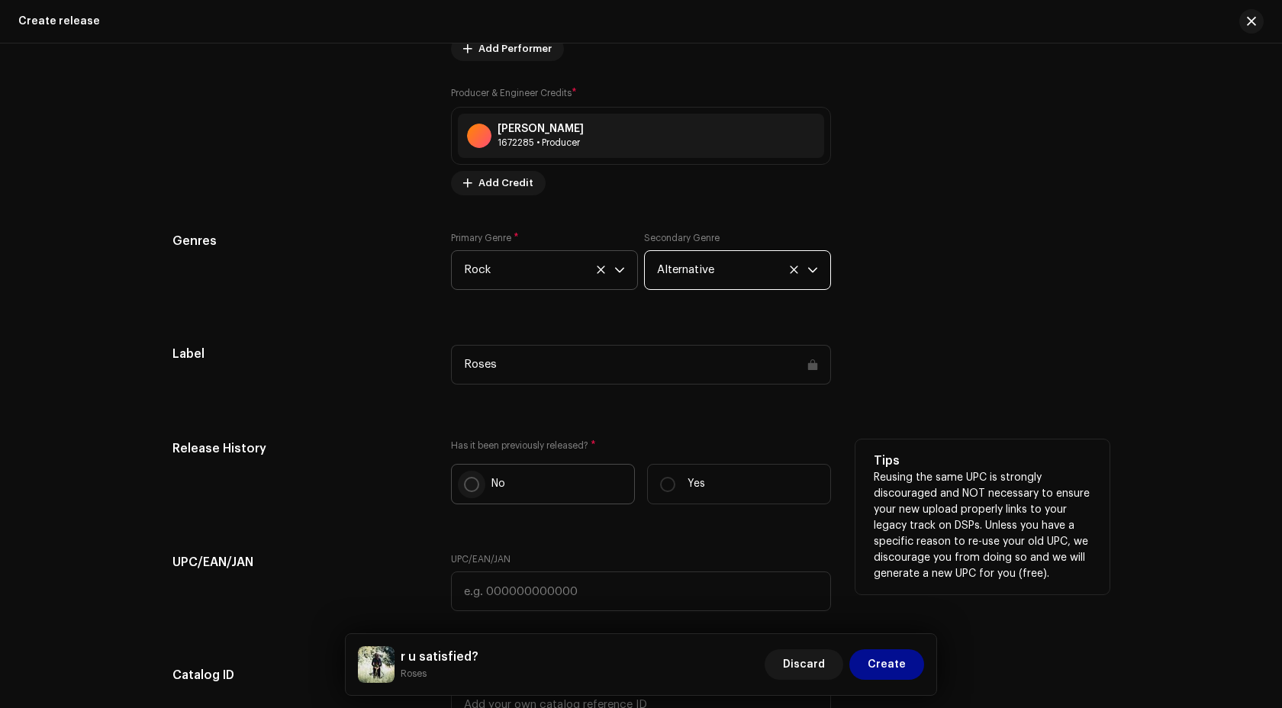
click at [474, 486] on input "No" at bounding box center [471, 484] width 15 height 15
radio input "true"
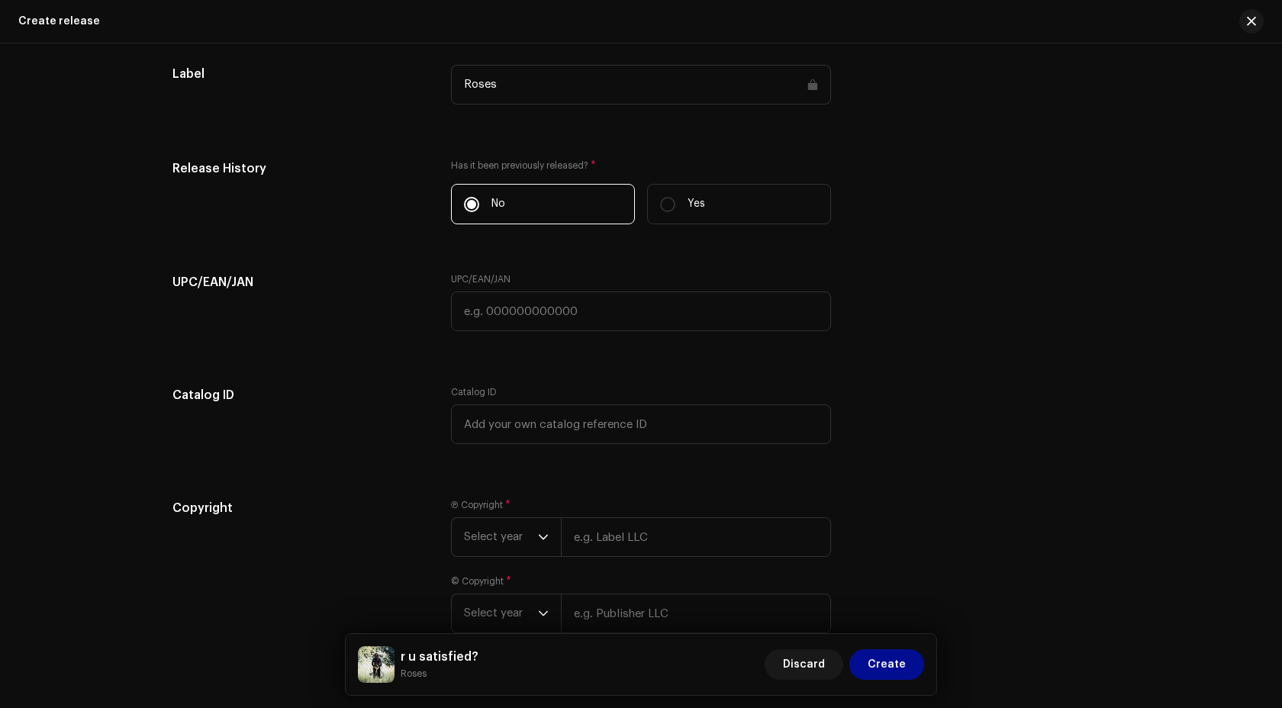
scroll to position [2747, 0]
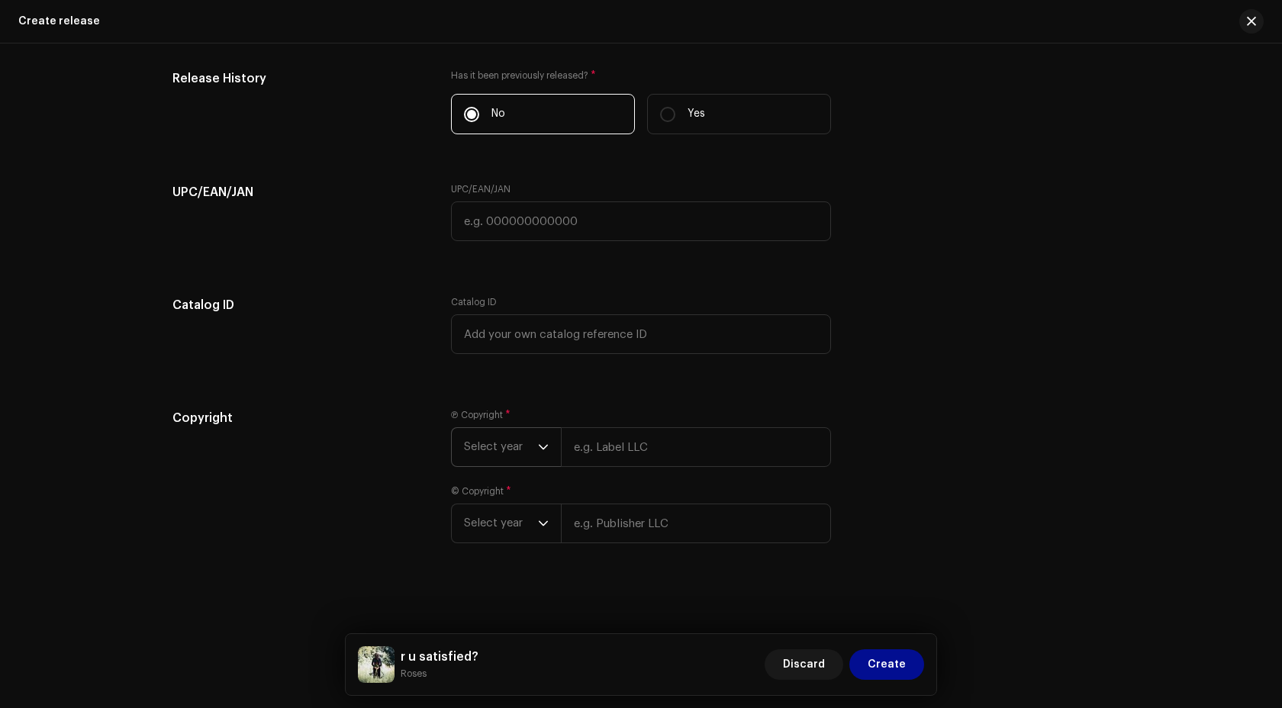
click at [538, 455] on div "dropdown trigger" at bounding box center [543, 447] width 11 height 38
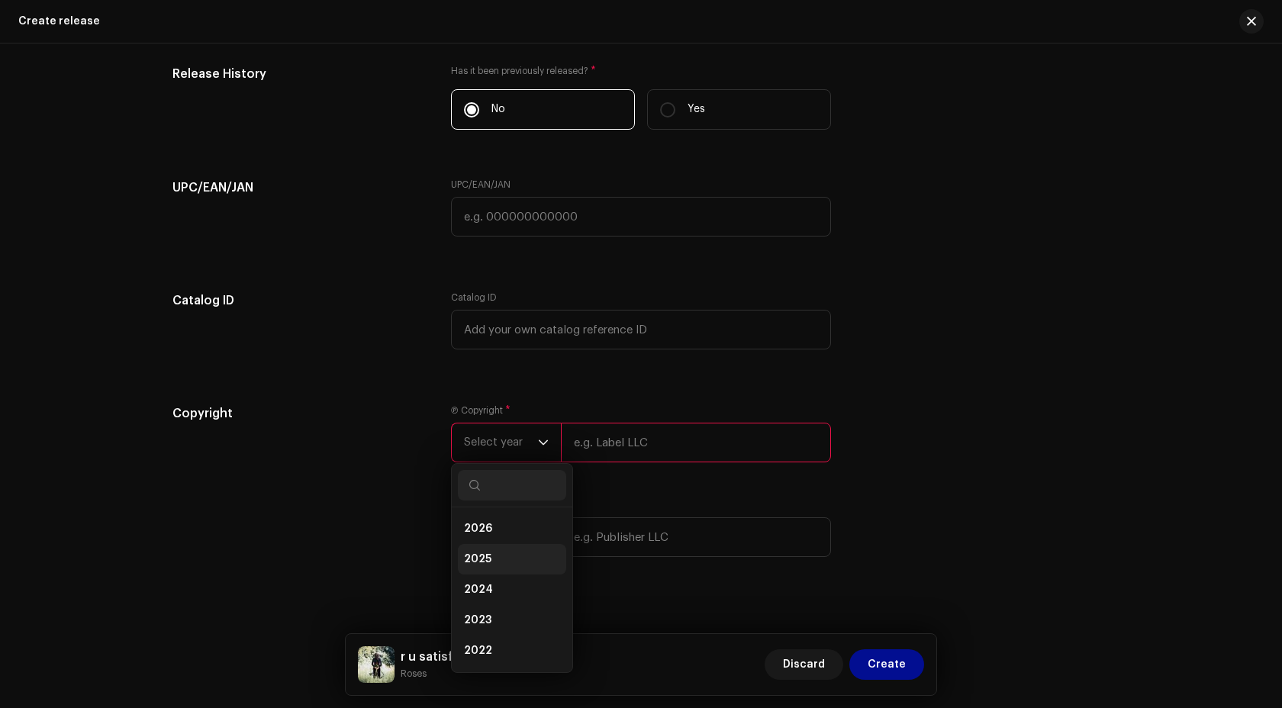
click at [516, 559] on li "2025" at bounding box center [512, 559] width 108 height 31
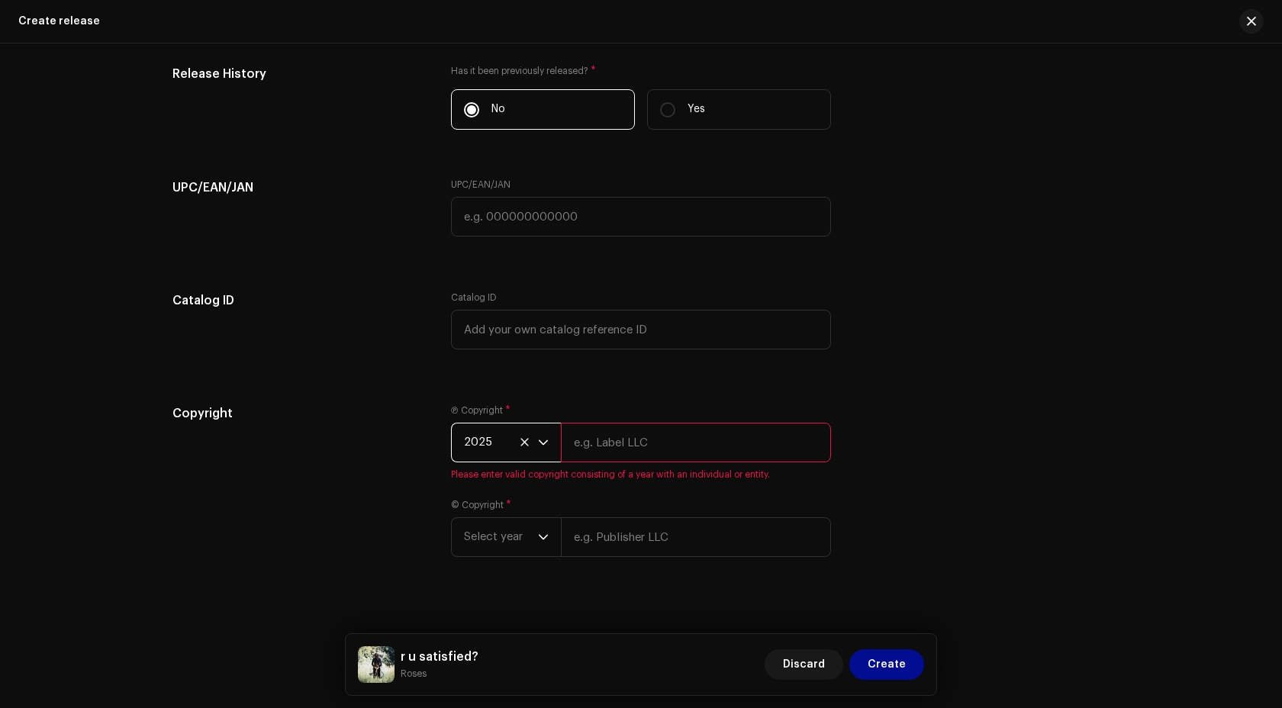
click at [618, 450] on input "text" at bounding box center [696, 443] width 270 height 40
type input "Roses"
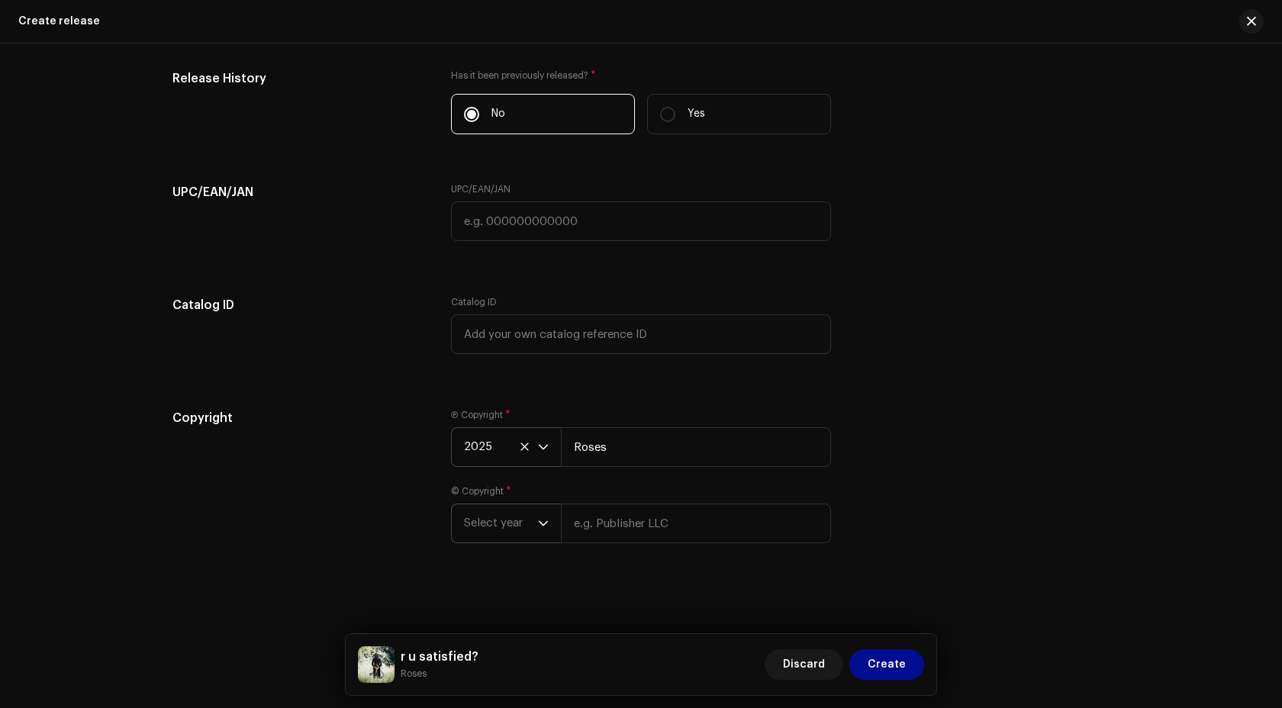
click at [542, 529] on div "dropdown trigger" at bounding box center [543, 523] width 11 height 38
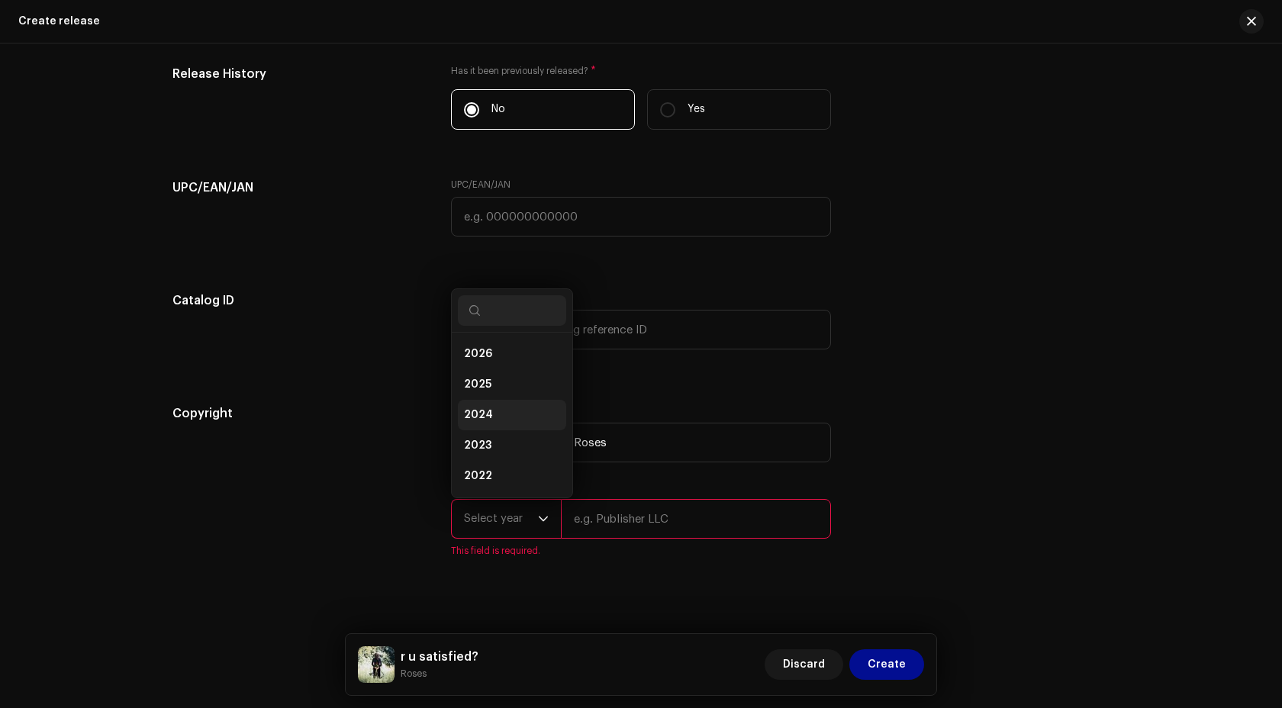
scroll to position [24, 0]
click at [494, 368] on li "2025" at bounding box center [512, 360] width 108 height 31
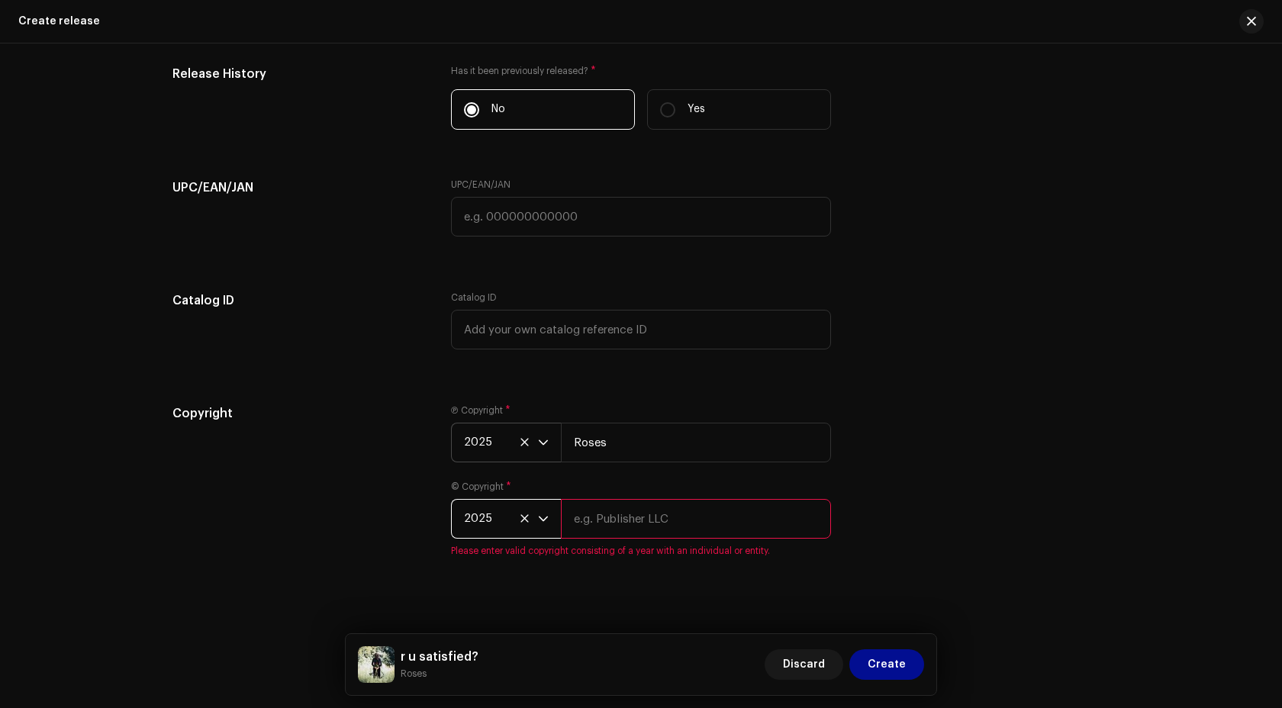
click at [616, 539] on input "text" at bounding box center [696, 519] width 270 height 40
type input "Roses"
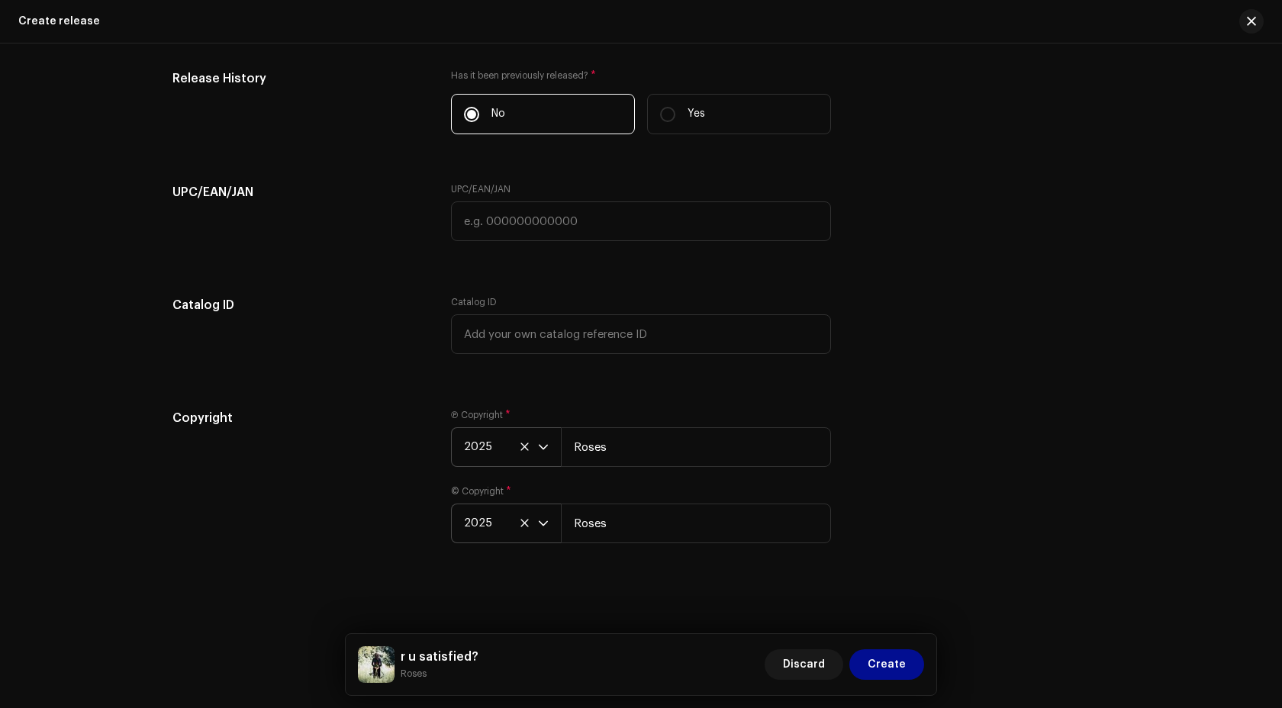
click at [587, 603] on div "Create a new release We’ll guide you through everything — from track selection …" at bounding box center [641, 375] width 1282 height 664
click at [901, 666] on span "Create" at bounding box center [886, 664] width 38 height 31
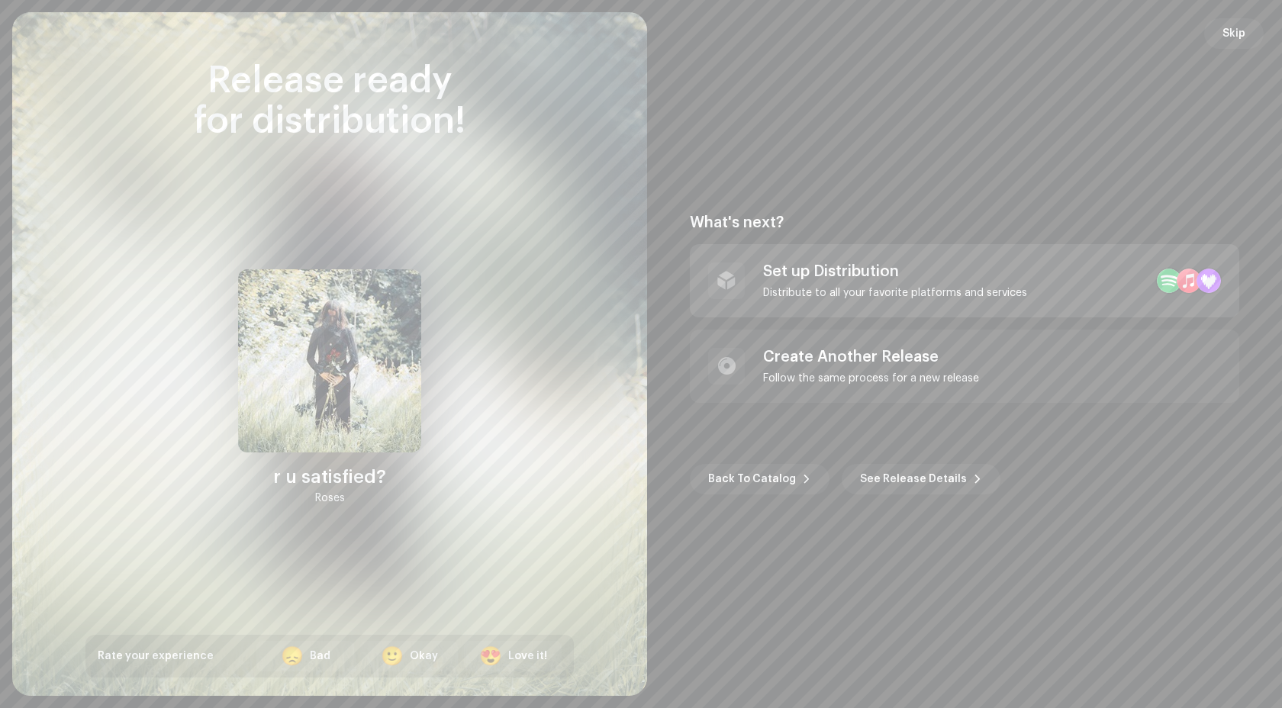
click at [894, 279] on div "Set up Distribution" at bounding box center [895, 271] width 264 height 18
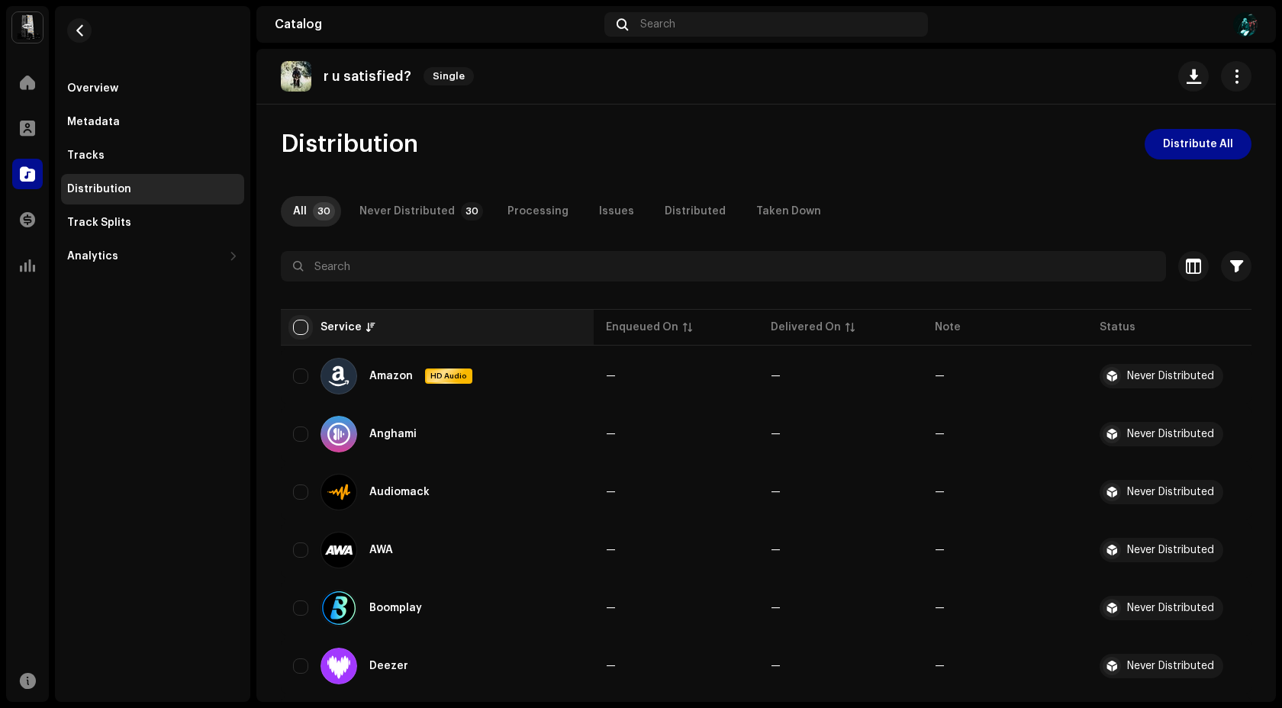
click at [305, 329] on input "checkbox" at bounding box center [300, 327] width 15 height 15
checkbox input "true"
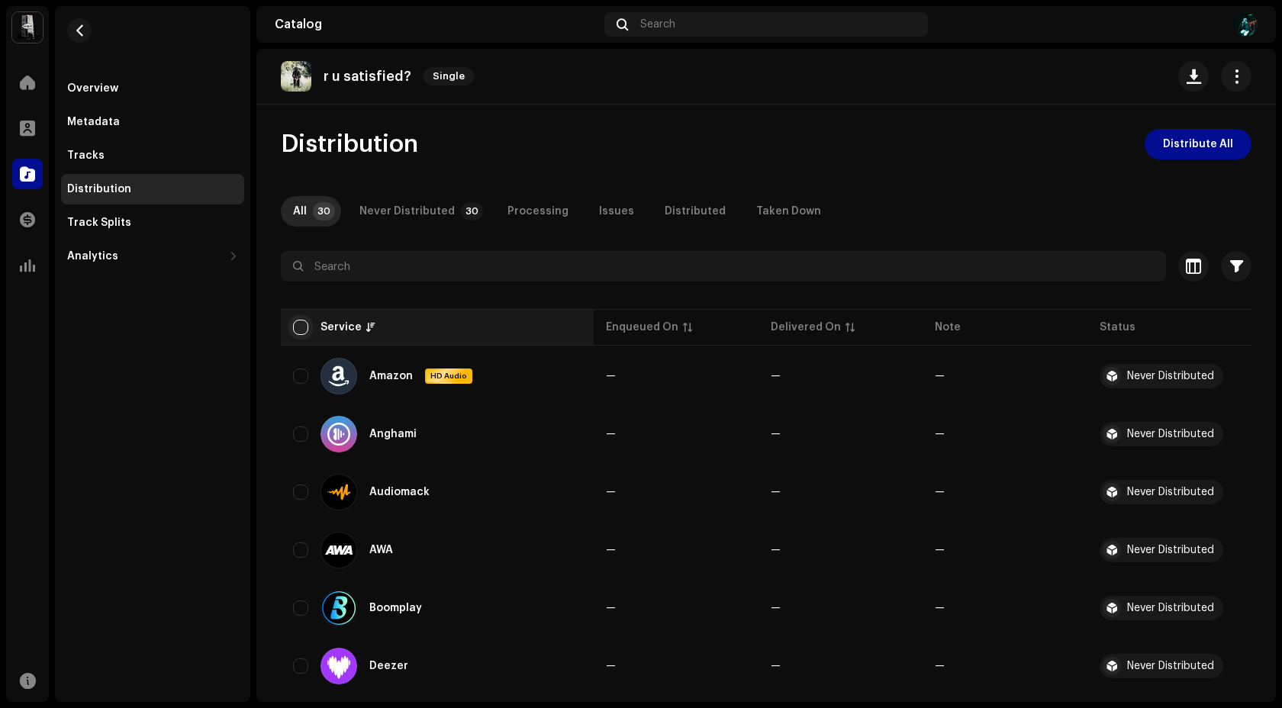
checkbox input "true"
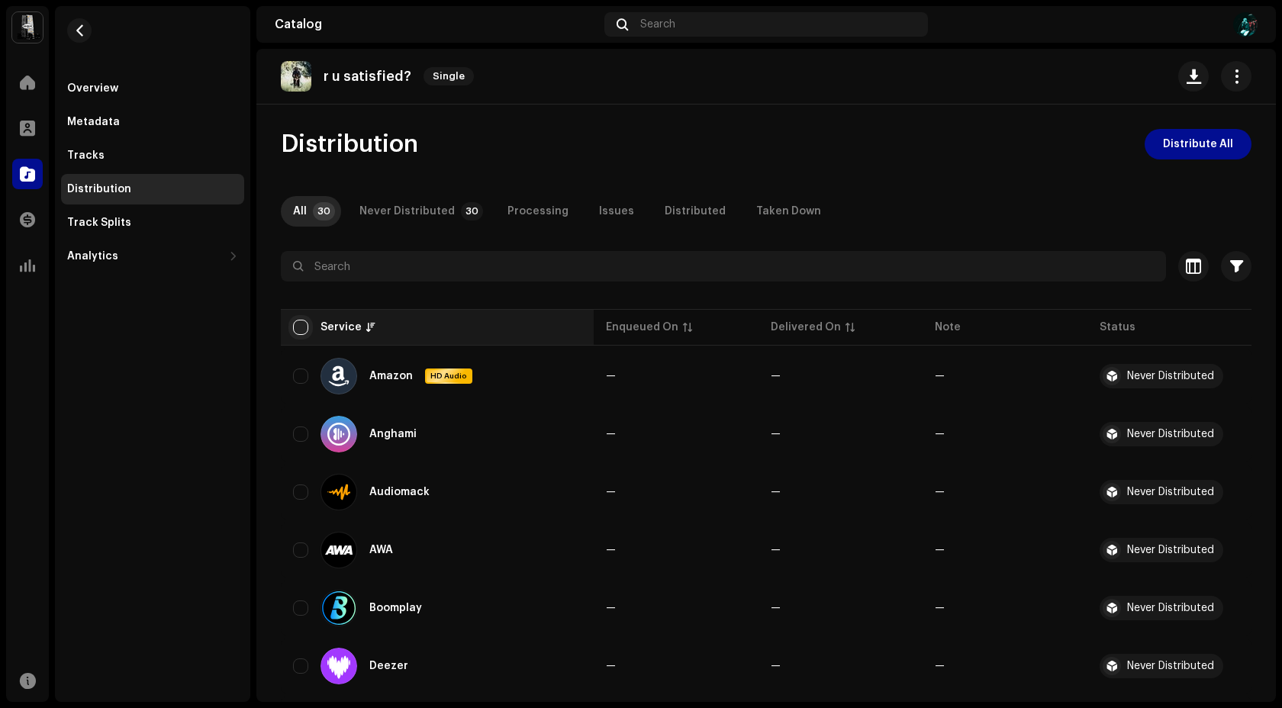
checkbox input "true"
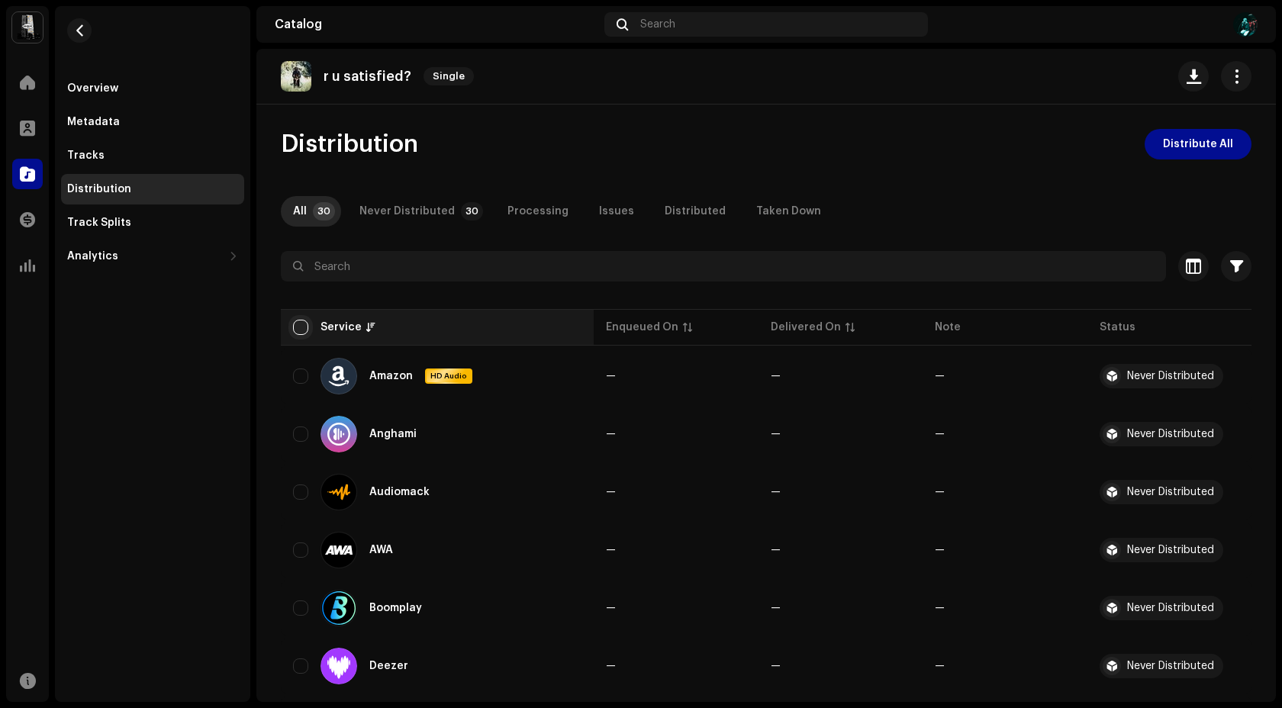
checkbox input "true"
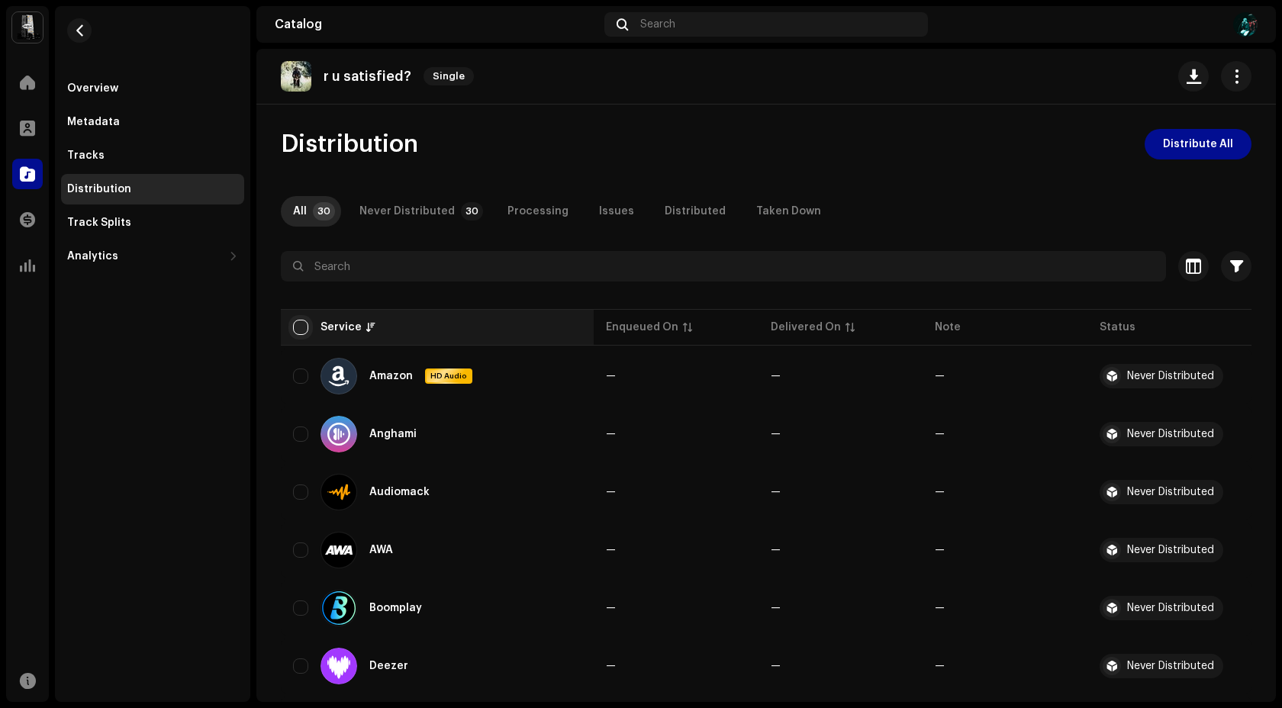
checkbox input "true"
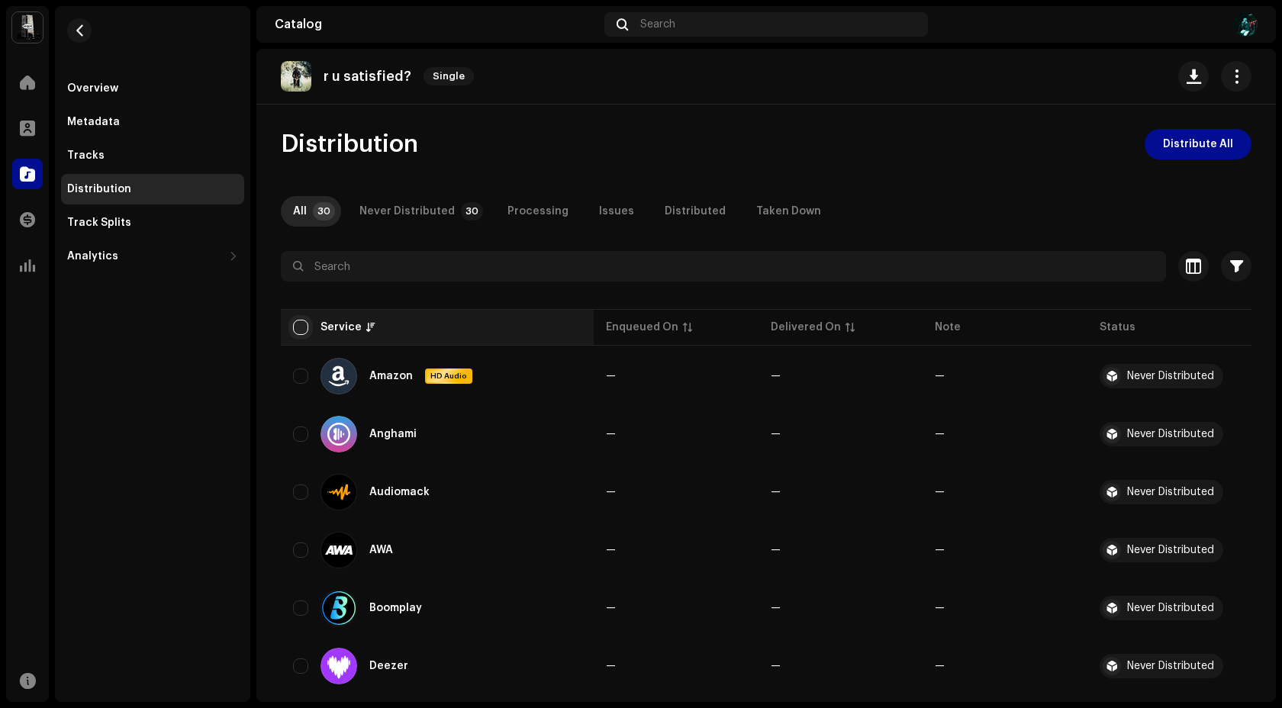
checkbox input "true"
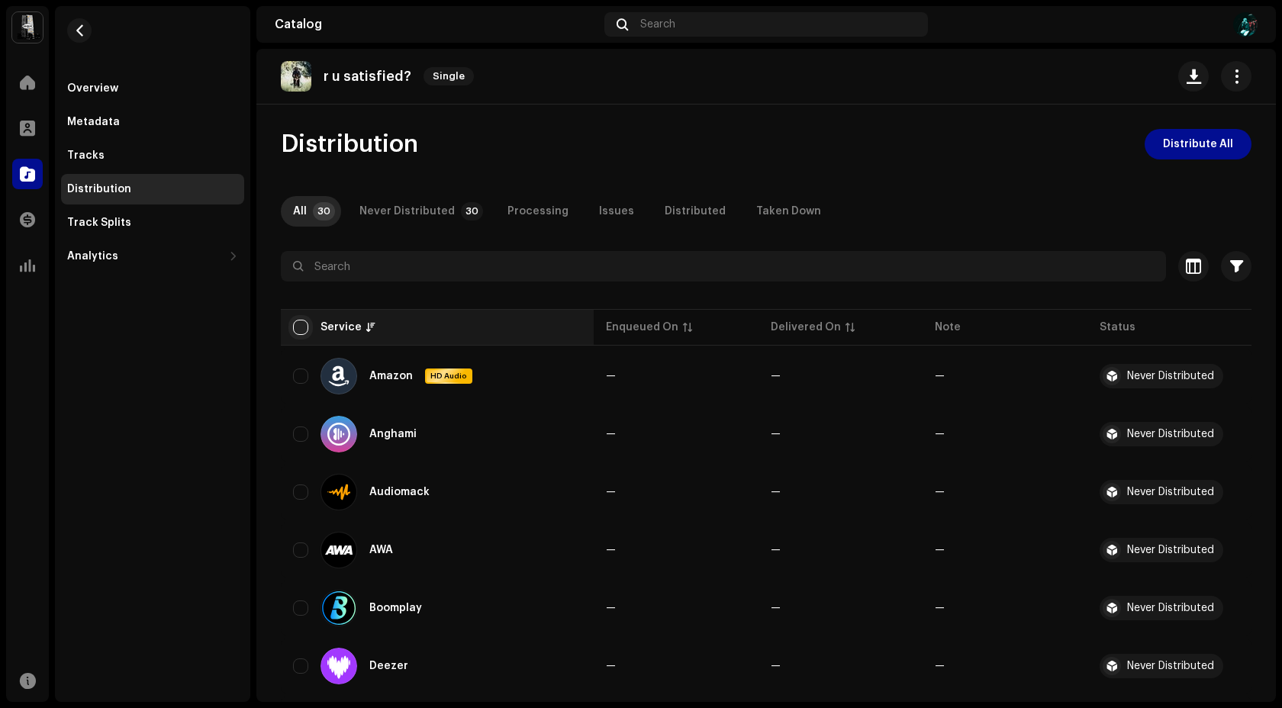
checkbox input "true"
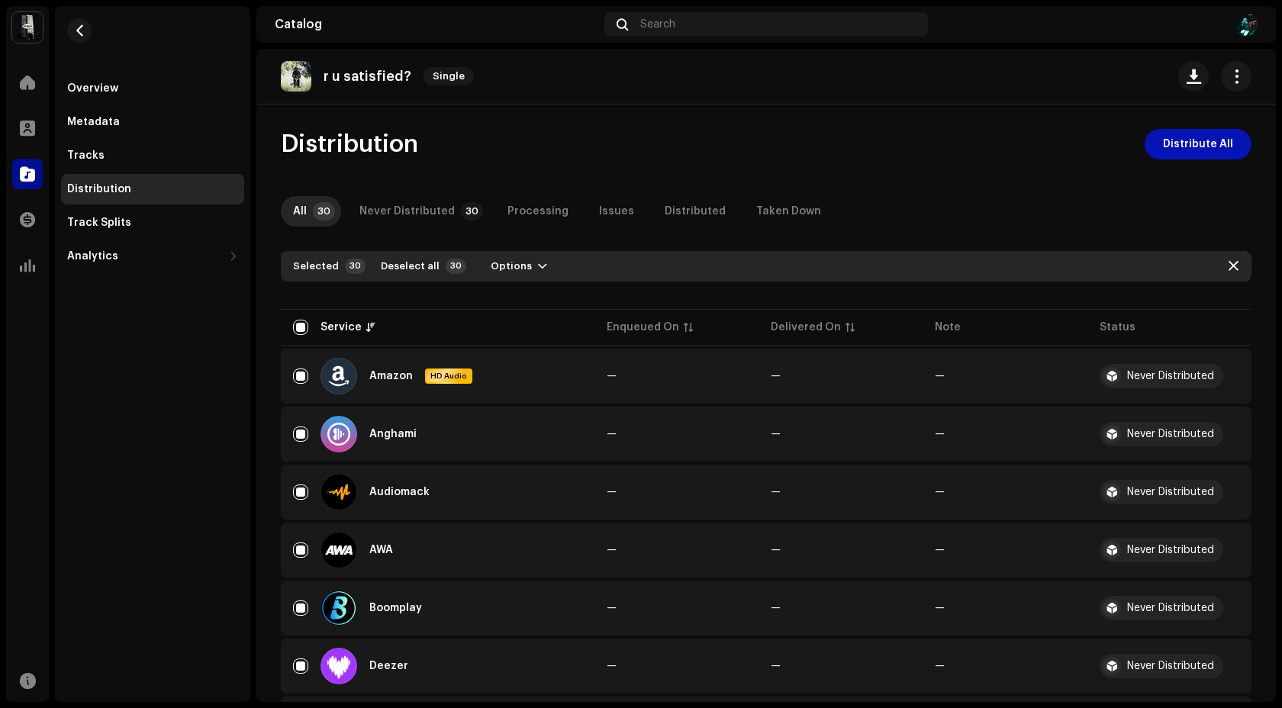
click at [1163, 150] on span "Distribute All" at bounding box center [1198, 144] width 70 height 31
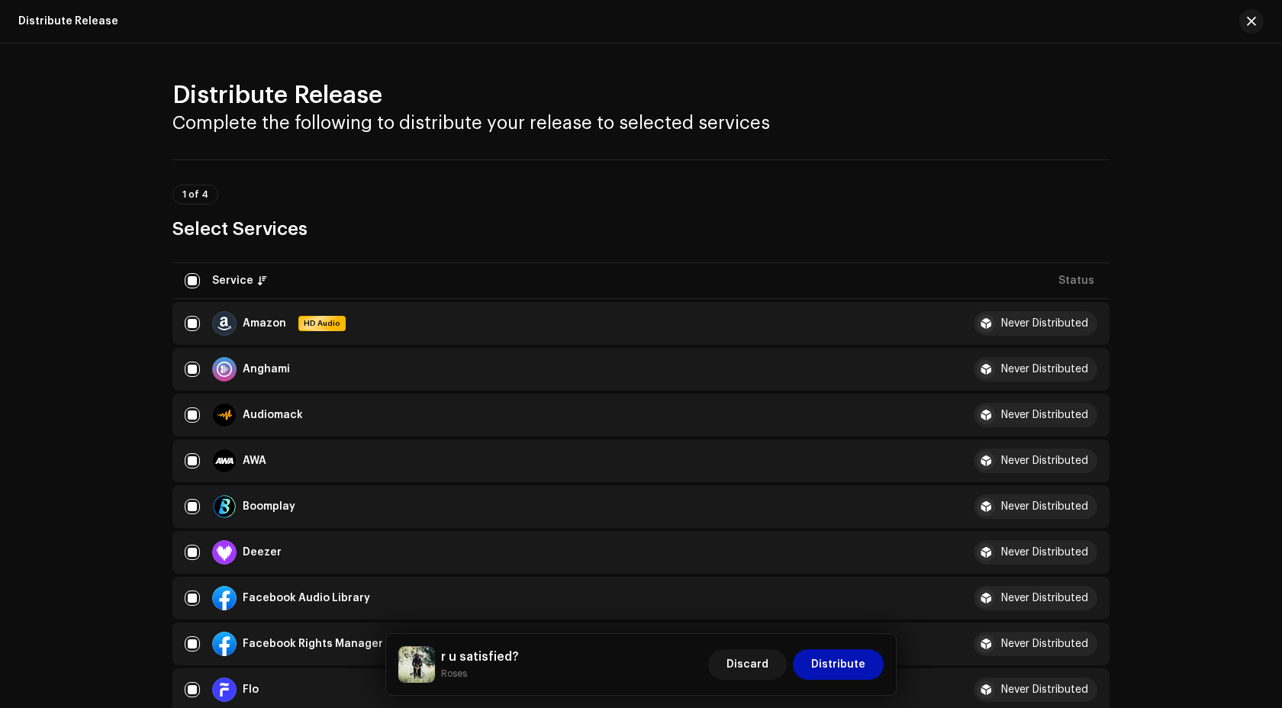
click at [841, 669] on span "Distribute" at bounding box center [838, 664] width 54 height 31
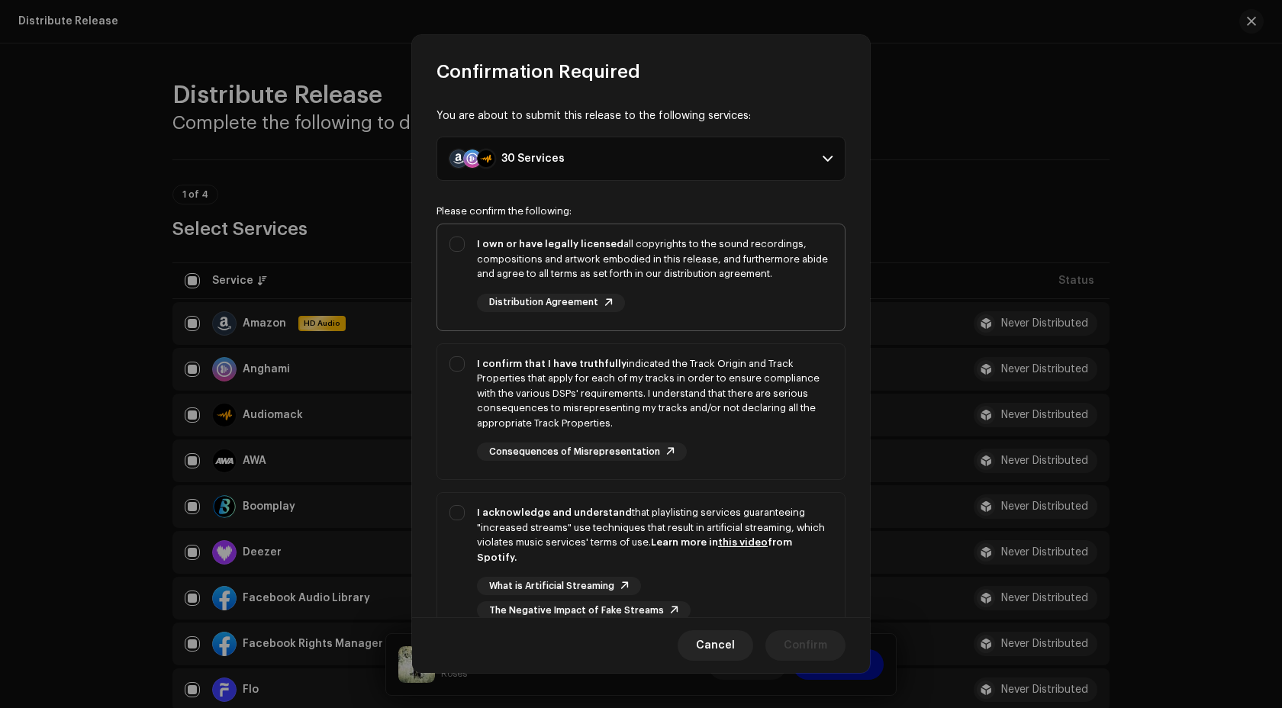
click at [455, 242] on div "I own or have legally licensed all copyrights to the sound recordings, composit…" at bounding box center [640, 274] width 407 height 100
checkbox input "true"
click at [461, 363] on div "I confirm that I have truthfully indicated the Track Origin and Track Propertie…" at bounding box center [640, 409] width 407 height 130
checkbox input "true"
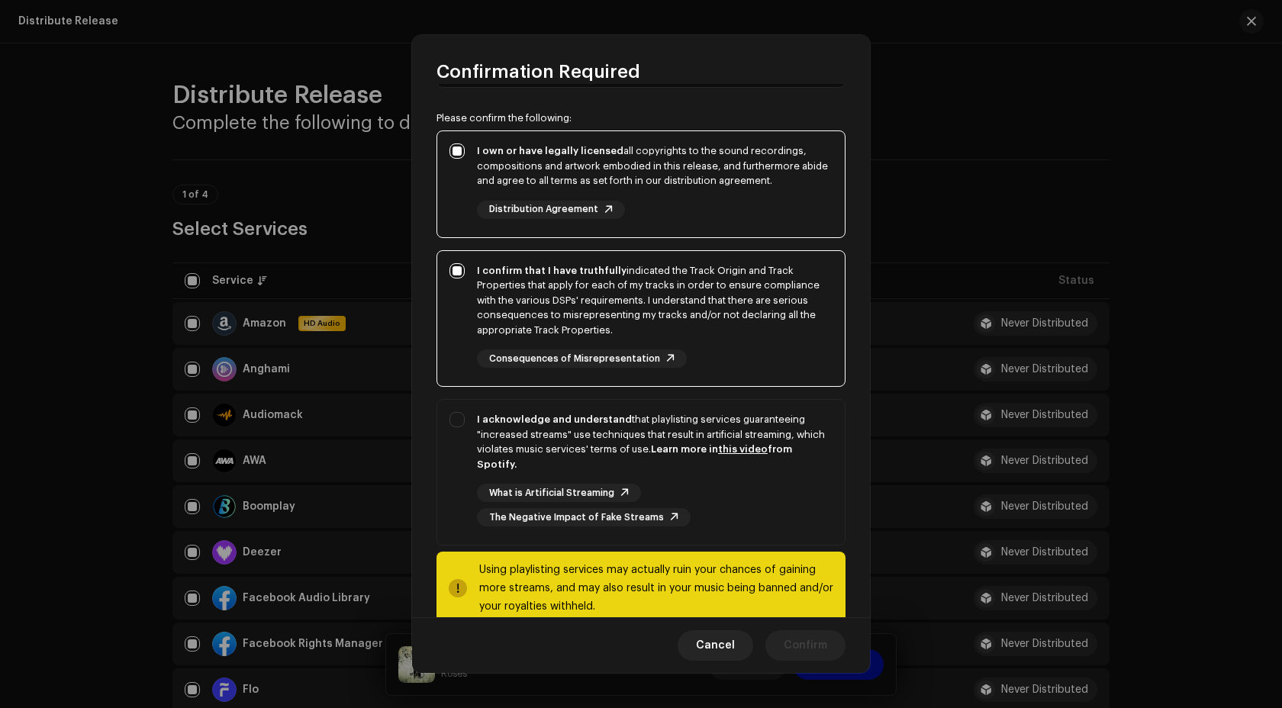
scroll to position [102, 0]
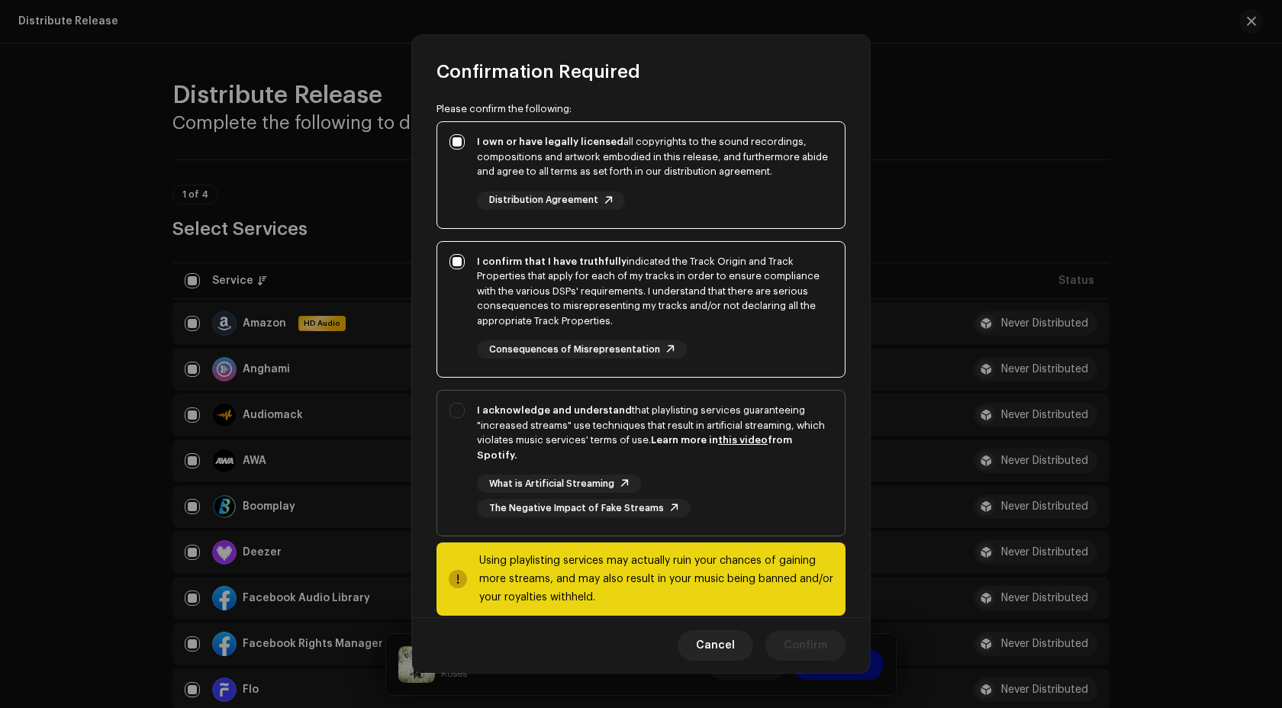
click at [460, 426] on div "I acknowledge and understand that playlisting services guaranteeing "increased …" at bounding box center [640, 460] width 407 height 139
checkbox input "true"
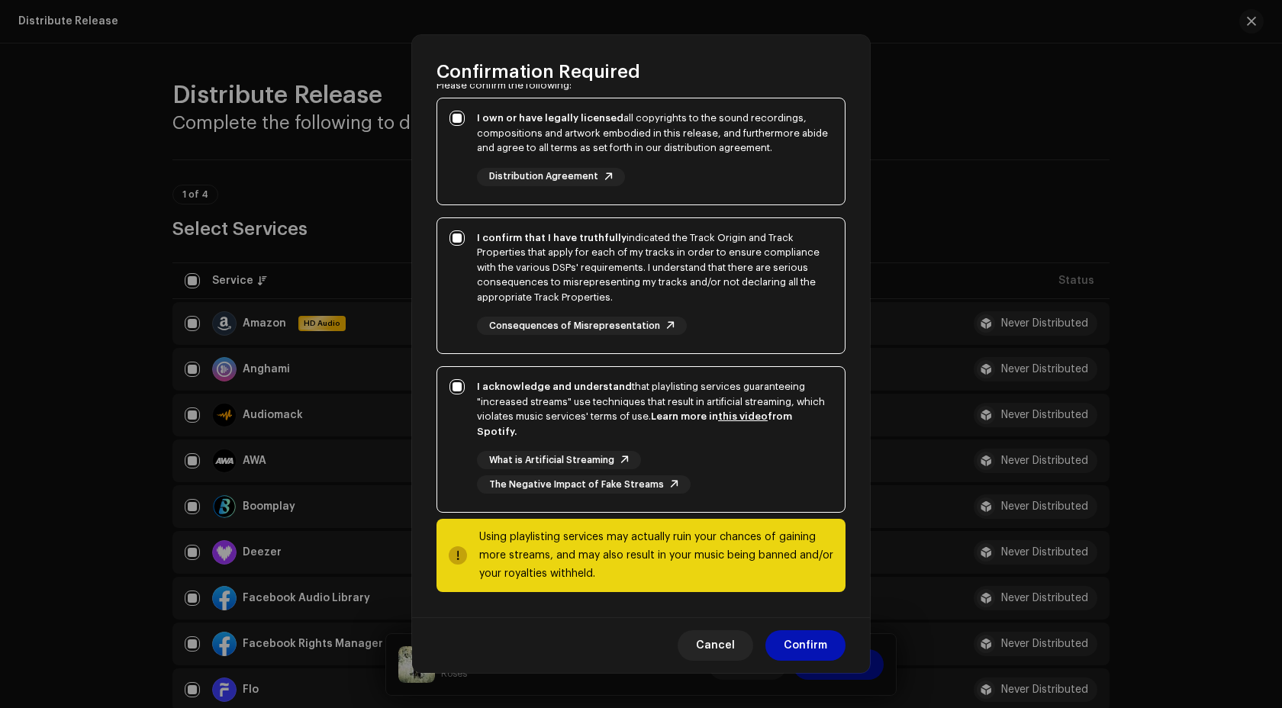
click at [796, 648] on span "Confirm" at bounding box center [804, 645] width 43 height 31
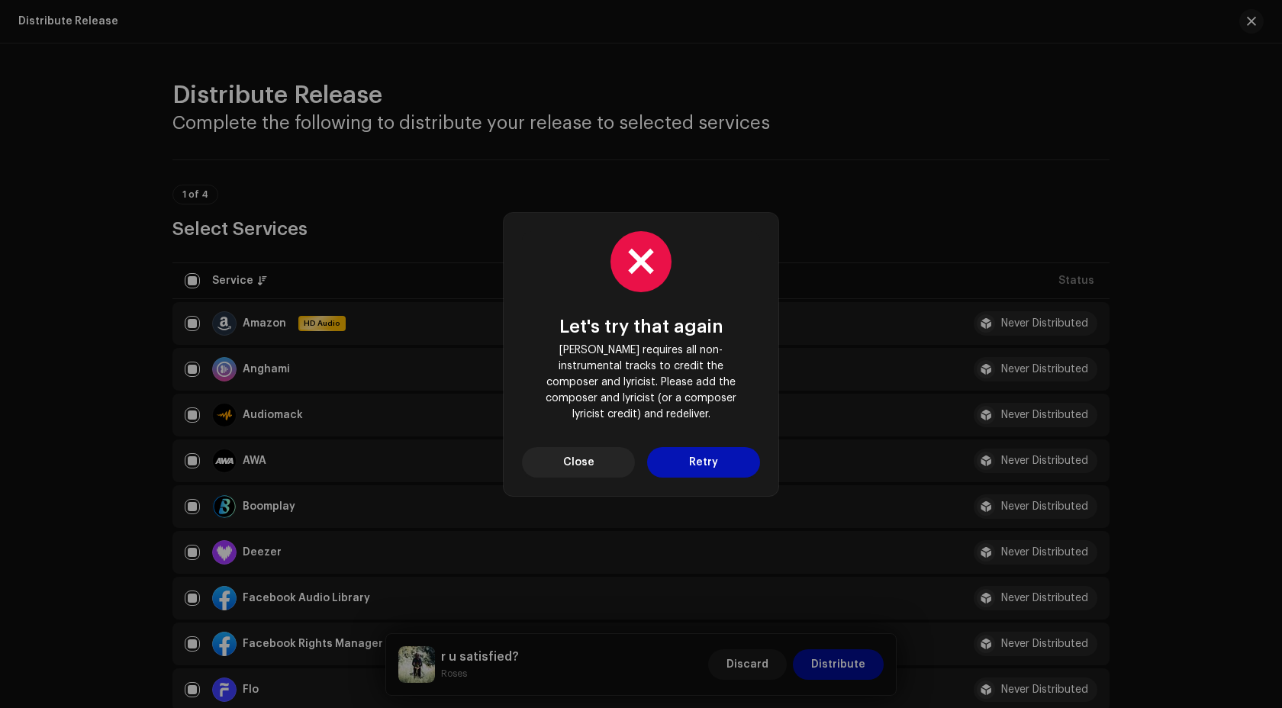
click at [673, 462] on button "Retry" at bounding box center [703, 462] width 113 height 31
click at [605, 457] on button "Close" at bounding box center [578, 462] width 113 height 31
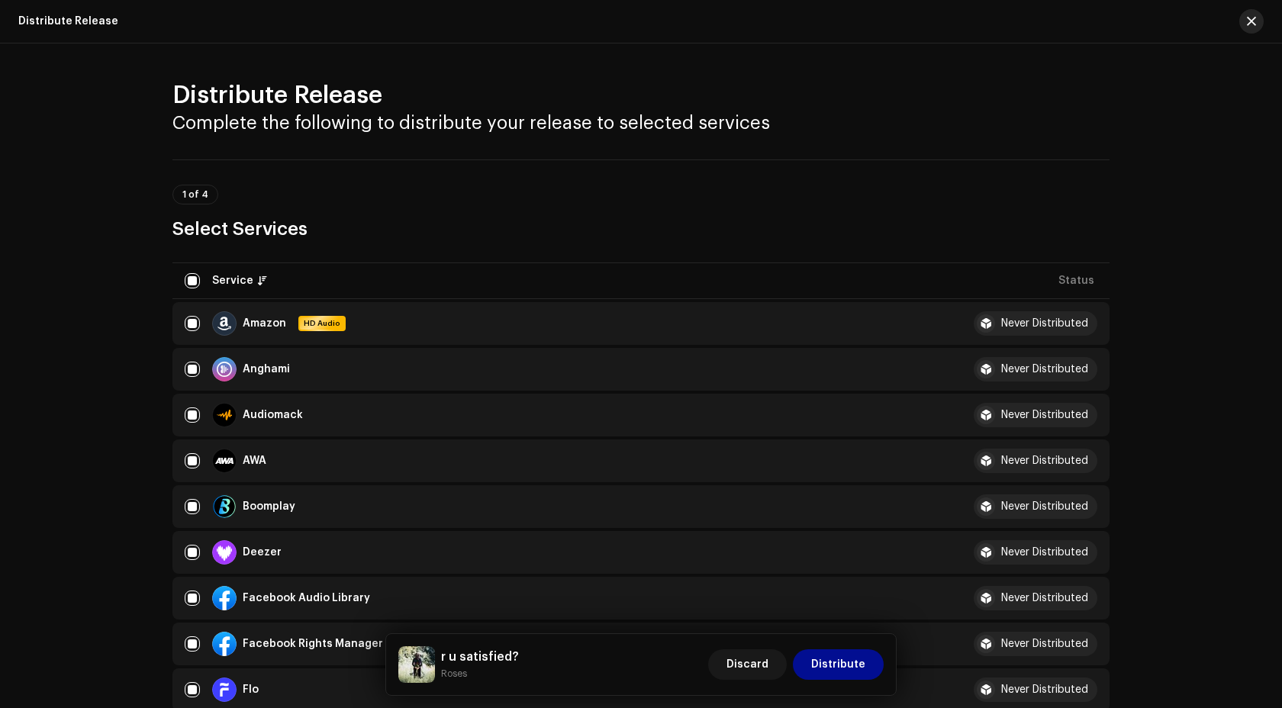
click at [1253, 16] on span "button" at bounding box center [1251, 21] width 9 height 12
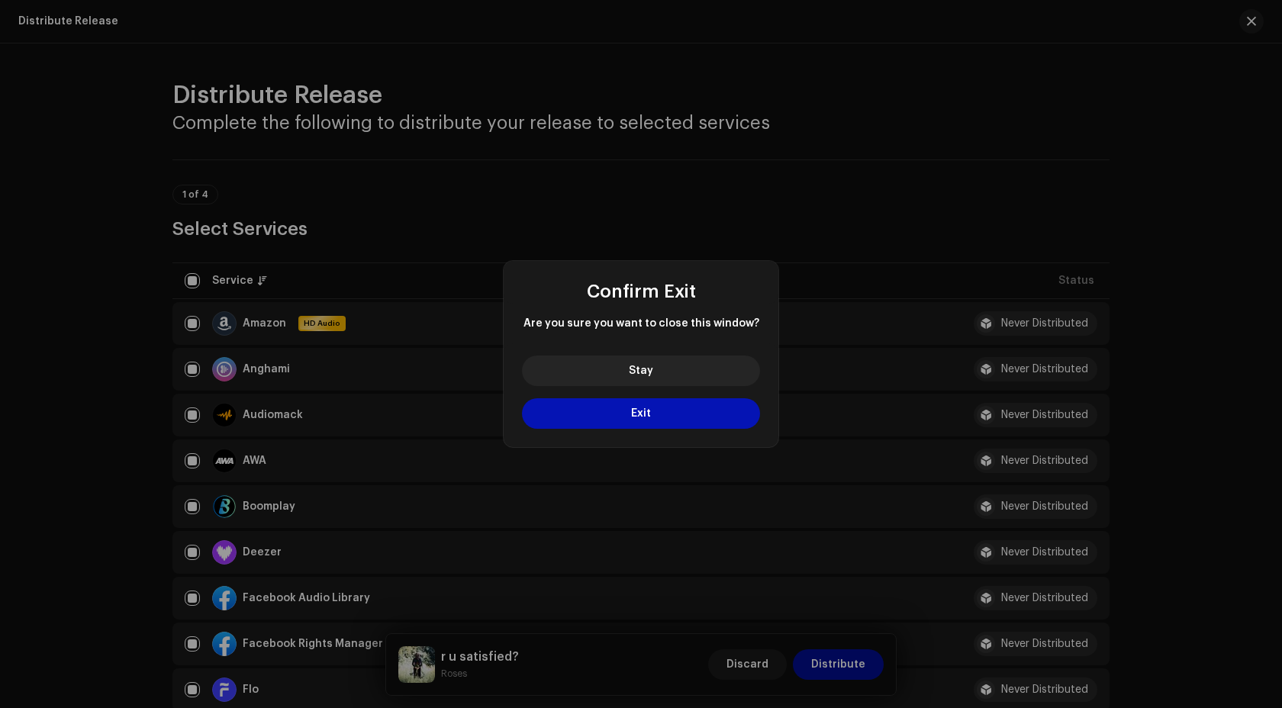
click at [690, 413] on button "Exit" at bounding box center [641, 413] width 238 height 31
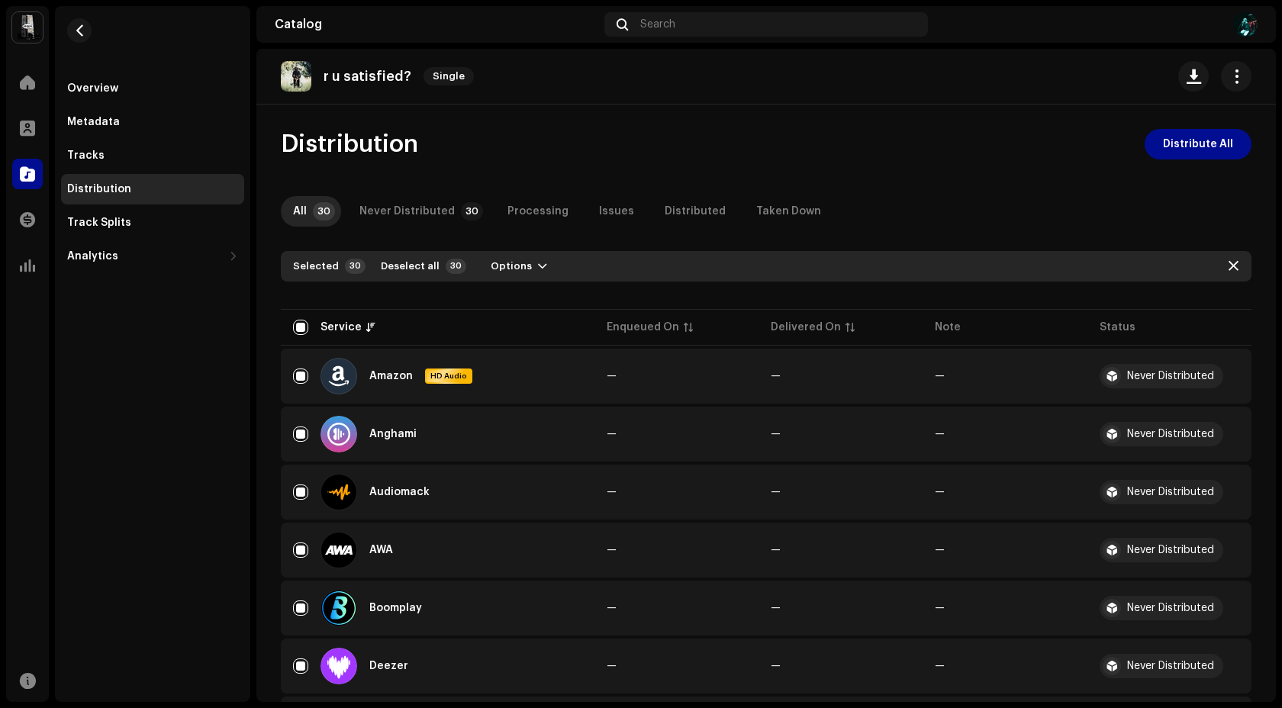
click at [337, 87] on div "r u satisfied? Single" at bounding box center [380, 76] width 199 height 31
click at [1229, 70] on span "button" at bounding box center [1236, 76] width 14 height 12
click at [1120, 156] on div "Edit" at bounding box center [1158, 144] width 154 height 31
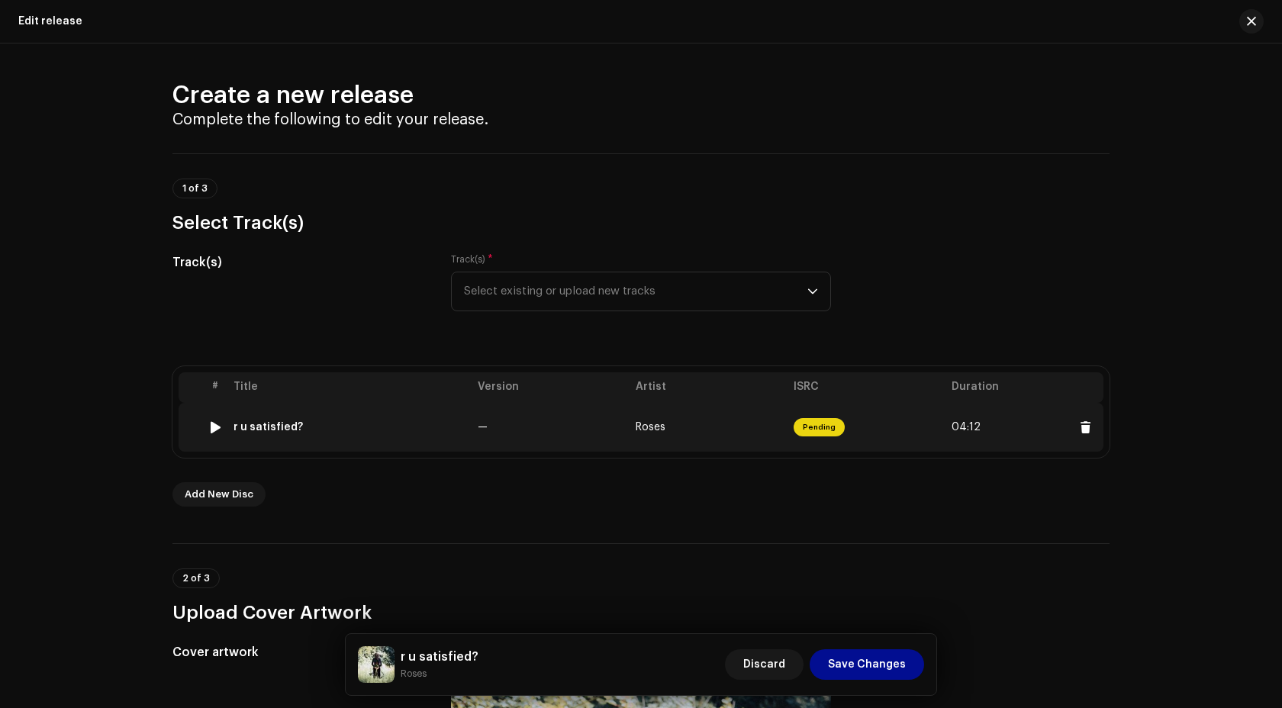
click at [831, 433] on span "Pending" at bounding box center [818, 427] width 51 height 18
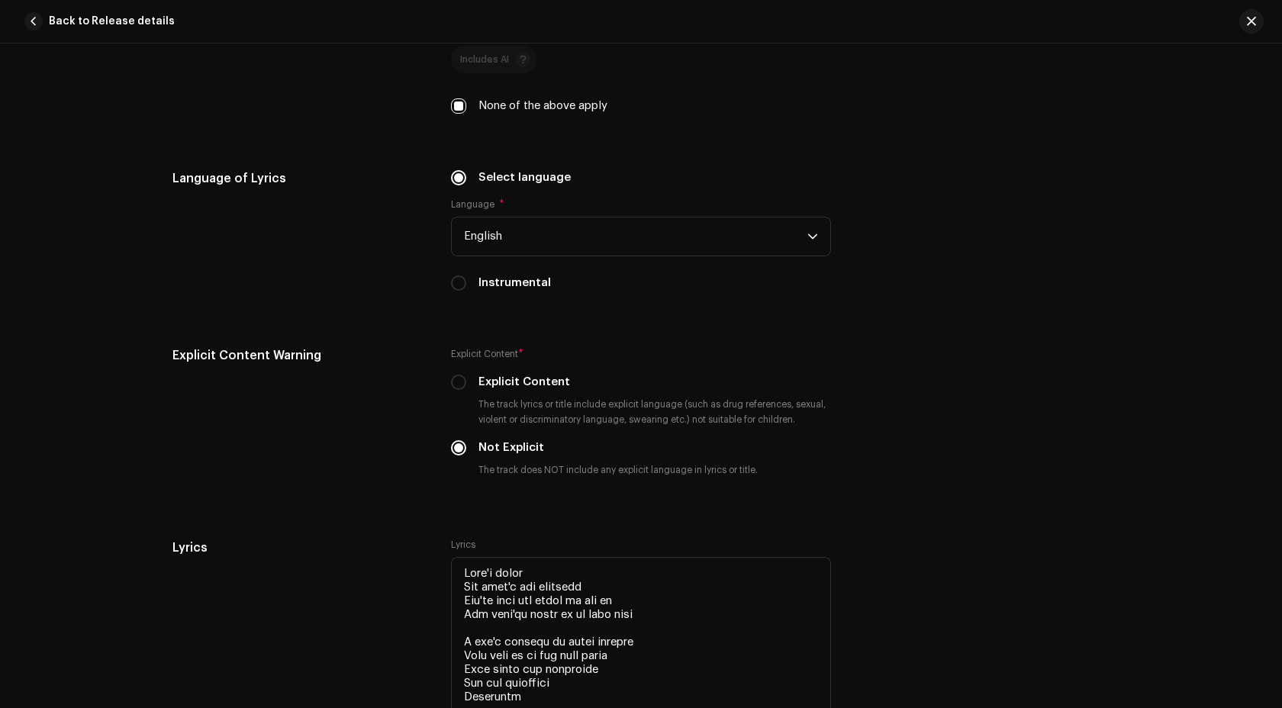
scroll to position [2614, 0]
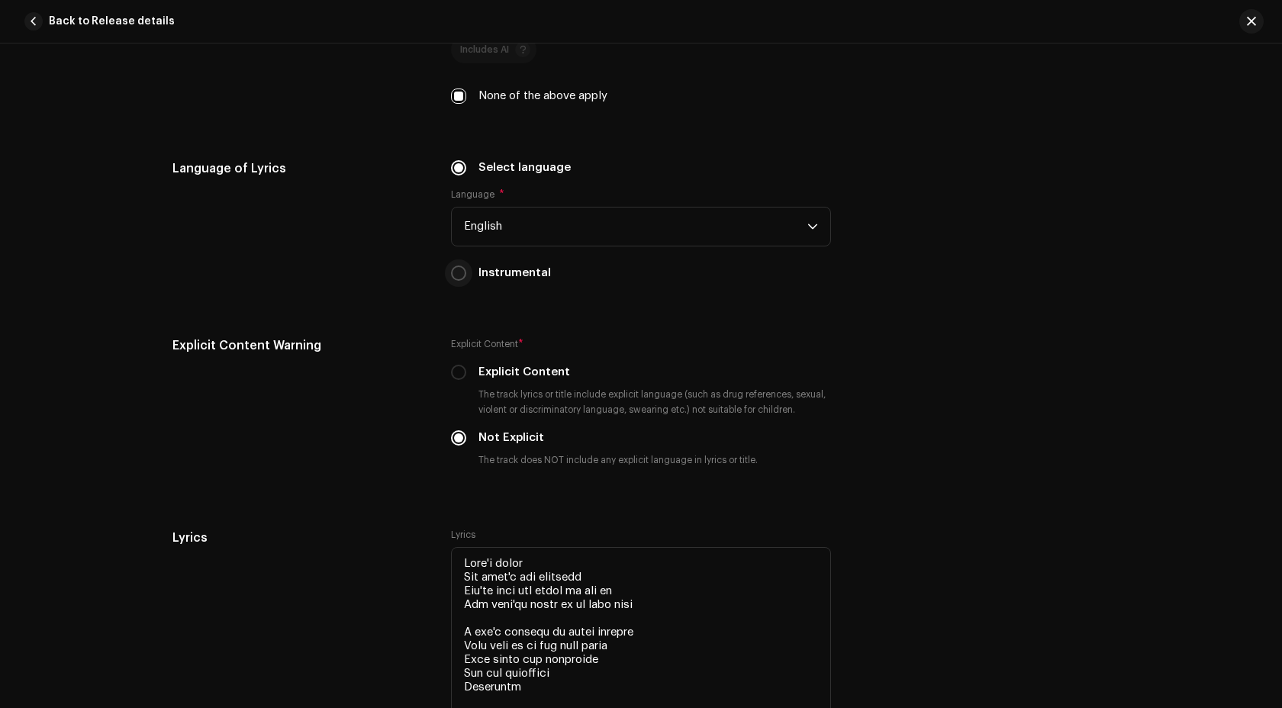
click at [461, 280] on input "Instrumental" at bounding box center [458, 272] width 15 height 15
radio input "true"
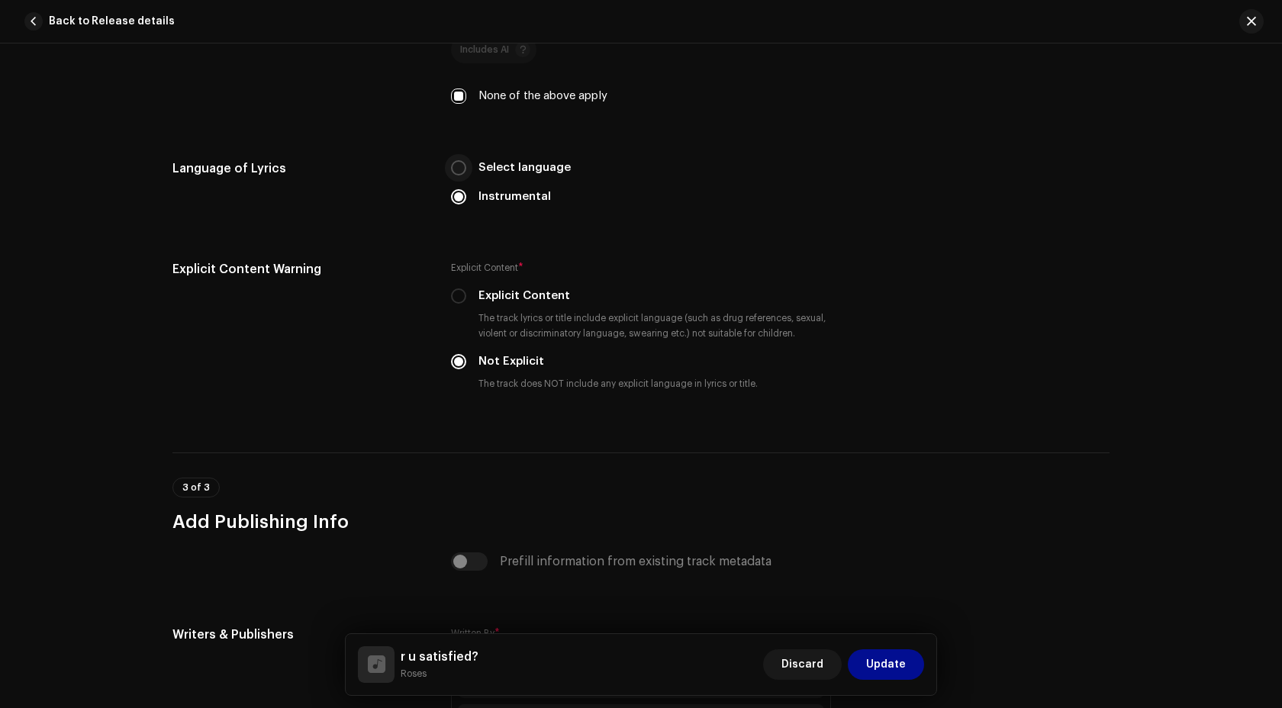
click at [460, 171] on input "Select language" at bounding box center [458, 167] width 15 height 15
radio input "true"
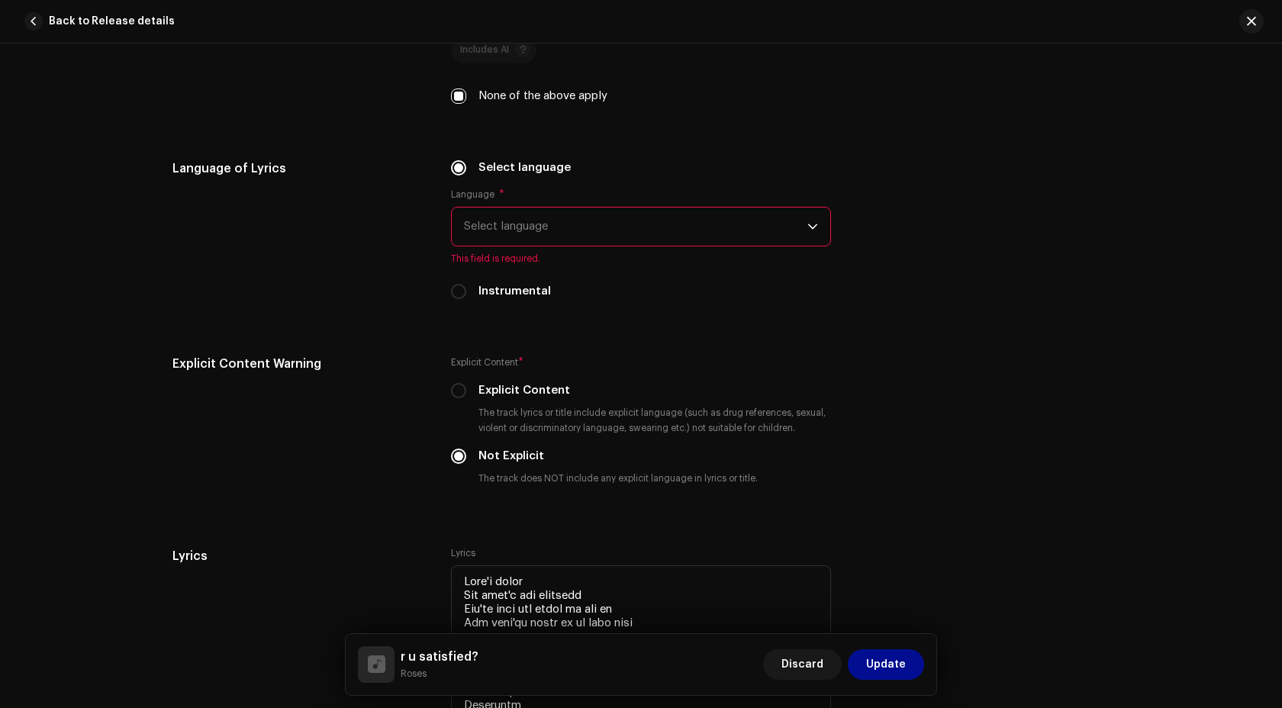
click at [510, 233] on span "Select language" at bounding box center [635, 226] width 343 height 38
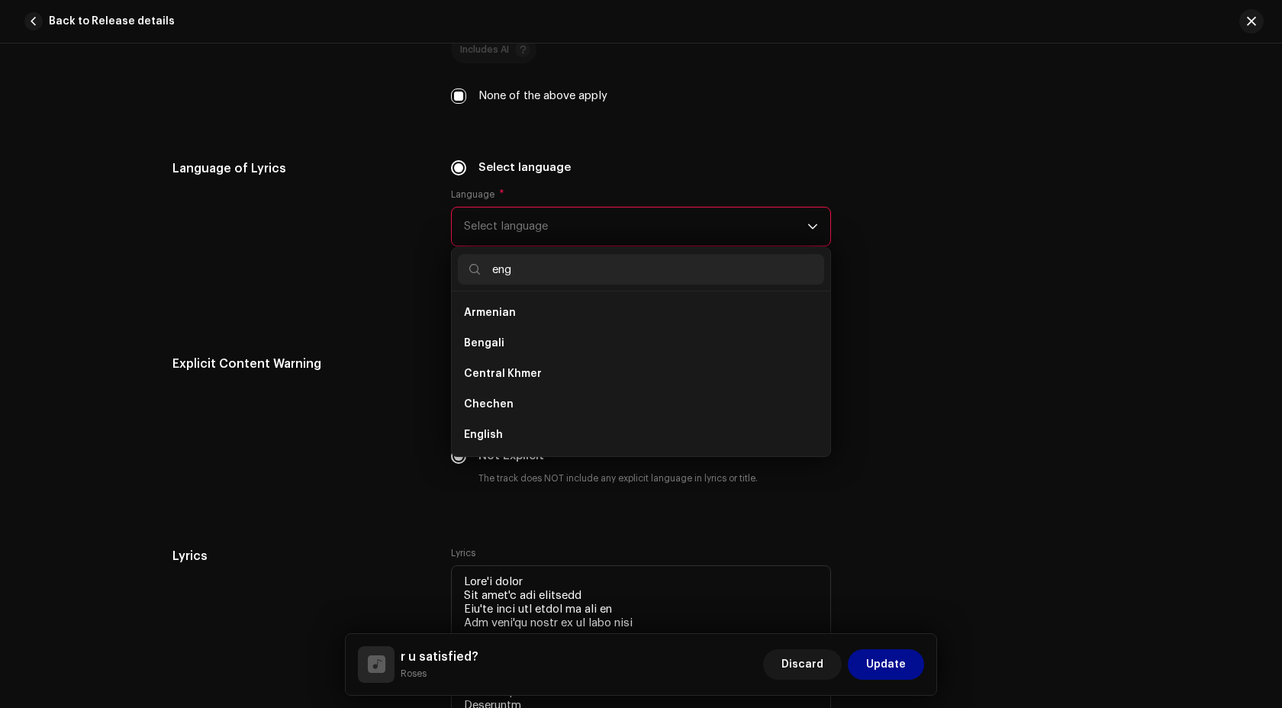
scroll to position [0, 0]
type input "eng"
click at [484, 349] on span "English" at bounding box center [483, 343] width 39 height 15
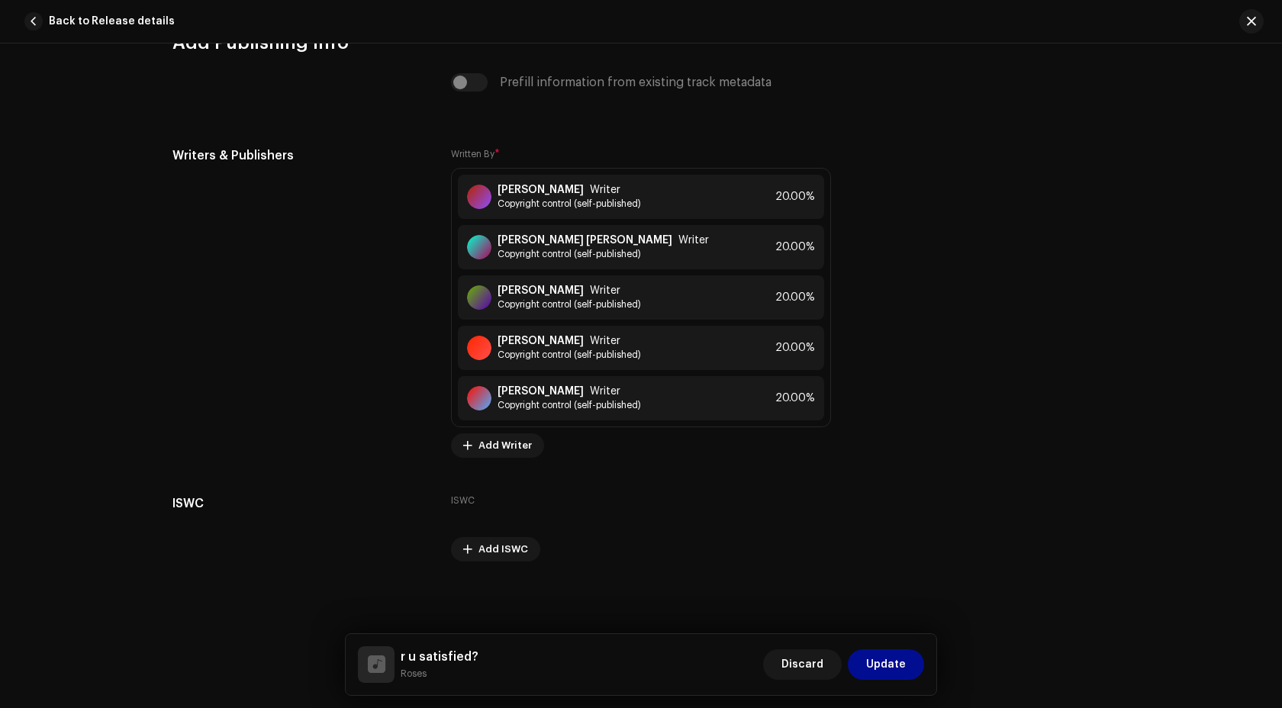
scroll to position [4142, 0]
click at [890, 671] on span "Update" at bounding box center [886, 664] width 40 height 31
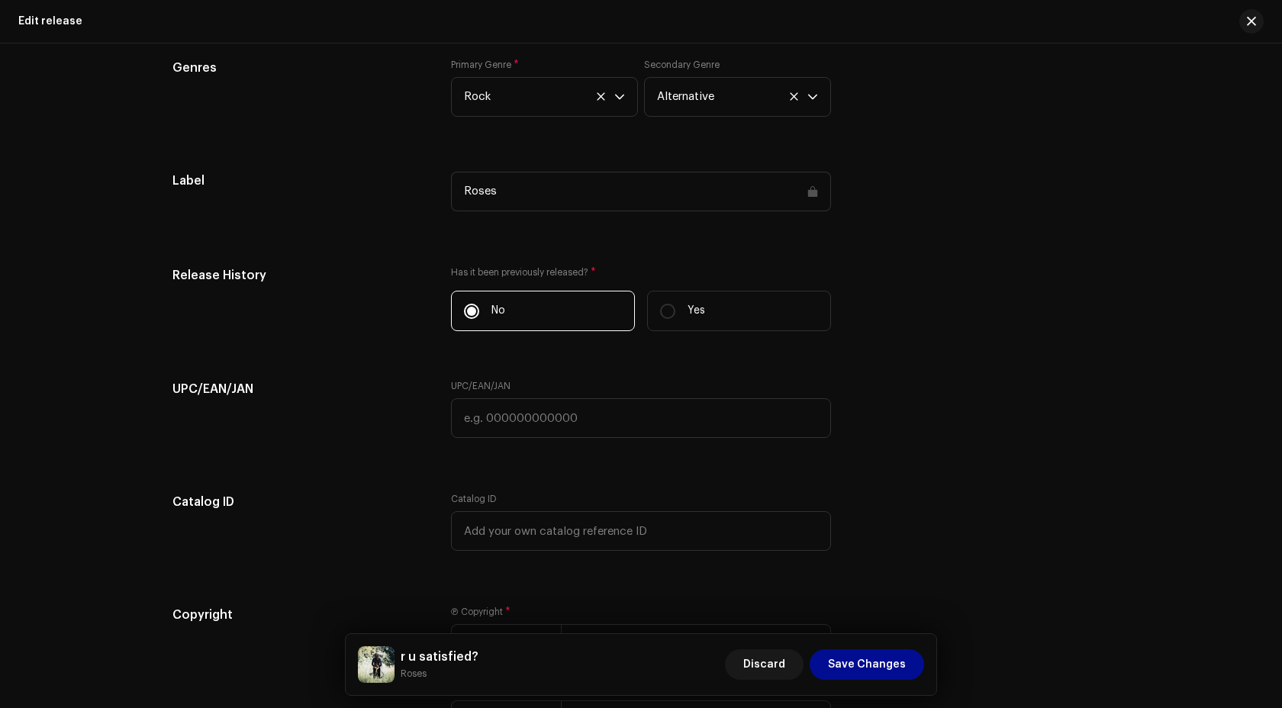
scroll to position [2548, 0]
click at [835, 664] on span "Save Changes" at bounding box center [867, 664] width 78 height 31
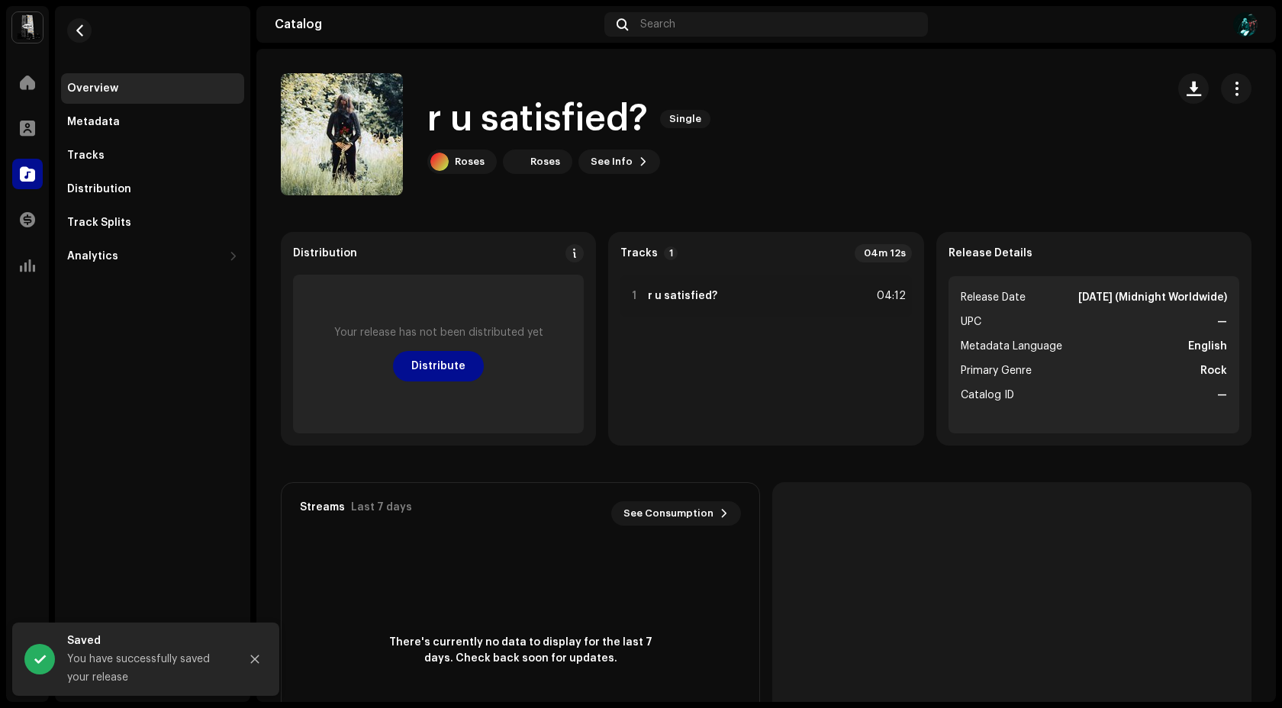
scroll to position [110, 0]
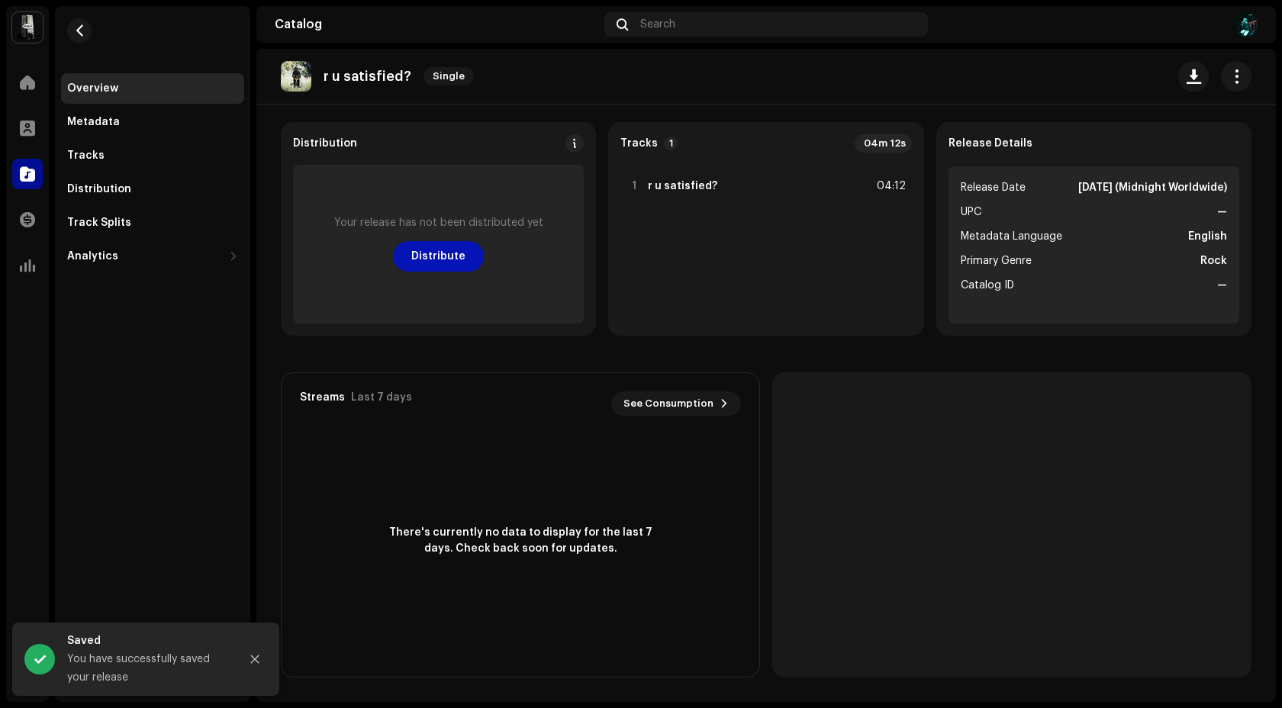
click at [413, 256] on span "Distribute" at bounding box center [438, 256] width 54 height 31
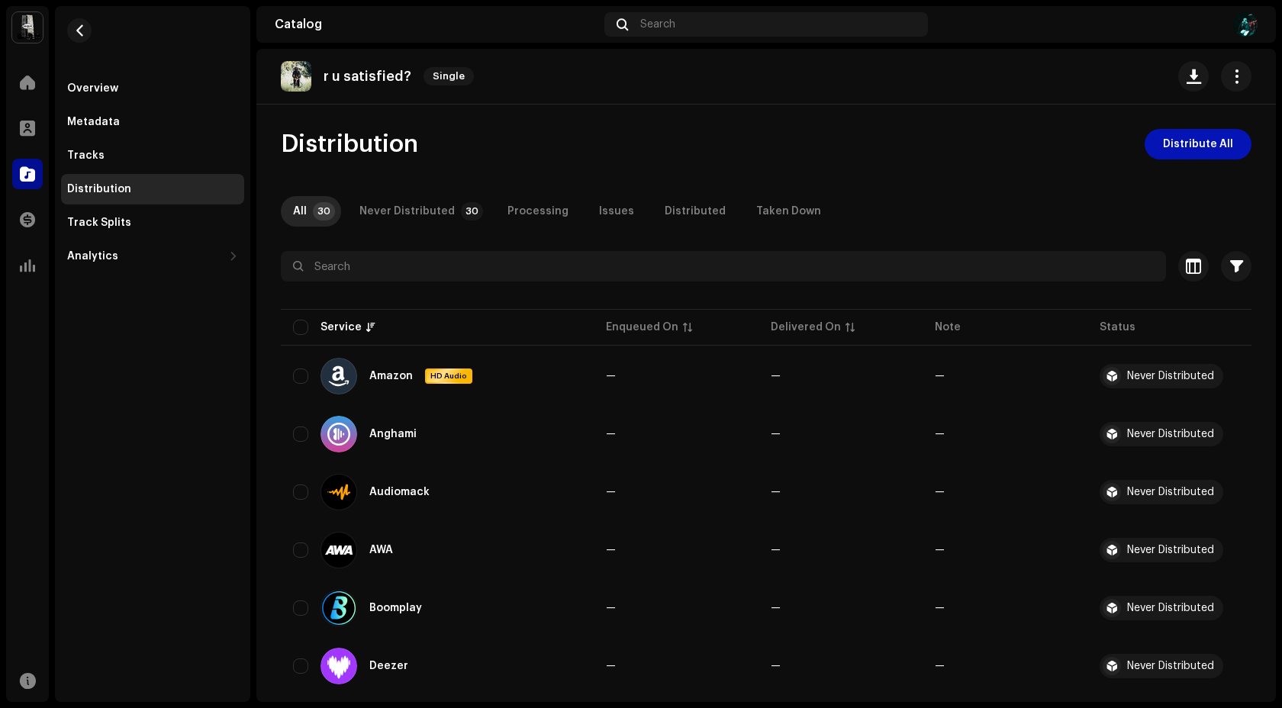
click at [1167, 153] on span "Distribute All" at bounding box center [1198, 144] width 70 height 31
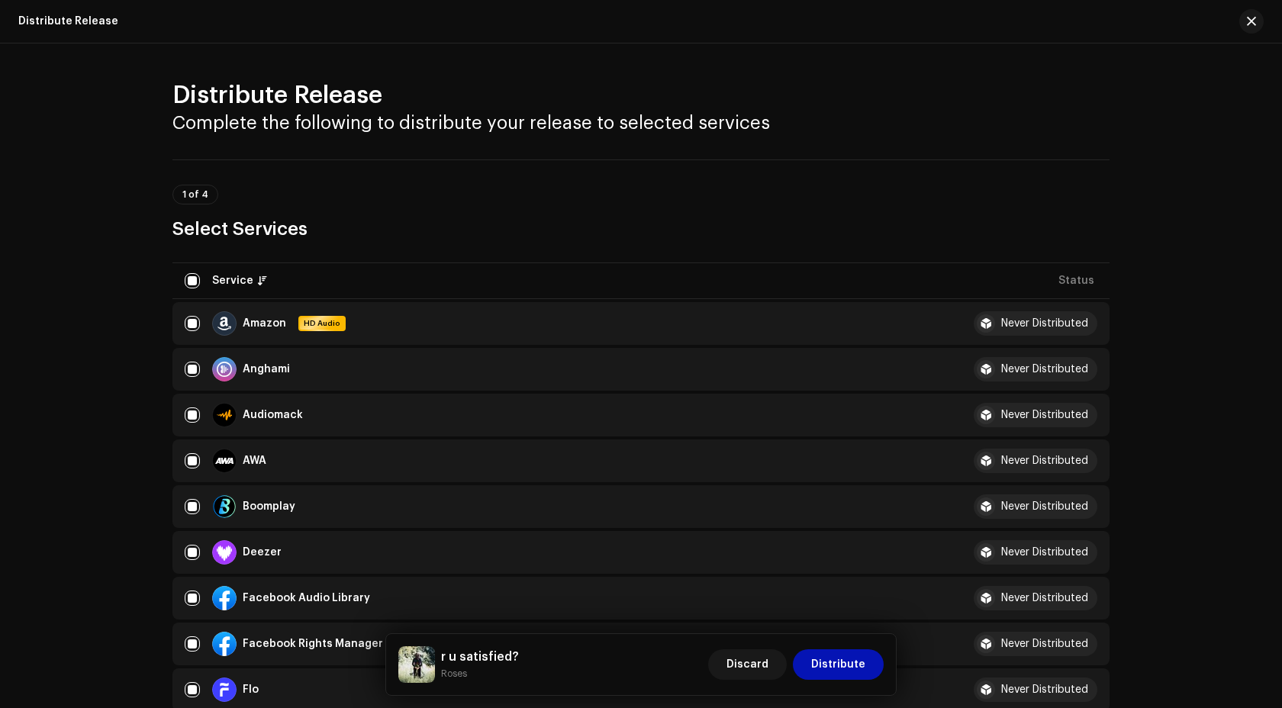
click at [844, 662] on span "Distribute" at bounding box center [838, 664] width 54 height 31
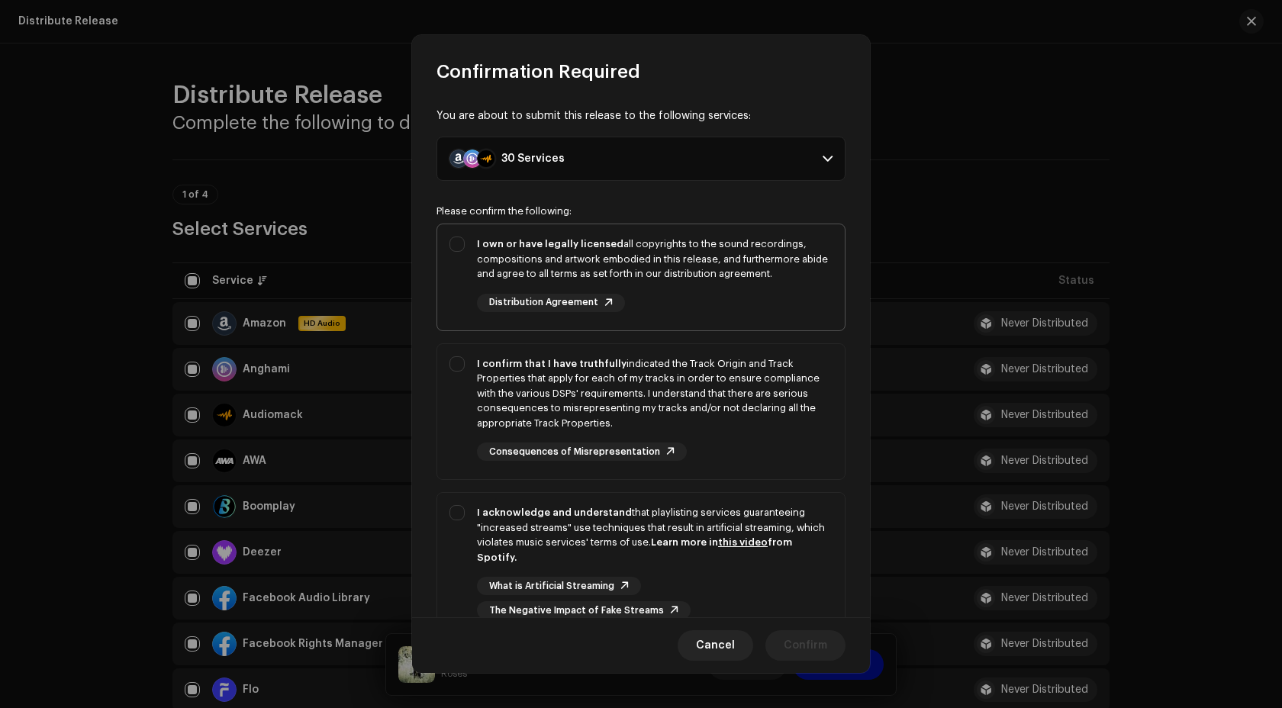
click at [591, 310] on div "Distribution Agreement" at bounding box center [551, 303] width 148 height 18
click at [455, 252] on div "I own or have legally licensed all copyrights to the sound recordings, composit…" at bounding box center [640, 274] width 407 height 100
checkbox input "true"
click at [459, 372] on div "I confirm that I have truthfully indicated the Track Origin and Track Propertie…" at bounding box center [640, 409] width 407 height 130
checkbox input "true"
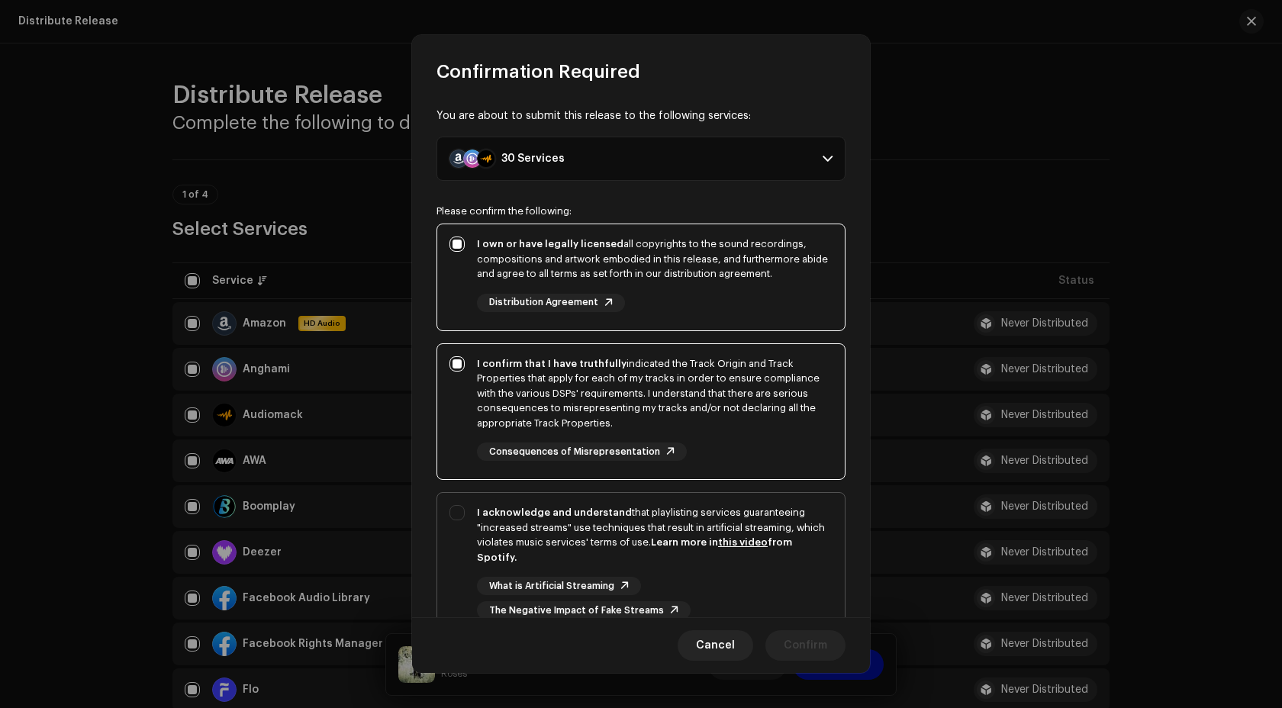
click at [462, 510] on div "I acknowledge and understand that playlisting services guaranteeing "increased …" at bounding box center [640, 562] width 407 height 139
checkbox input "true"
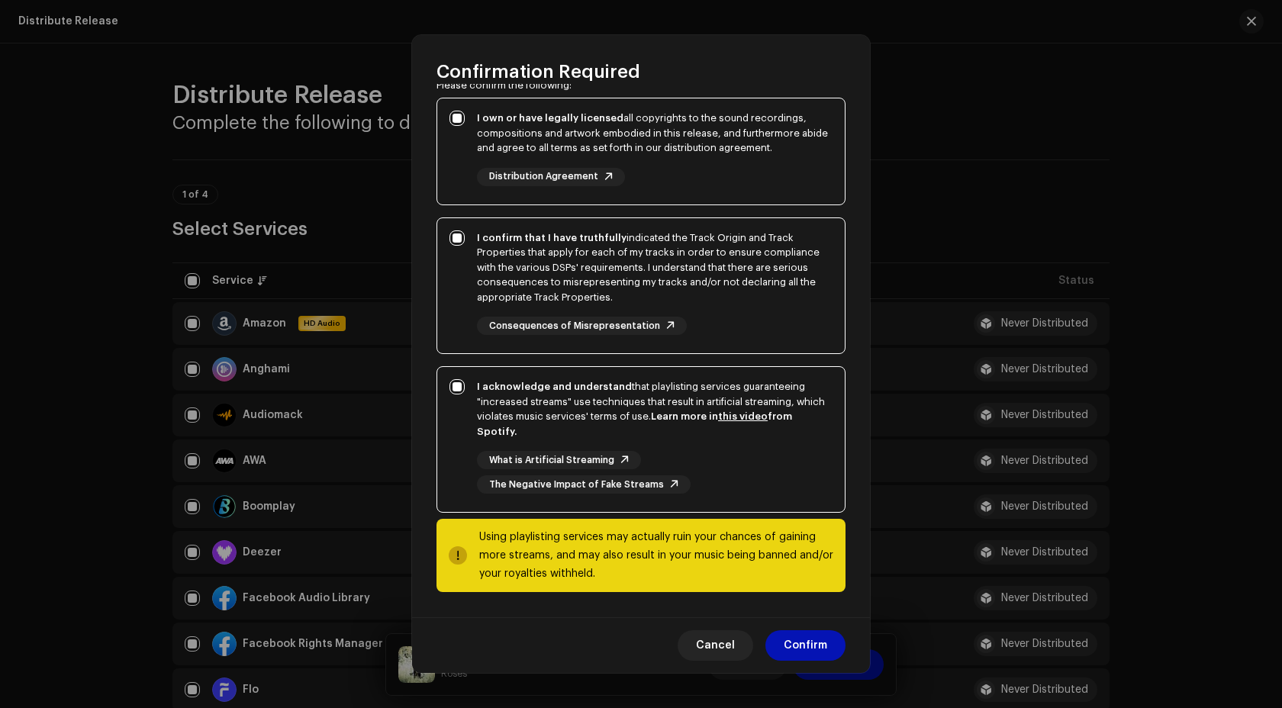
click at [814, 654] on span "Confirm" at bounding box center [804, 645] width 43 height 31
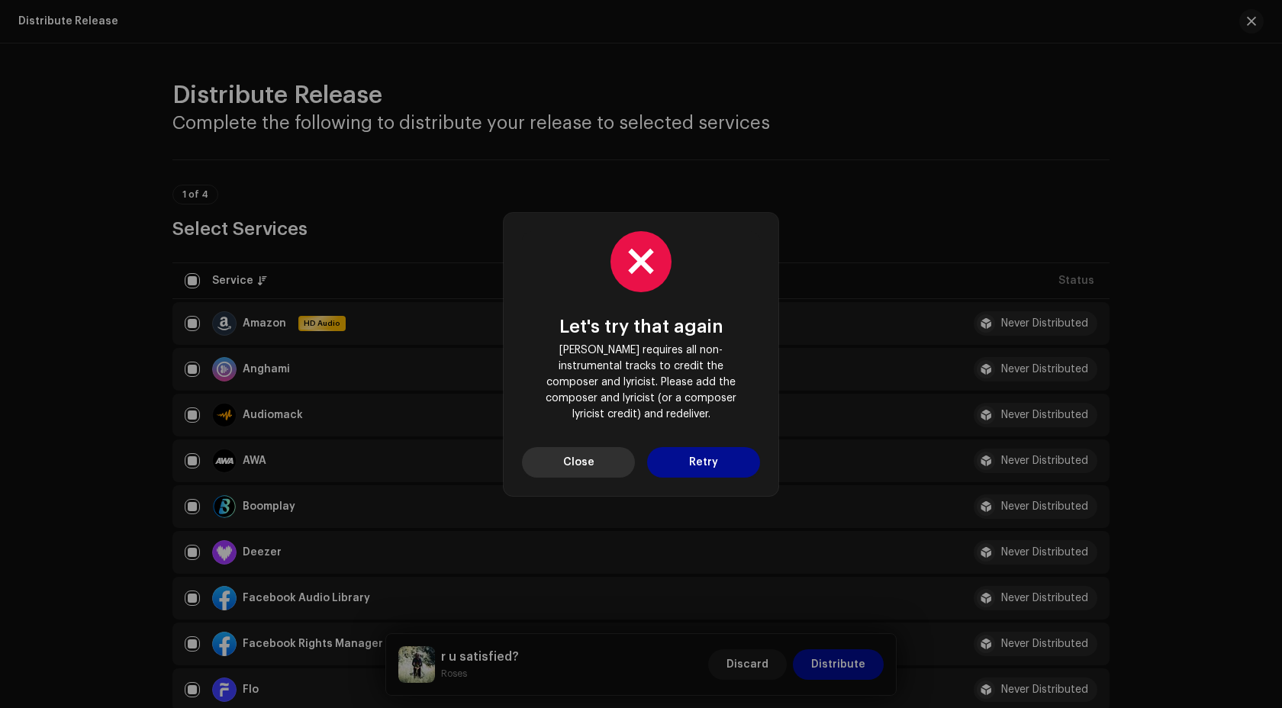
click at [590, 464] on span "Close" at bounding box center [578, 462] width 31 height 31
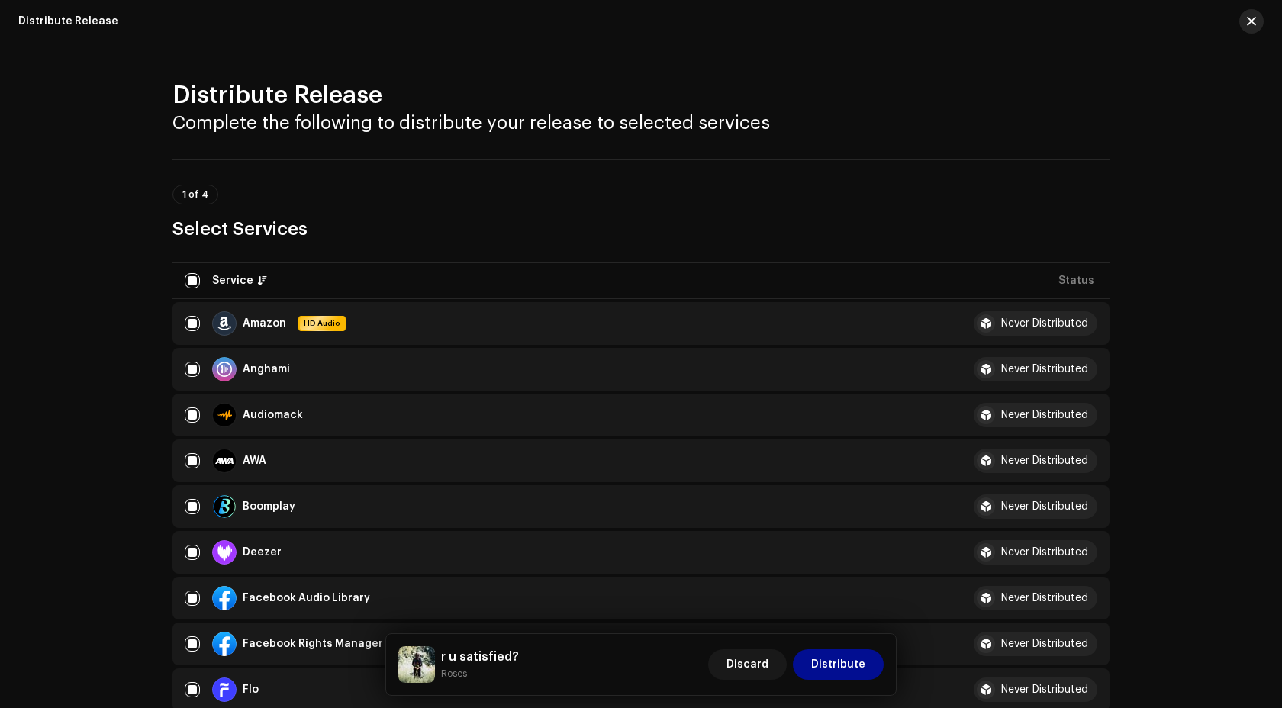
click at [1250, 21] on span "button" at bounding box center [1251, 21] width 9 height 12
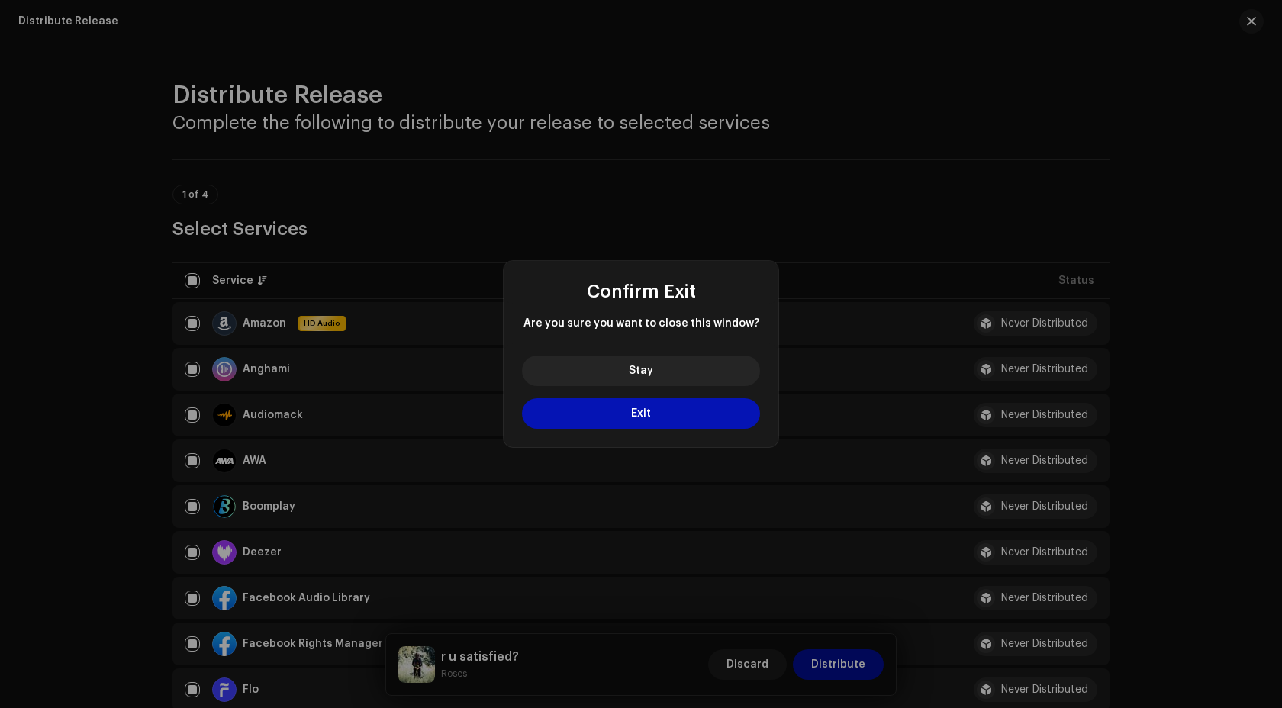
click at [657, 413] on button "Exit" at bounding box center [641, 413] width 238 height 31
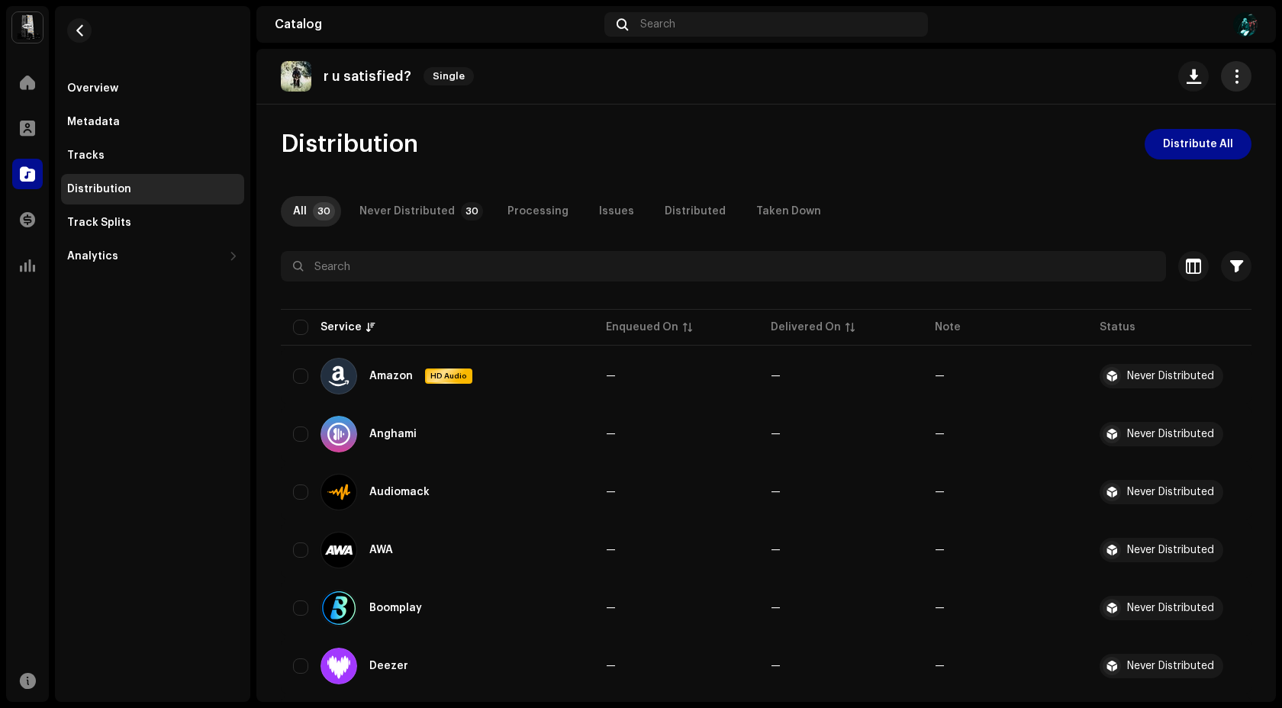
click at [1233, 72] on span "button" at bounding box center [1236, 76] width 14 height 12
click at [1118, 147] on div "Edit" at bounding box center [1158, 144] width 142 height 12
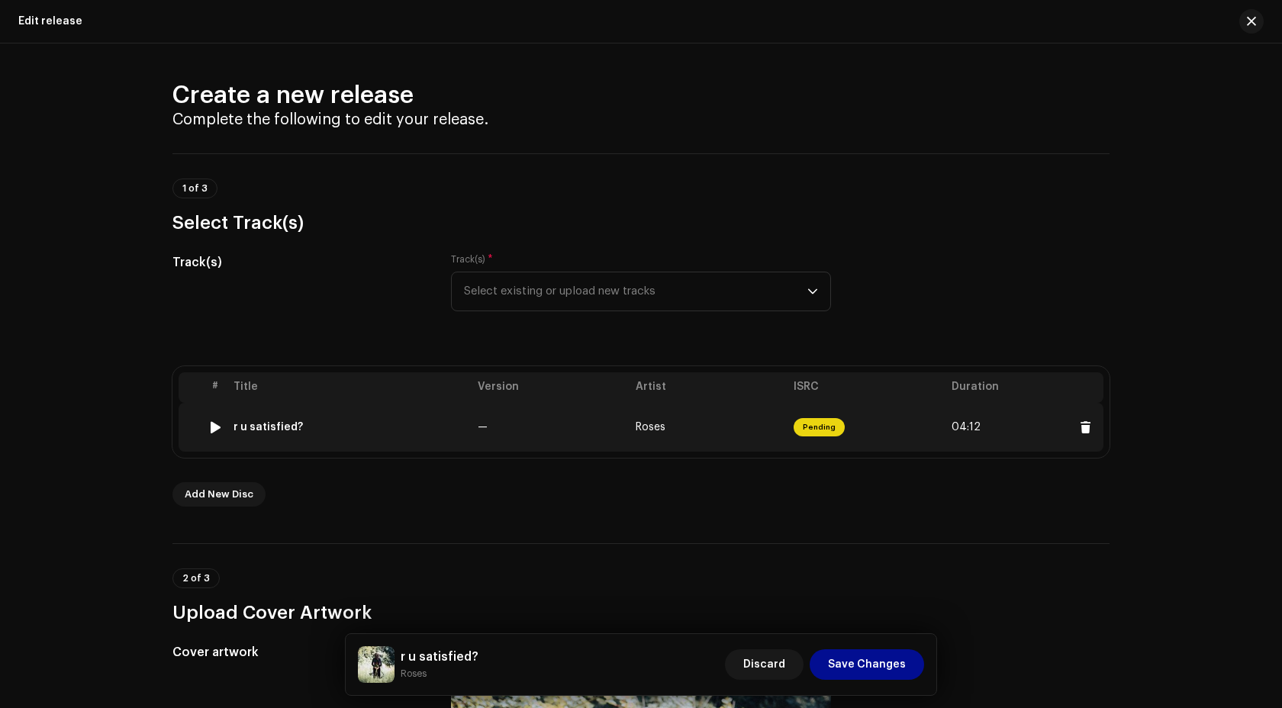
click at [854, 430] on td "Pending" at bounding box center [866, 427] width 158 height 49
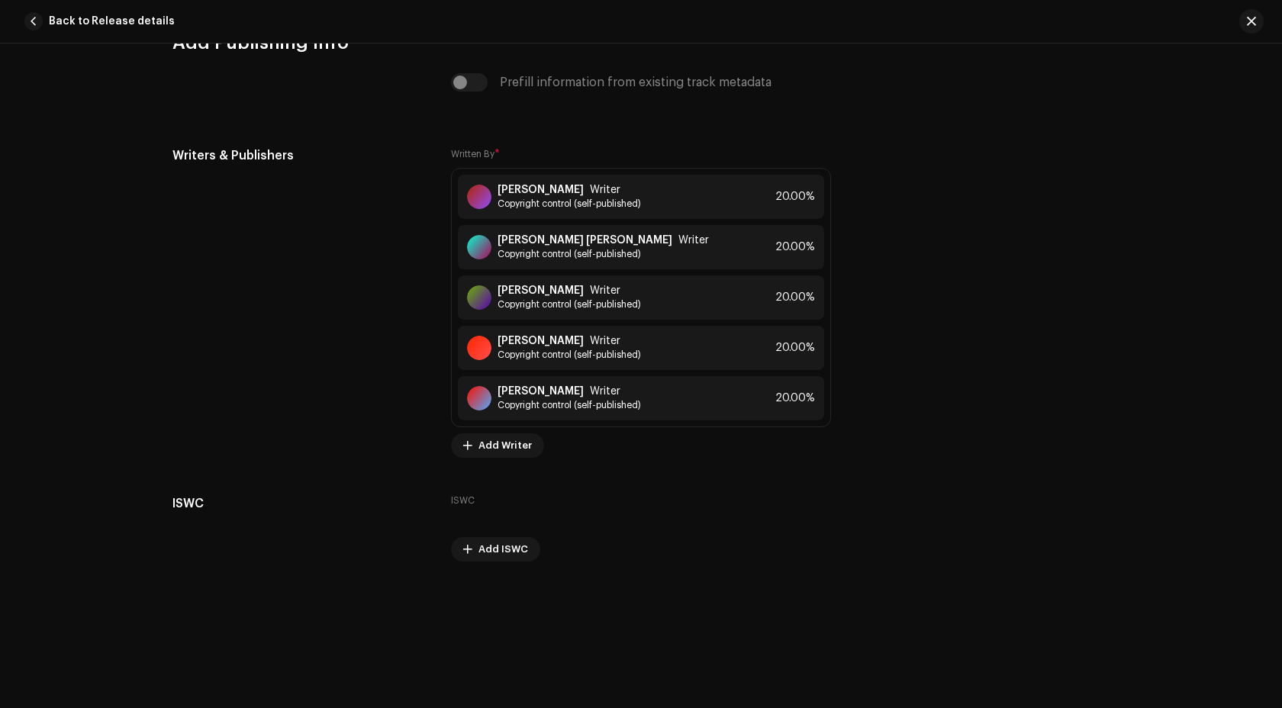
scroll to position [4144, 0]
click at [507, 448] on span "Add Writer" at bounding box center [504, 445] width 53 height 31
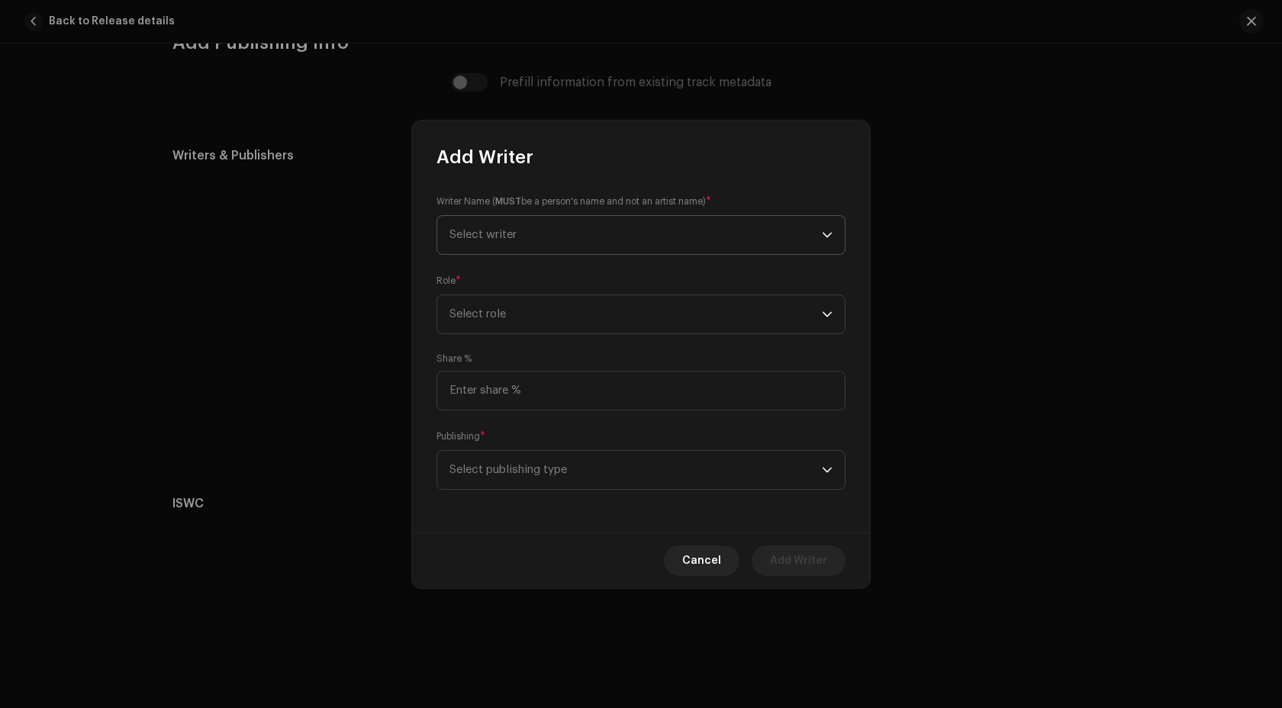
click at [497, 236] on span "Select writer" at bounding box center [482, 234] width 67 height 11
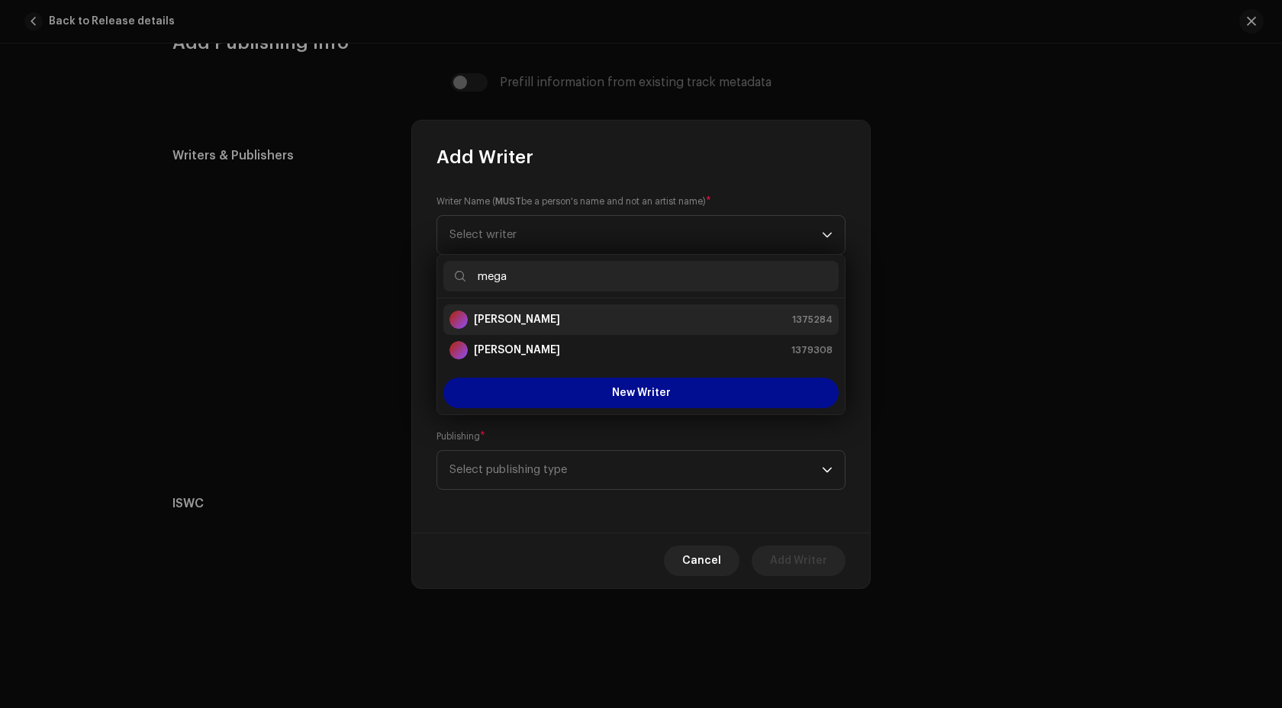
type input "mega"
click at [535, 323] on strong "Megan-Rose Reed" at bounding box center [517, 319] width 86 height 15
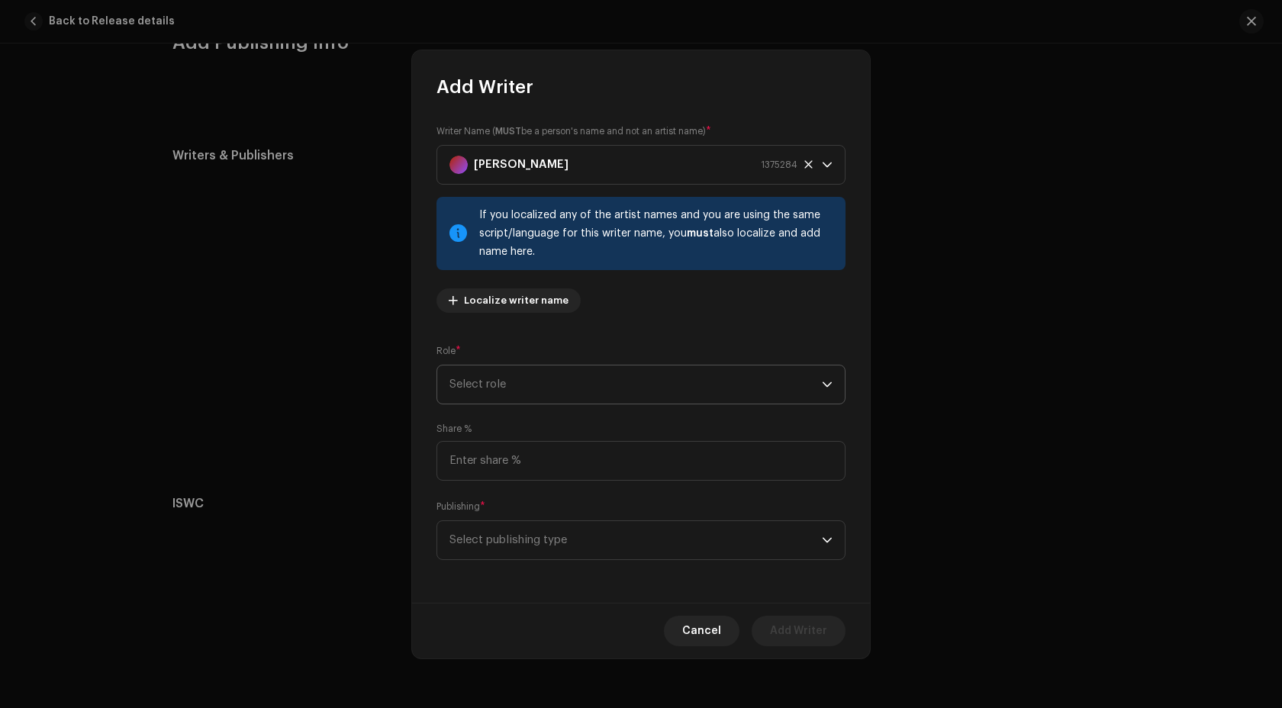
click at [551, 395] on span "Select role" at bounding box center [635, 384] width 372 height 38
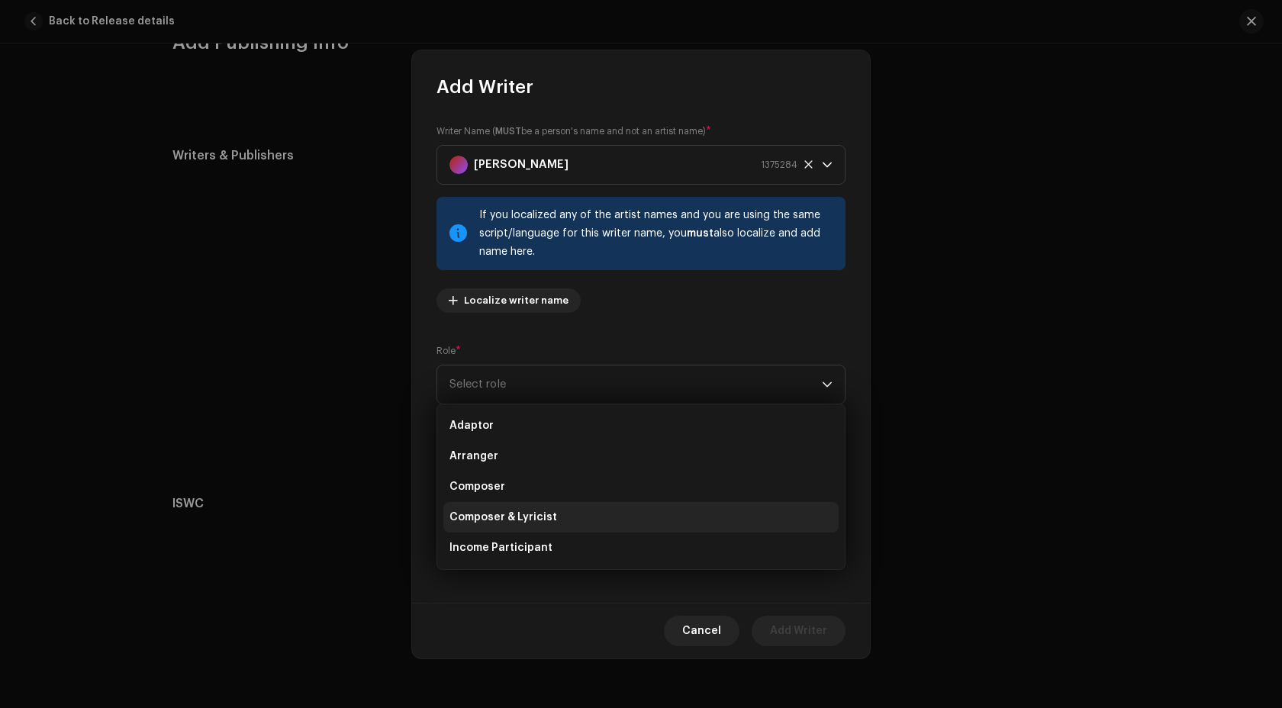
click at [541, 520] on span "Composer & Lyricist" at bounding box center [503, 517] width 108 height 15
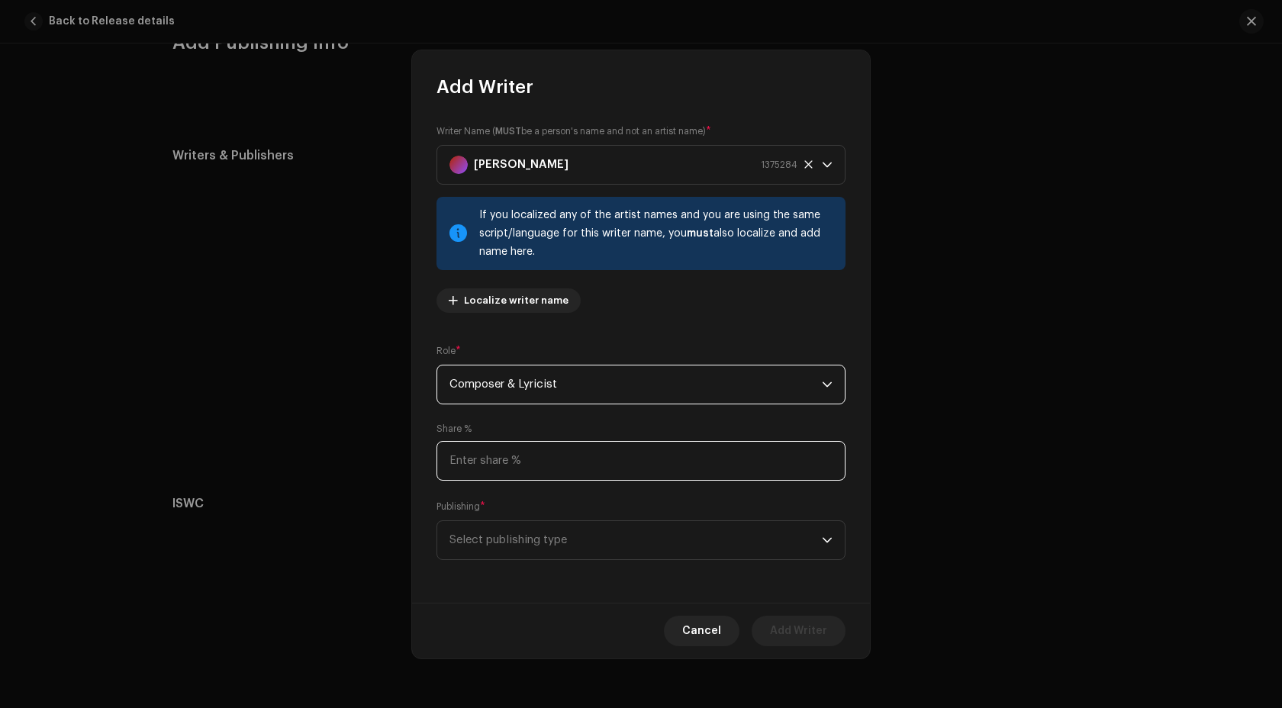
click at [540, 470] on input at bounding box center [640, 461] width 409 height 40
click at [554, 542] on span "Select publishing type" at bounding box center [635, 540] width 372 height 38
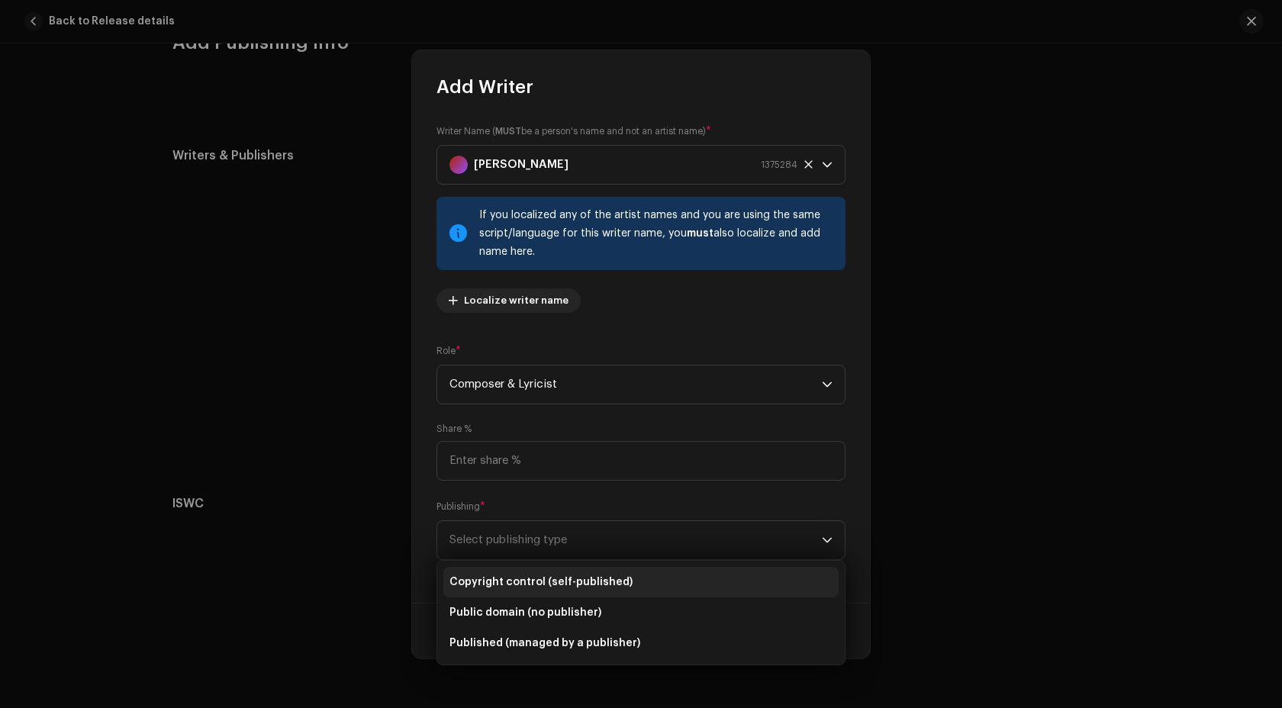
click at [555, 581] on span "Copyright control (self-published)" at bounding box center [540, 581] width 183 height 15
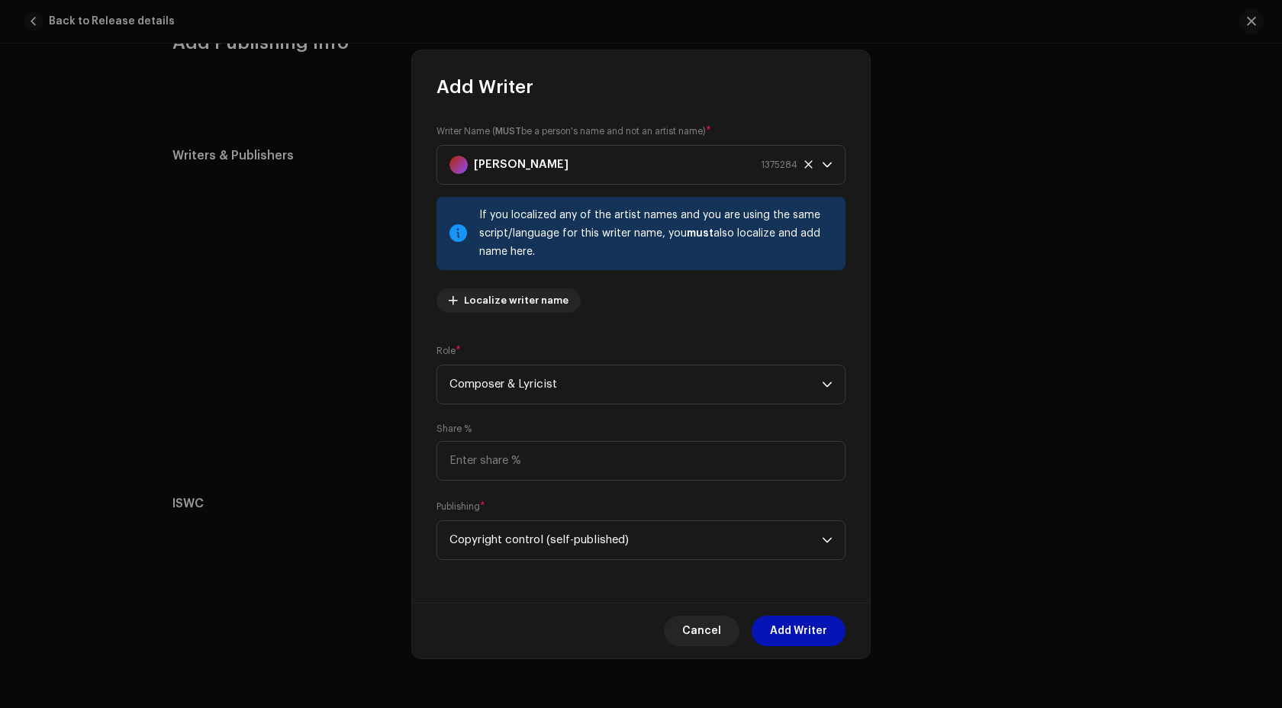
click at [780, 636] on span "Add Writer" at bounding box center [798, 631] width 57 height 31
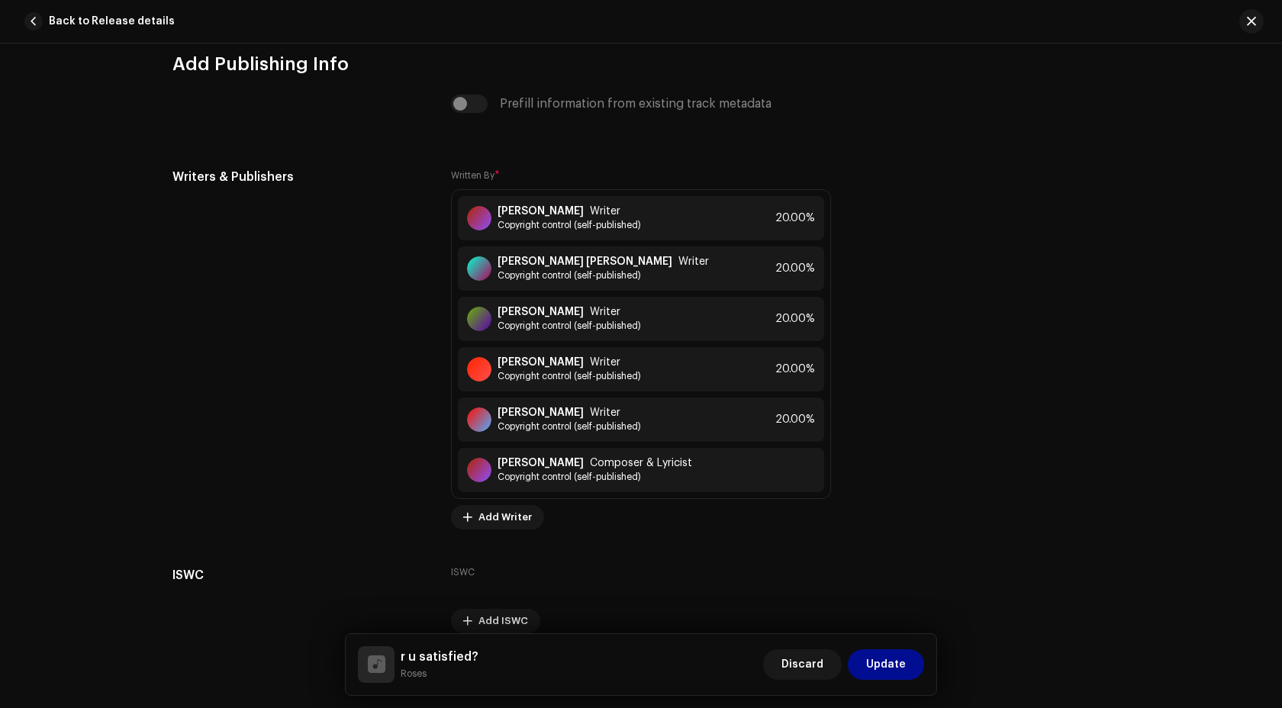
scroll to position [4196, 0]
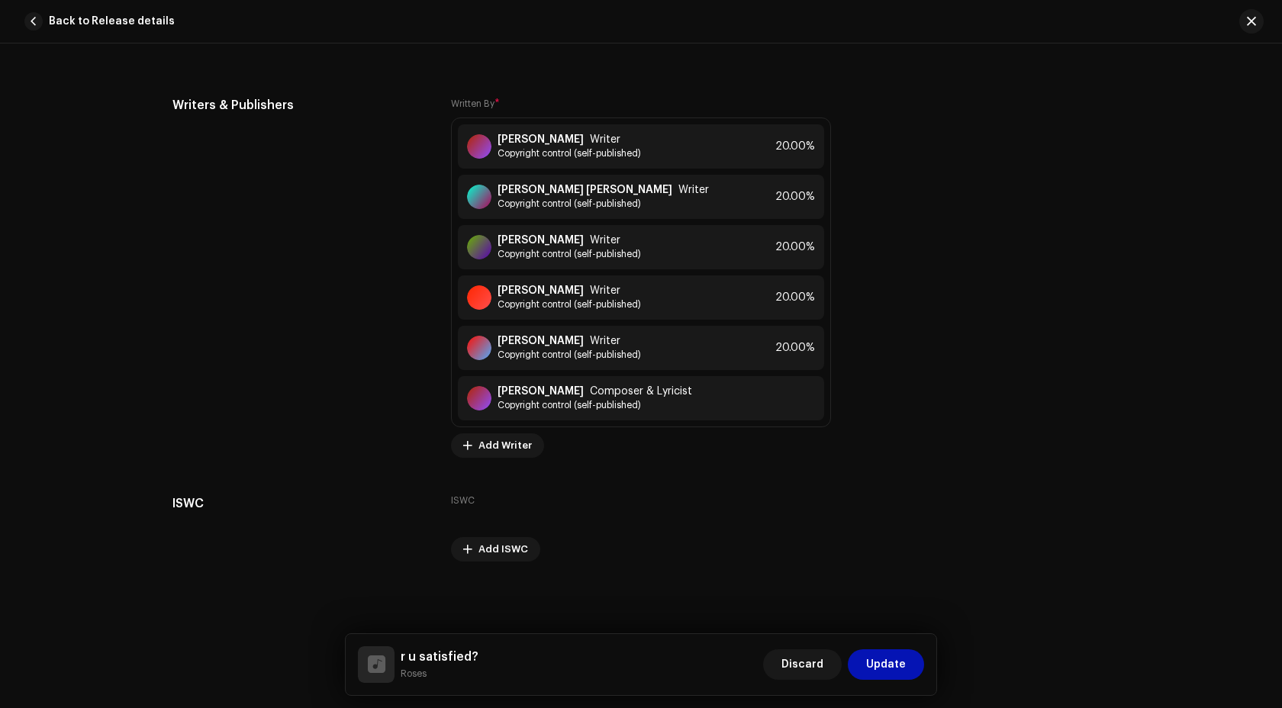
click at [884, 670] on span "Update" at bounding box center [886, 664] width 40 height 31
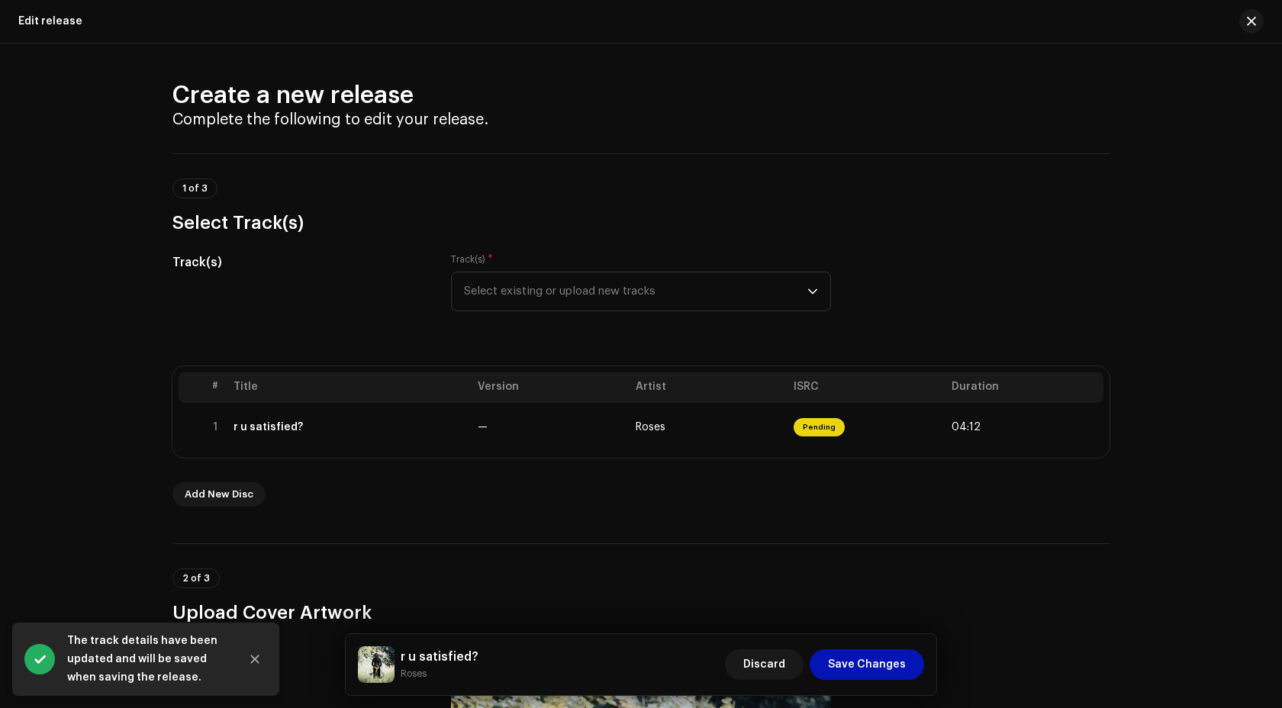
click at [856, 671] on span "Save Changes" at bounding box center [867, 664] width 78 height 31
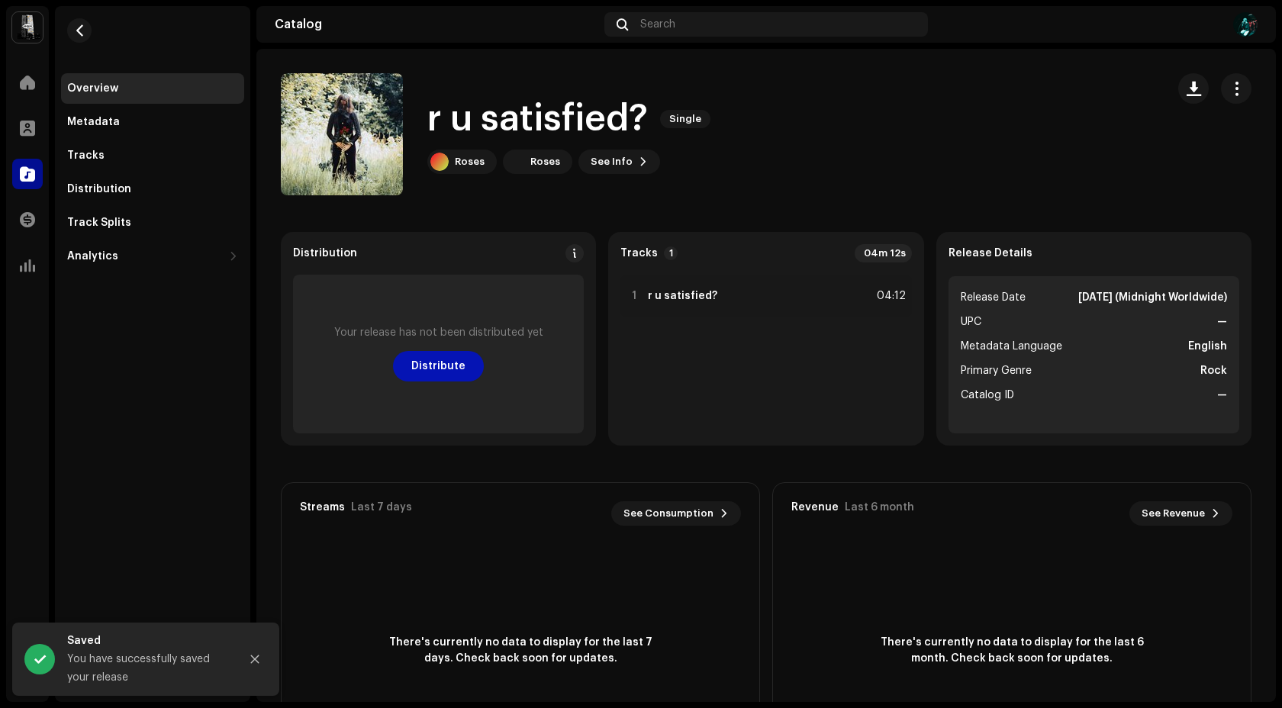
click at [413, 371] on span "Distribute" at bounding box center [438, 366] width 54 height 31
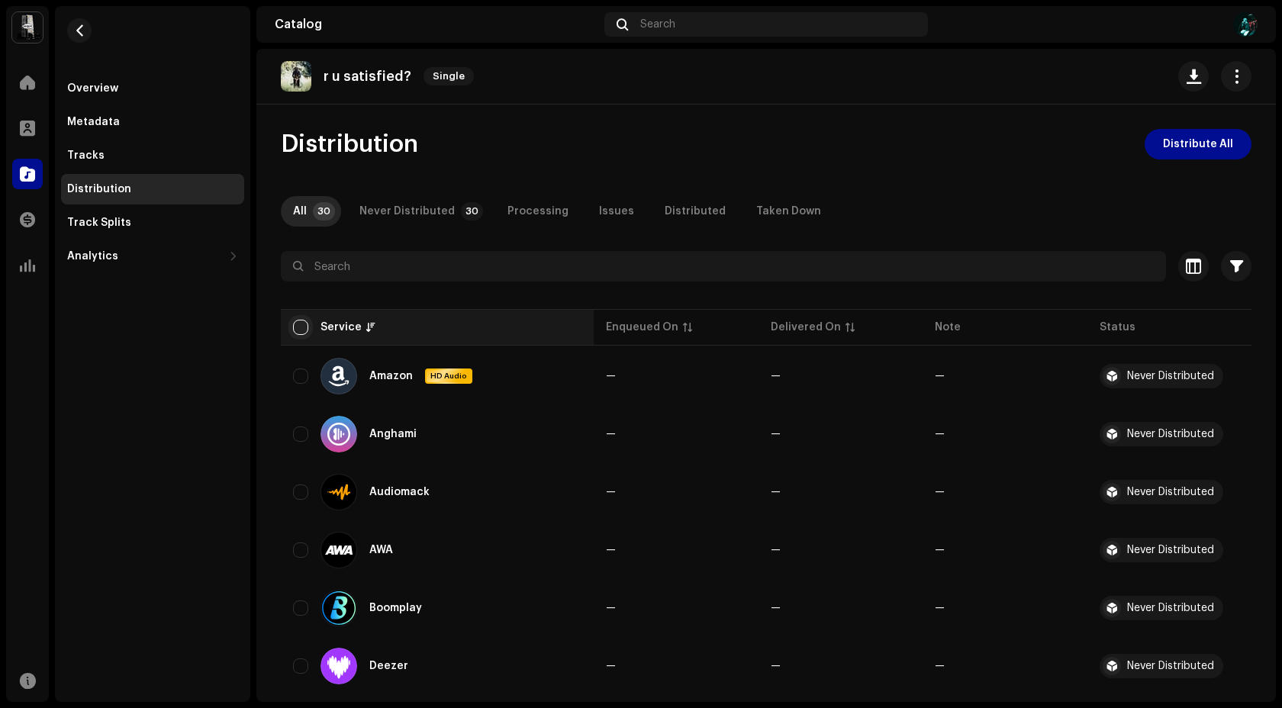
click at [303, 328] on input "checkbox" at bounding box center [300, 327] width 15 height 15
checkbox input "true"
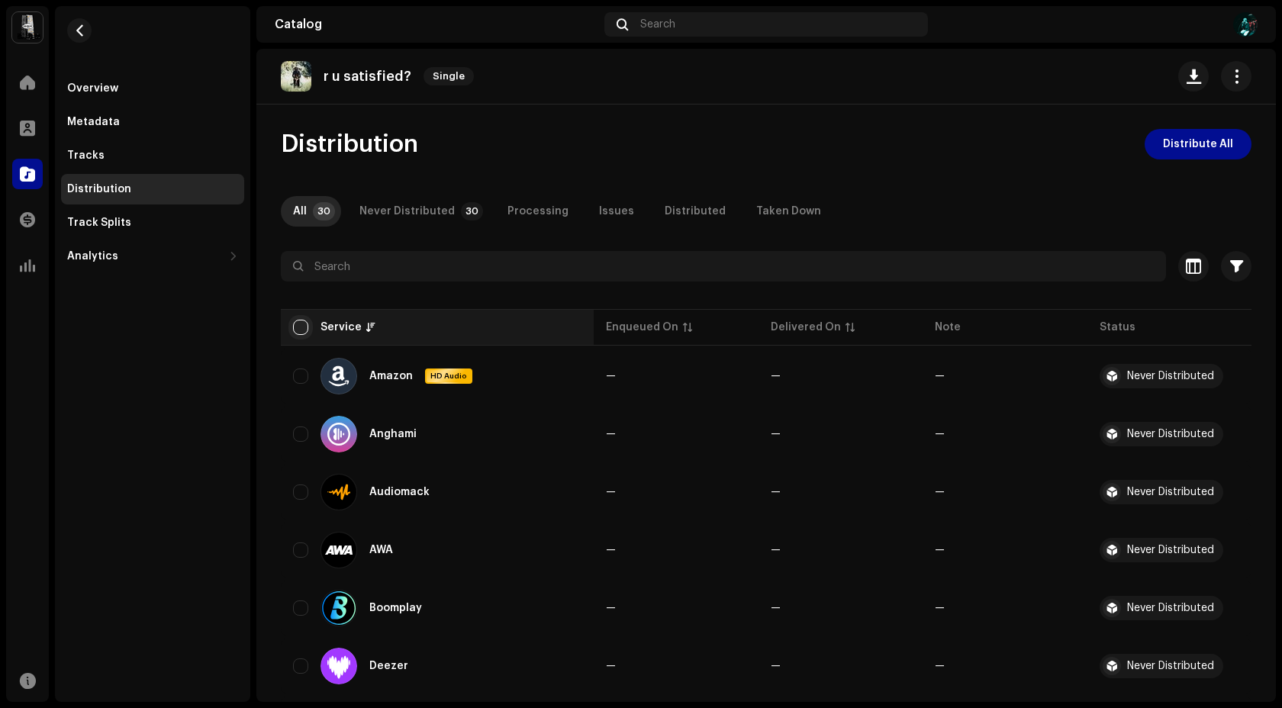
checkbox input "true"
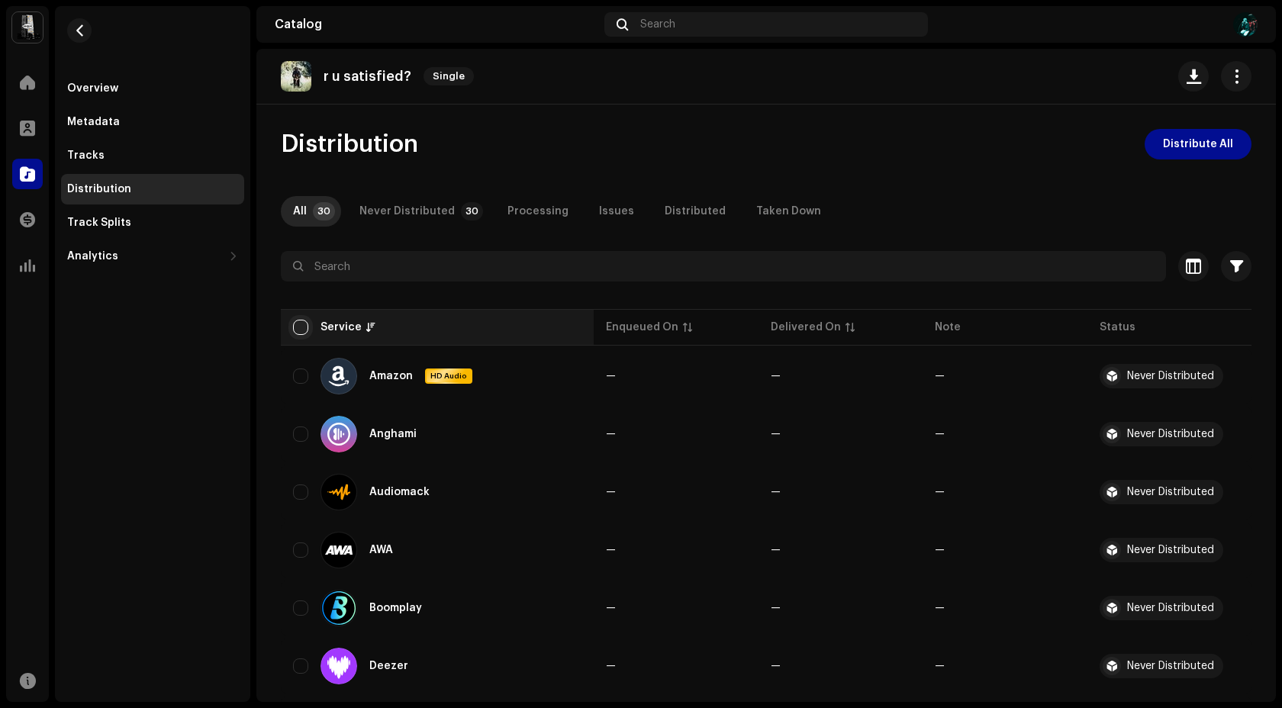
checkbox input "true"
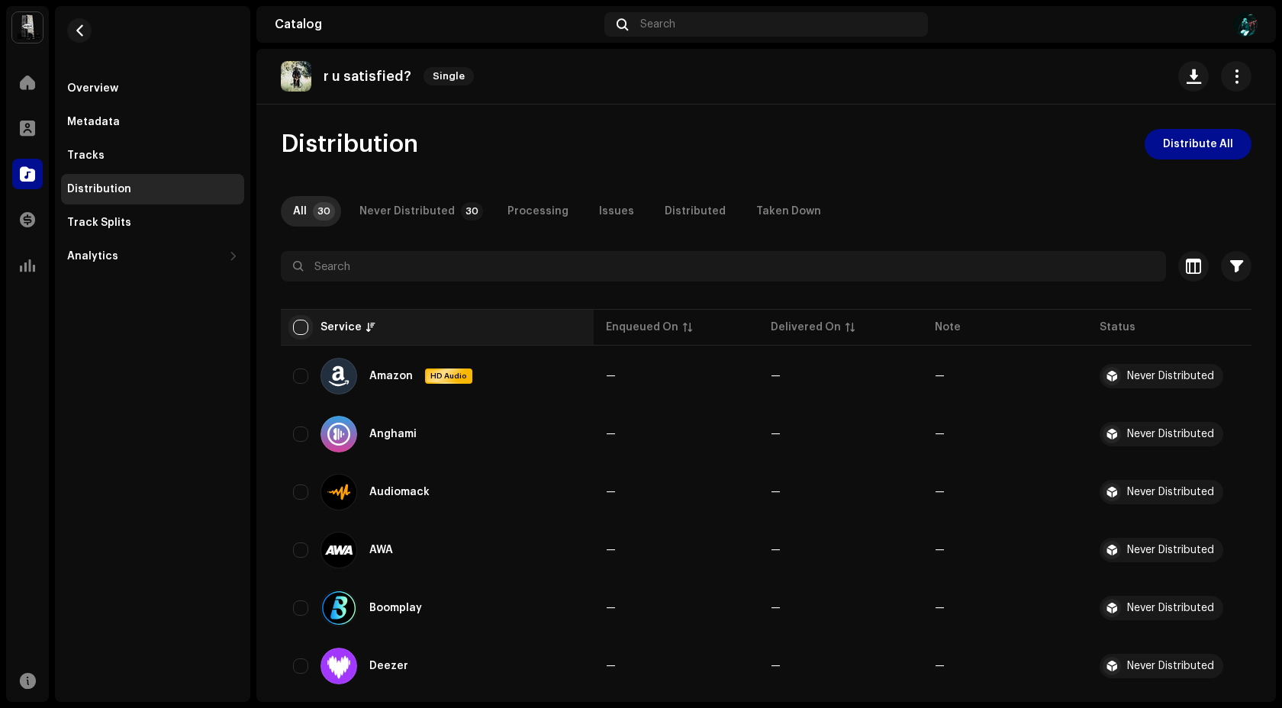
checkbox input "true"
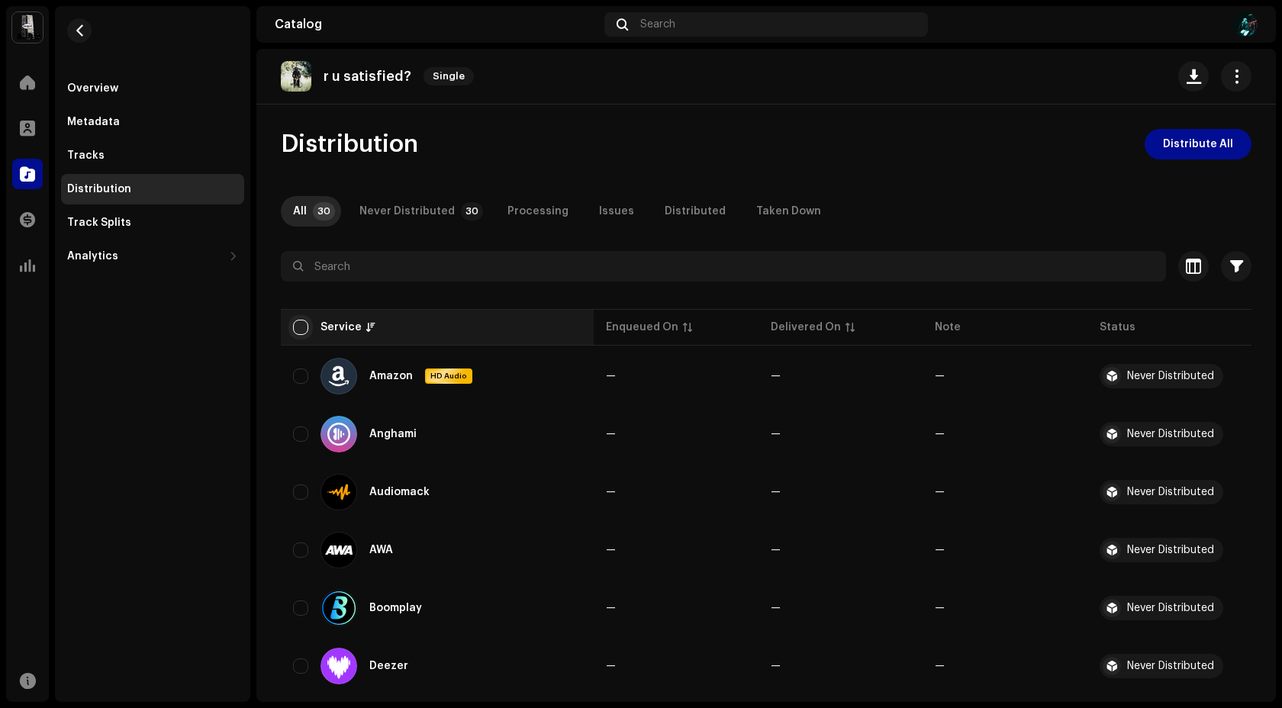
checkbox input "true"
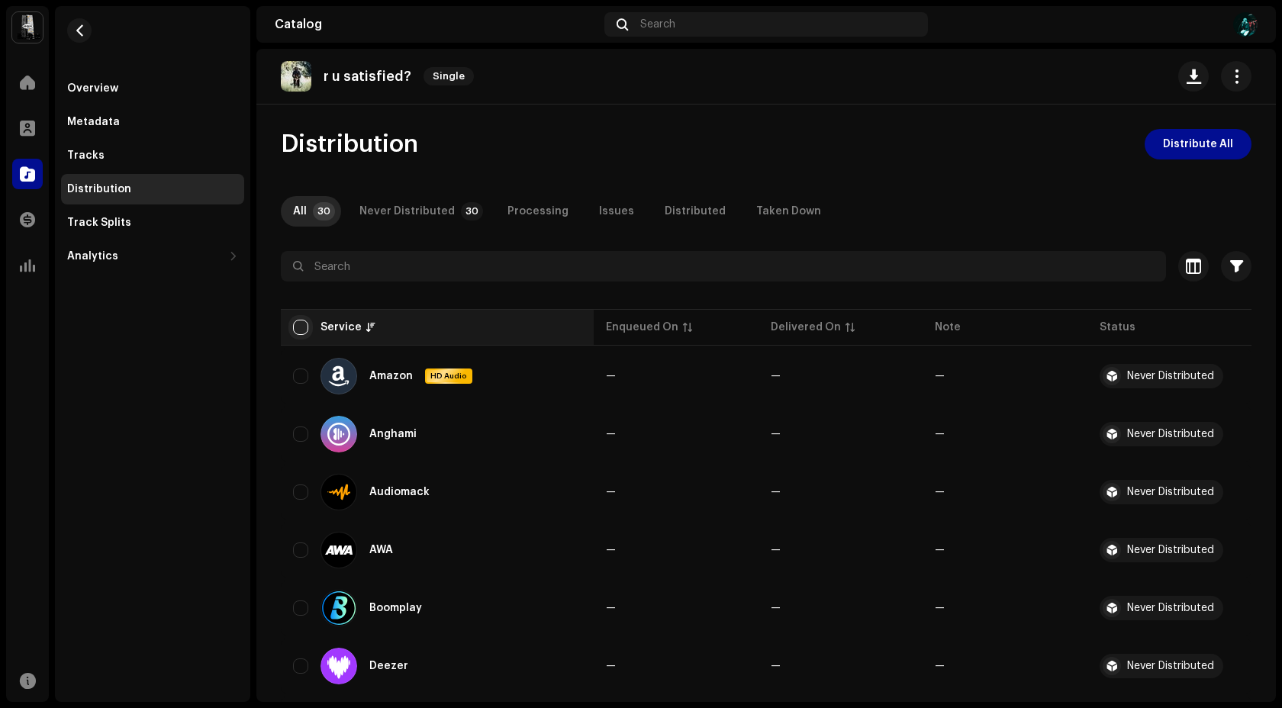
checkbox input "true"
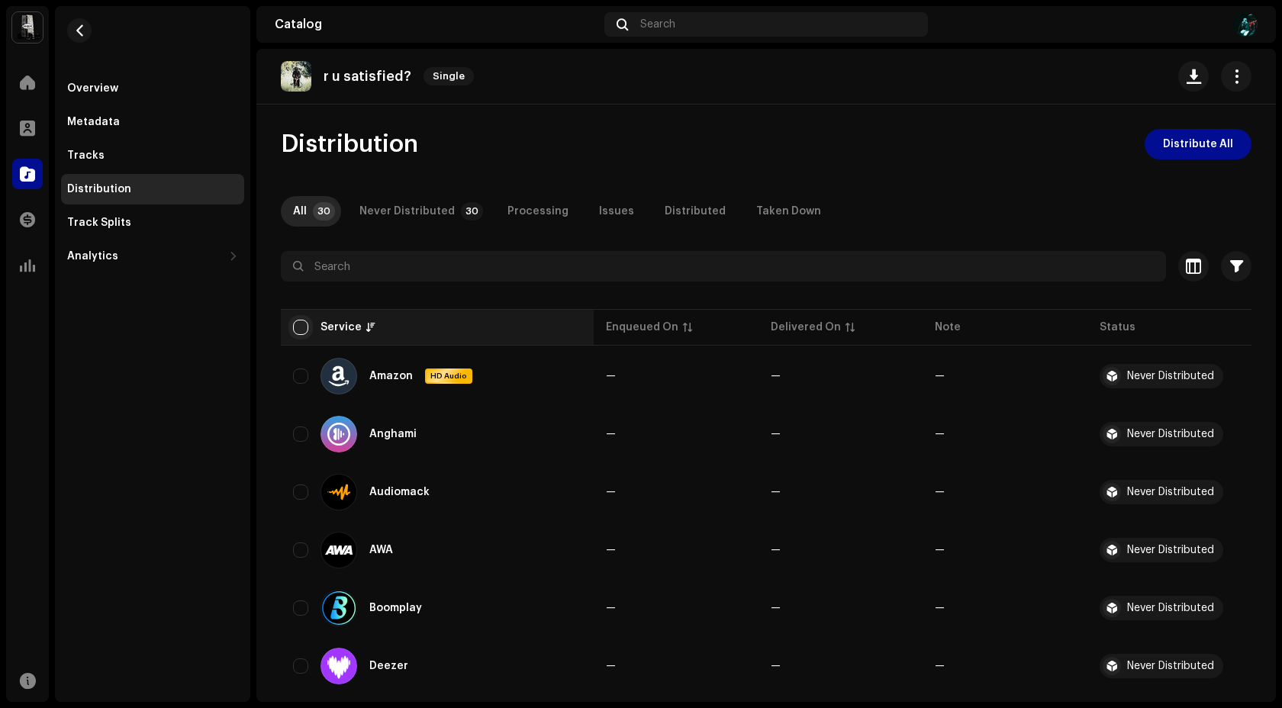
checkbox input "true"
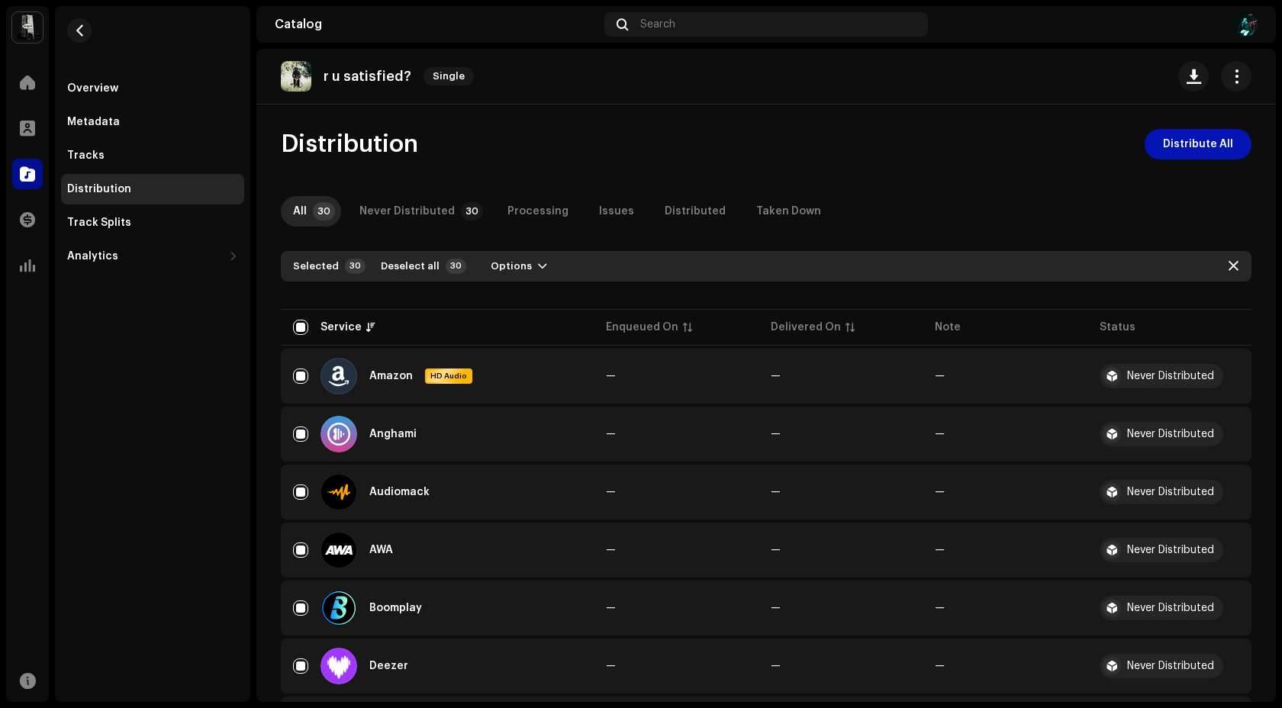
click at [1198, 155] on span "Distribute All" at bounding box center [1198, 144] width 70 height 31
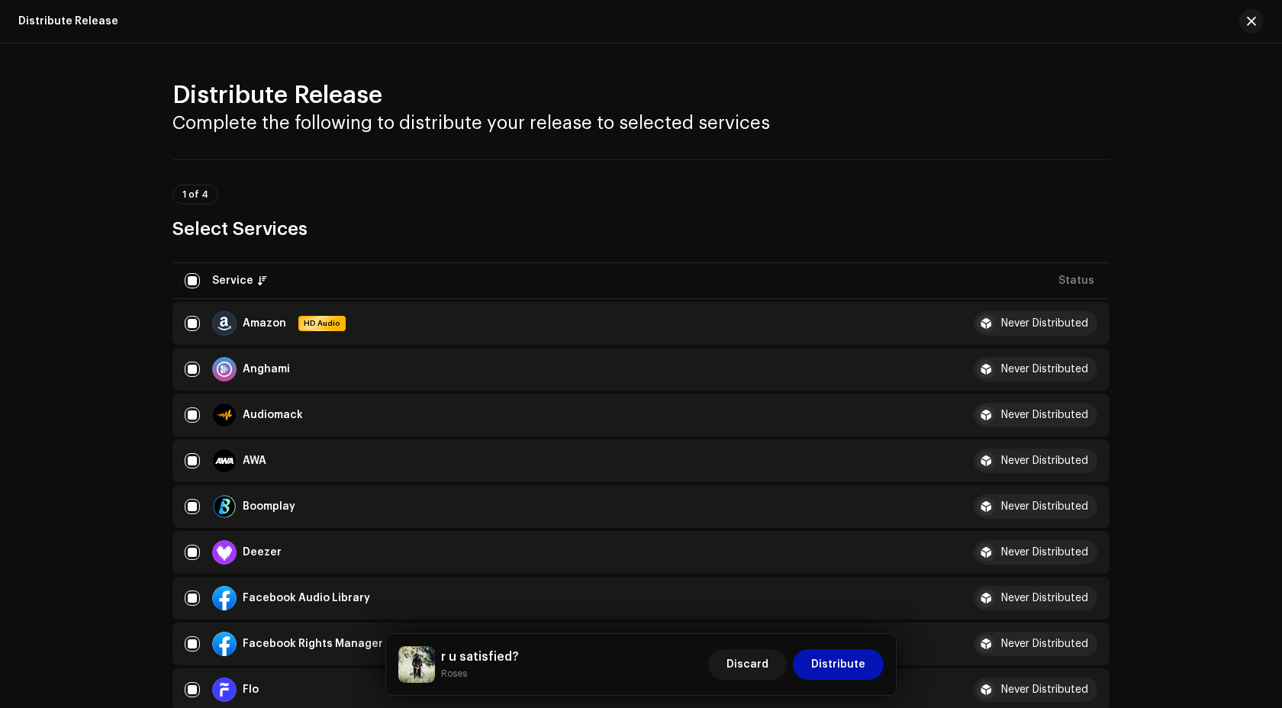
click at [861, 671] on span "Distribute" at bounding box center [838, 664] width 54 height 31
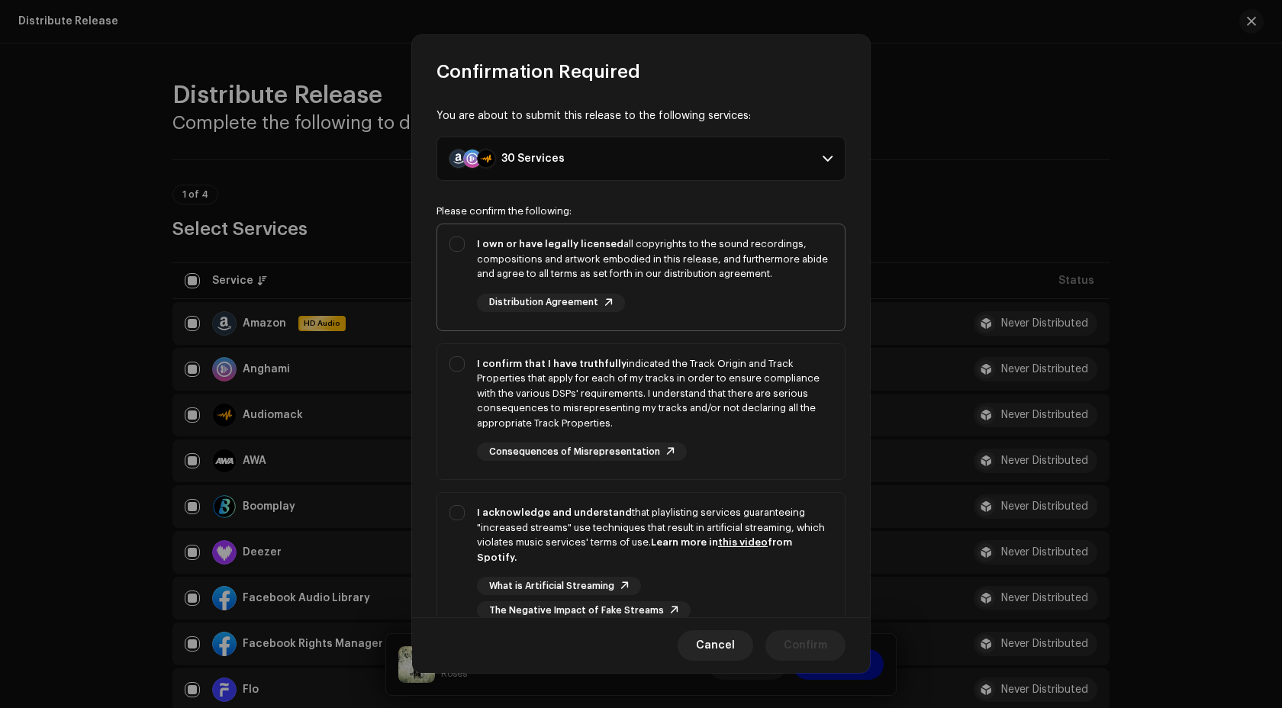
click at [622, 262] on div "I own or have legally licensed all copyrights to the sound recordings, composit…" at bounding box center [654, 258] width 355 height 45
checkbox input "true"
click at [622, 362] on div "I confirm that I have truthfully indicated the Track Origin and Track Propertie…" at bounding box center [654, 393] width 355 height 75
checkbox input "true"
click at [633, 565] on div "I acknowledge and understand that playlisting services guaranteeing "increased …" at bounding box center [654, 562] width 355 height 114
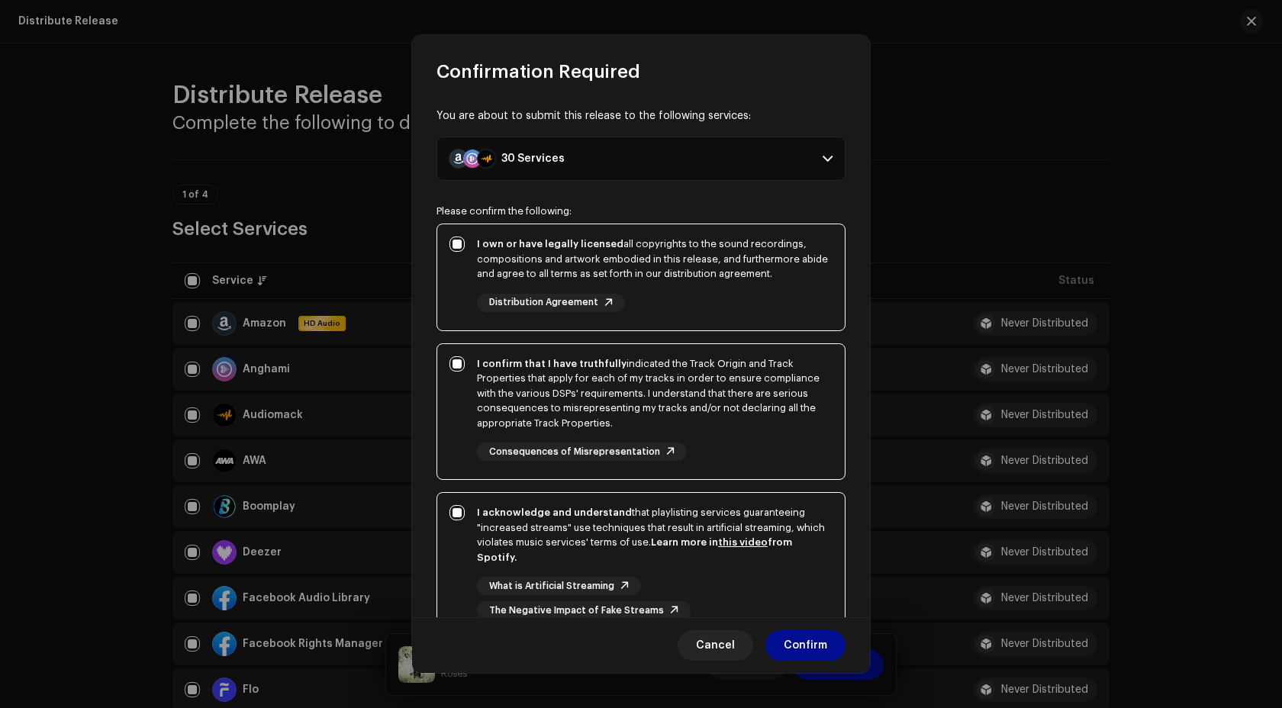
checkbox input "true"
click at [822, 647] on span "Confirm" at bounding box center [804, 645] width 43 height 31
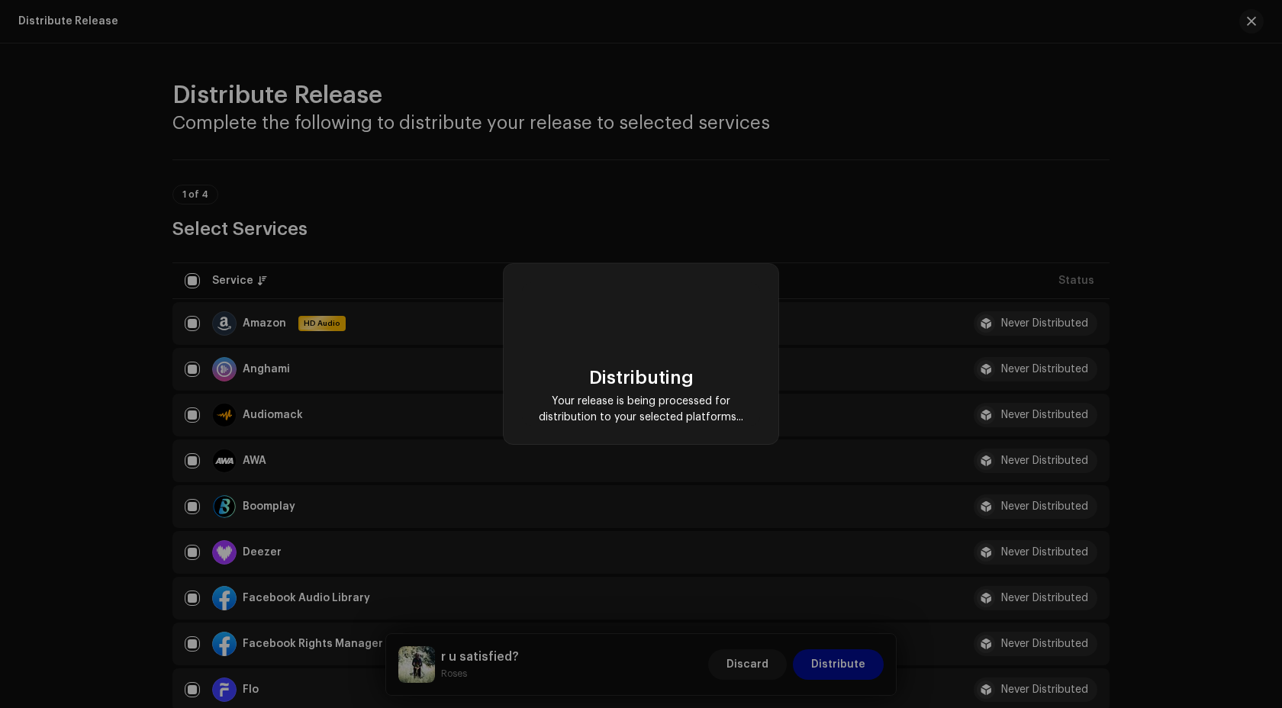
checkbox input "false"
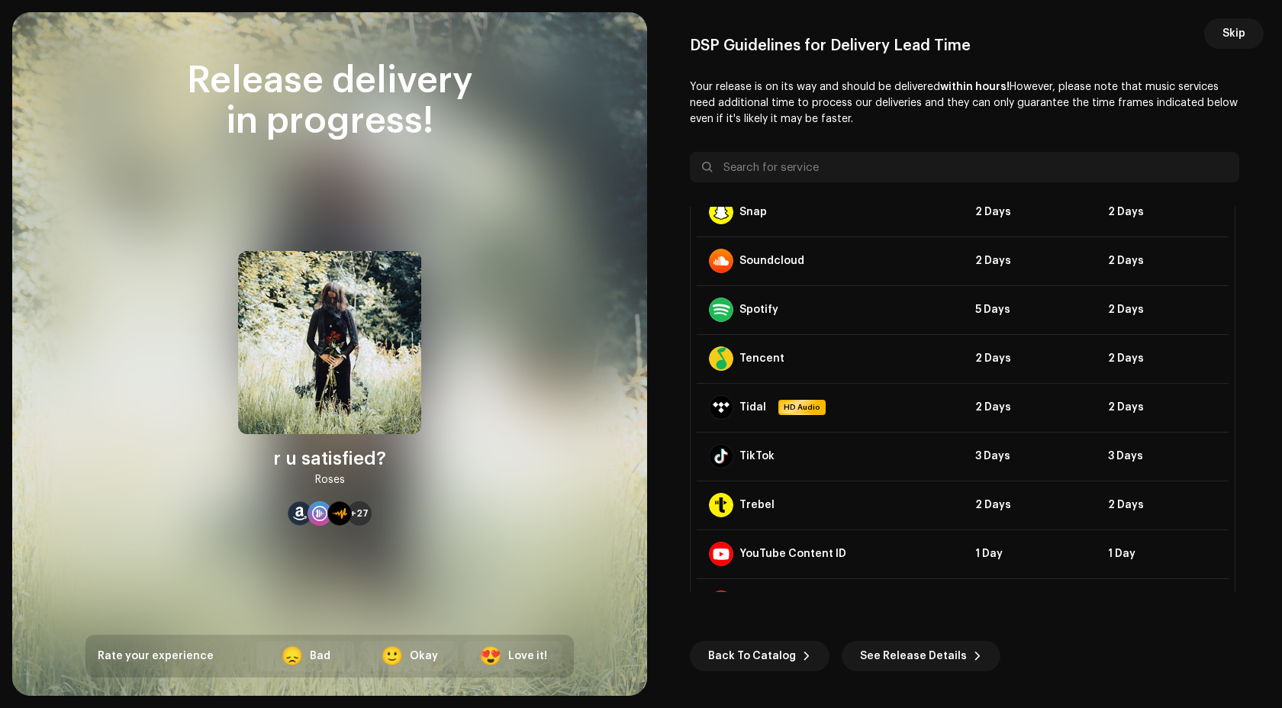
scroll to position [1124, 0]
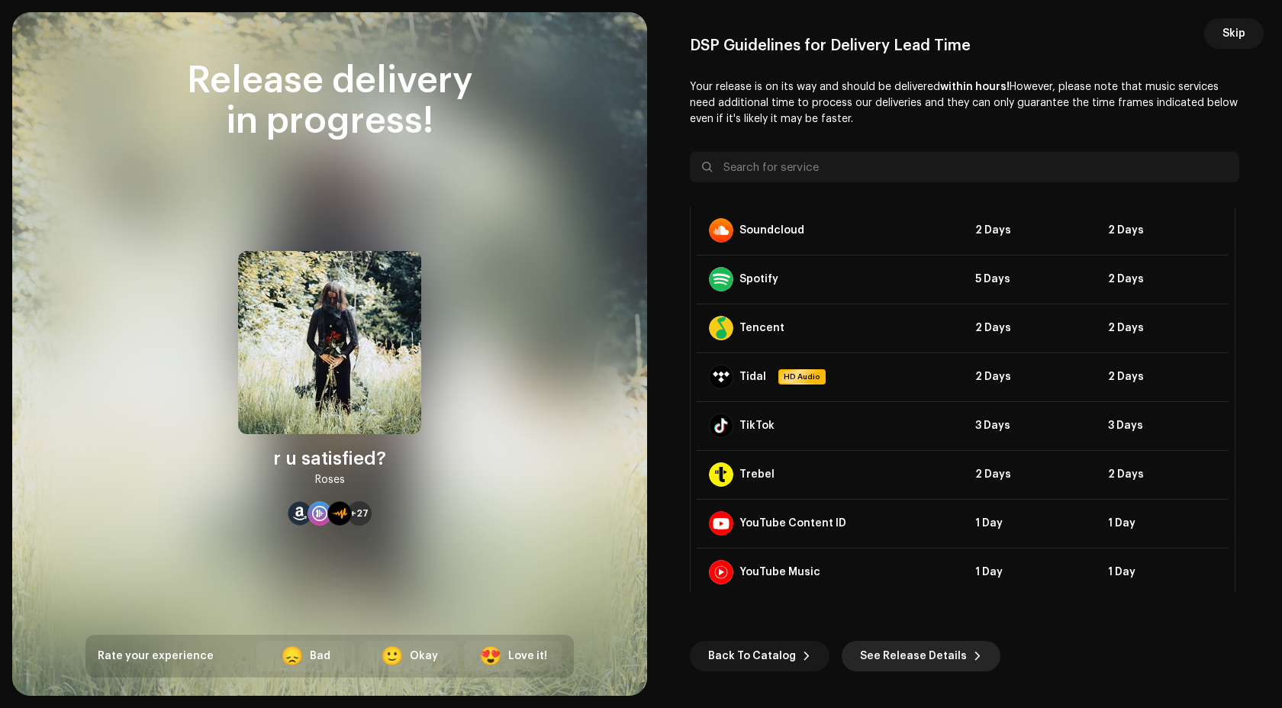
click at [934, 654] on span "See Release Details" at bounding box center [913, 656] width 107 height 31
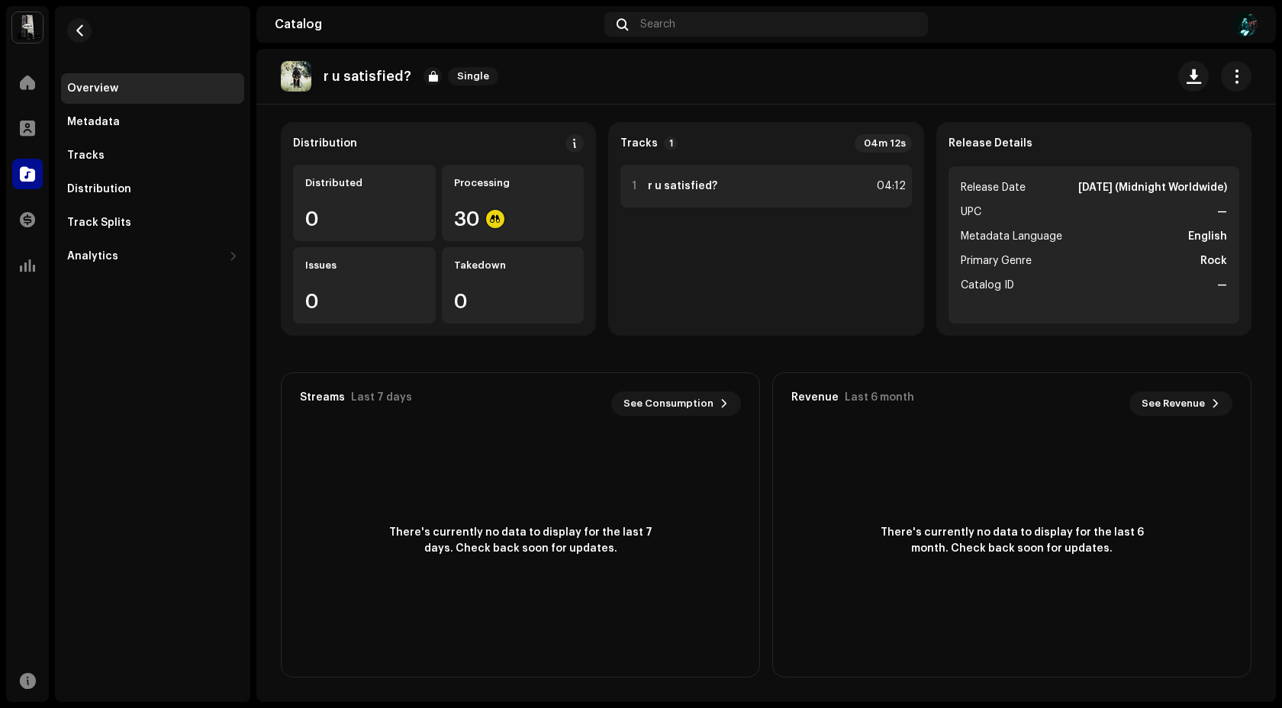
scroll to position [94, 0]
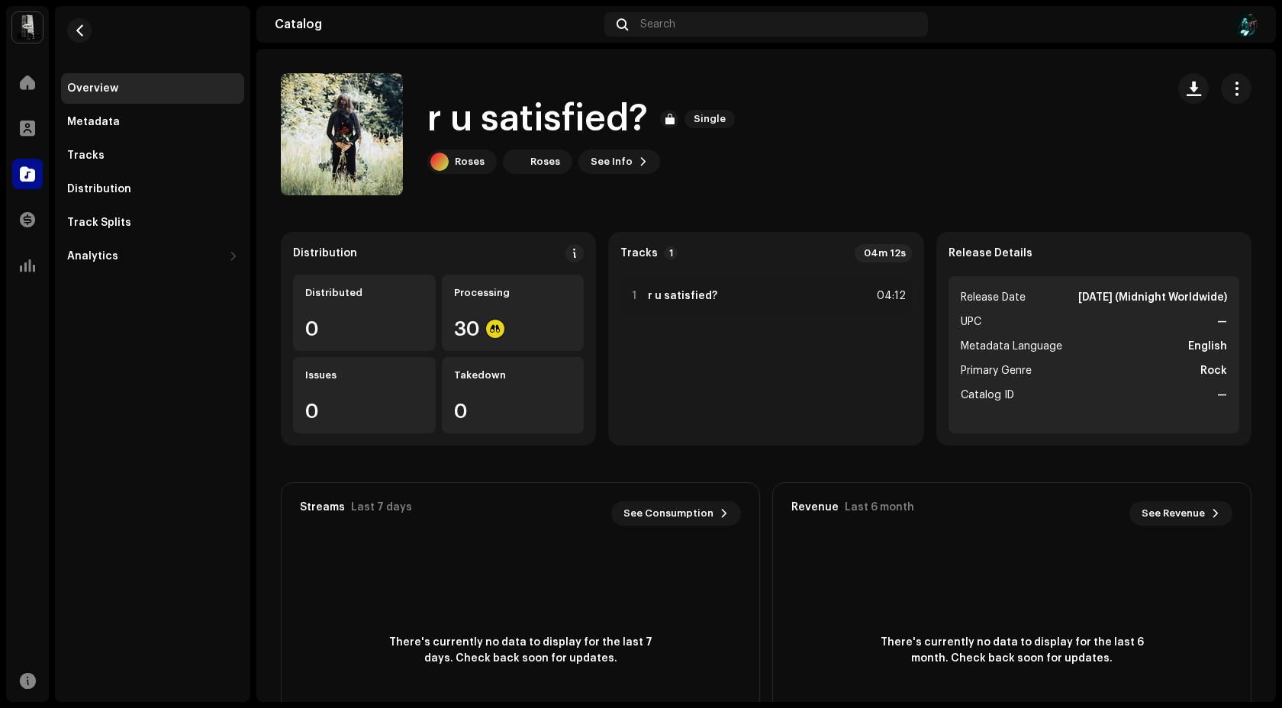
click at [1147, 300] on strong "Oct 8, 2025 (Midnight Worldwide)" at bounding box center [1152, 297] width 149 height 18
click at [1229, 98] on button "button" at bounding box center [1236, 88] width 31 height 31
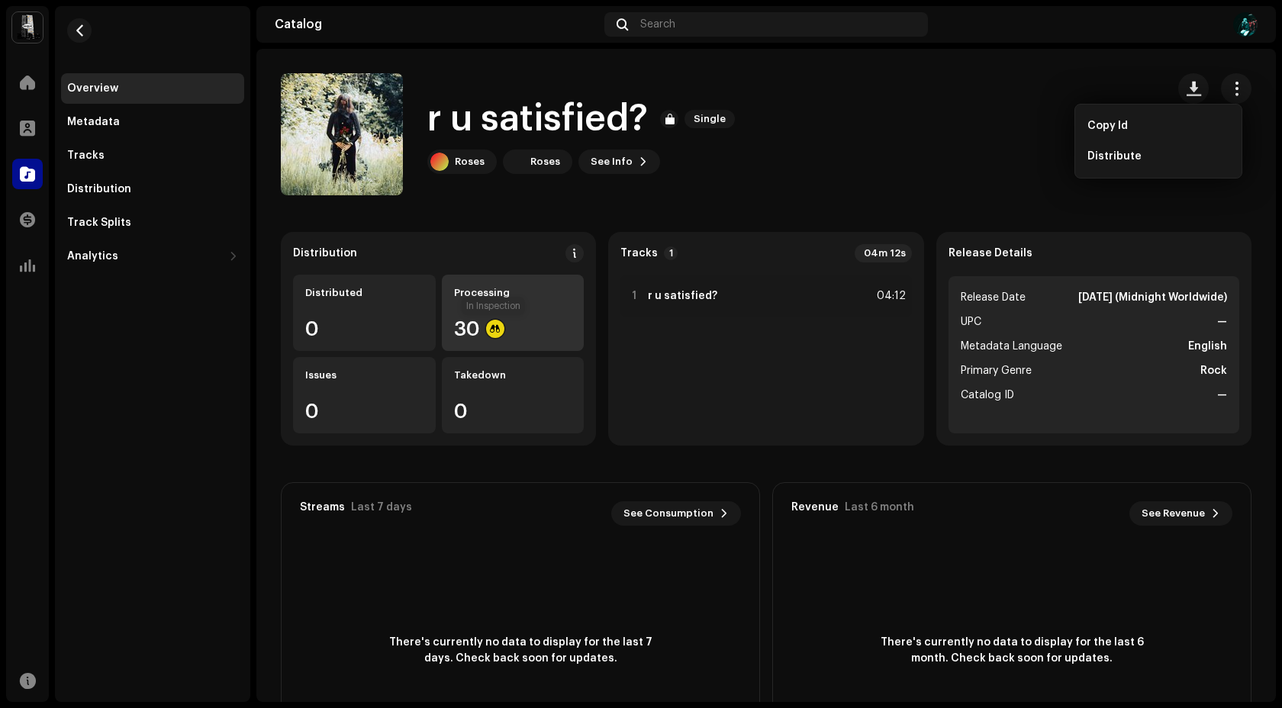
click at [487, 328] on div at bounding box center [495, 329] width 18 height 18
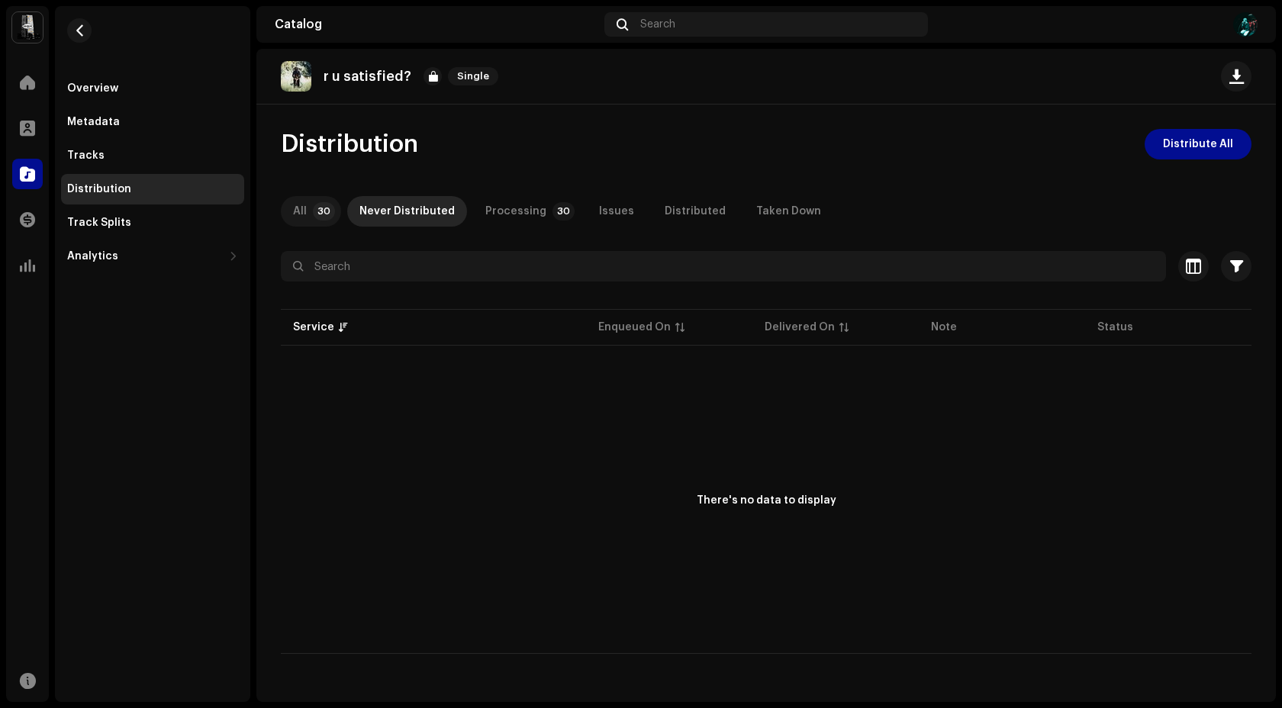
click at [298, 218] on div "All" at bounding box center [300, 211] width 14 height 31
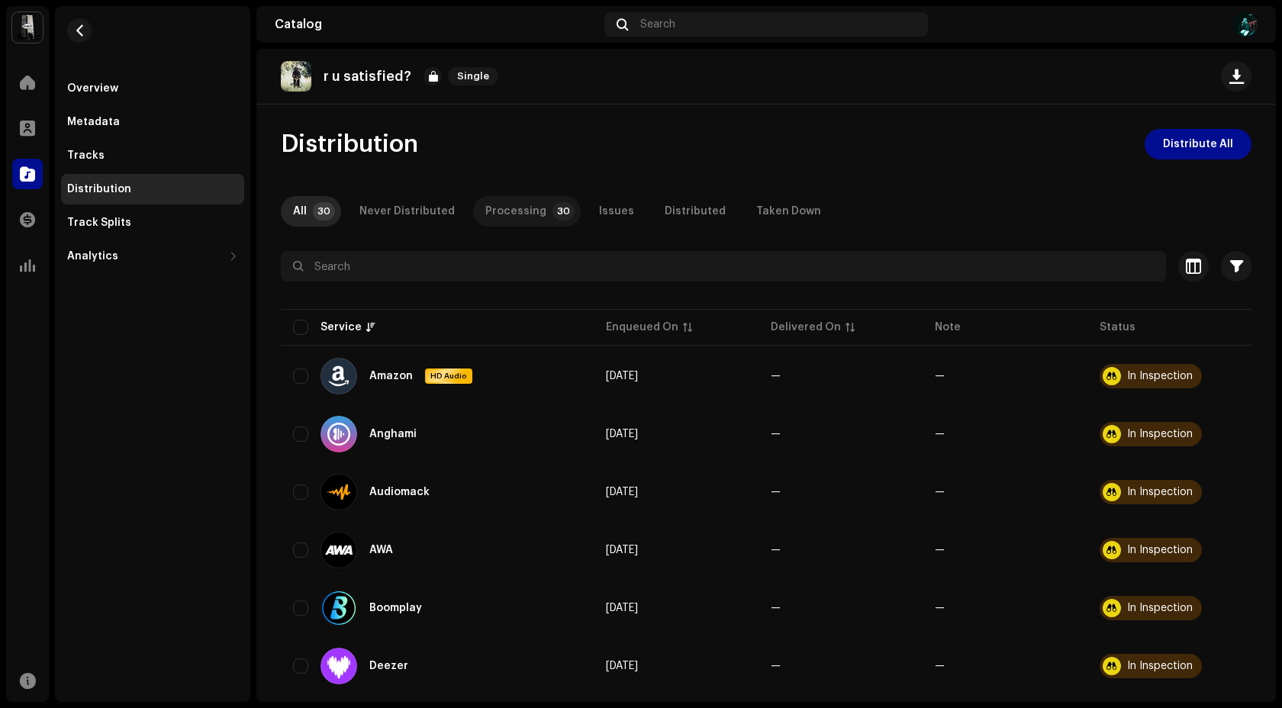
click at [526, 219] on div "Processing" at bounding box center [515, 211] width 61 height 31
click at [671, 211] on div "Distributed" at bounding box center [694, 211] width 61 height 31
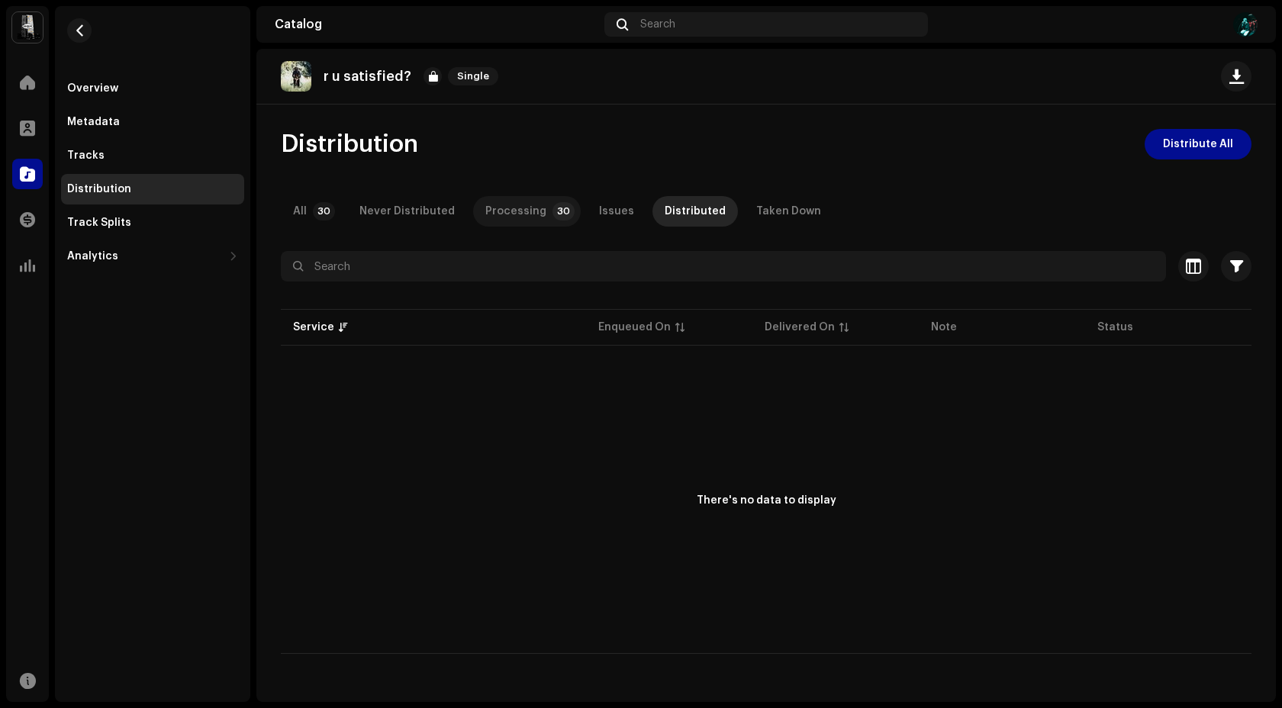
click at [502, 211] on div "Processing" at bounding box center [515, 211] width 61 height 31
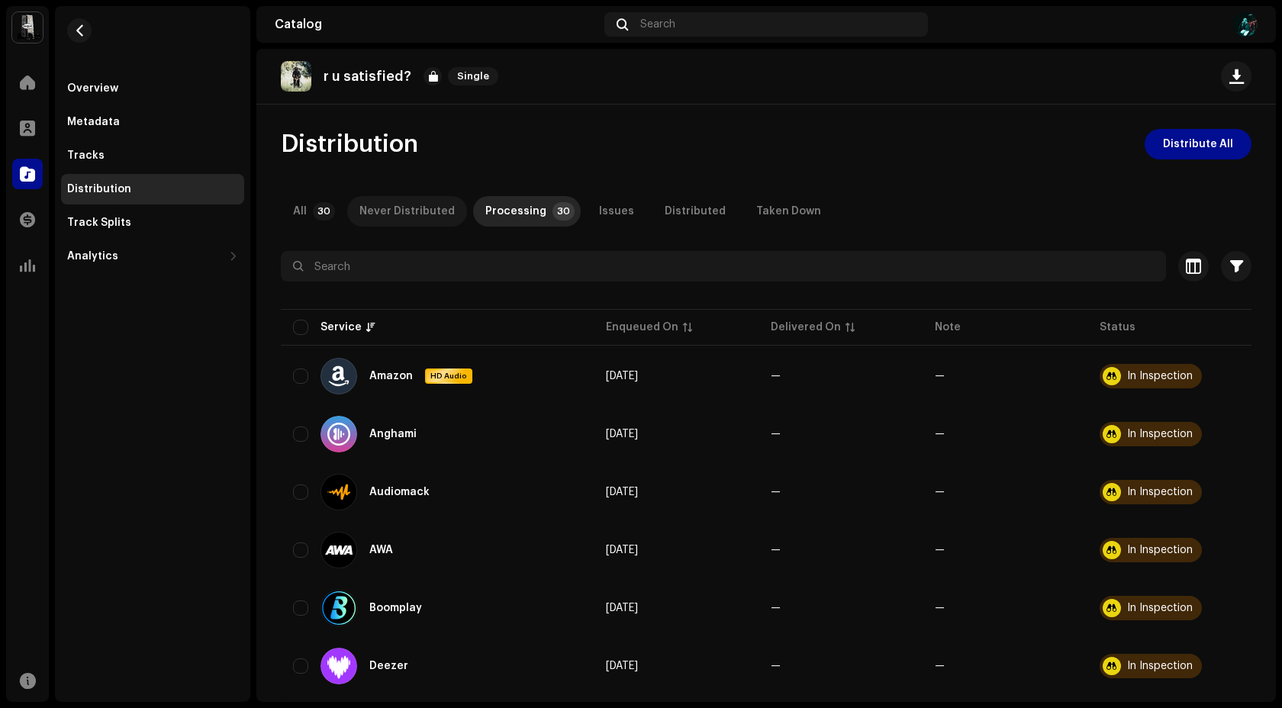
click at [373, 216] on div "Never Distributed" at bounding box center [406, 211] width 95 height 31
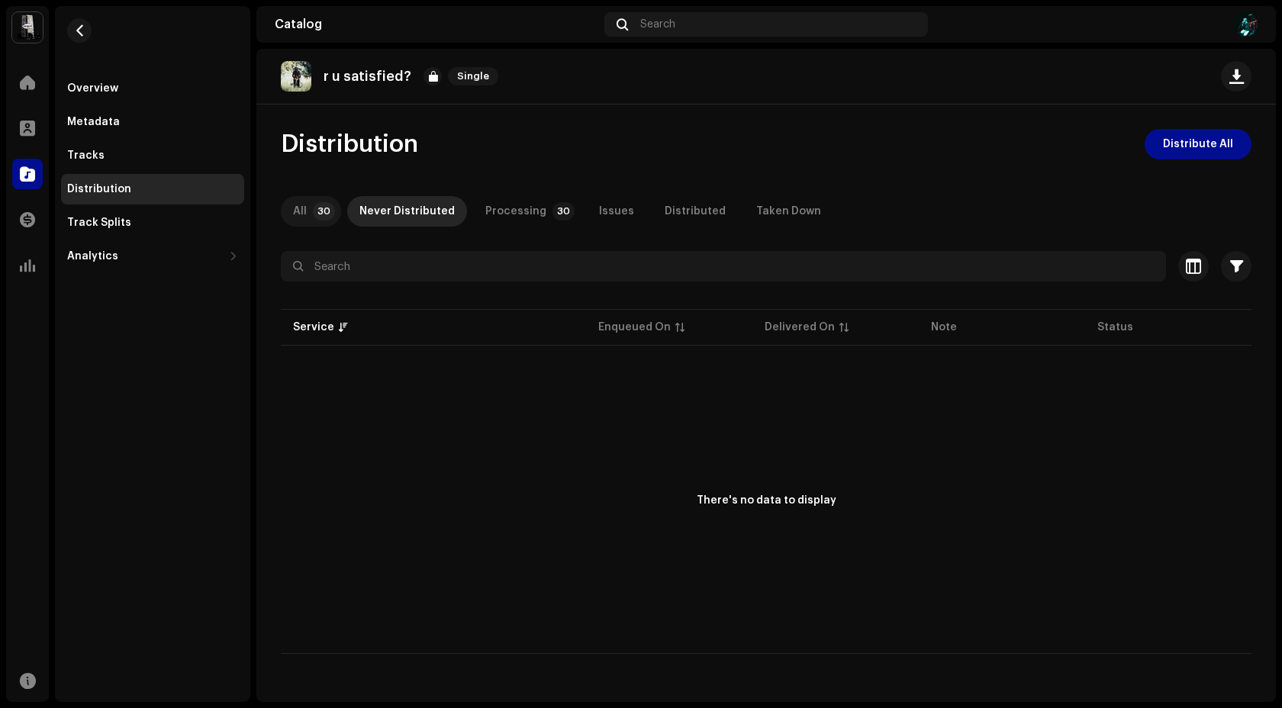
click at [319, 216] on p-badge "30" at bounding box center [324, 211] width 22 height 18
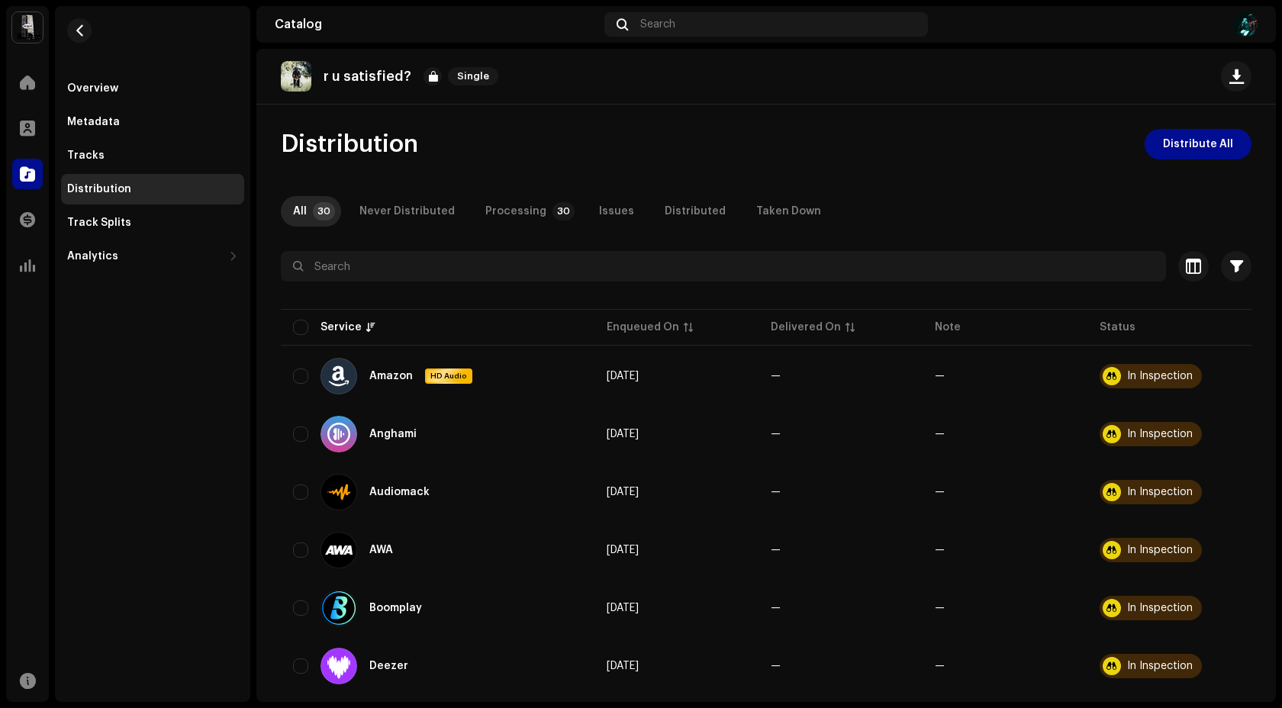
click at [346, 73] on p "r u satisfied?" at bounding box center [367, 77] width 88 height 16
click at [376, 217] on div "Never Distributed" at bounding box center [406, 211] width 95 height 31
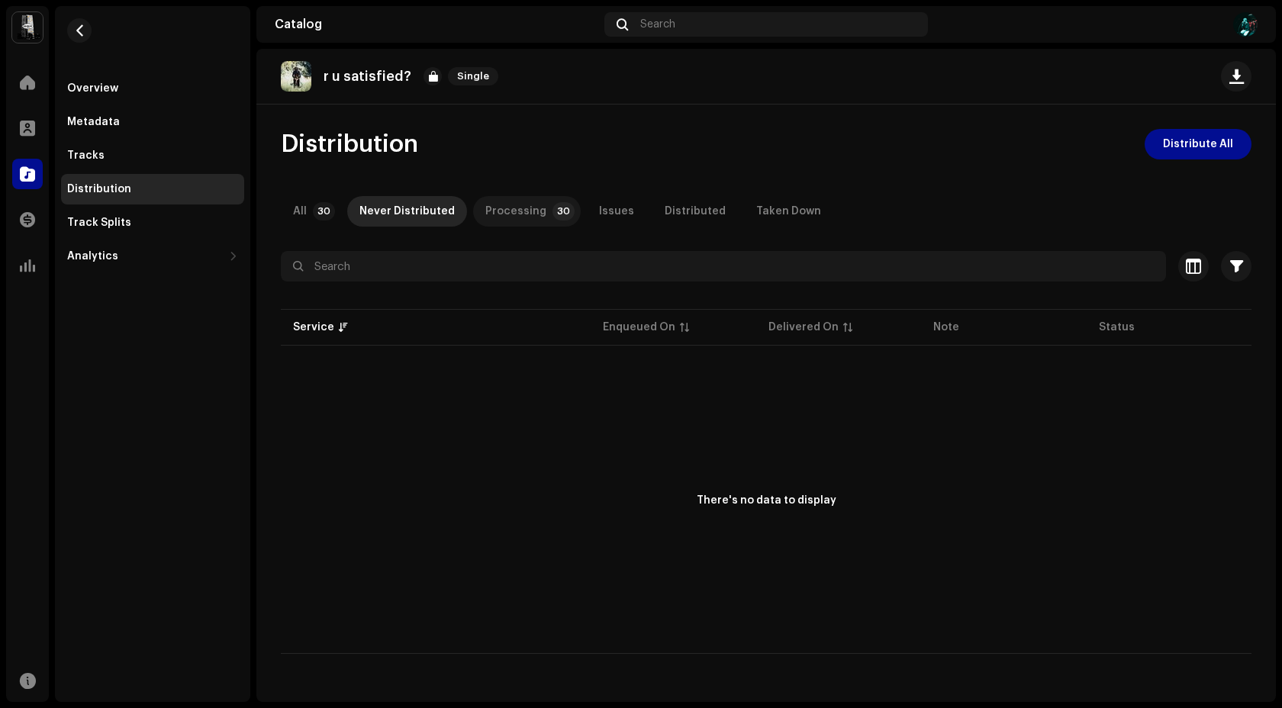
click at [518, 217] on div "Processing" at bounding box center [515, 211] width 61 height 31
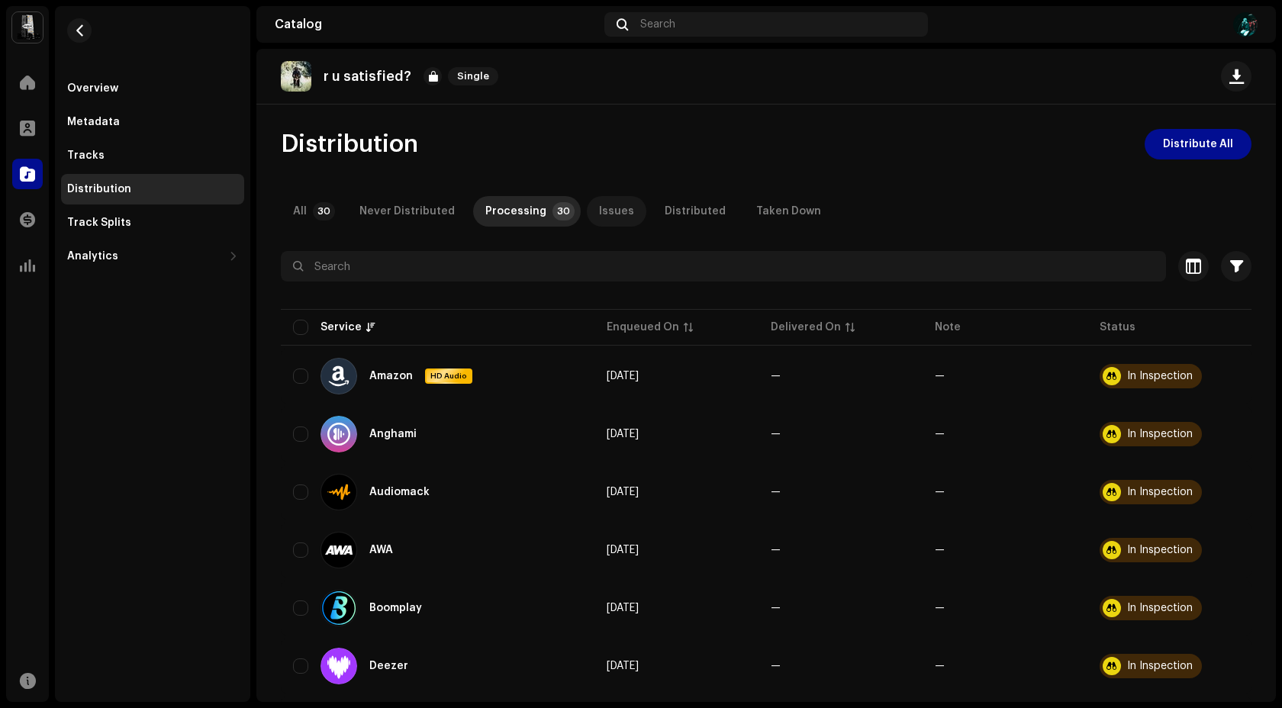
click at [602, 211] on div "Issues" at bounding box center [616, 211] width 35 height 31
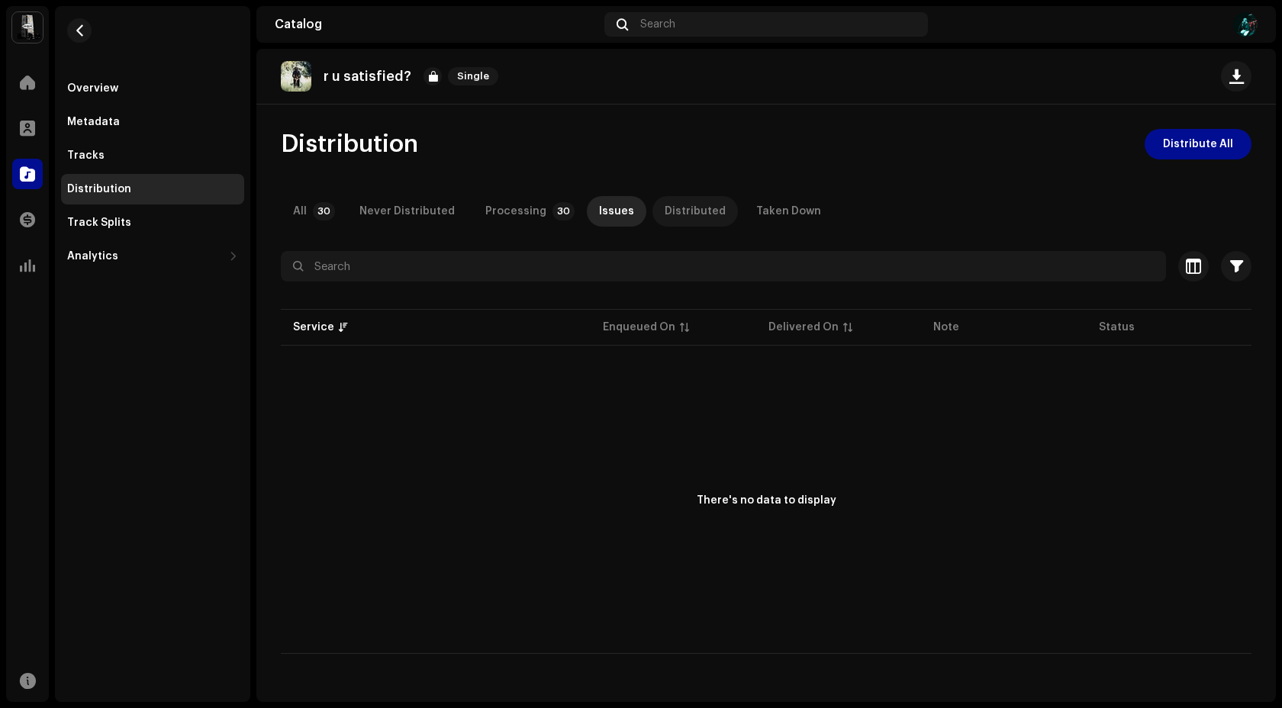
click at [671, 218] on div "Distributed" at bounding box center [694, 211] width 61 height 31
click at [756, 220] on div "Taken Down" at bounding box center [788, 211] width 65 height 31
click at [327, 214] on p-badge "30" at bounding box center [324, 211] width 22 height 18
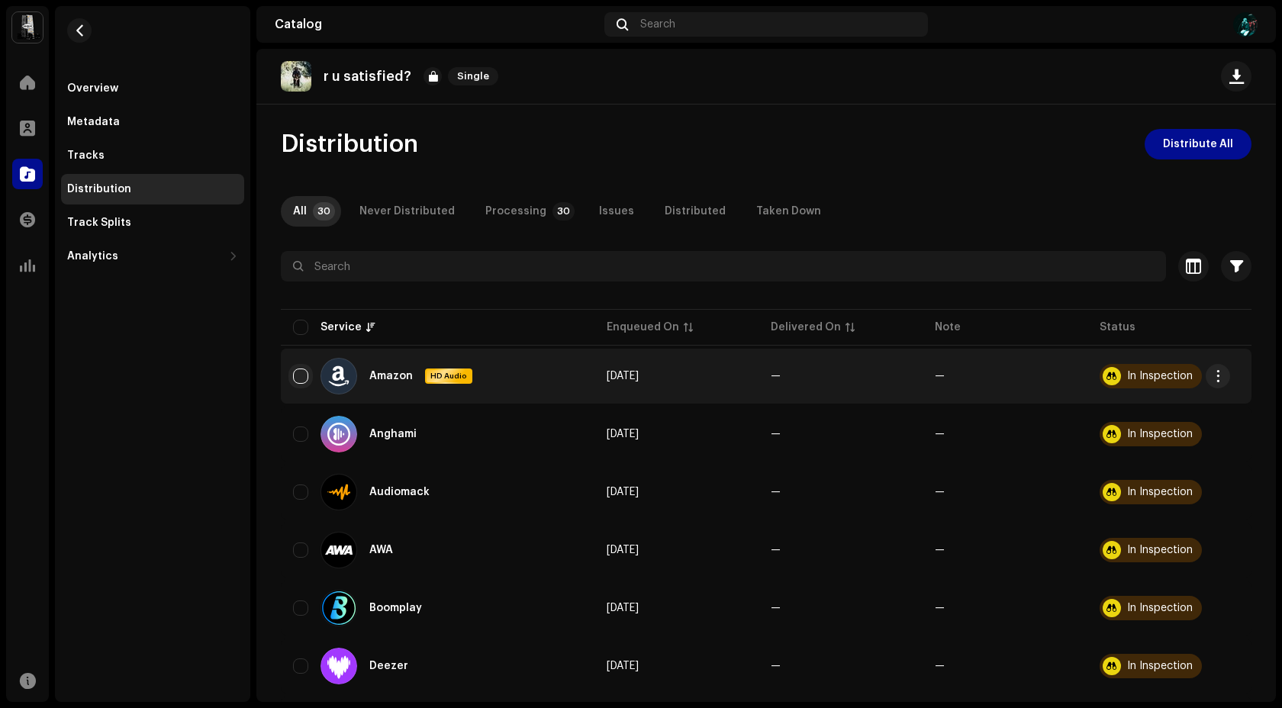
click at [307, 376] on input "checkbox" at bounding box center [300, 375] width 15 height 15
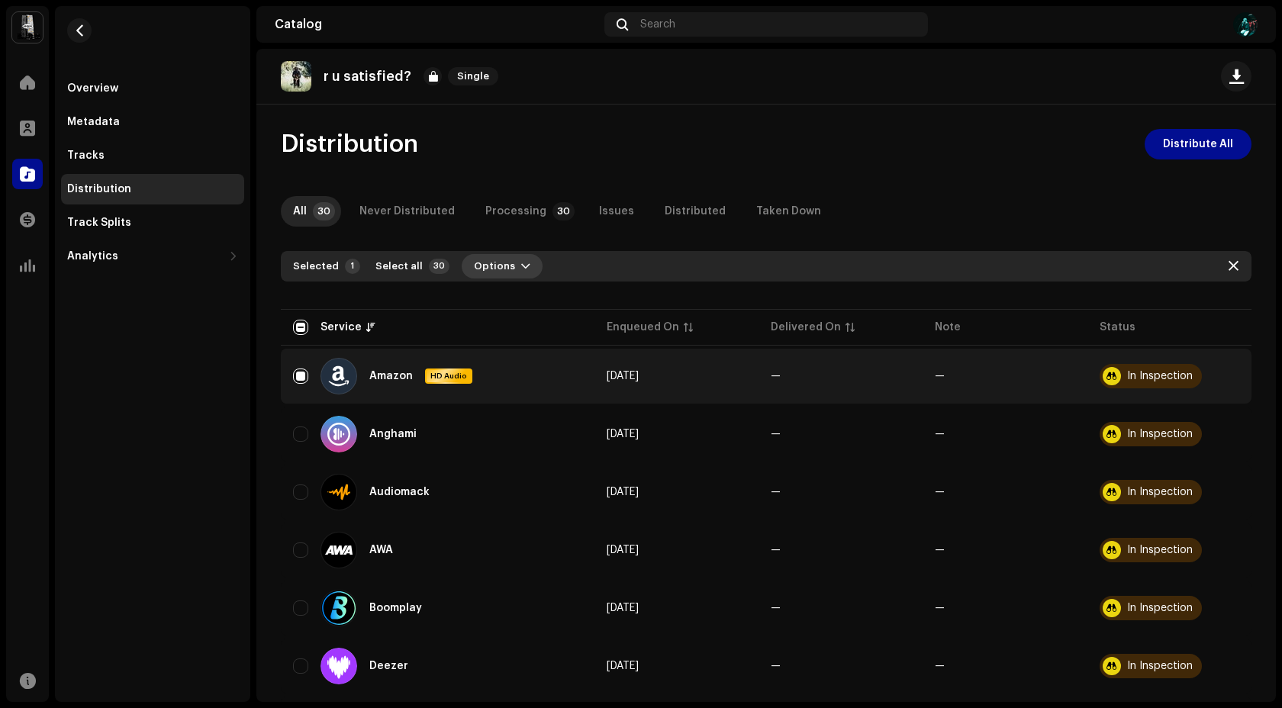
click at [486, 271] on span "Options" at bounding box center [494, 266] width 41 height 31
click at [384, 301] on div at bounding box center [766, 293] width 970 height 24
click at [1228, 267] on span "button" at bounding box center [1233, 266] width 10 height 12
checkbox input "false"
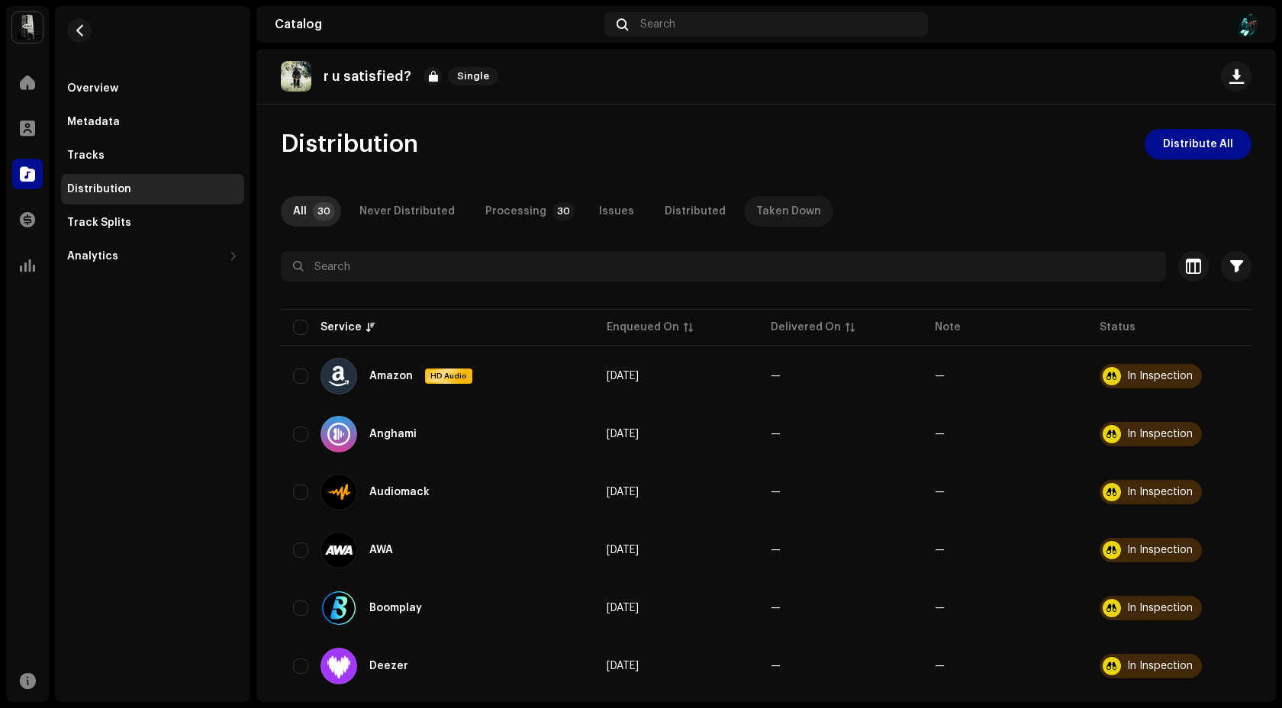
click at [756, 208] on div "Taken Down" at bounding box center [788, 211] width 65 height 31
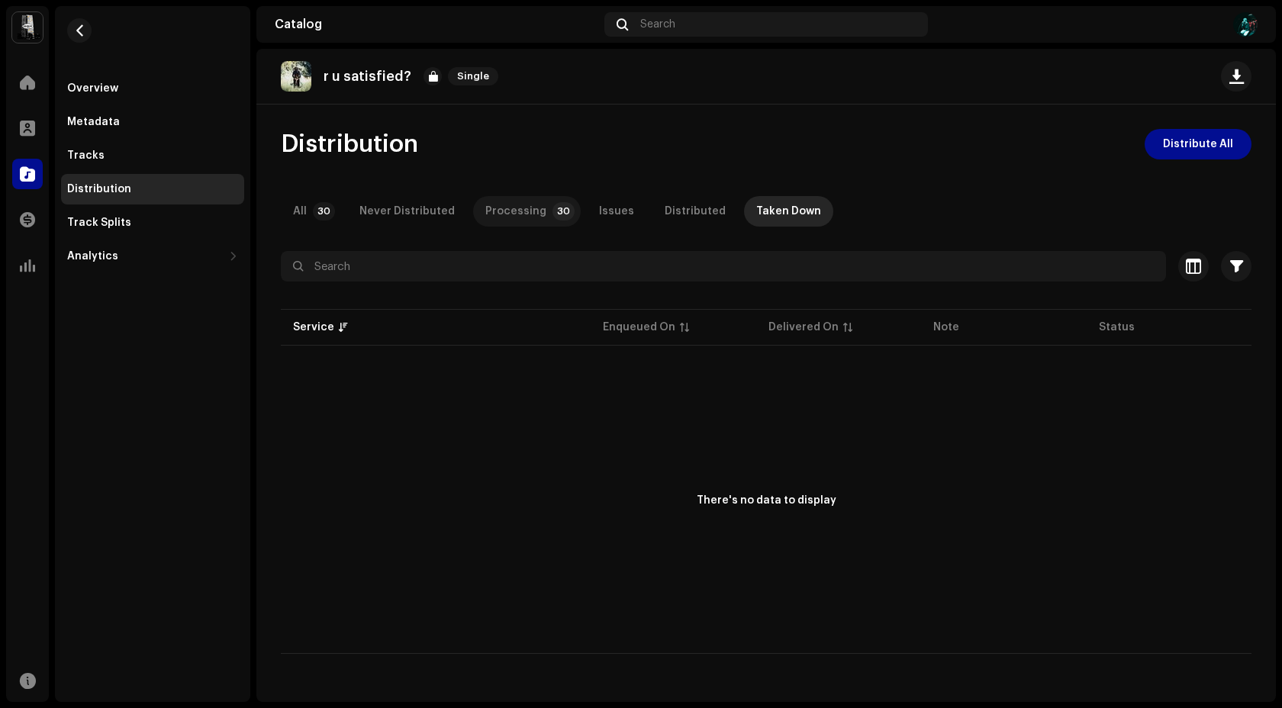
click at [491, 214] on div "Processing" at bounding box center [515, 211] width 61 height 31
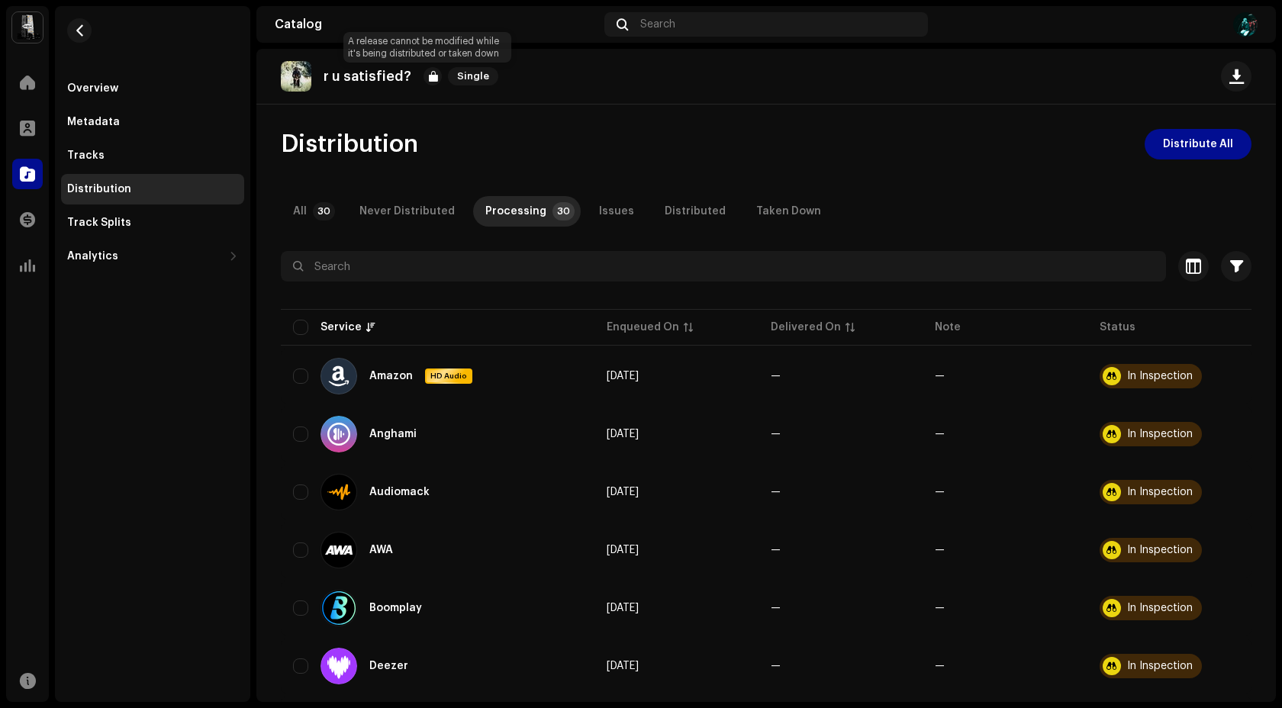
click at [427, 74] on div at bounding box center [432, 76] width 18 height 18
click at [294, 69] on img at bounding box center [296, 76] width 31 height 31
